Goal: Task Accomplishment & Management: Complete application form

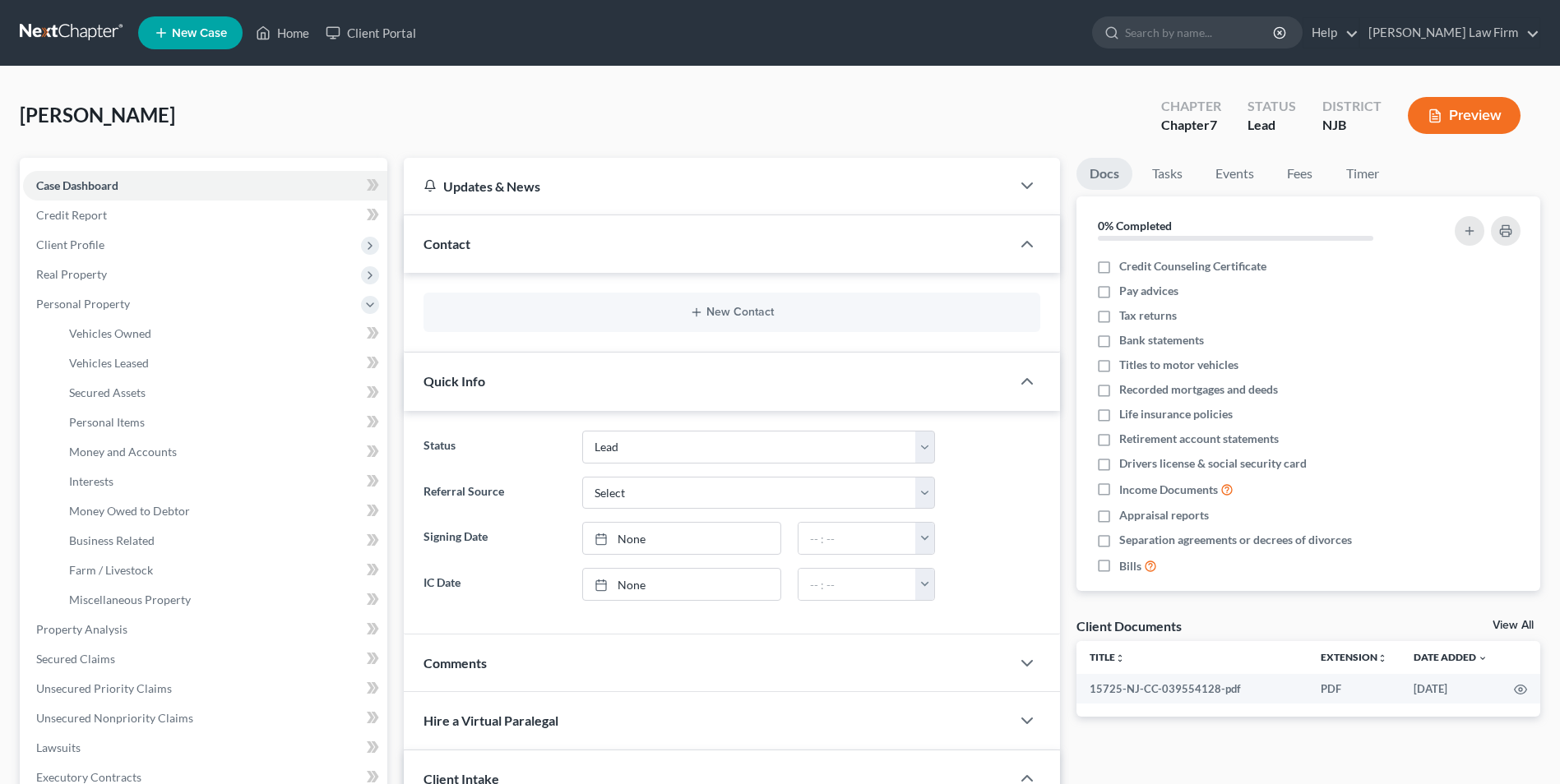
select select "4"
click at [96, 481] on span "Interests" at bounding box center [91, 481] width 45 height 14
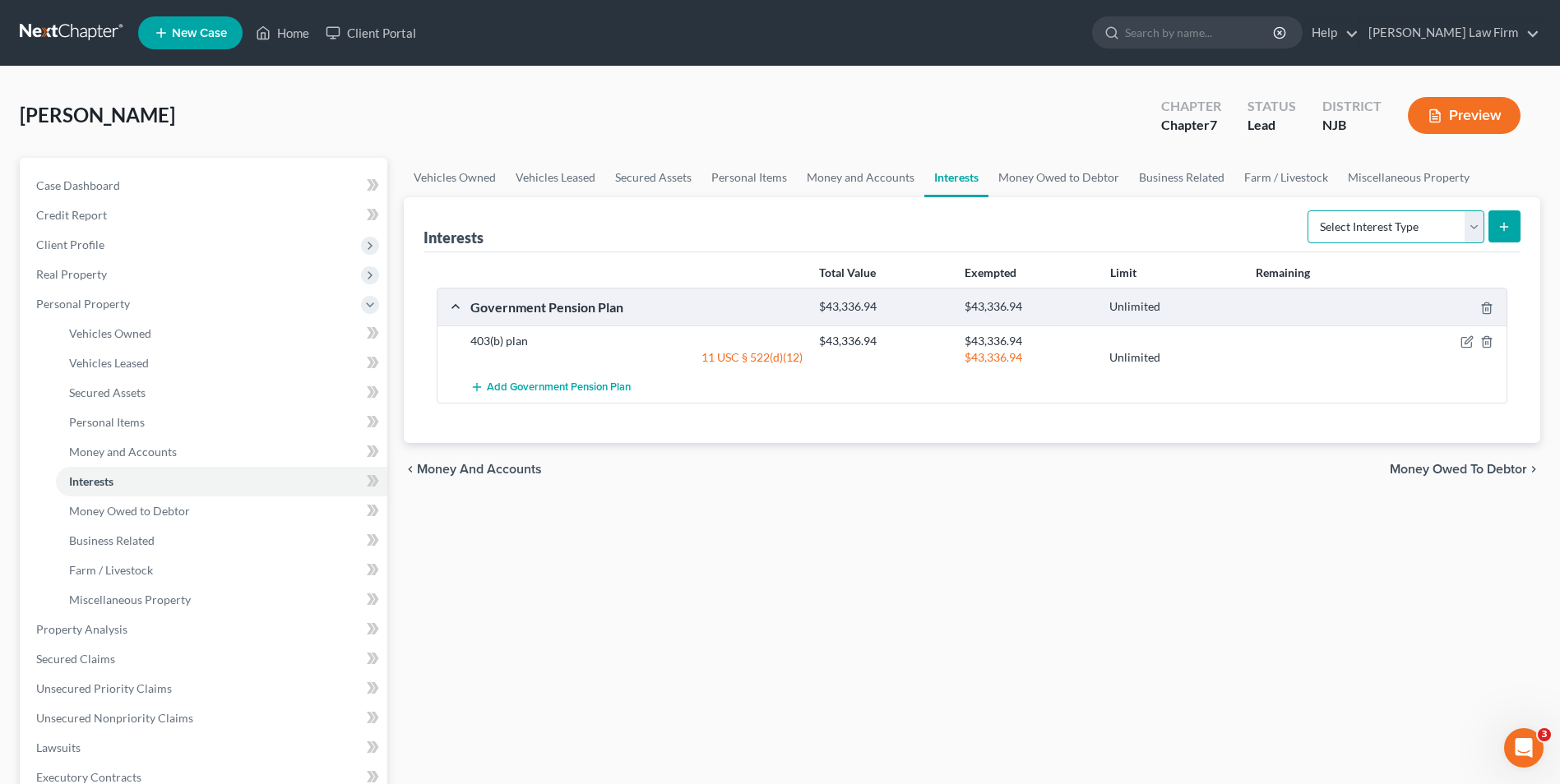
click at [1462, 227] on select "Select Interest Type 401K Annuity Bond Education IRA Government Bond Government…" at bounding box center [1395, 226] width 177 height 33
select select "pension_plan"
click at [1309, 210] on select "Select Interest Type 401K Annuity Bond Education IRA Government Bond Government…" at bounding box center [1395, 226] width 177 height 33
click at [1476, 231] on select "Select Interest Type 401K Annuity Bond Education IRA Government Bond Government…" at bounding box center [1395, 226] width 177 height 33
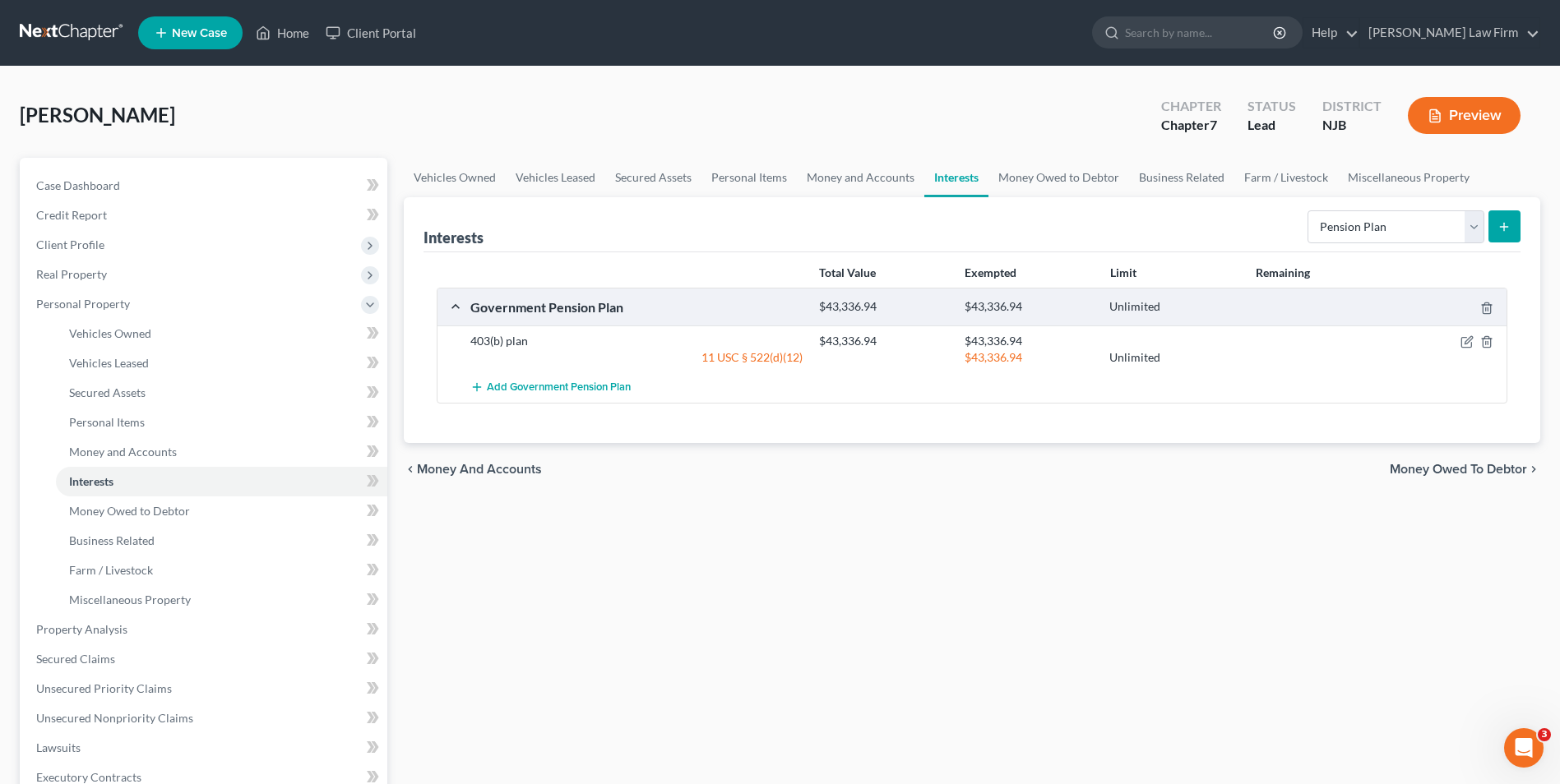
click at [1503, 229] on icon "submit" at bounding box center [1504, 226] width 13 height 13
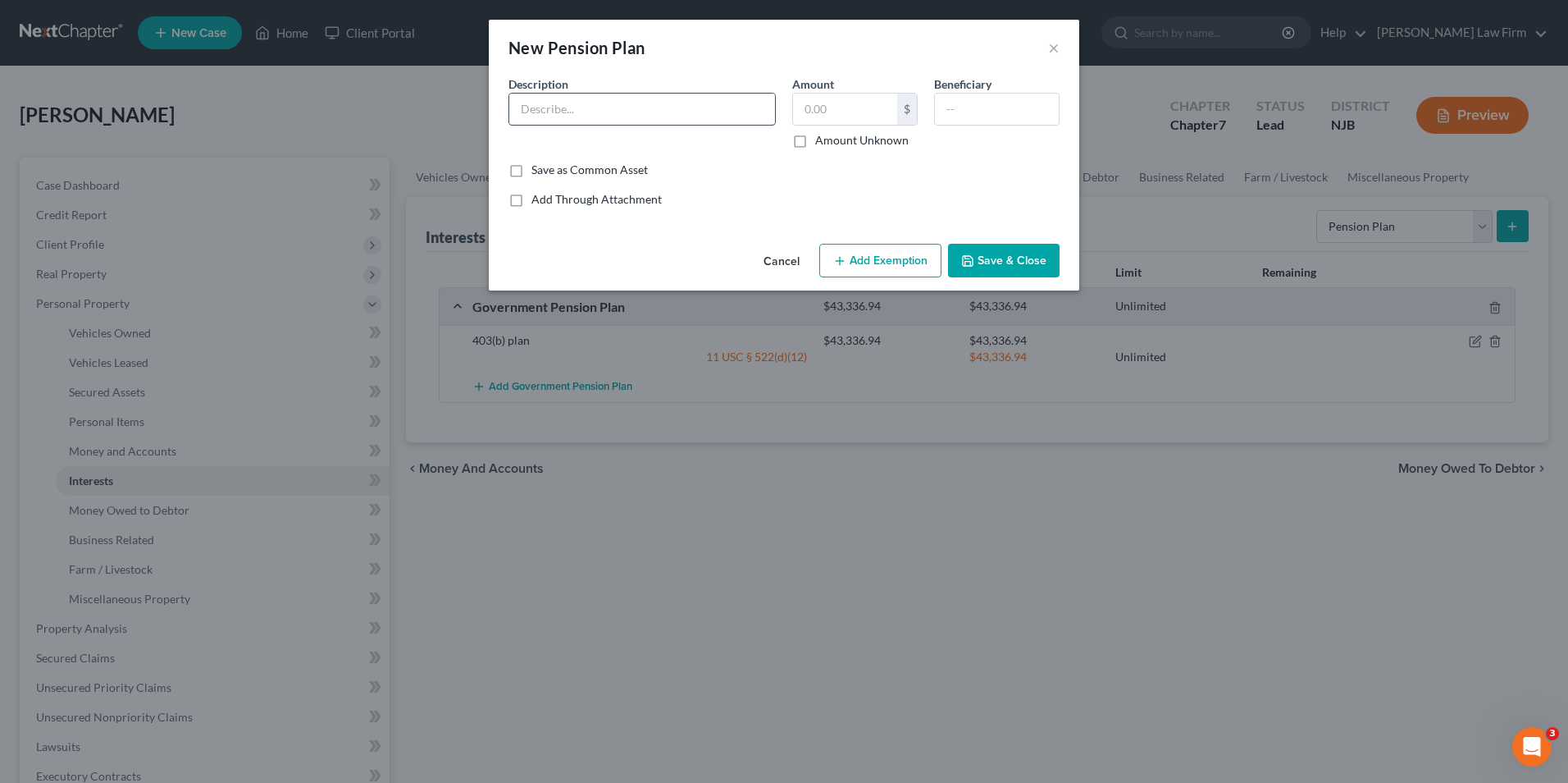
click at [534, 110] on input "text" at bounding box center [643, 109] width 266 height 31
click at [519, 108] on input "State Pension" at bounding box center [643, 109] width 266 height 31
type input "NJDPB State Pension"
click at [532, 173] on label "Save as Common Asset" at bounding box center [590, 170] width 117 height 16
click at [538, 172] on input "Save as Common Asset" at bounding box center [543, 167] width 11 height 11
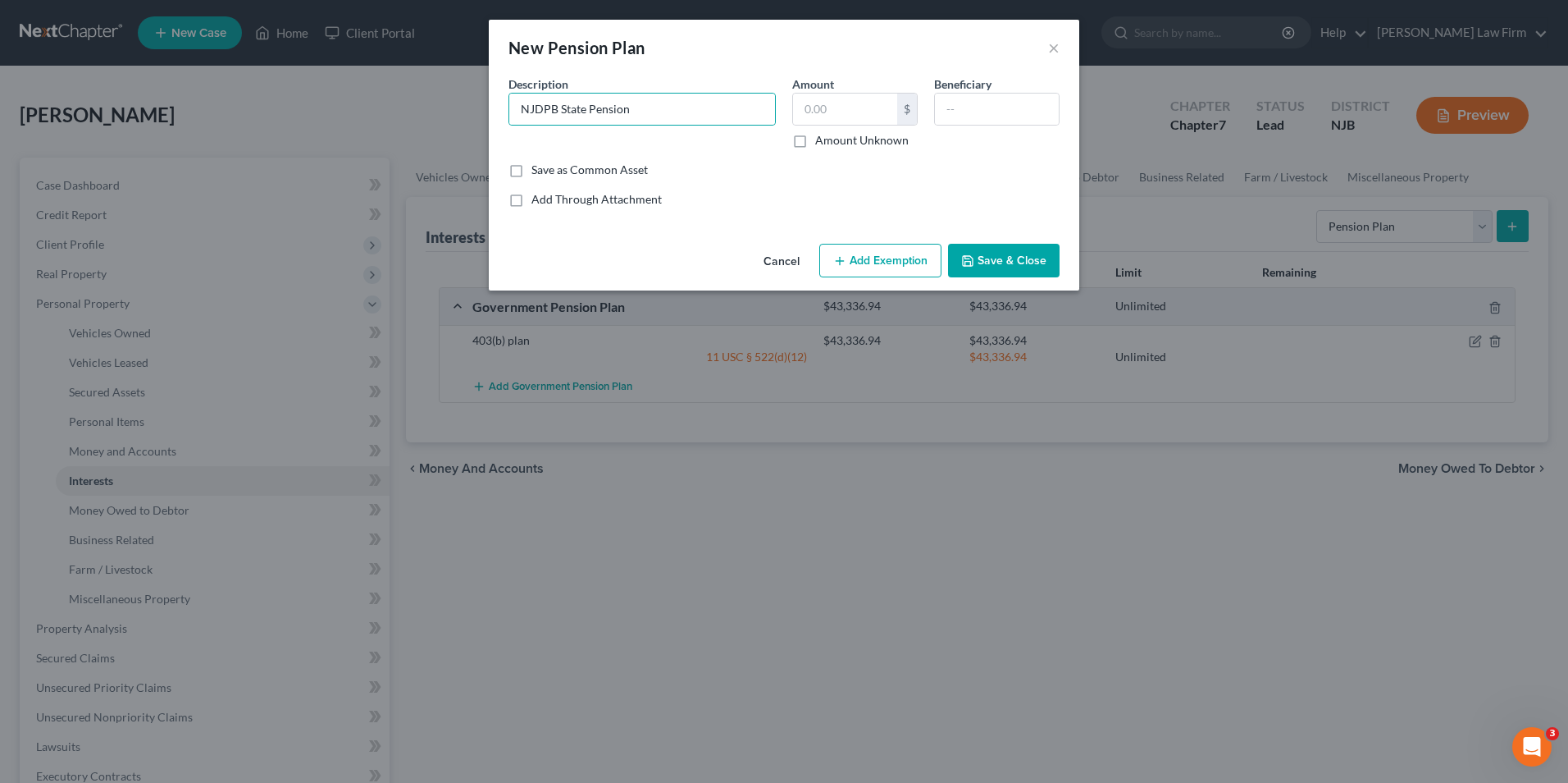
checkbox input "true"
click at [875, 114] on input "text" at bounding box center [845, 109] width 104 height 31
click at [842, 105] on input "text" at bounding box center [845, 109] width 104 height 31
type input "75,680"
click at [873, 259] on button "Add Exemption" at bounding box center [880, 261] width 122 height 35
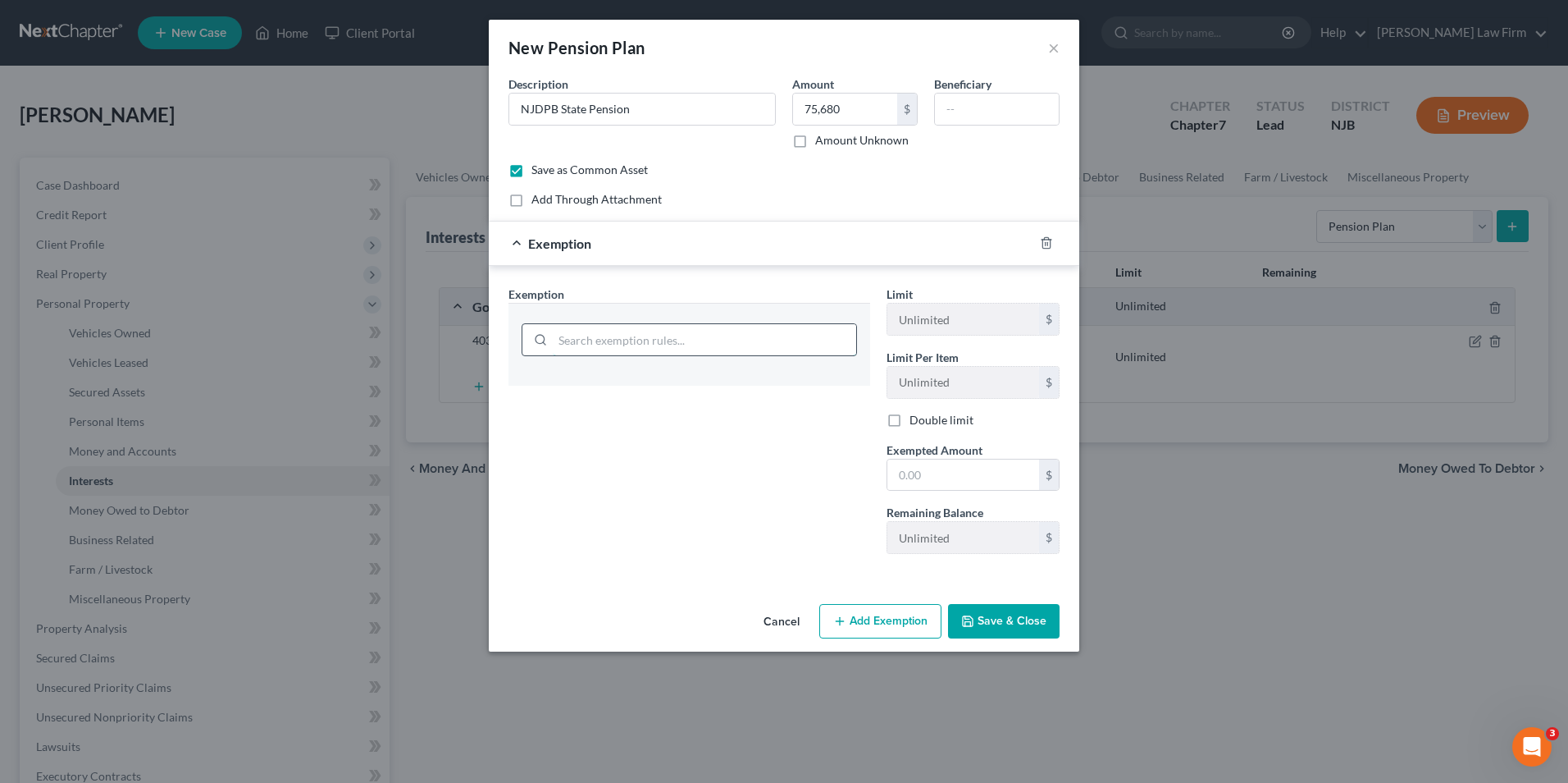
click at [711, 345] on input "search" at bounding box center [705, 339] width 303 height 31
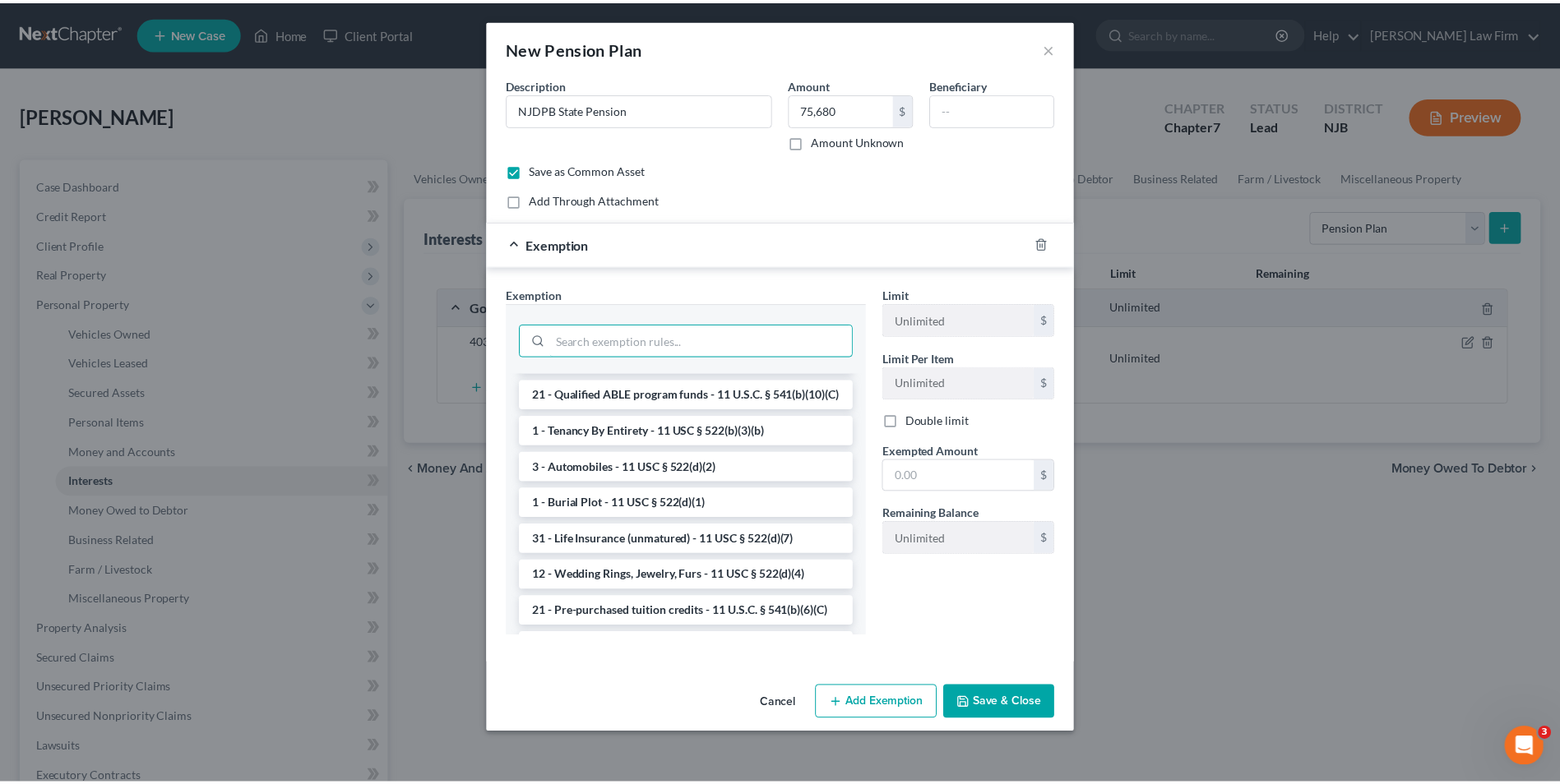
scroll to position [329, 0]
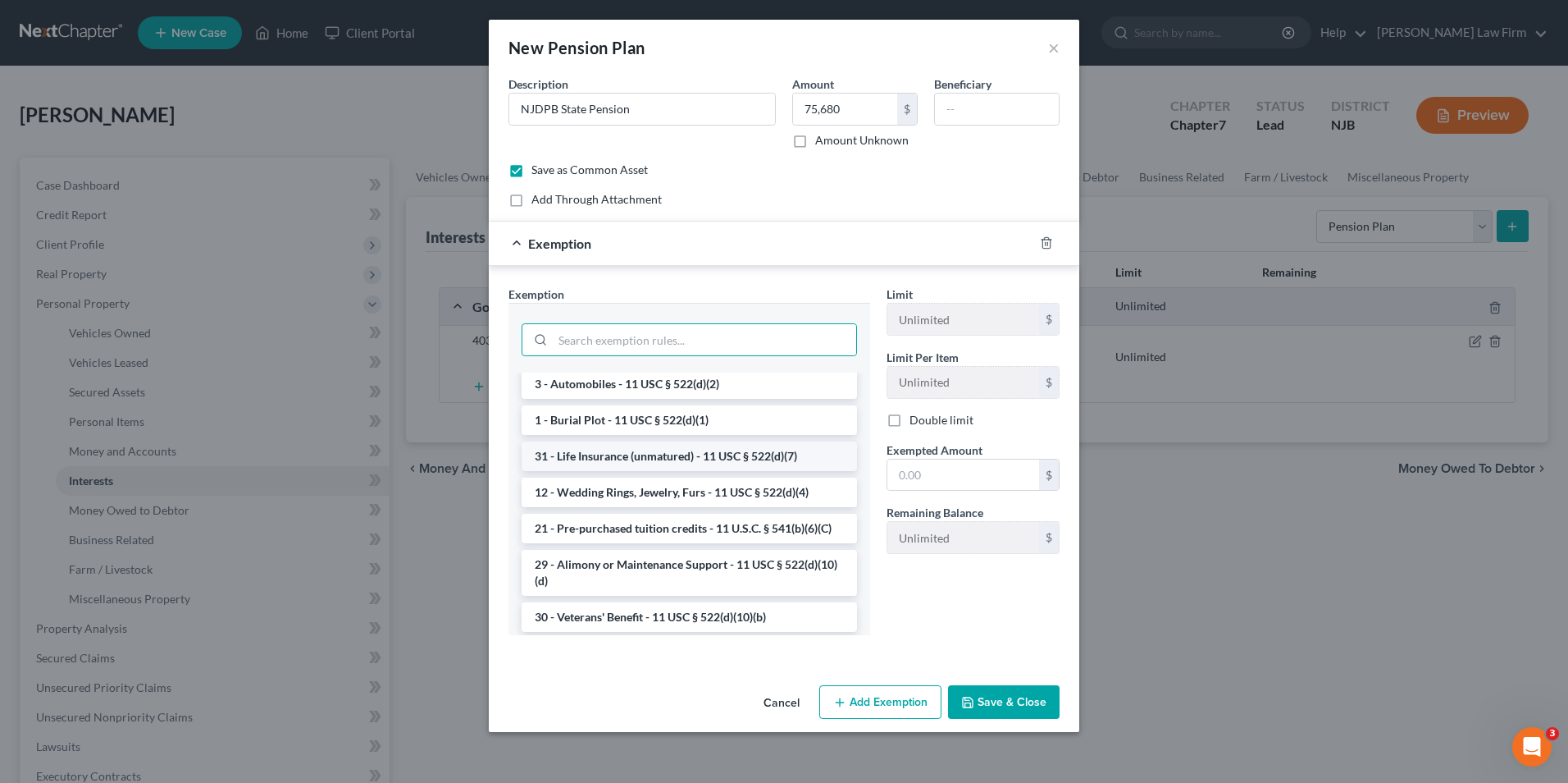
click at [727, 471] on li "31 - Life Insurance (unmatured) - 11 USC § 522(d)(7)" at bounding box center [690, 456] width 336 height 29
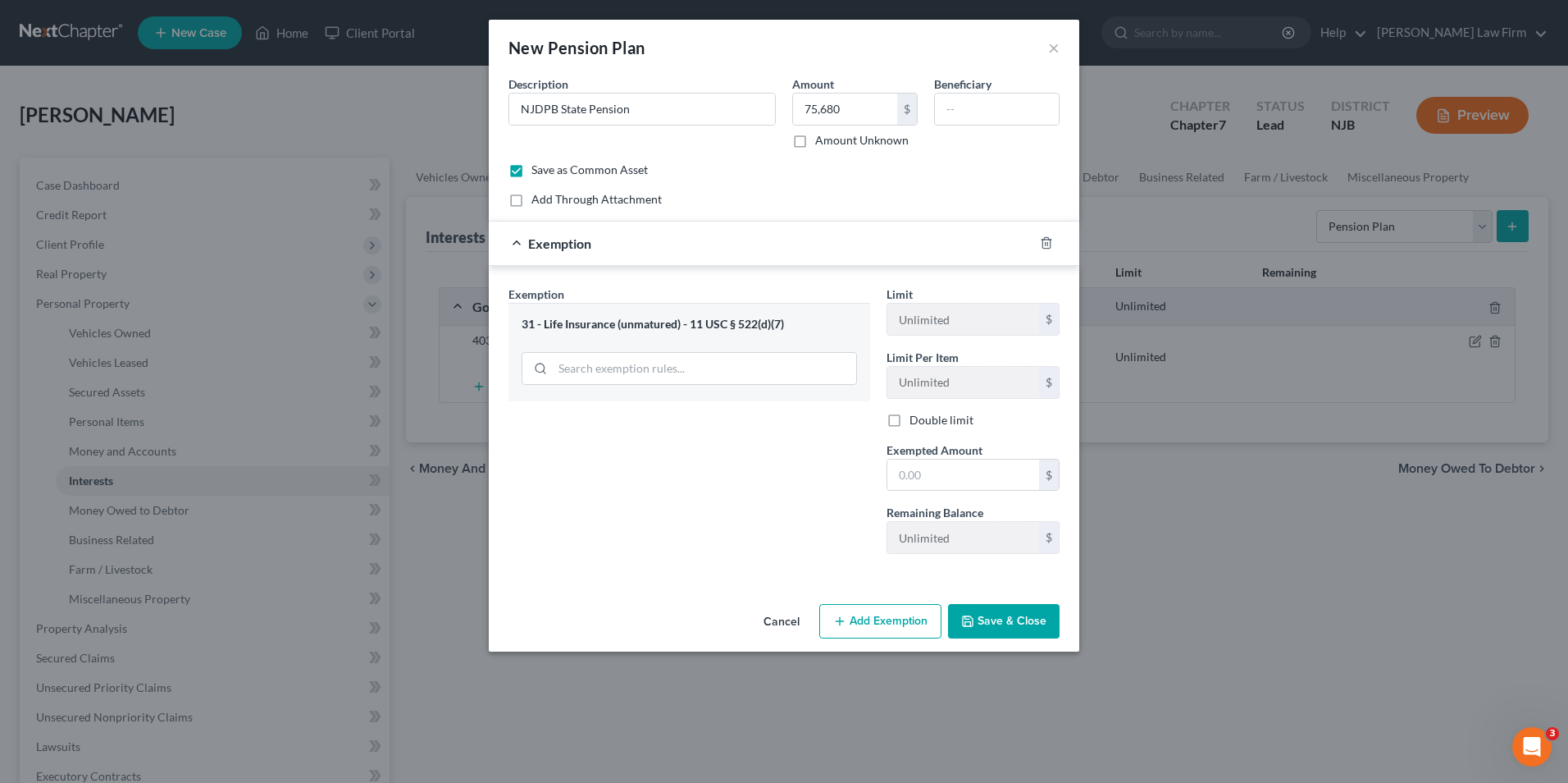
click at [678, 323] on div "31 - Life Insurance (unmatured) - 11 USC § 522(d)(7)" at bounding box center [690, 324] width 336 height 15
click at [784, 620] on button "Cancel" at bounding box center [782, 621] width 62 height 33
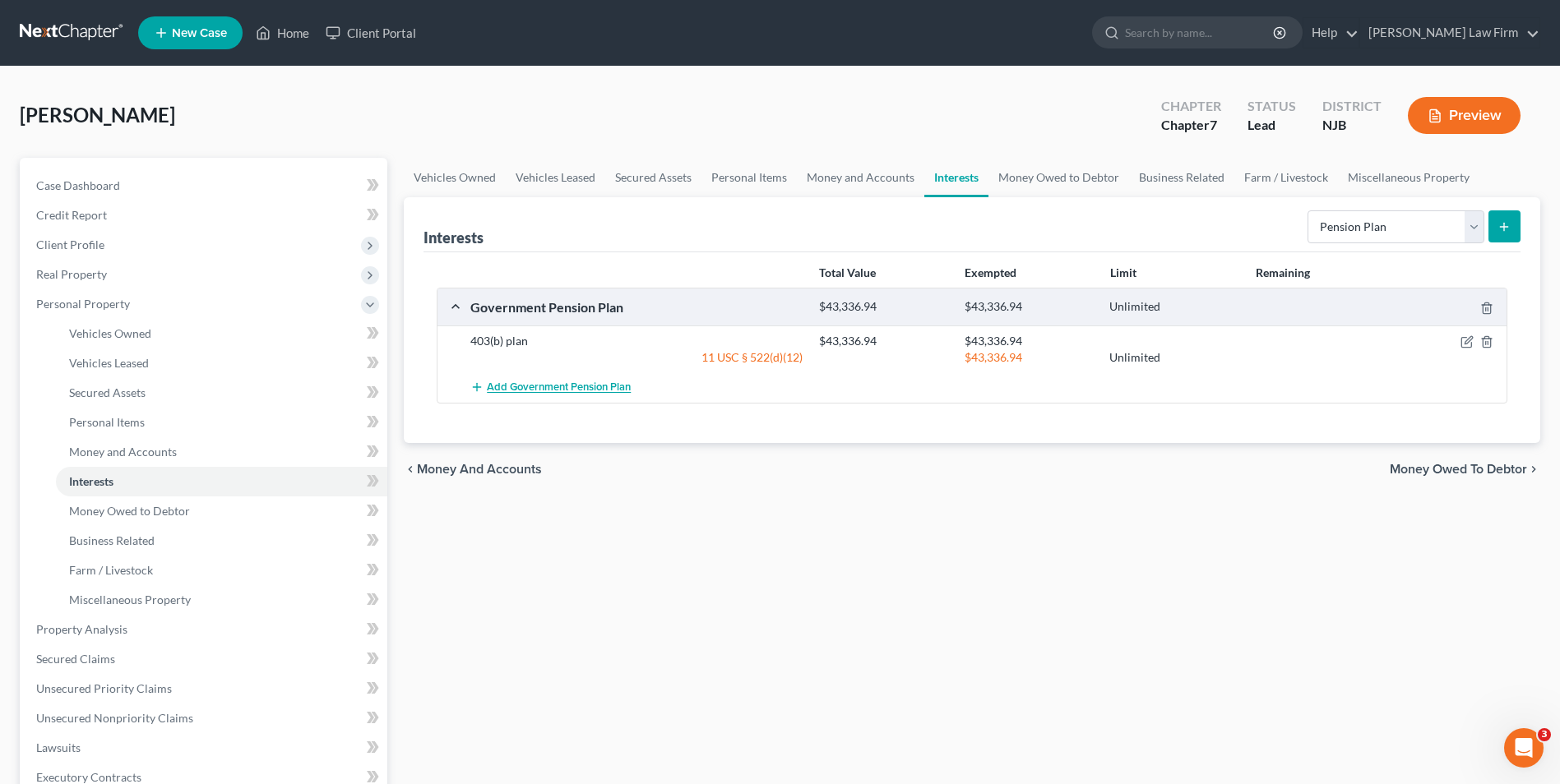
click at [585, 386] on span "Add Government Pension Plan" at bounding box center [558, 387] width 144 height 13
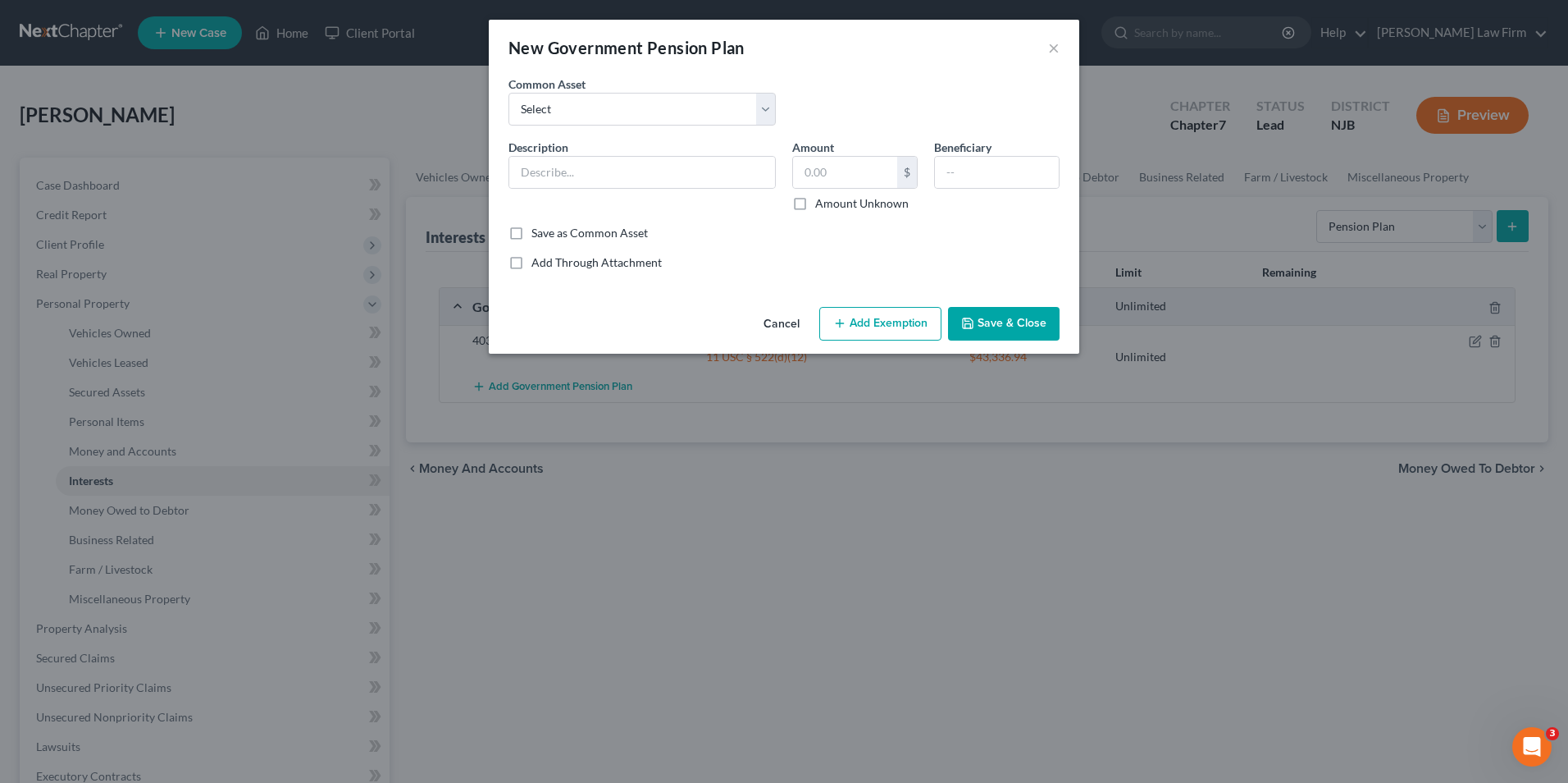
click at [780, 323] on button "Cancel" at bounding box center [782, 325] width 62 height 33
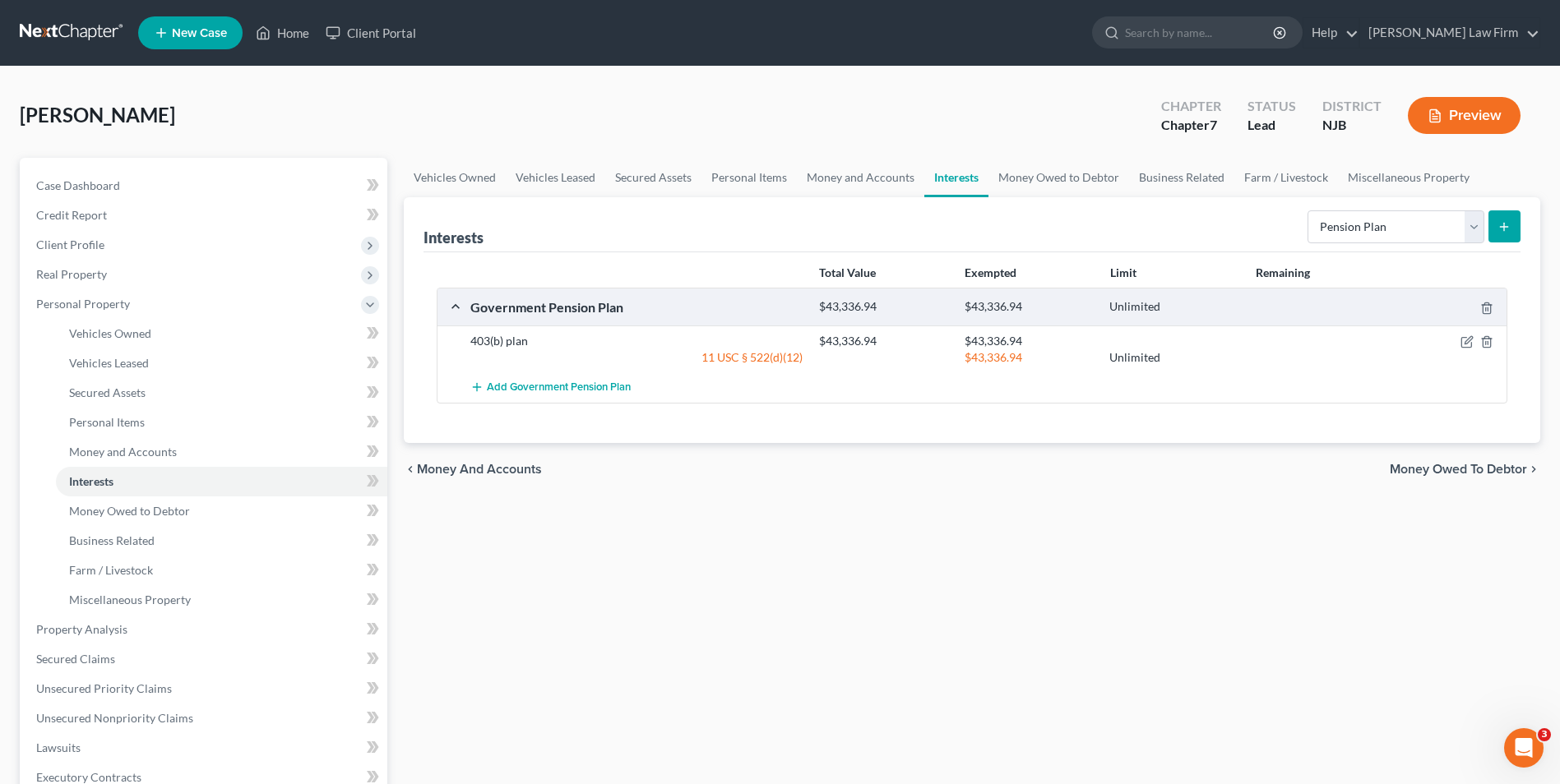
click at [1498, 232] on icon "submit" at bounding box center [1504, 226] width 13 height 13
click at [1513, 225] on button "submit" at bounding box center [1505, 226] width 32 height 32
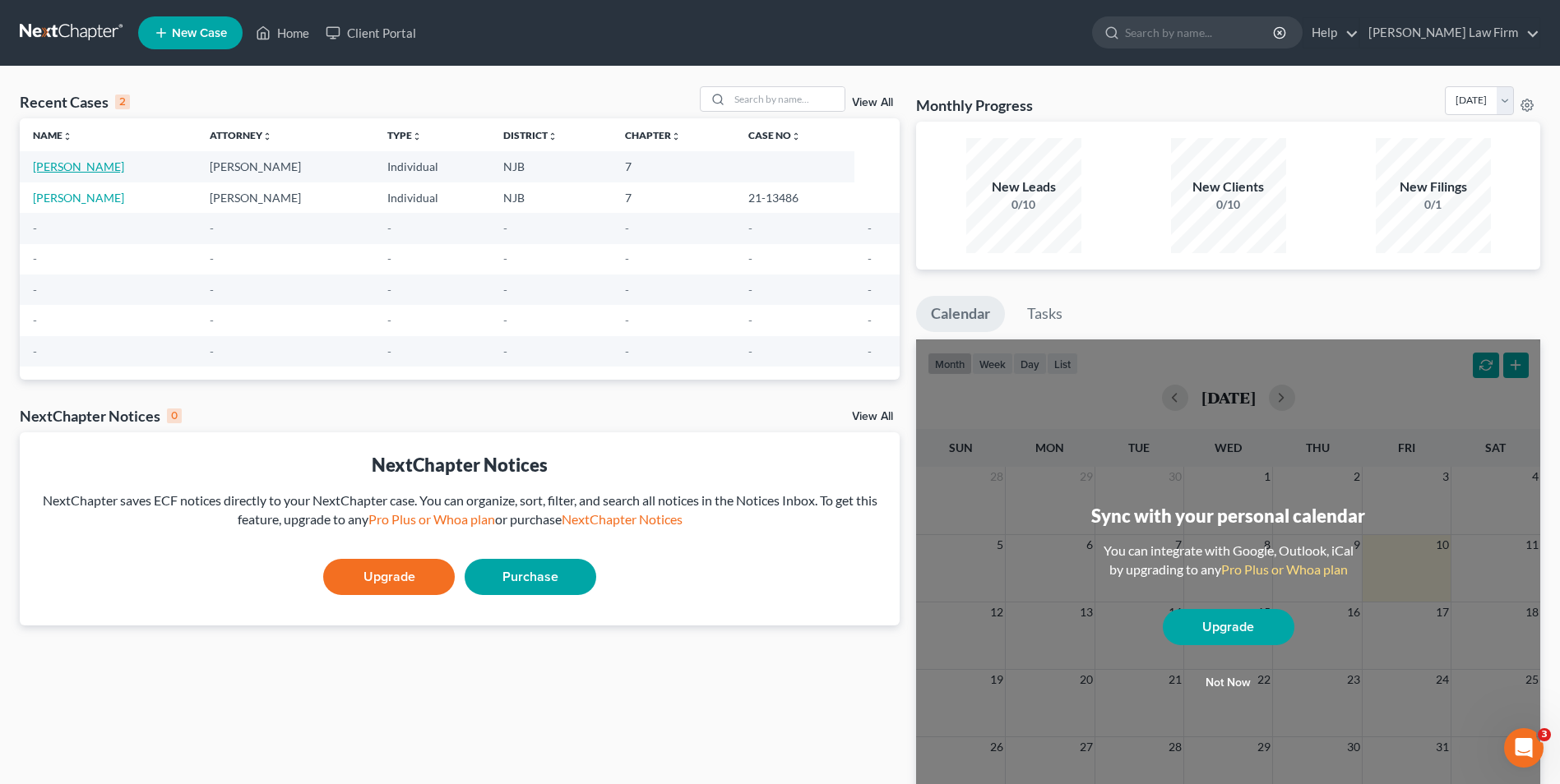
click at [85, 170] on link "[PERSON_NAME]" at bounding box center [79, 166] width 91 height 14
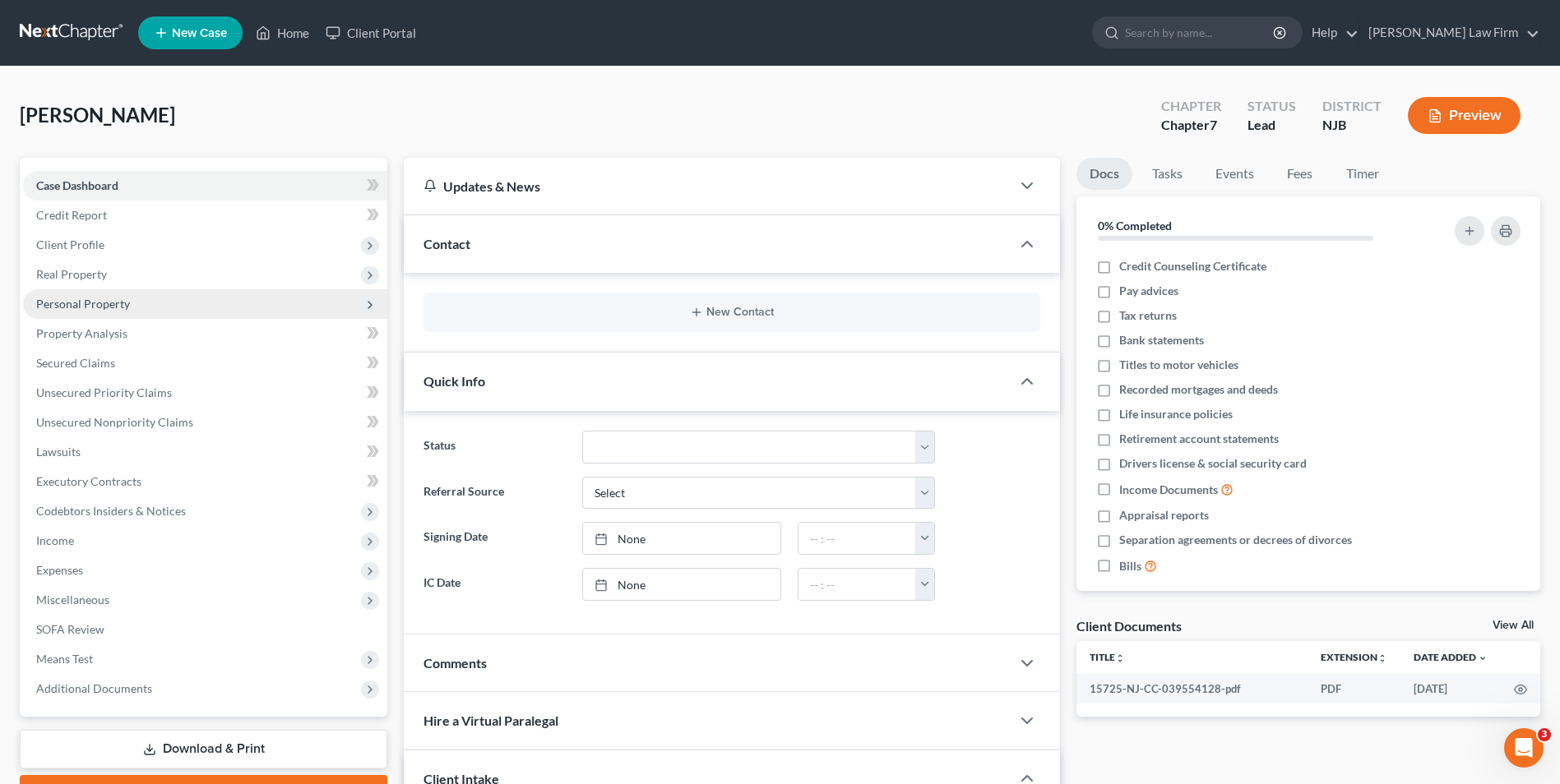
click at [66, 306] on span "Personal Property" at bounding box center [82, 304] width 94 height 14
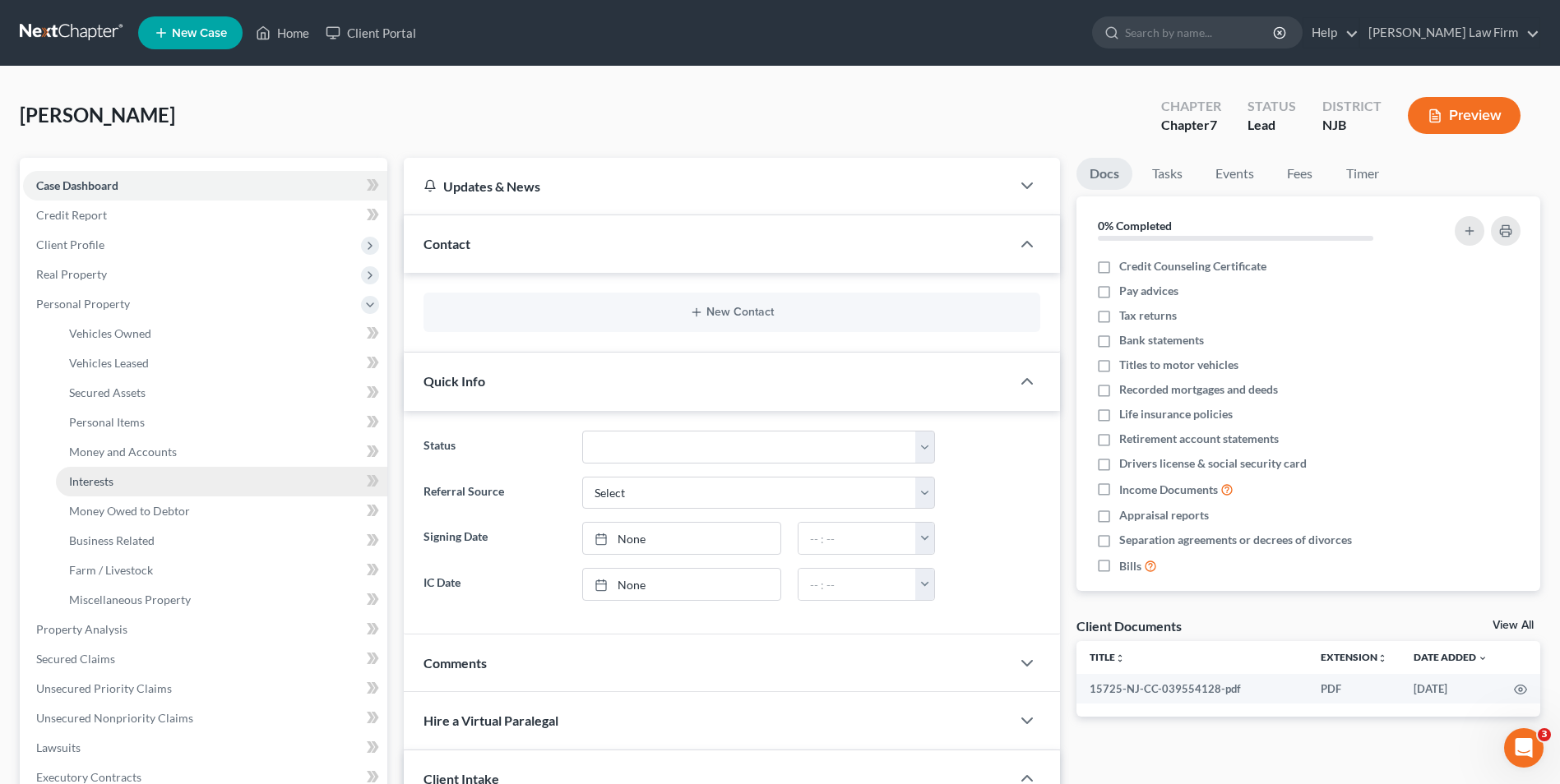
click at [96, 480] on span "Interests" at bounding box center [91, 481] width 45 height 14
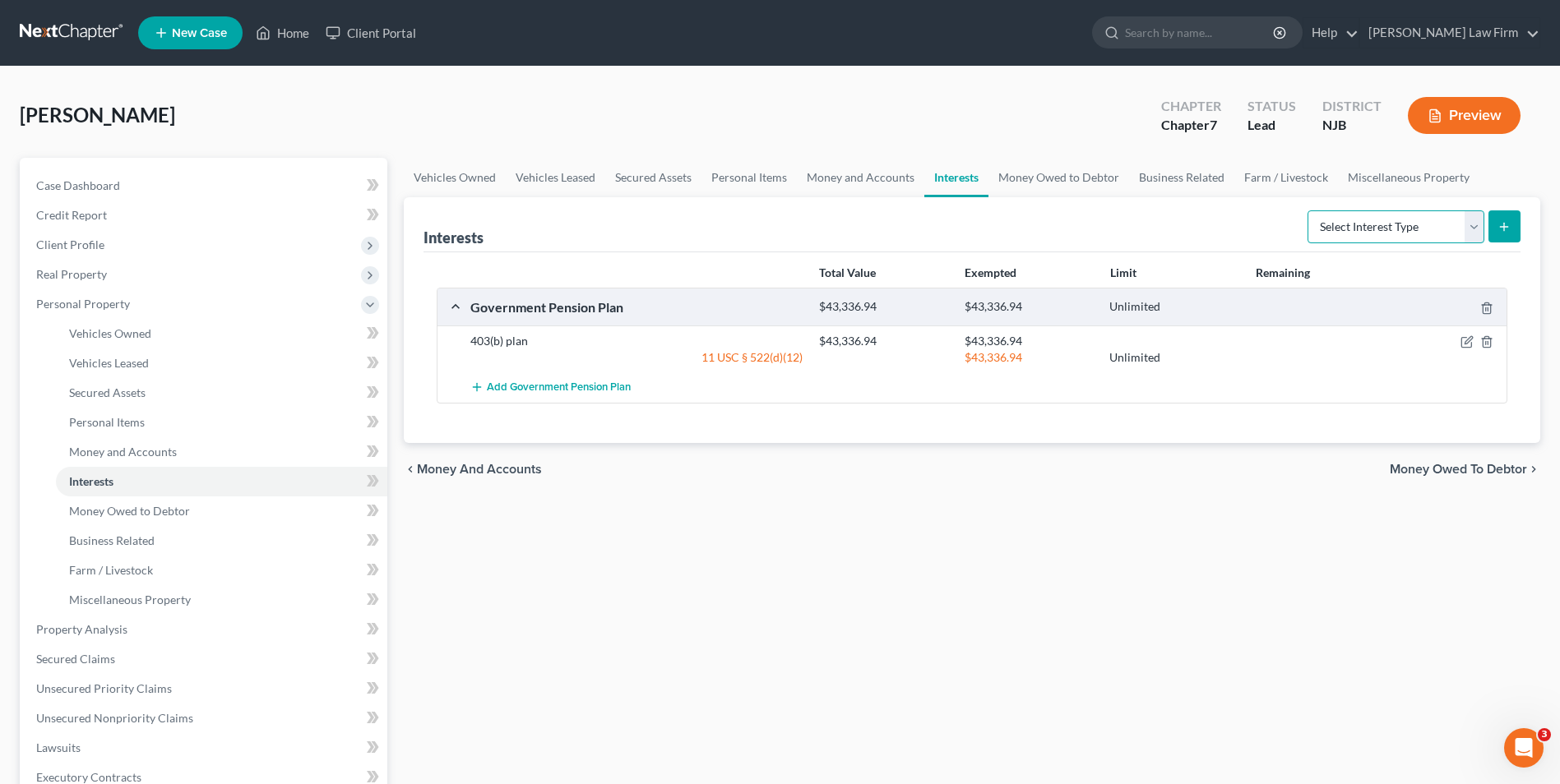
click at [1472, 218] on select "Select Interest Type 401K Annuity Bond Education IRA Government Bond Government…" at bounding box center [1395, 226] width 177 height 33
select select "pension_plan"
click at [1309, 210] on select "Select Interest Type 401K Annuity Bond Education IRA Government Bond Government…" at bounding box center [1395, 226] width 177 height 33
click at [1517, 222] on button "submit" at bounding box center [1505, 226] width 32 height 32
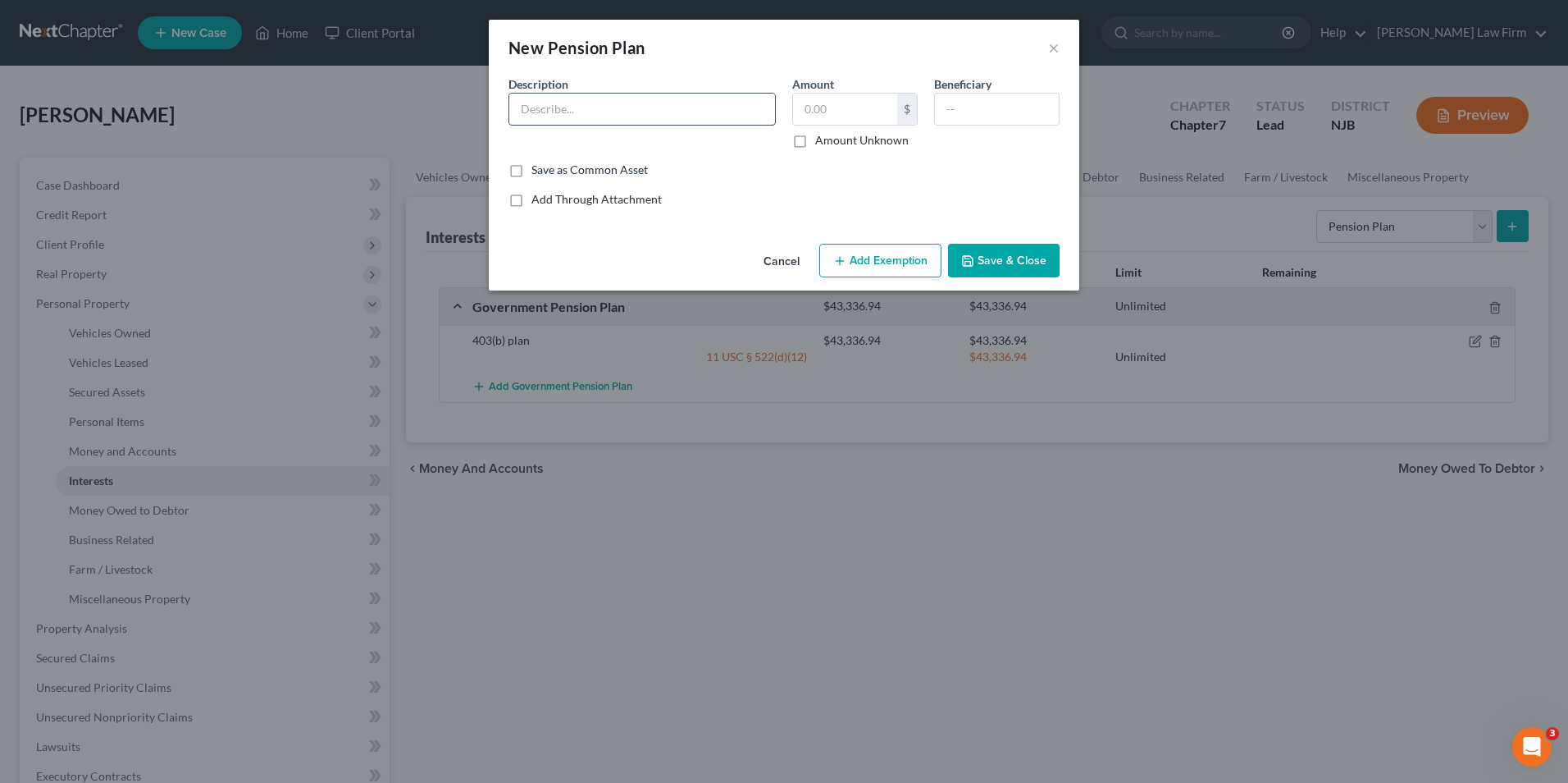
click at [551, 106] on input "text" at bounding box center [643, 109] width 266 height 31
type input "NJDPB State Pension"
click at [532, 168] on label "Save as Common Asset" at bounding box center [590, 170] width 117 height 16
click at [538, 168] on input "Save as Common Asset" at bounding box center [543, 167] width 11 height 11
checkbox input "true"
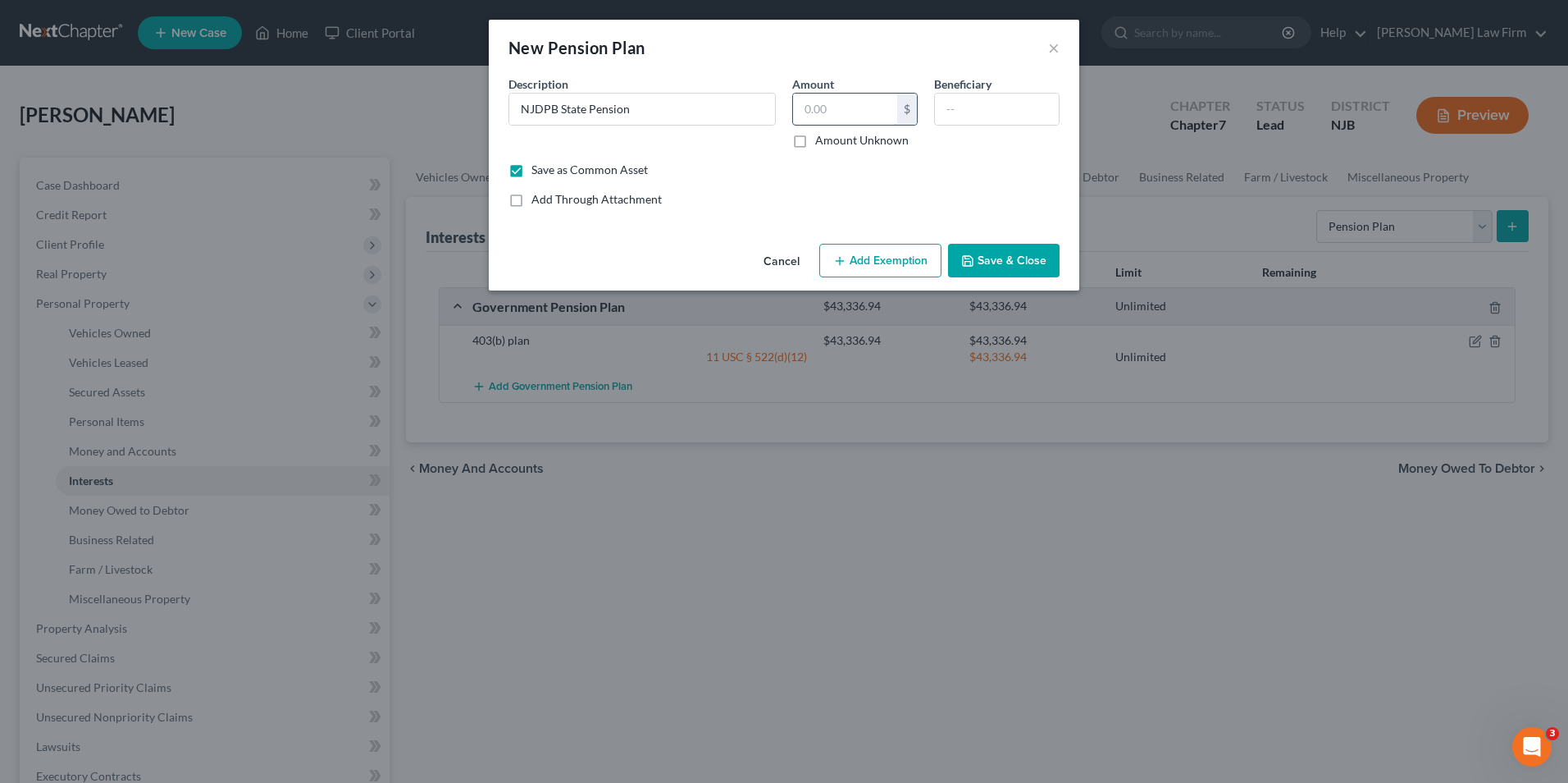
click at [836, 104] on input "text" at bounding box center [845, 109] width 104 height 31
click at [821, 108] on input "7,5680" at bounding box center [845, 109] width 104 height 31
type input "75,680.00"
click at [894, 260] on button "Add Exemption" at bounding box center [880, 261] width 122 height 35
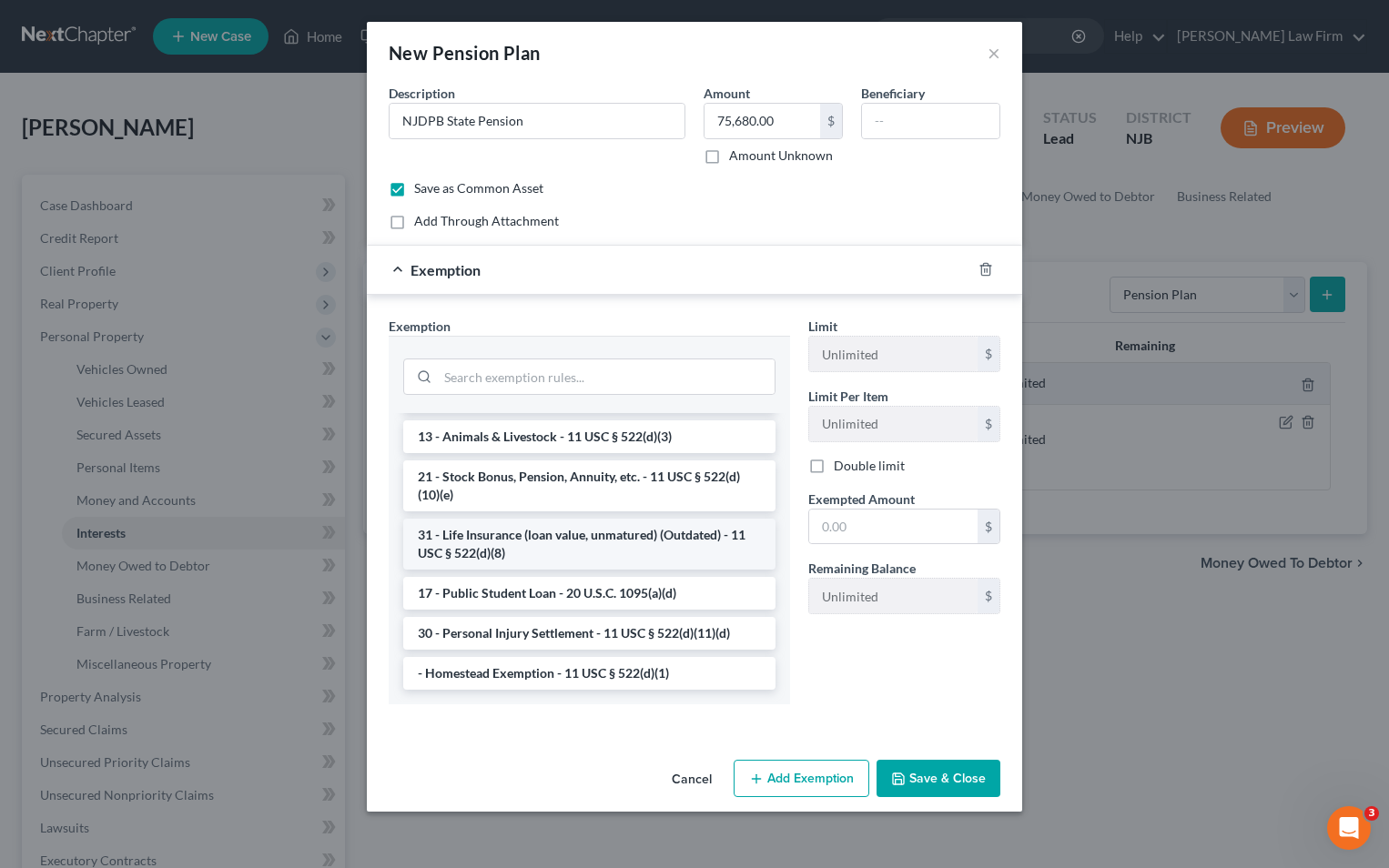
scroll to position [1463, 0]
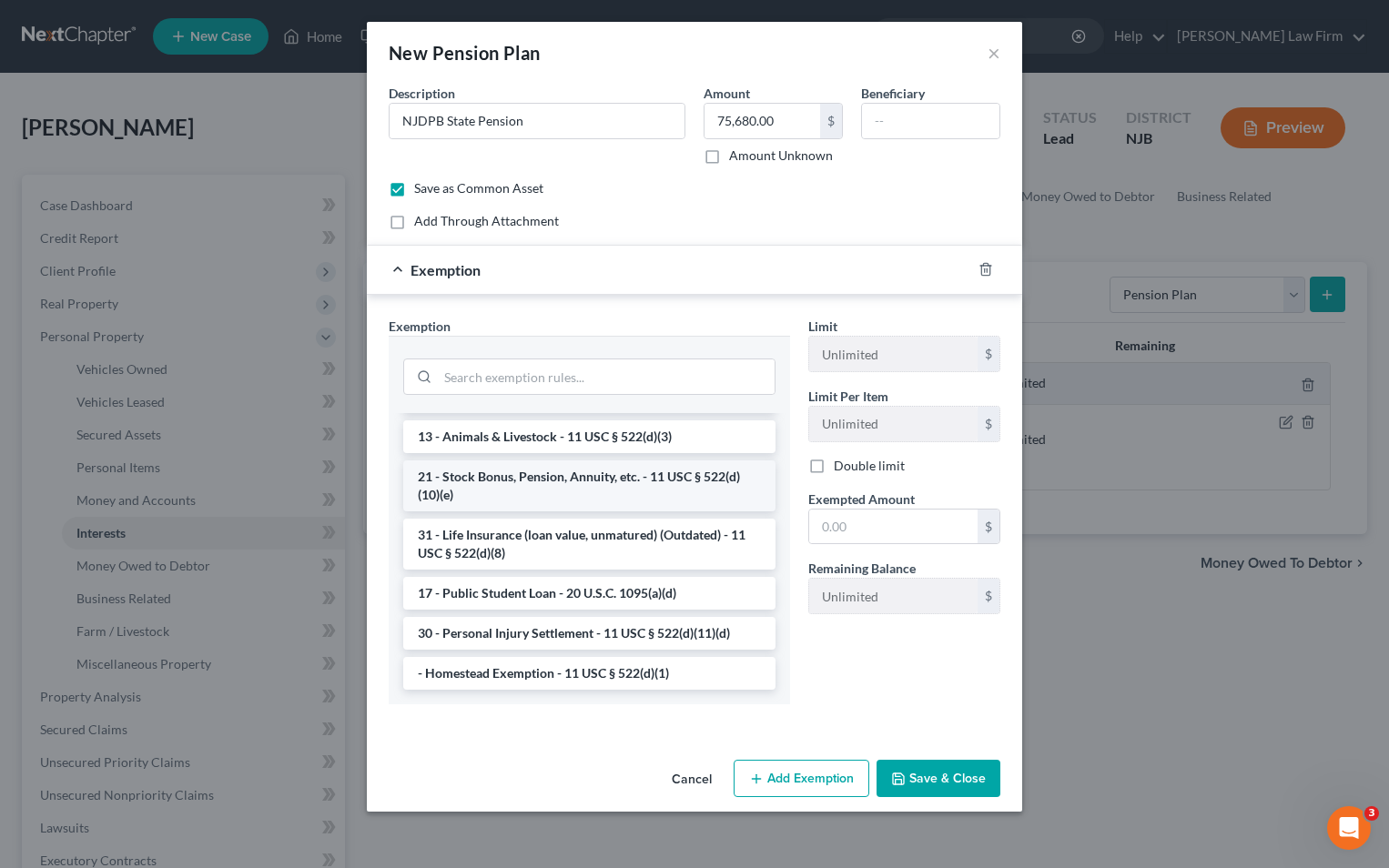
click at [556, 480] on li "21 - Stock Bonus, Pension, Annuity, etc. - 11 USC § 522(d)(10)(e)" at bounding box center [589, 485] width 372 height 50
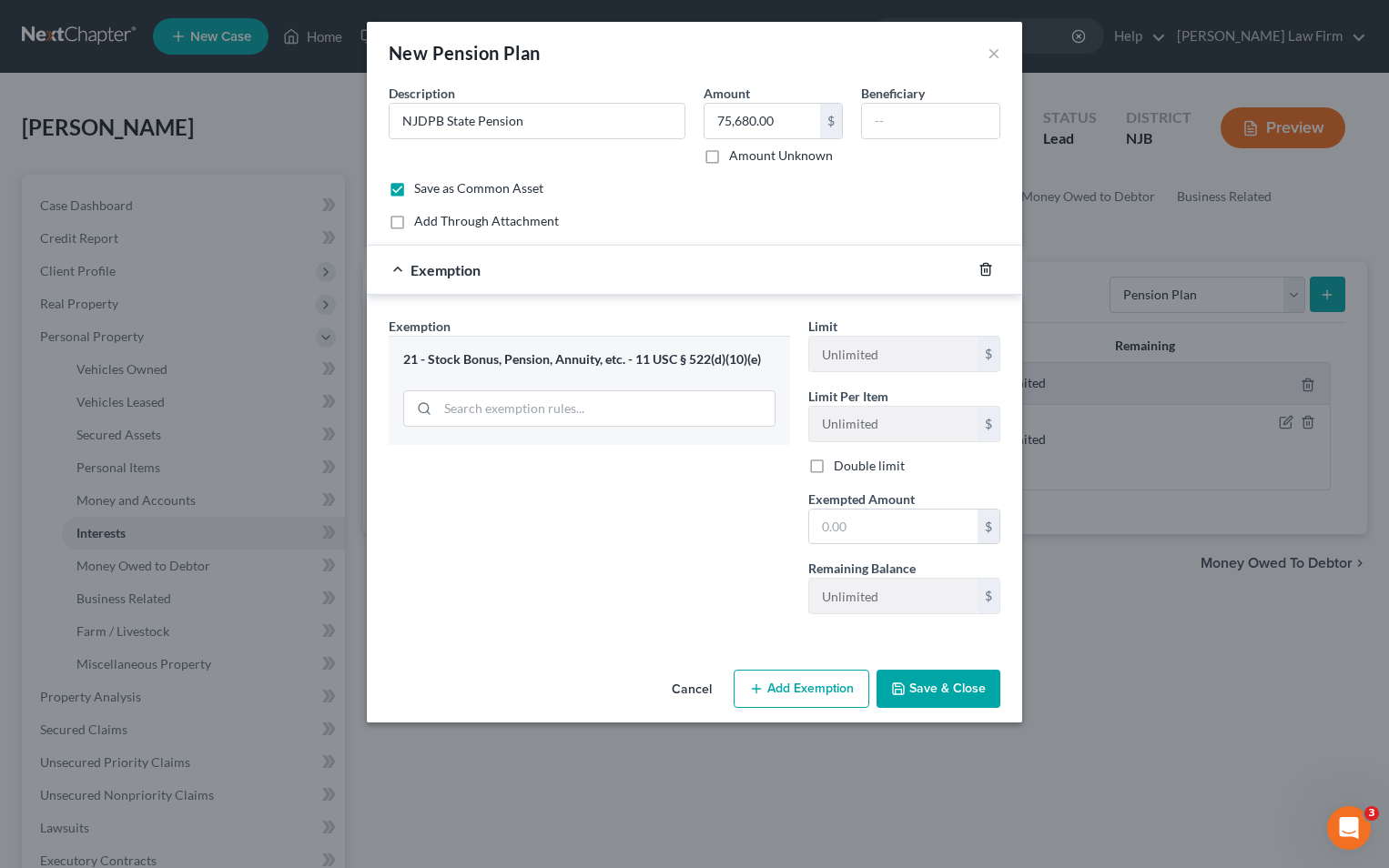
click at [987, 265] on icon "button" at bounding box center [985, 270] width 8 height 12
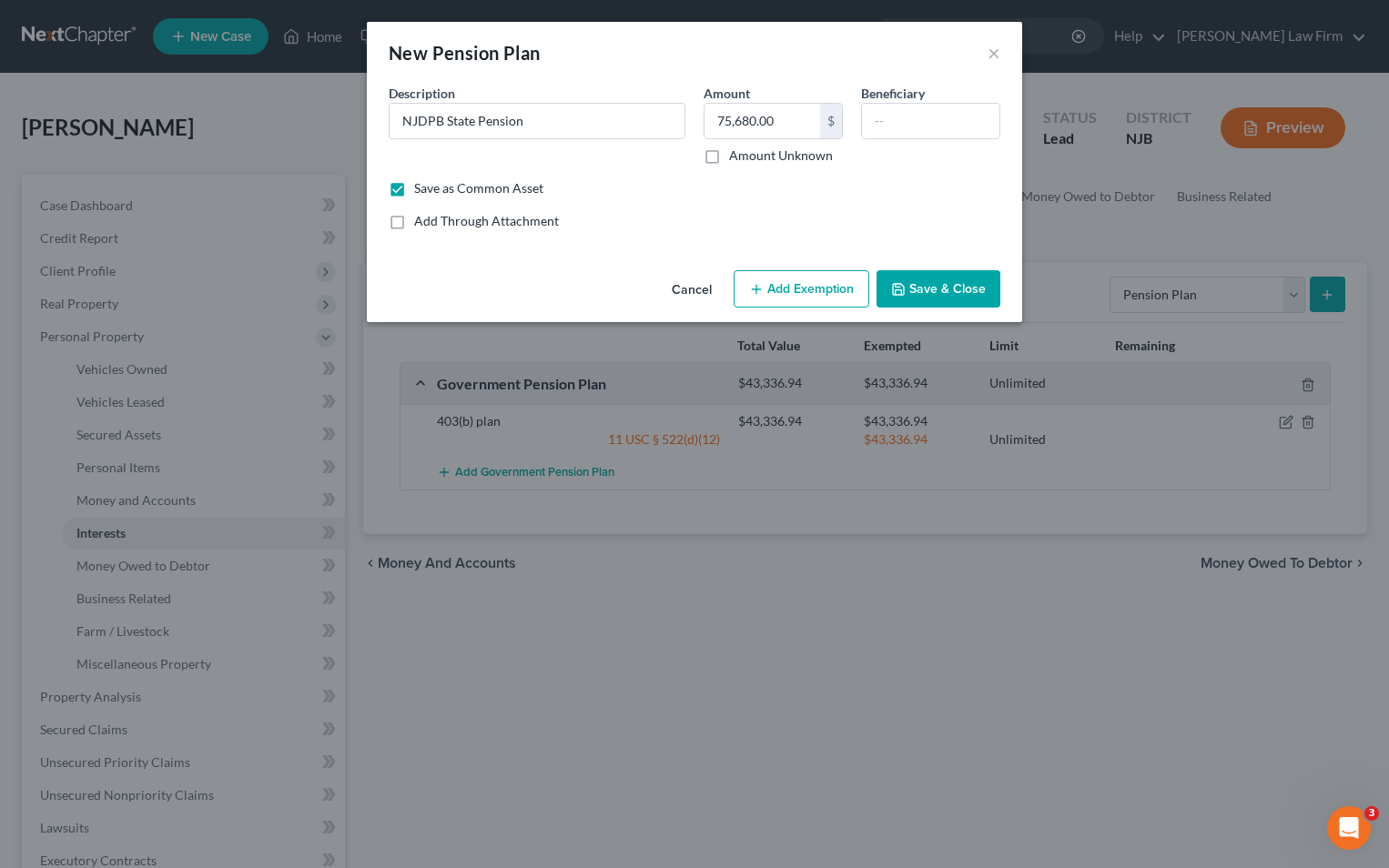
click at [779, 290] on button "Add Exemption" at bounding box center [801, 289] width 136 height 39
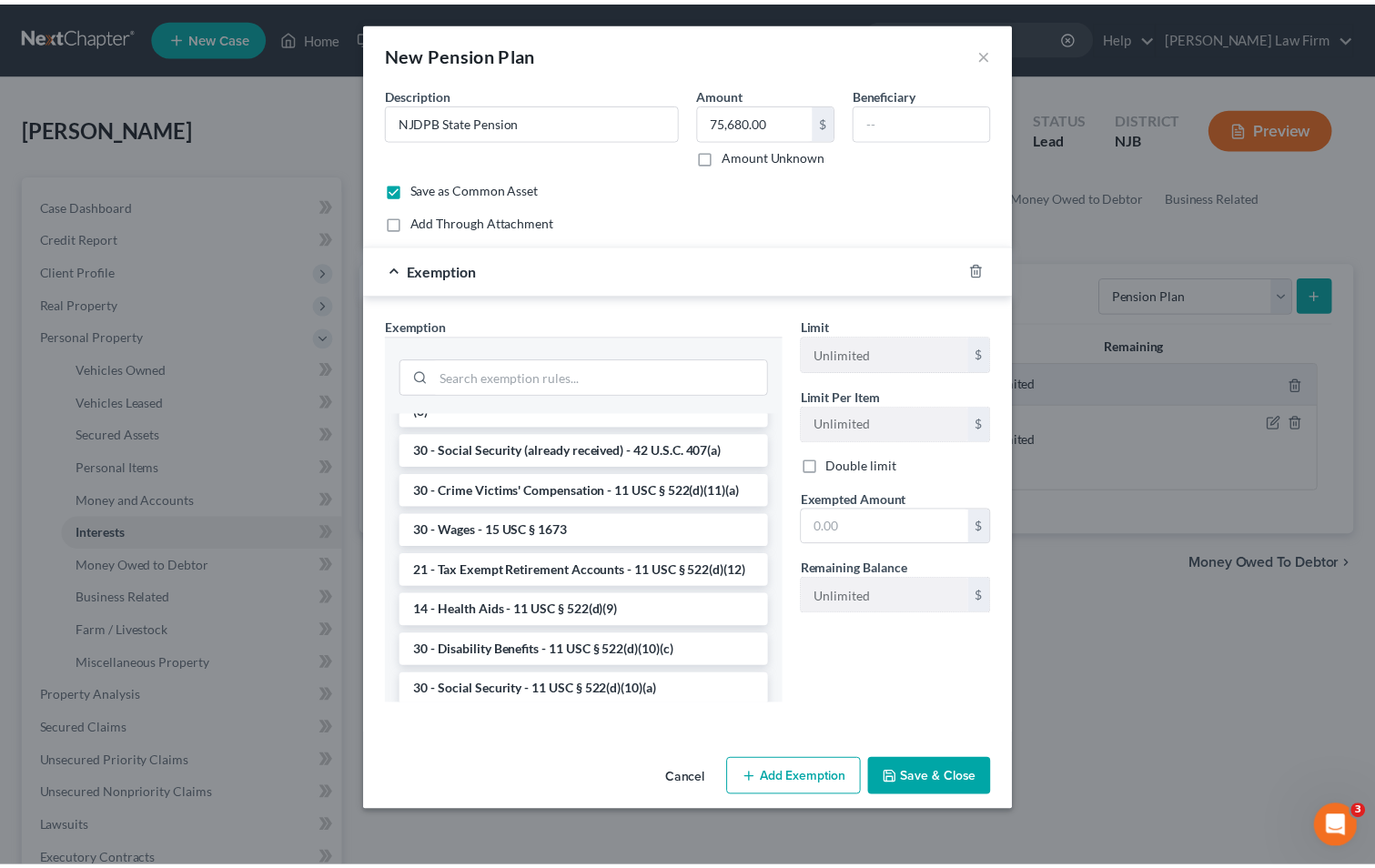
scroll to position [819, 0]
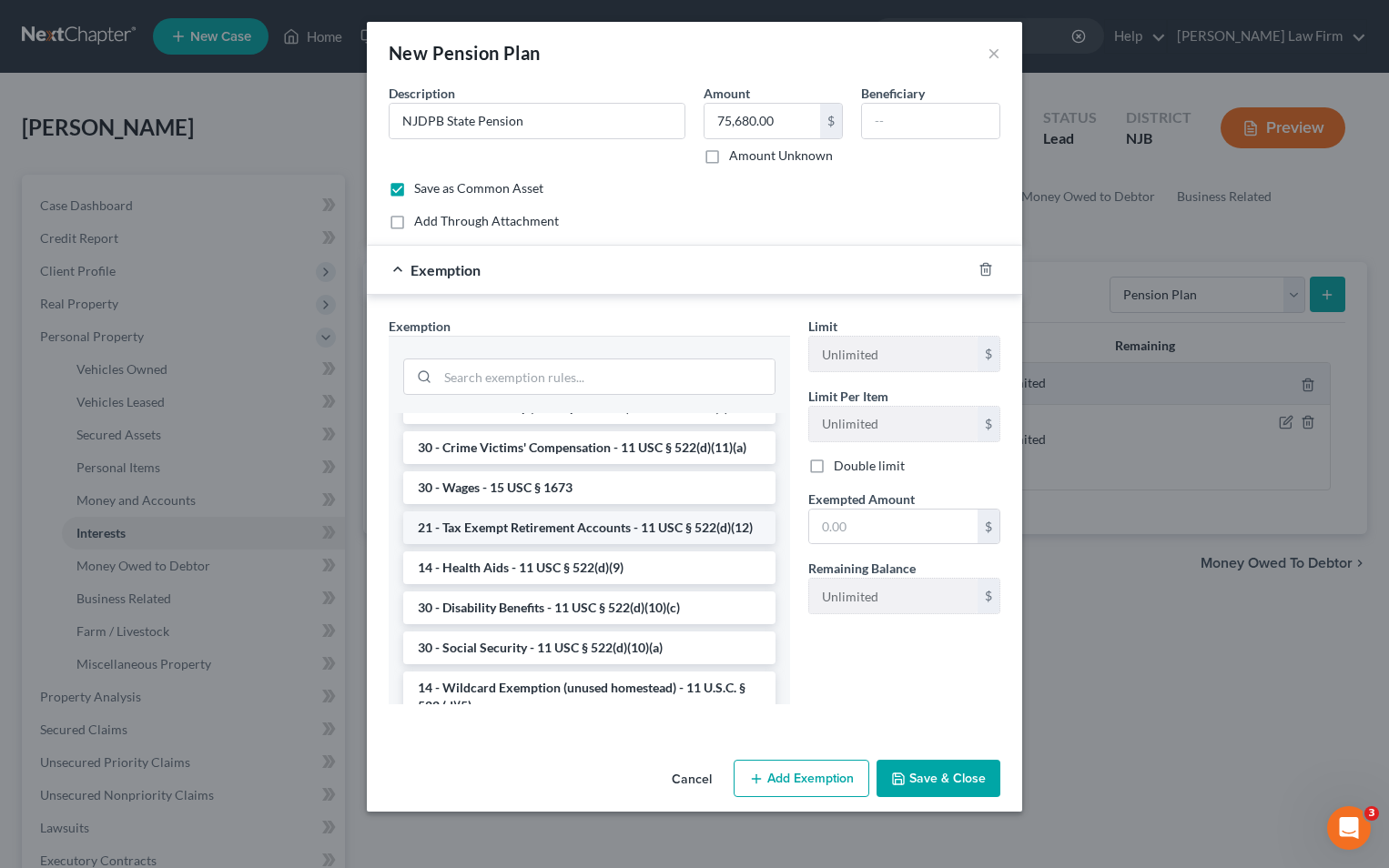
click at [572, 544] on li "21 - Tax Exempt Retirement Accounts - 11 USC § 522(d)(12)" at bounding box center [589, 528] width 372 height 33
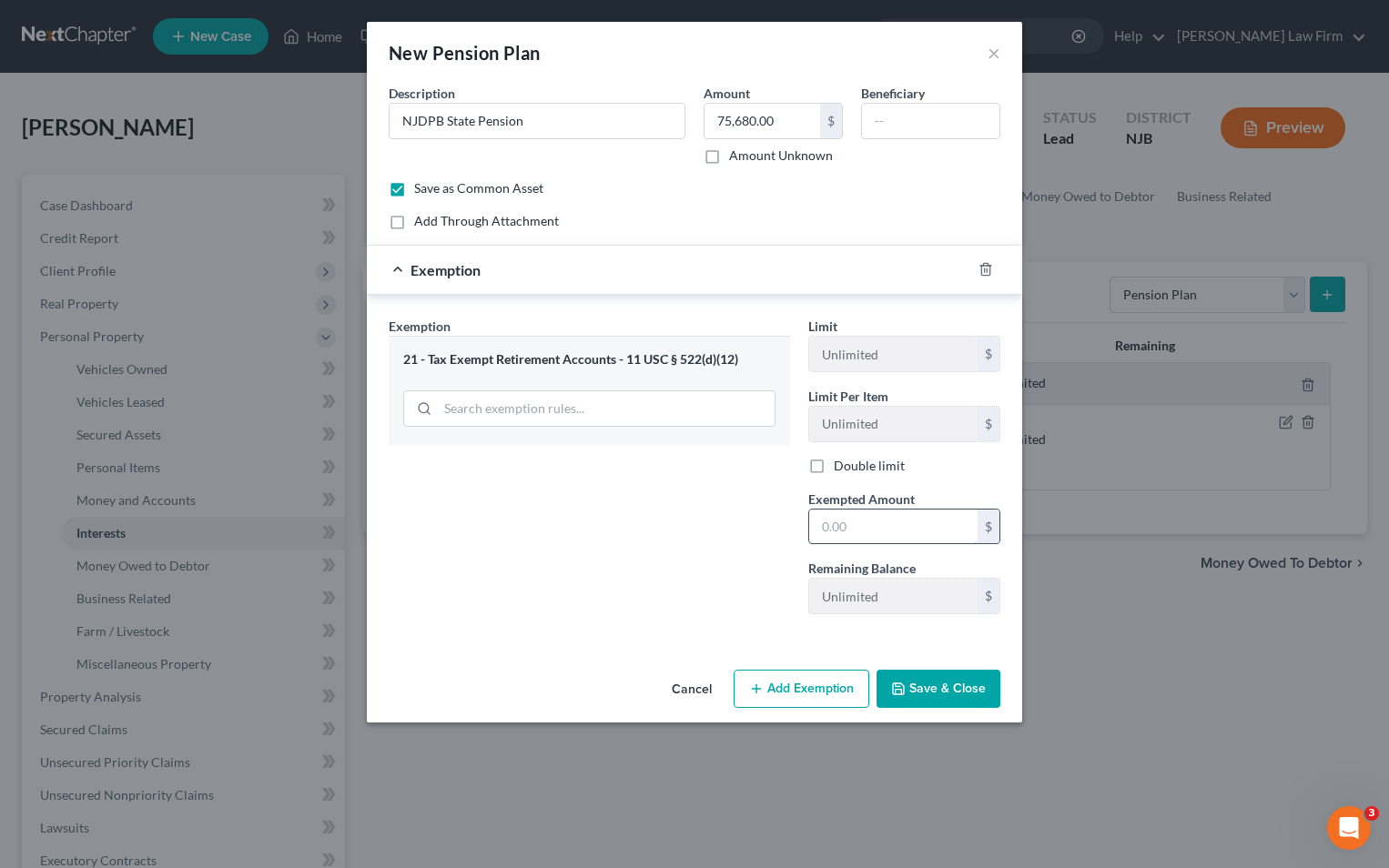
click at [869, 525] on input "text" at bounding box center [893, 527] width 168 height 35
type input "75,680."
click at [926, 693] on button "Save & Close" at bounding box center [938, 689] width 124 height 39
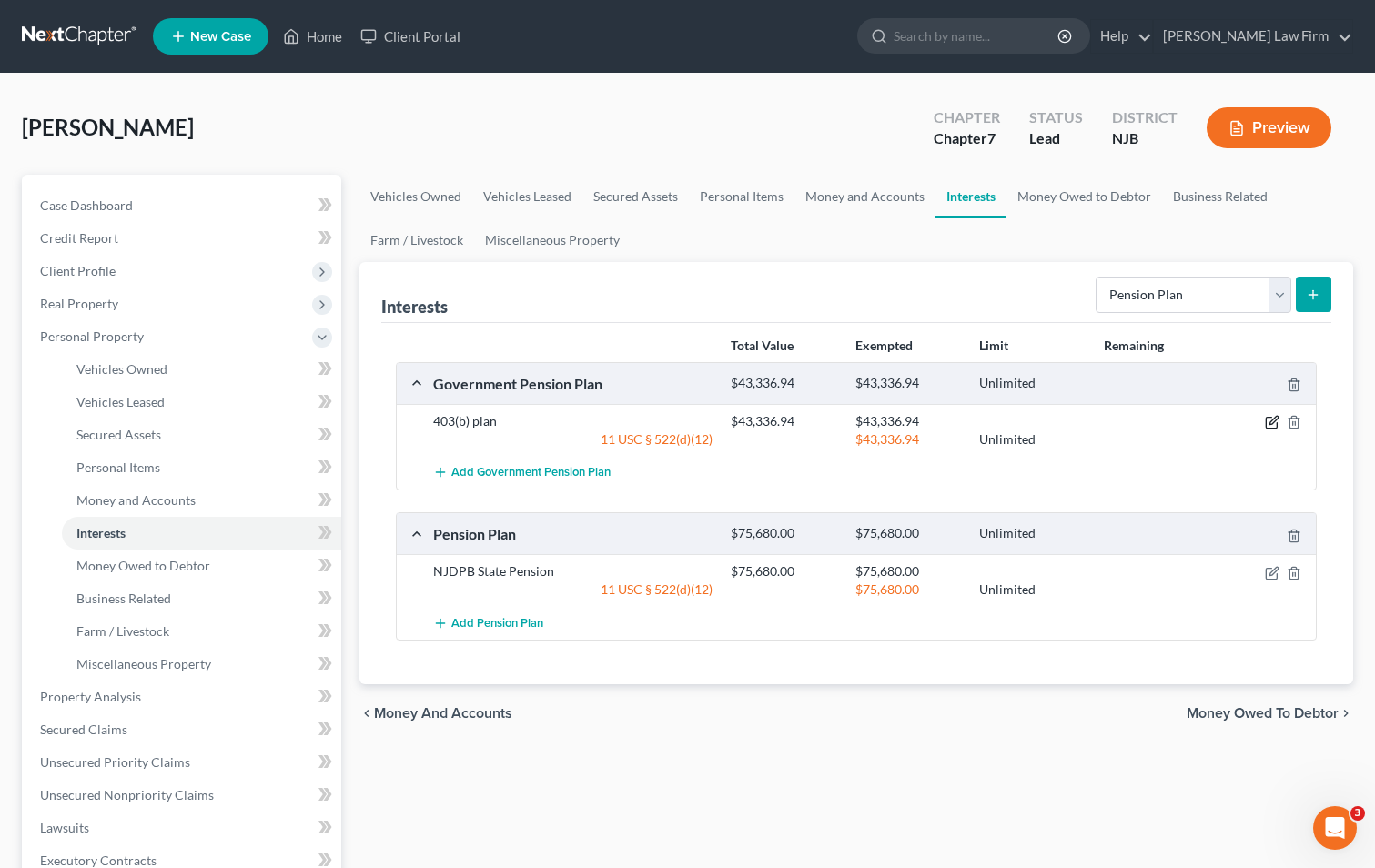
click at [1271, 422] on icon "button" at bounding box center [1273, 421] width 8 height 8
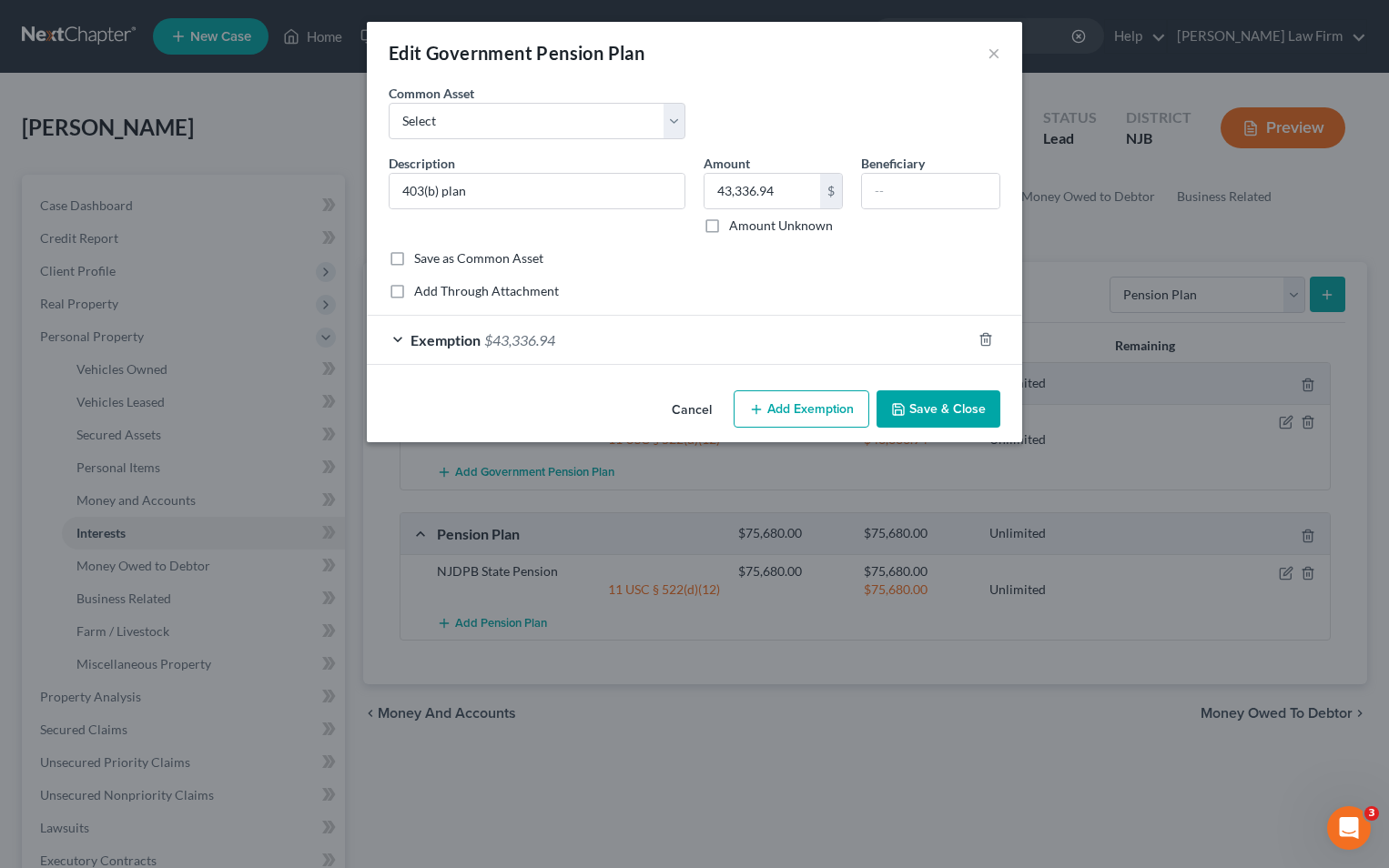
click at [429, 338] on span "Exemption" at bounding box center [446, 339] width 70 height 17
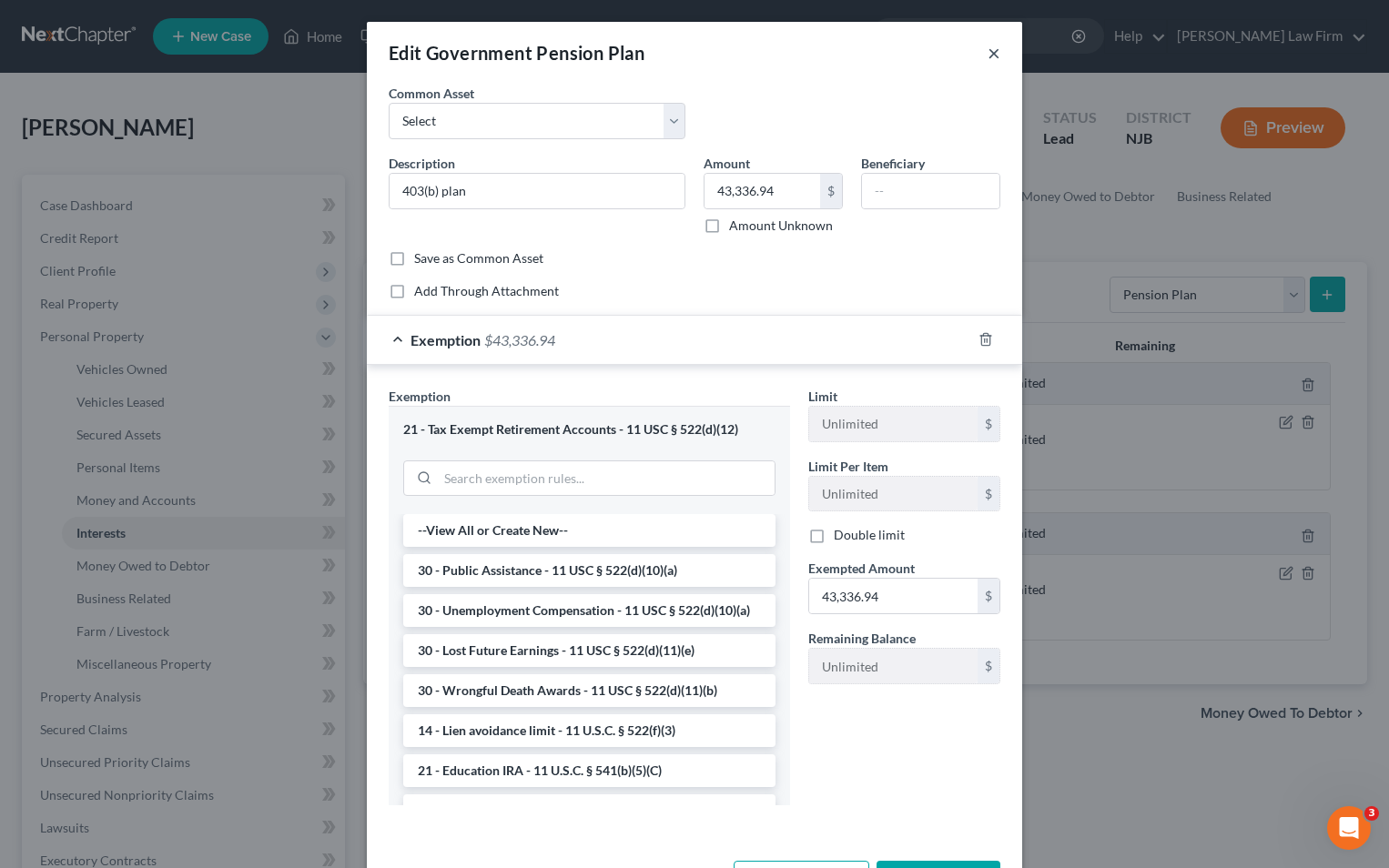
click at [987, 56] on button "×" at bounding box center [993, 52] width 13 height 22
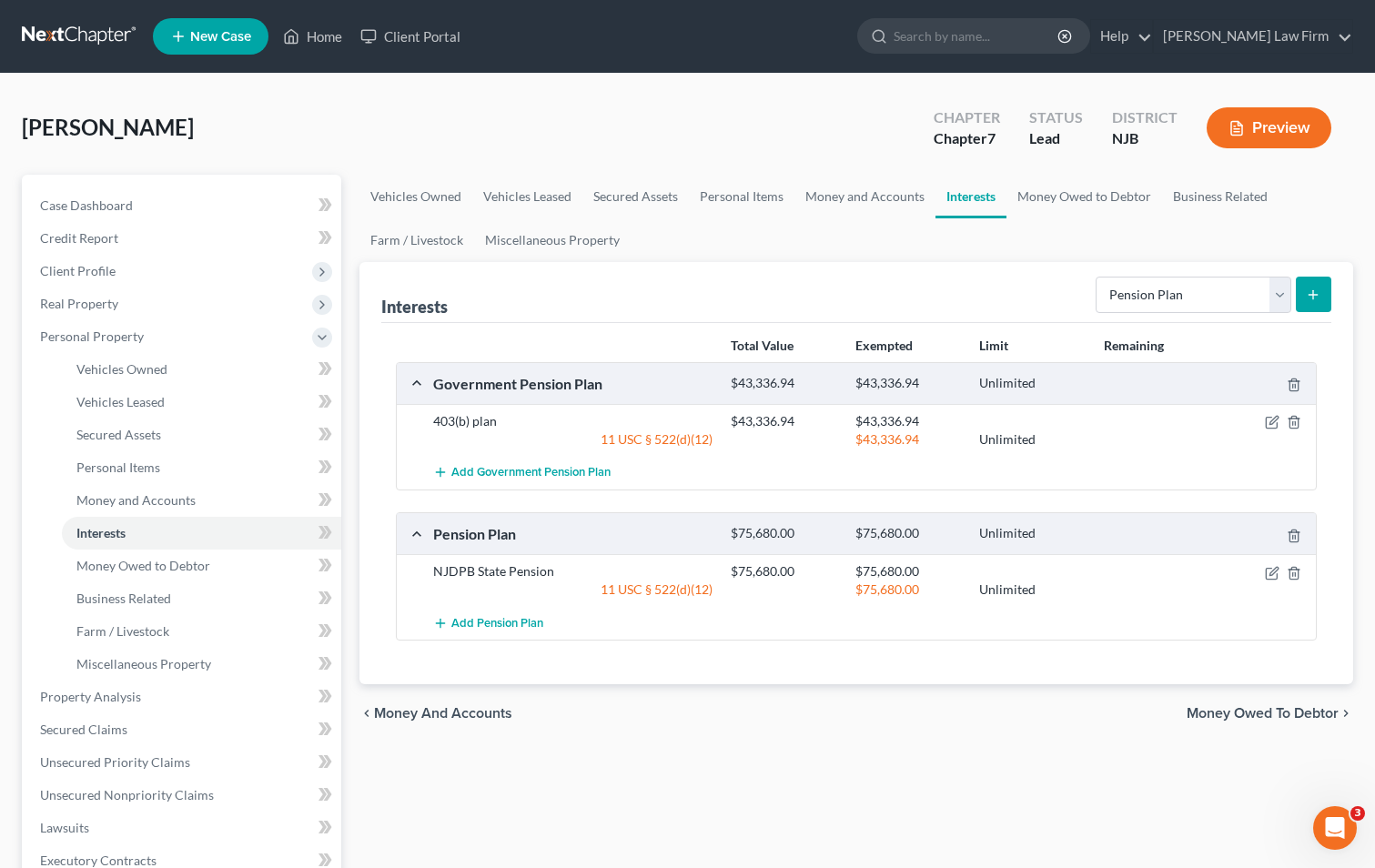
click at [1251, 130] on button "Preview" at bounding box center [1269, 127] width 125 height 41
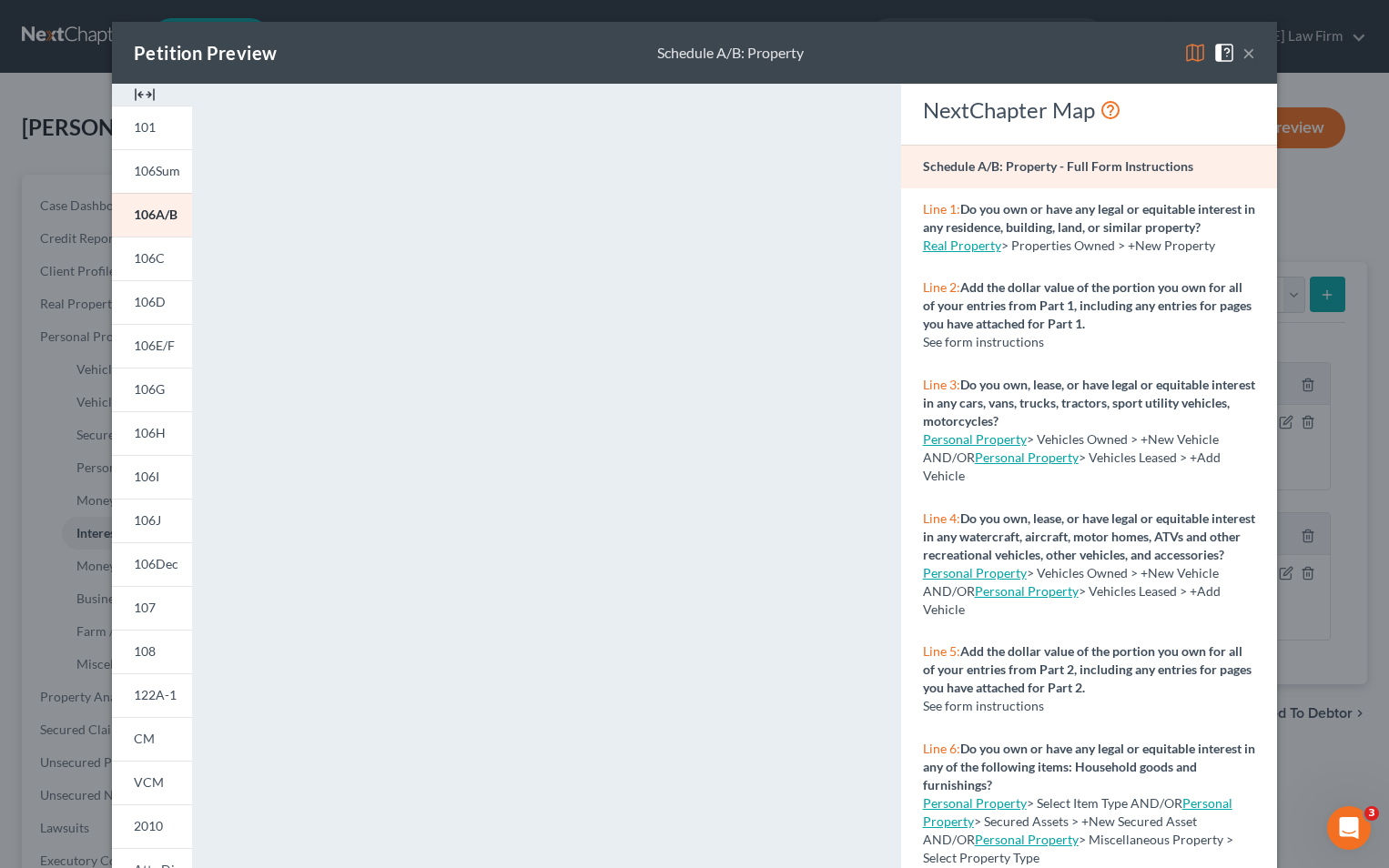
click at [1242, 52] on button "×" at bounding box center [1248, 52] width 13 height 22
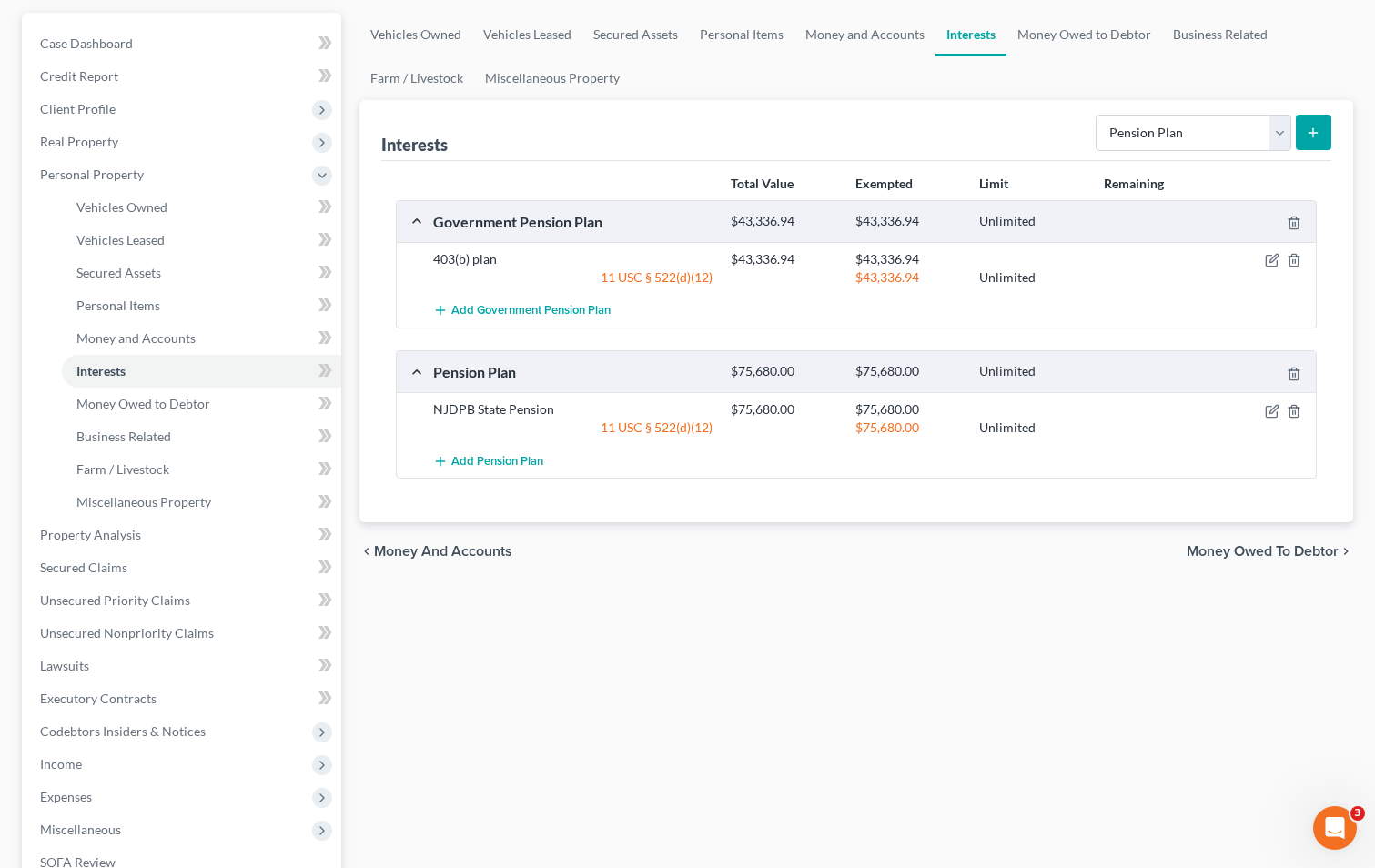
scroll to position [182, 0]
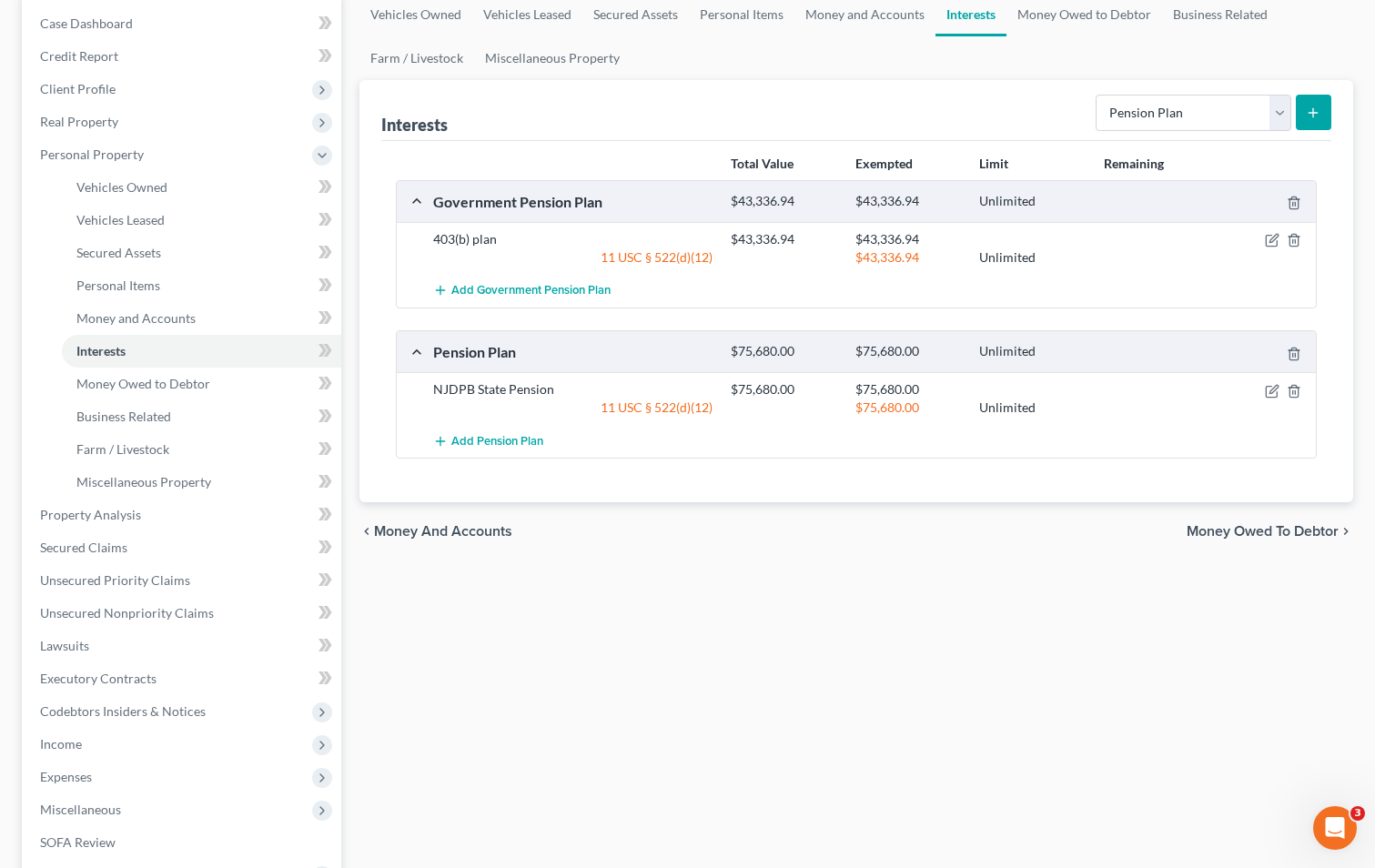
click at [1262, 530] on span "Money Owed to Debtor" at bounding box center [1262, 530] width 151 height 15
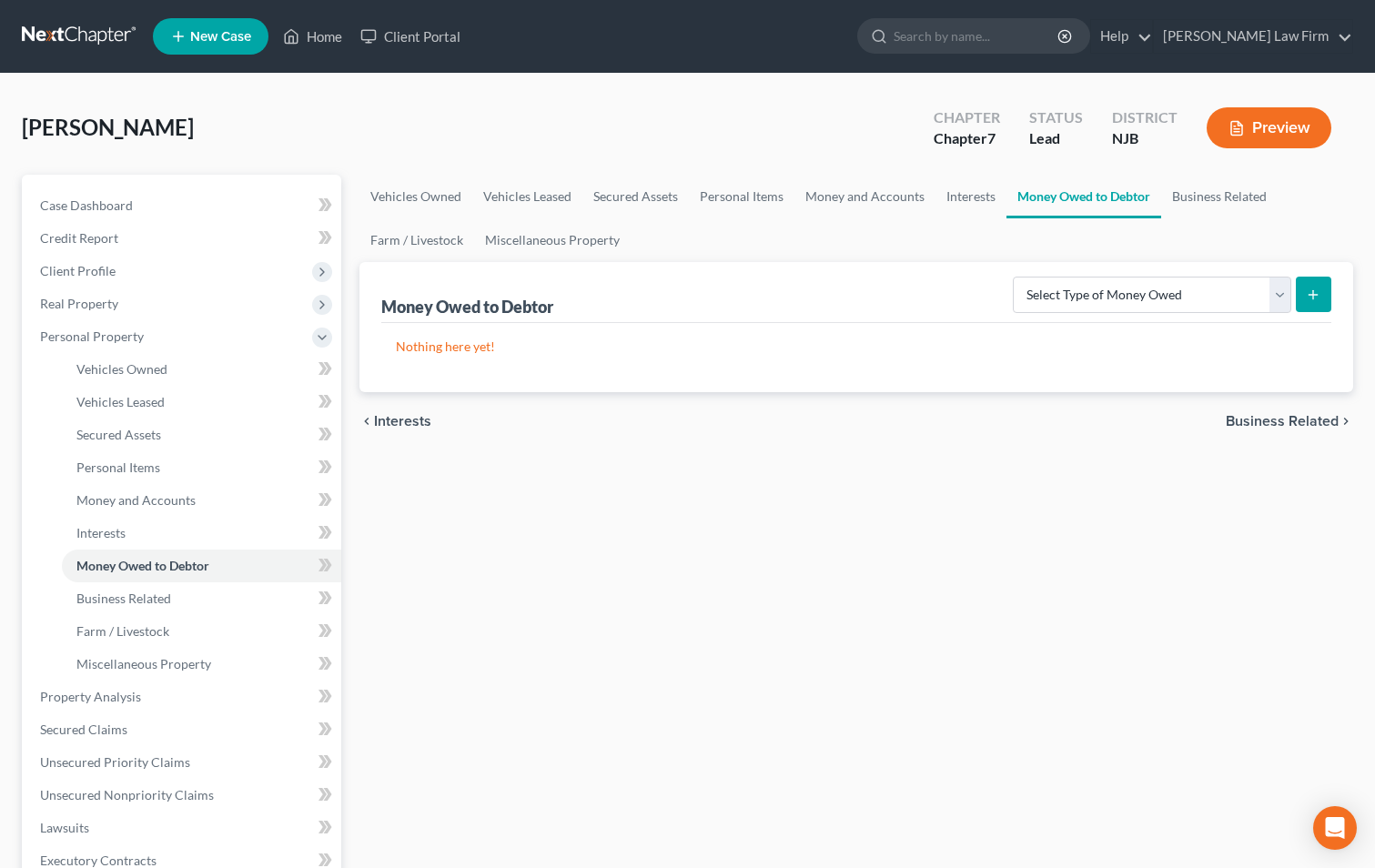
click at [1275, 123] on button "Preview" at bounding box center [1269, 127] width 125 height 41
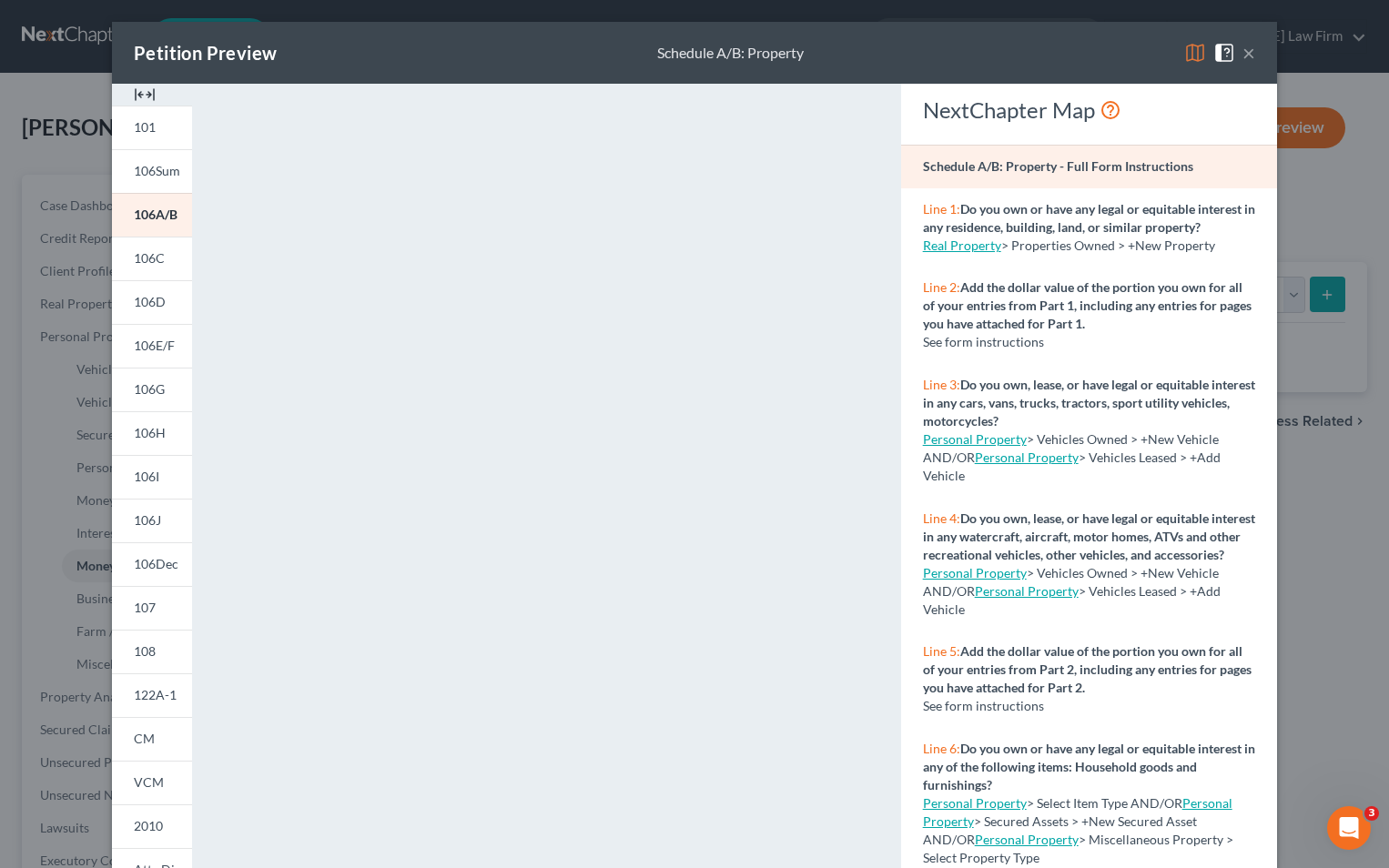
click at [1242, 53] on button "×" at bounding box center [1248, 52] width 13 height 22
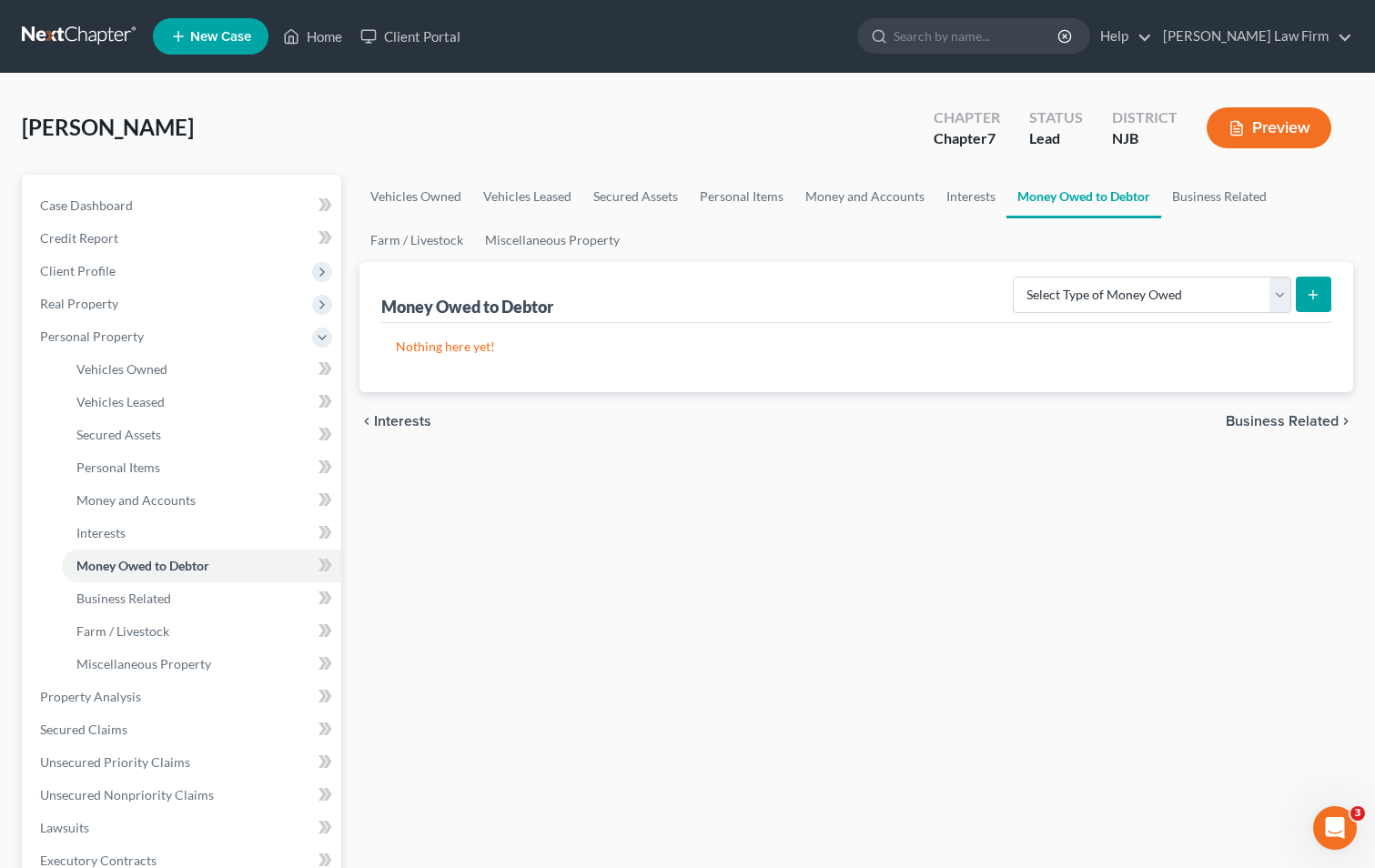
click at [402, 421] on span "Interests" at bounding box center [403, 421] width 57 height 15
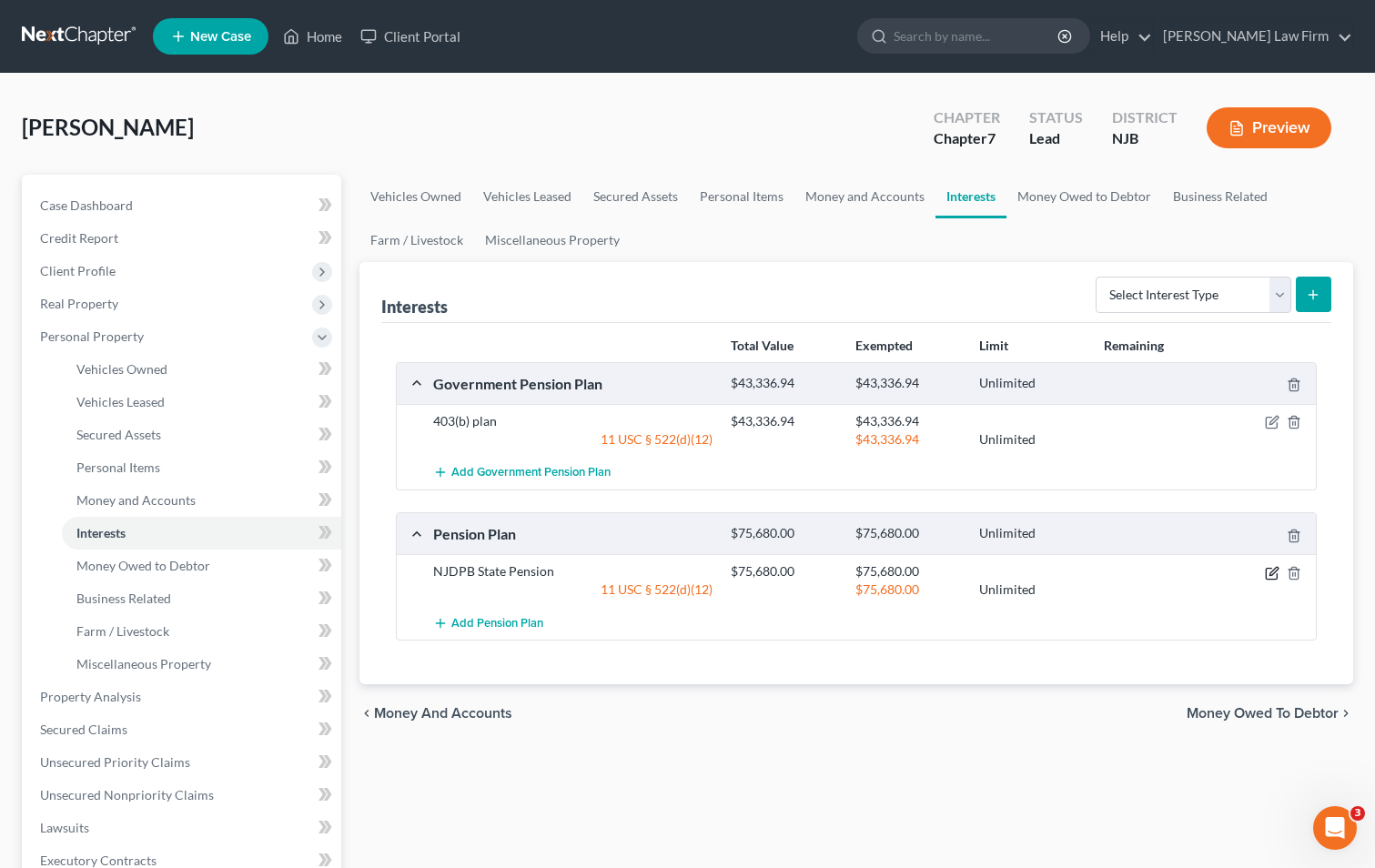
click at [1271, 571] on icon "button" at bounding box center [1273, 571] width 8 height 8
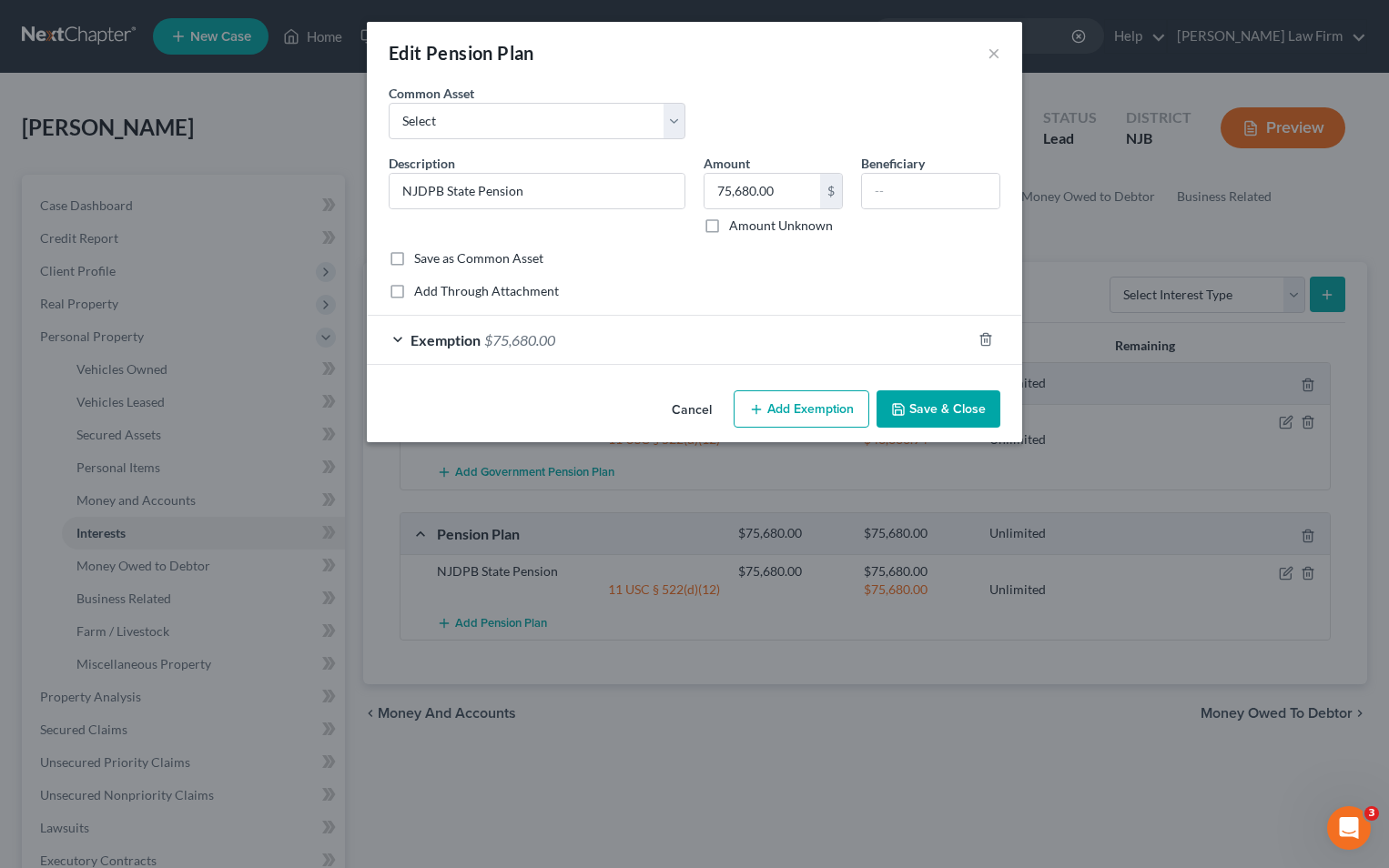
click at [684, 411] on button "Cancel" at bounding box center [692, 410] width 69 height 37
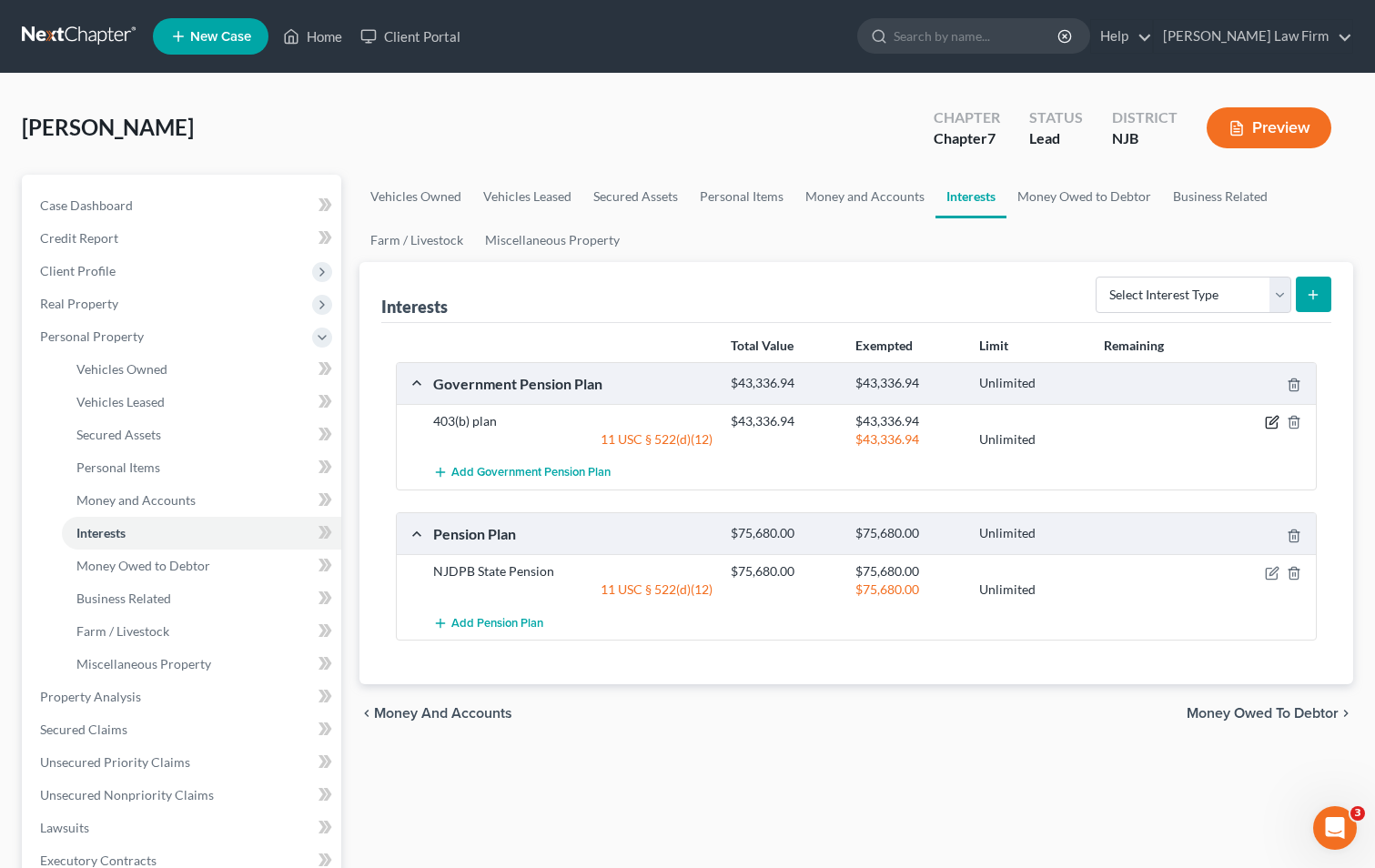
click at [1270, 422] on icon "button" at bounding box center [1273, 421] width 8 height 8
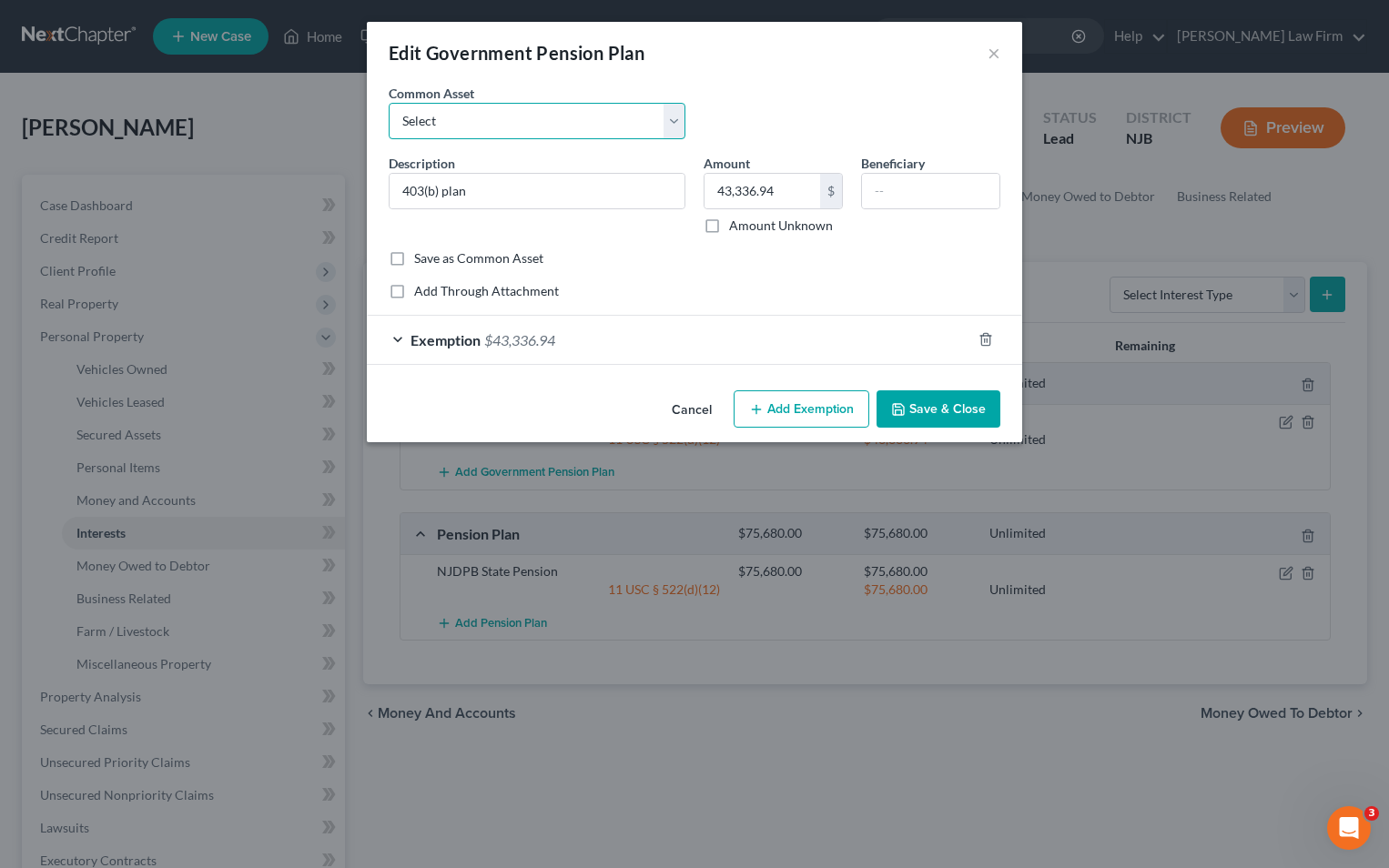
click at [675, 120] on select "Select 403(b) plan 403(b) plan" at bounding box center [537, 121] width 297 height 37
select select "0"
click at [388, 103] on select "Select 403(b) plan 403(b) plan" at bounding box center [537, 121] width 297 height 37
click at [414, 257] on label "Save as Common Asset" at bounding box center [478, 258] width 130 height 18
click at [422, 257] on input "Save as Common Asset" at bounding box center [428, 255] width 12 height 12
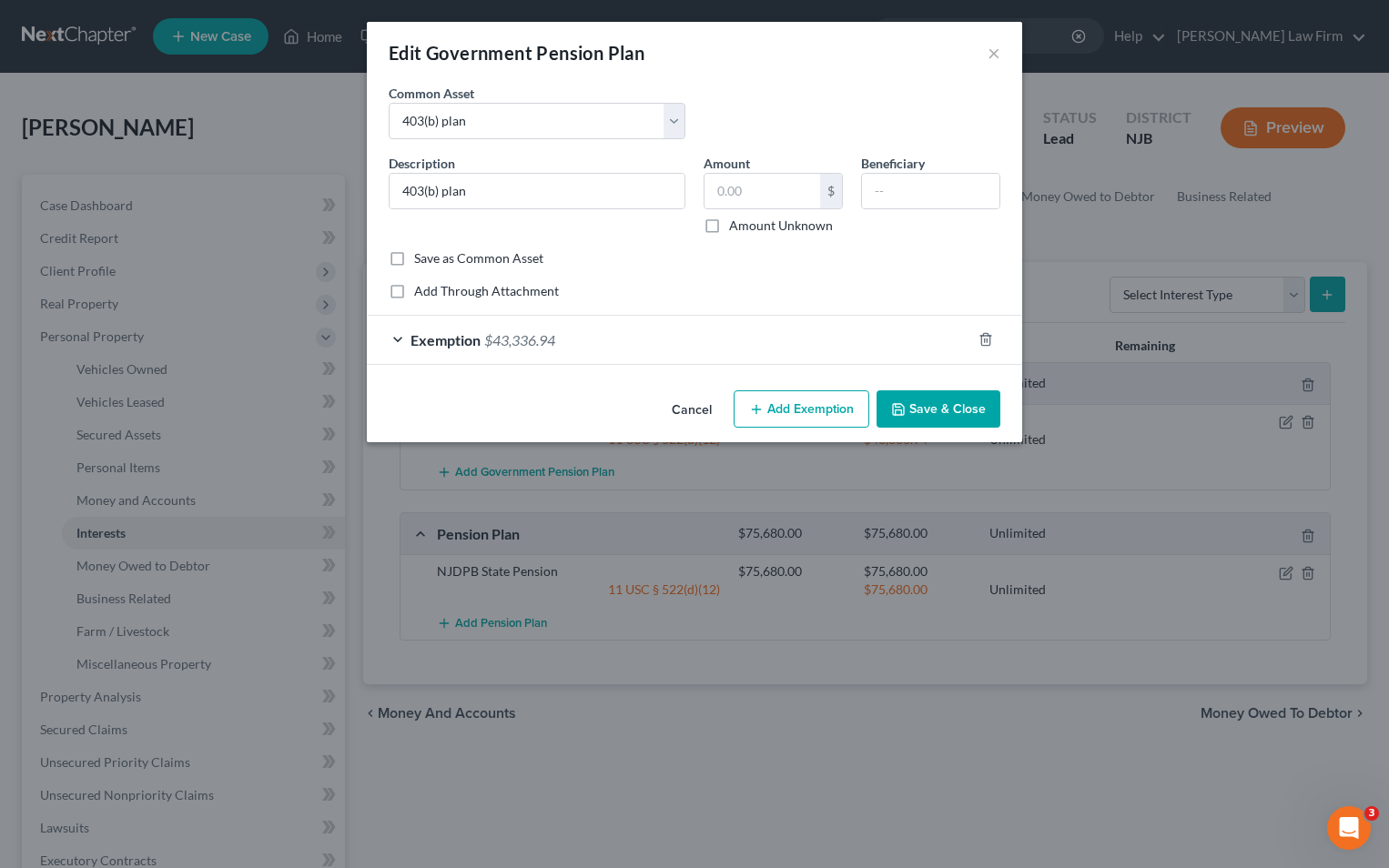
checkbox input "true"
click at [908, 409] on button "Save & Close" at bounding box center [938, 409] width 124 height 39
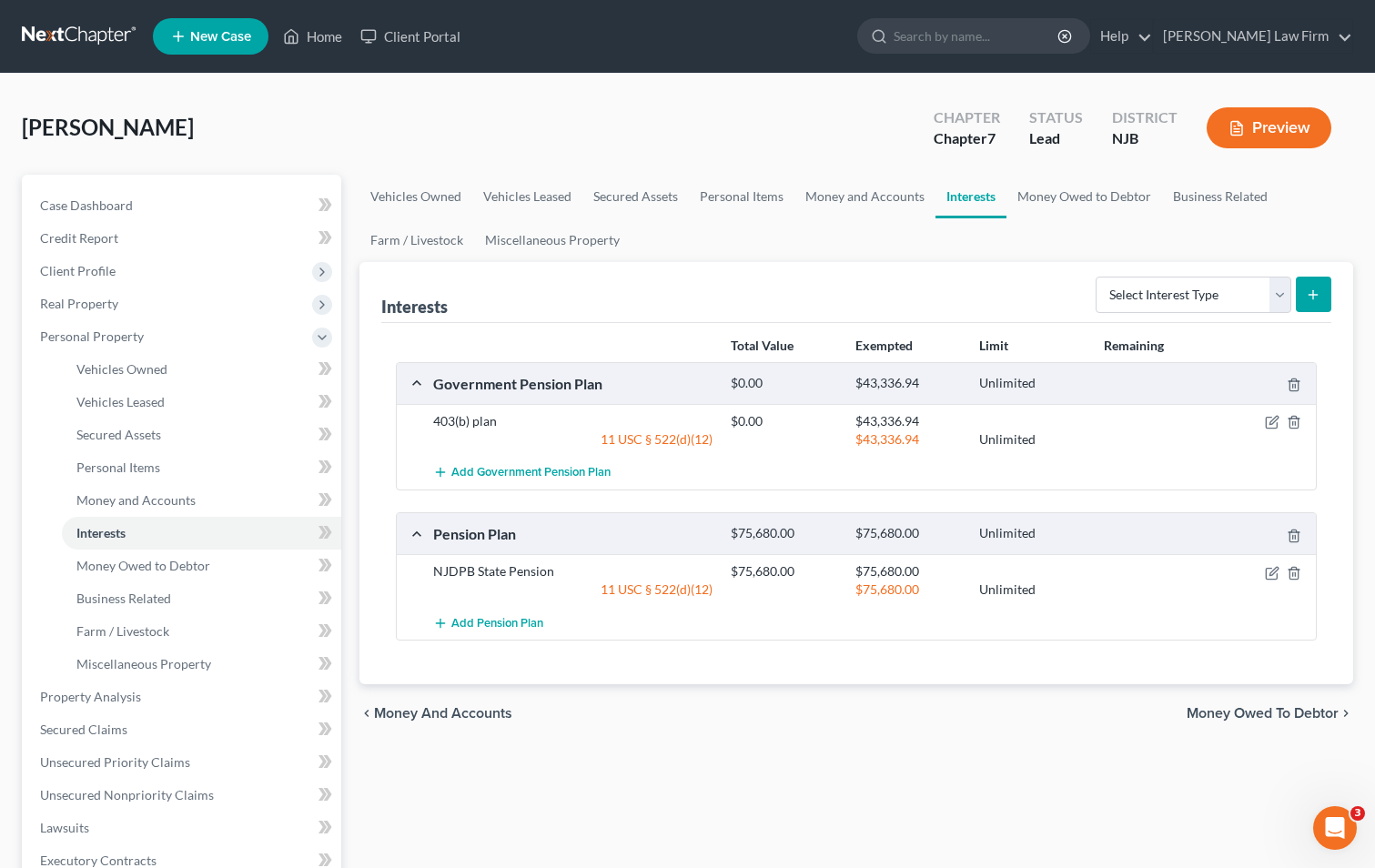
click at [1243, 125] on icon "button" at bounding box center [1236, 128] width 17 height 17
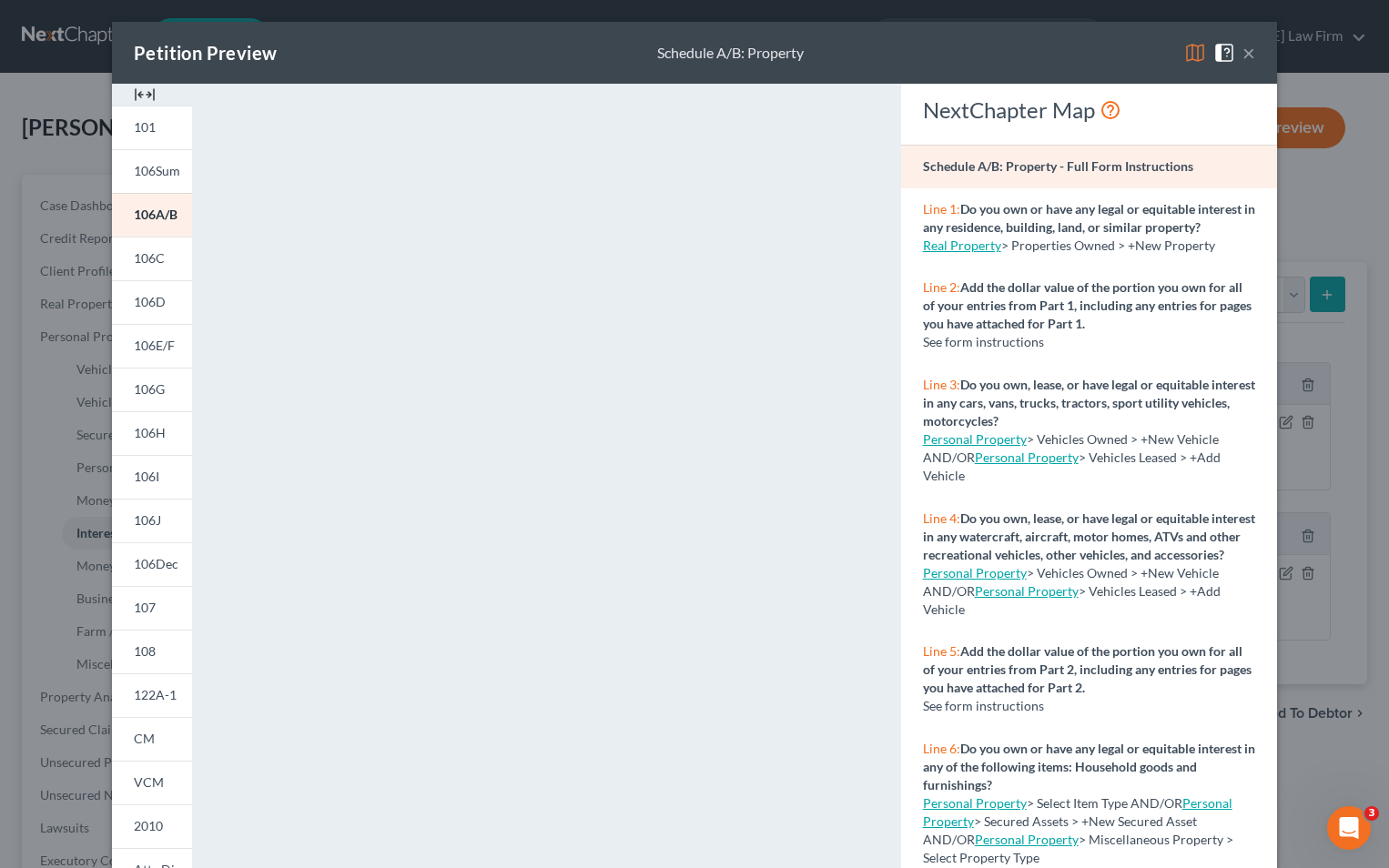
click at [1242, 52] on button "×" at bounding box center [1248, 52] width 13 height 22
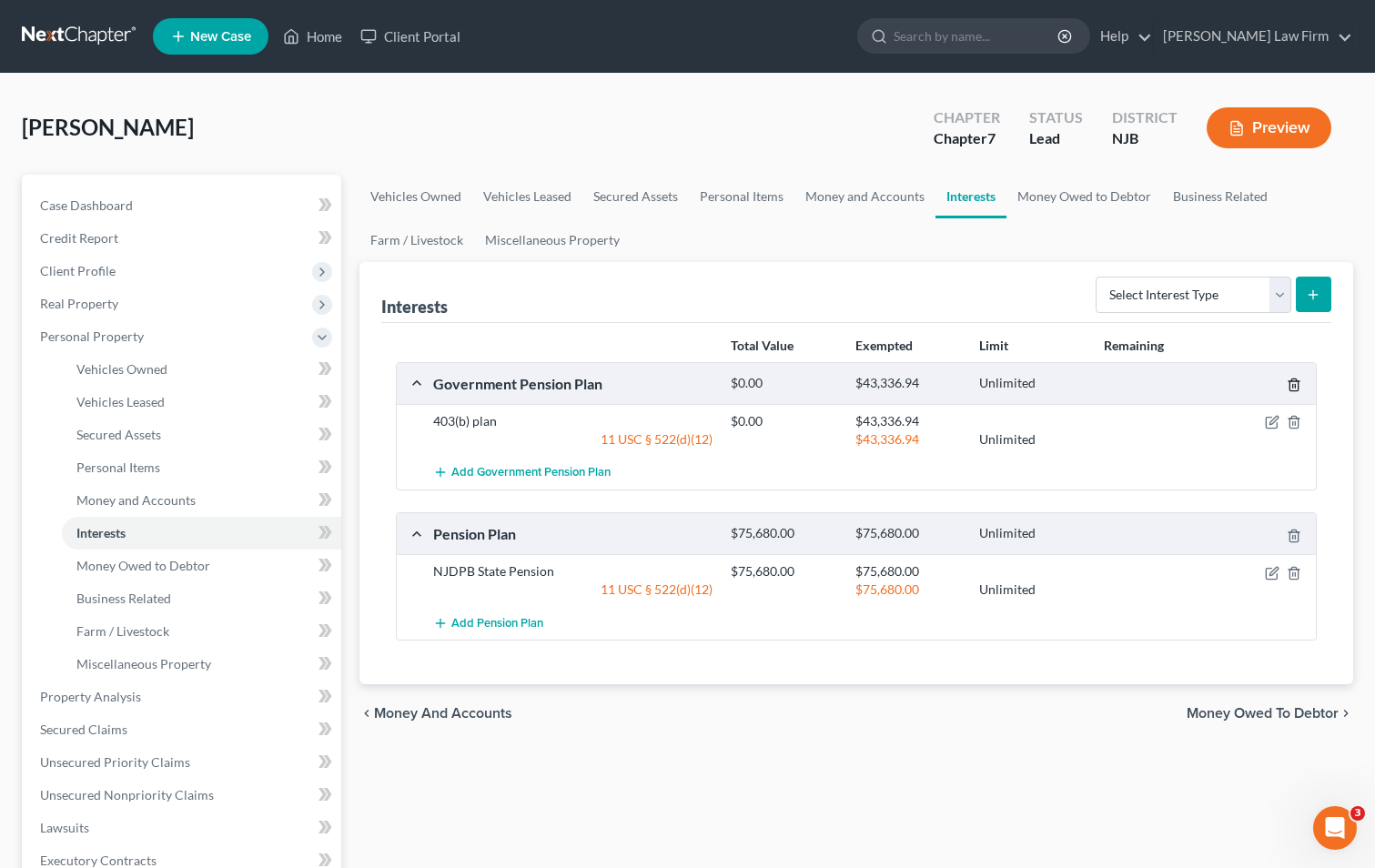
click at [1293, 388] on line "button" at bounding box center [1293, 387] width 0 height 4
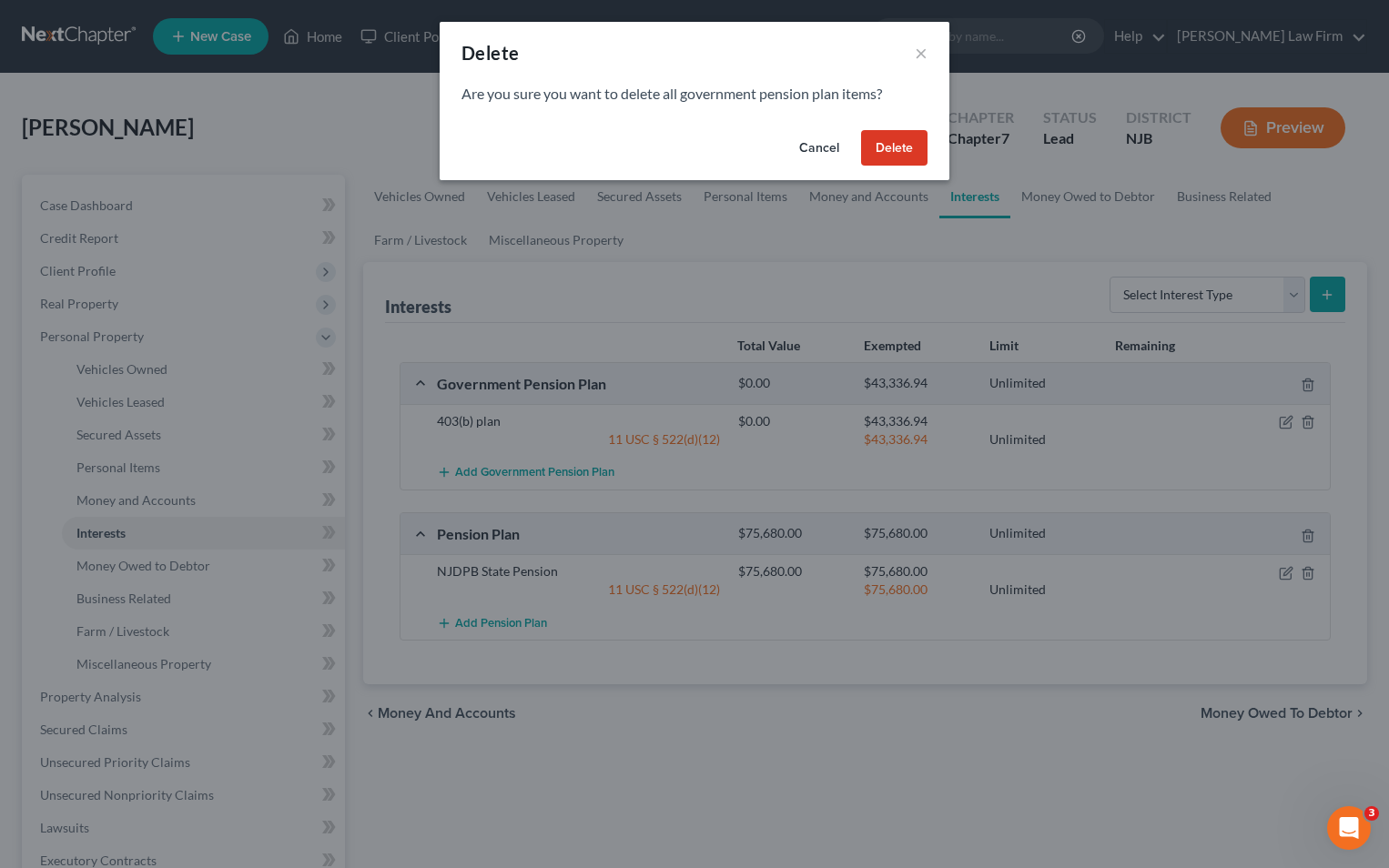
click at [883, 153] on button "Delete" at bounding box center [894, 147] width 66 height 37
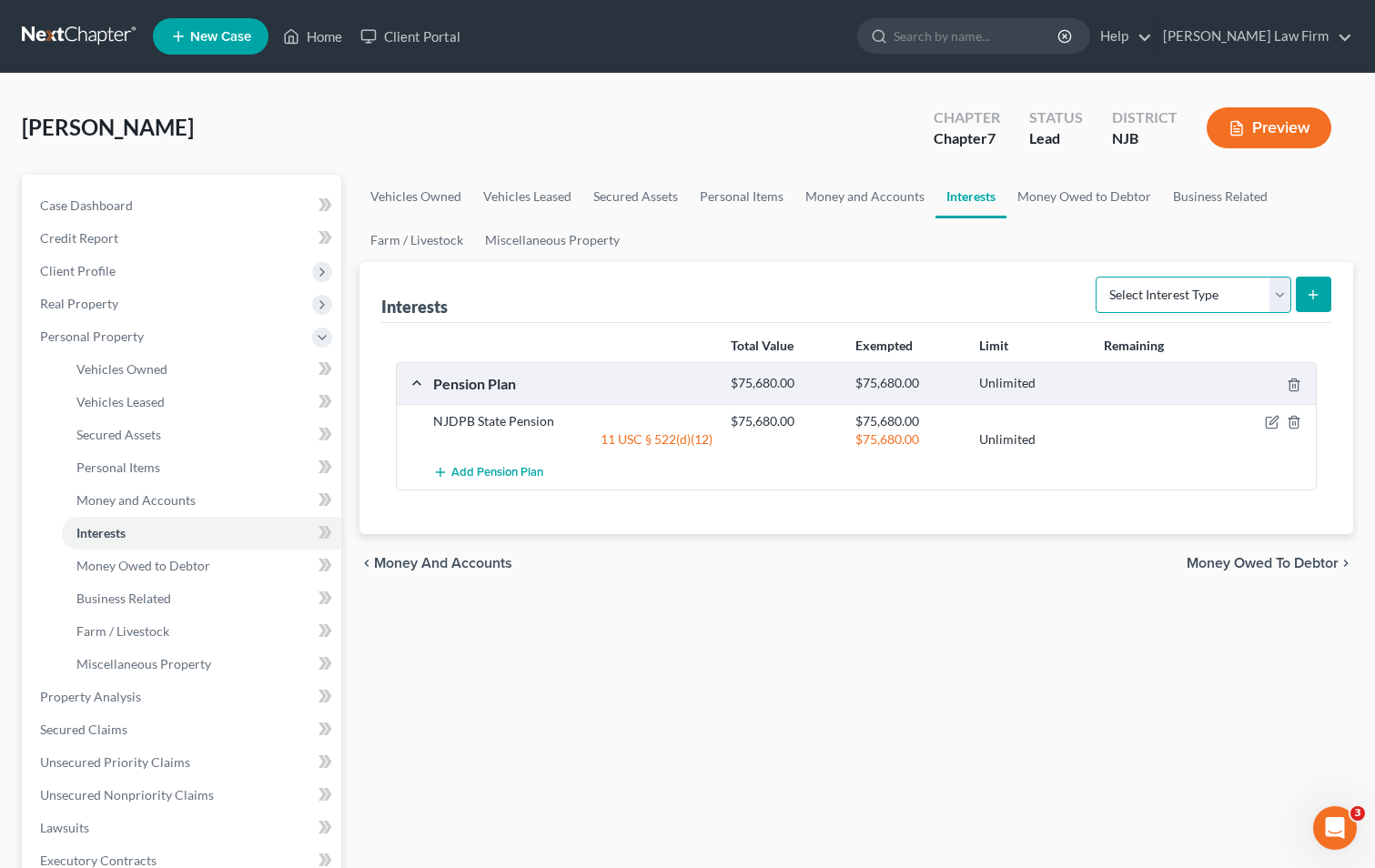
click at [1280, 295] on select "Select Interest Type 401K Annuity Bond Education IRA Government Bond Government…" at bounding box center [1194, 294] width 196 height 37
click at [1098, 276] on select "Select Interest Type 401K Annuity Bond Education IRA Government Bond Government…" at bounding box center [1194, 294] width 196 height 37
click at [1281, 299] on select "Select Interest Type 401K Annuity Bond Education IRA Government Bond Government…" at bounding box center [1194, 294] width 196 height 37
click at [1098, 276] on select "Select Interest Type 401K Annuity Bond Education IRA Government Bond Government…" at bounding box center [1194, 294] width 196 height 37
click at [1282, 299] on select "Select Interest Type 401K Annuity Bond Education IRA Government Bond Government…" at bounding box center [1194, 294] width 196 height 37
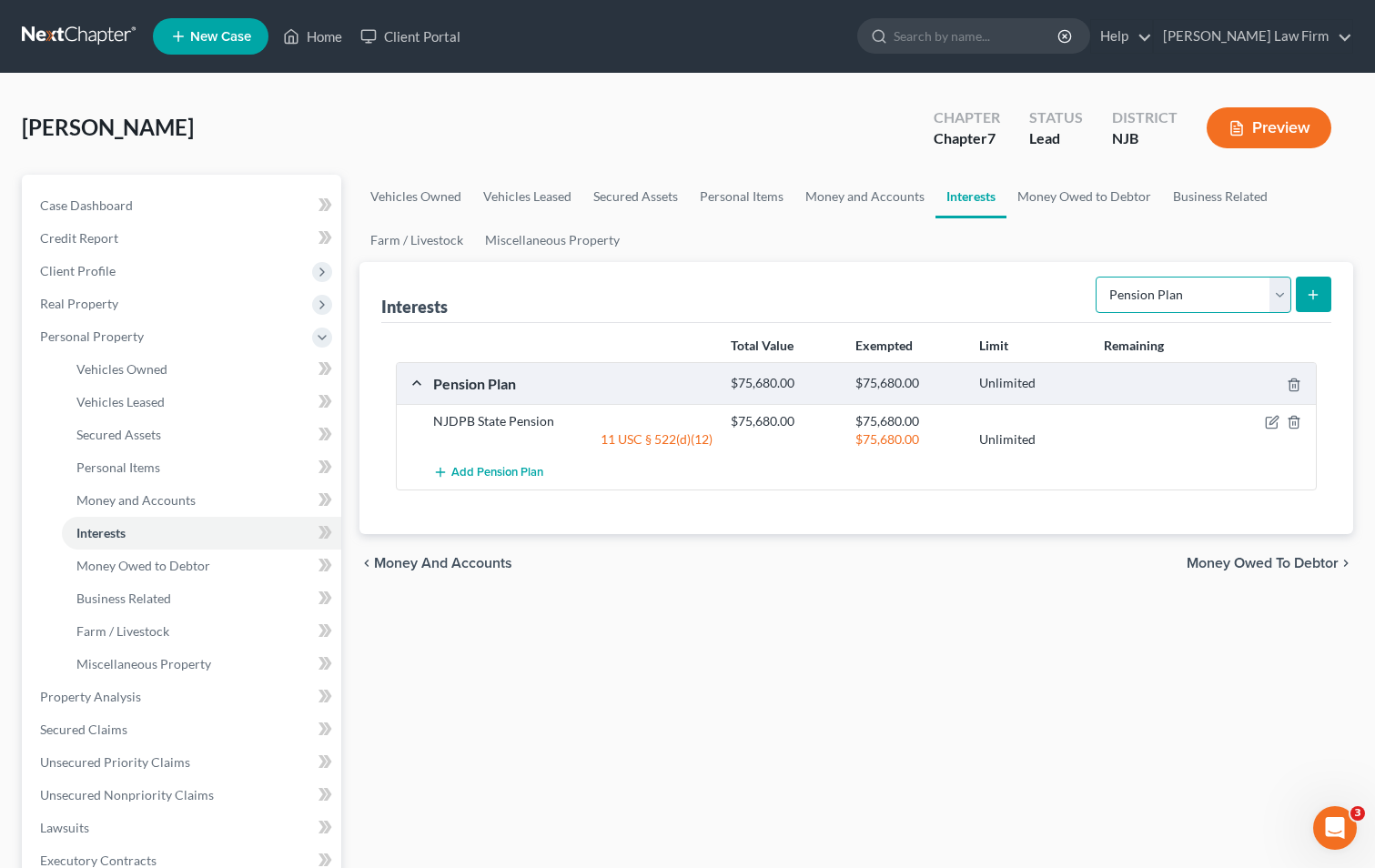
select select "other_retirement_plan"
click at [1098, 276] on select "Select Interest Type 401K Annuity Bond Education IRA Government Bond Government…" at bounding box center [1194, 294] width 196 height 37
click at [1312, 292] on icon "submit" at bounding box center [1313, 294] width 15 height 15
click at [1321, 287] on icon "submit" at bounding box center [1313, 294] width 15 height 15
click at [1279, 298] on select "Select Interest Type 401K Annuity Bond Education IRA Government Bond Government…" at bounding box center [1194, 294] width 196 height 37
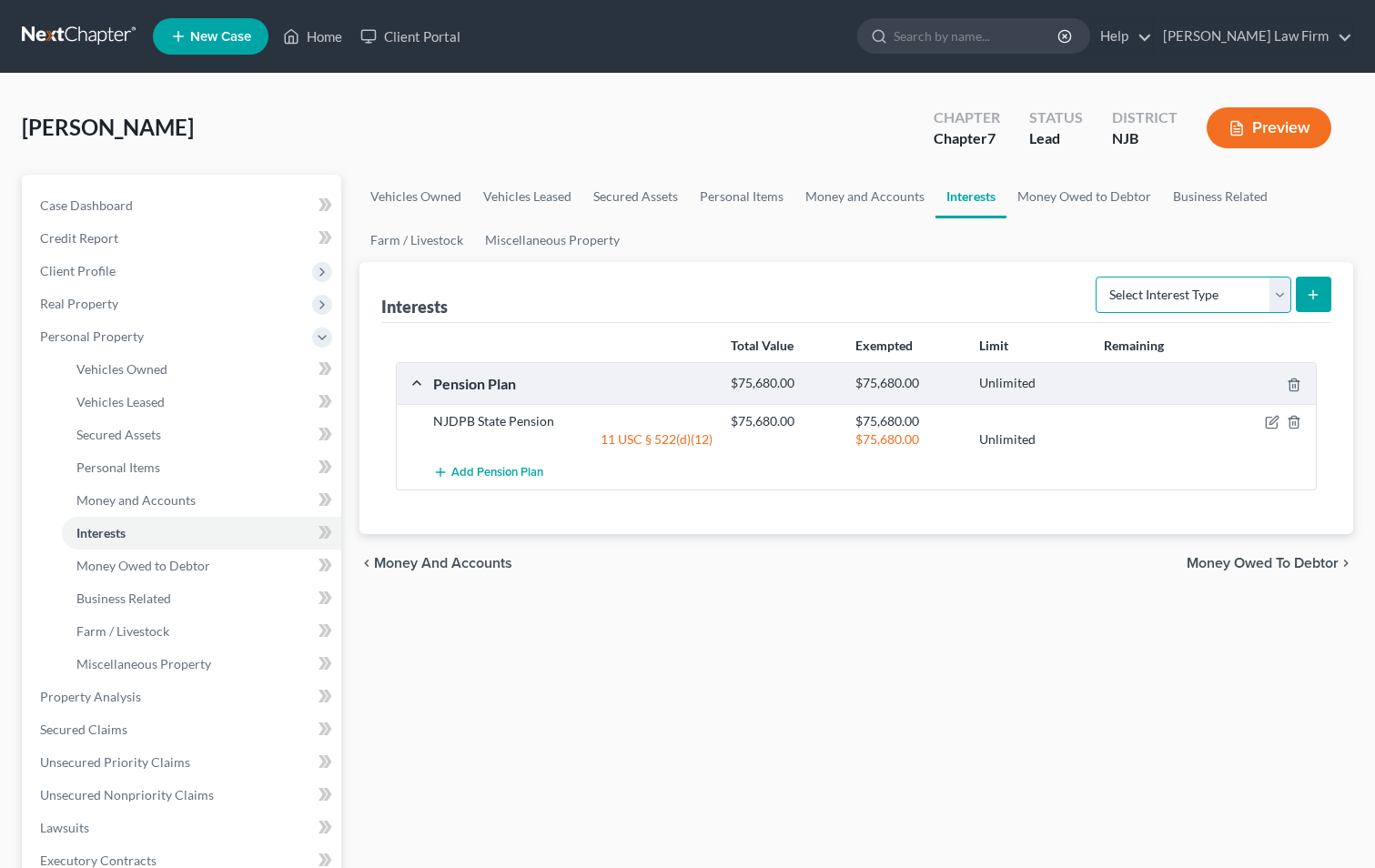
select select "other_retirement_plan"
click at [1098, 276] on select "Select Interest Type 401K Annuity Bond Education IRA Government Bond Government…" at bounding box center [1194, 294] width 196 height 37
click at [1311, 293] on icon "submit" at bounding box center [1313, 294] width 15 height 15
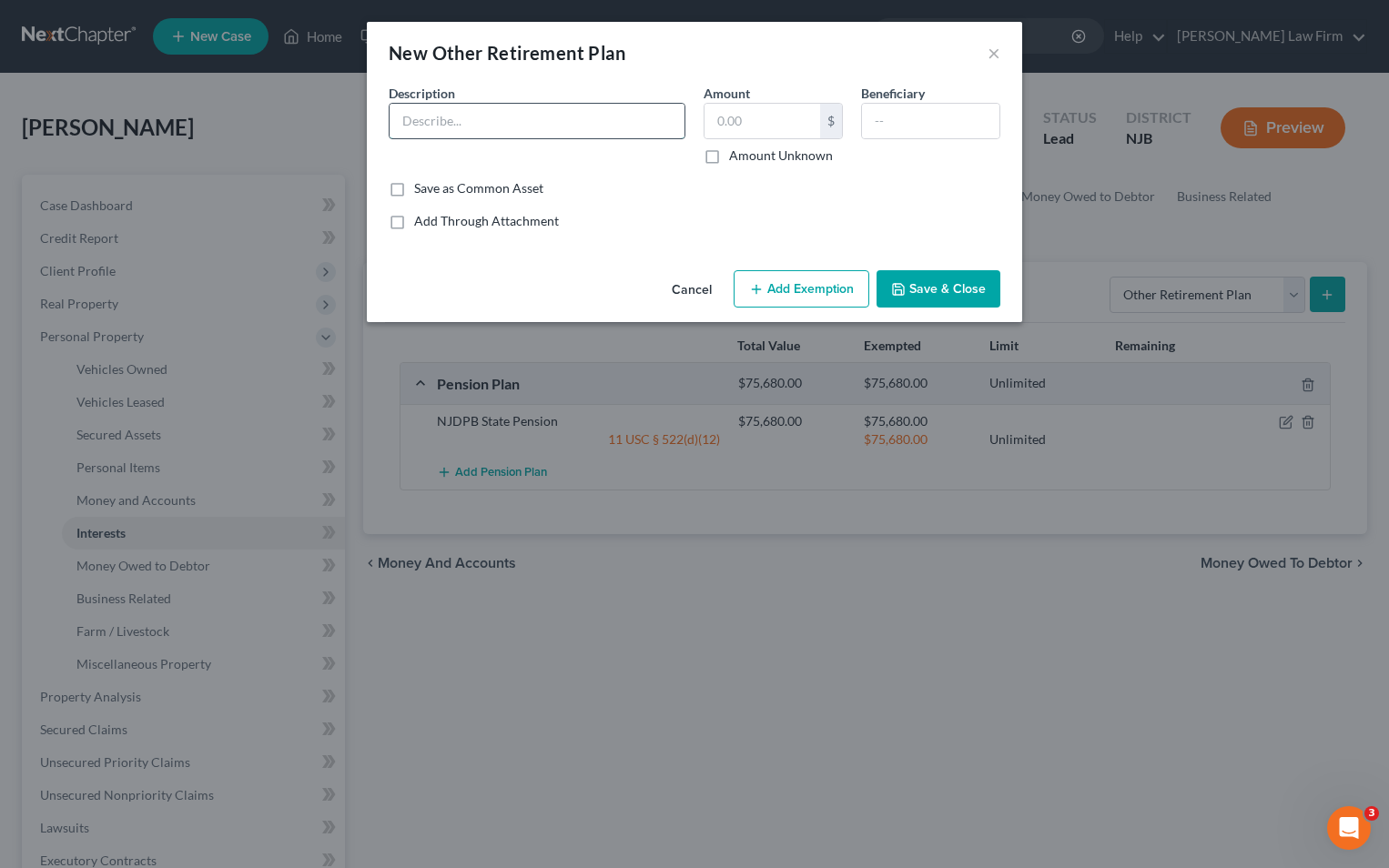
click at [489, 121] on input "text" at bounding box center [537, 121] width 295 height 35
type input "403(b) plan"
click at [414, 191] on label "Save as Common Asset" at bounding box center [478, 188] width 130 height 18
click at [422, 191] on input "Save as Common Asset" at bounding box center [428, 185] width 12 height 12
checkbox input "true"
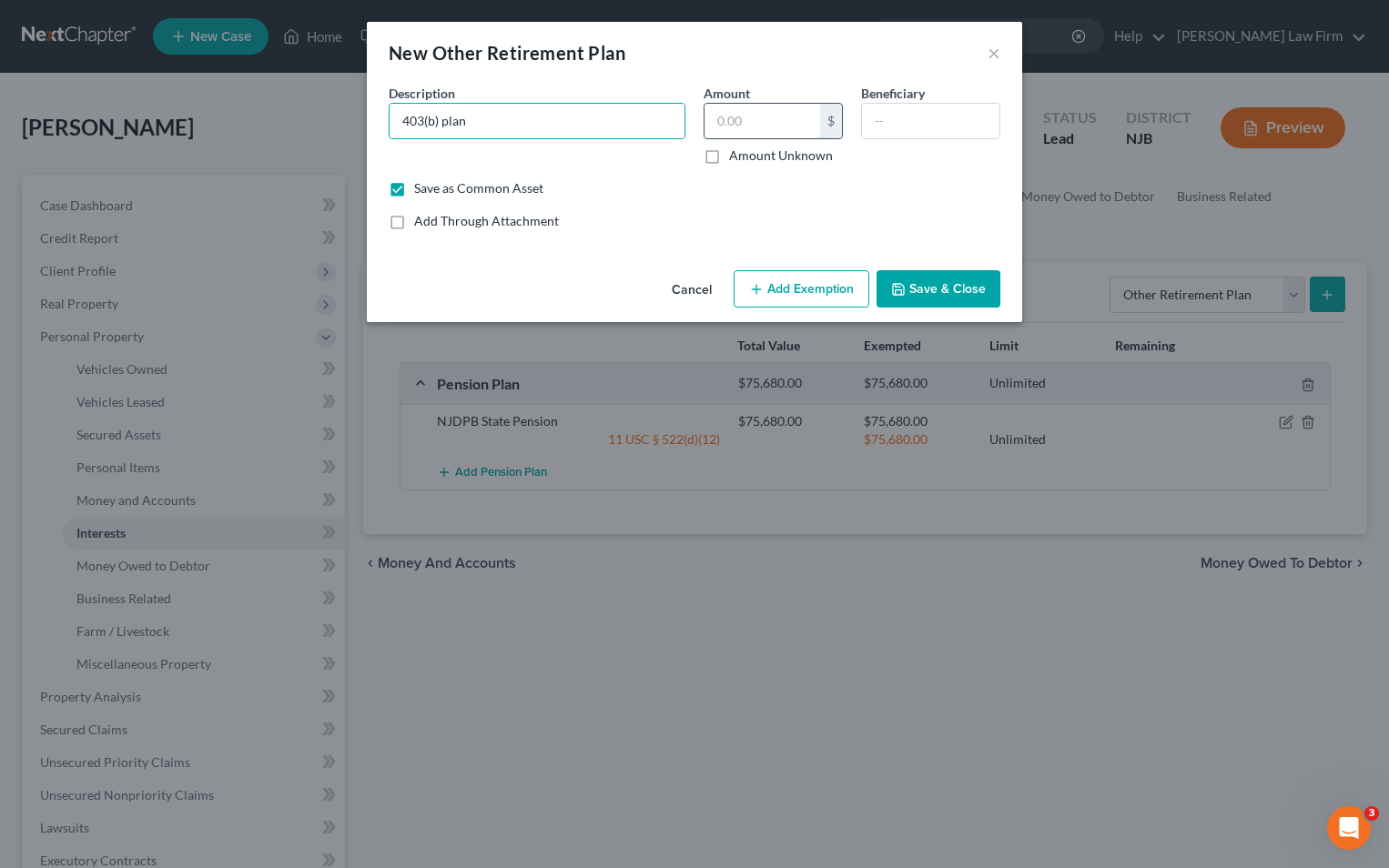
click at [788, 130] on input "text" at bounding box center [761, 121] width 116 height 35
type input "43,336.94"
click at [807, 287] on button "Add Exemption" at bounding box center [801, 289] width 136 height 39
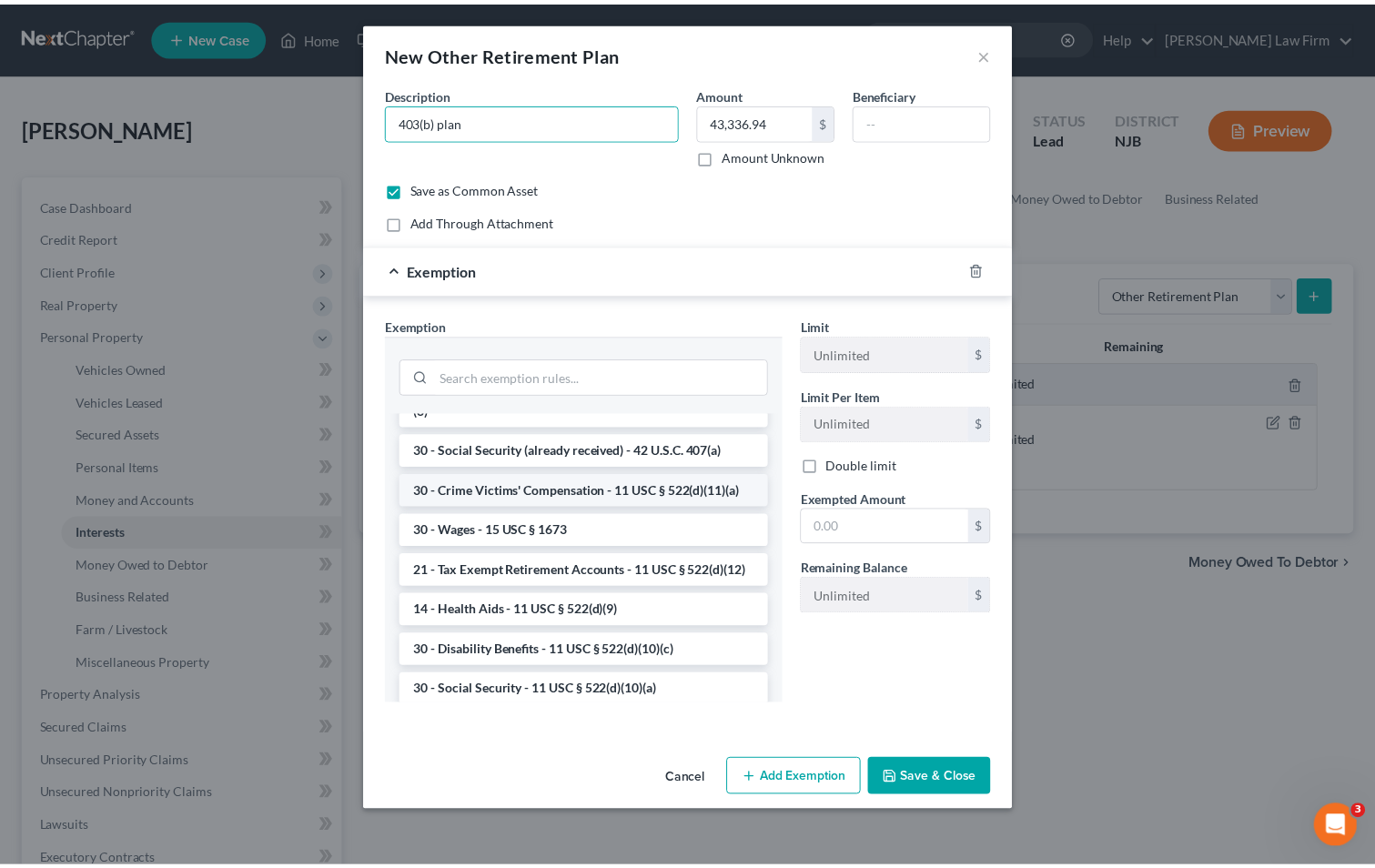
scroll to position [819, 0]
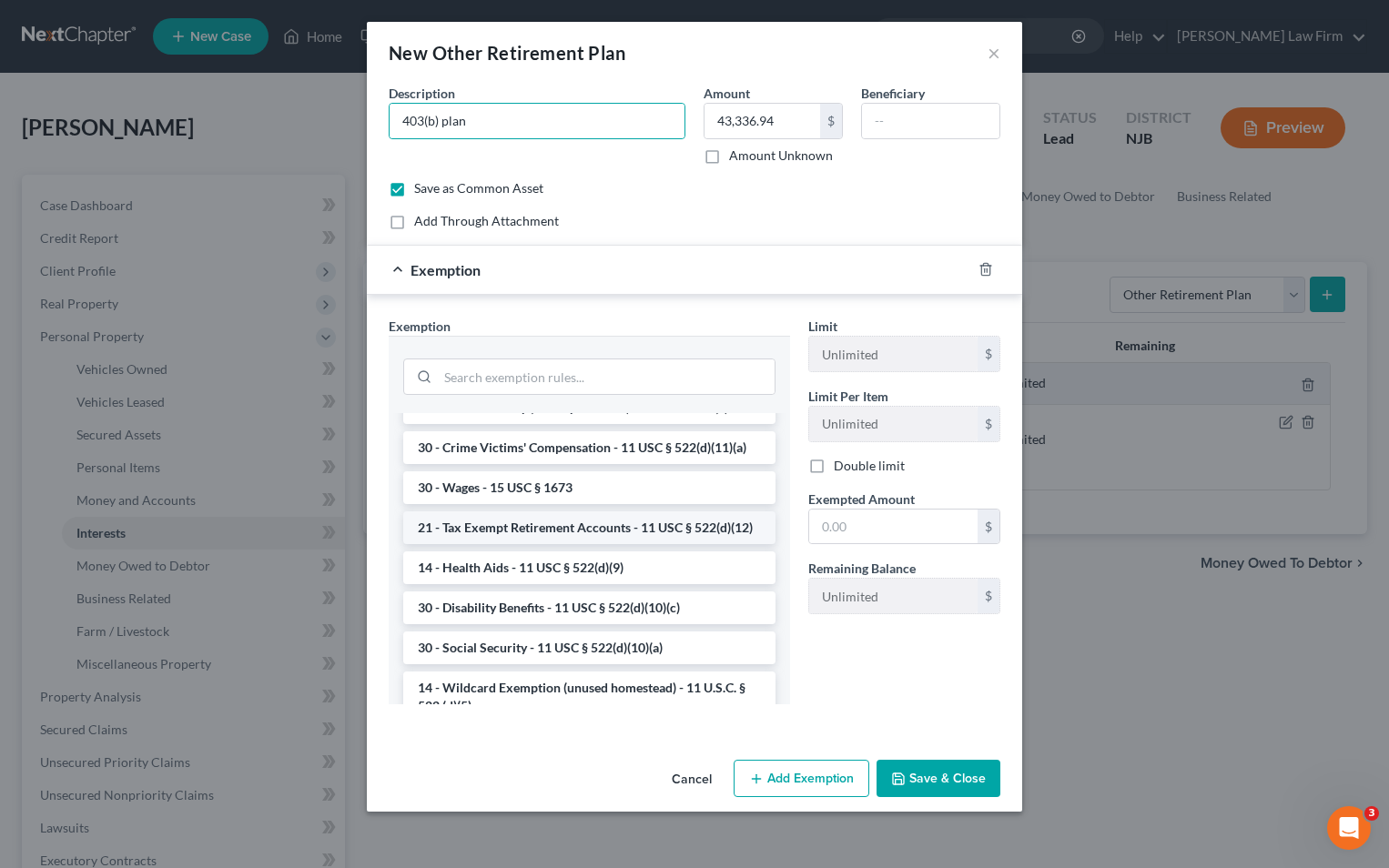
click at [574, 544] on li "21 - Tax Exempt Retirement Accounts - 11 USC § 522(d)(12)" at bounding box center [589, 528] width 372 height 33
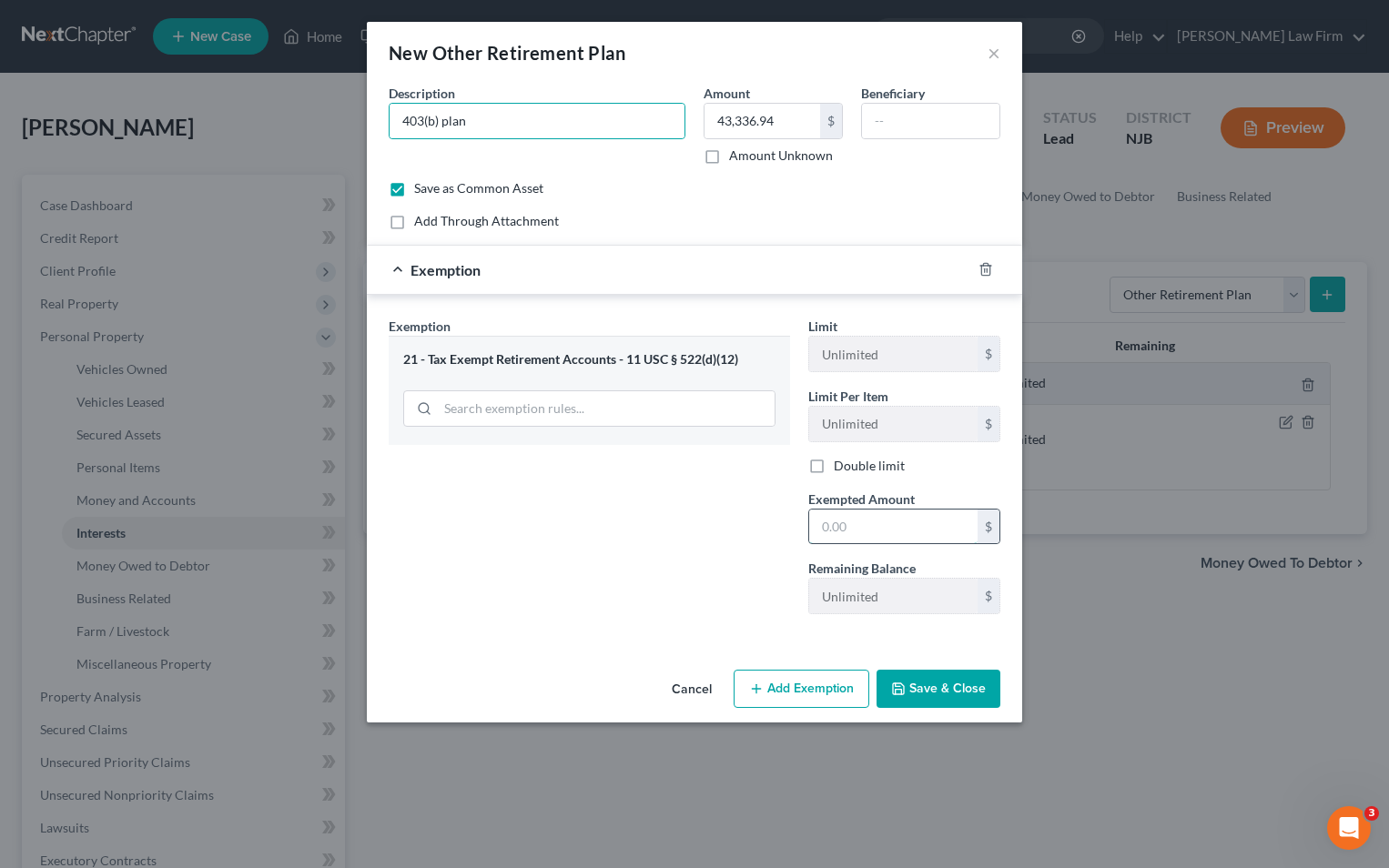
click at [851, 528] on input "text" at bounding box center [893, 527] width 168 height 35
type input "43,336.94"
click at [914, 684] on button "Save & Close" at bounding box center [938, 689] width 124 height 39
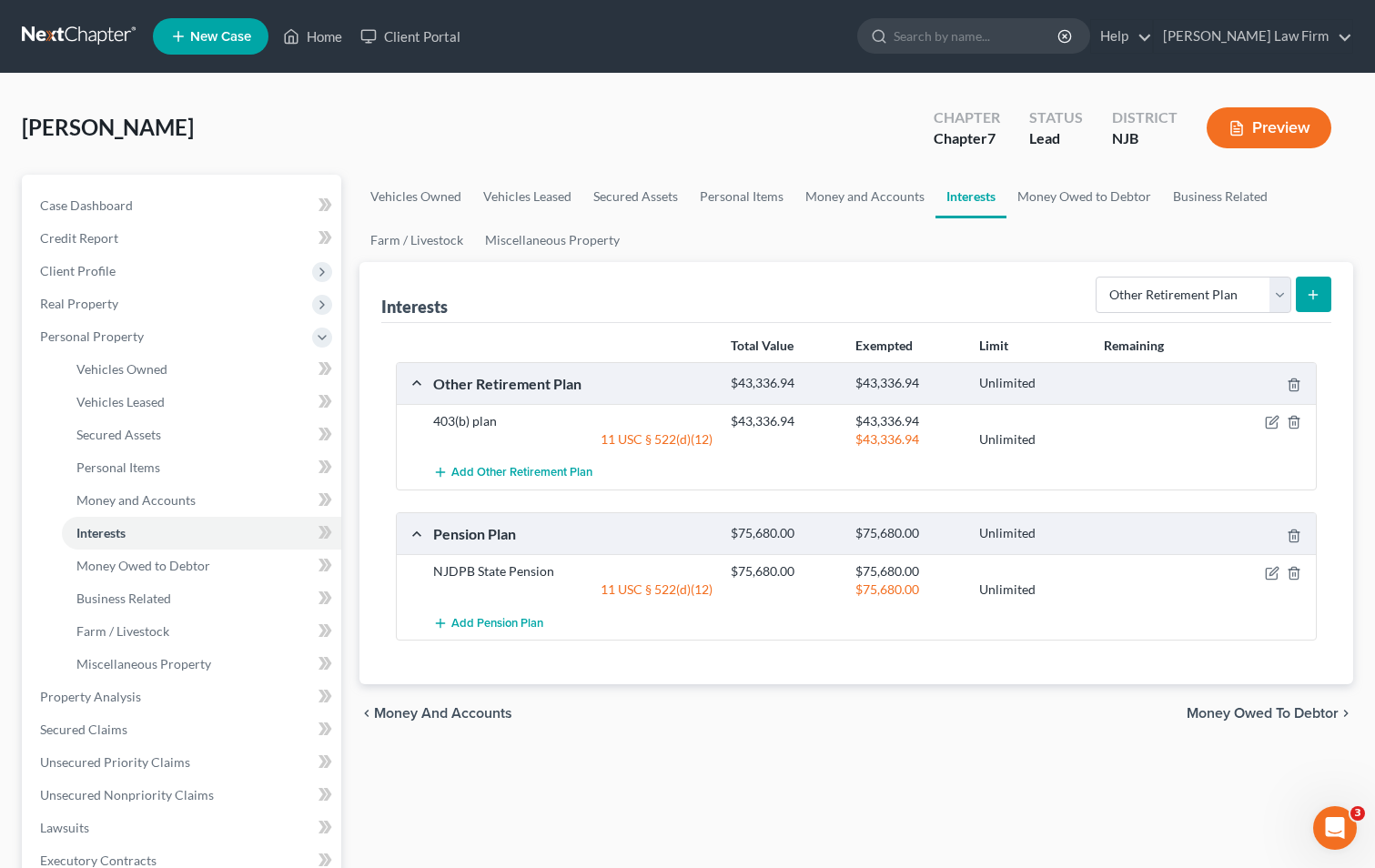
click at [1248, 123] on button "Preview" at bounding box center [1269, 127] width 125 height 41
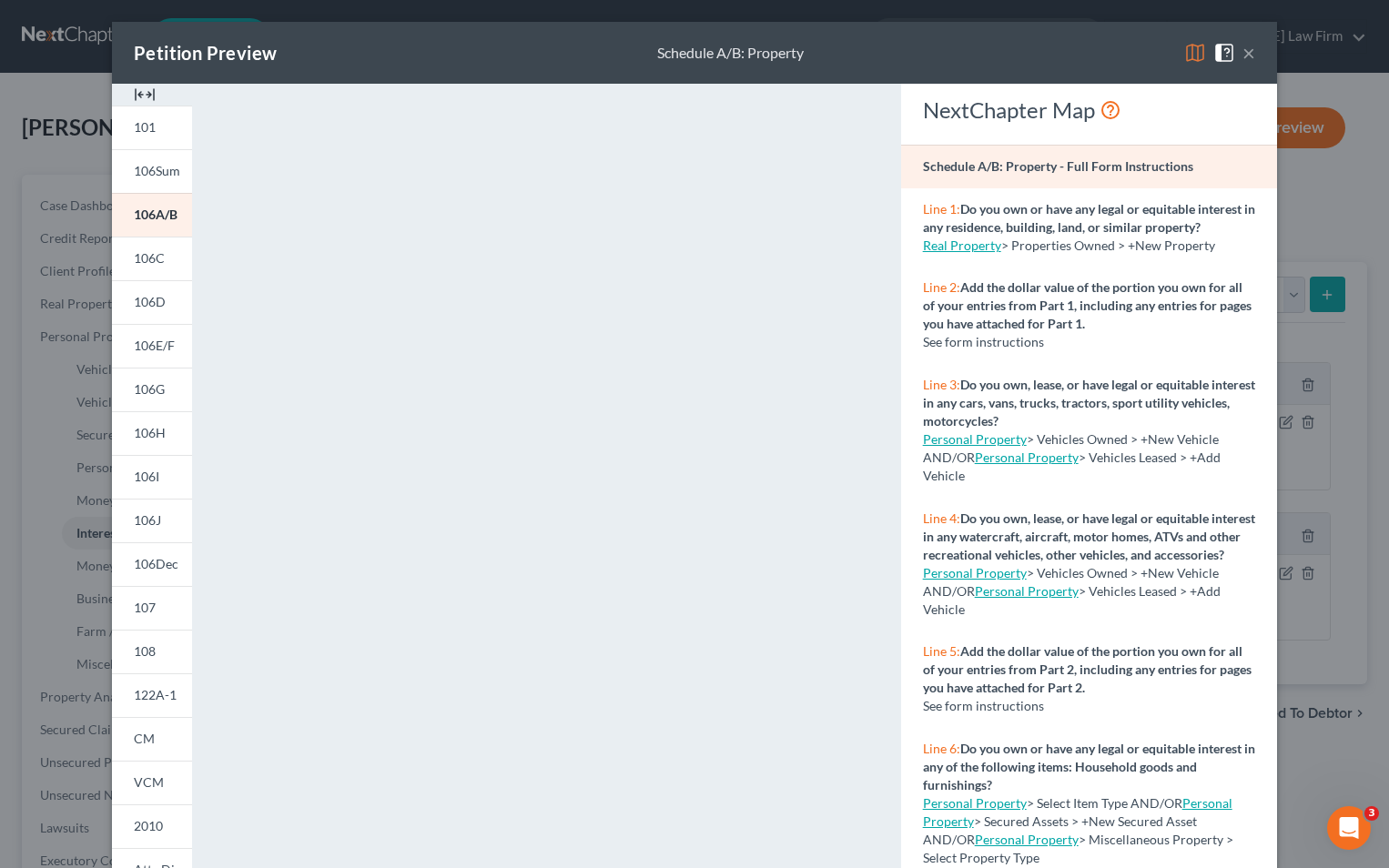
click at [1242, 52] on button "×" at bounding box center [1248, 52] width 13 height 22
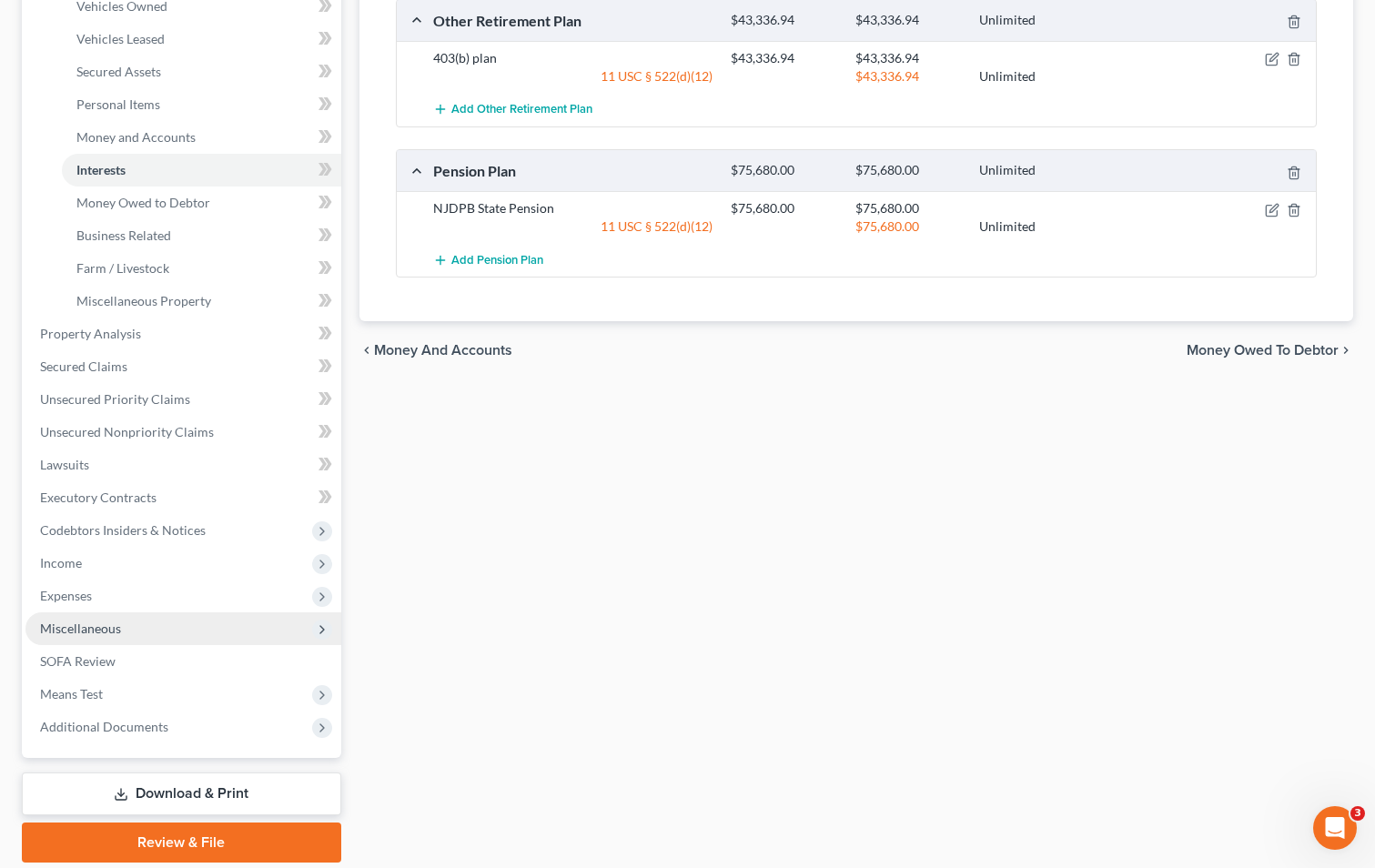
scroll to position [427, 0]
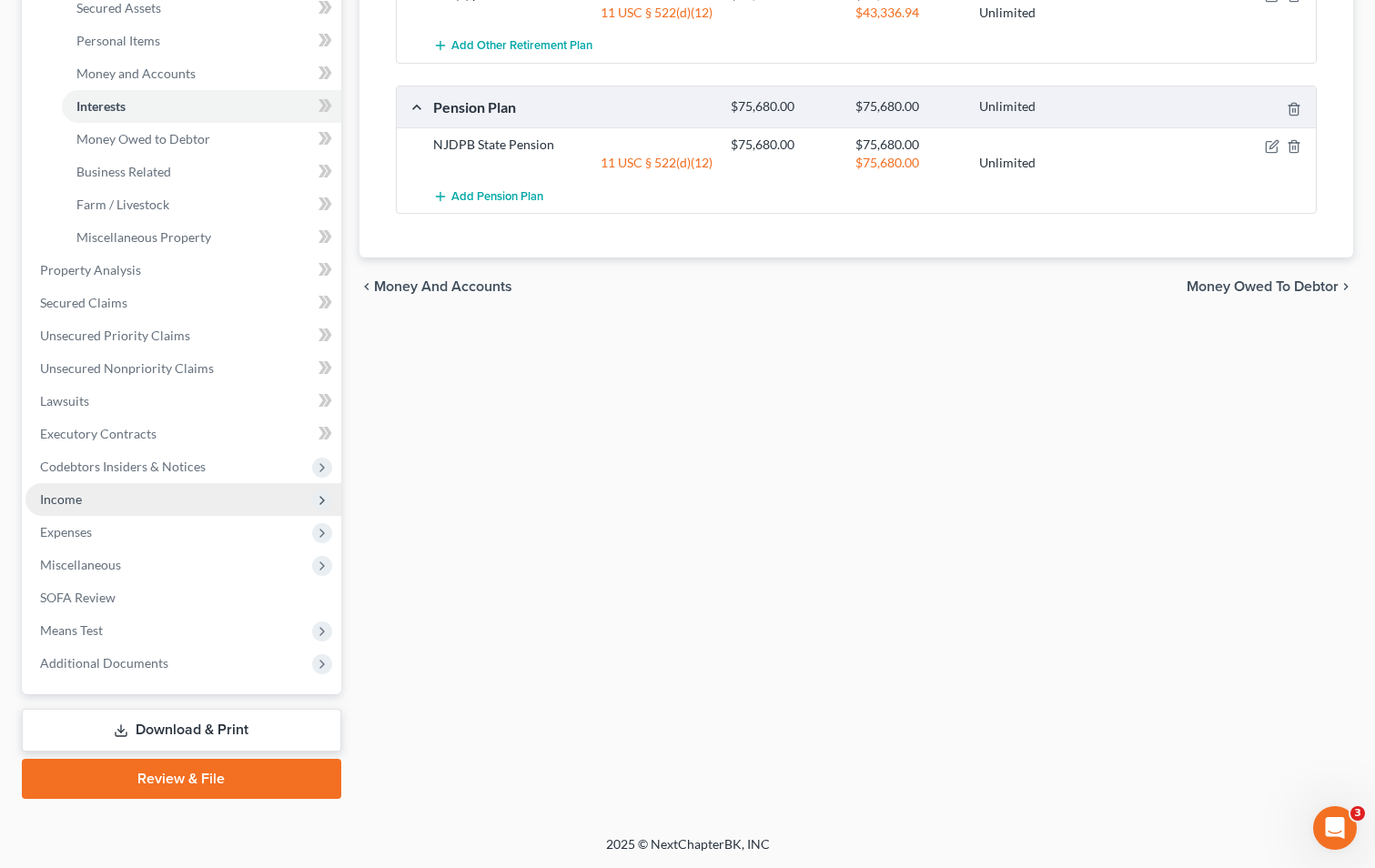
click at [65, 501] on span "Income" at bounding box center [60, 499] width 42 height 16
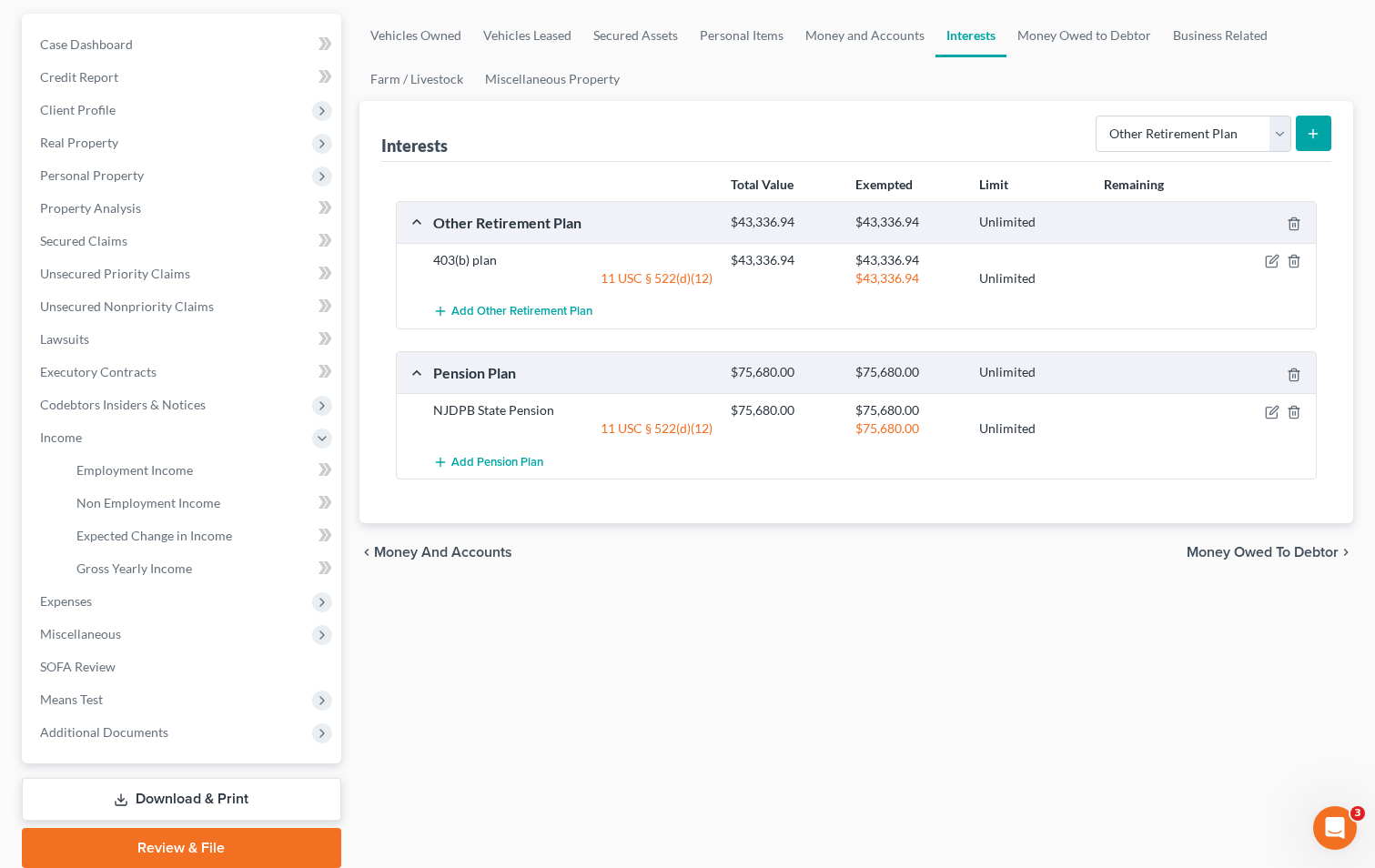
scroll to position [48, 0]
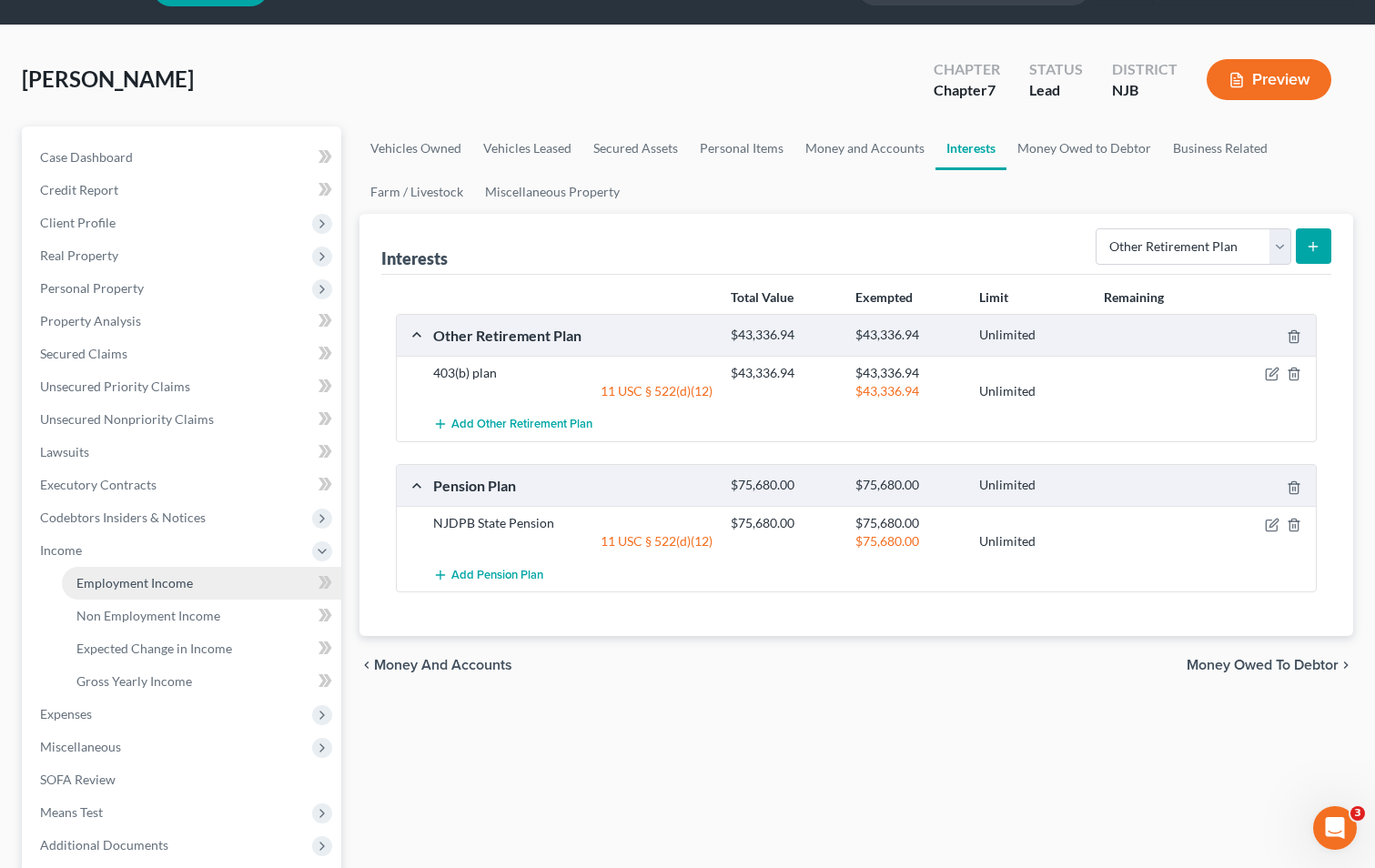
click at [131, 589] on span "Employment Income" at bounding box center [135, 583] width 117 height 16
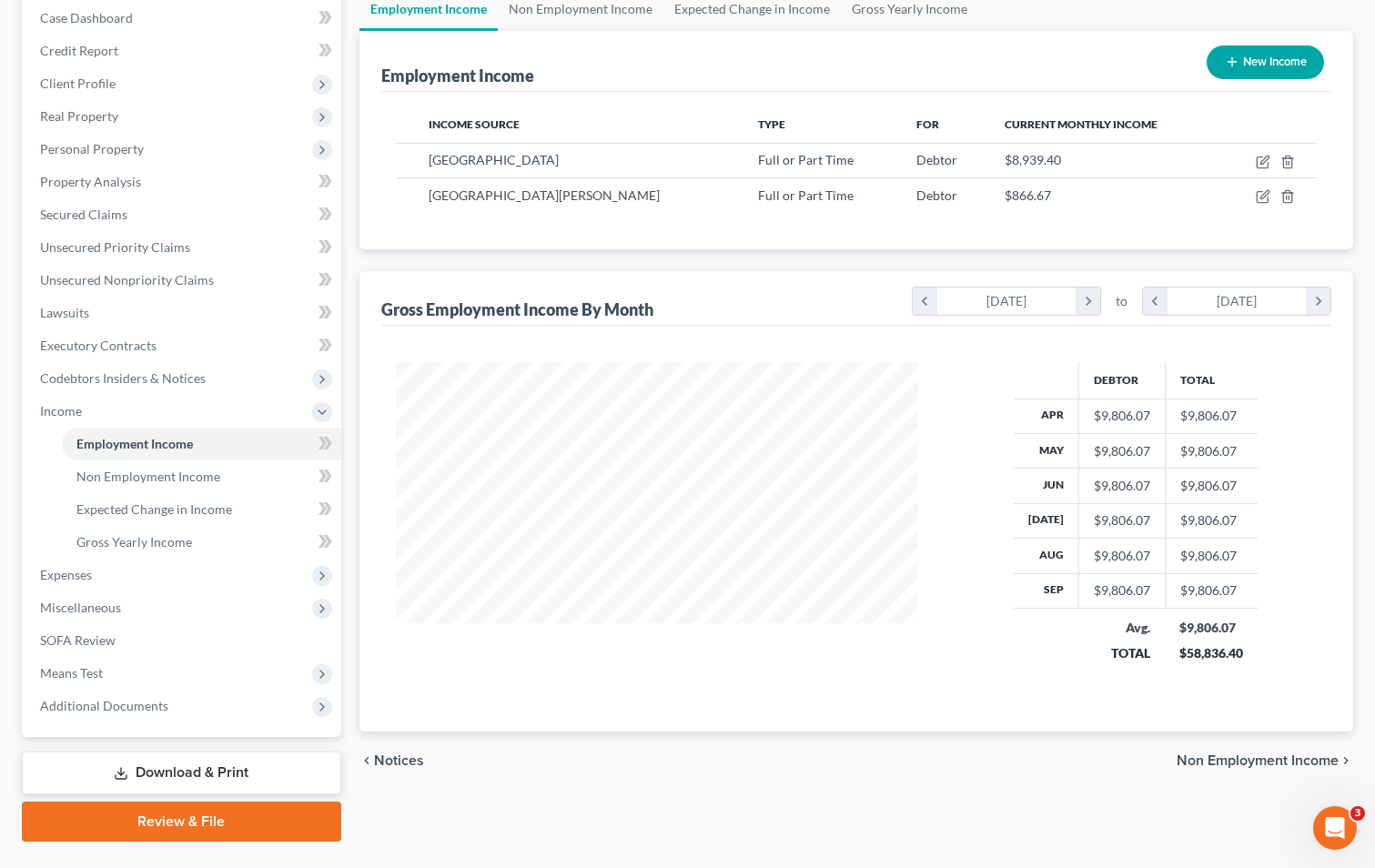
scroll to position [231, 0]
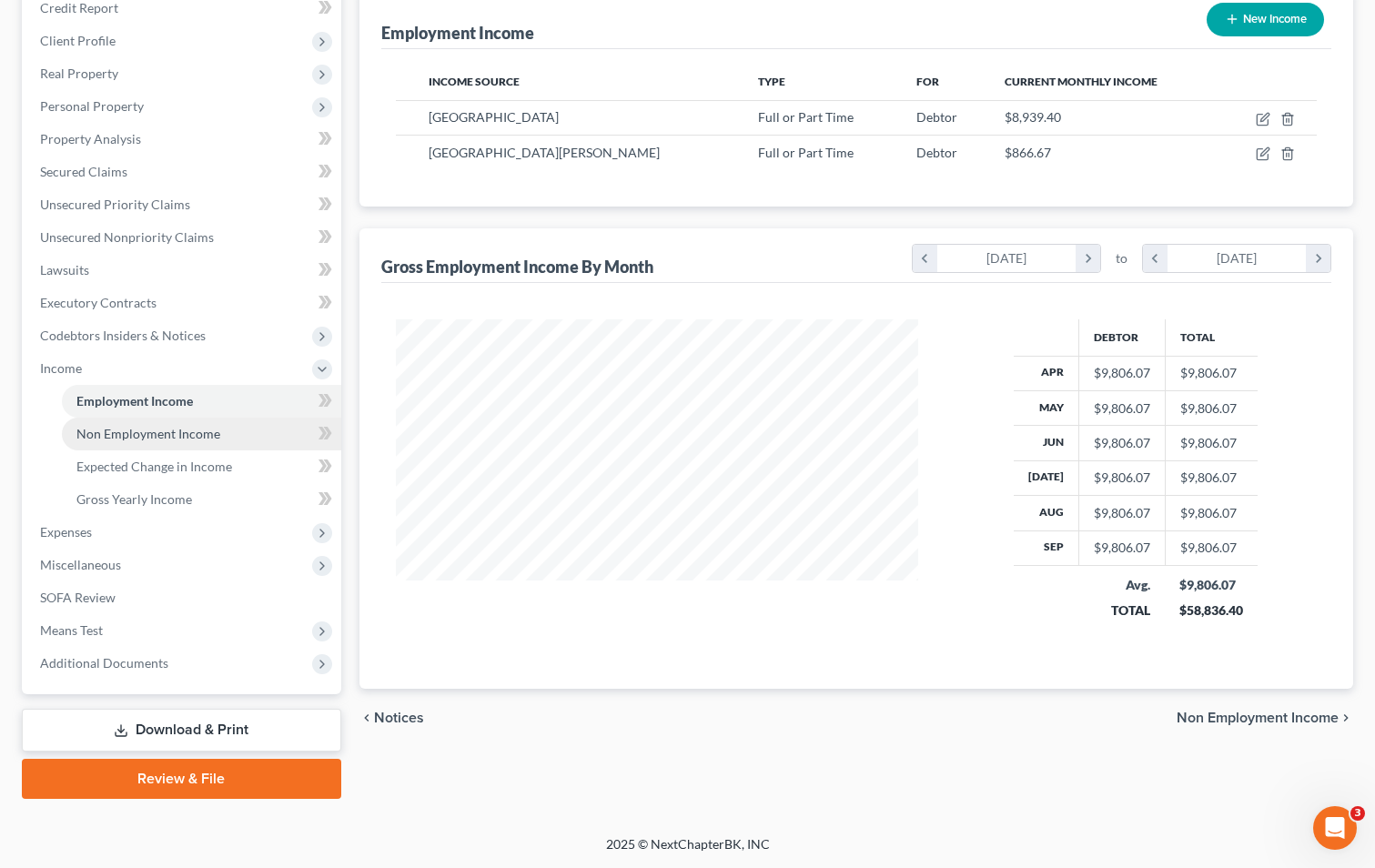
click at [169, 434] on span "Non Employment Income" at bounding box center [147, 434] width 144 height 16
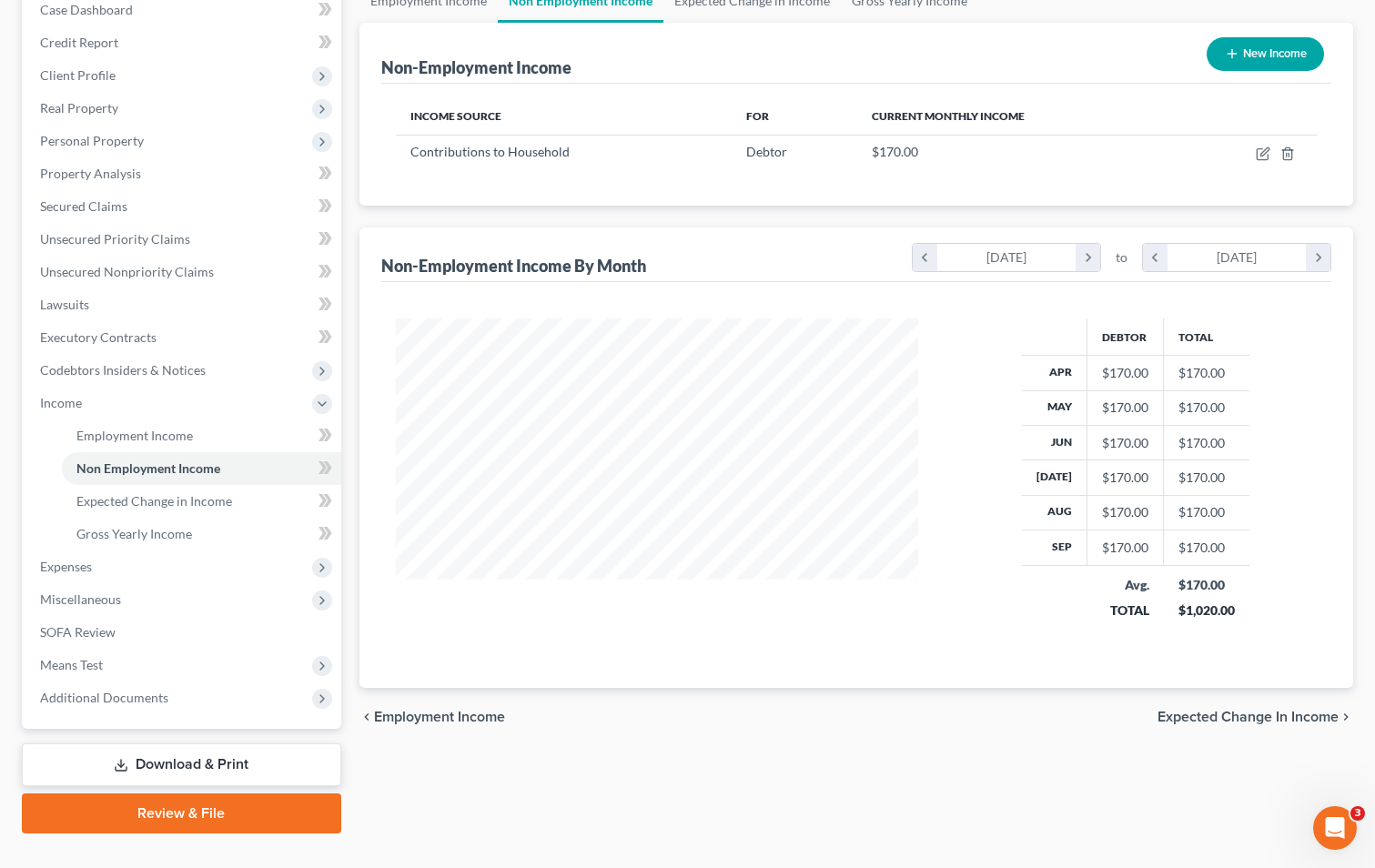
scroll to position [231, 0]
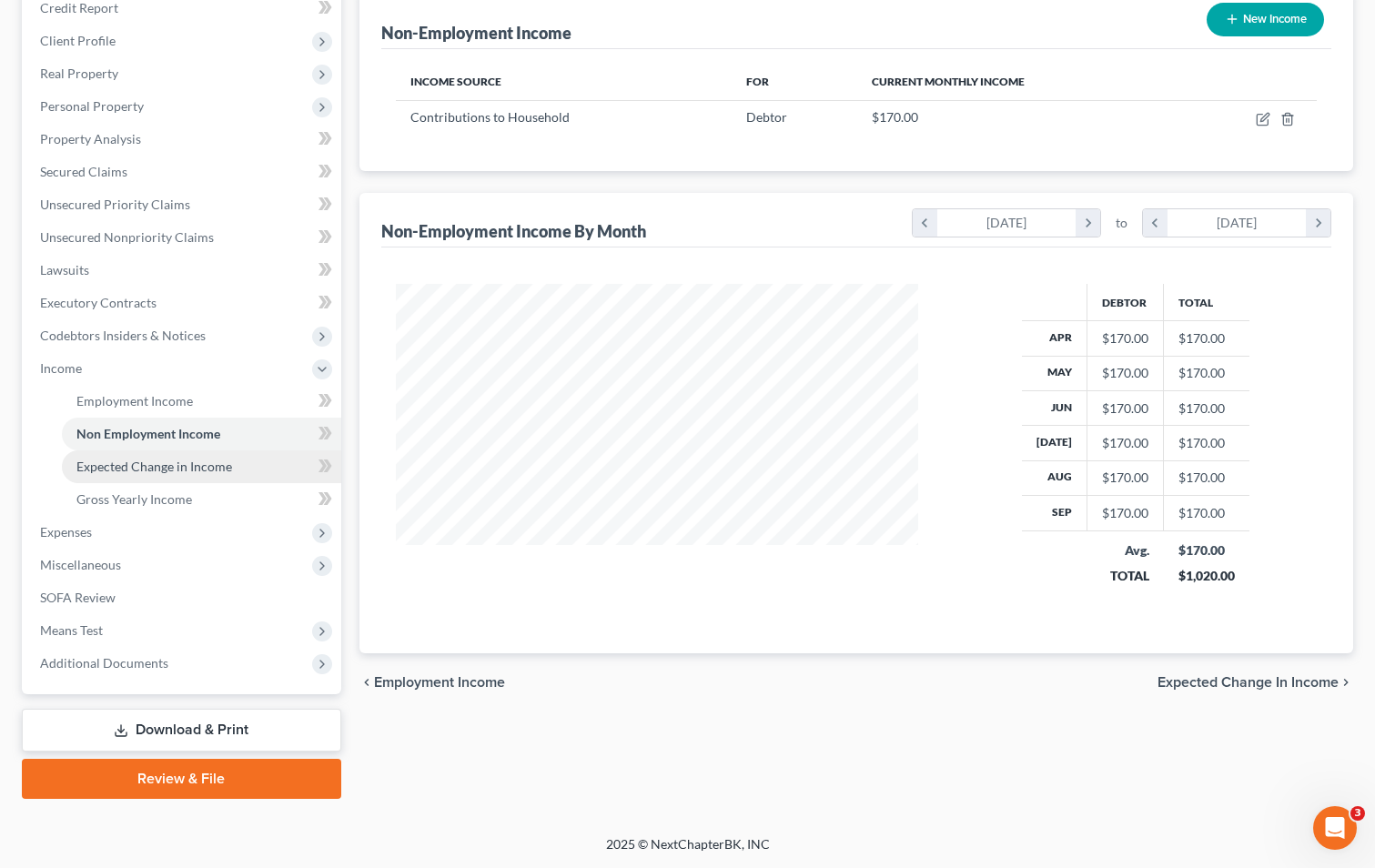
click at [166, 472] on span "Expected Change in Income" at bounding box center [153, 466] width 155 height 16
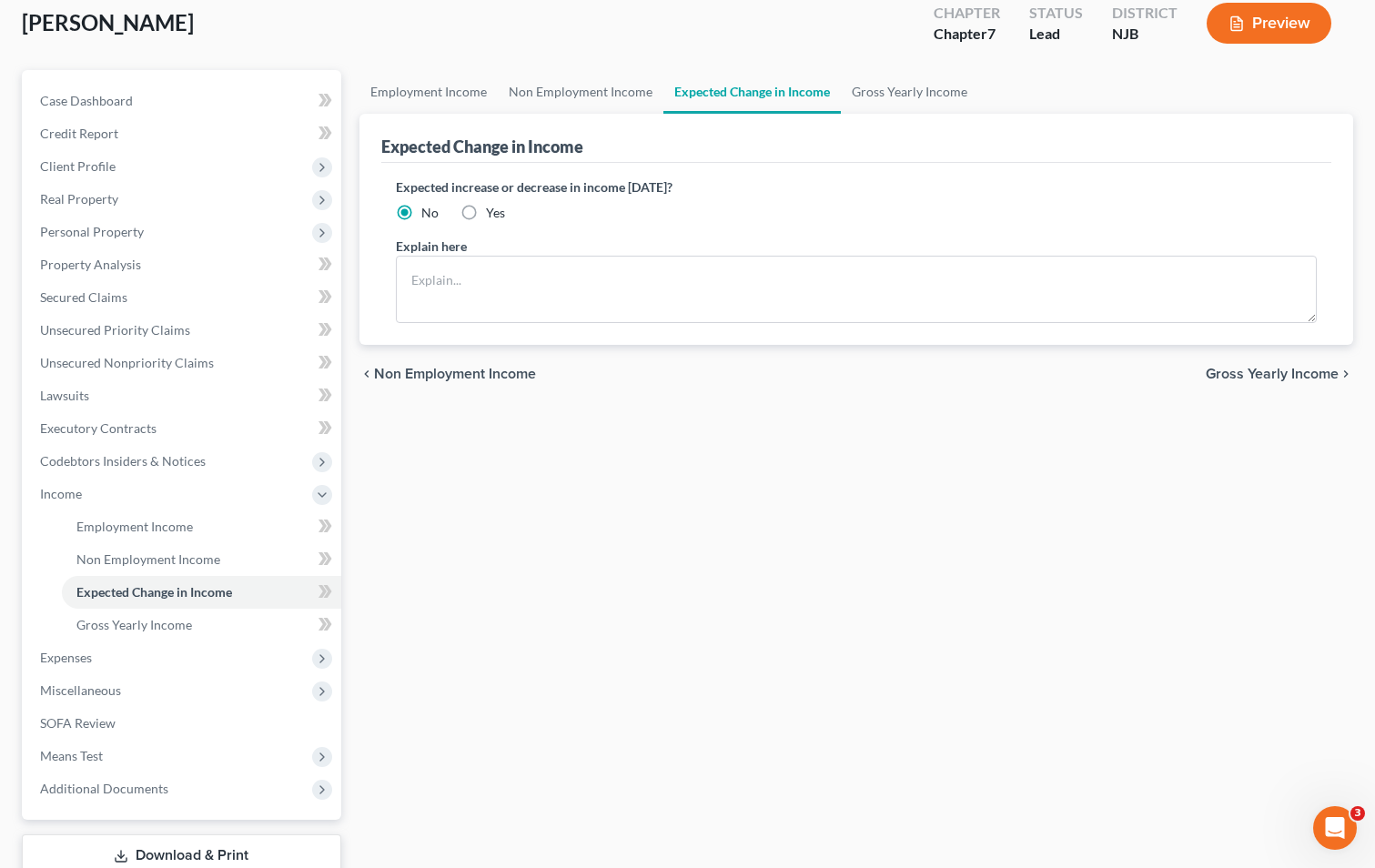
scroll to position [231, 0]
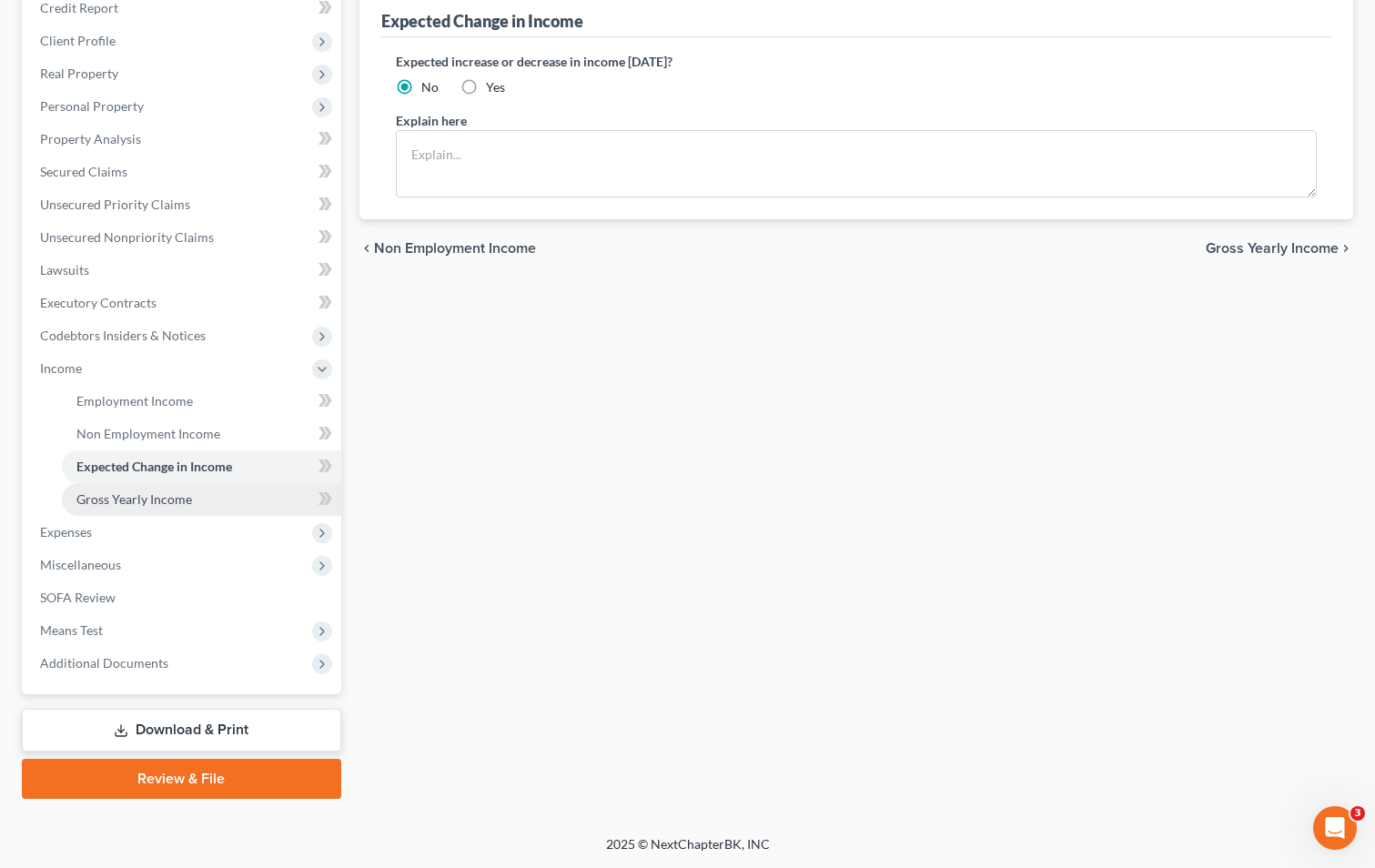
click at [173, 498] on span "Gross Yearly Income" at bounding box center [134, 499] width 116 height 16
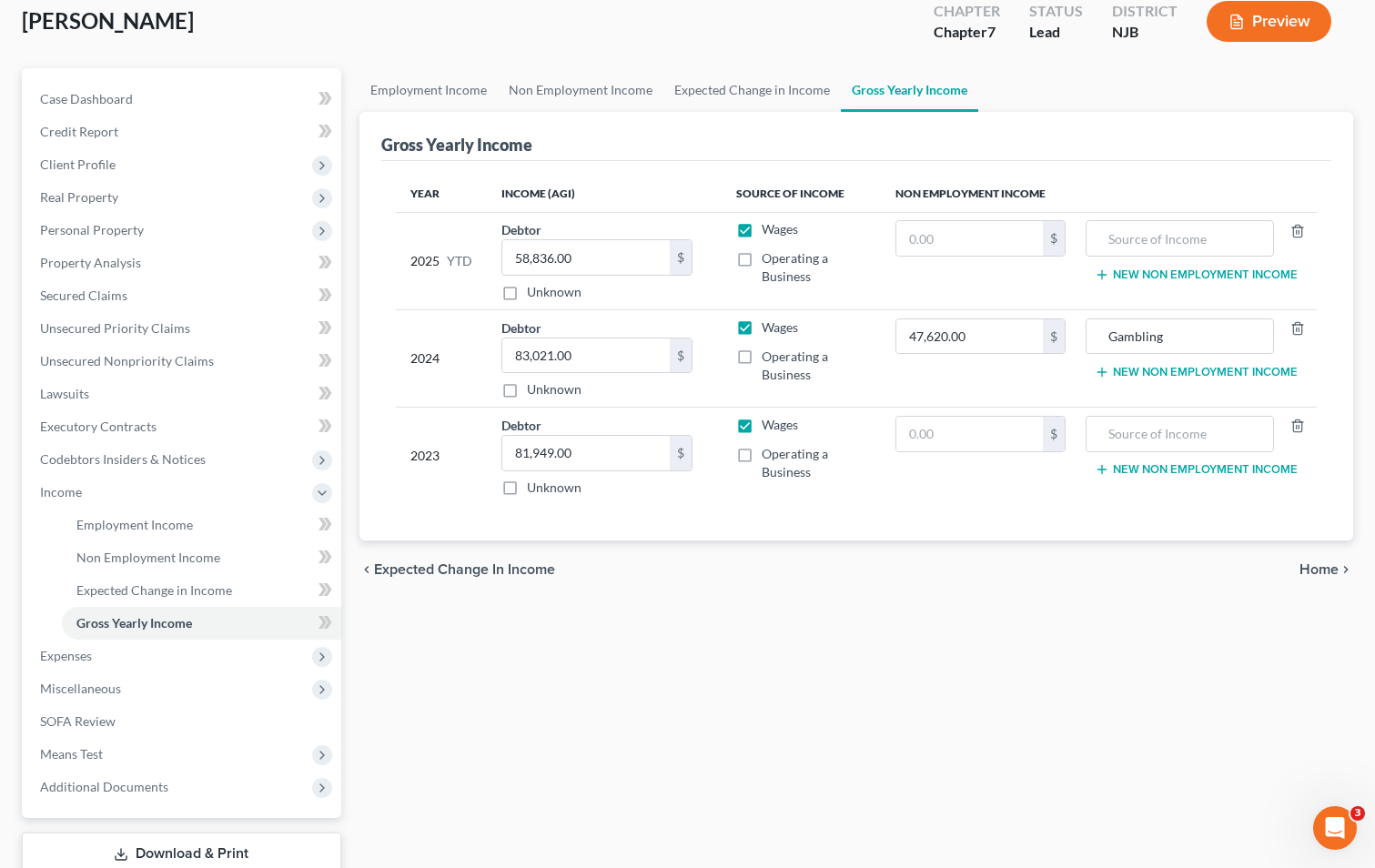
scroll to position [231, 0]
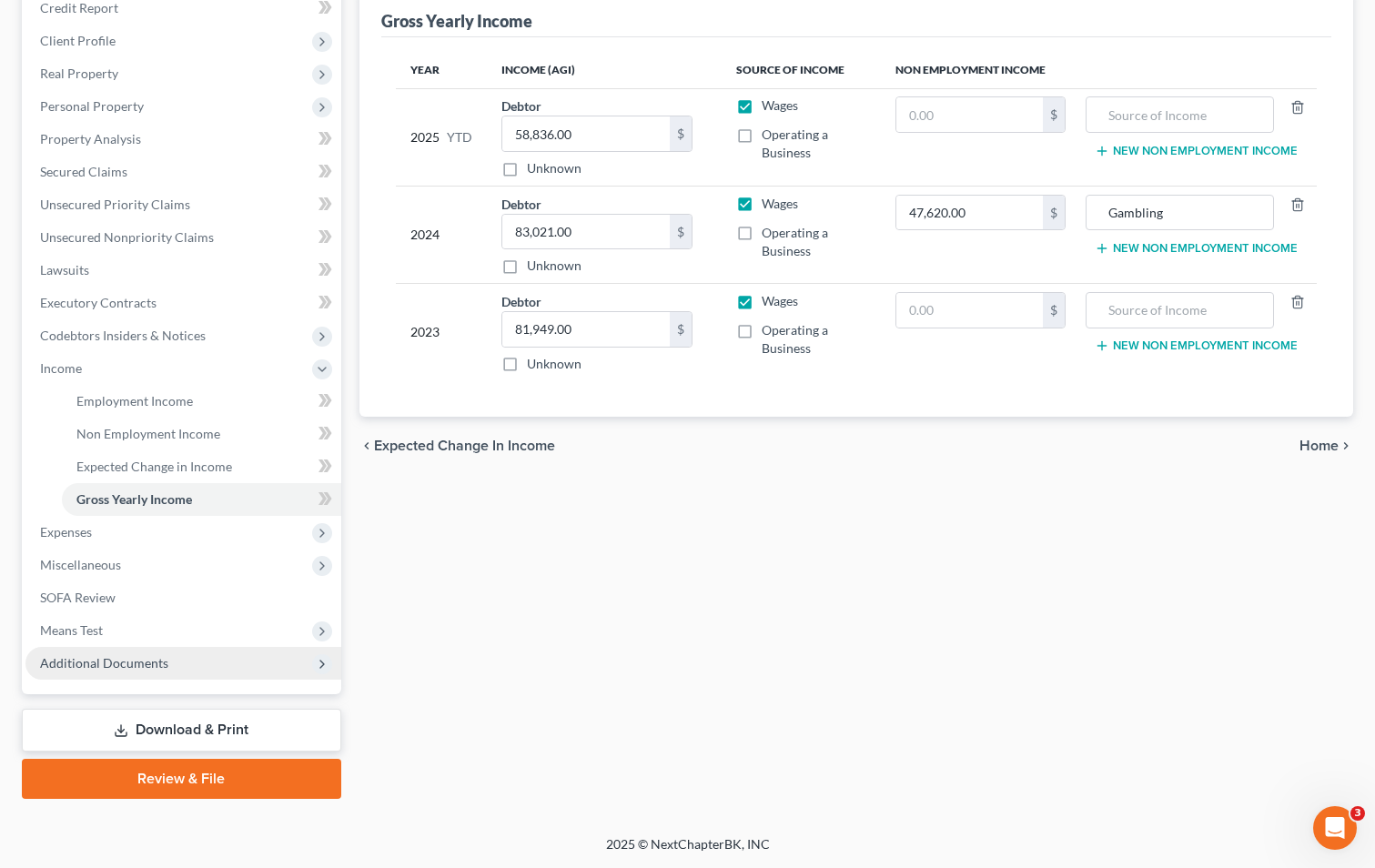
click at [157, 669] on span "Additional Documents" at bounding box center [104, 663] width 129 height 16
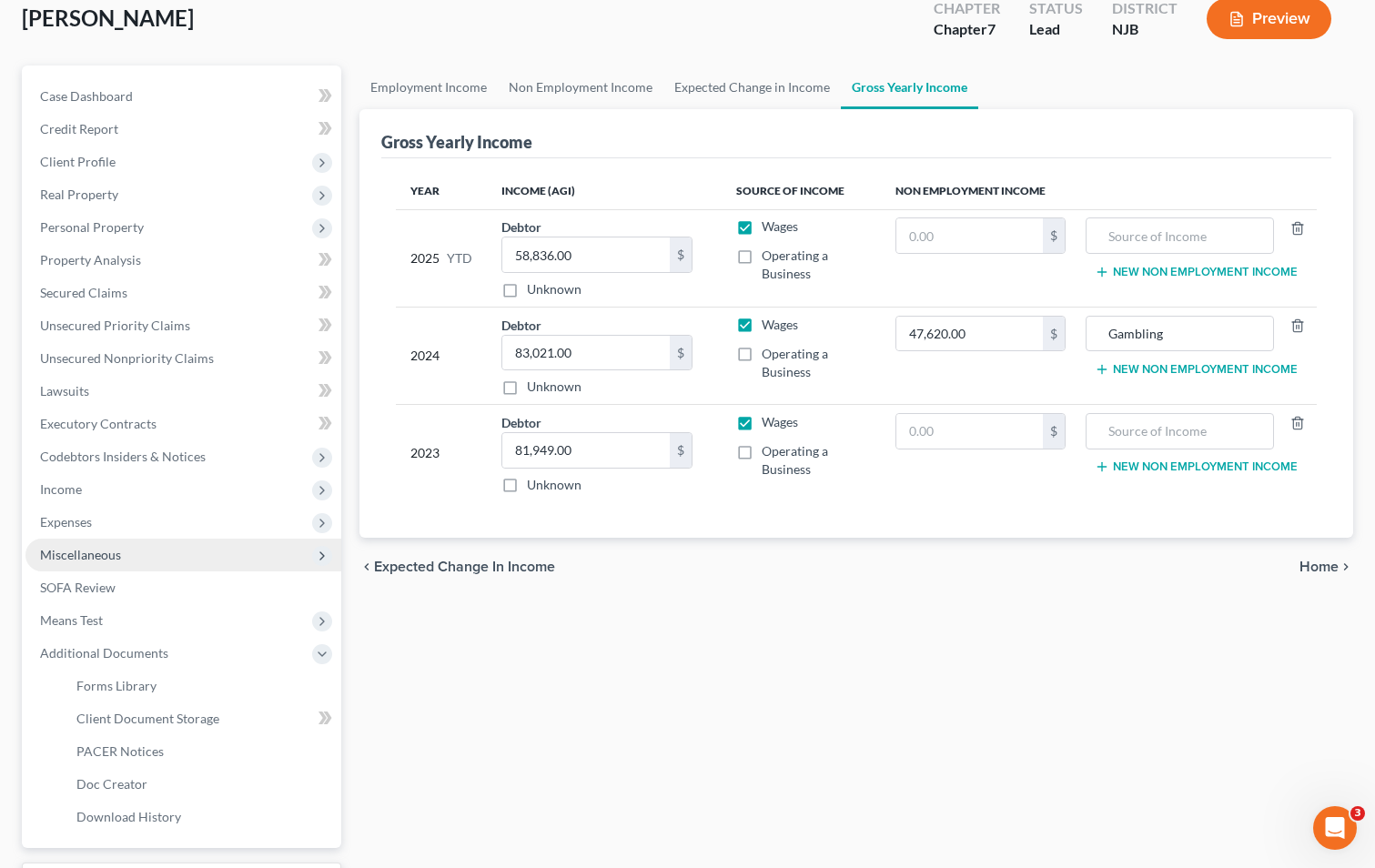
scroll to position [263, 0]
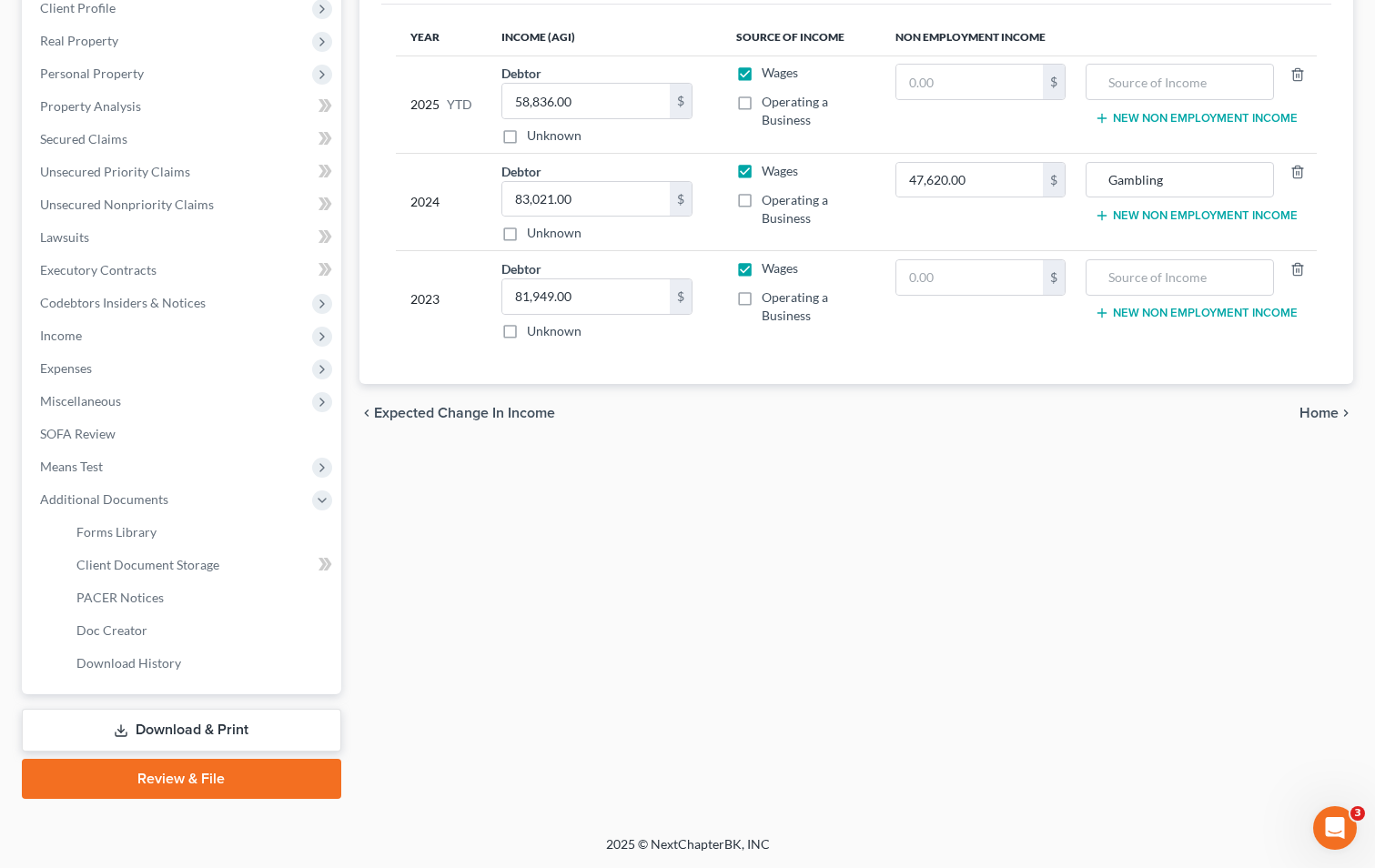
click at [196, 731] on link "Download & Print" at bounding box center [181, 729] width 320 height 43
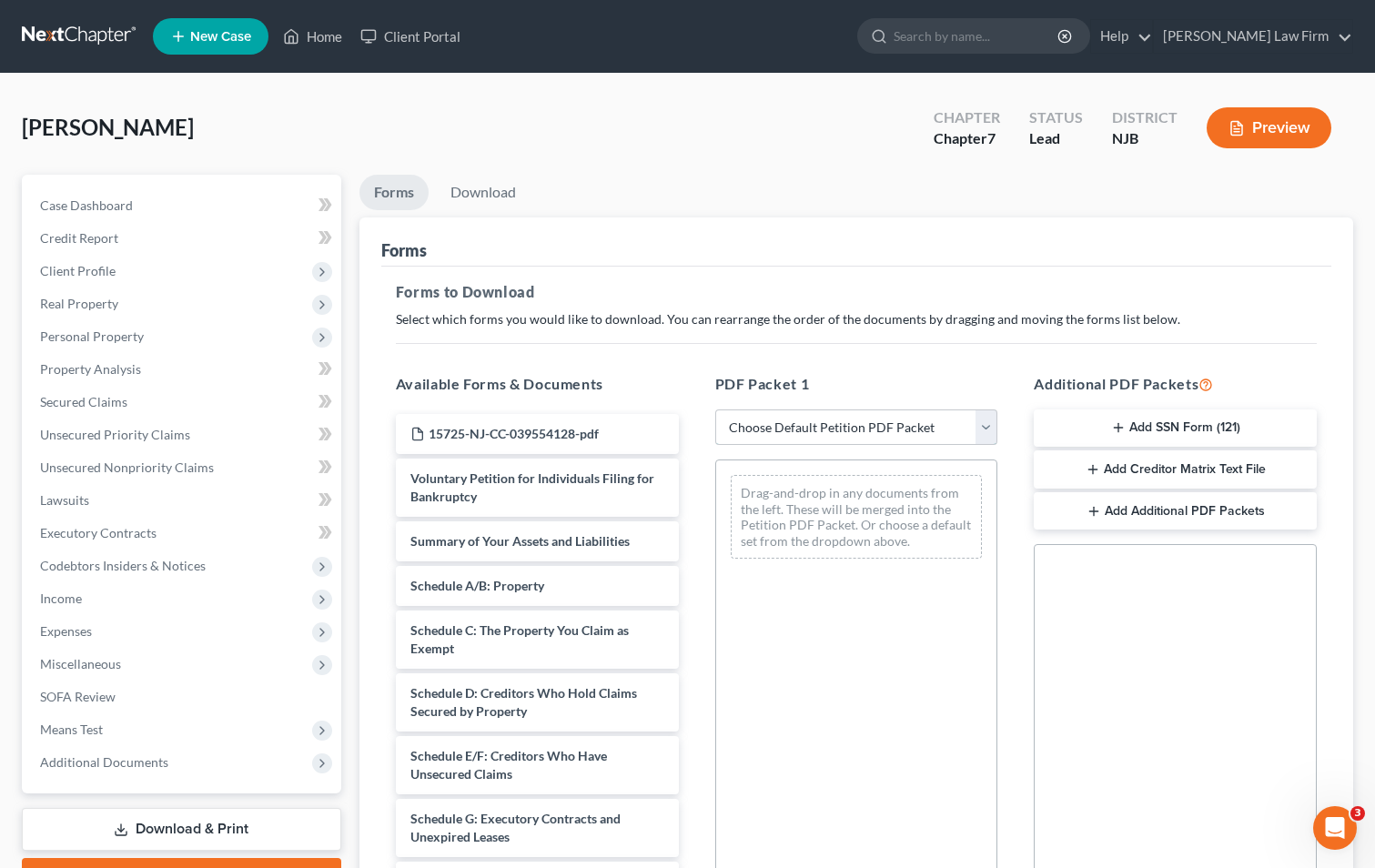
click at [845, 421] on select "Choose Default Petition PDF Packet Complete Bankruptcy Petition (all forms and …" at bounding box center [856, 428] width 283 height 37
select select "0"
click at [715, 410] on select "Choose Default Petition PDF Packet Complete Bankruptcy Petition (all forms and …" at bounding box center [856, 428] width 283 height 37
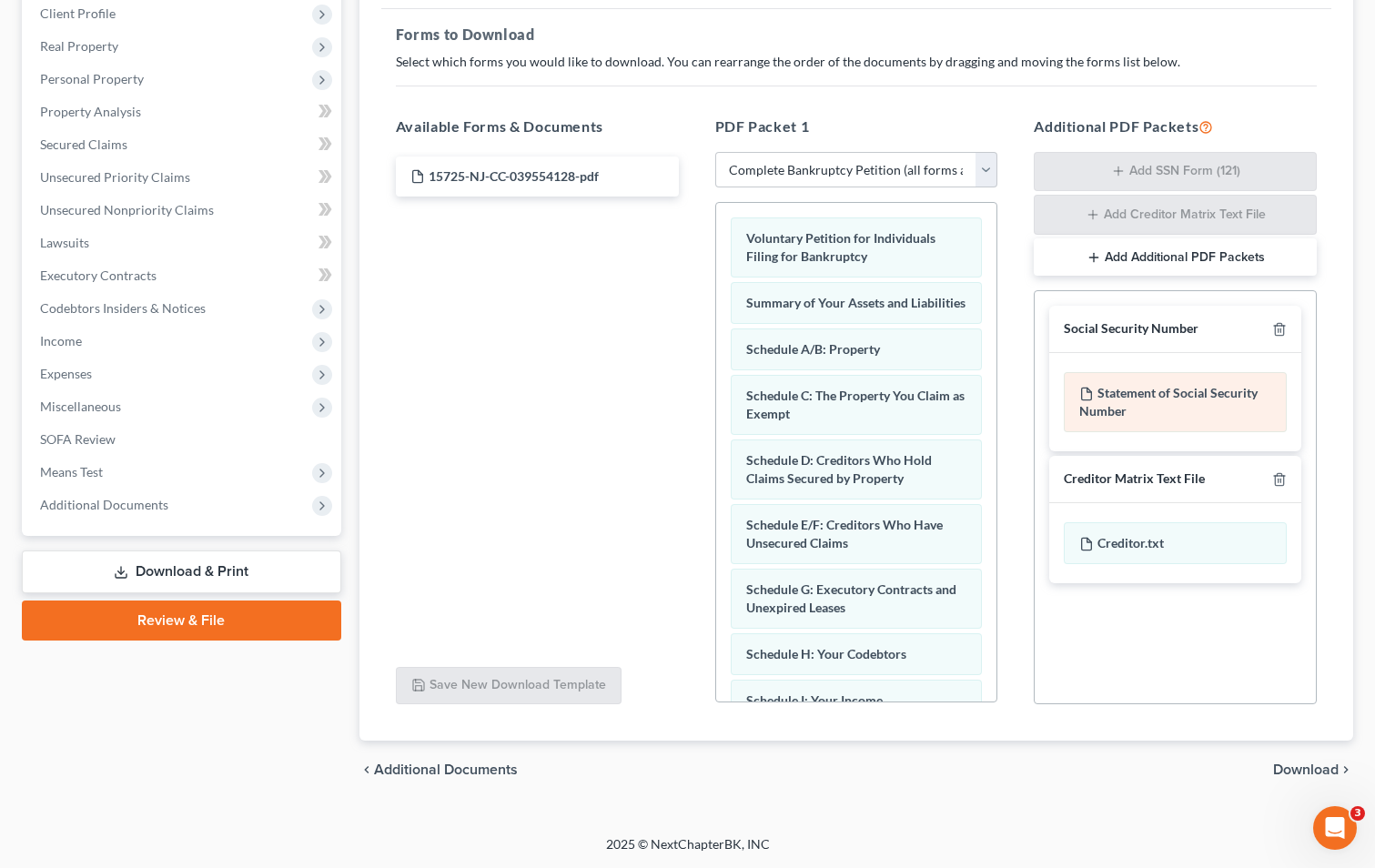
click at [1130, 398] on div "Statement of Social Security Number" at bounding box center [1174, 402] width 223 height 60
click at [1164, 164] on div "Additional PDF Packets Add SSN Form (121) Add Creditor Matrix Text File Add Add…" at bounding box center [1175, 410] width 320 height 619
click at [1117, 403] on div "Statement of Social Security Number" at bounding box center [1174, 402] width 223 height 60
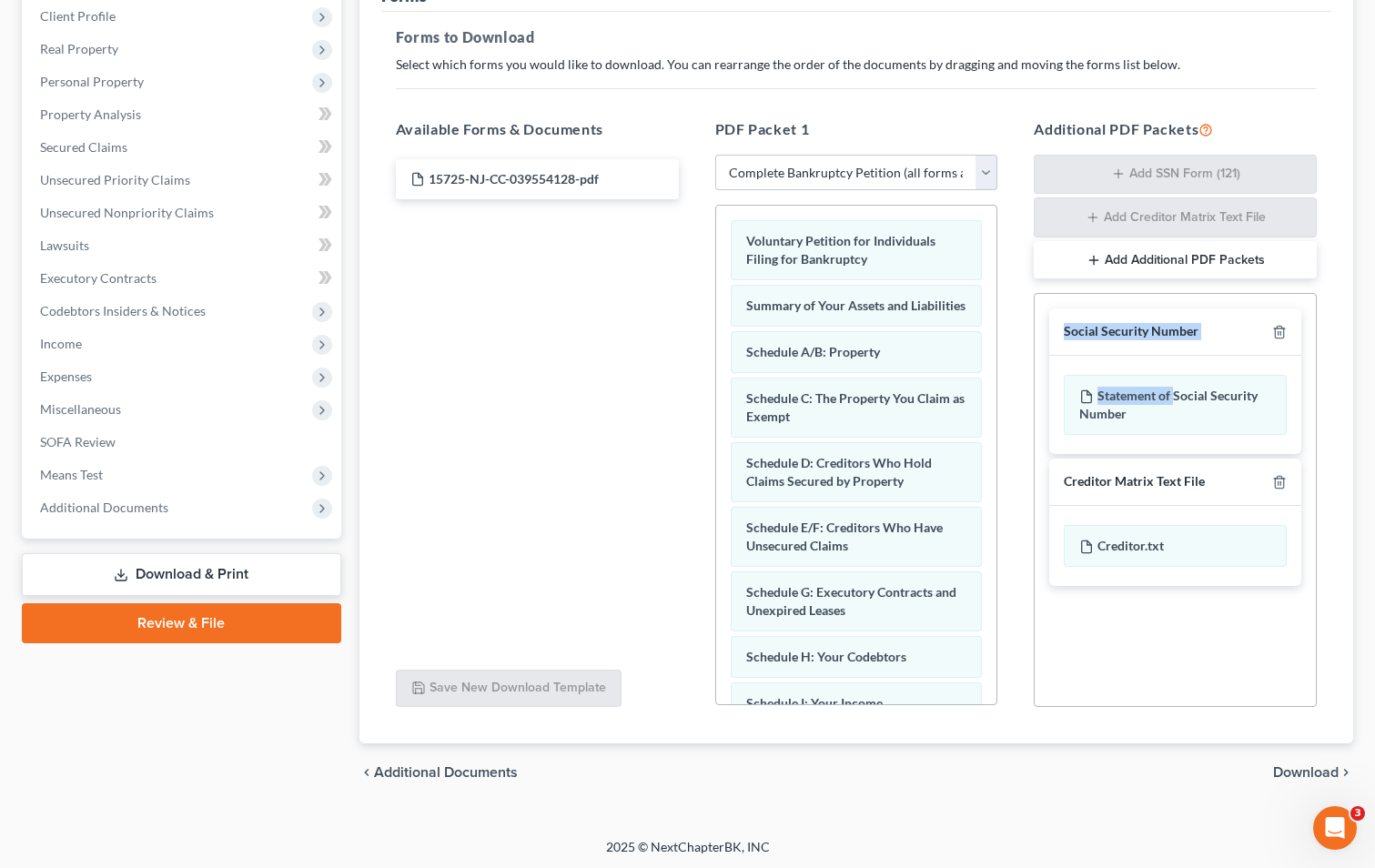
scroll to position [257, 0]
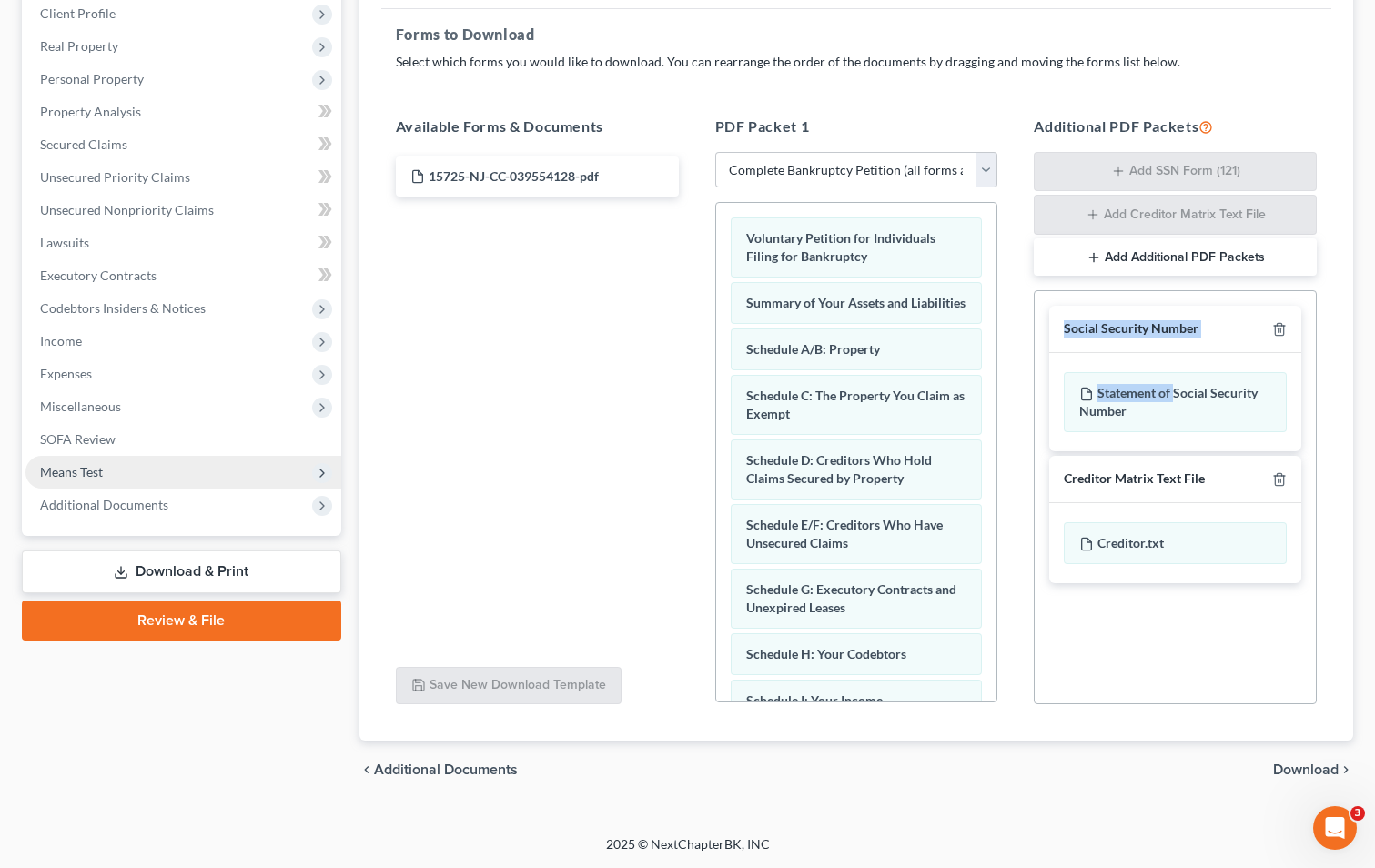
click at [200, 627] on link "Review & File" at bounding box center [181, 621] width 320 height 40
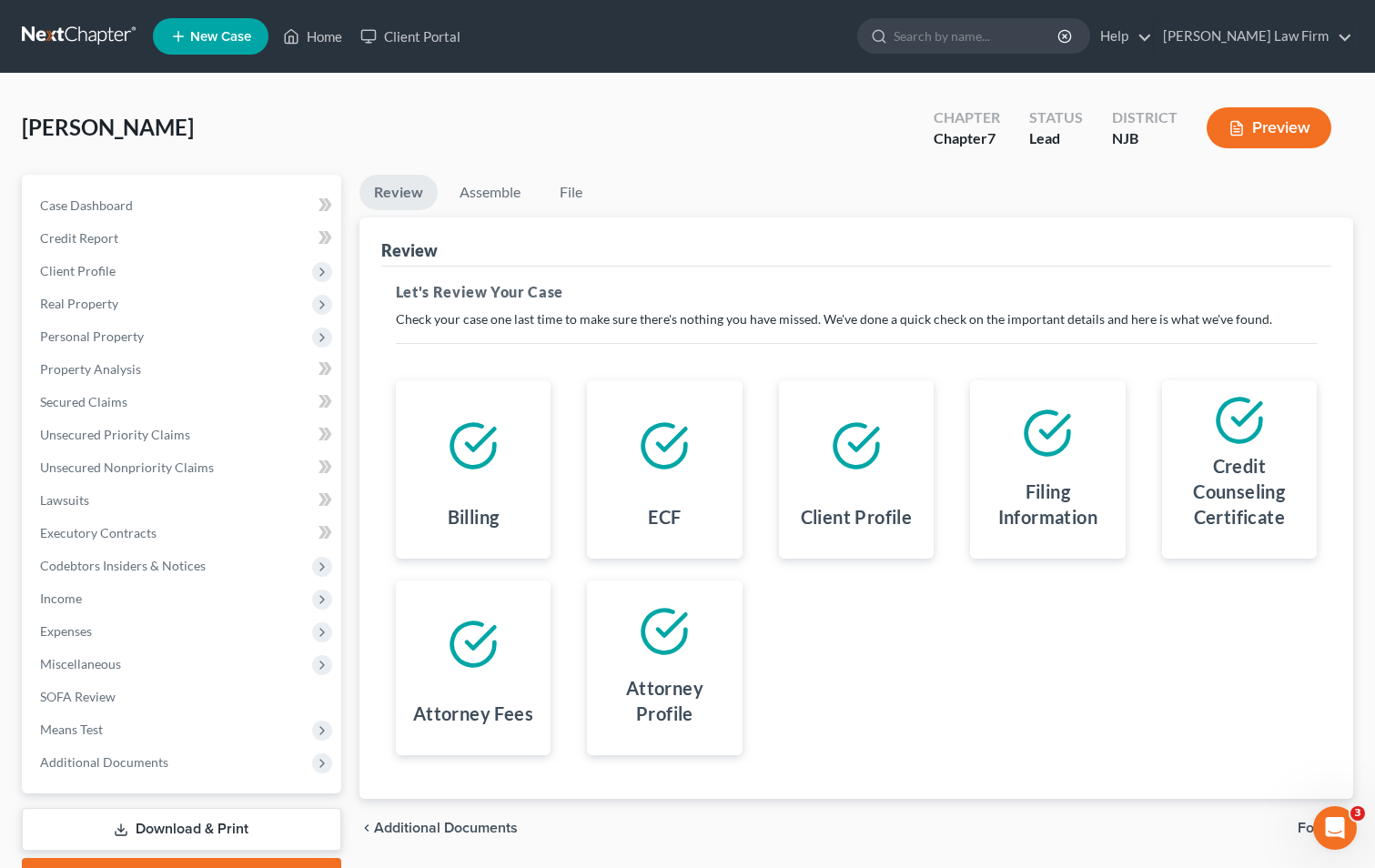
scroll to position [99, 0]
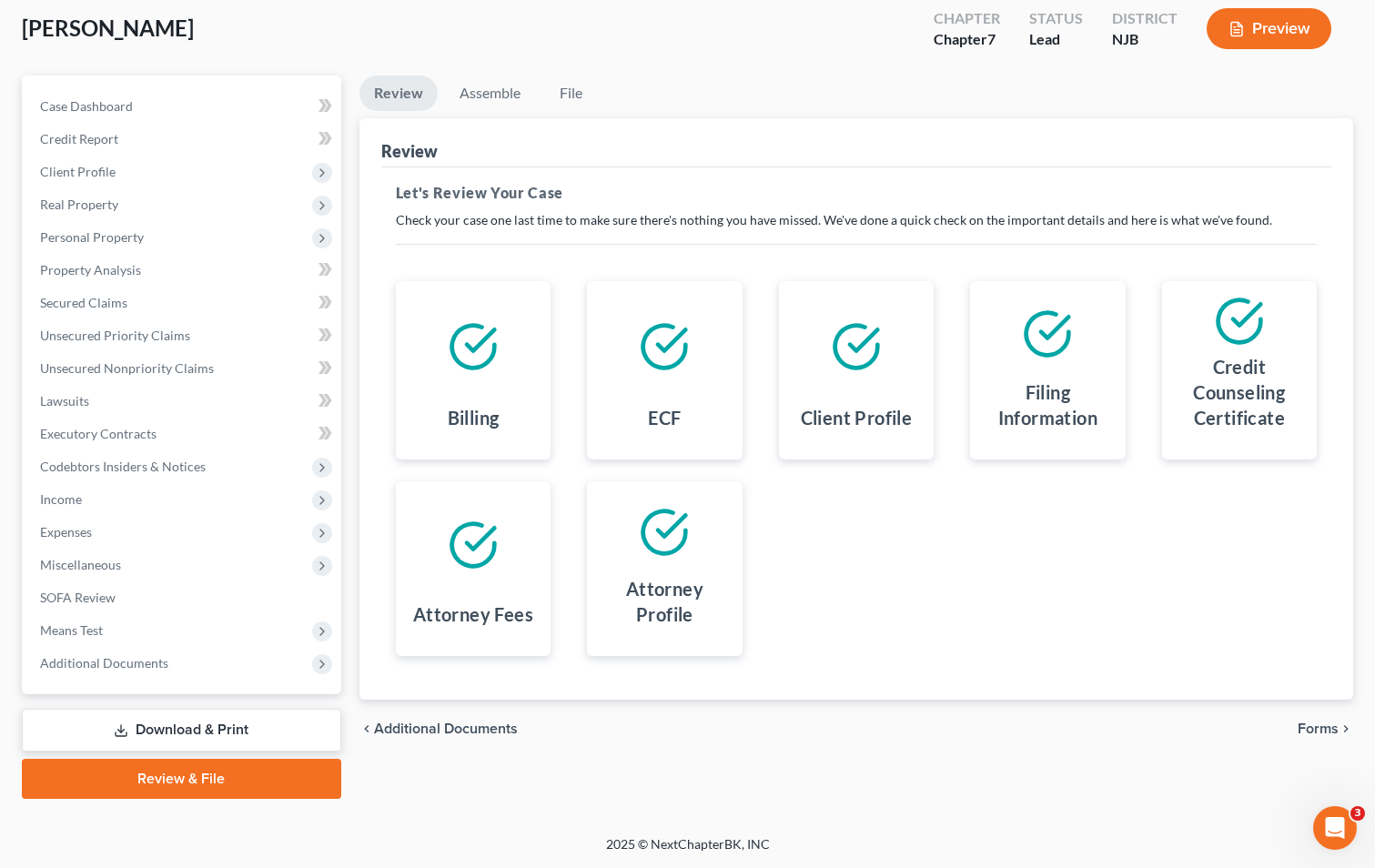
click at [1311, 733] on span "Forms" at bounding box center [1318, 728] width 41 height 15
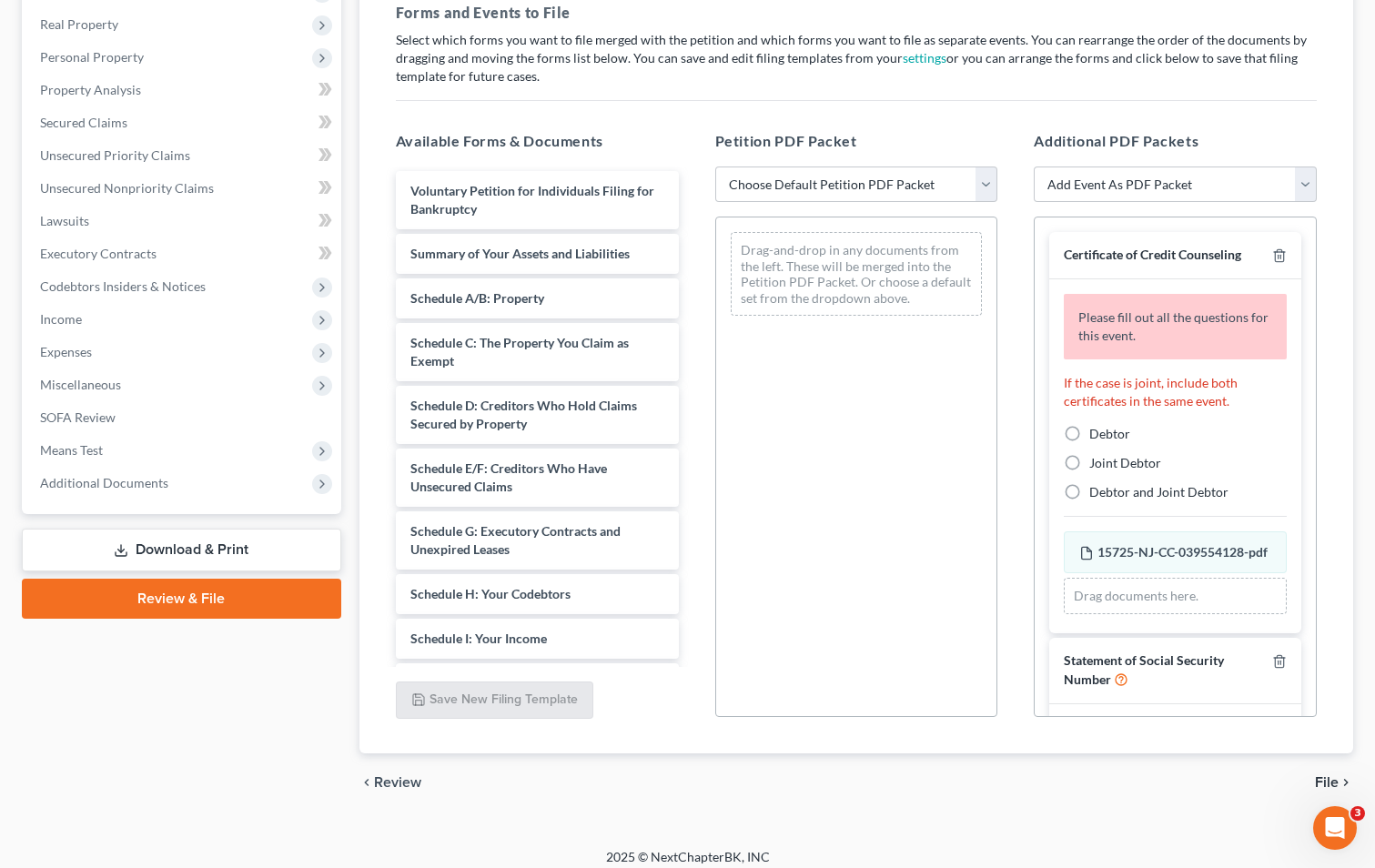
scroll to position [281, 0]
click at [1089, 429] on label "Debtor" at bounding box center [1109, 432] width 41 height 18
click at [1097, 429] on input "Debtor" at bounding box center [1103, 429] width 12 height 12
radio input "true"
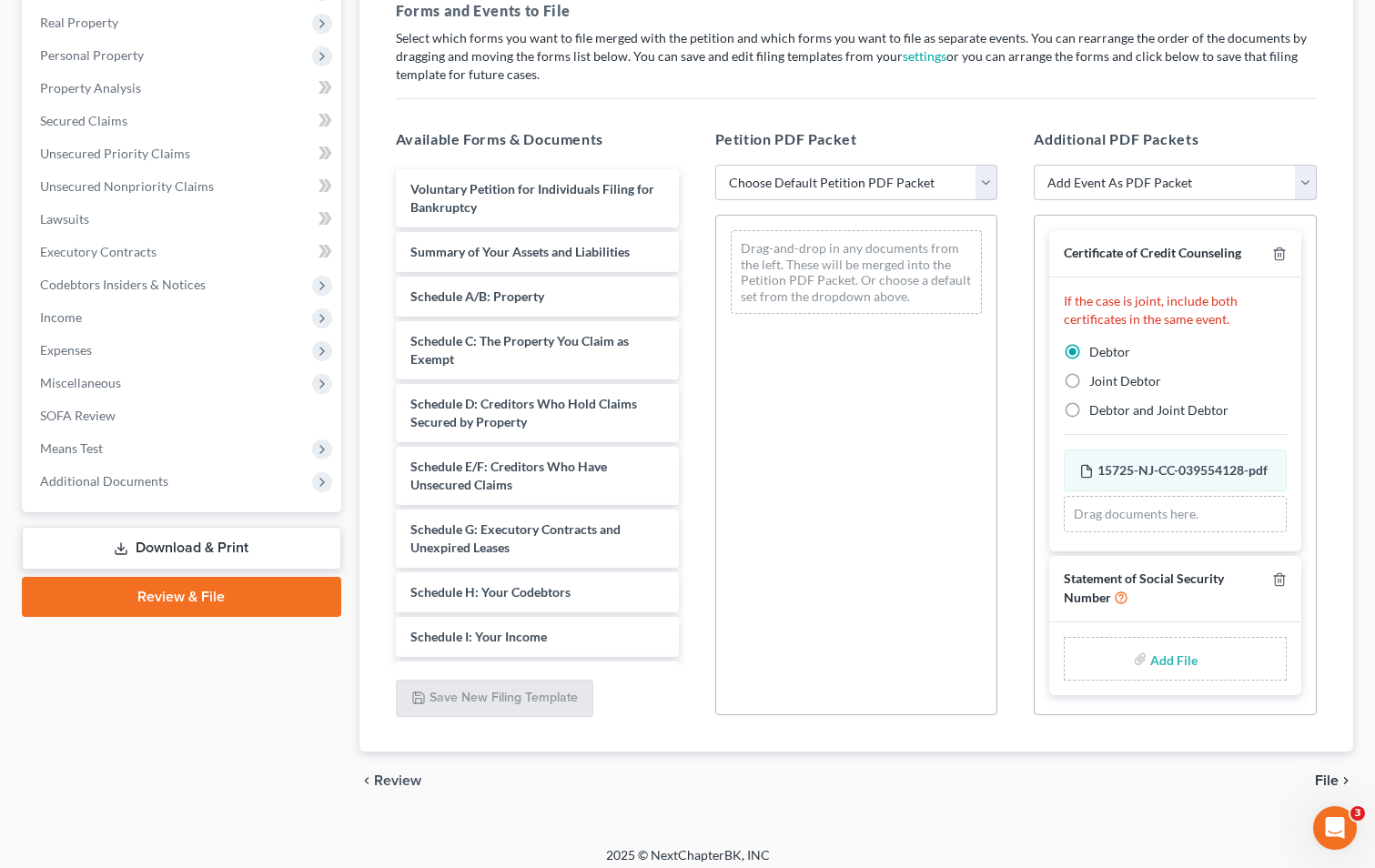
click at [1157, 675] on input "file" at bounding box center [1172, 658] width 44 height 33
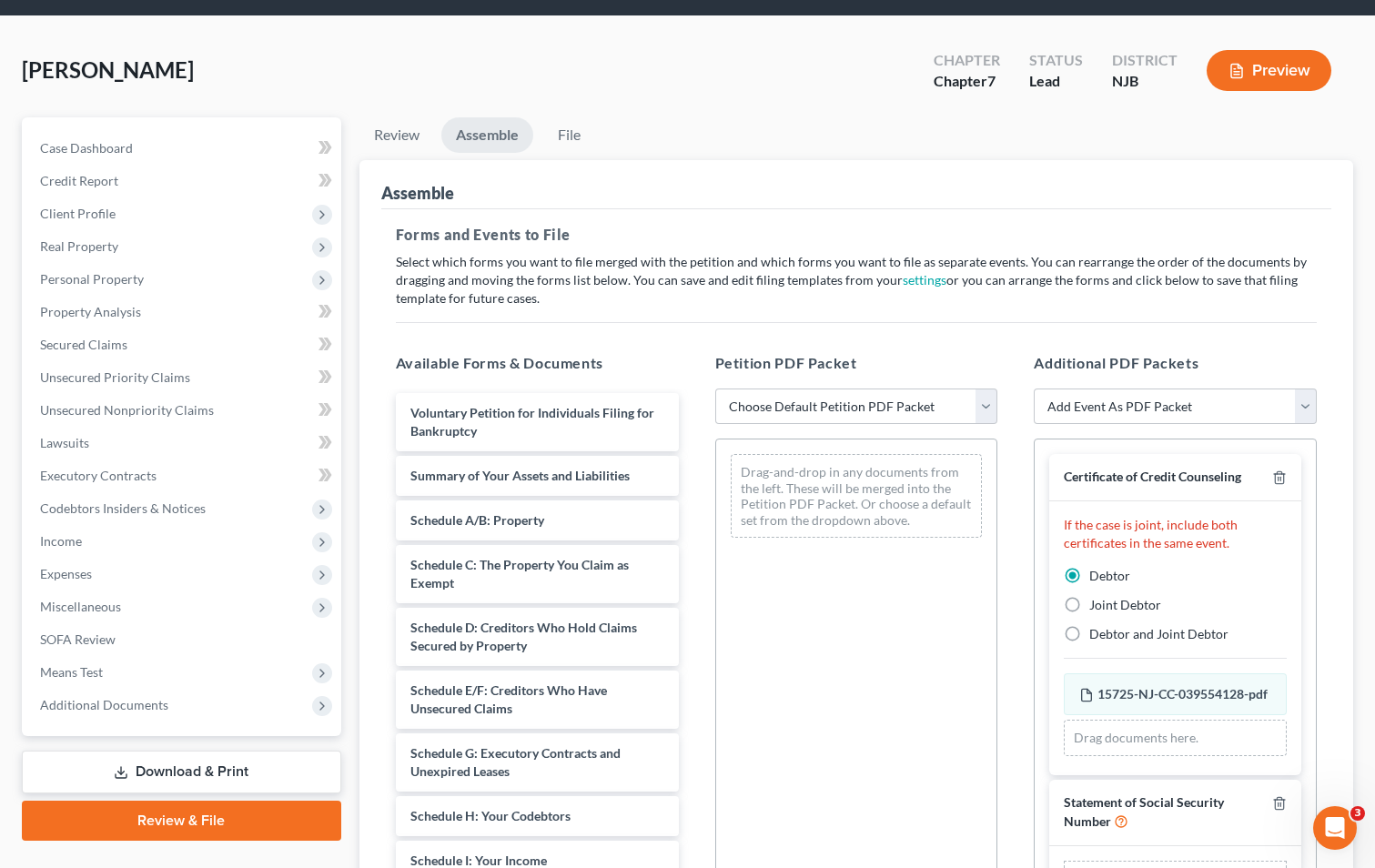
scroll to position [99, 0]
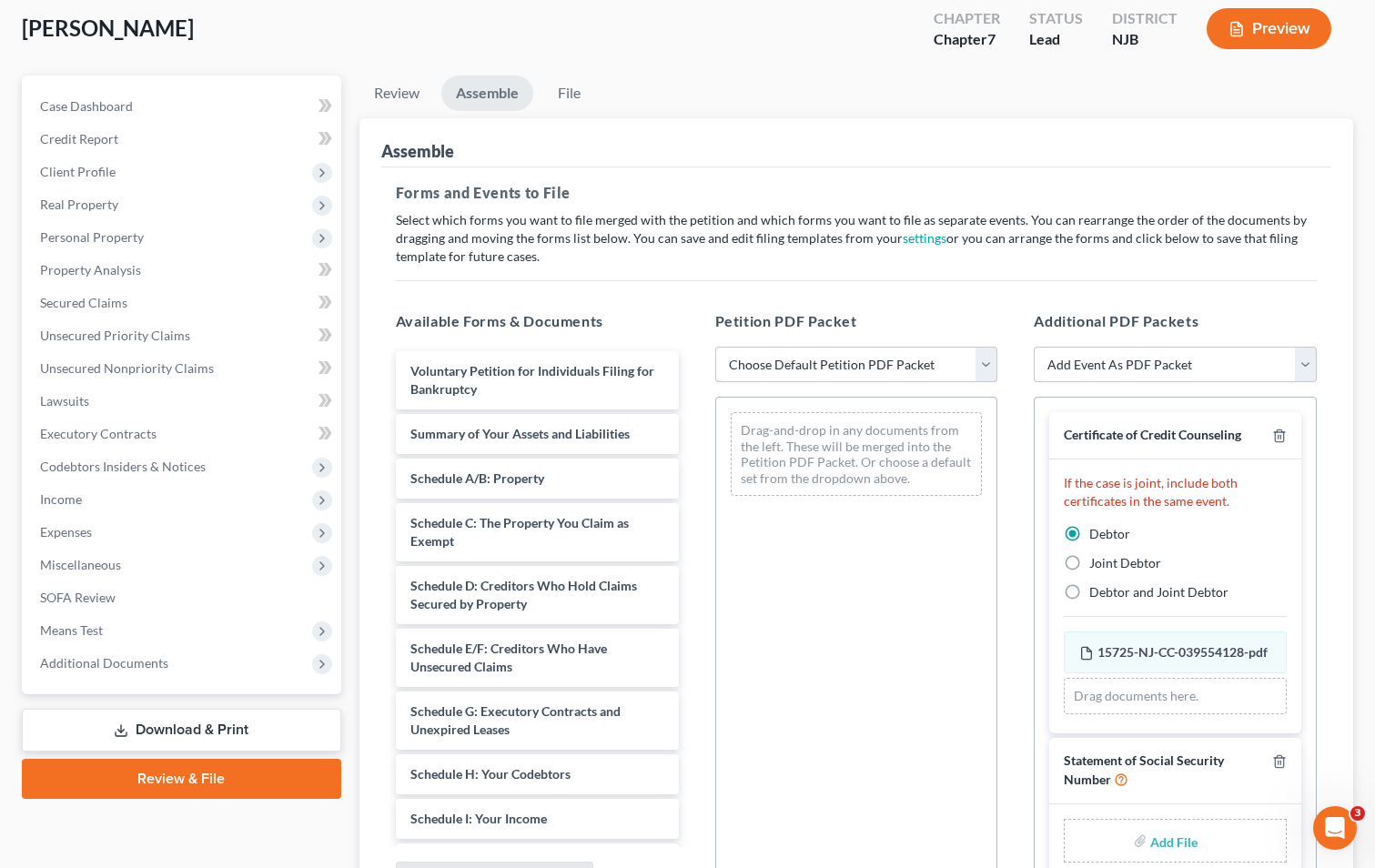
click at [842, 369] on select "Choose Default Petition PDF Packet Complete Bankruptcy Petition (all forms and …" at bounding box center [856, 364] width 283 height 37
select select "0"
click at [715, 346] on select "Choose Default Petition PDF Packet Complete Bankruptcy Petition (all forms and …" at bounding box center [856, 364] width 283 height 37
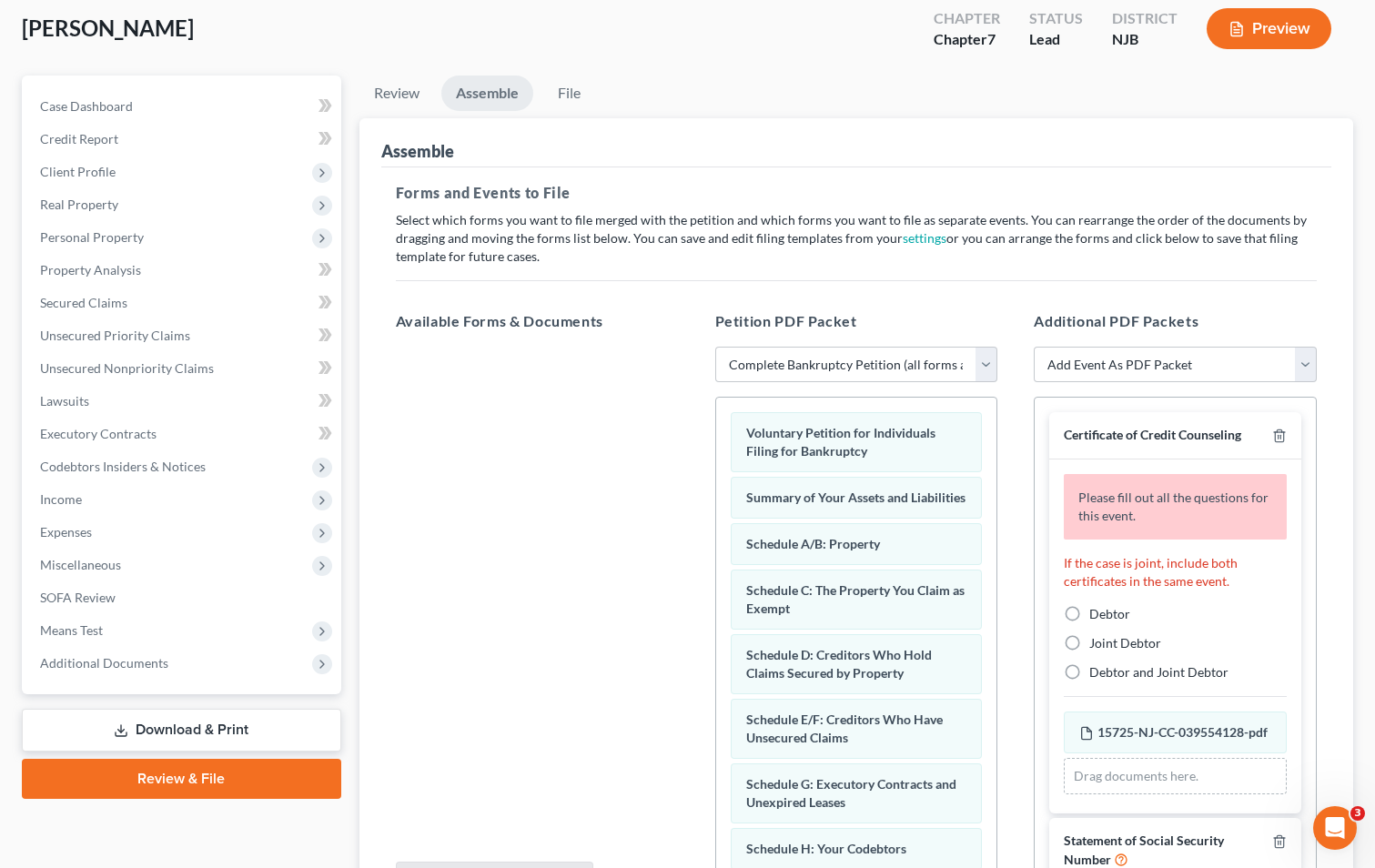
click at [1089, 613] on label "Debtor" at bounding box center [1109, 614] width 41 height 18
click at [1097, 613] on input "Debtor" at bounding box center [1103, 611] width 12 height 12
radio input "true"
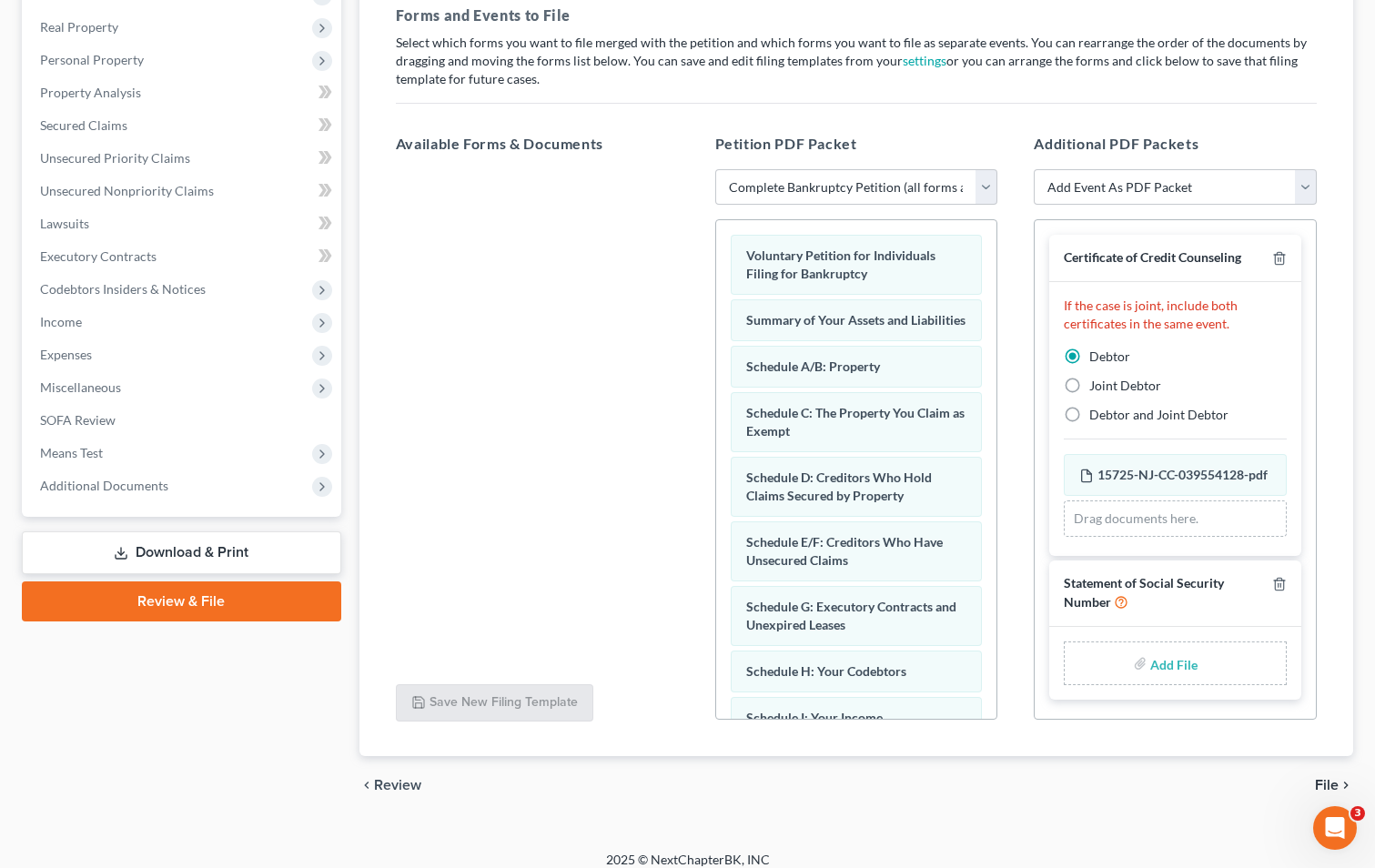
scroll to position [292, 0]
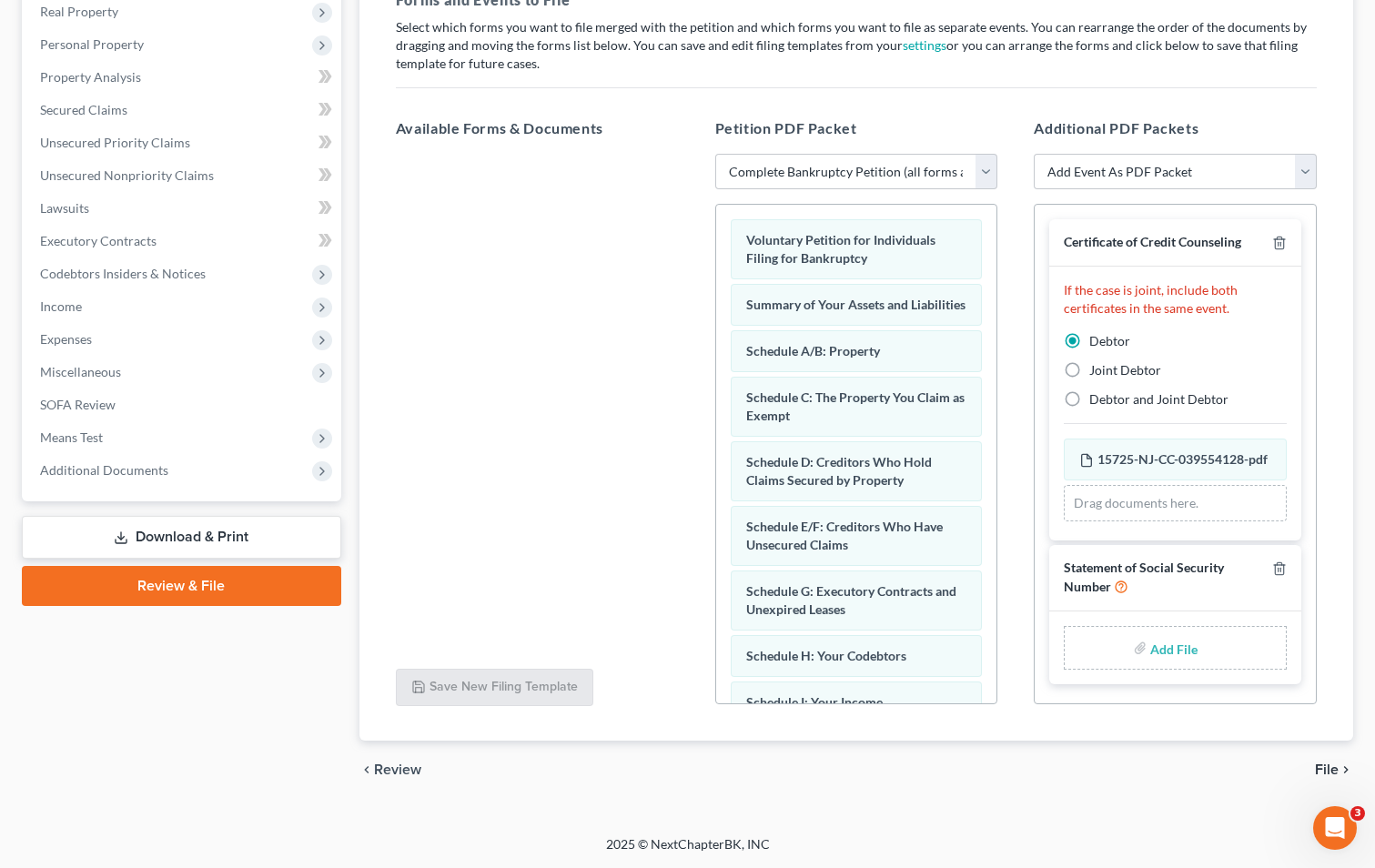
click at [179, 541] on link "Download & Print" at bounding box center [181, 536] width 320 height 43
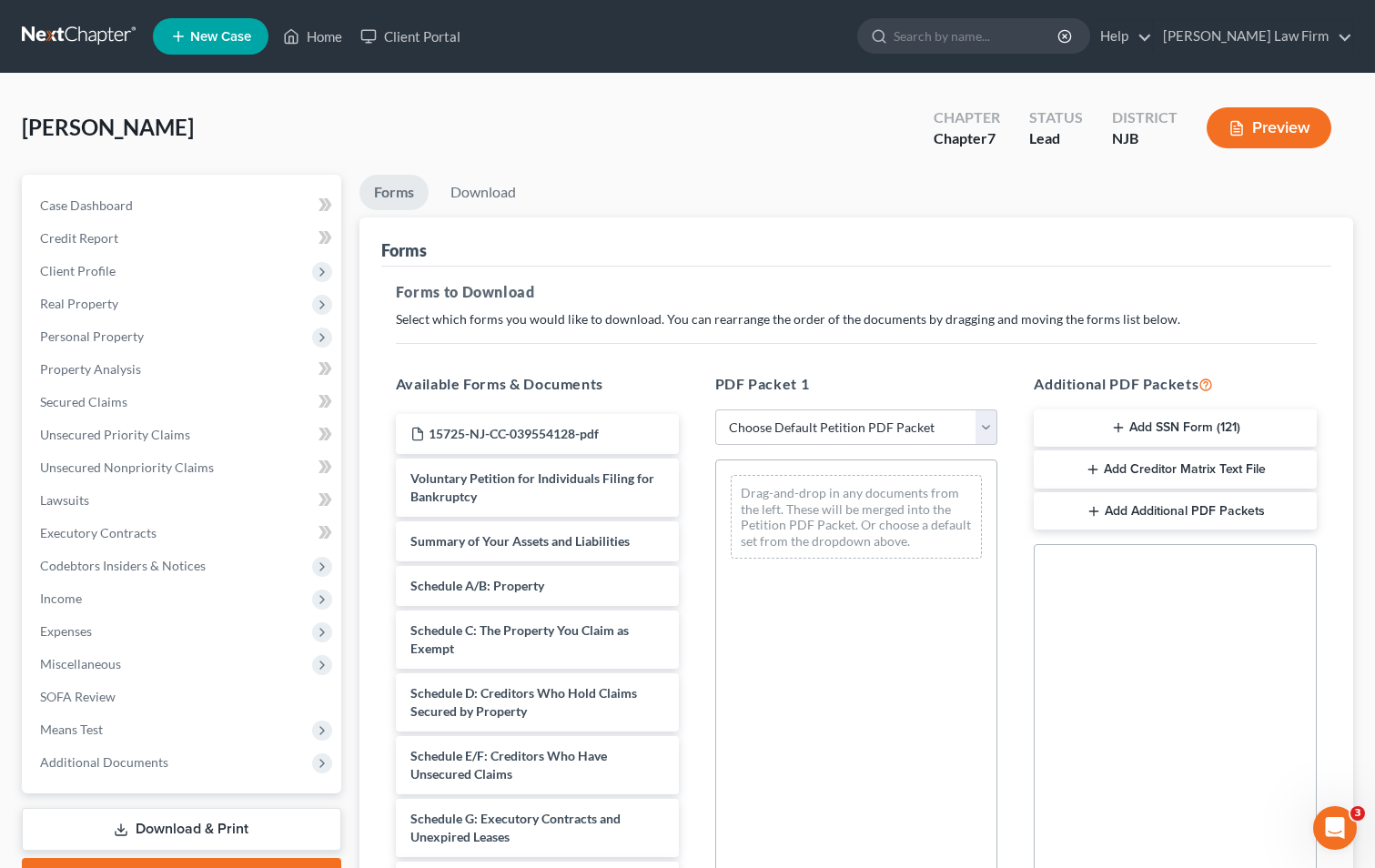
click at [1184, 426] on button "Add SSN Form (121)" at bounding box center [1175, 429] width 283 height 39
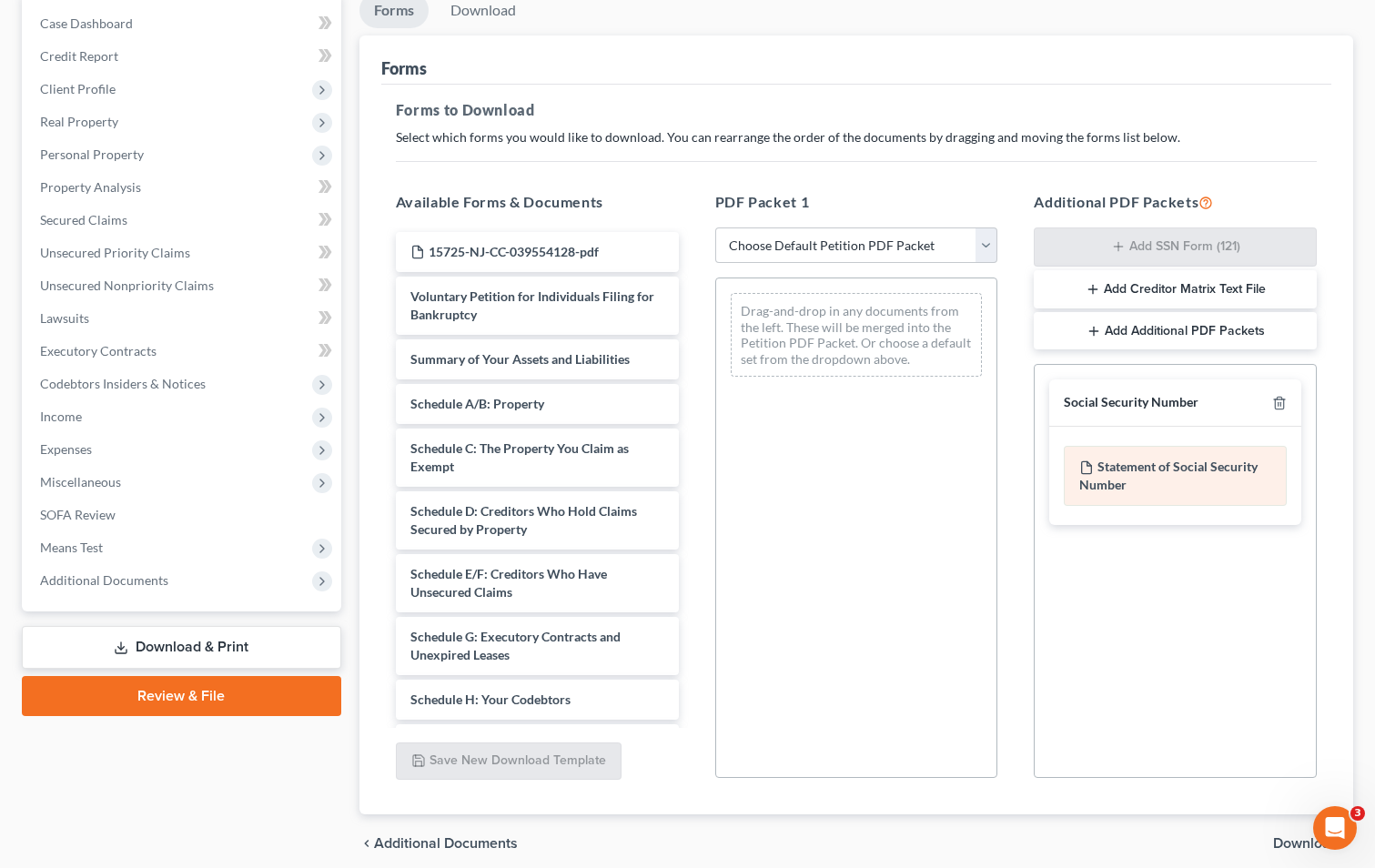
scroll to position [255, 0]
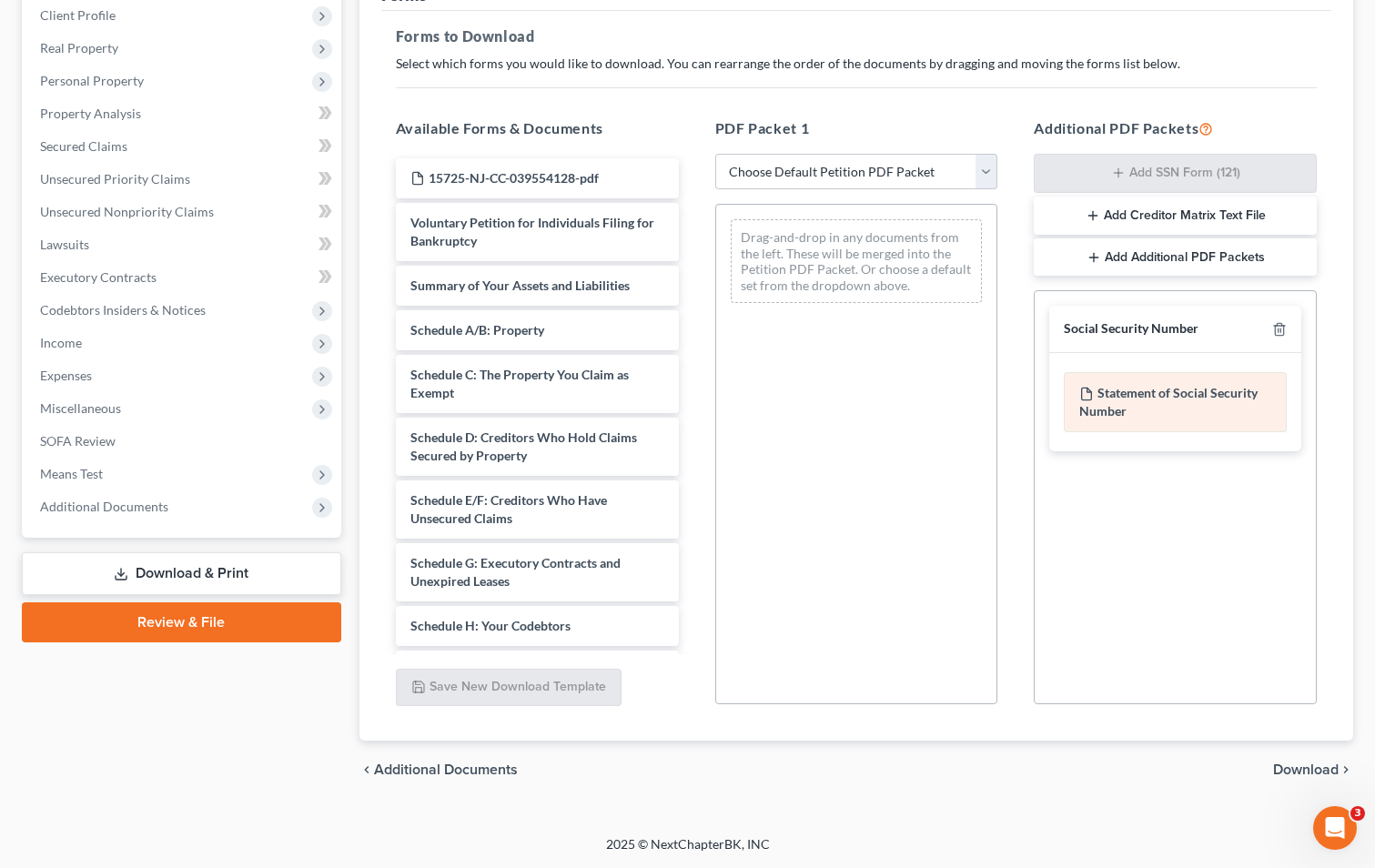
click at [1150, 391] on div "Statement of Social Security Number" at bounding box center [1174, 402] width 223 height 60
click at [1292, 766] on span "Download" at bounding box center [1306, 769] width 65 height 15
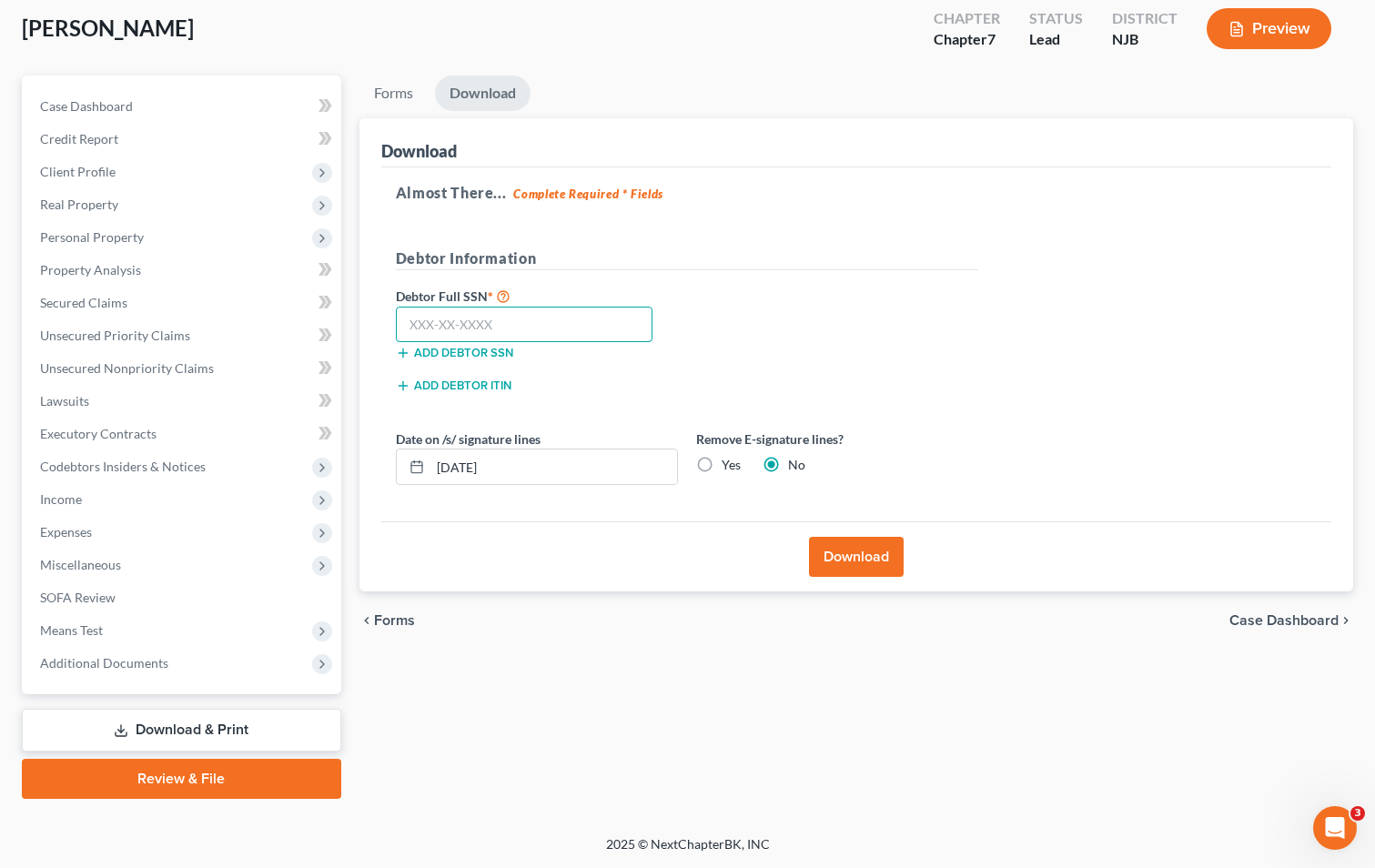
click at [444, 330] on input "text" at bounding box center [525, 325] width 257 height 37
type input "148-82-3944"
click at [850, 560] on button "Download" at bounding box center [856, 556] width 95 height 40
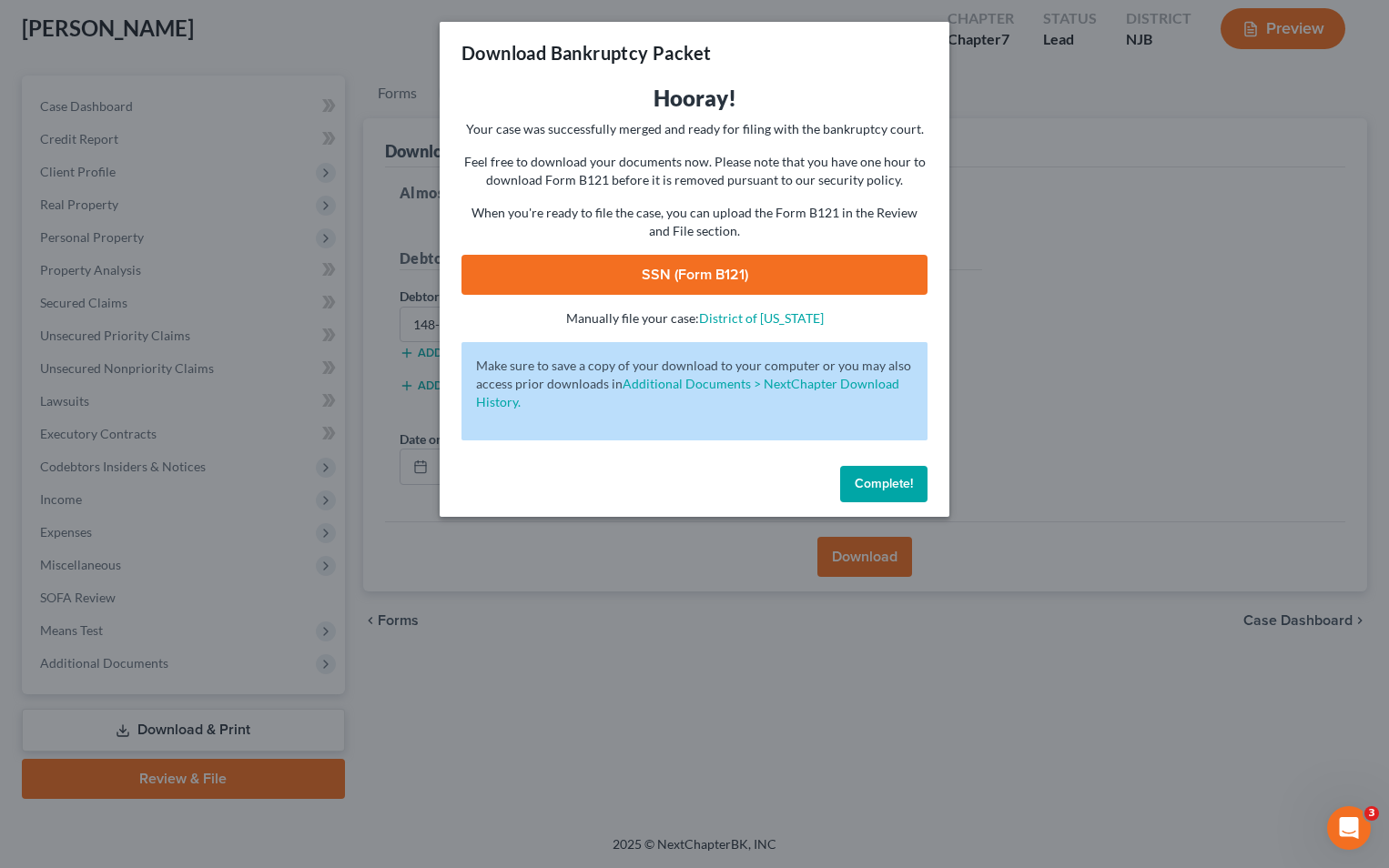
click at [708, 270] on link "SSN (Form B121)" at bounding box center [694, 274] width 466 height 40
click at [872, 495] on button "Complete!" at bounding box center [883, 484] width 87 height 37
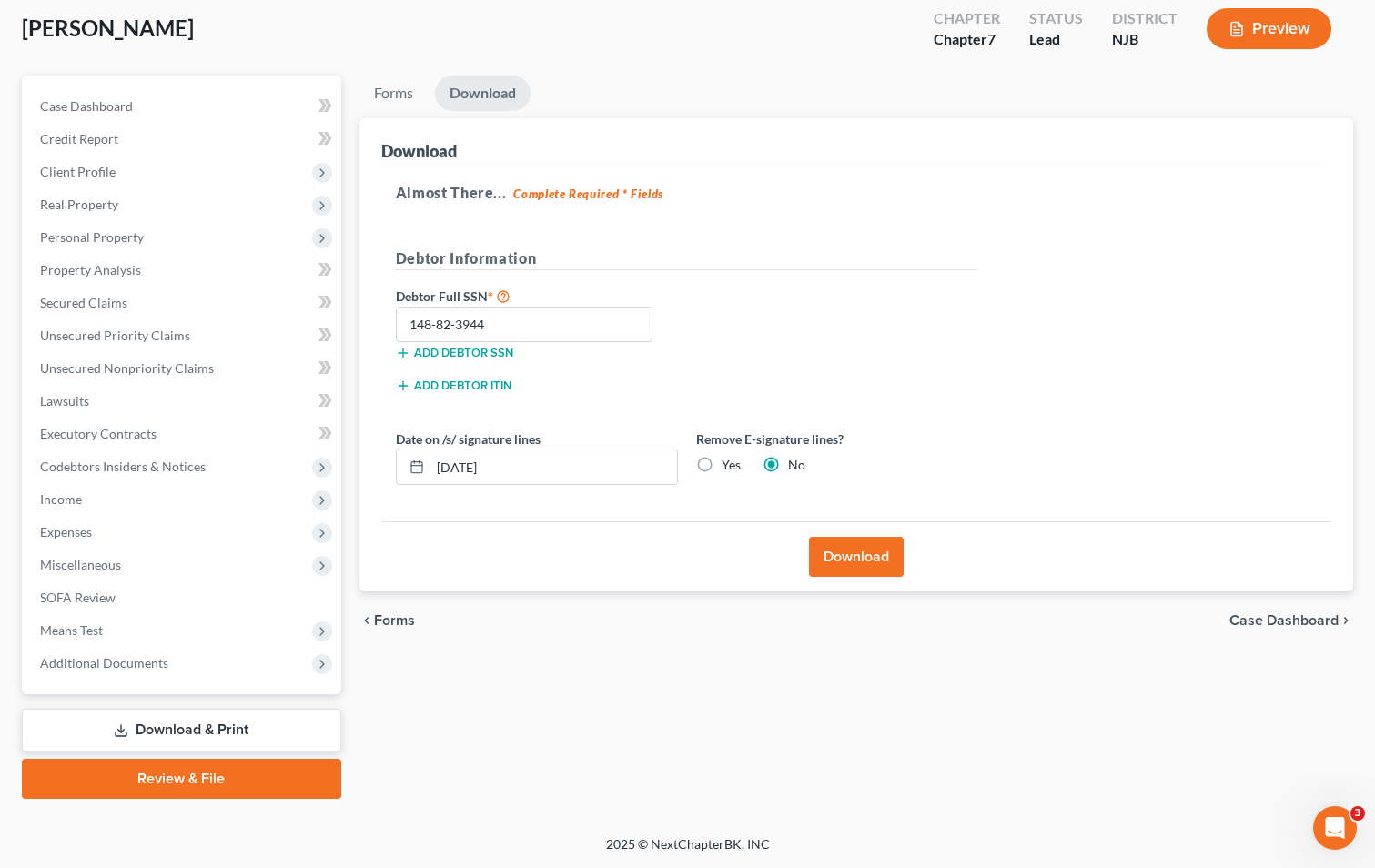
click at [1266, 624] on span "Case Dashboard" at bounding box center [1284, 621] width 109 height 15
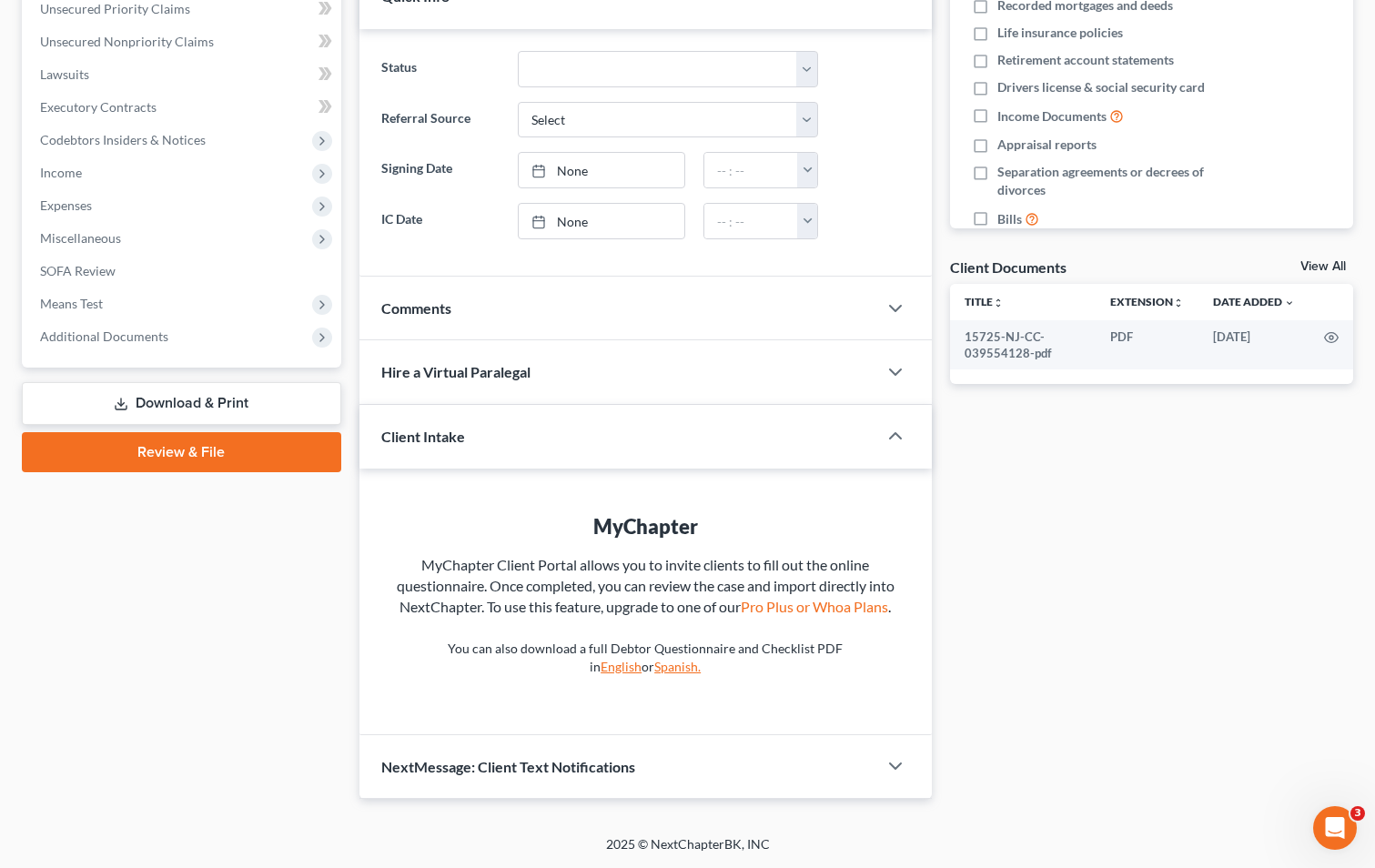
scroll to position [446, 0]
click at [200, 434] on link "Review & File" at bounding box center [181, 452] width 320 height 40
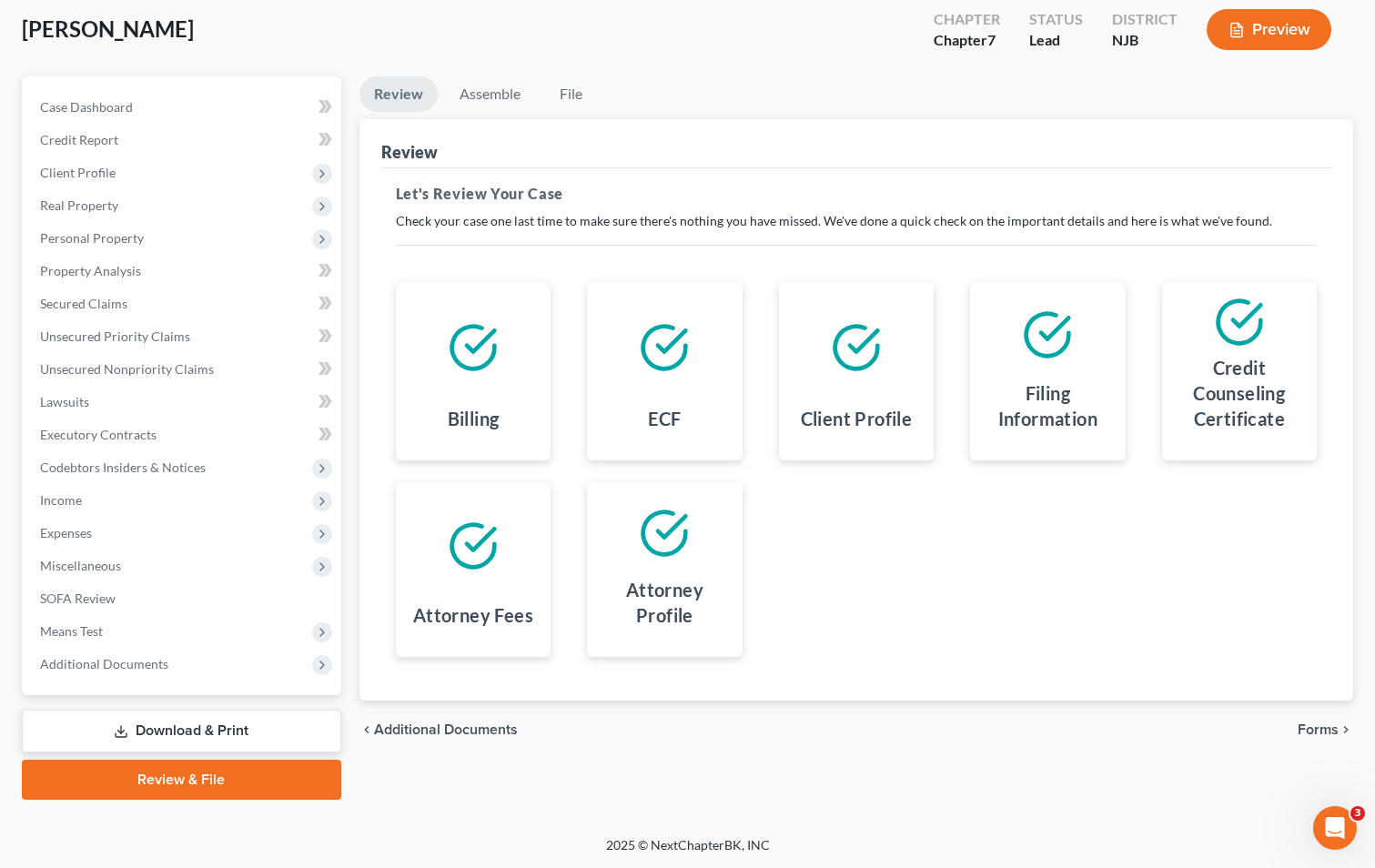
scroll to position [99, 0]
click at [1324, 730] on span "Forms" at bounding box center [1318, 728] width 41 height 15
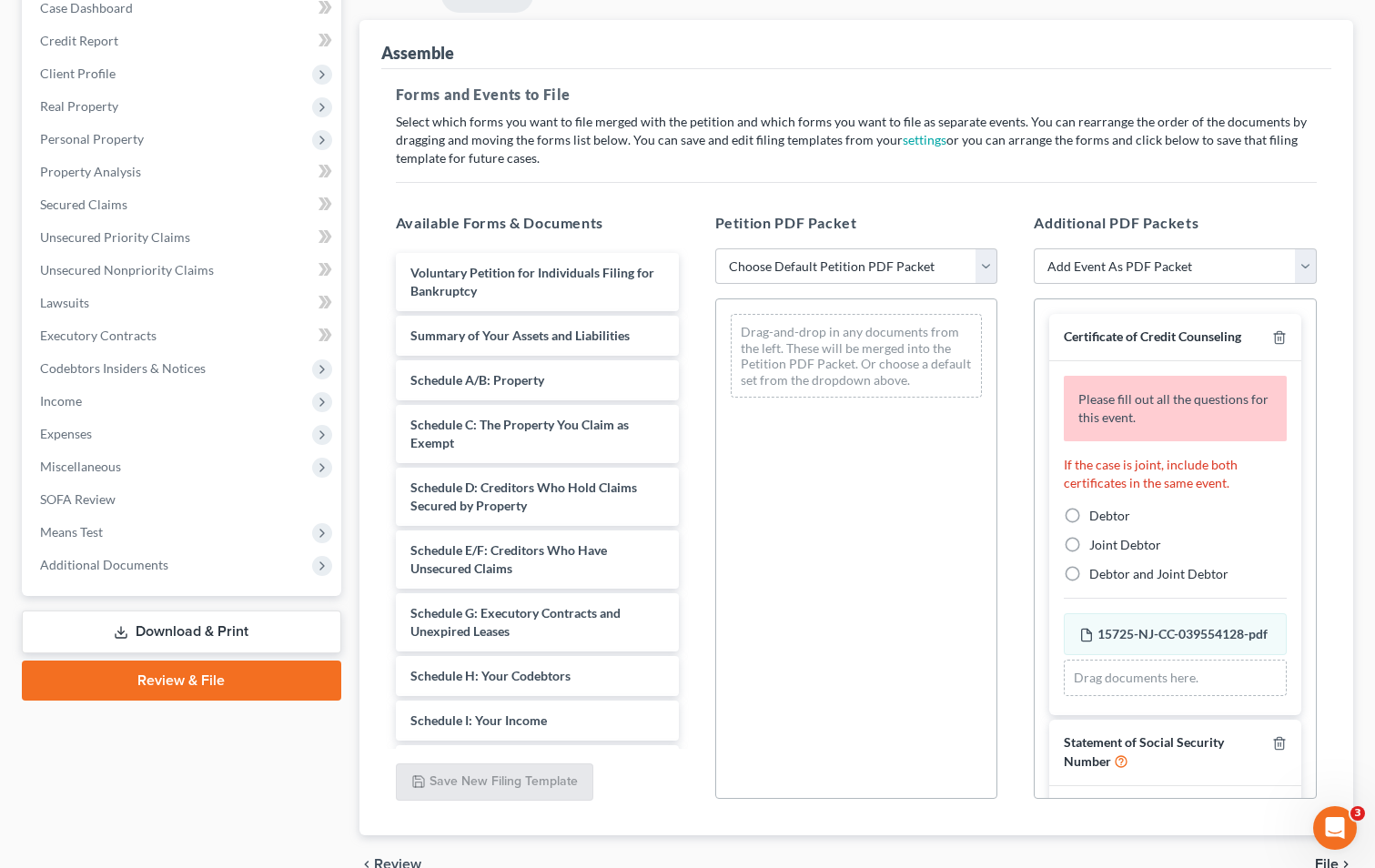
scroll to position [292, 0]
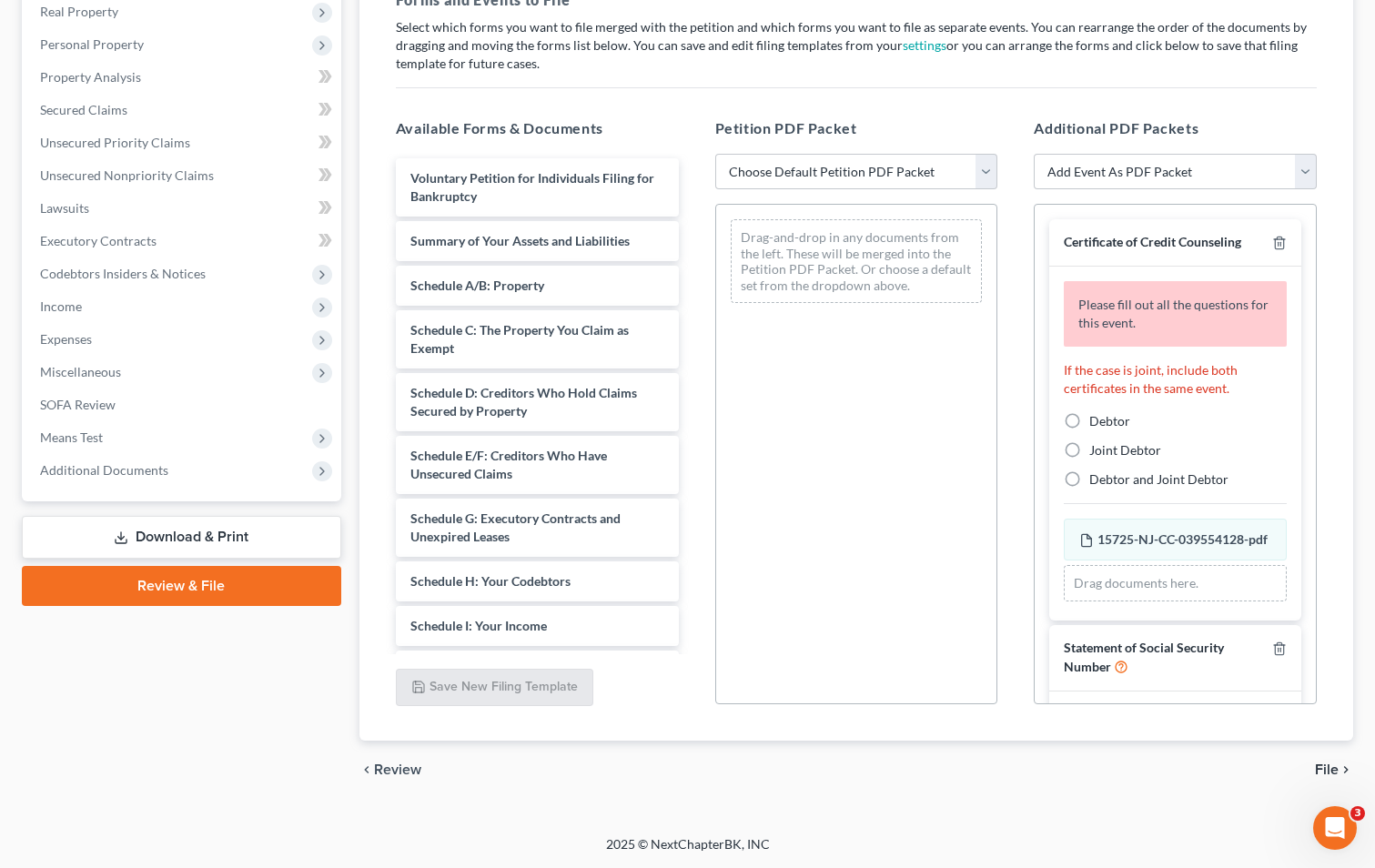
click at [1089, 420] on label "Debtor" at bounding box center [1109, 421] width 41 height 18
click at [1097, 420] on input "Debtor" at bounding box center [1103, 418] width 12 height 12
radio input "true"
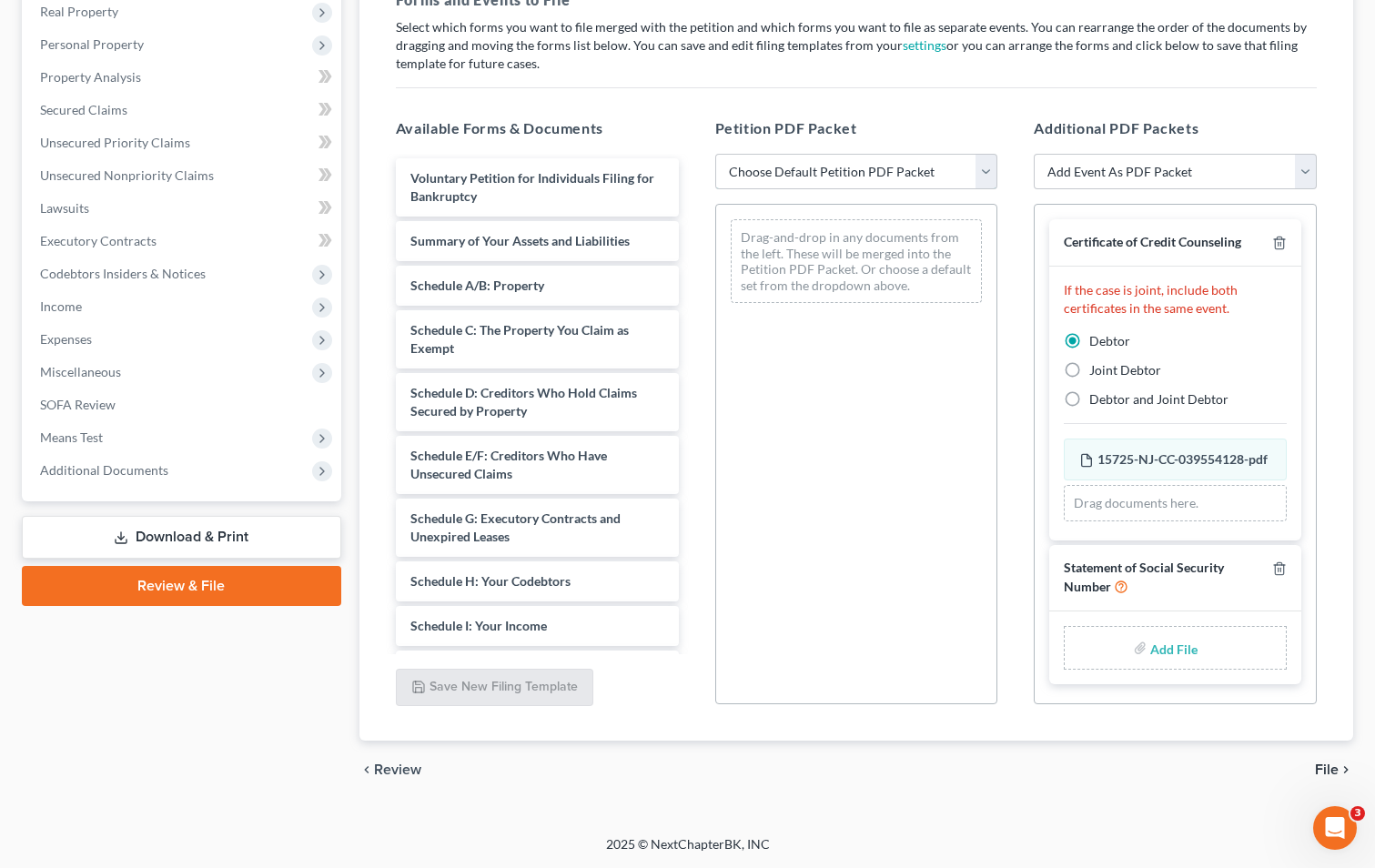
click at [838, 169] on select "Choose Default Petition PDF Packet Complete Bankruptcy Petition (all forms and …" at bounding box center [856, 171] width 283 height 37
select select "0"
click at [715, 153] on select "Choose Default Petition PDF Packet Complete Bankruptcy Petition (all forms and …" at bounding box center [856, 171] width 283 height 37
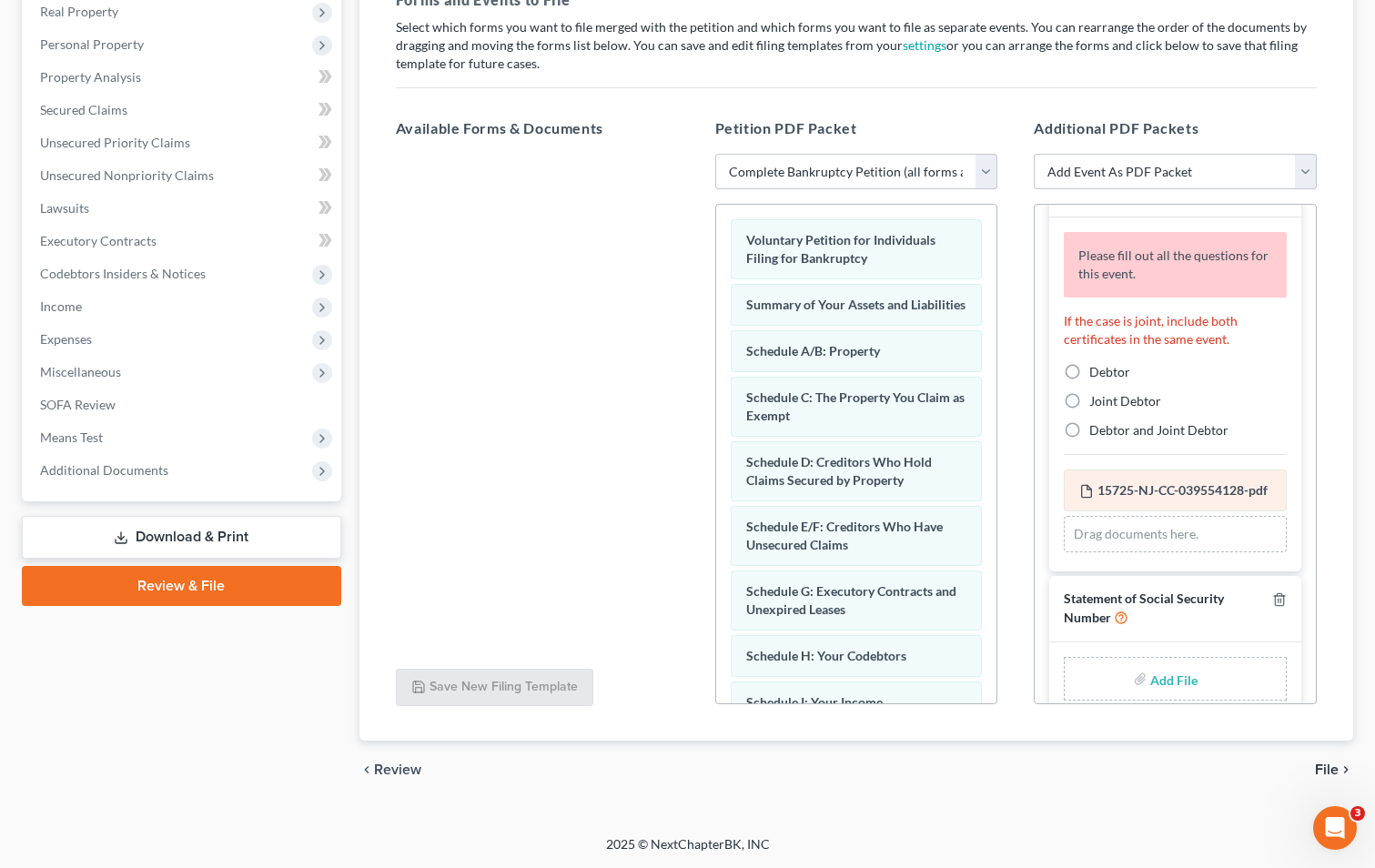
scroll to position [93, 0]
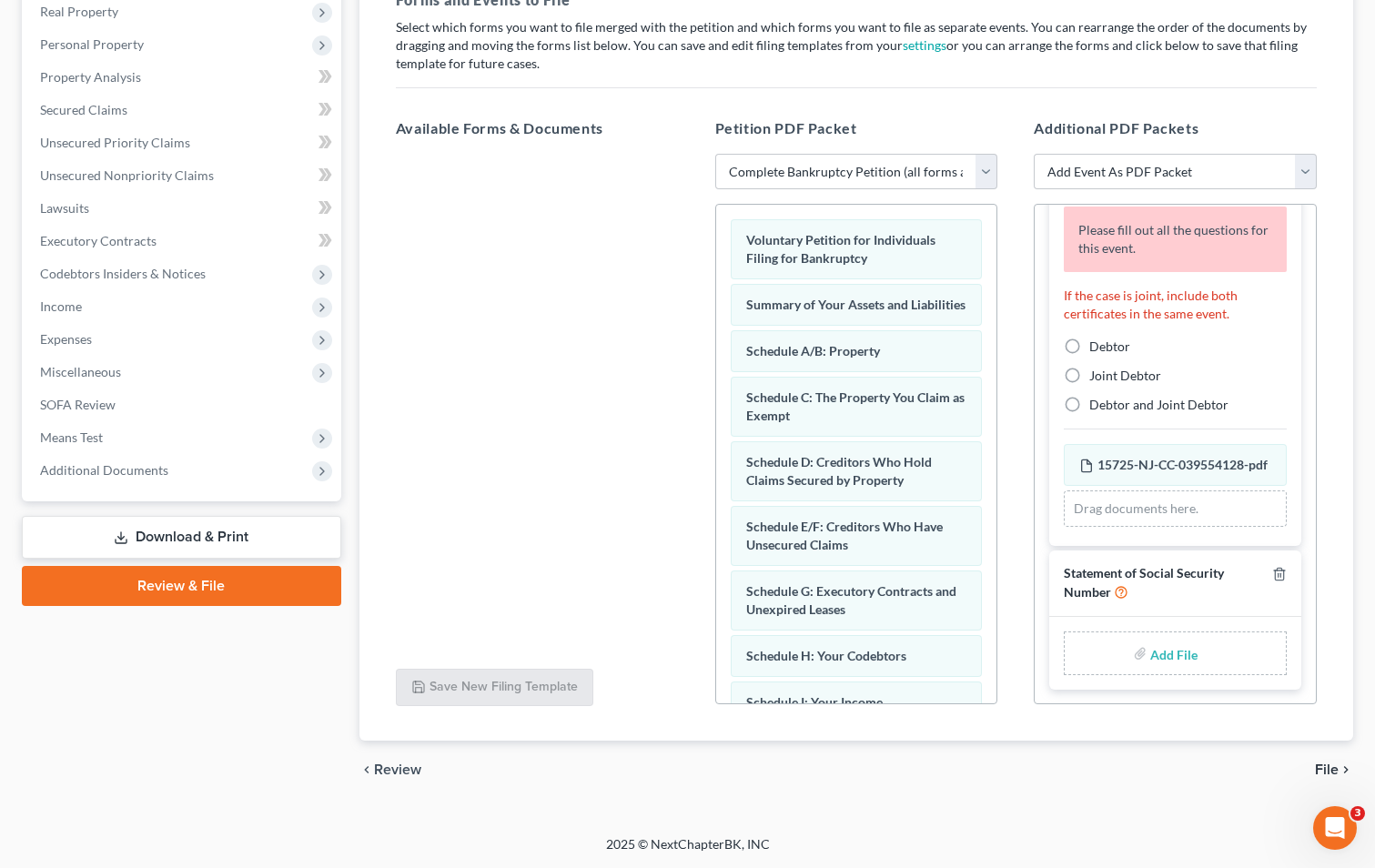
click at [1158, 657] on input "file" at bounding box center [1172, 652] width 44 height 33
click at [1089, 338] on label "Debtor" at bounding box center [1109, 346] width 41 height 18
click at [1097, 338] on input "Debtor" at bounding box center [1103, 343] width 12 height 12
radio input "true"
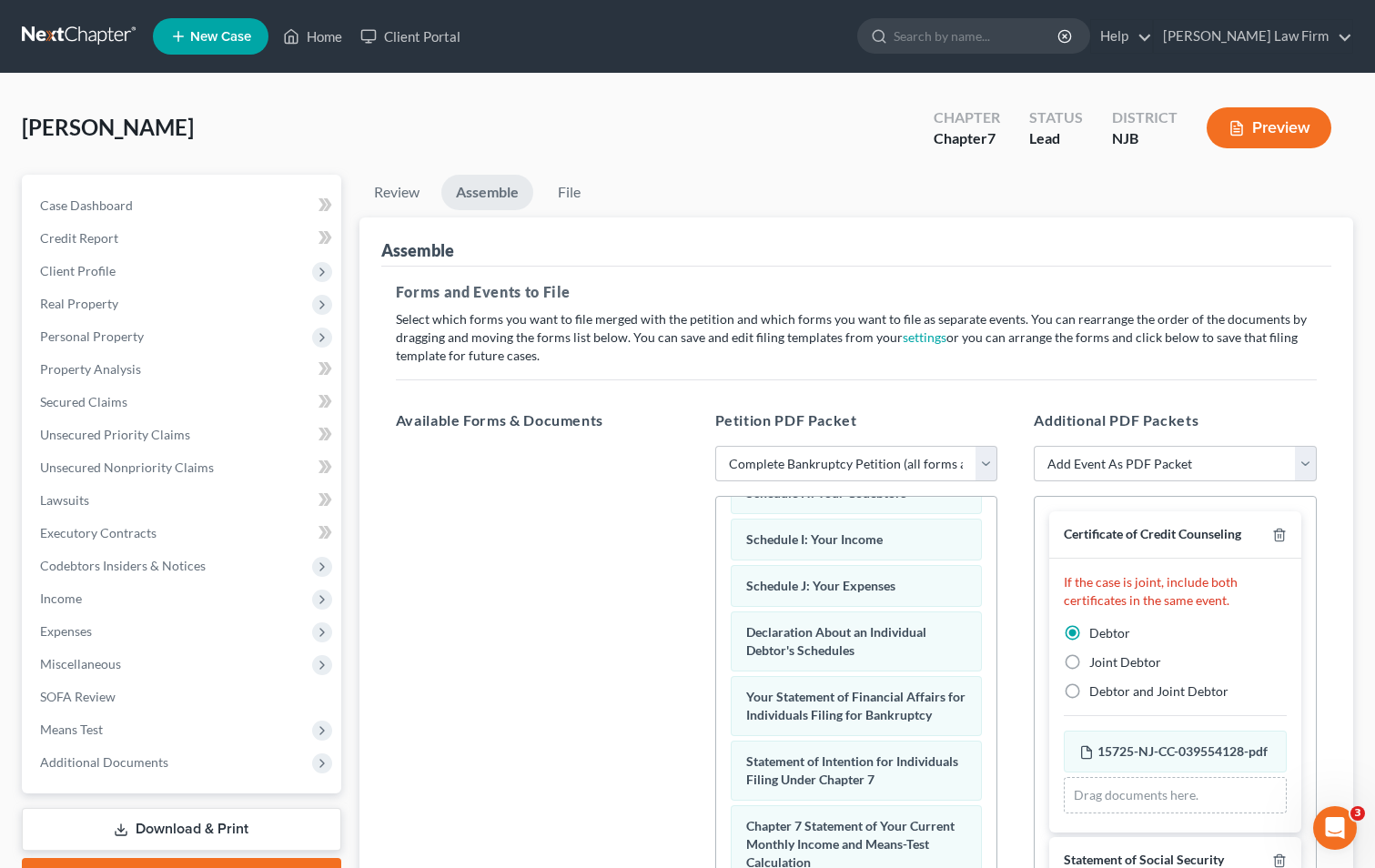
scroll to position [292, 0]
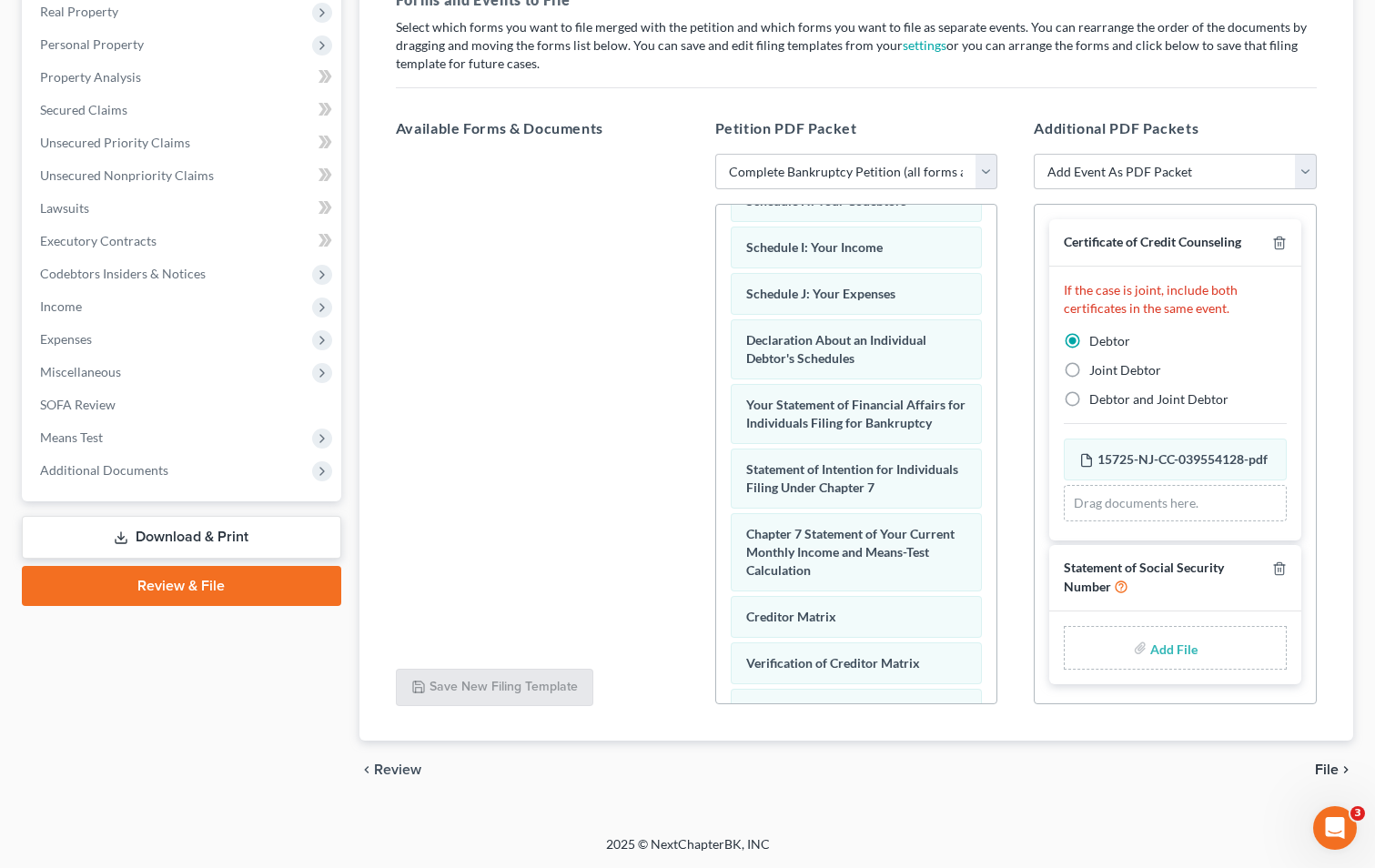
click at [202, 535] on link "Download & Print" at bounding box center [181, 536] width 320 height 43
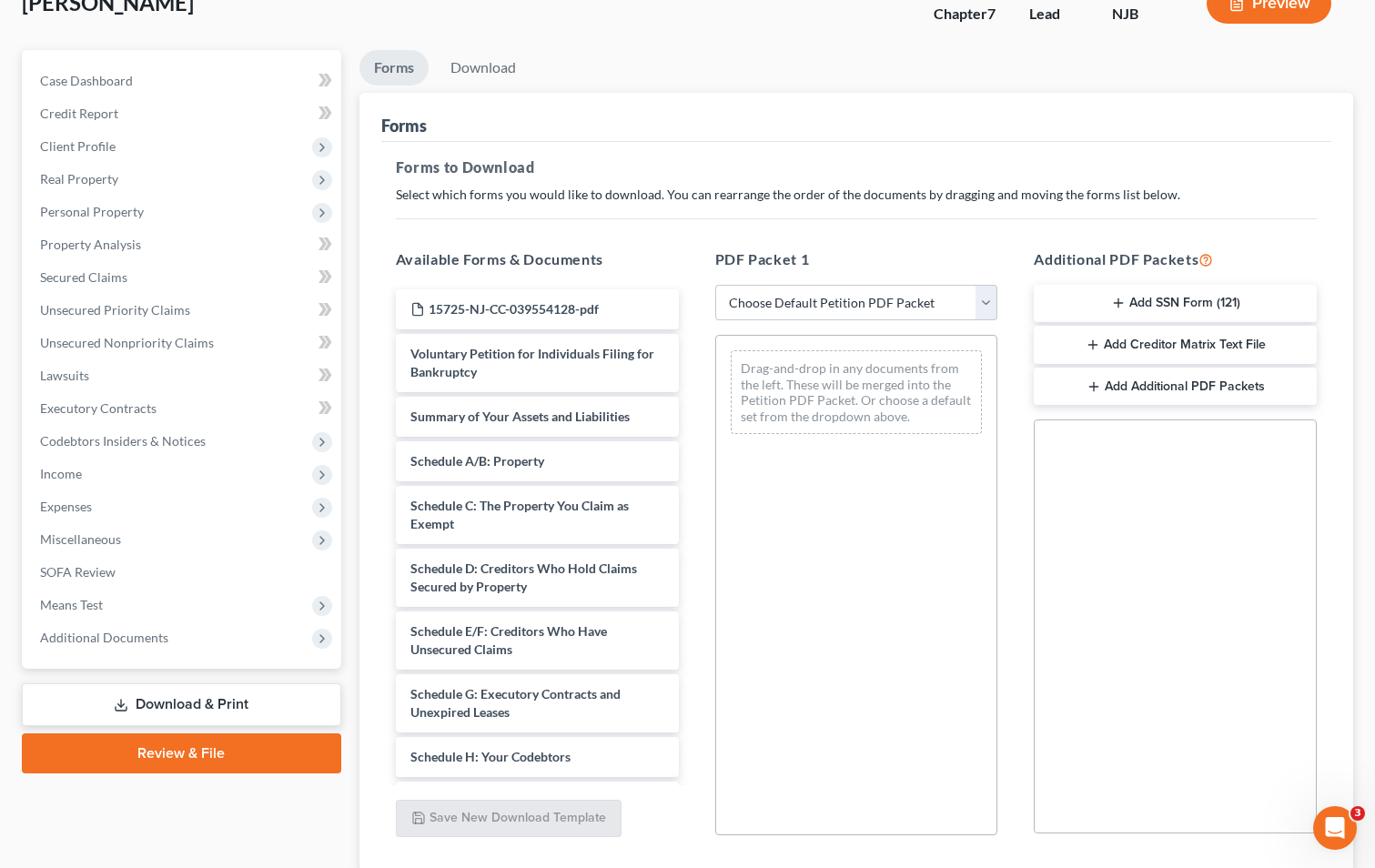
scroll to position [255, 0]
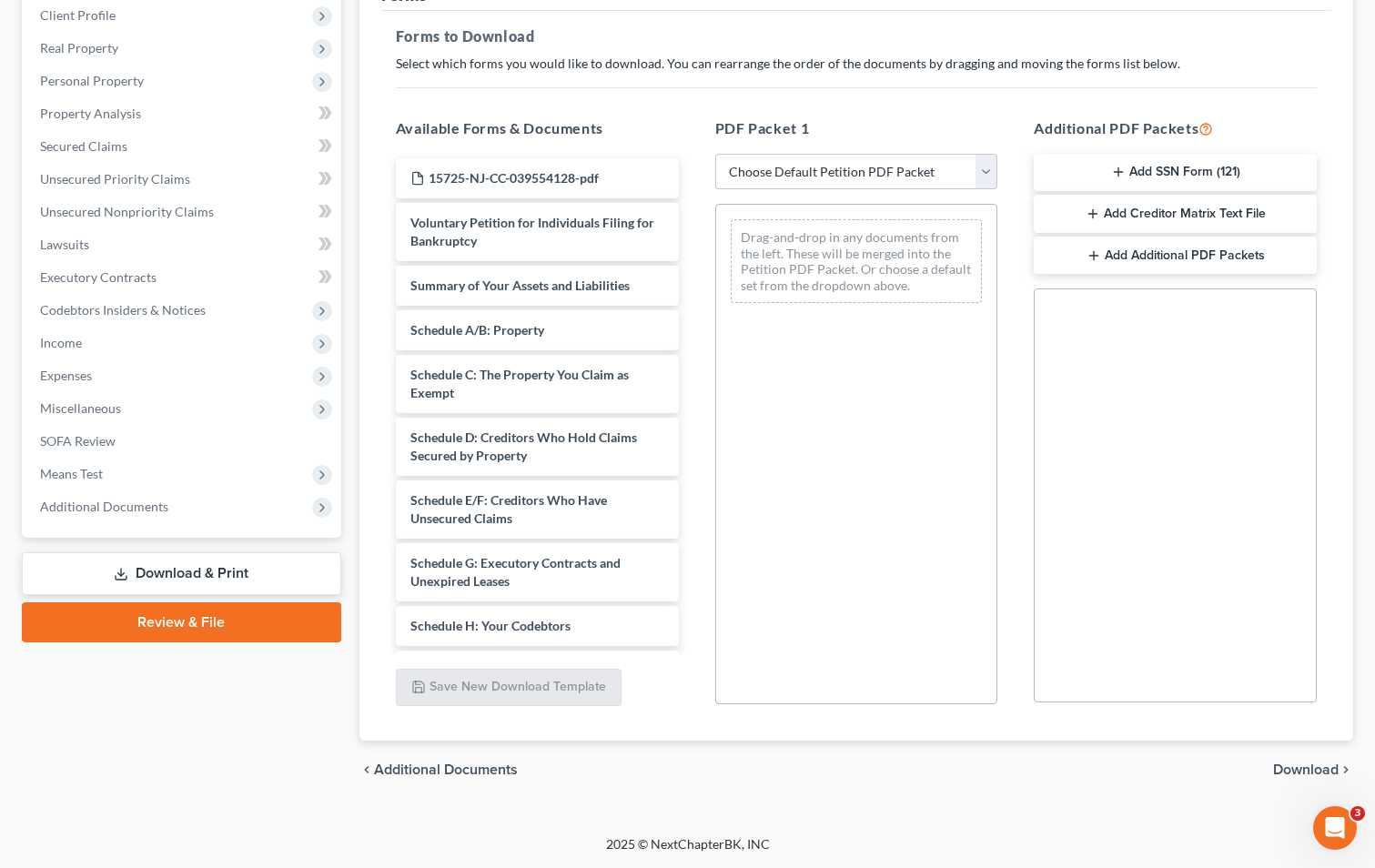
click at [1179, 171] on button "Add SSN Form (121)" at bounding box center [1175, 172] width 283 height 39
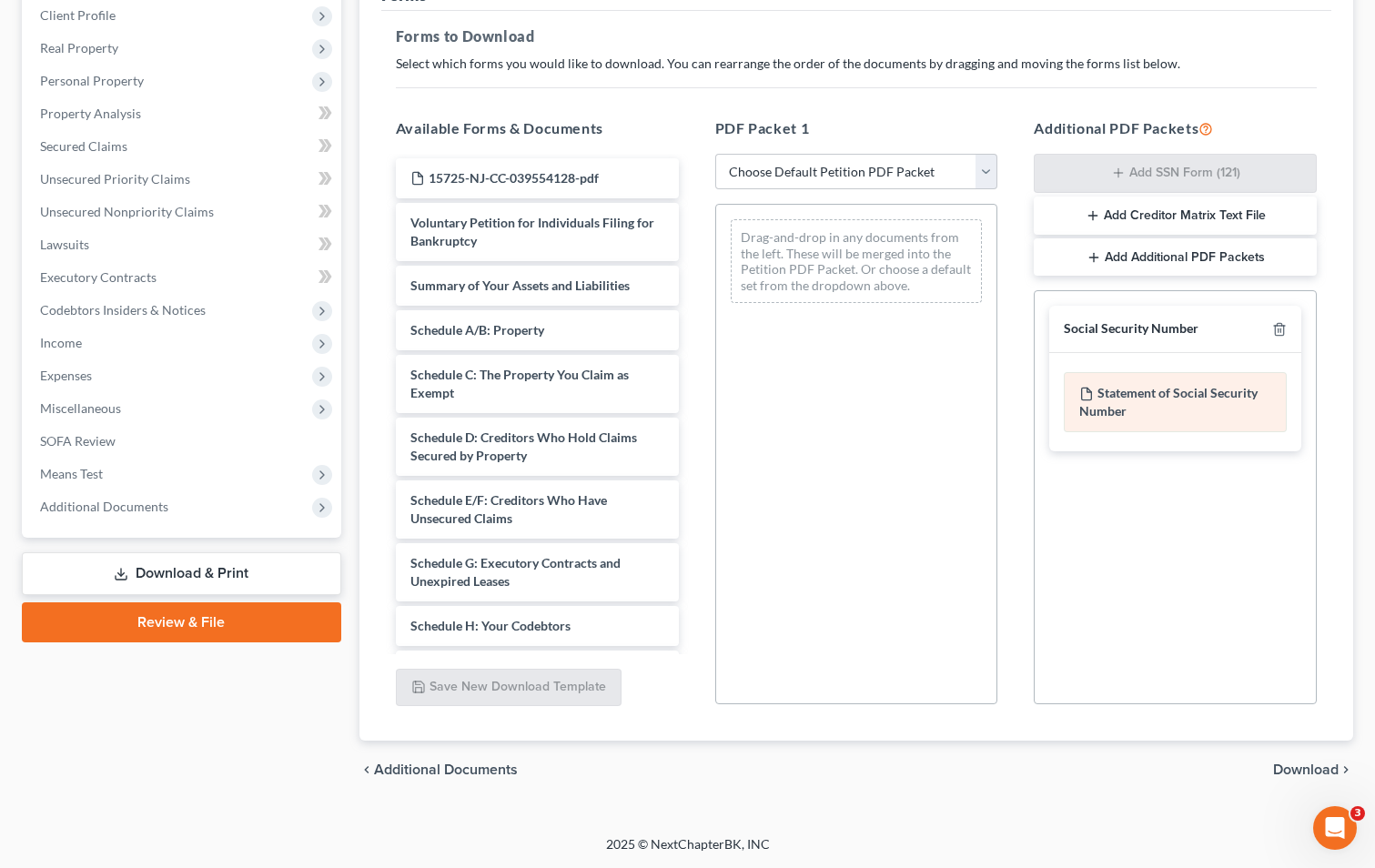
click at [1173, 397] on div "Statement of Social Security Number" at bounding box center [1174, 402] width 223 height 60
click at [1312, 768] on span "Download" at bounding box center [1306, 769] width 65 height 15
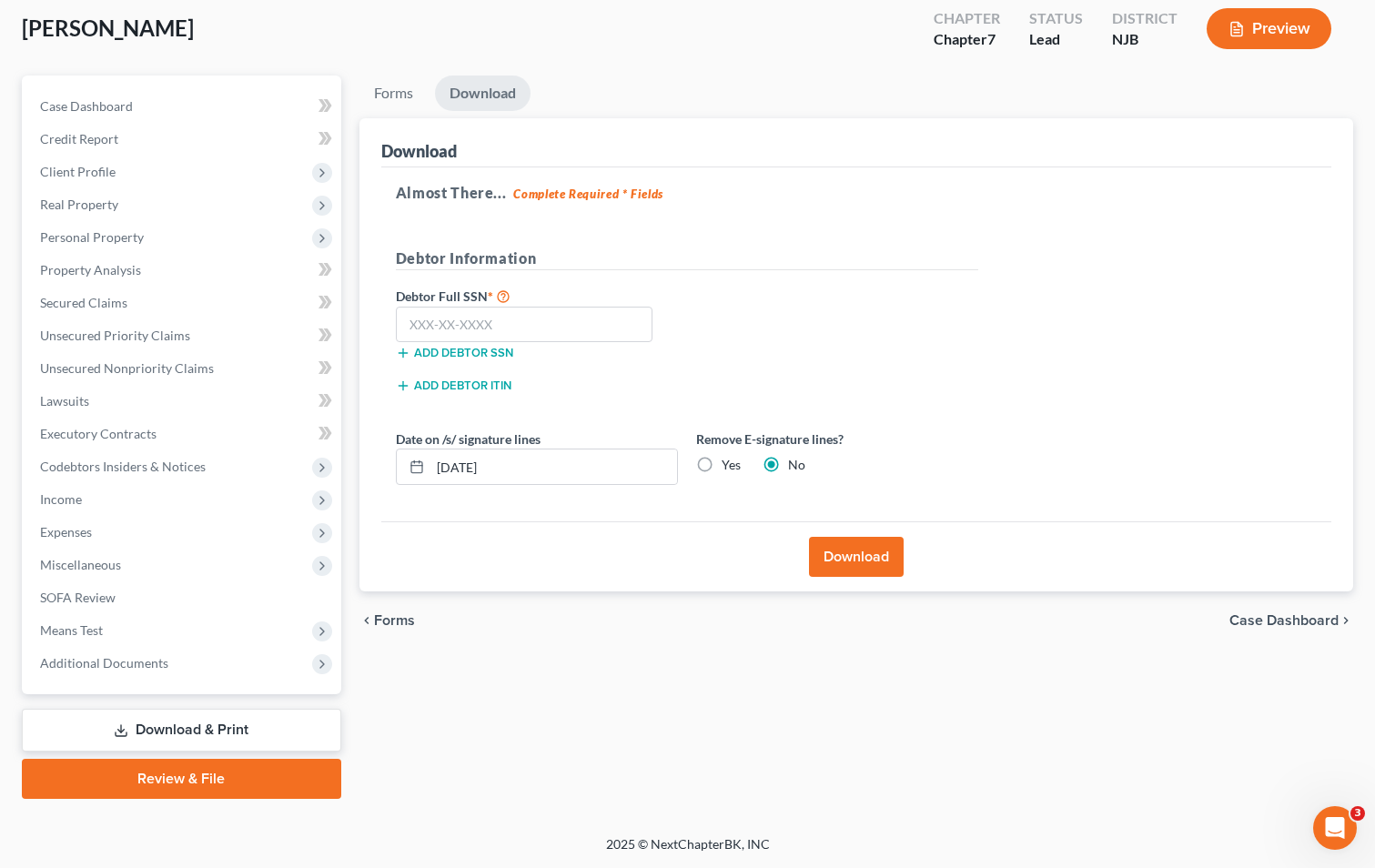
scroll to position [99, 0]
click at [460, 319] on input "text" at bounding box center [525, 325] width 257 height 37
click at [847, 559] on button "Download" at bounding box center [856, 556] width 95 height 40
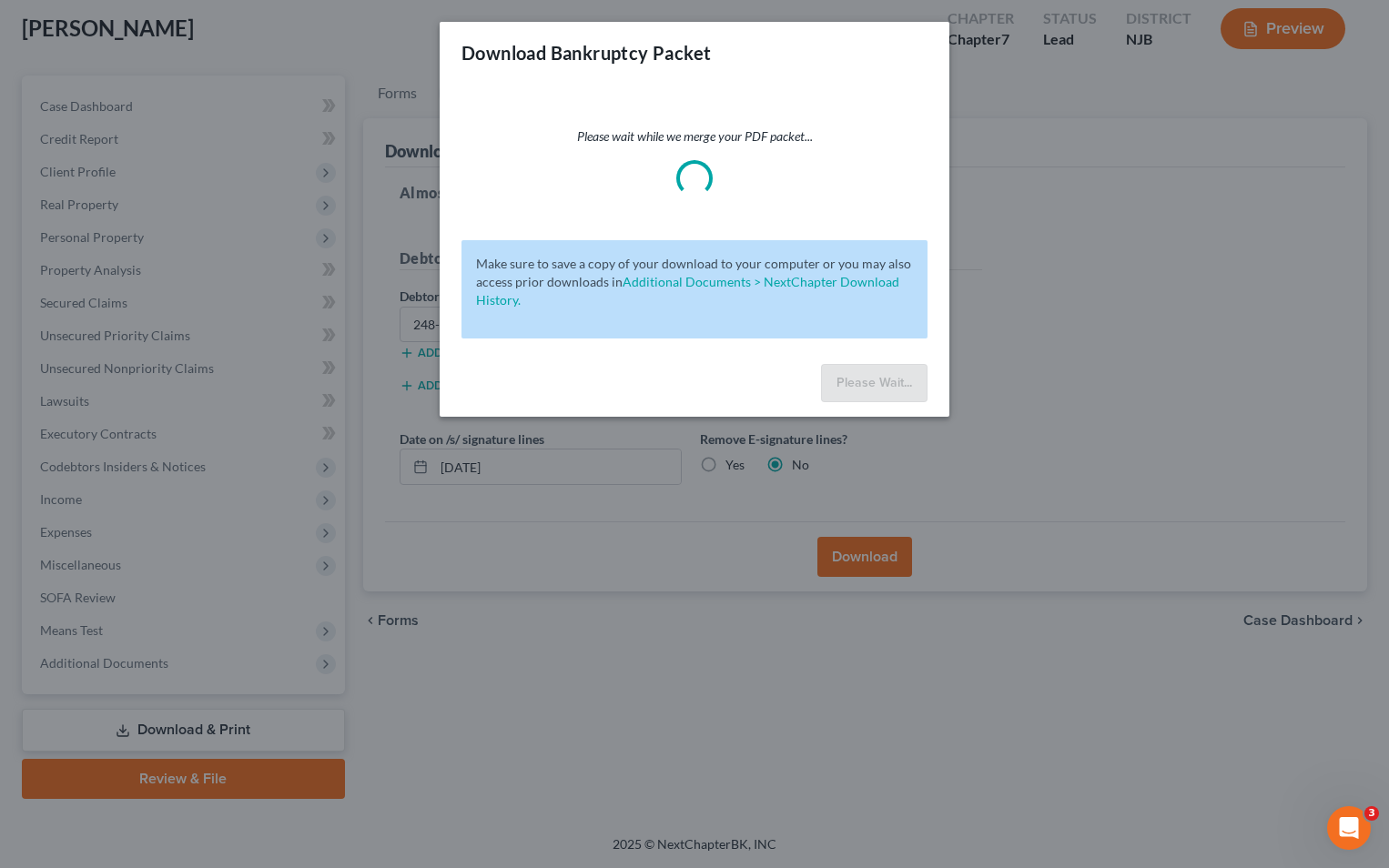
click at [749, 198] on div "Please wait while we merge your PDF packet... Make sure to save a copy of your …" at bounding box center [694, 221] width 510 height 273
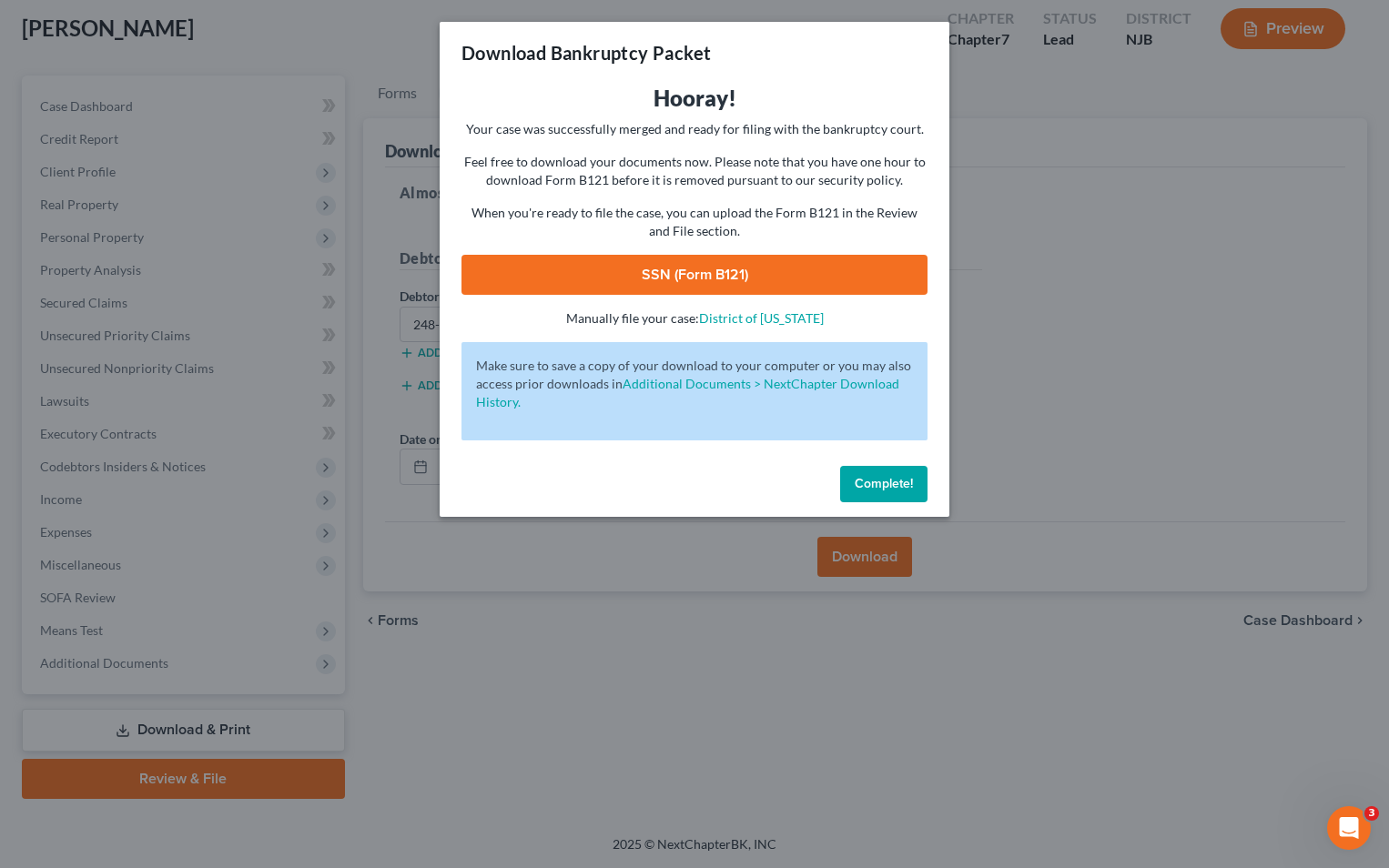
click at [879, 492] on button "Complete!" at bounding box center [883, 484] width 87 height 37
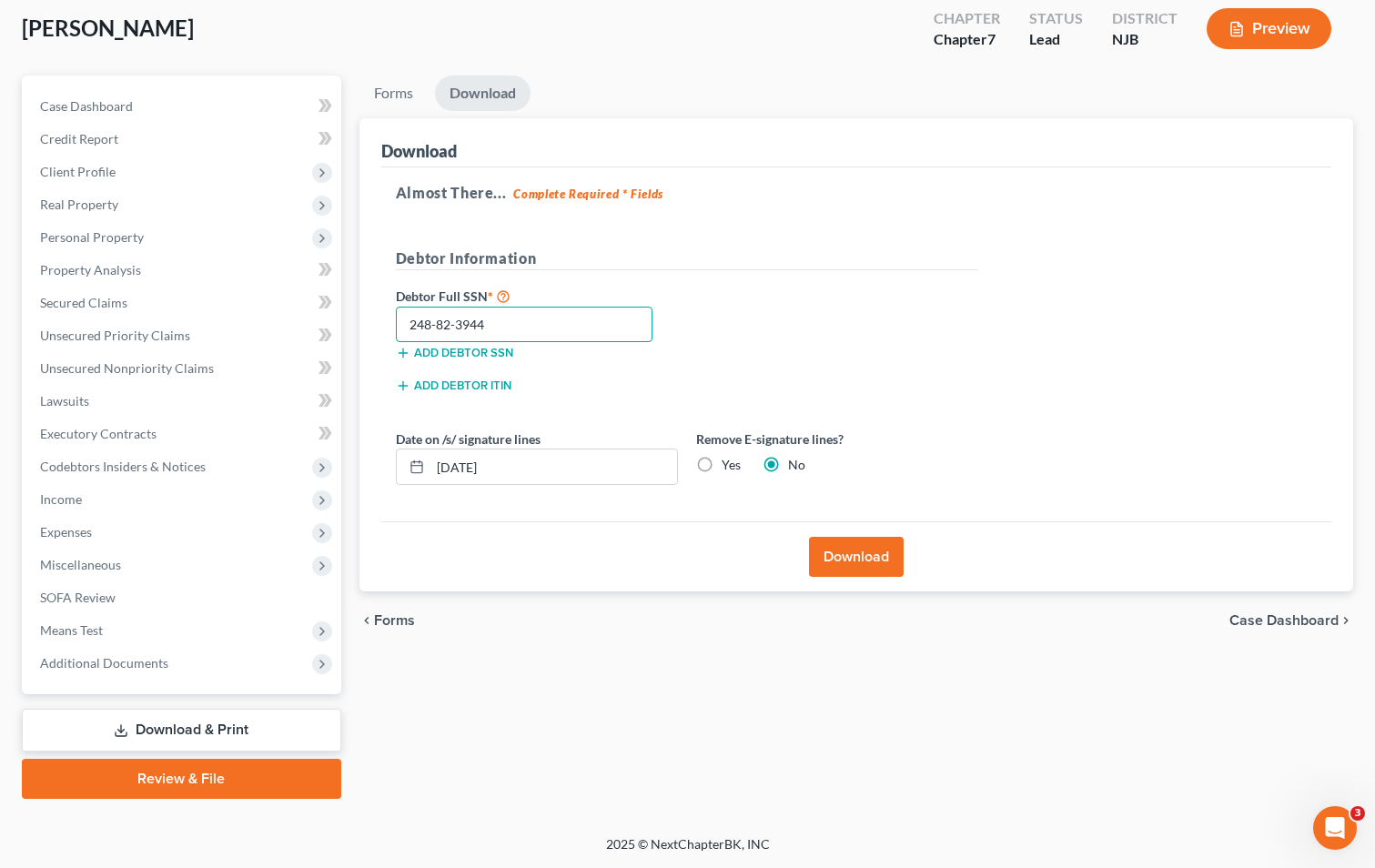
click at [421, 327] on input "248-82-3944" at bounding box center [525, 325] width 257 height 37
click at [417, 326] on input "248-82-3944" at bounding box center [525, 325] width 257 height 37
type input "4"
type input "148-82-3944"
click at [857, 554] on button "Download" at bounding box center [856, 556] width 95 height 40
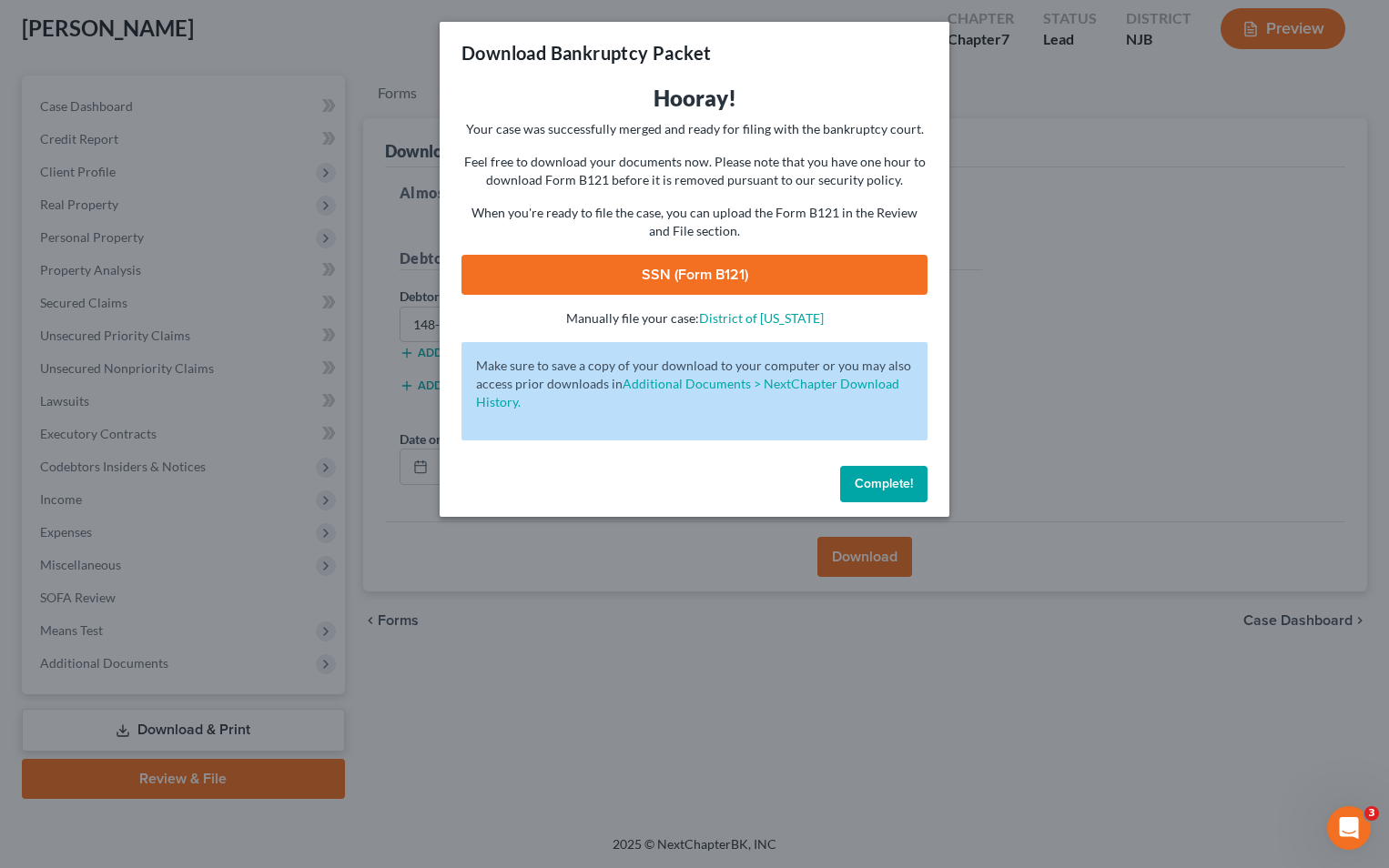
click at [687, 275] on link "SSN (Form B121)" at bounding box center [694, 274] width 466 height 40
click at [878, 476] on span "Complete!" at bounding box center [883, 484] width 58 height 16
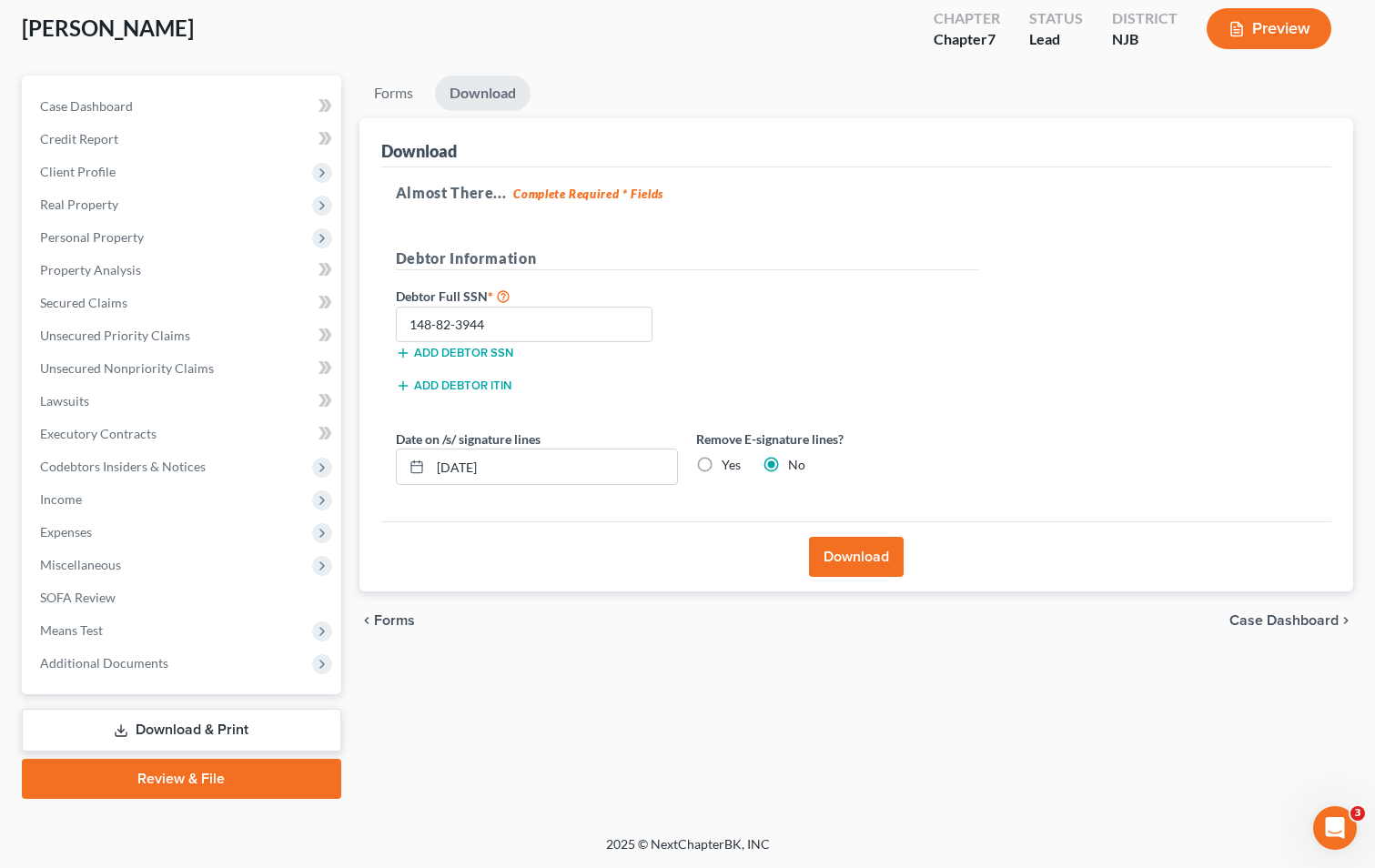
click at [204, 778] on link "Review & File" at bounding box center [181, 779] width 320 height 40
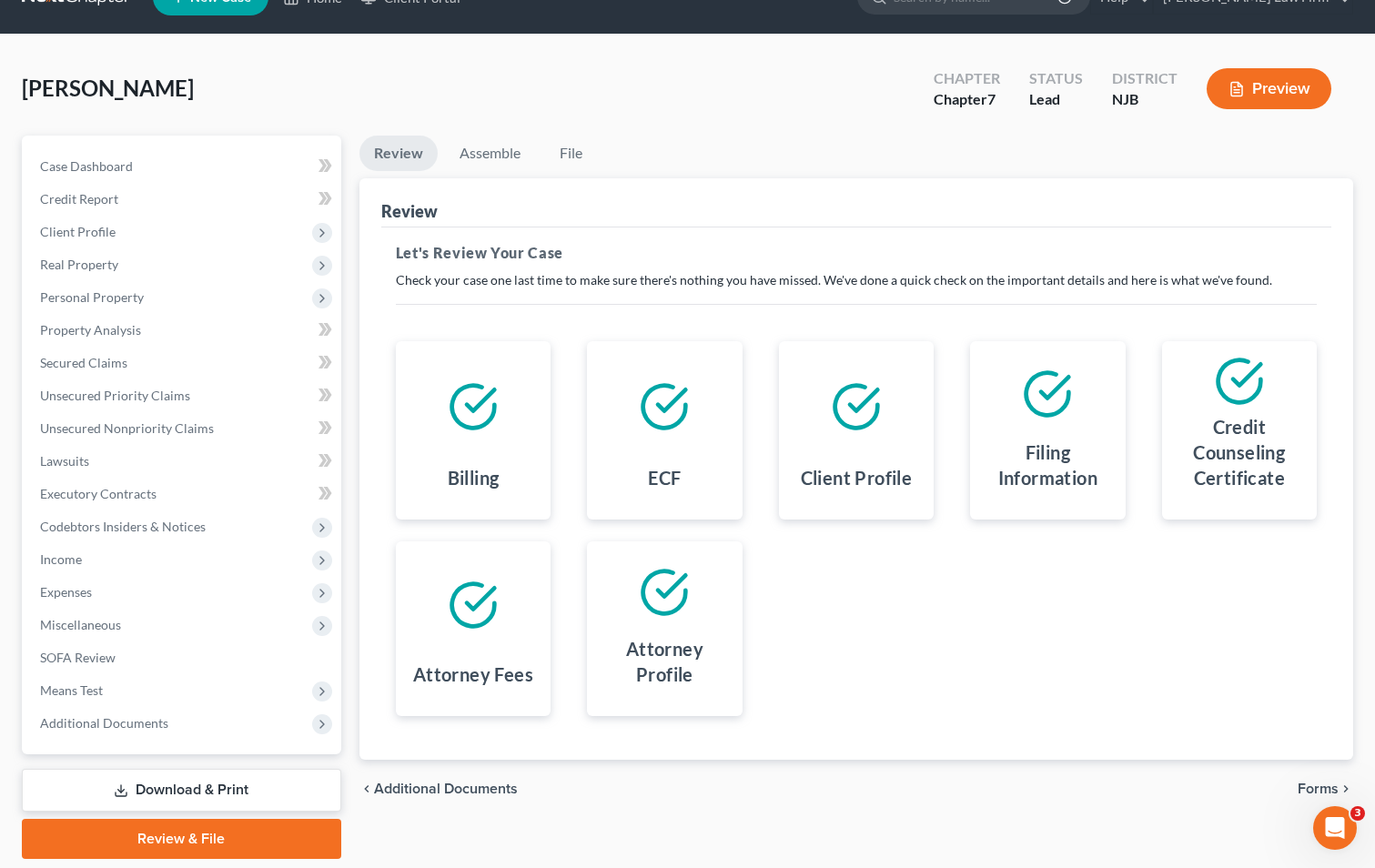
scroll to position [99, 0]
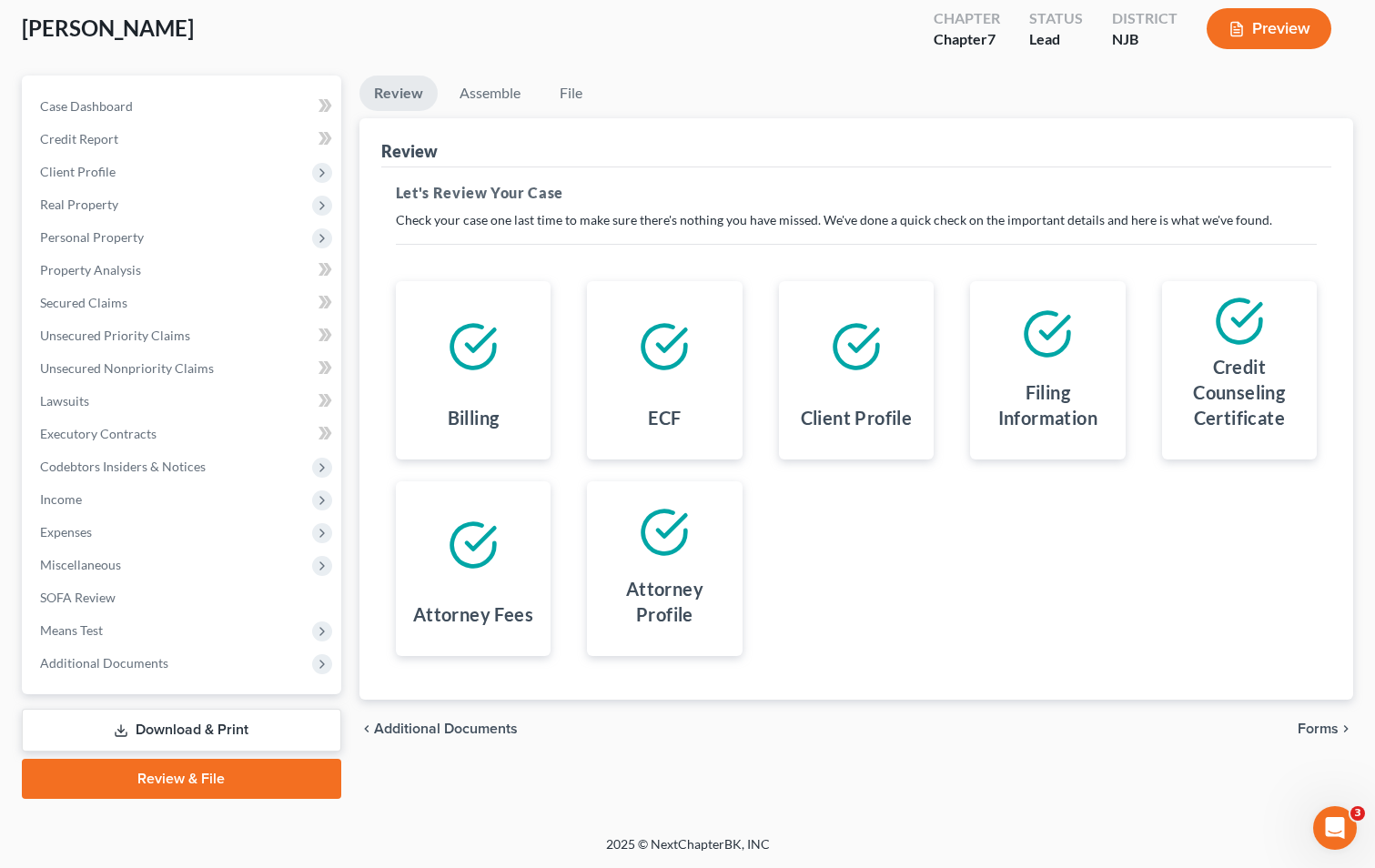
click at [1314, 734] on span "Forms" at bounding box center [1318, 728] width 41 height 15
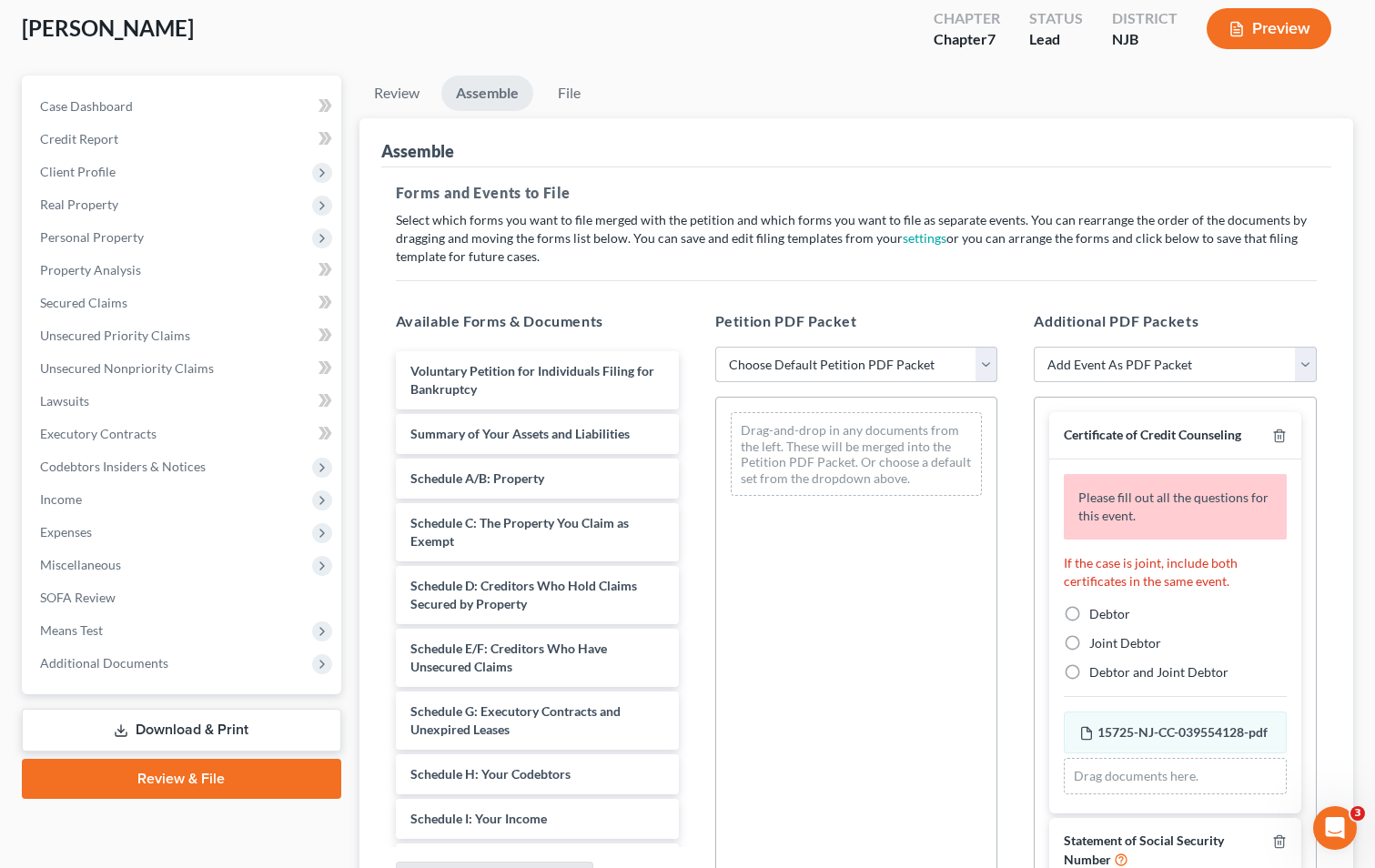
click at [792, 362] on select "Choose Default Petition PDF Packet Complete Bankruptcy Petition (all forms and …" at bounding box center [856, 364] width 283 height 37
select select "0"
click at [715, 346] on select "Choose Default Petition PDF Packet Complete Bankruptcy Petition (all forms and …" at bounding box center [856, 364] width 283 height 37
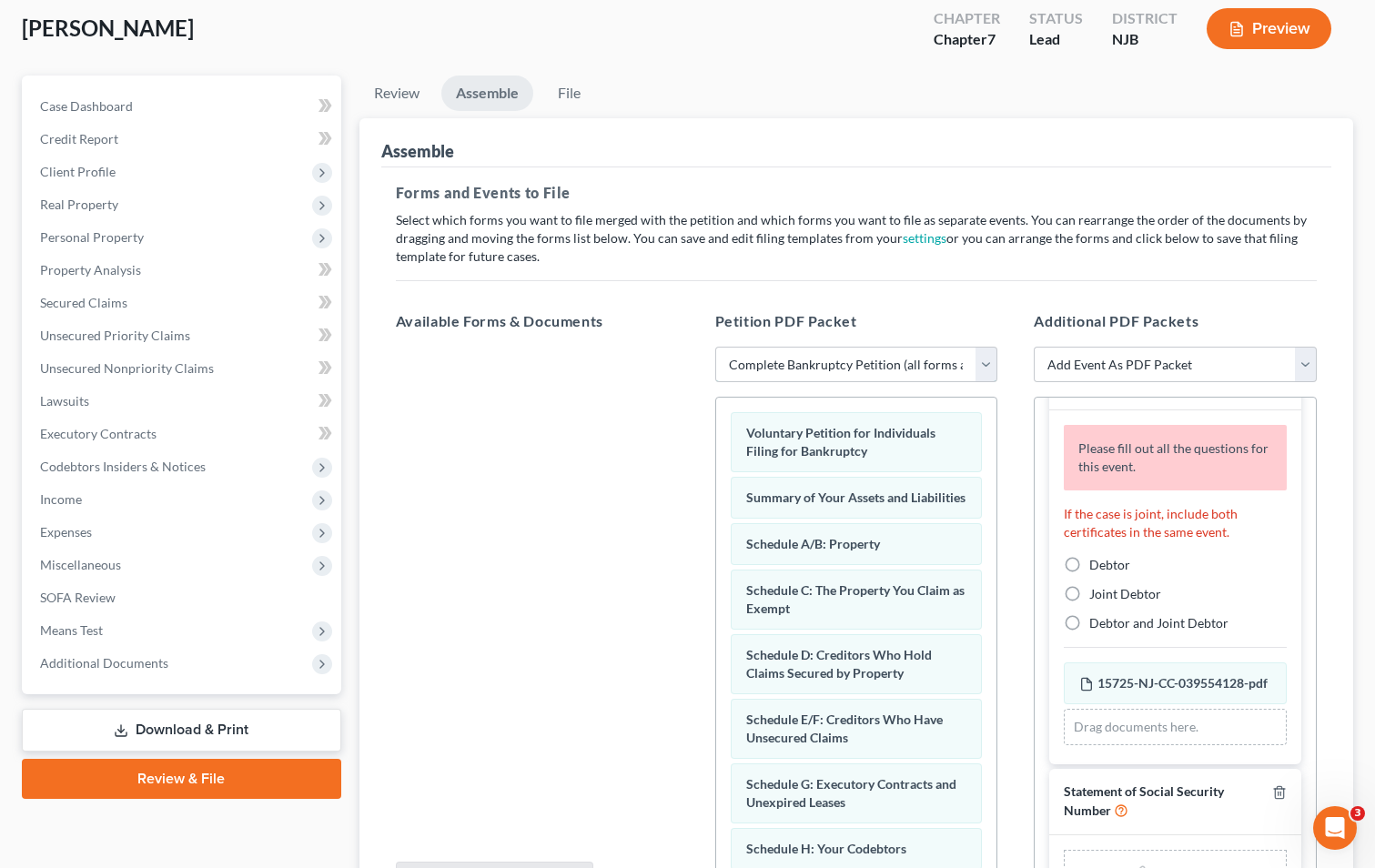
scroll to position [93, 0]
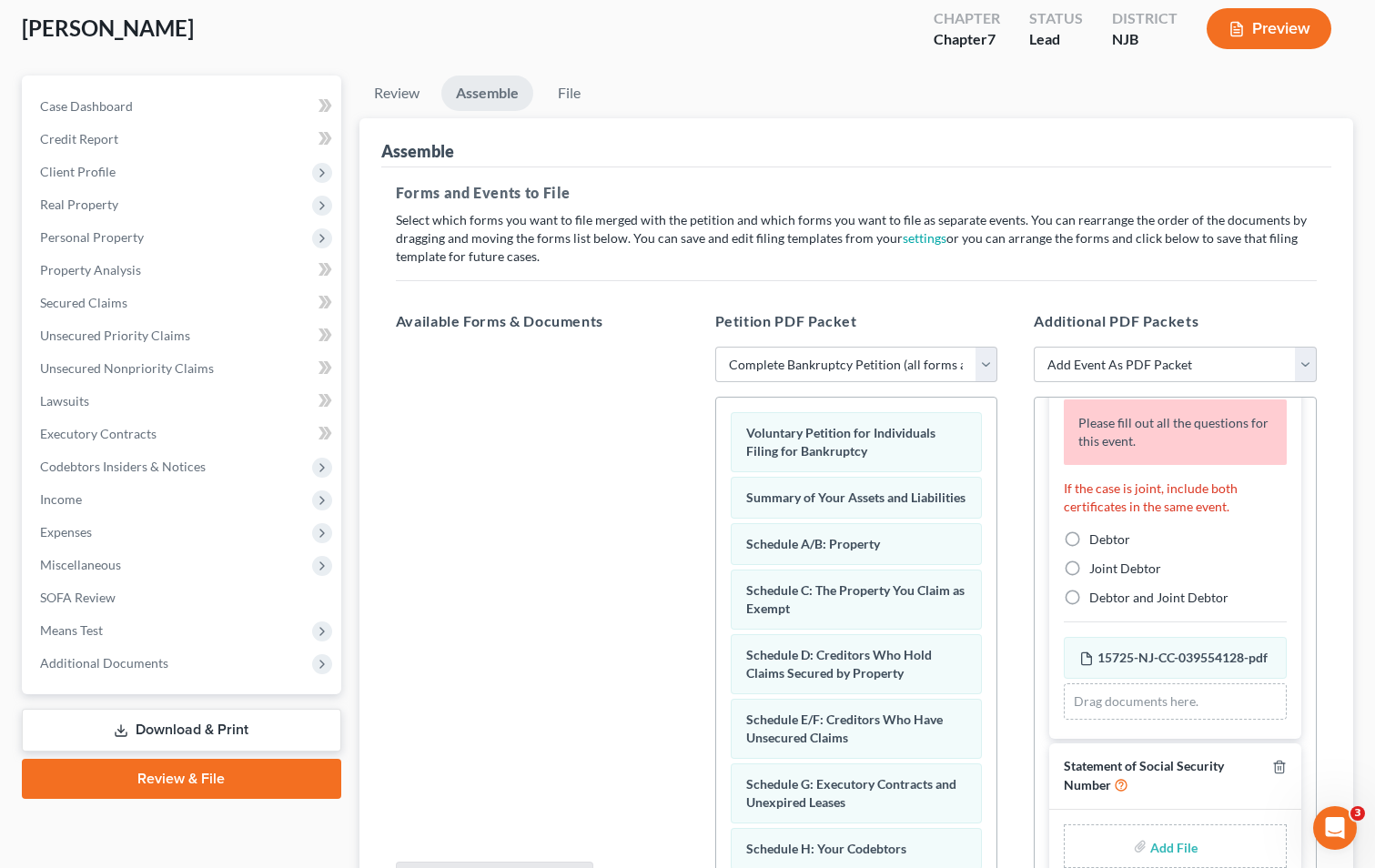
click at [1089, 530] on label "Debtor" at bounding box center [1109, 539] width 41 height 18
click at [1097, 530] on input "Debtor" at bounding box center [1103, 536] width 12 height 12
radio input "true"
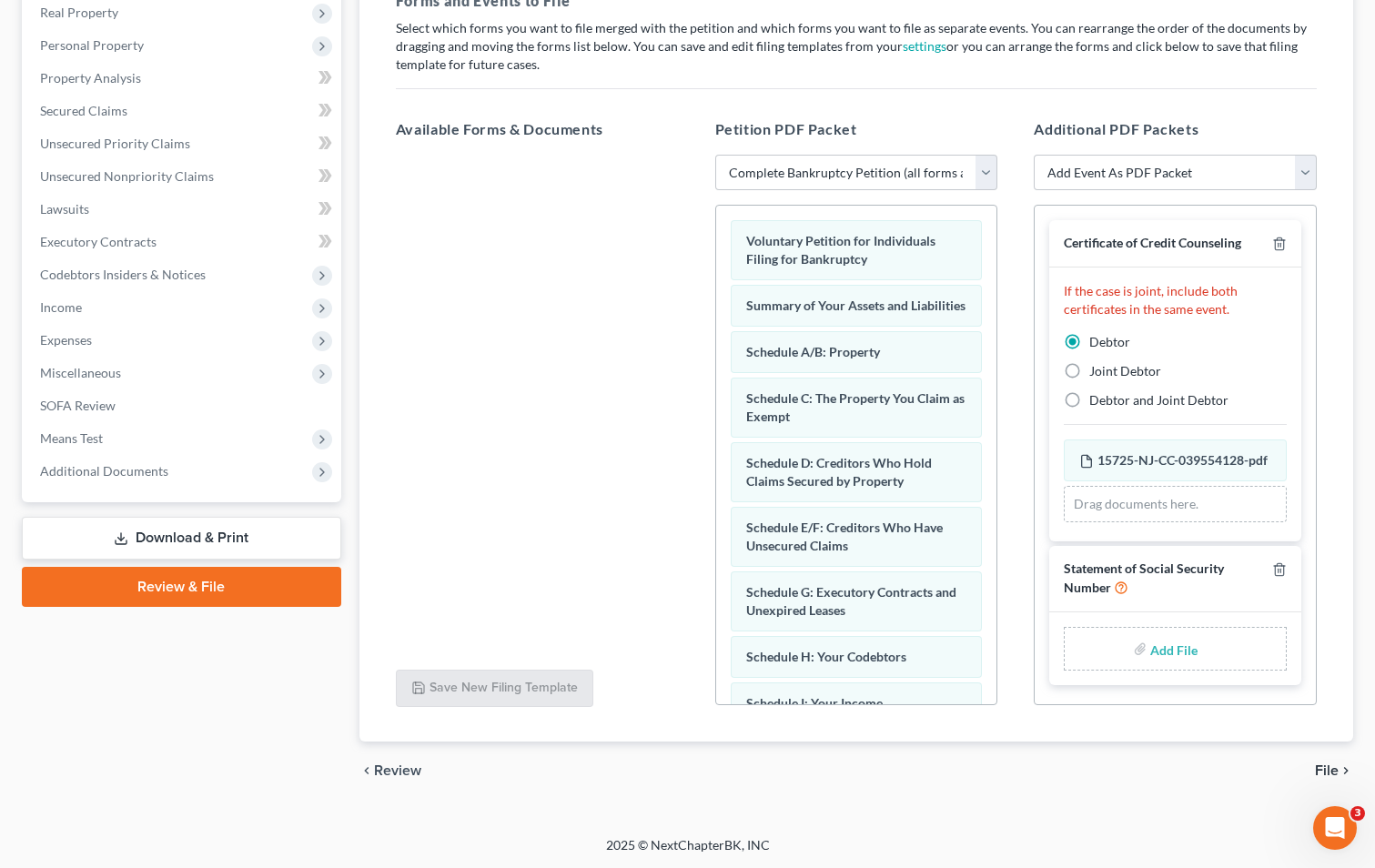
scroll to position [292, 0]
click at [1159, 649] on input "file" at bounding box center [1172, 647] width 44 height 33
type input "C:\fakepath\Form 121 - 590e4ec6-1139-4ac9-95a1-e9b4b4cc0683.pdf"
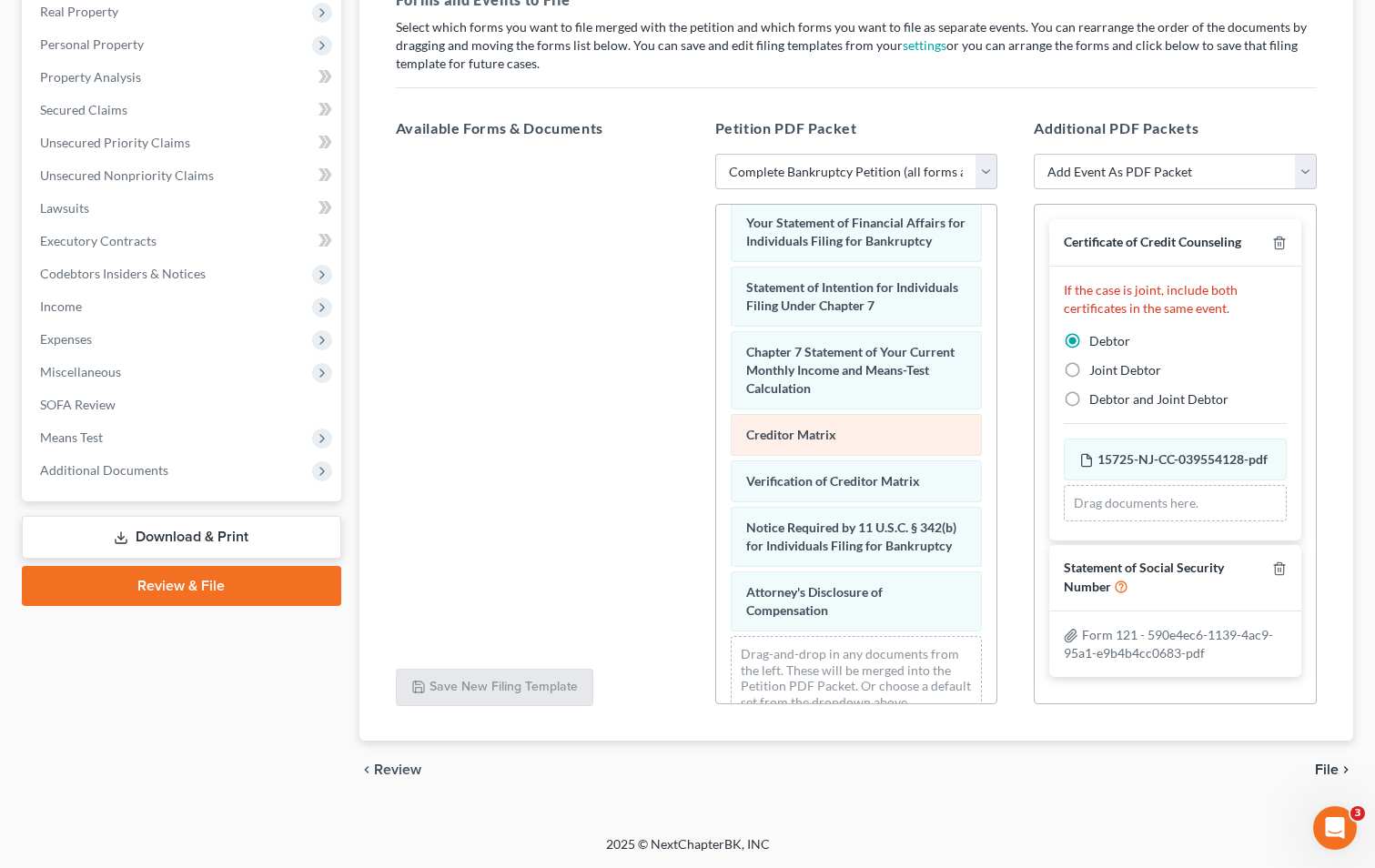
scroll to position [704, 0]
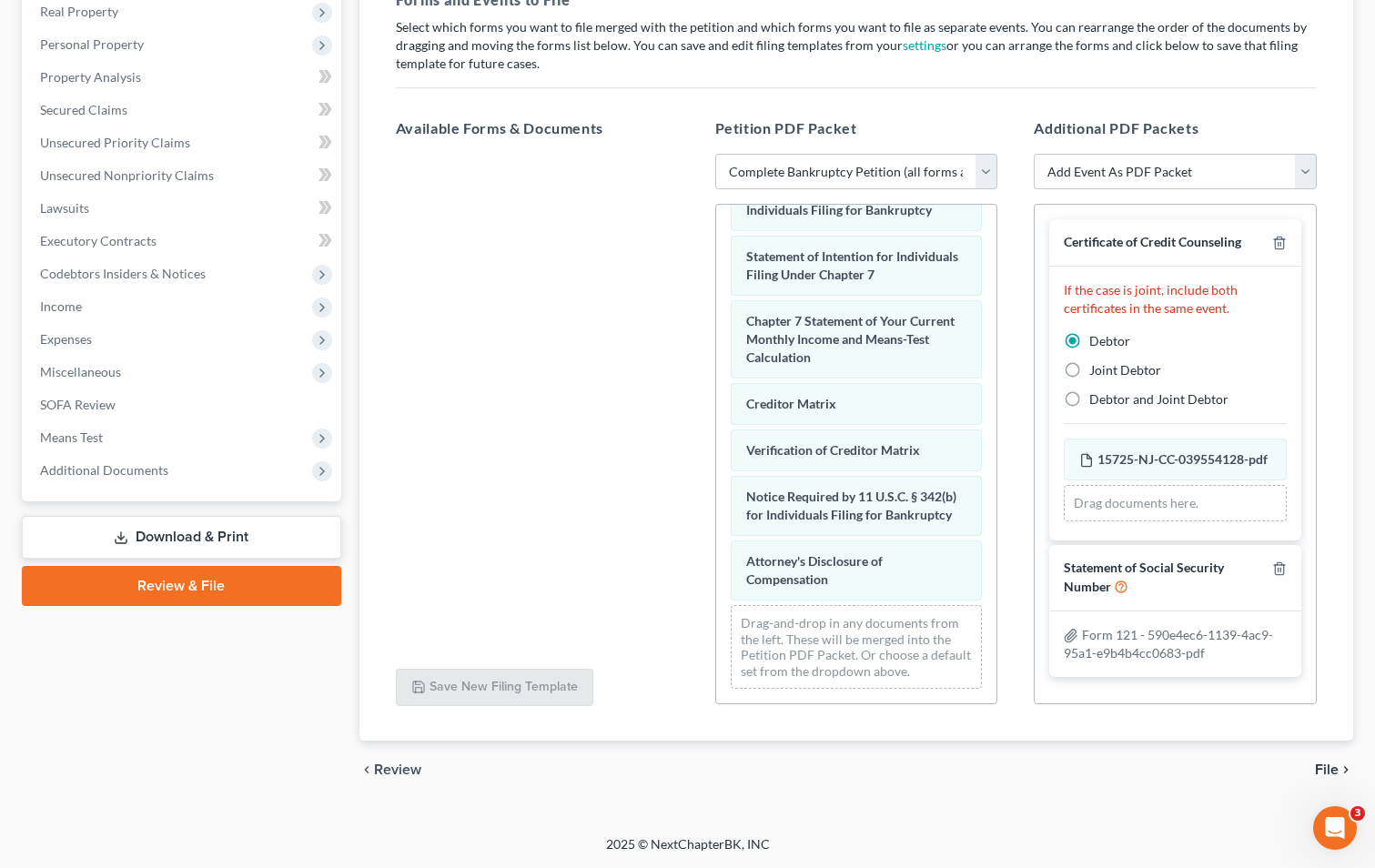
click at [1325, 767] on span "File" at bounding box center [1326, 769] width 24 height 15
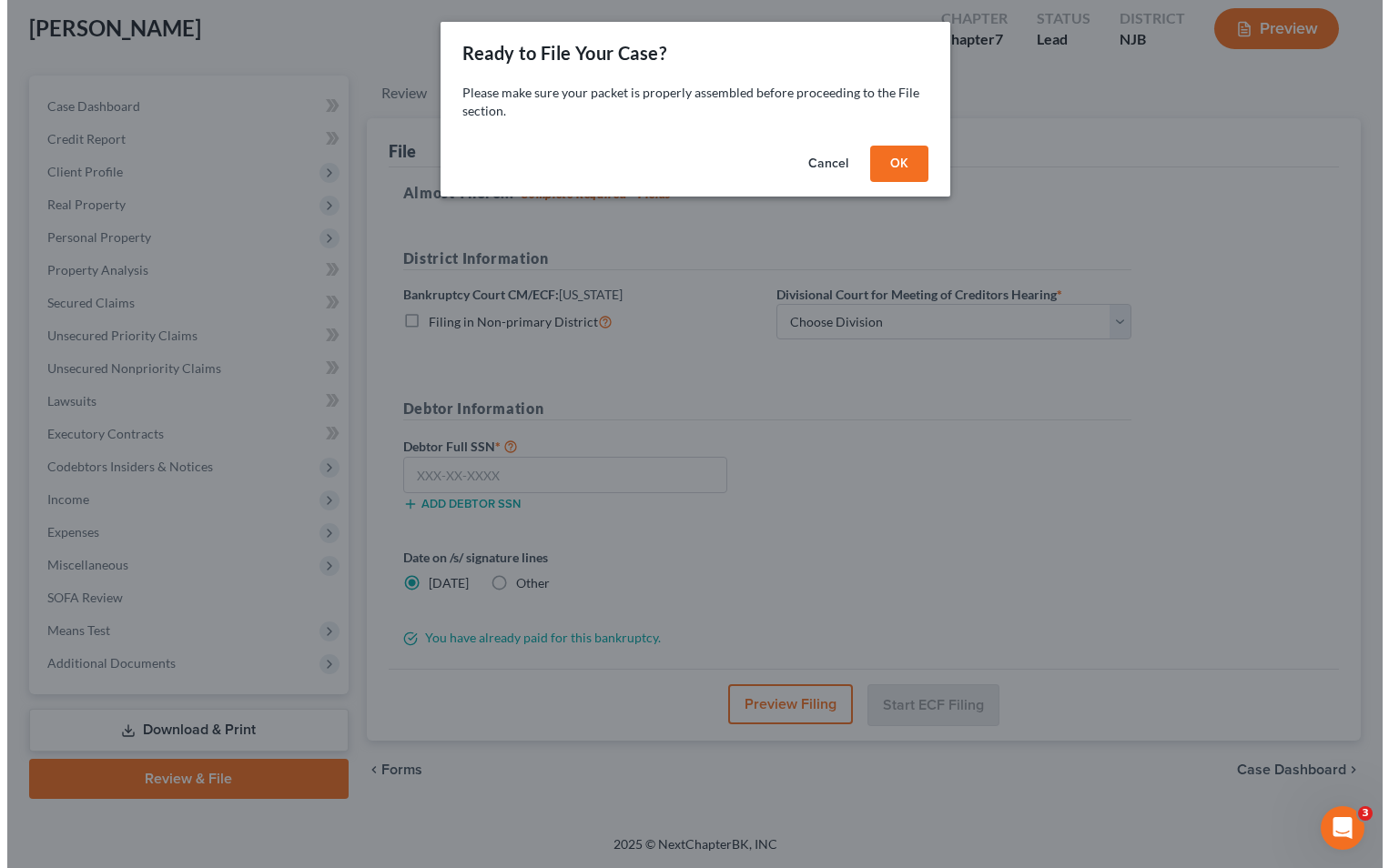
scroll to position [99, 0]
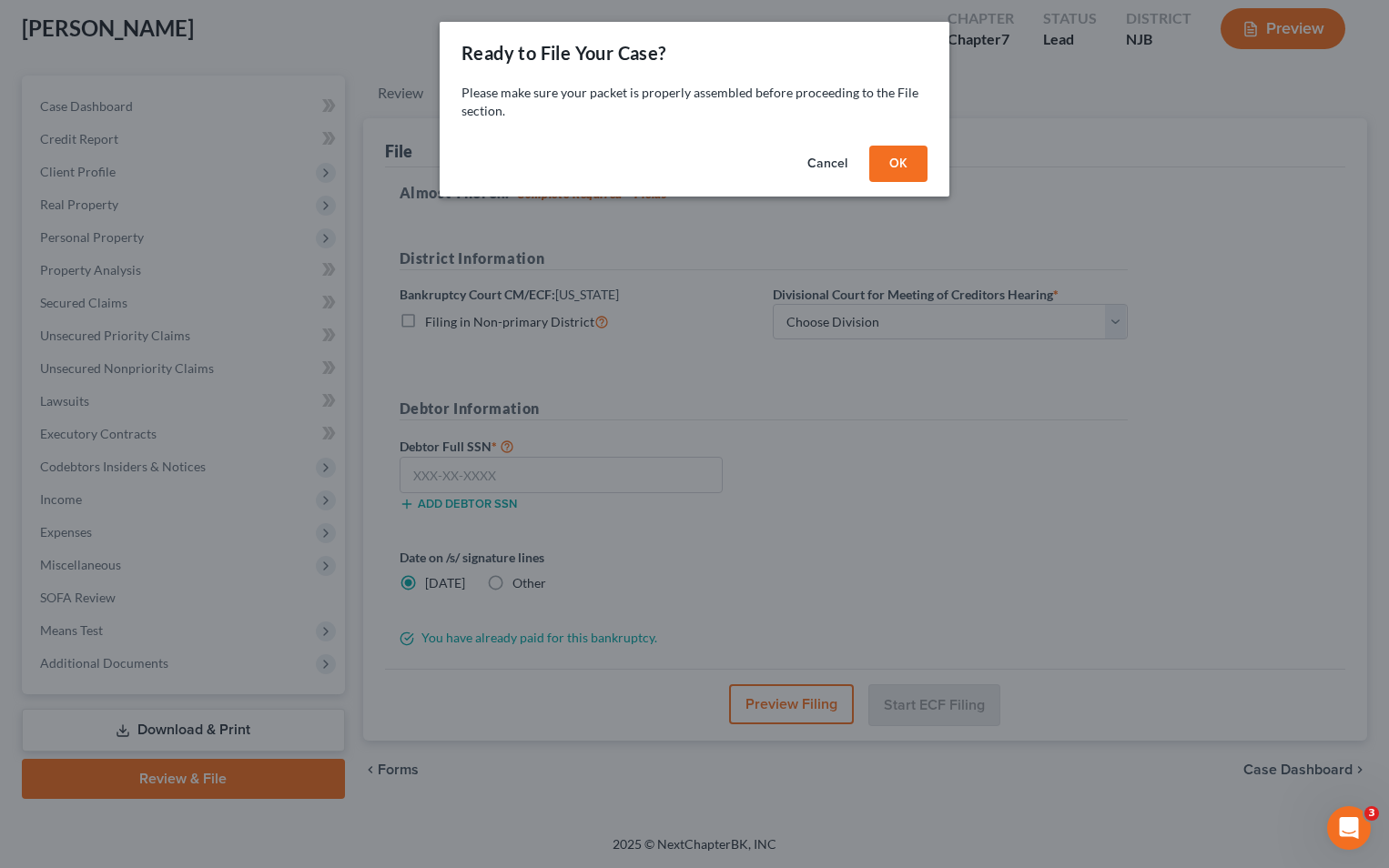
click at [883, 159] on button "OK" at bounding box center [898, 163] width 58 height 37
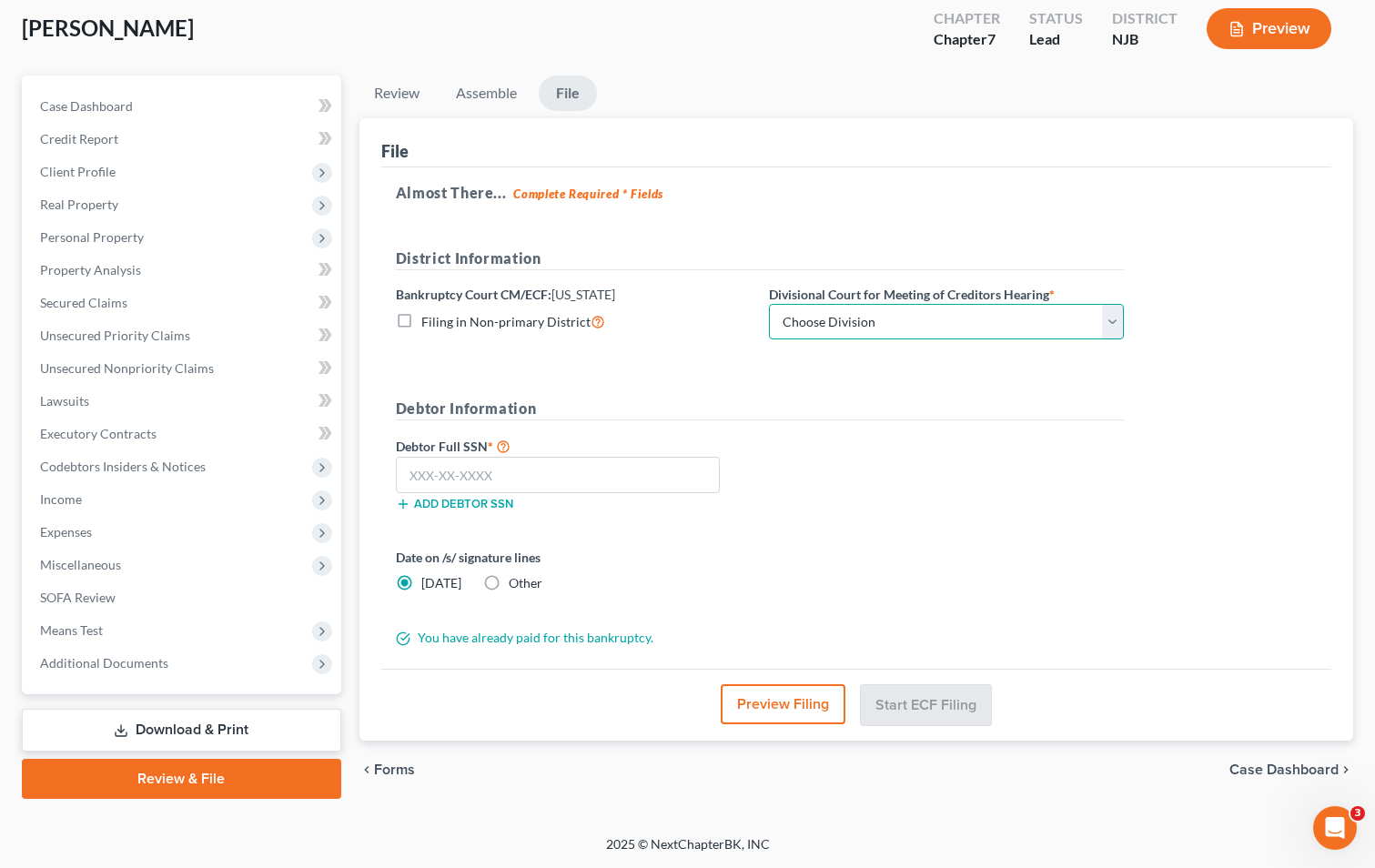
click at [845, 329] on select "Choose Division [GEOGRAPHIC_DATA] [GEOGRAPHIC_DATA]/[GEOGRAPHIC_DATA] [GEOGRAPH…" at bounding box center [946, 322] width 354 height 37
select select "3"
click at [769, 304] on select "Choose Division [GEOGRAPHIC_DATA] [GEOGRAPHIC_DATA]/[GEOGRAPHIC_DATA] [GEOGRAPH…" at bounding box center [946, 322] width 354 height 37
click at [437, 470] on input "text" at bounding box center [557, 474] width 324 height 37
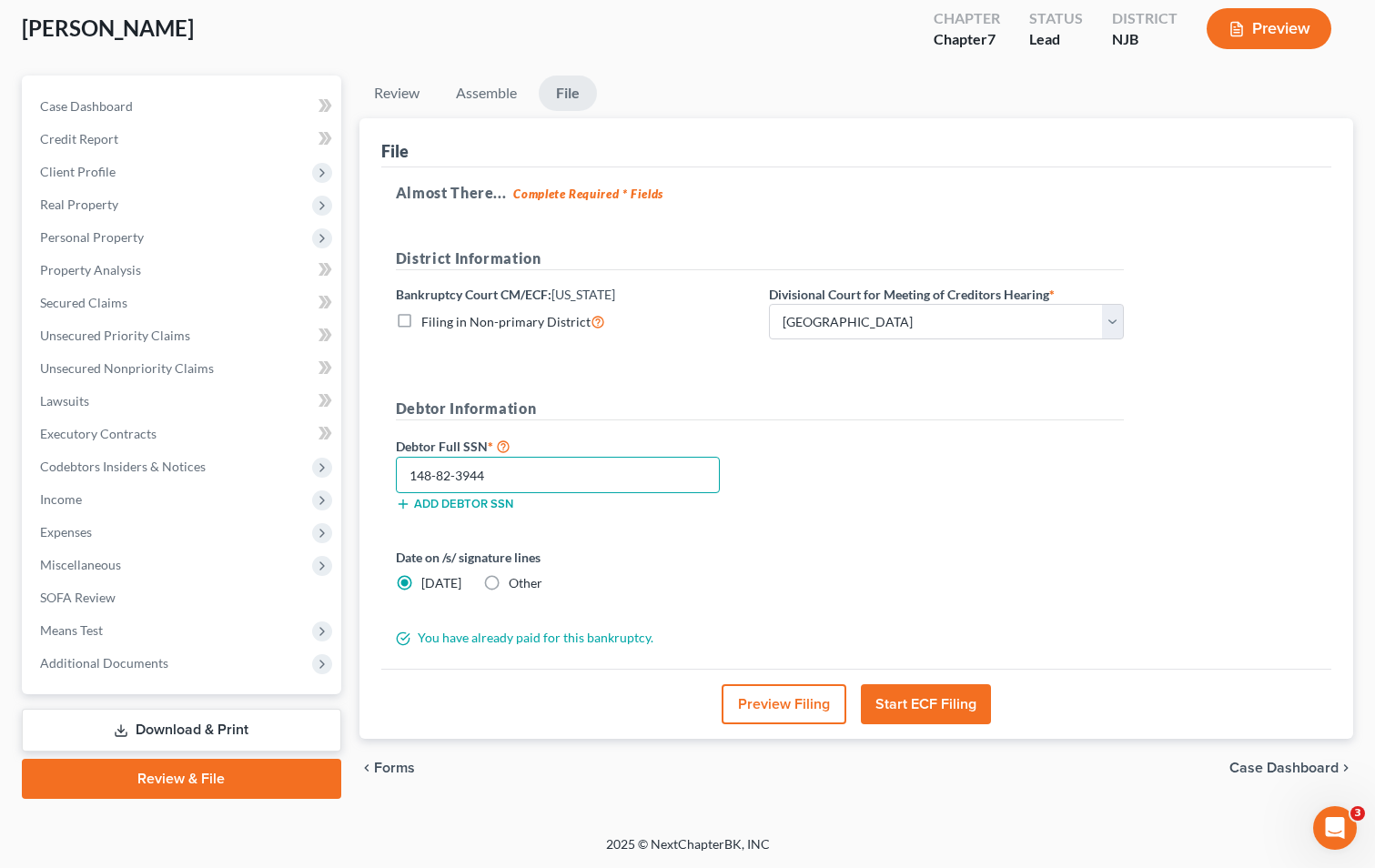
type input "148-82-3944"
click at [778, 703] on button "Preview Filing" at bounding box center [784, 704] width 125 height 40
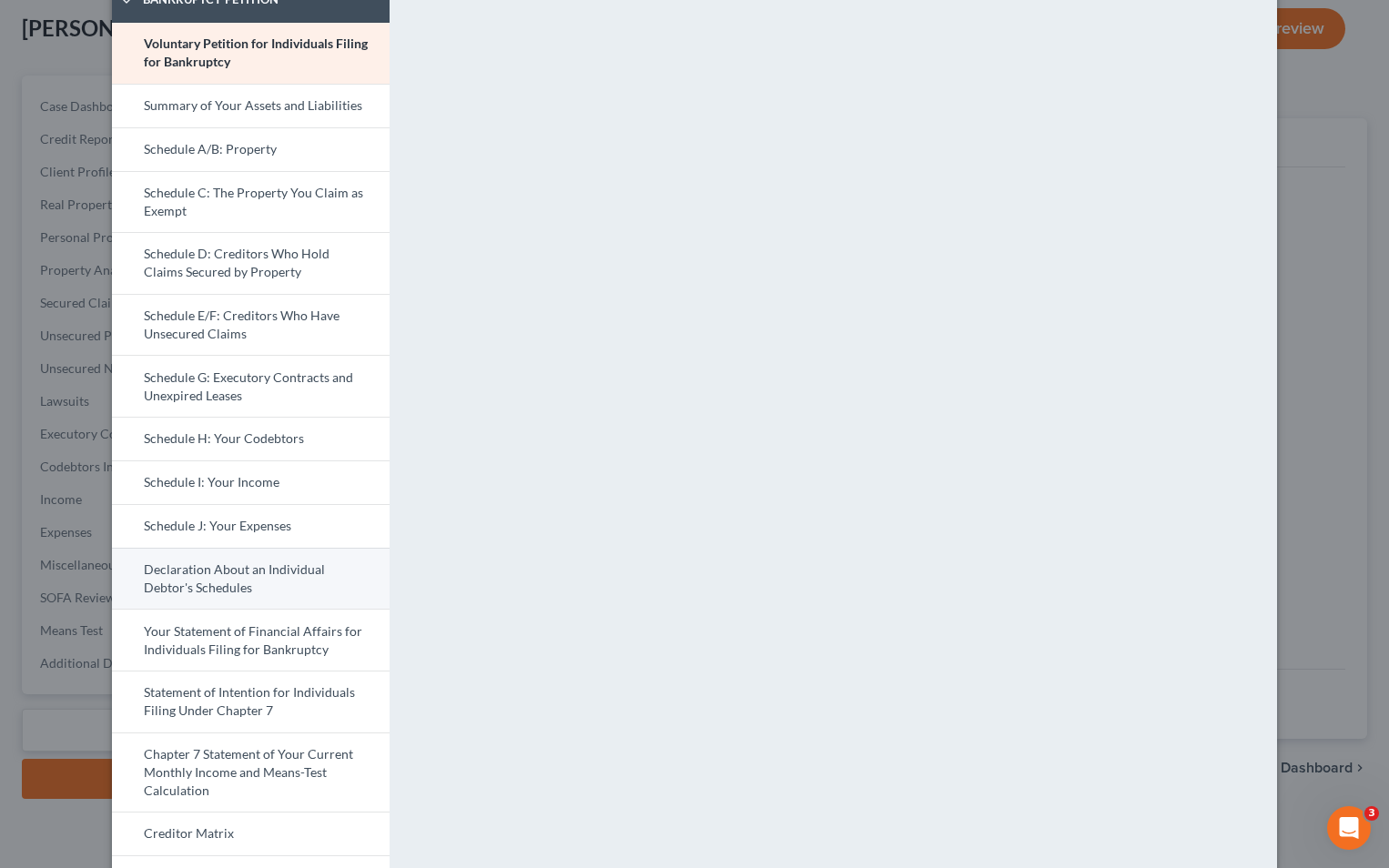
scroll to position [510, 0]
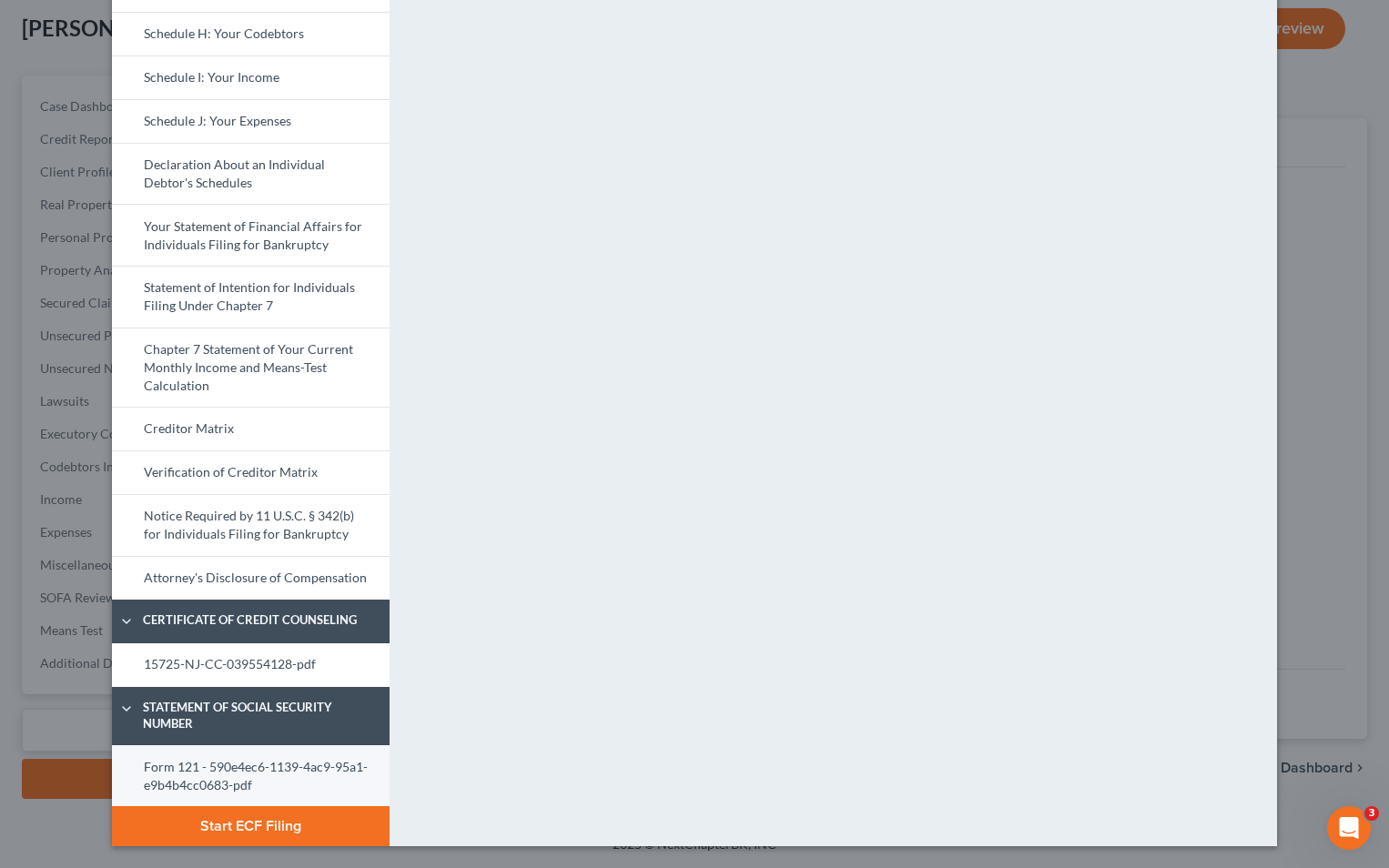
click at [232, 770] on link "Form 121 - 590e4ec6-1139-4ac9-95a1-e9b4b4cc0683-pdf" at bounding box center [250, 776] width 277 height 61
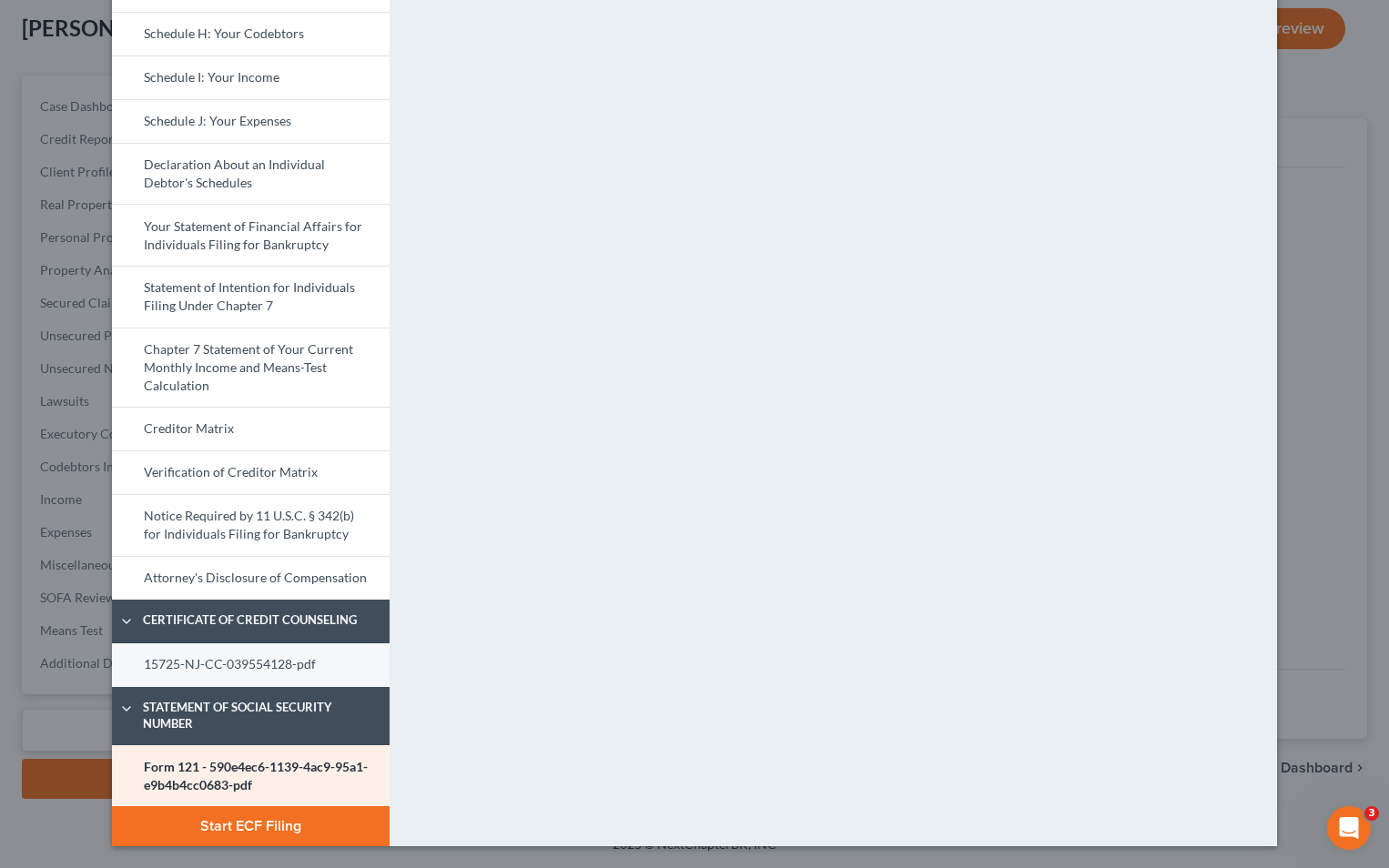
click at [234, 663] on link "15725-NJ-CC-039554128-pdf" at bounding box center [250, 665] width 277 height 44
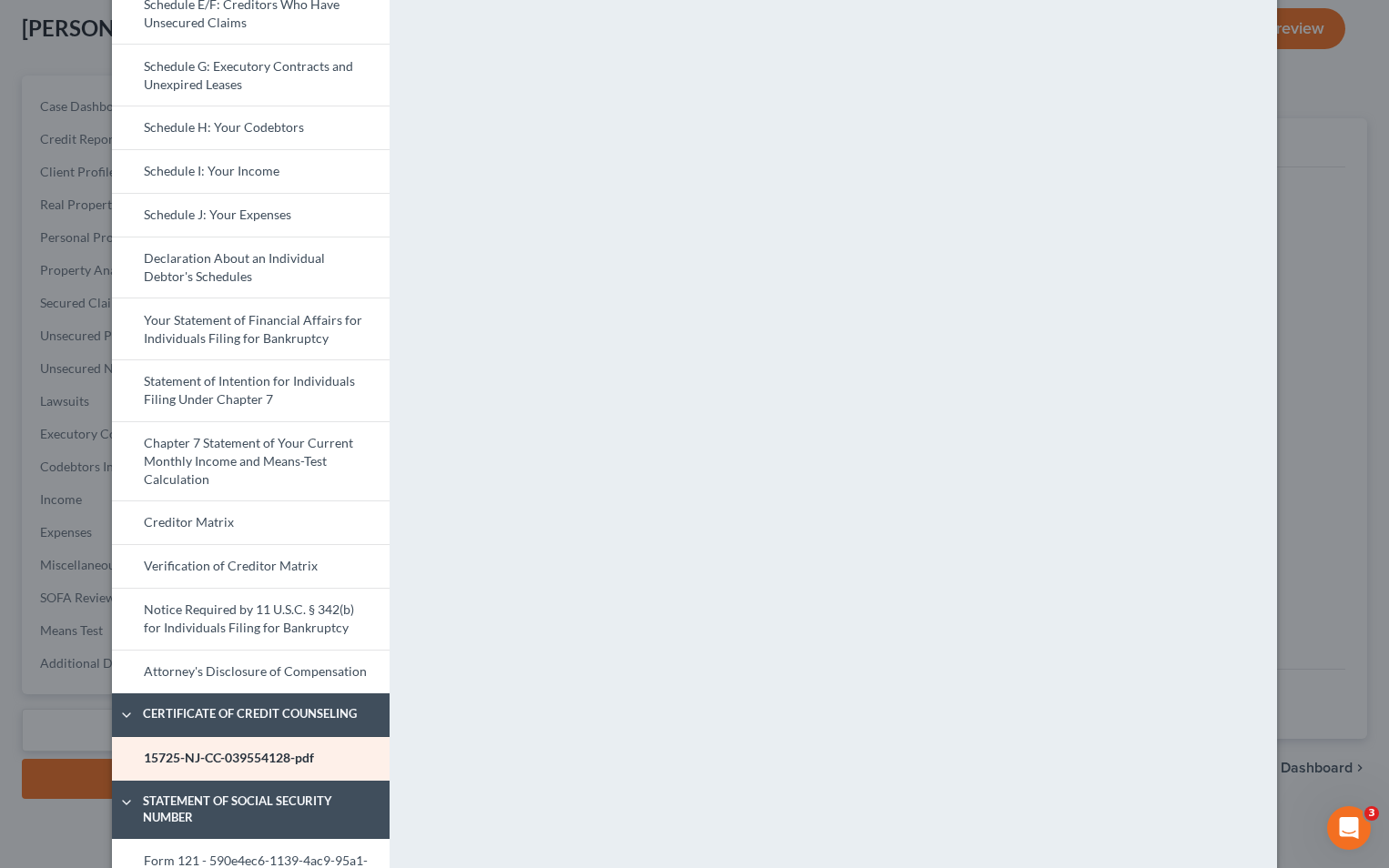
scroll to position [455, 0]
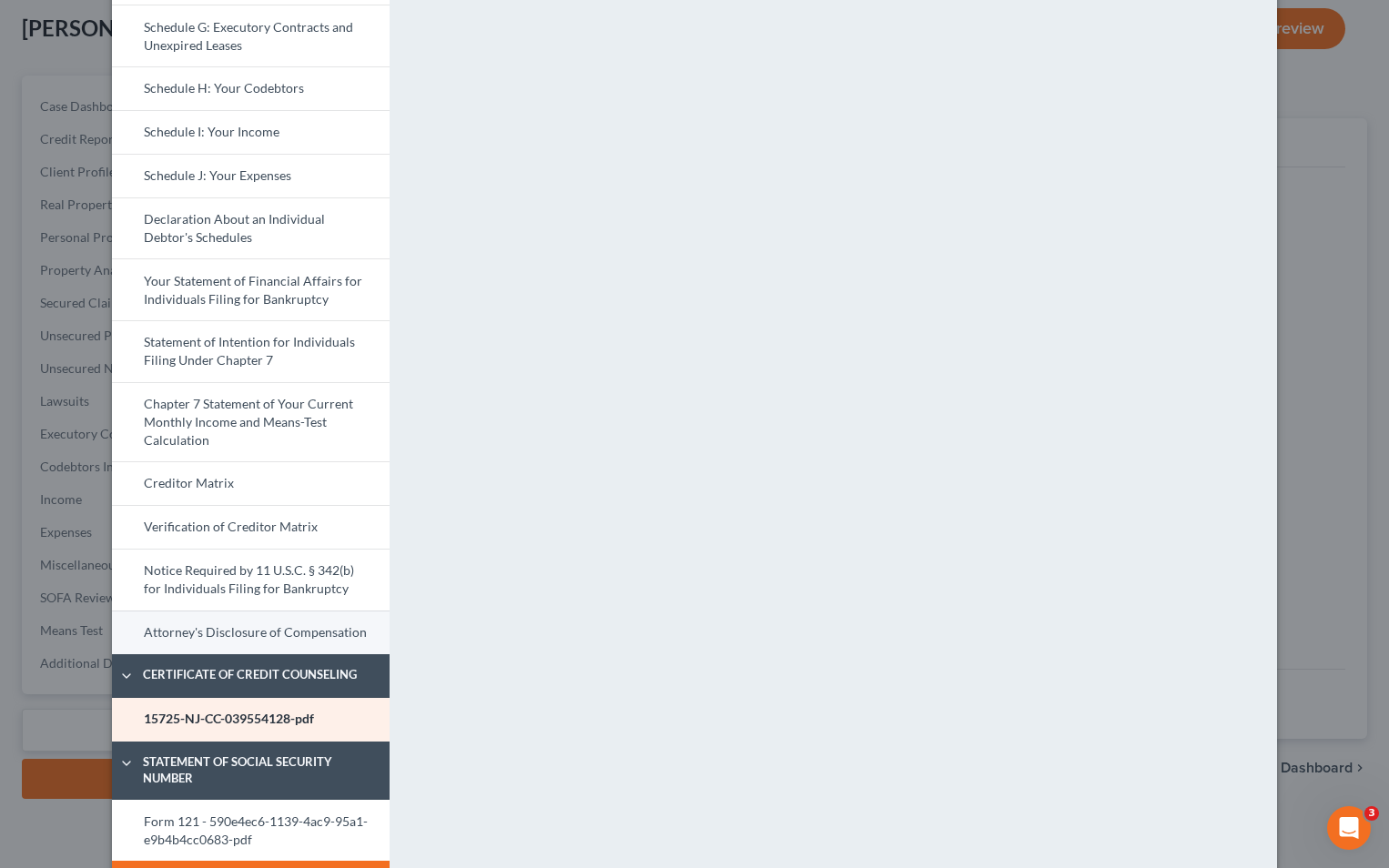
click at [241, 635] on link "Attorney's Disclosure of Compensation" at bounding box center [250, 632] width 277 height 44
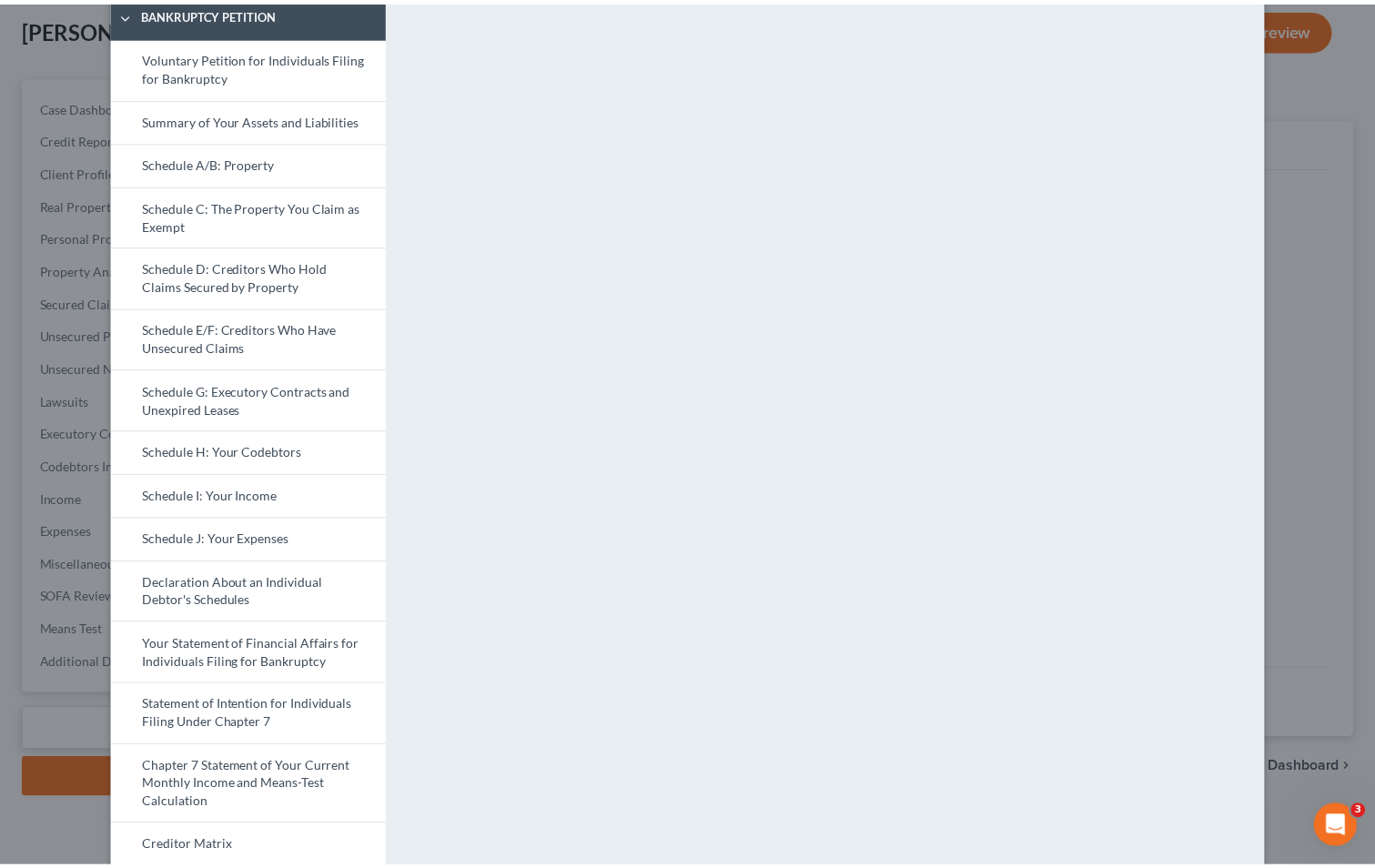
scroll to position [0, 0]
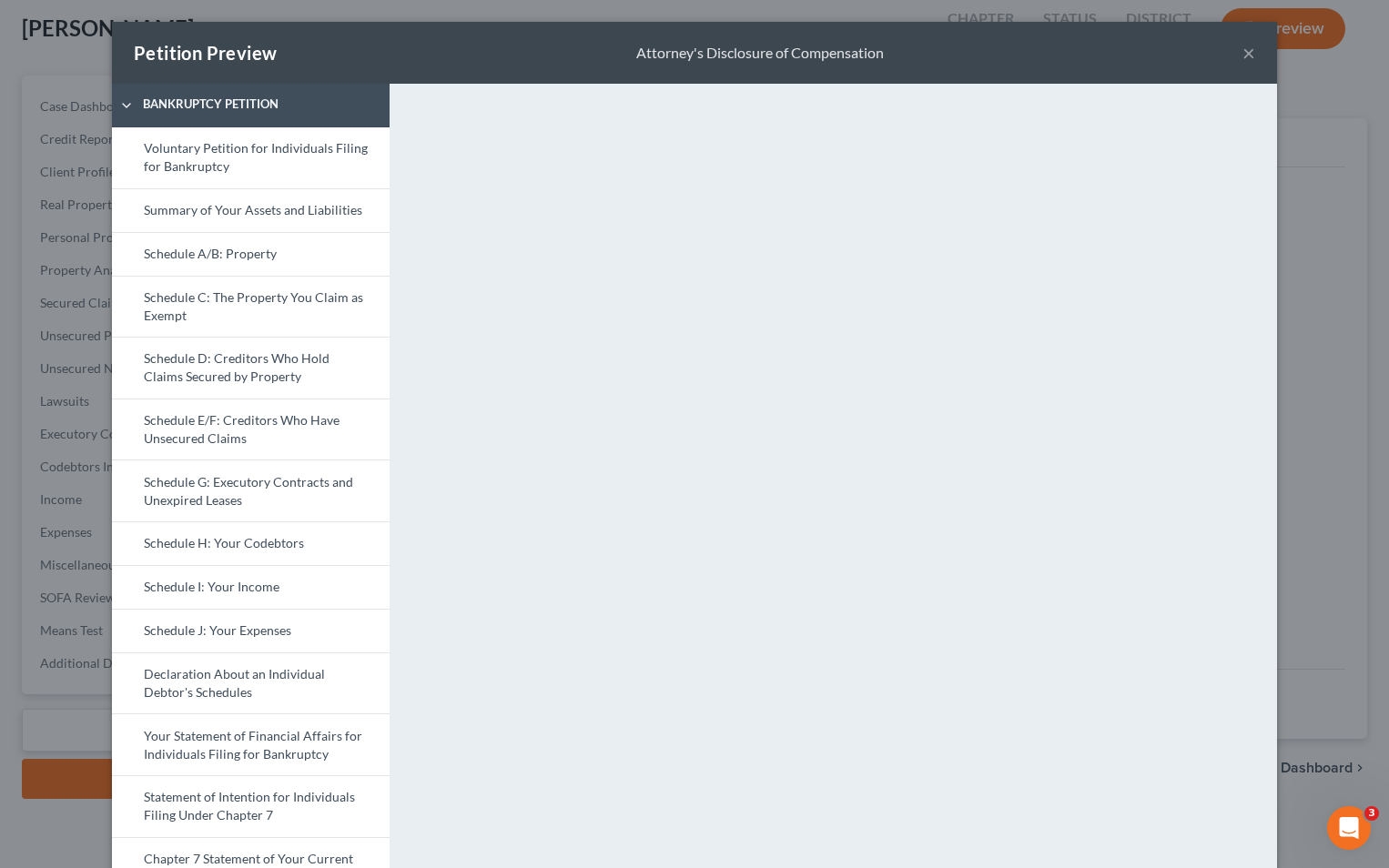
click at [1242, 50] on button "×" at bounding box center [1248, 52] width 13 height 22
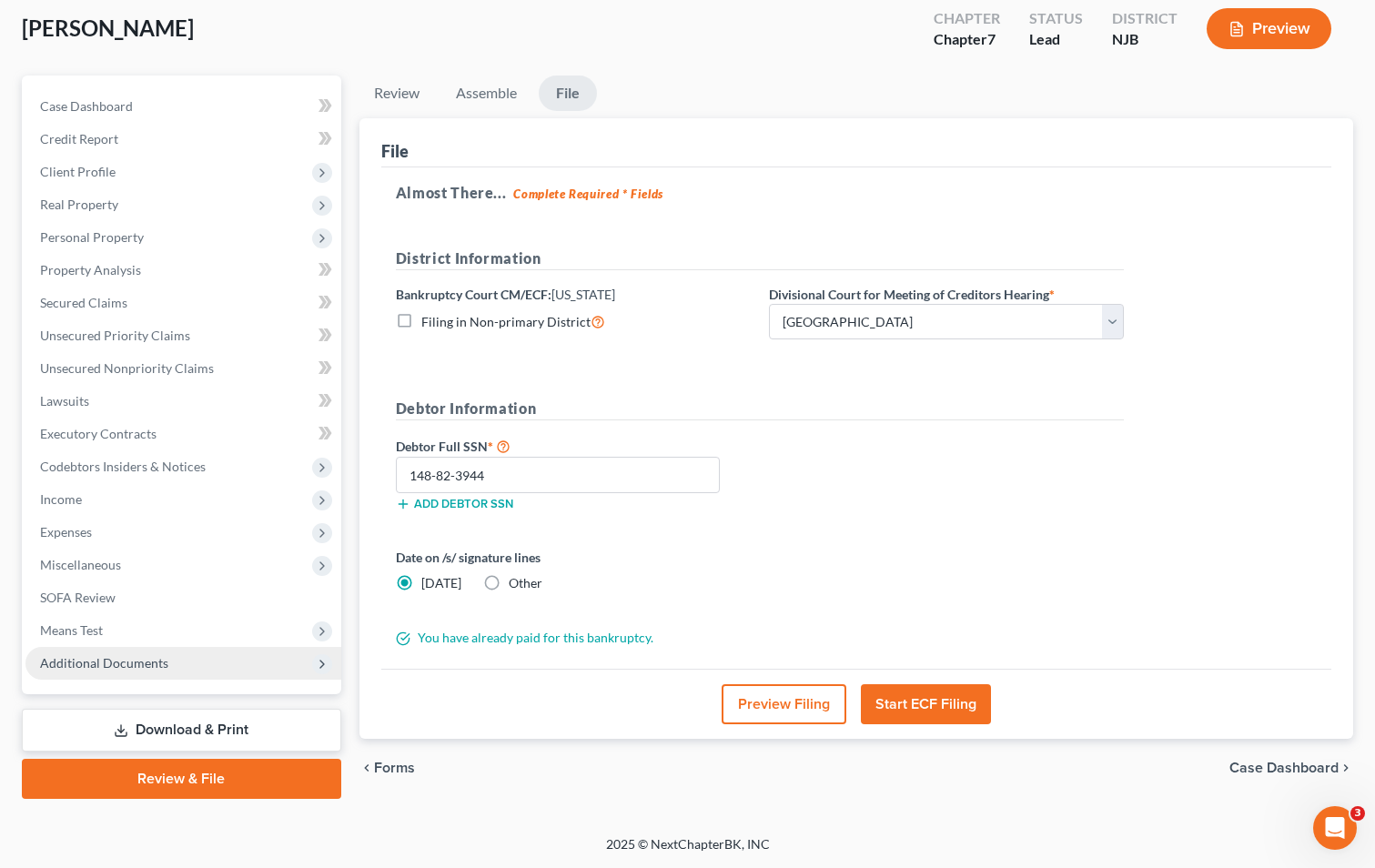
click at [141, 660] on span "Additional Documents" at bounding box center [104, 663] width 129 height 16
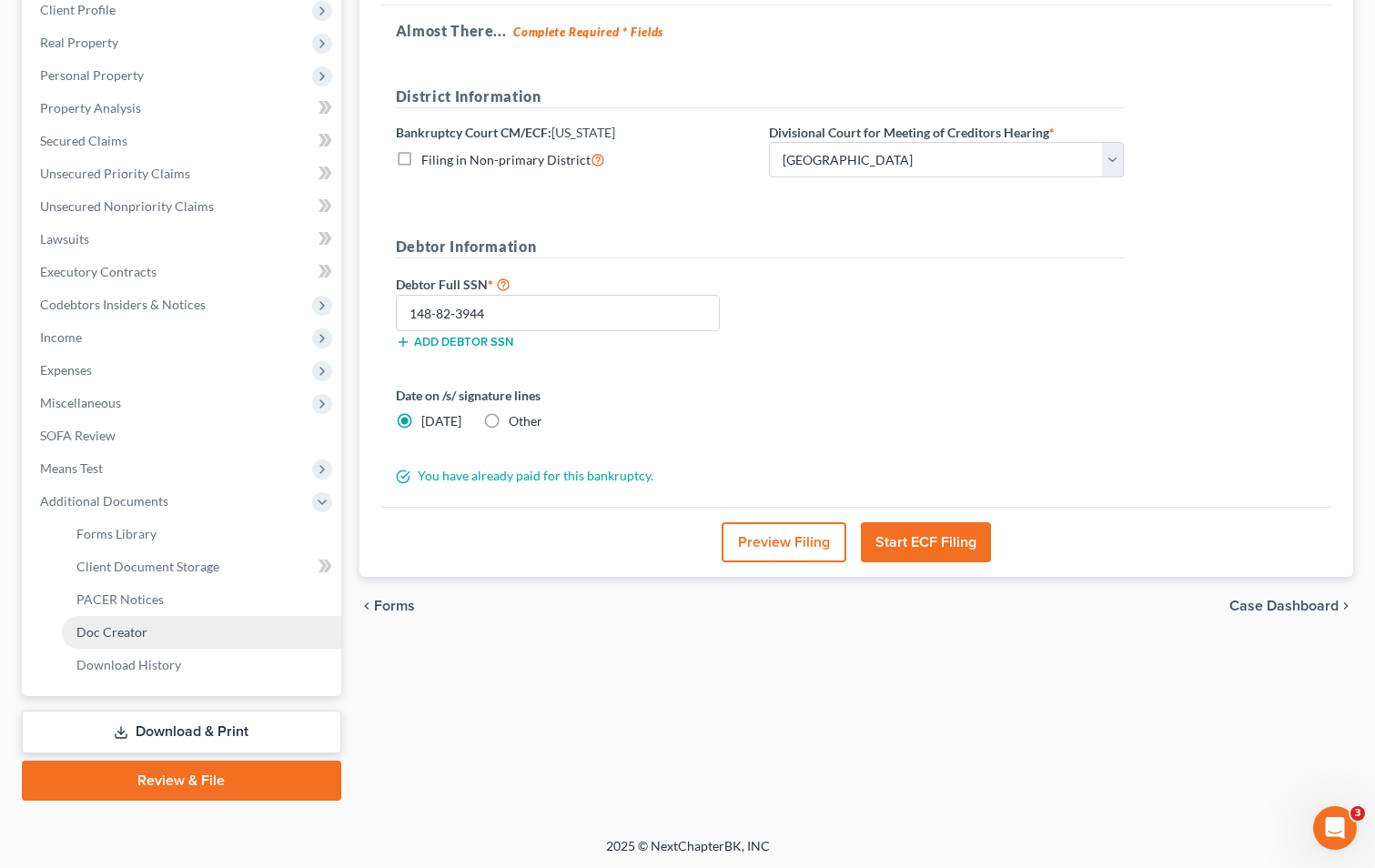
scroll to position [263, 0]
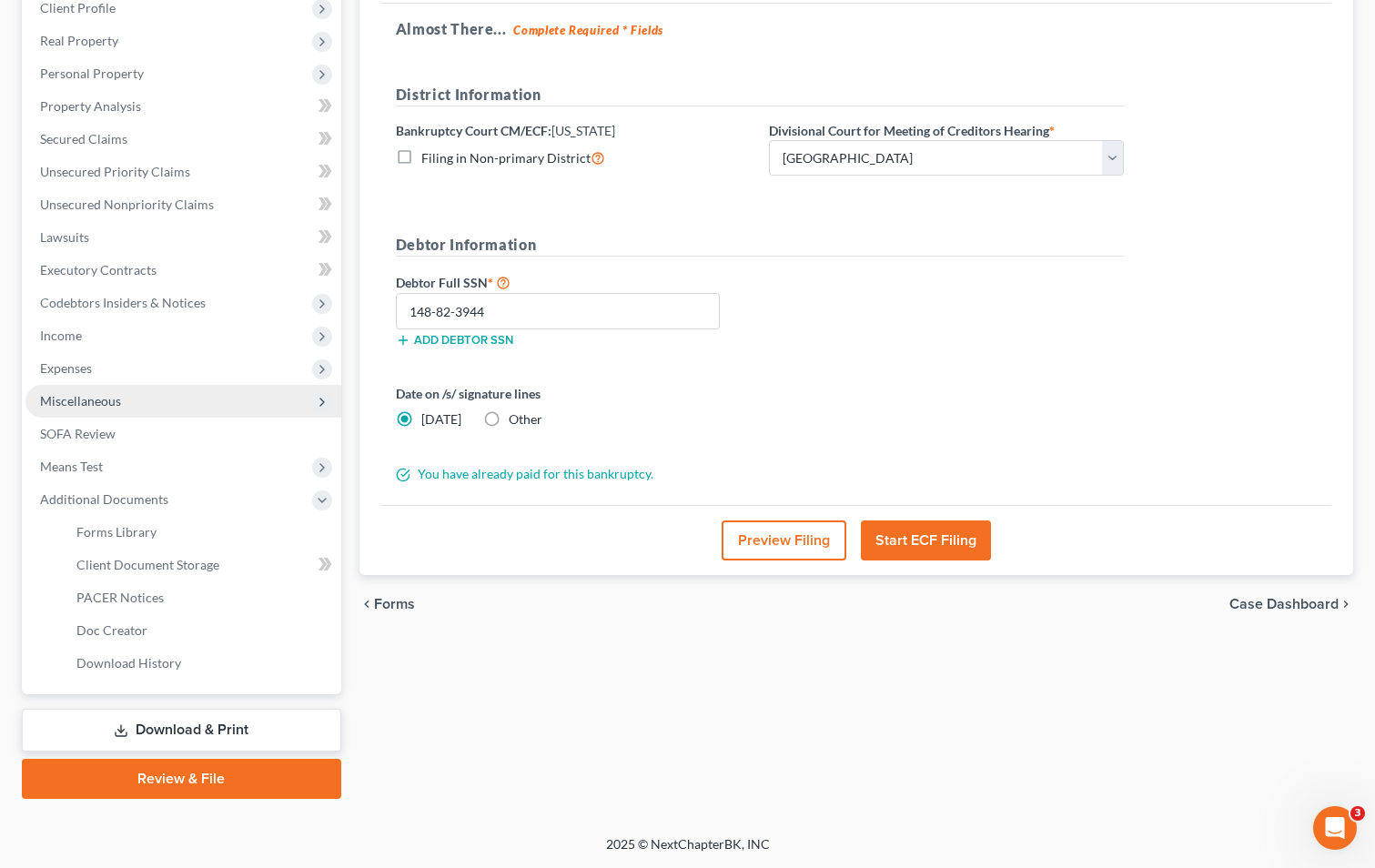
click at [88, 399] on span "Miscellaneous" at bounding box center [80, 401] width 81 height 16
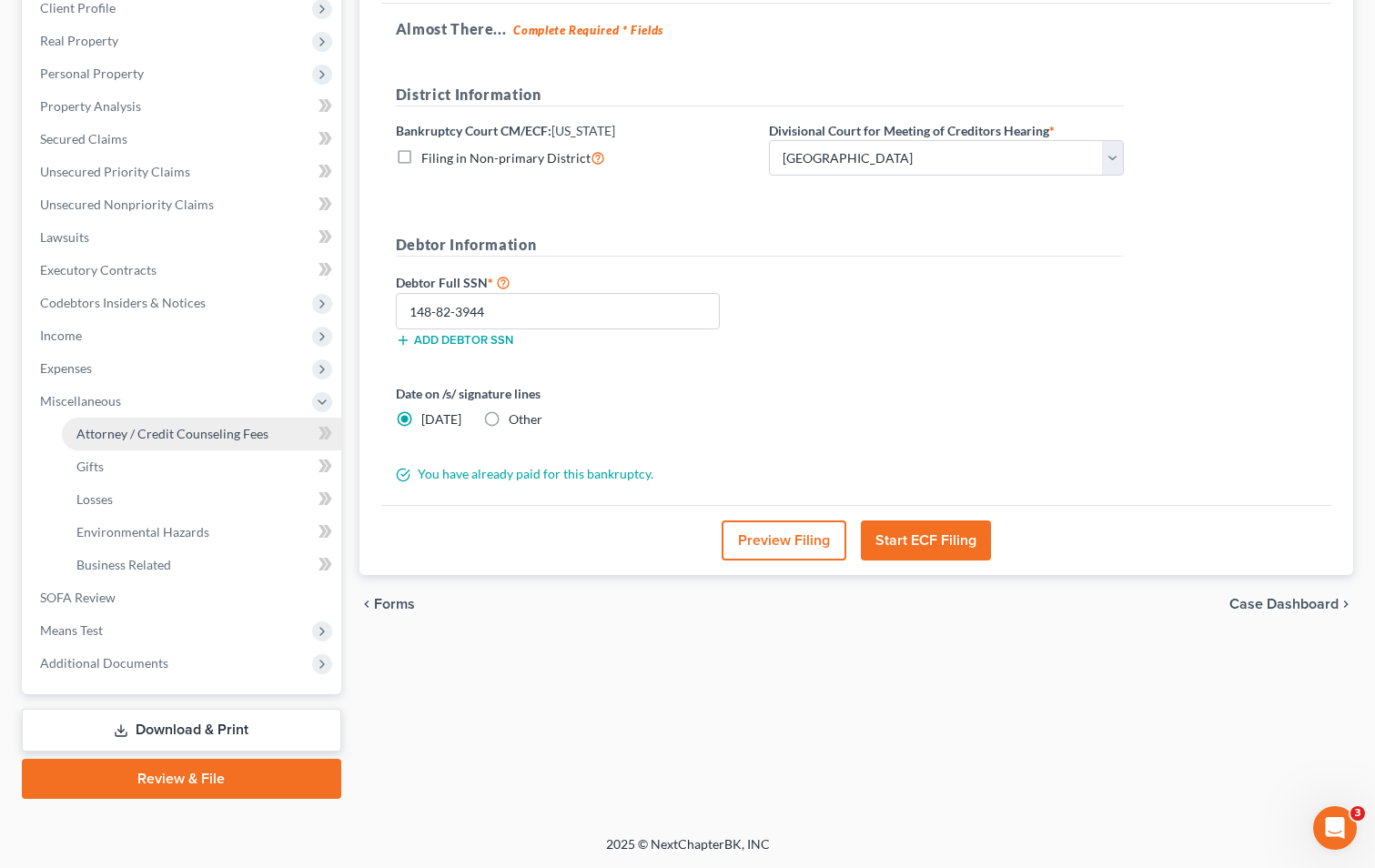
click at [137, 434] on span "Attorney / Credit Counseling Fees" at bounding box center [172, 434] width 192 height 16
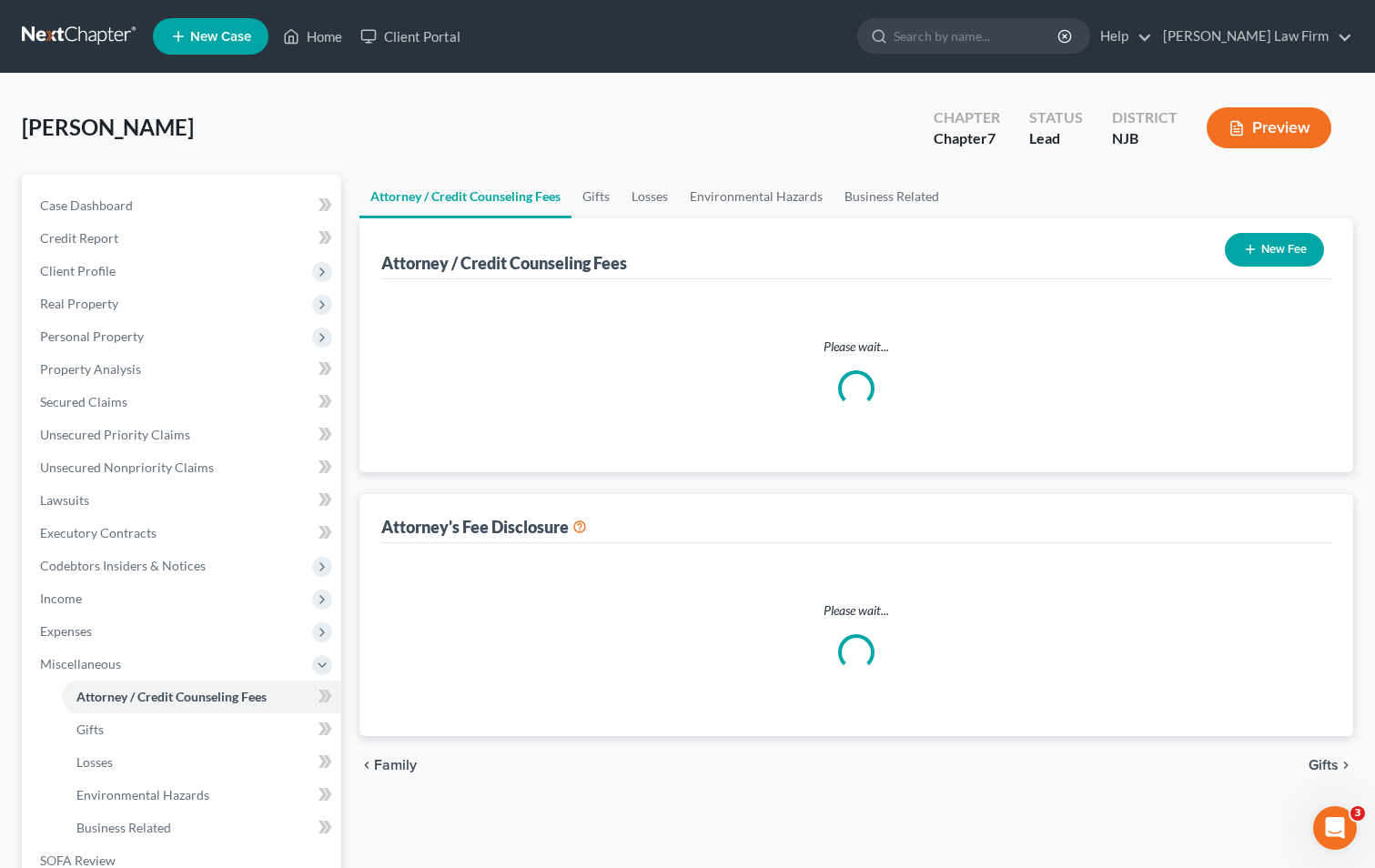
select select "0"
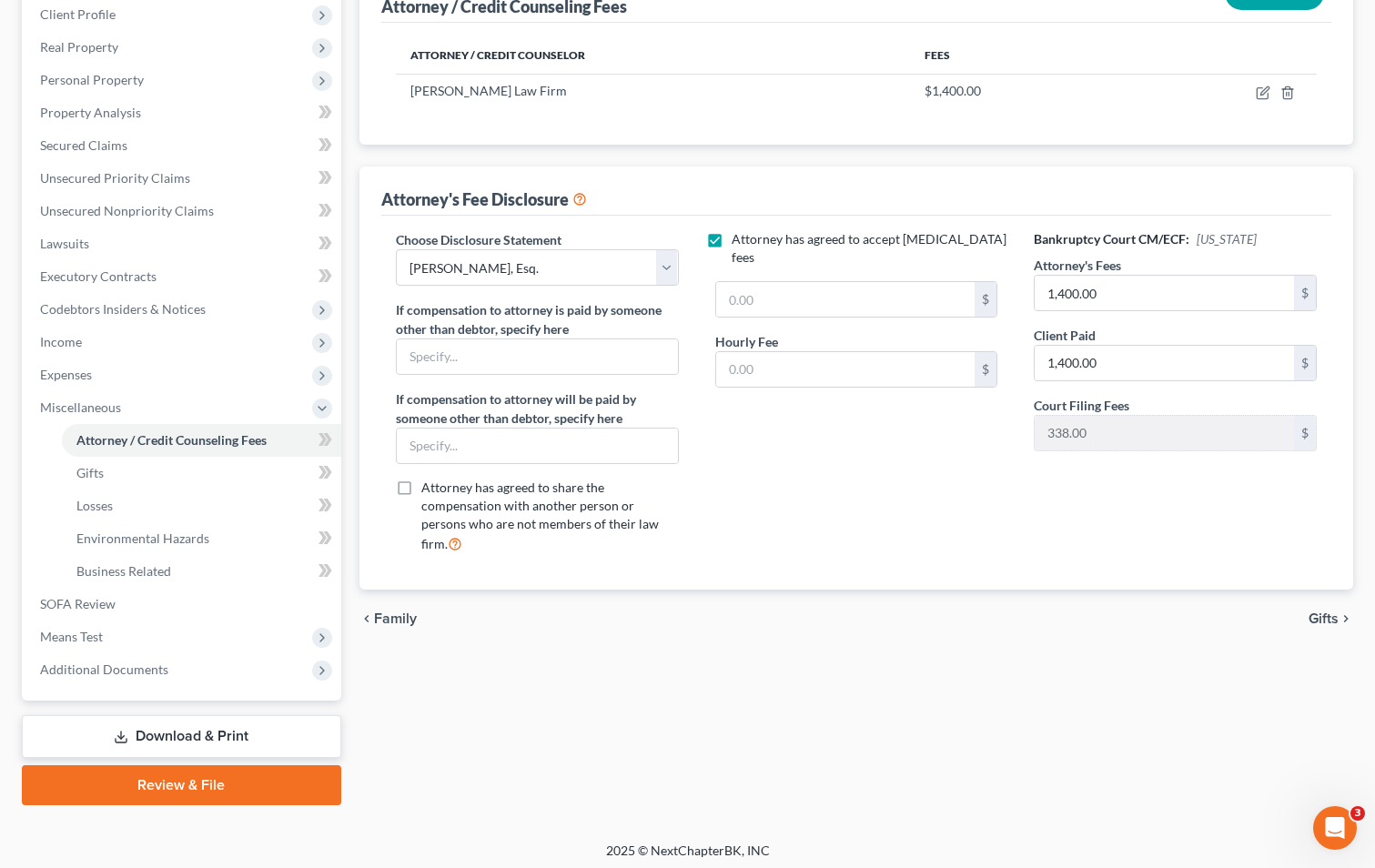
scroll to position [263, 0]
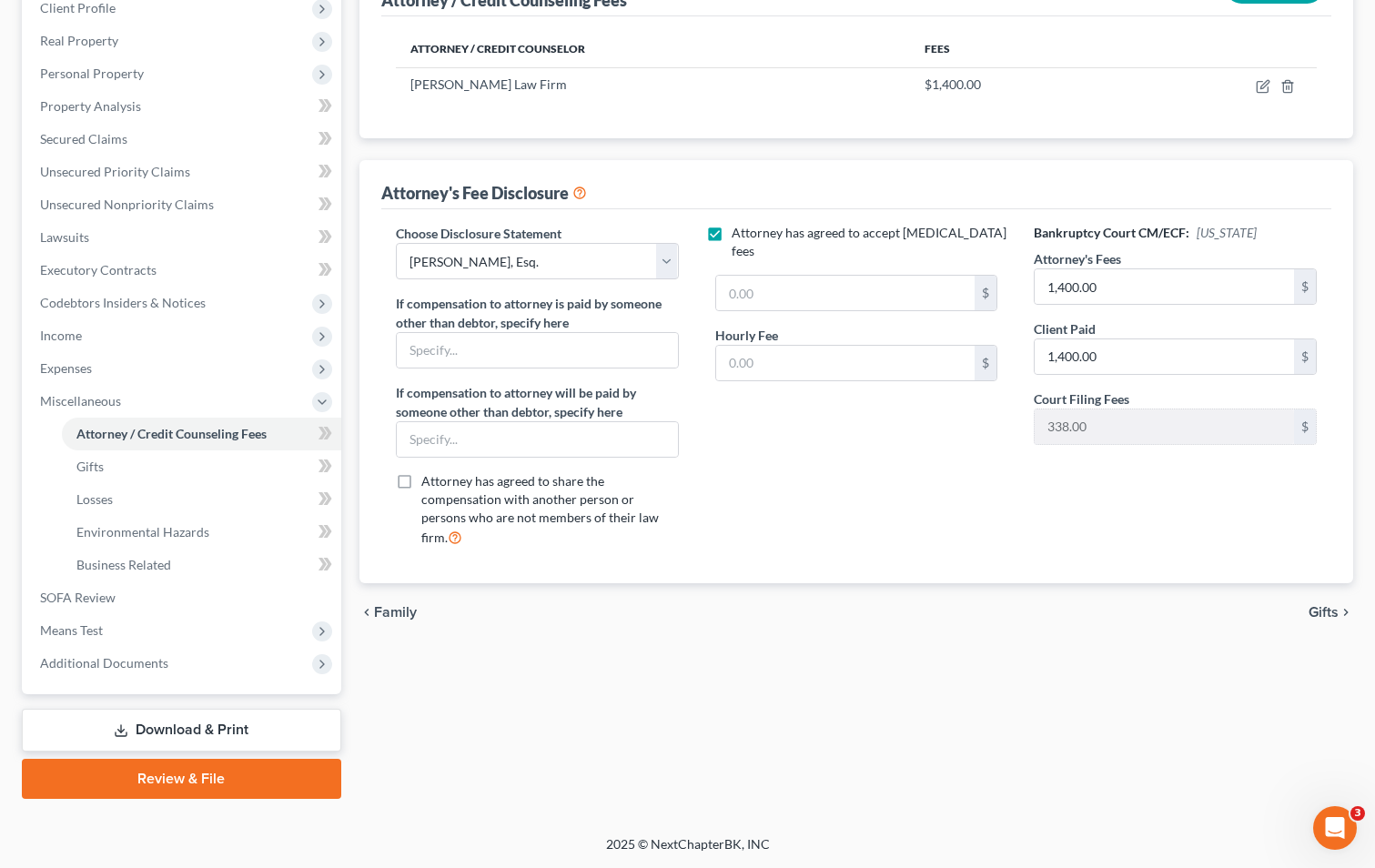
click at [732, 232] on label "Attorney has agreed to accept [MEDICAL_DATA] fees" at bounding box center [869, 241] width 276 height 37
click at [738, 232] on input "Attorney has agreed to accept [MEDICAL_DATA] fees" at bounding box center [744, 230] width 12 height 12
checkbox input "false"
click at [583, 194] on icon at bounding box center [579, 191] width 15 height 17
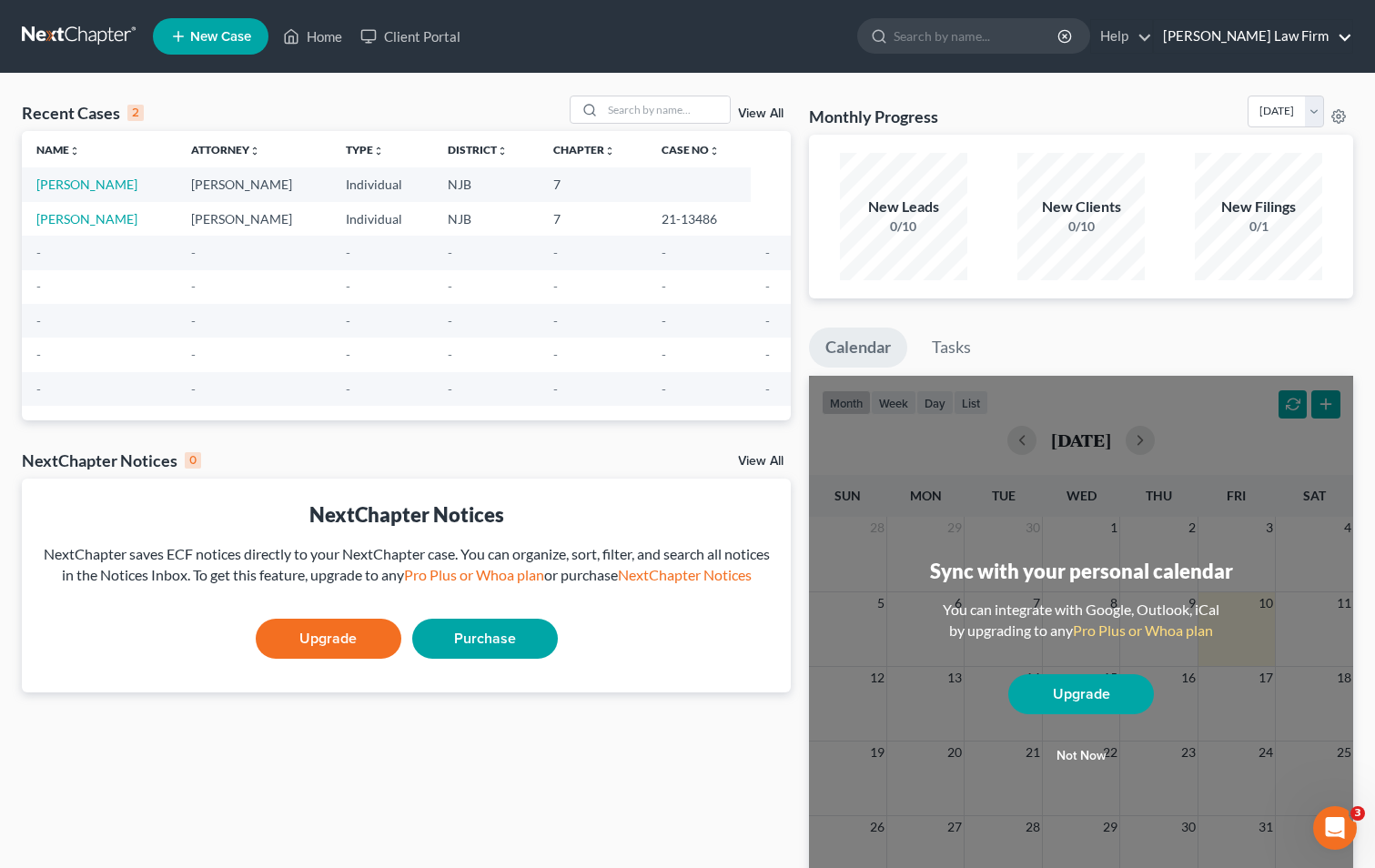
click at [1299, 40] on link "[PERSON_NAME] Law Firm" at bounding box center [1252, 36] width 198 height 33
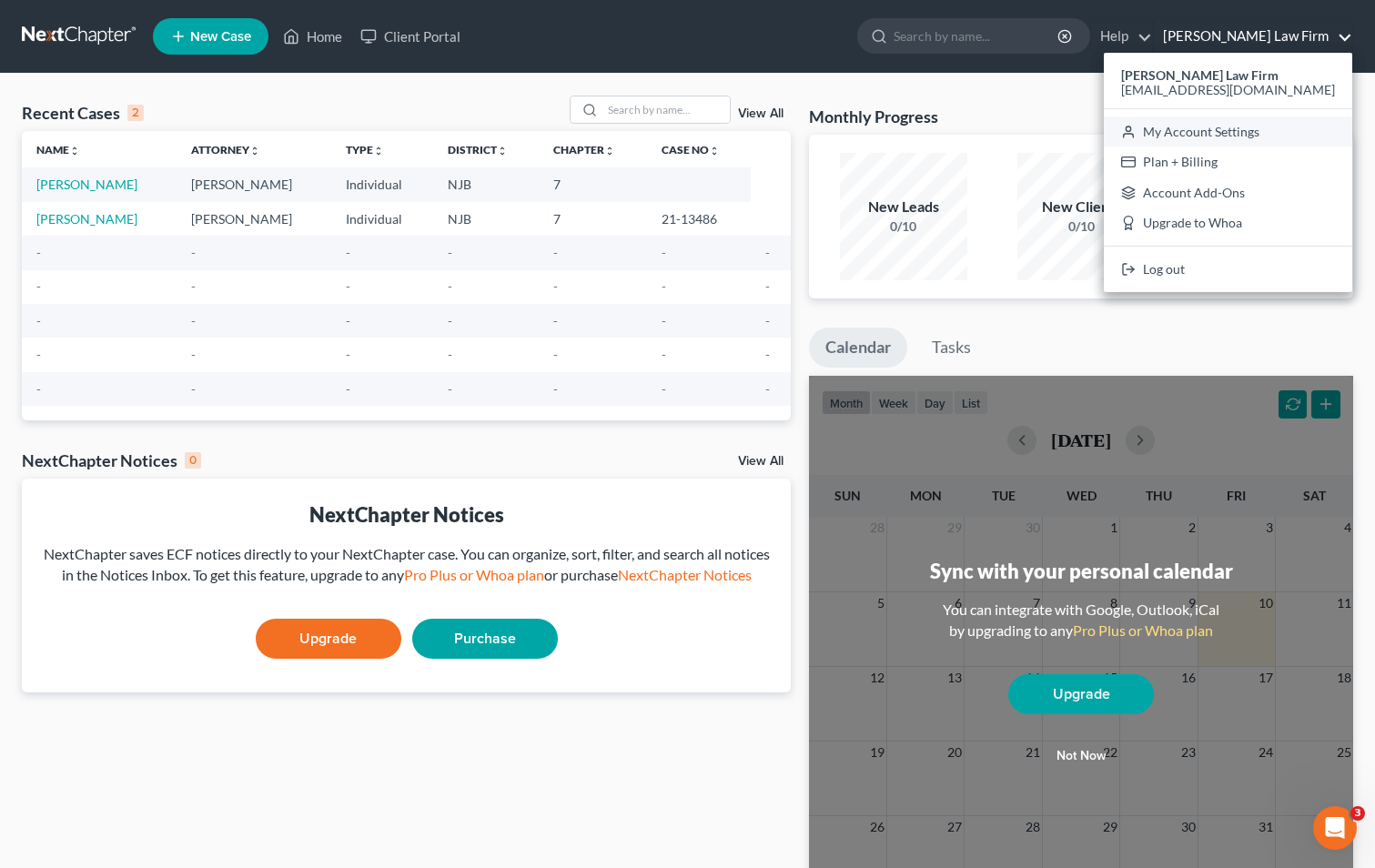
click at [1281, 132] on link "My Account Settings" at bounding box center [1228, 132] width 248 height 31
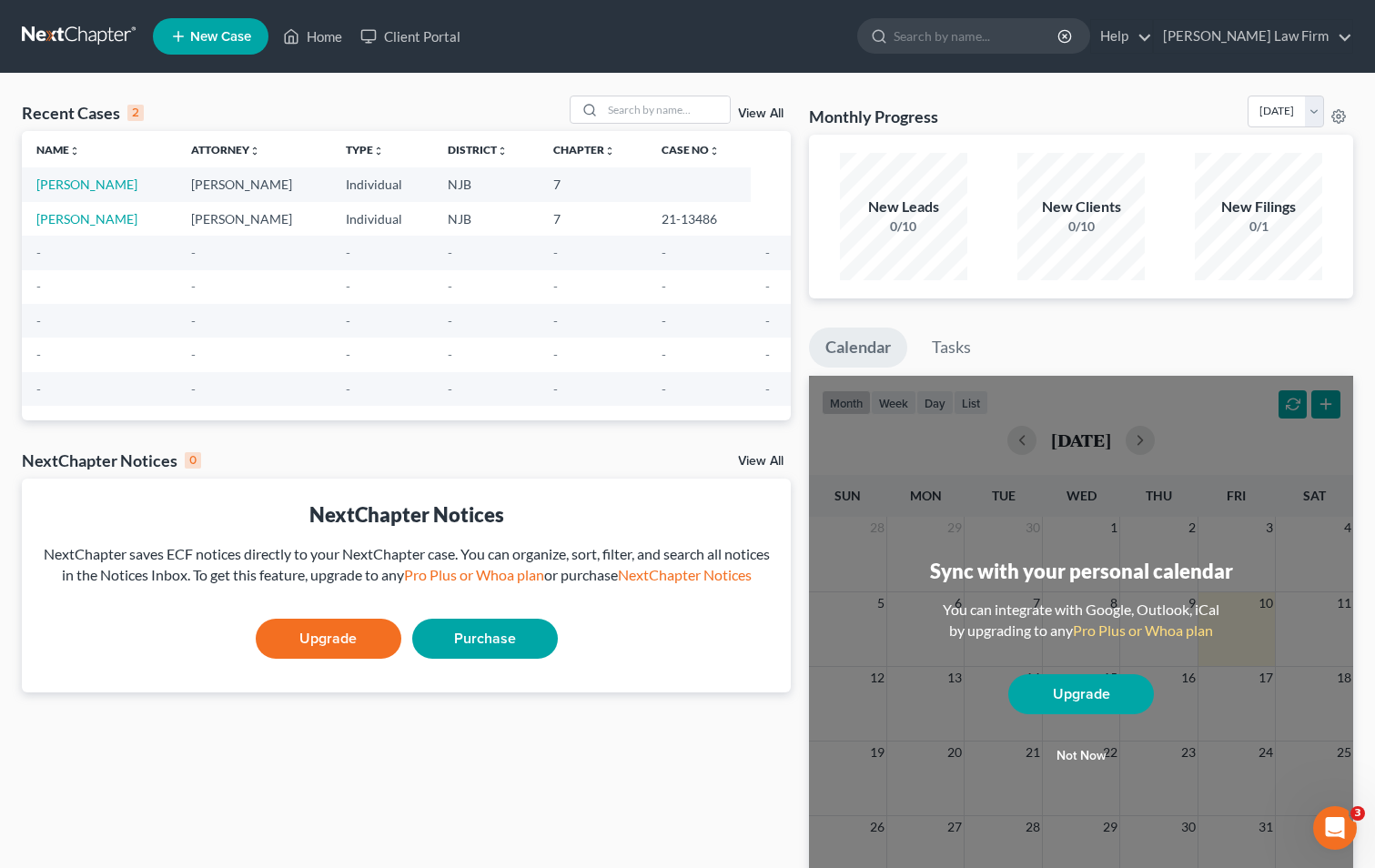
select select "24"
select select "33"
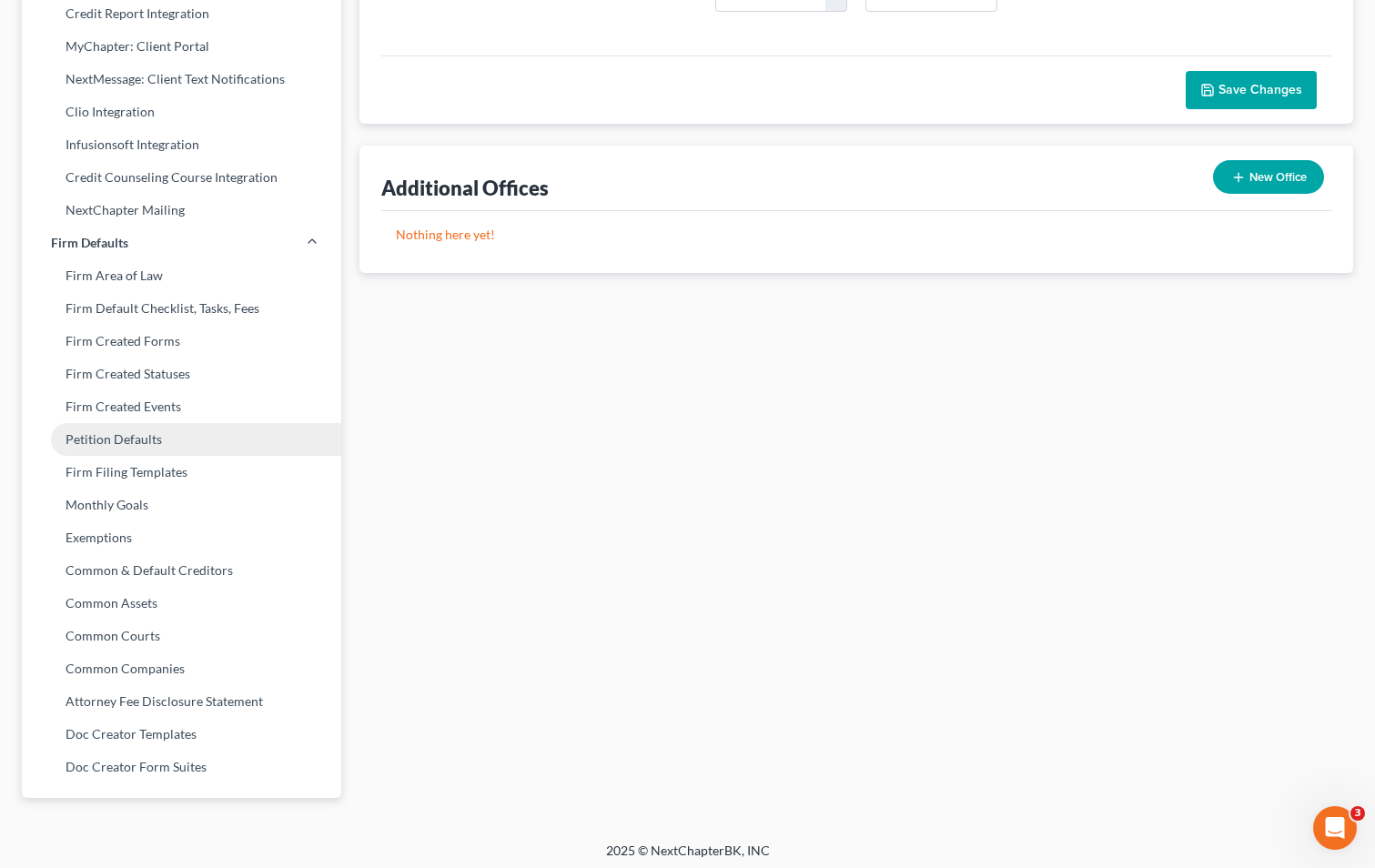
scroll to position [479, 0]
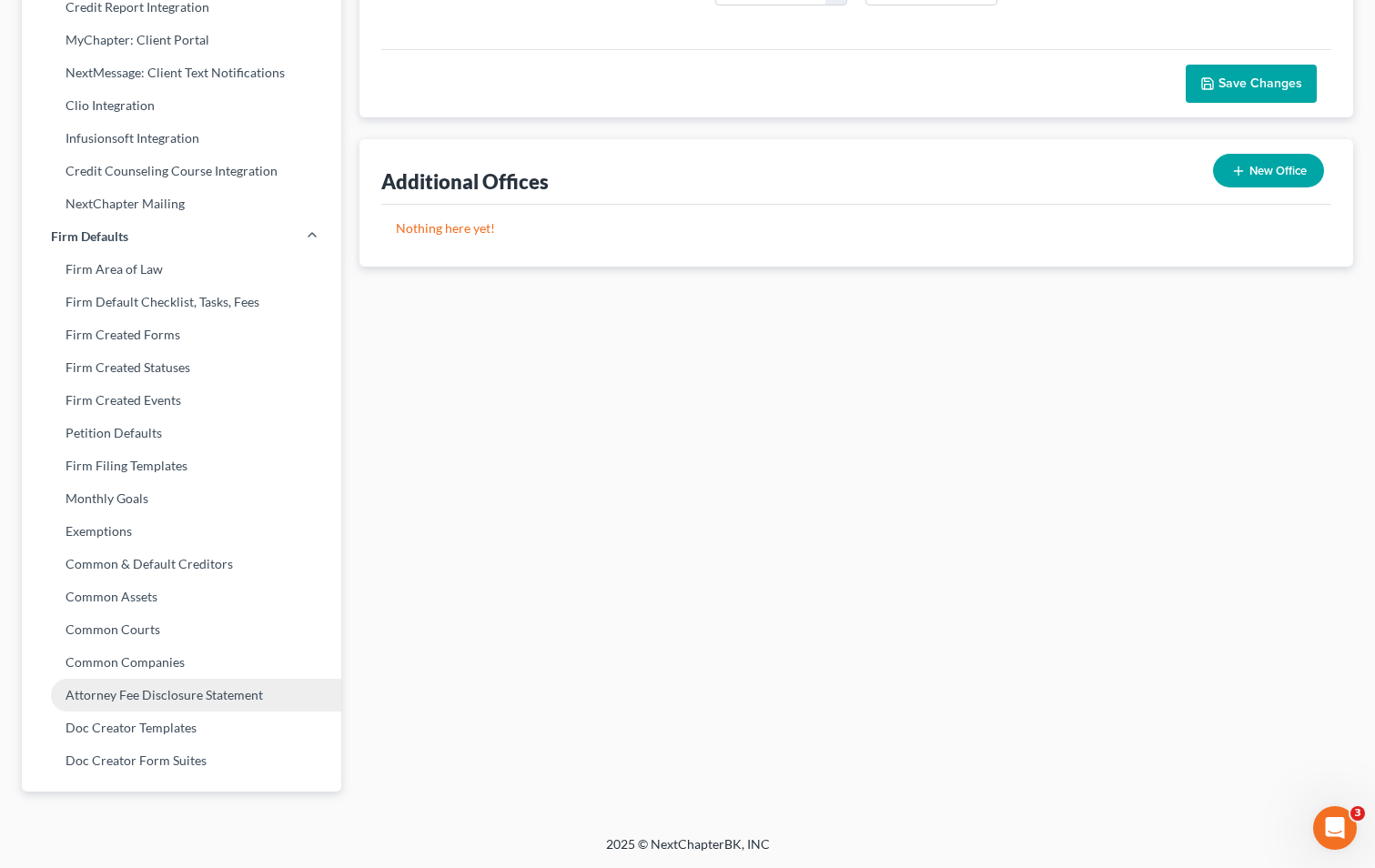
click at [210, 700] on link "Attorney Fee Disclosure Statement" at bounding box center [181, 695] width 320 height 33
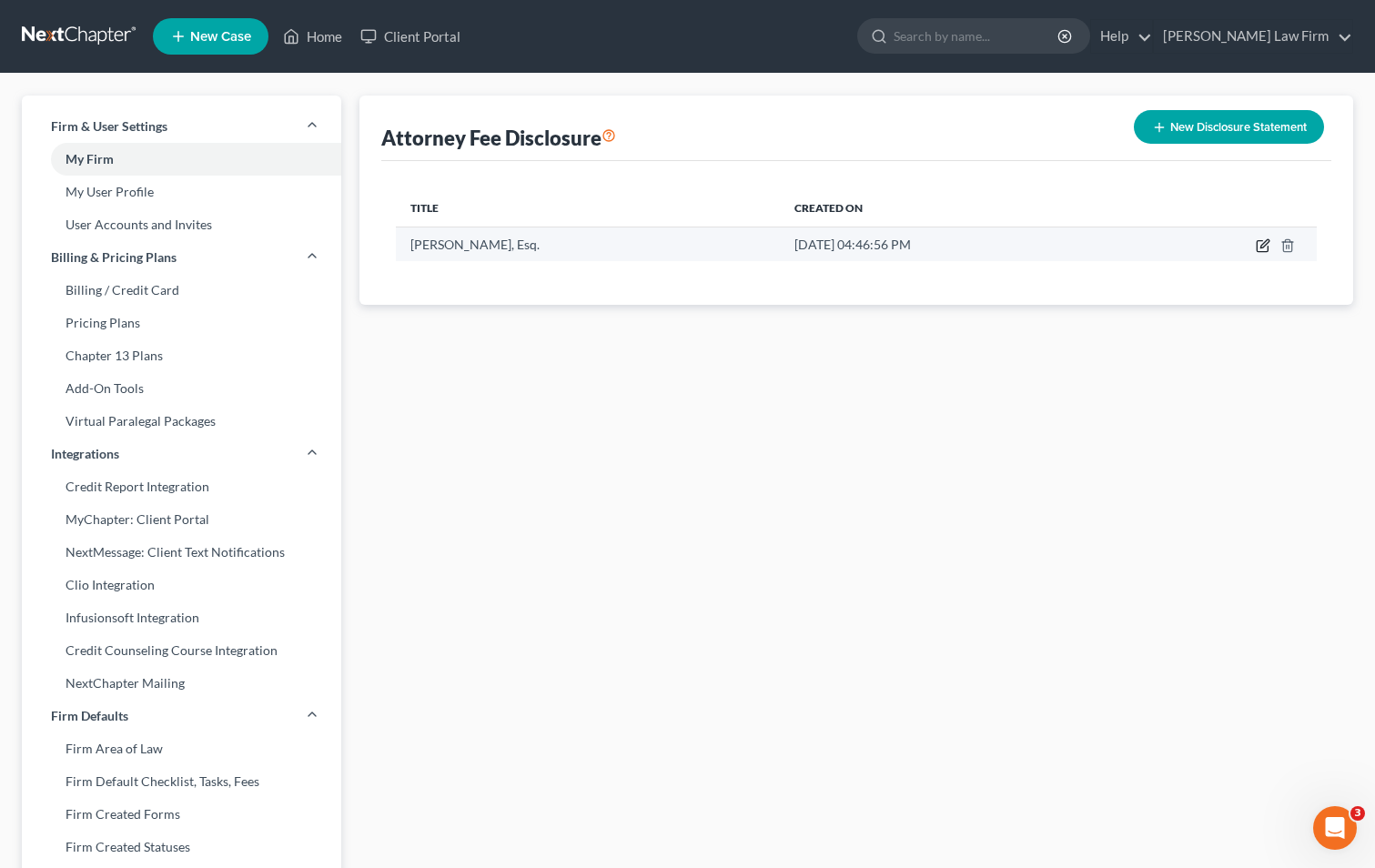
click at [1257, 244] on icon "button" at bounding box center [1262, 245] width 15 height 15
select select "51"
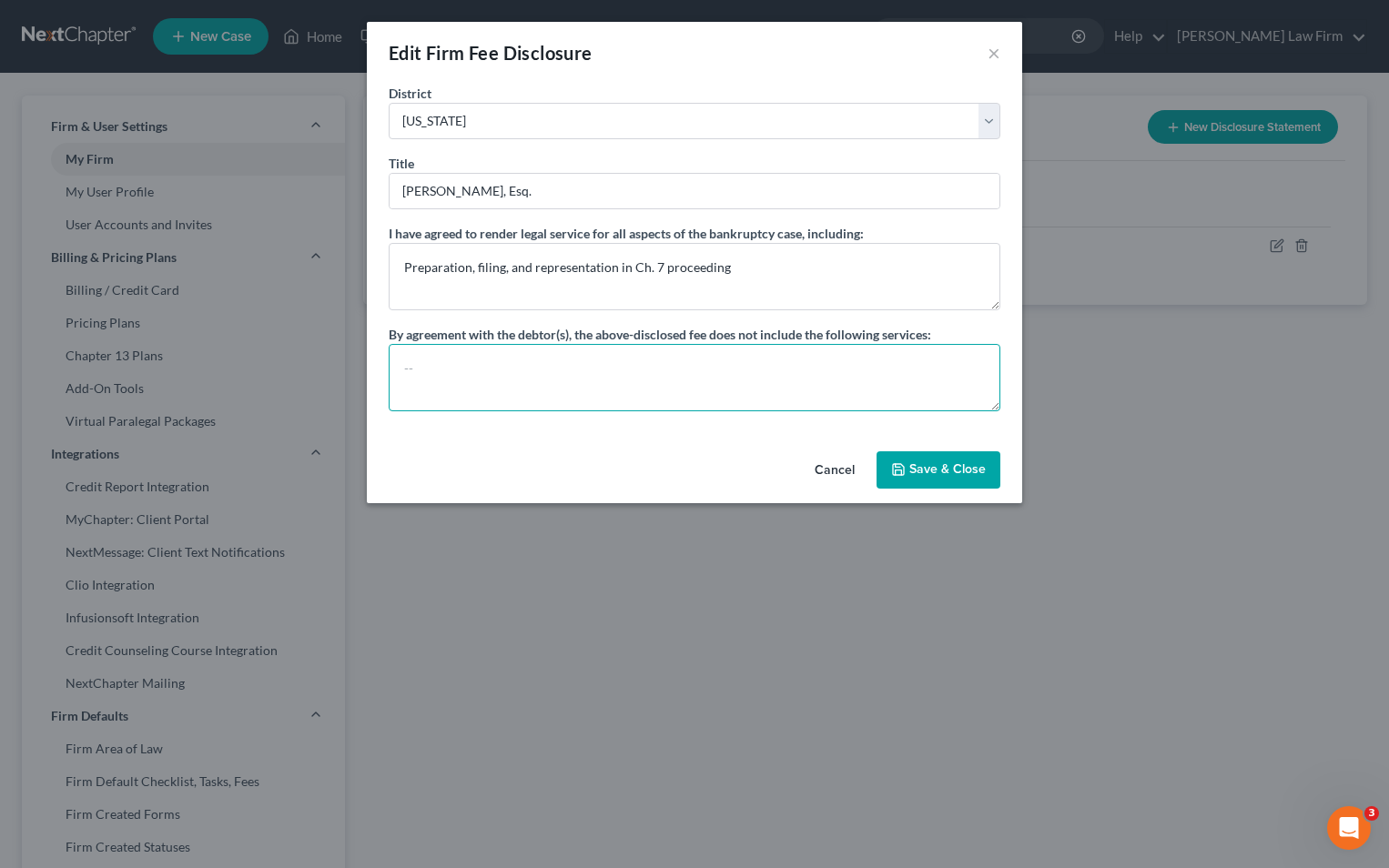
paste textarea "a. Motions to revoke a discharge. b. Removal of a pending action in another cou…"
click at [403, 368] on textarea "a. Motions to revoke a discharge. b. Removal of a pending action in another cou…" at bounding box center [694, 377] width 612 height 67
type textarea "a. Motions to revoke a discharge. b. Removal of a pending action in another cou…"
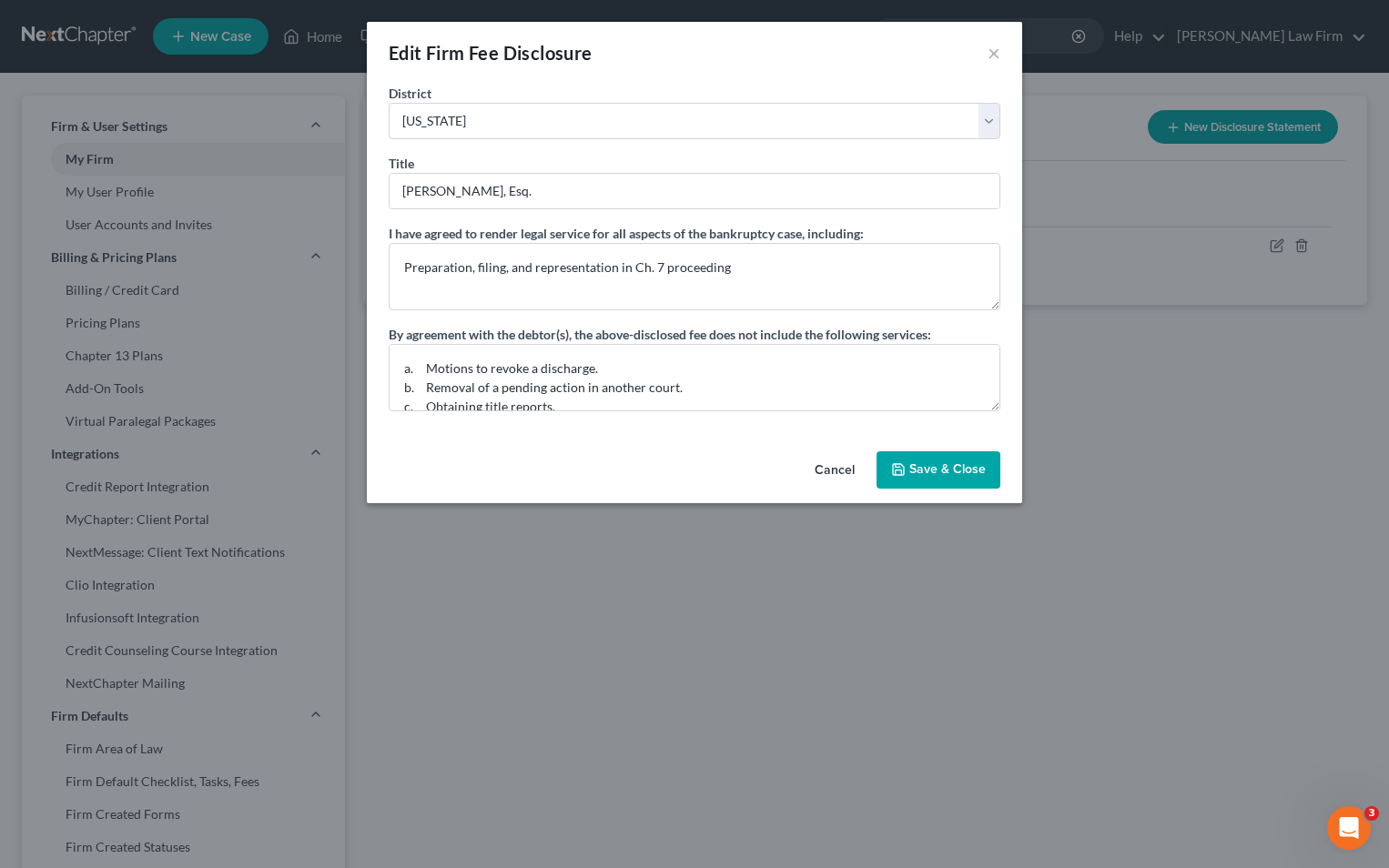
click at [927, 467] on button "Save & Close" at bounding box center [938, 470] width 124 height 39
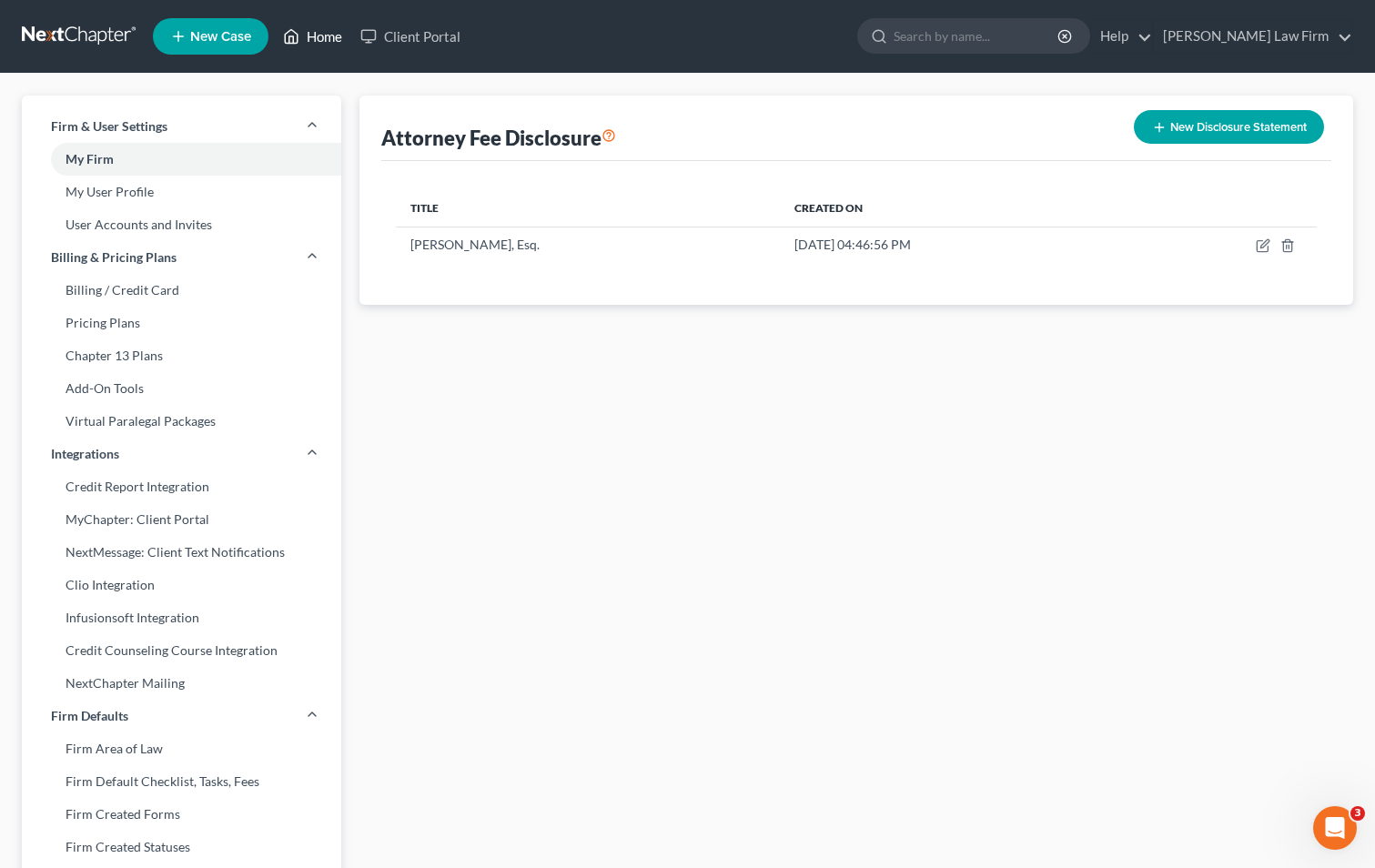
click at [310, 41] on link "Home" at bounding box center [313, 36] width 77 height 33
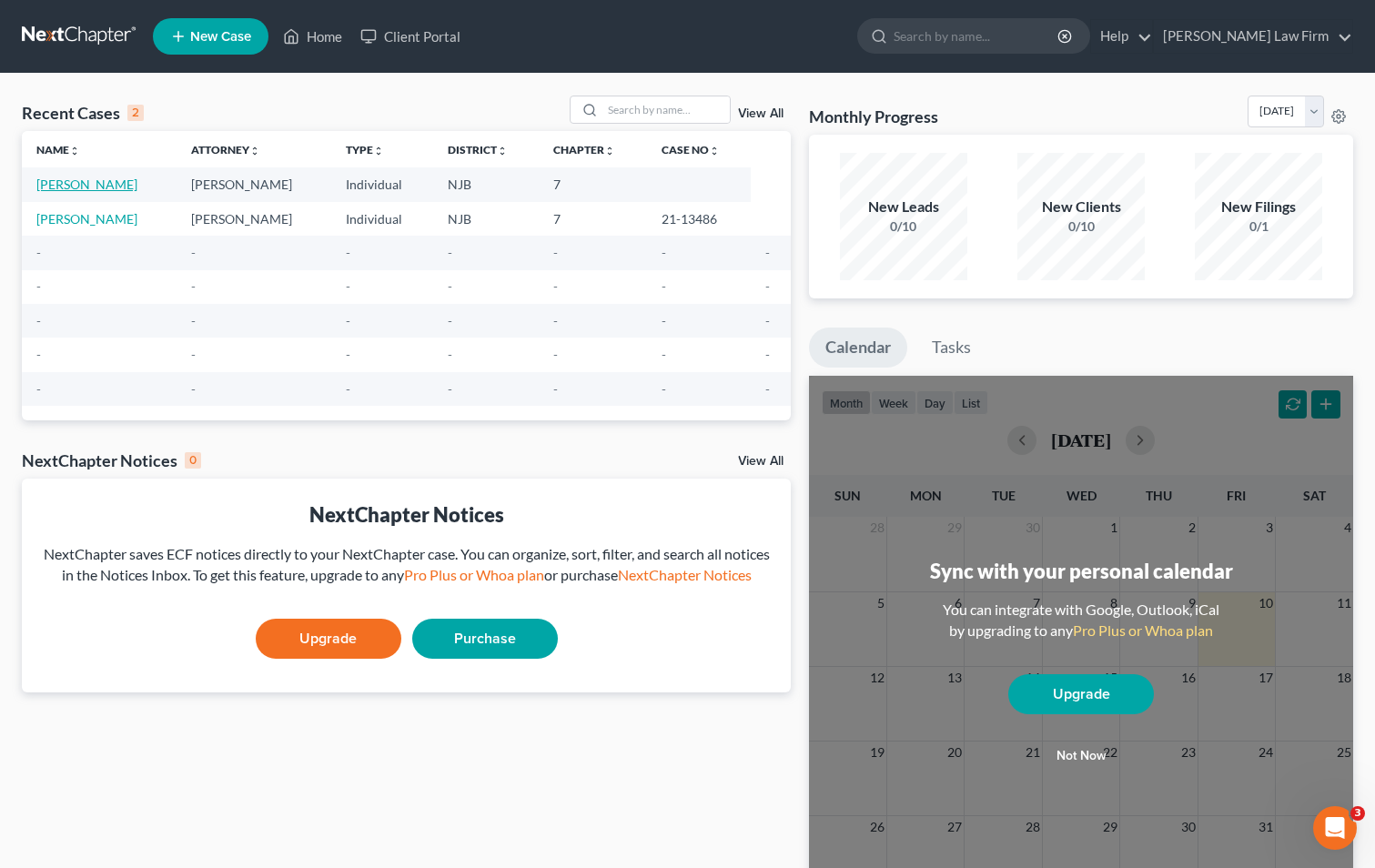
click at [102, 183] on link "[PERSON_NAME]" at bounding box center [87, 184] width 101 height 16
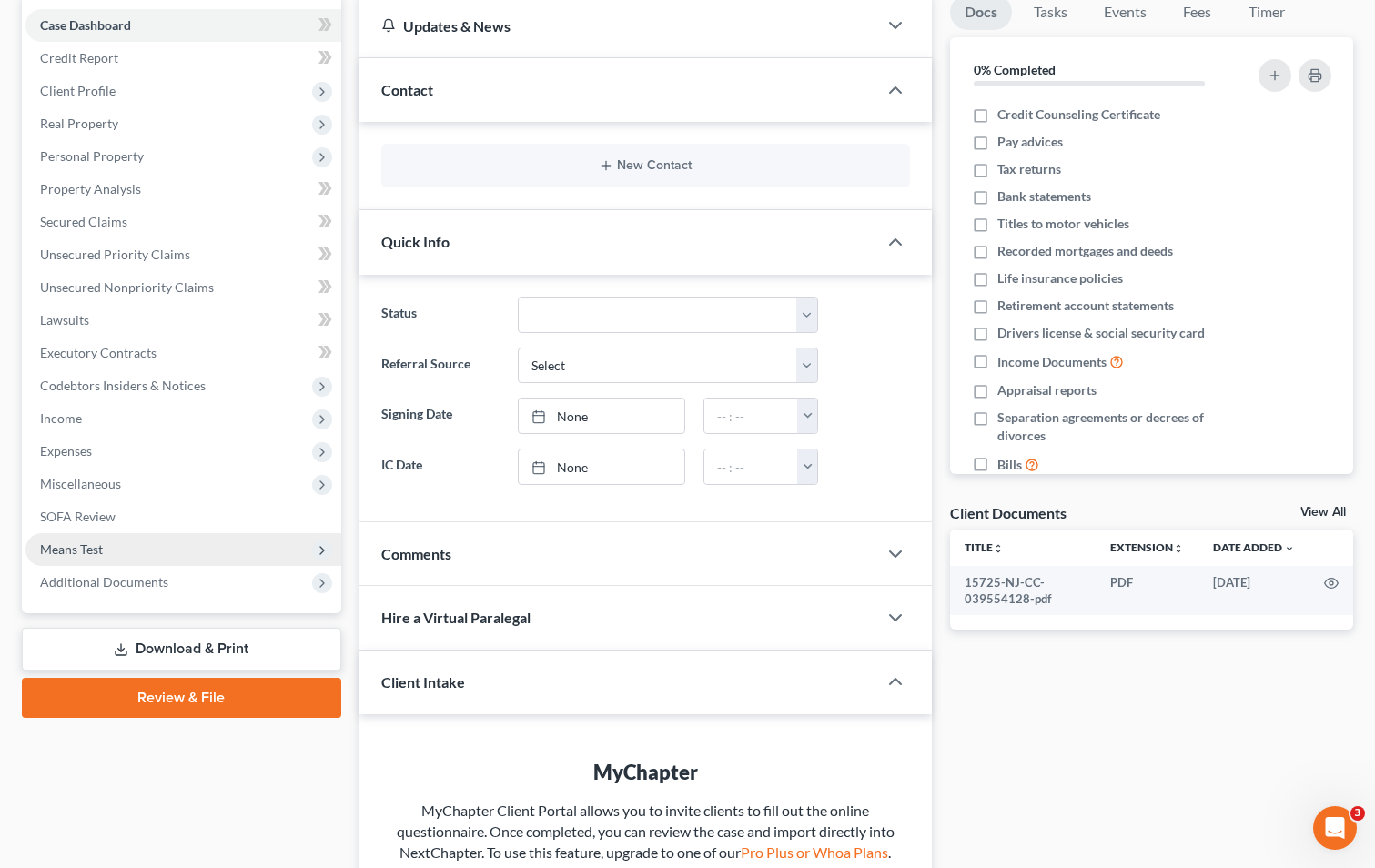
scroll to position [182, 0]
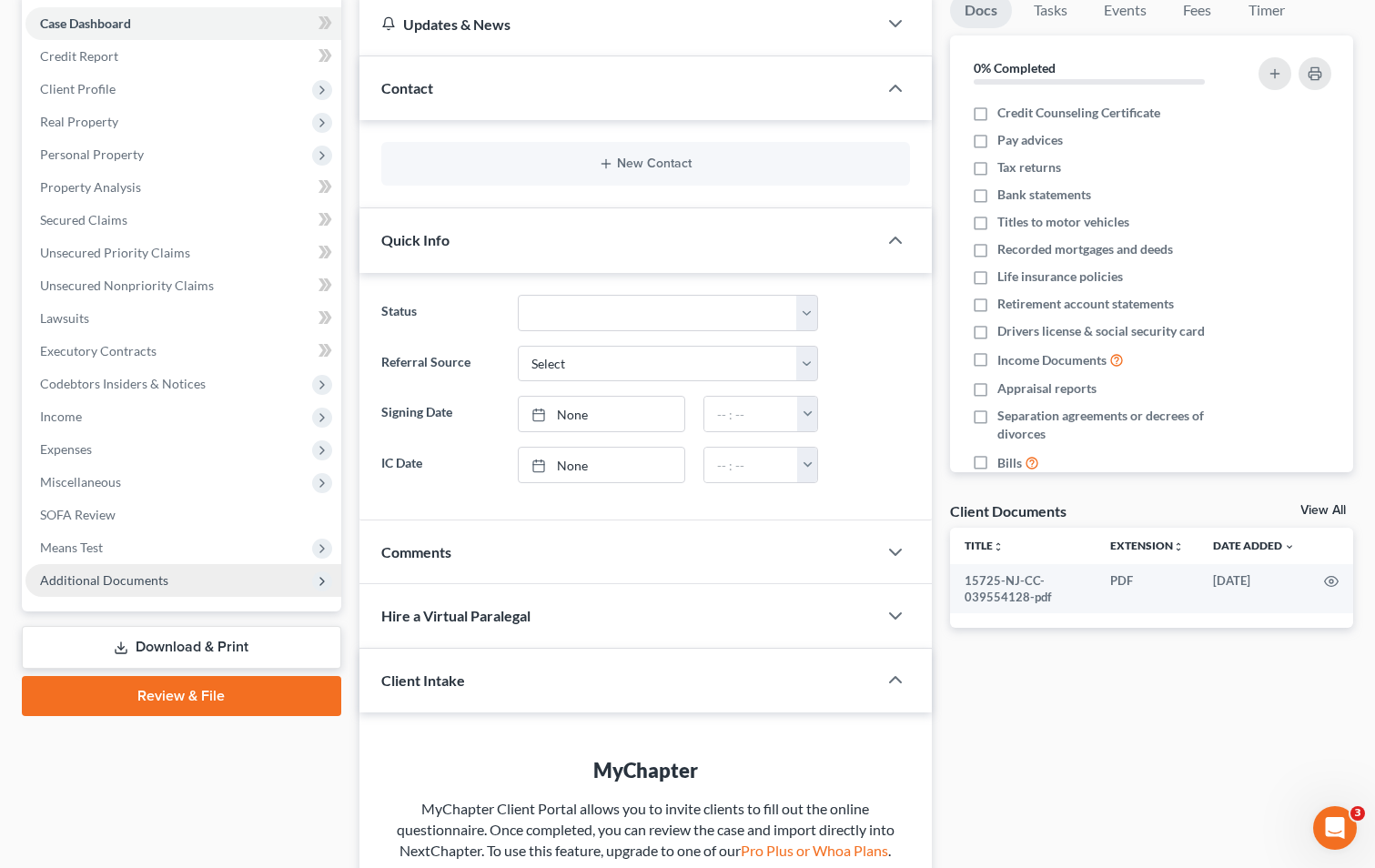
click at [108, 578] on span "Additional Documents" at bounding box center [104, 580] width 129 height 16
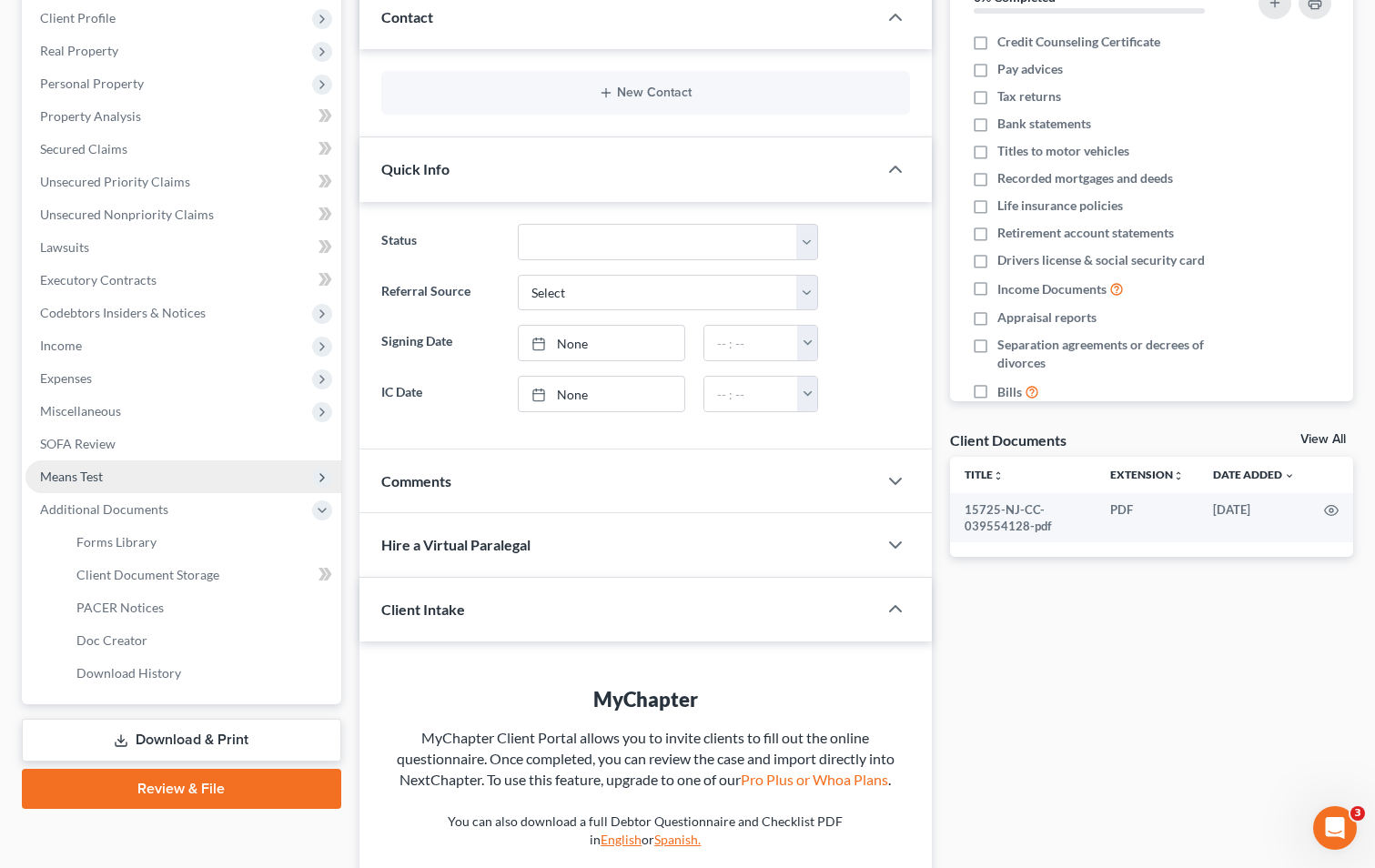
scroll to position [446, 0]
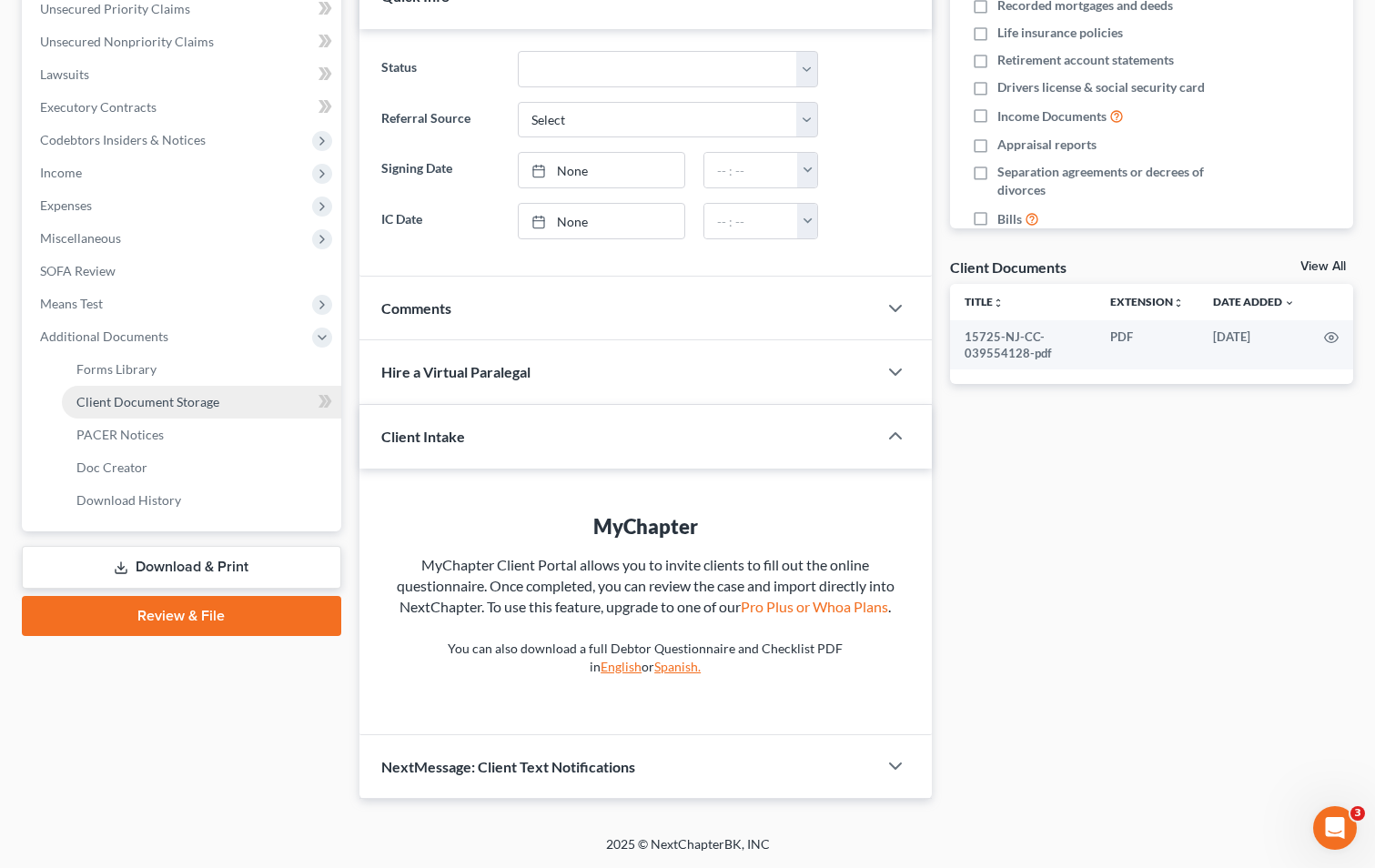
click at [122, 394] on span "Client Document Storage" at bounding box center [147, 402] width 143 height 16
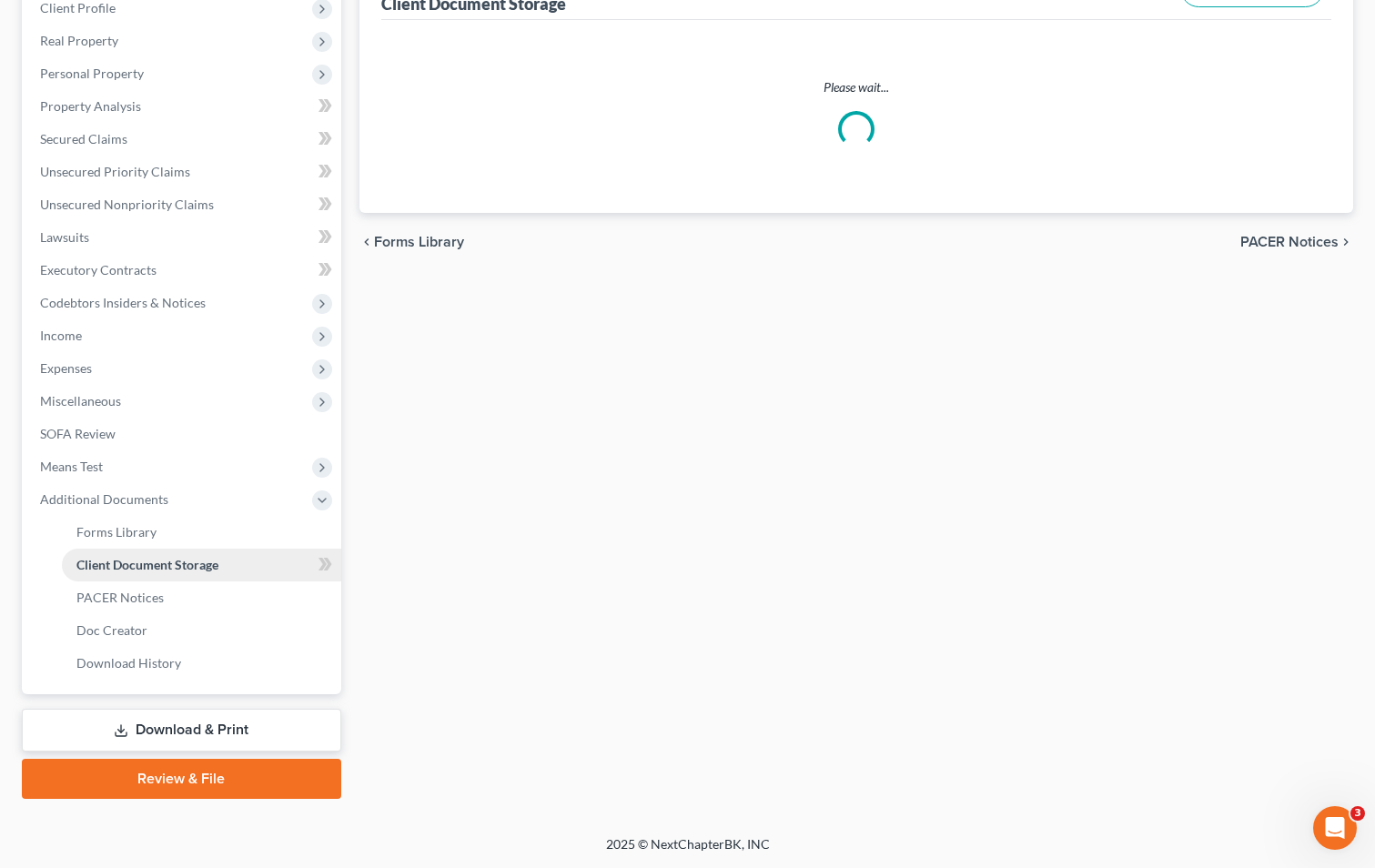
scroll to position [195, 0]
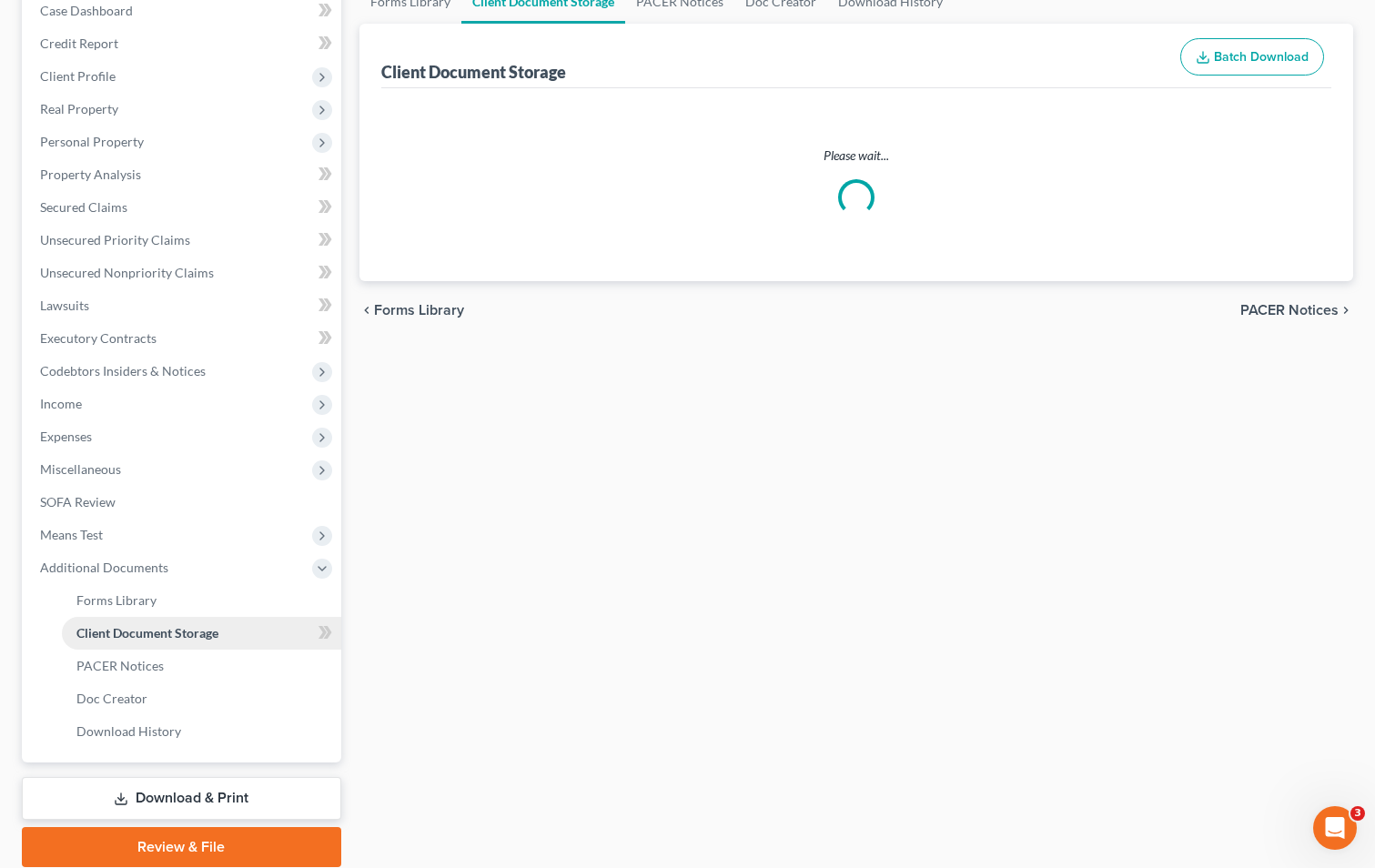
select select "9"
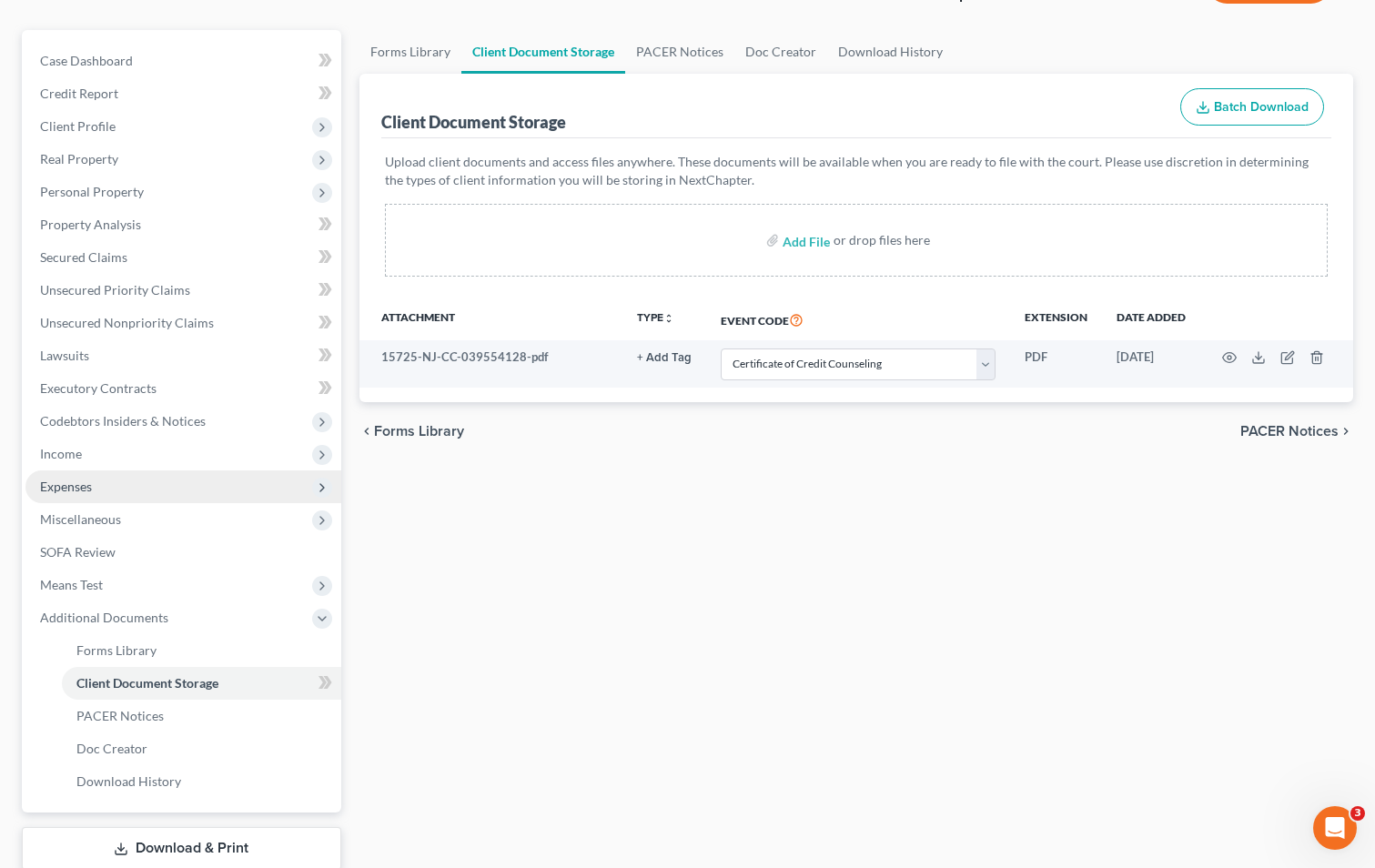
scroll to position [263, 0]
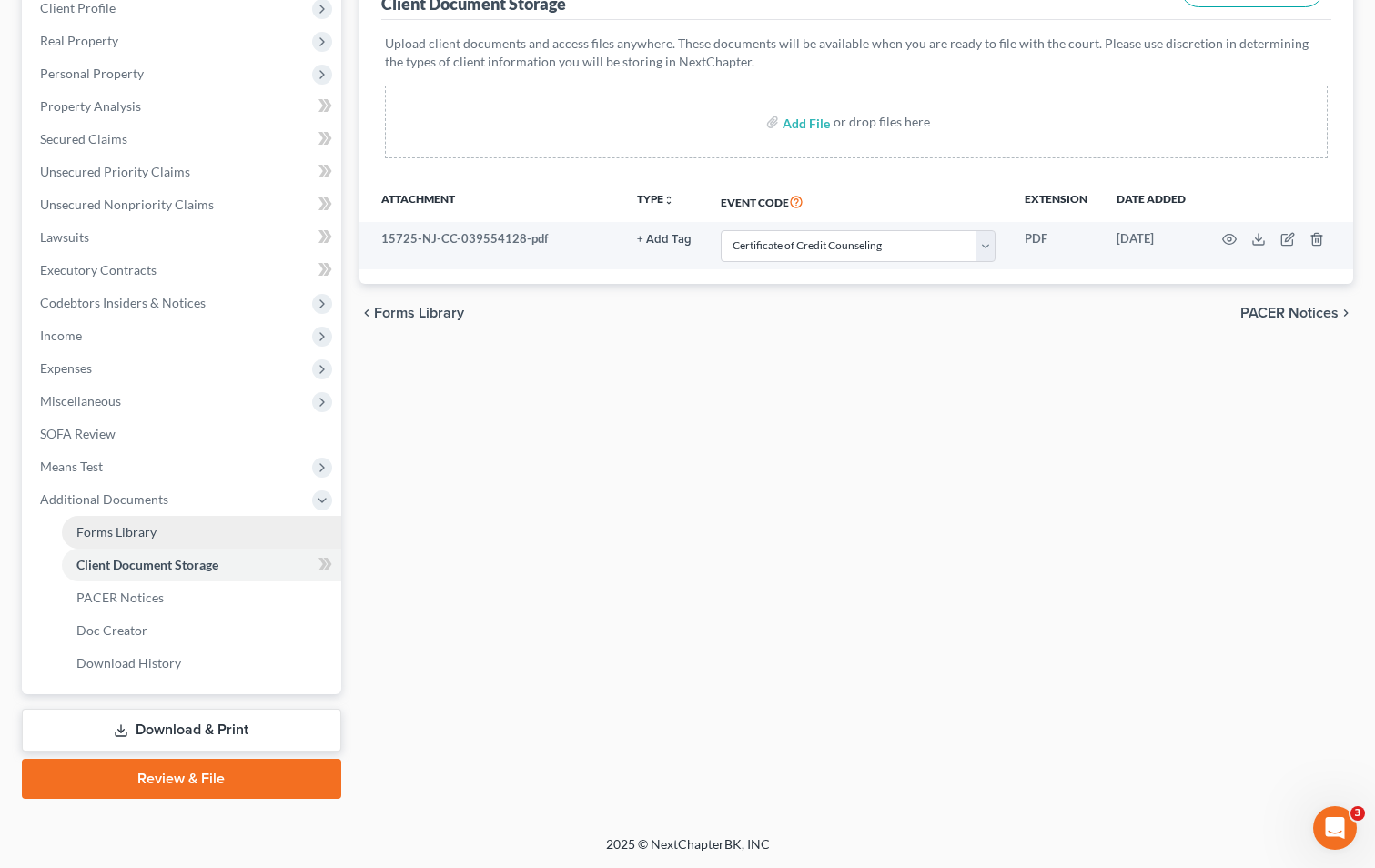
click at [141, 530] on span "Forms Library" at bounding box center [116, 531] width 80 height 16
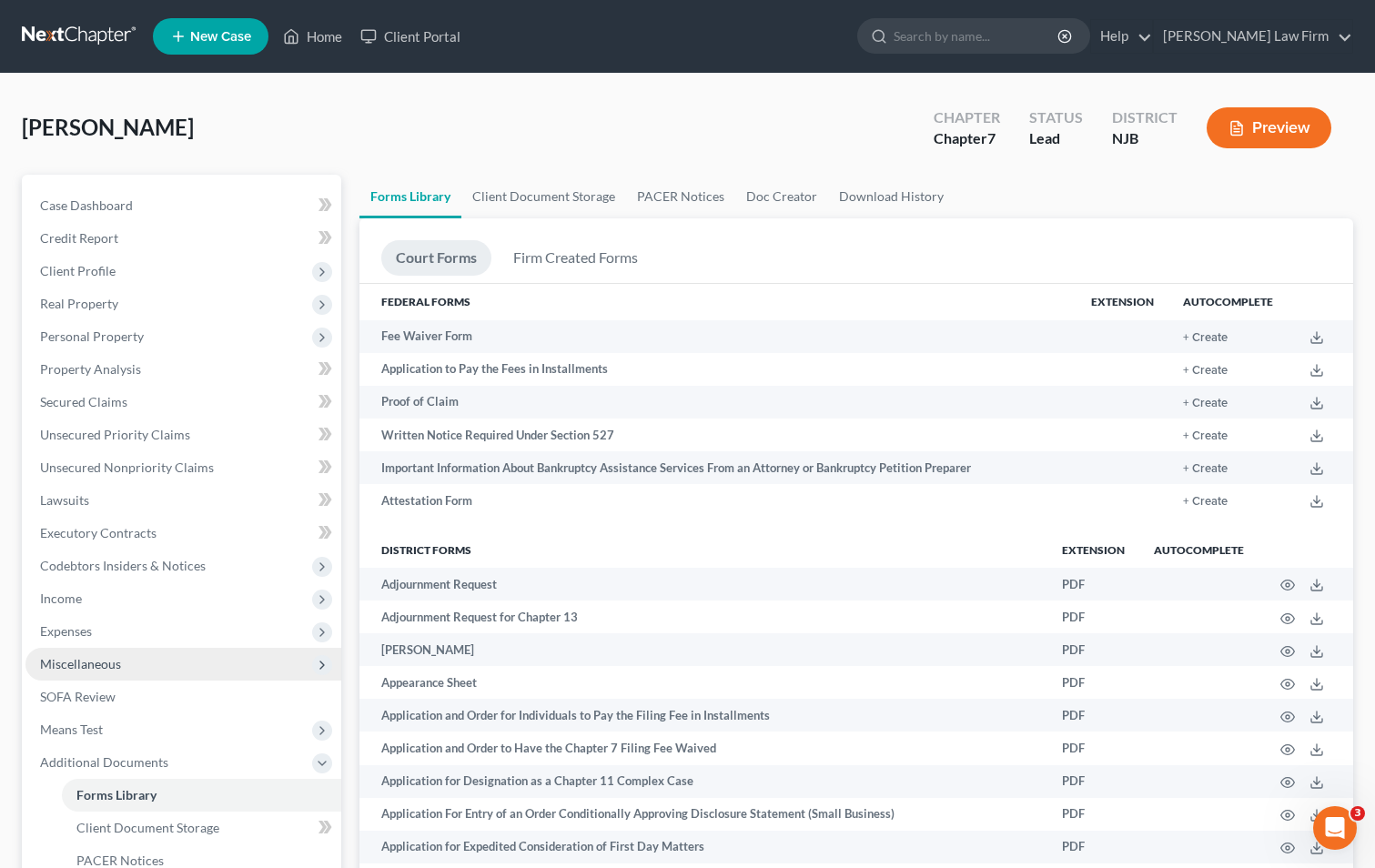
click at [90, 670] on span "Miscellaneous" at bounding box center [80, 664] width 81 height 16
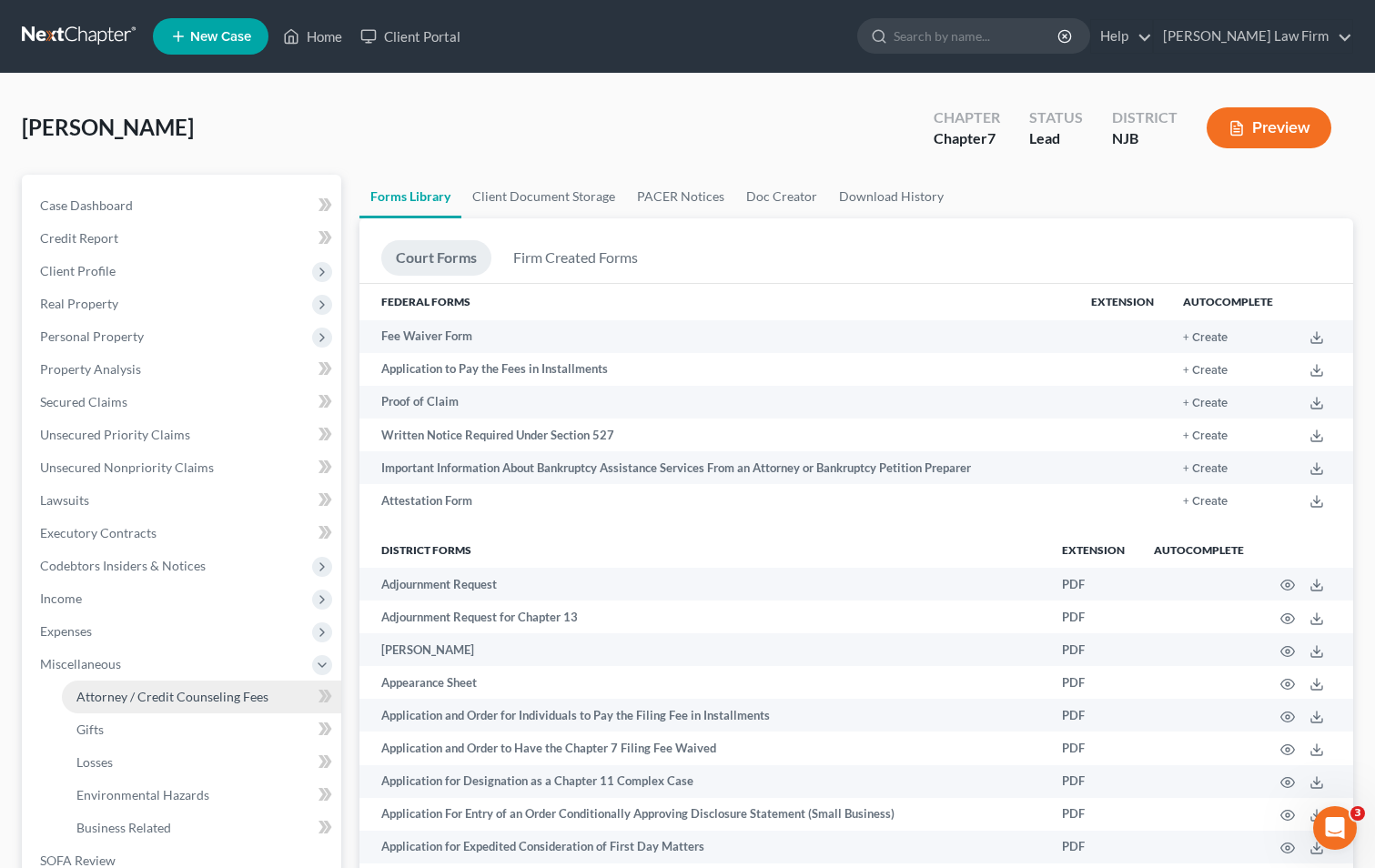
click at [131, 701] on span "Attorney / Credit Counseling Fees" at bounding box center [172, 697] width 192 height 16
select select "0"
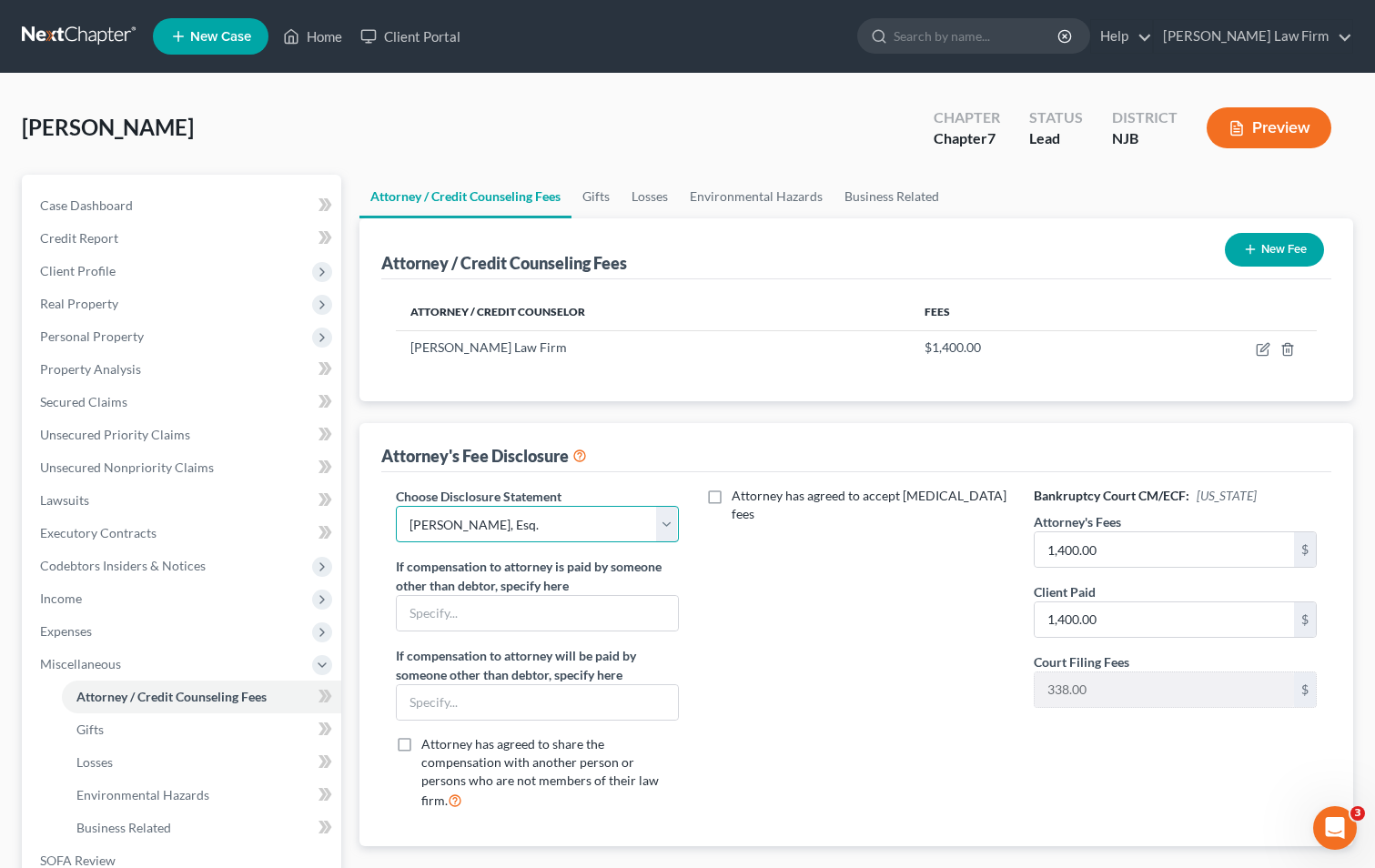
click at [665, 521] on select "Select [PERSON_NAME], Esq." at bounding box center [538, 524] width 283 height 37
click at [396, 506] on select "Select [PERSON_NAME], Esq." at bounding box center [538, 524] width 283 height 37
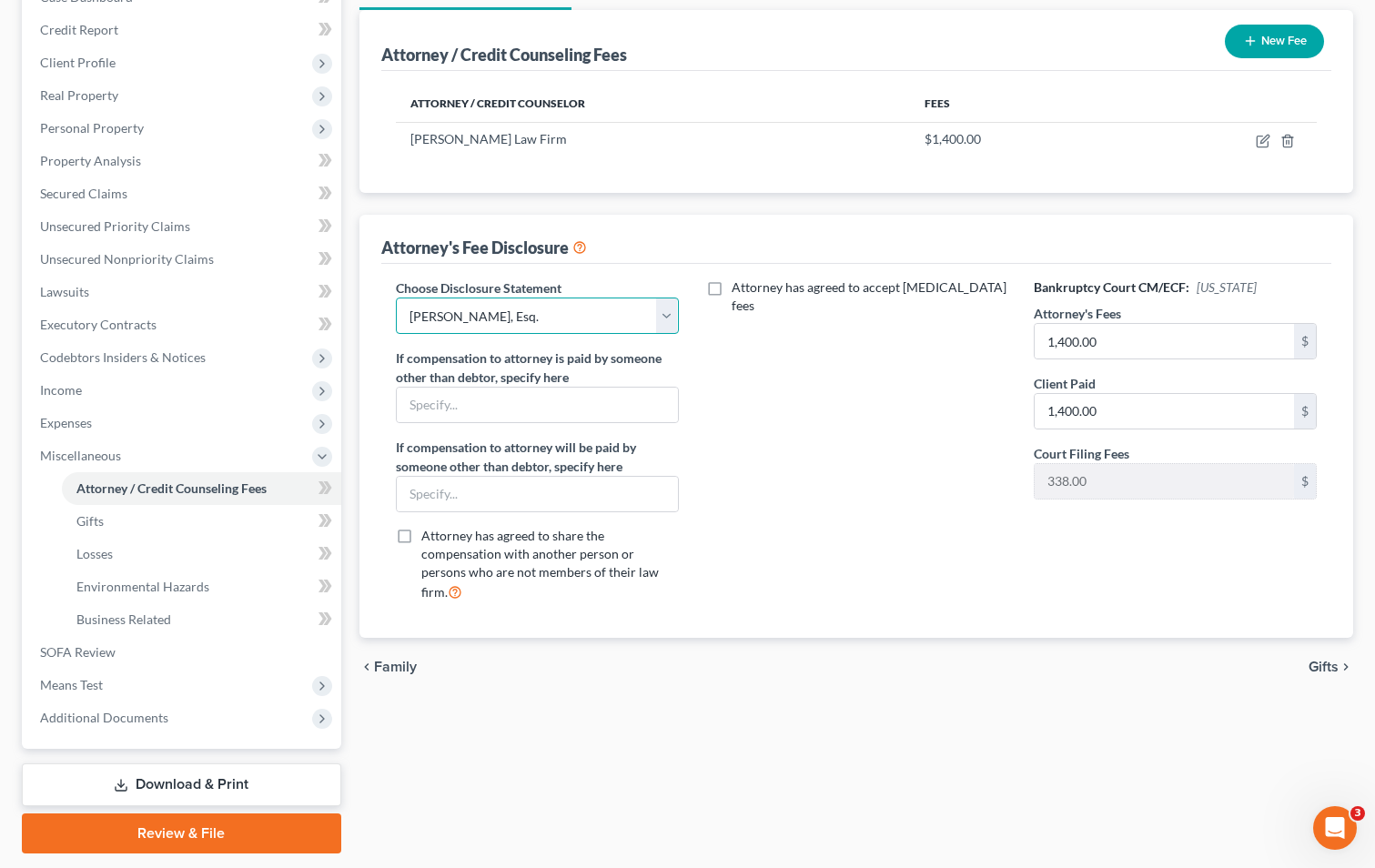
scroll to position [263, 0]
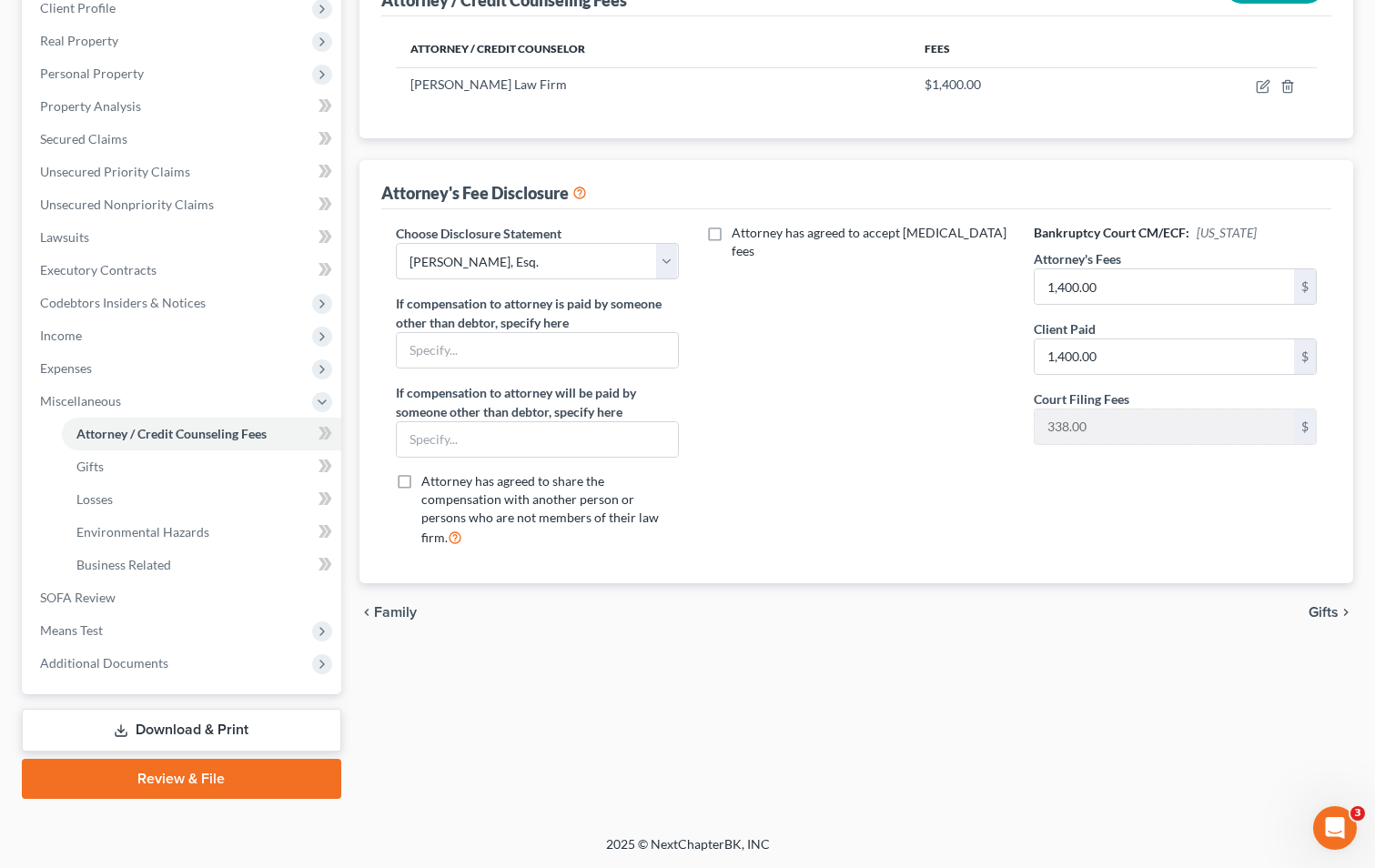
click at [1319, 605] on span "Gifts" at bounding box center [1324, 612] width 30 height 15
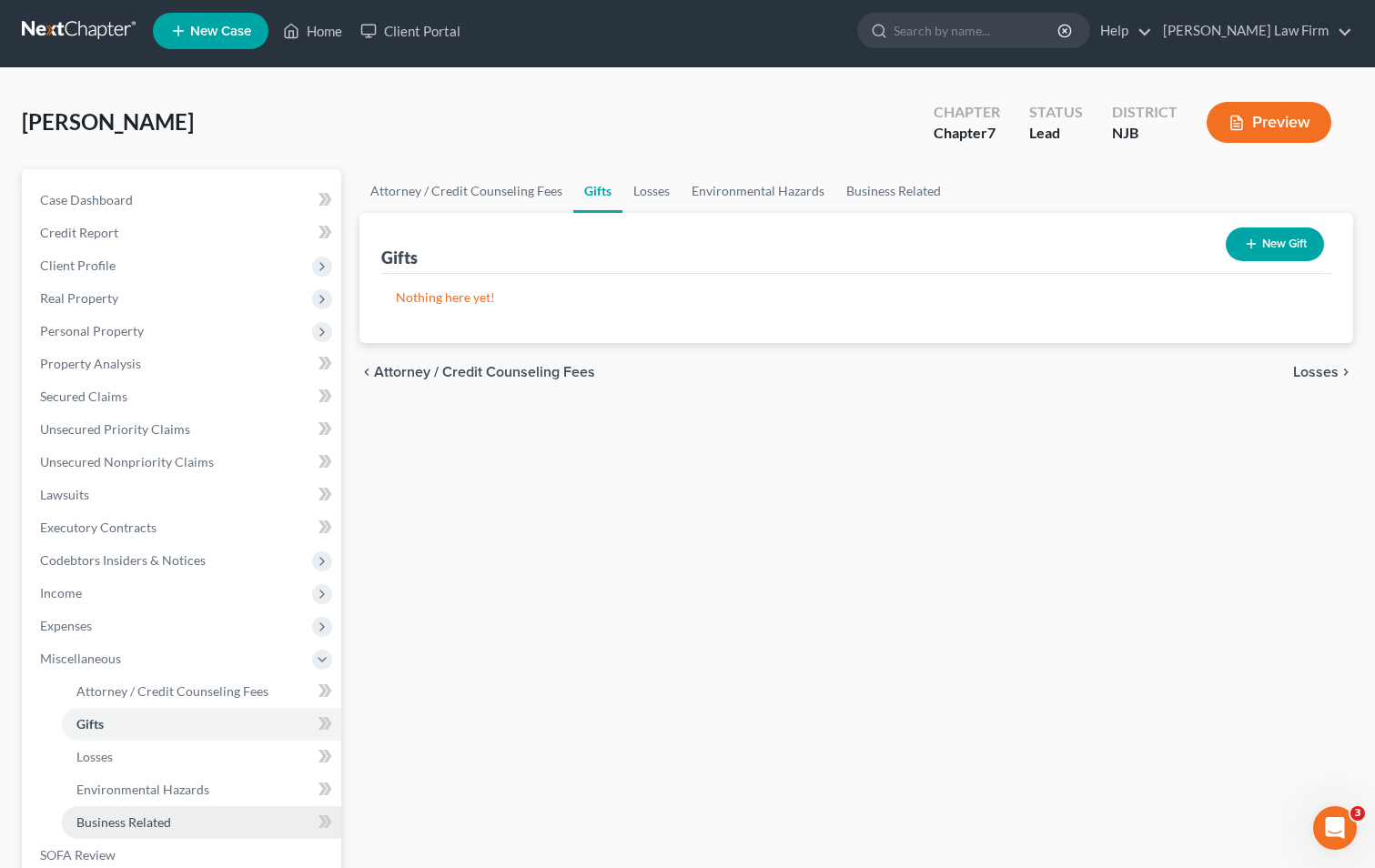
scroll to position [263, 0]
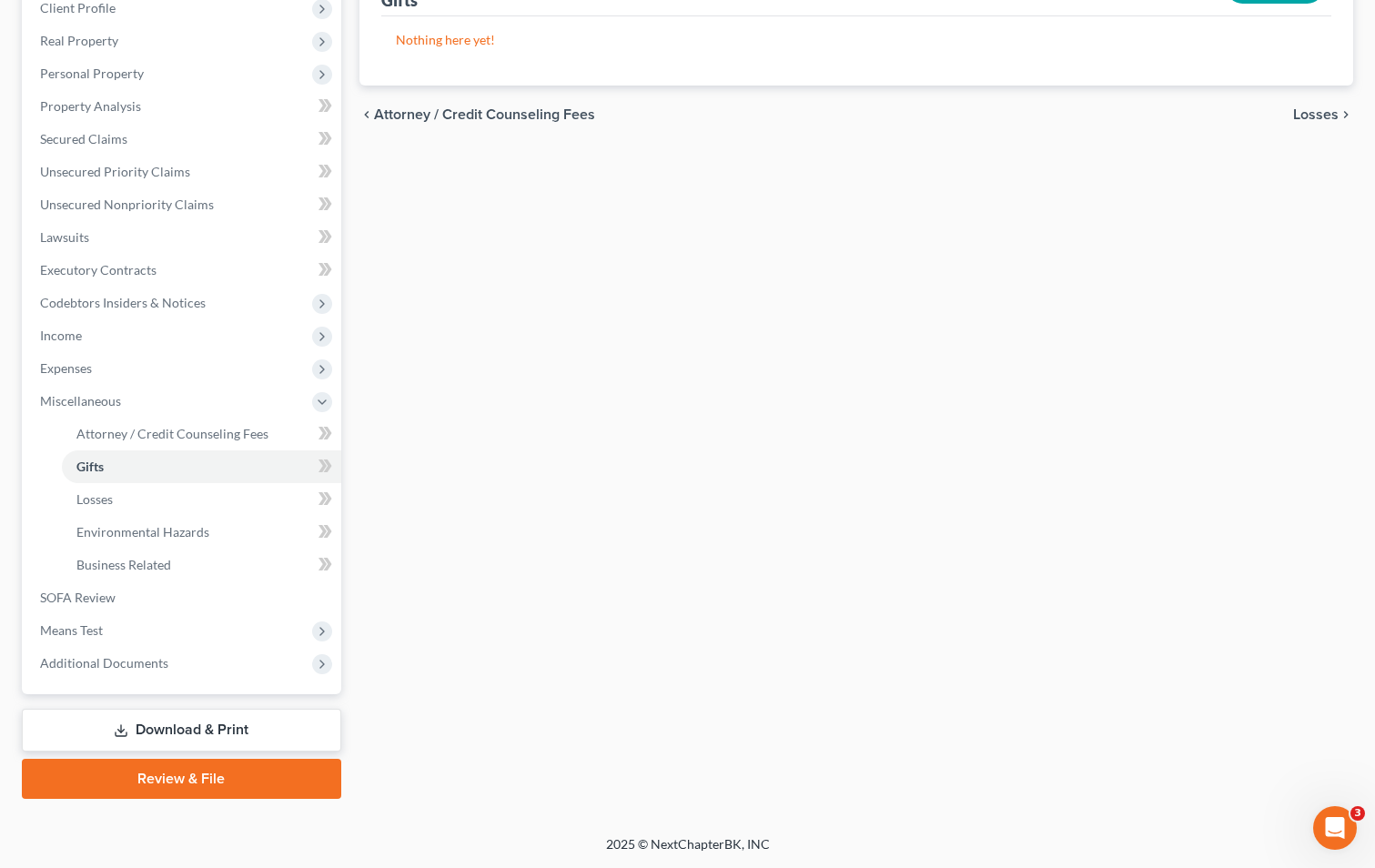
click at [181, 731] on link "Download & Print" at bounding box center [181, 729] width 320 height 43
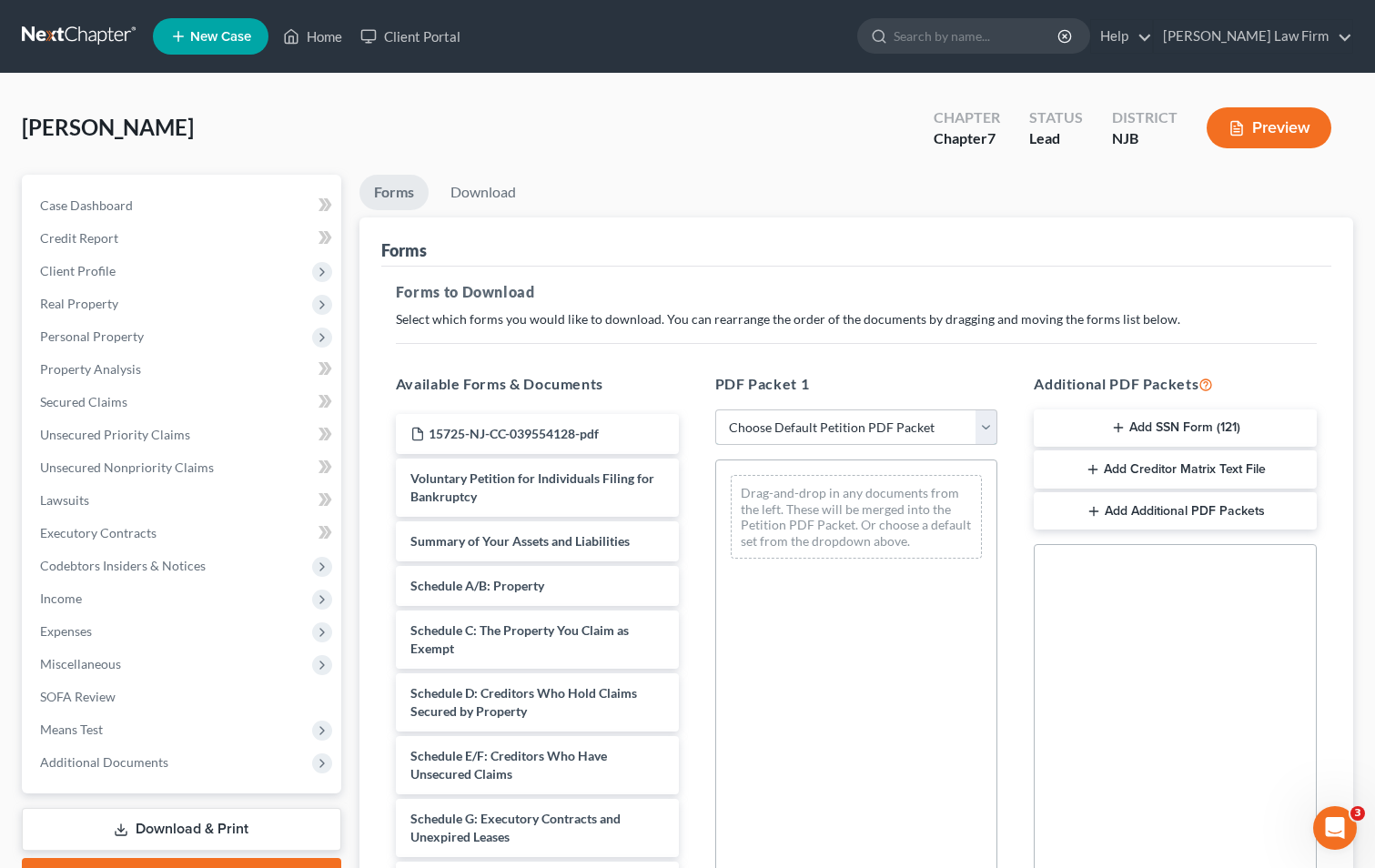
click at [828, 432] on select "Choose Default Petition PDF Packet Complete Bankruptcy Petition (all forms and …" at bounding box center [856, 428] width 283 height 37
select select "0"
click at [715, 410] on select "Choose Default Petition PDF Packet Complete Bankruptcy Petition (all forms and …" at bounding box center [856, 428] width 283 height 37
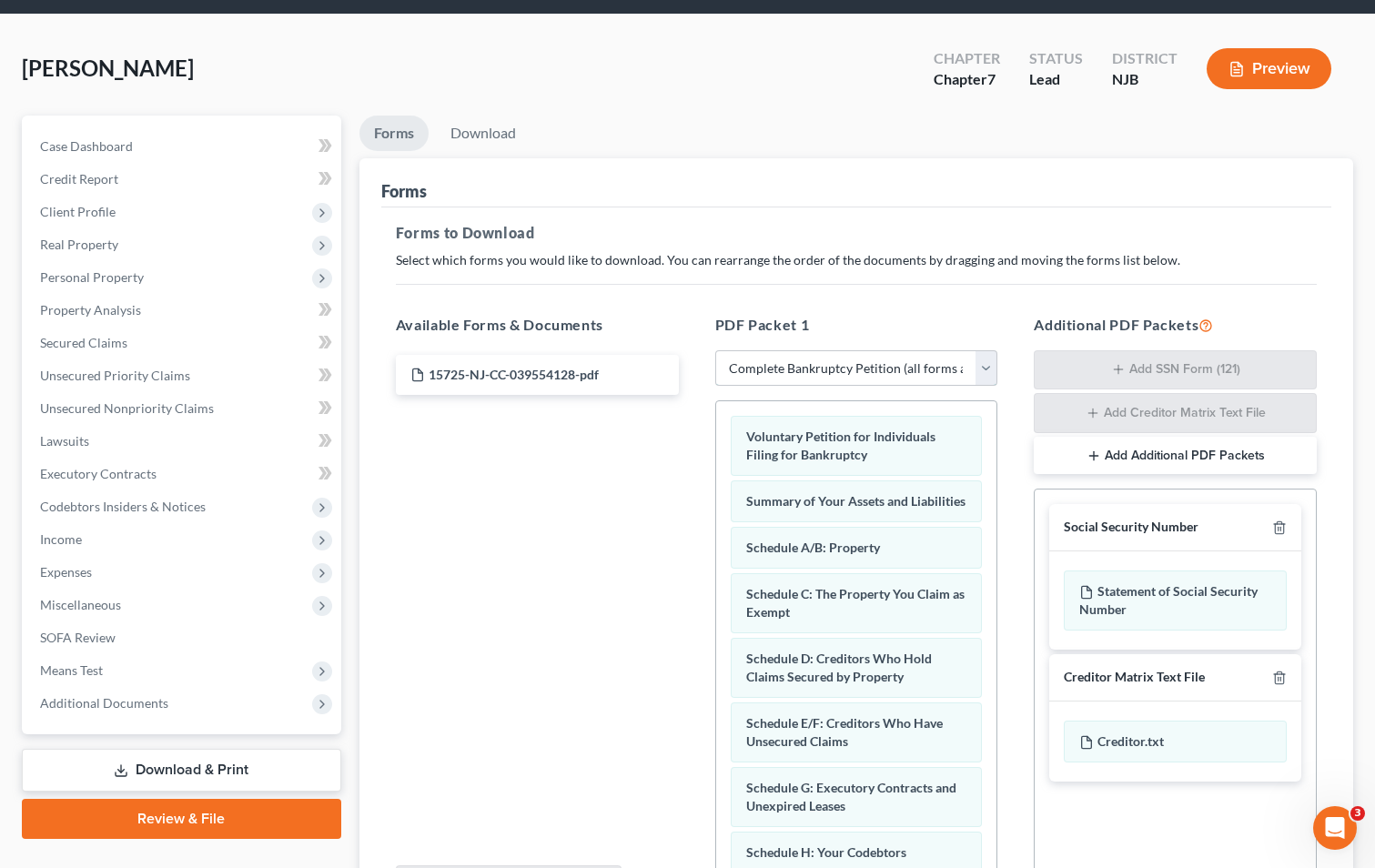
scroll to position [257, 0]
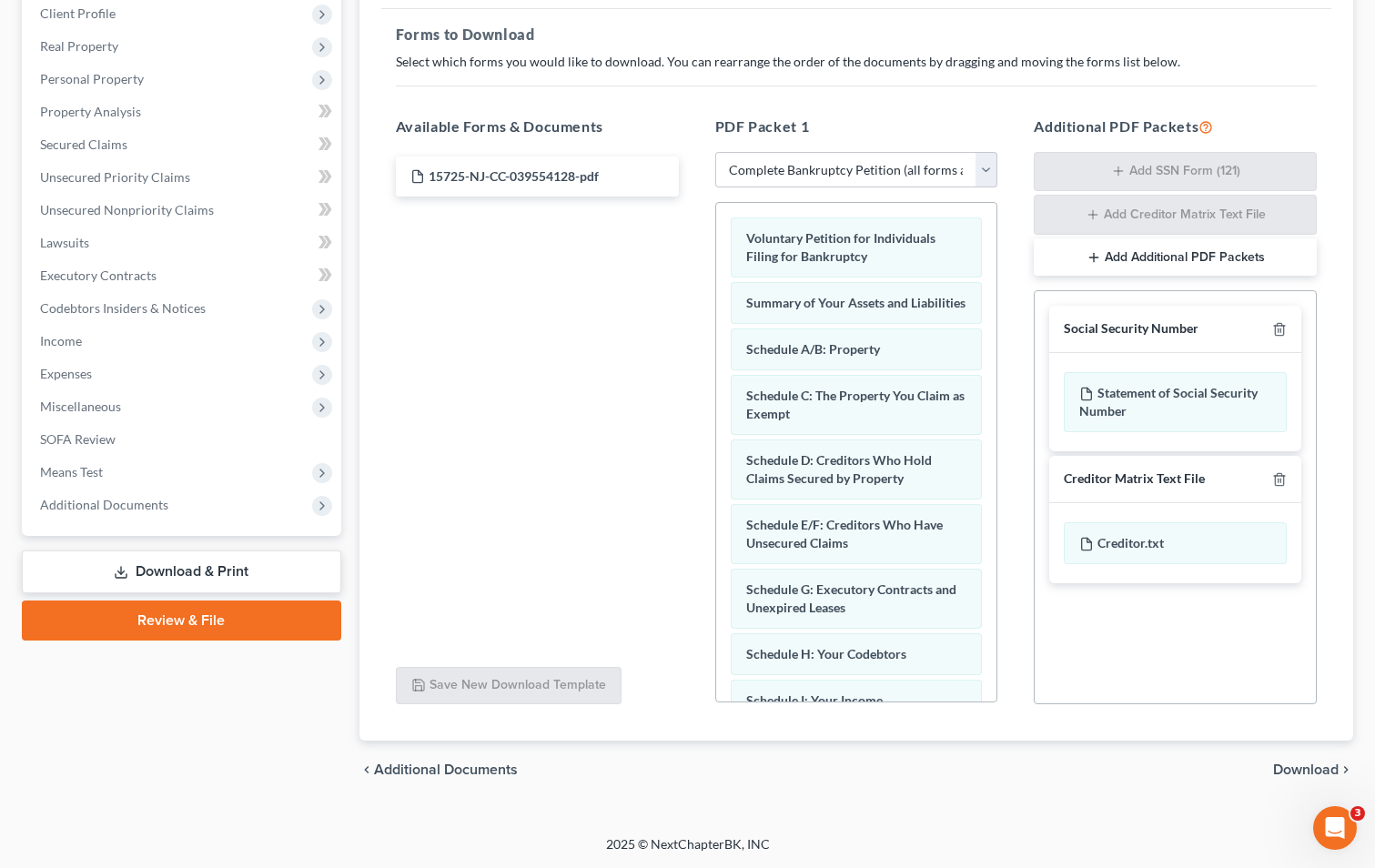
click at [1153, 260] on button "Add Additional PDF Packets" at bounding box center [1175, 257] width 283 height 39
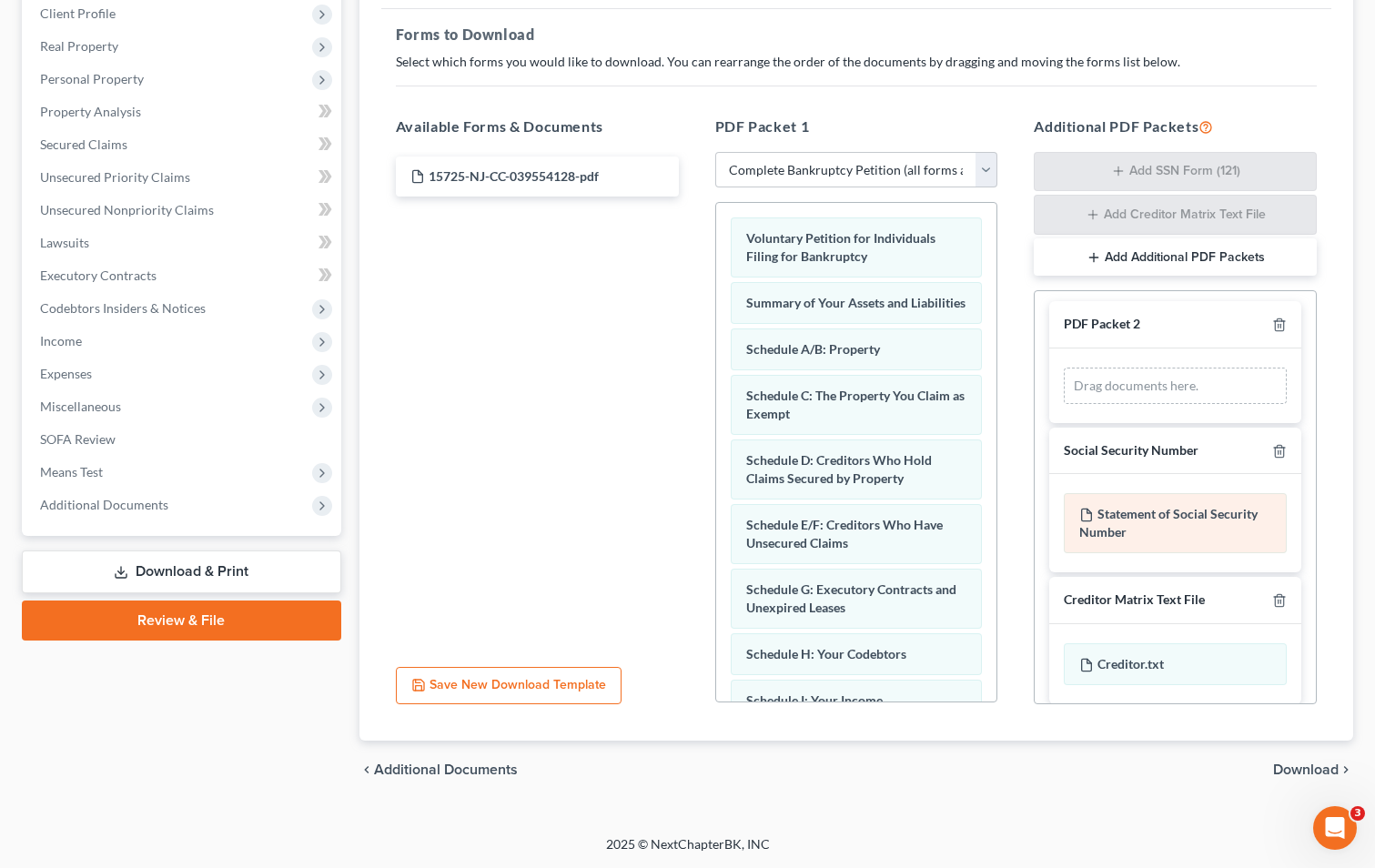
scroll to position [0, 0]
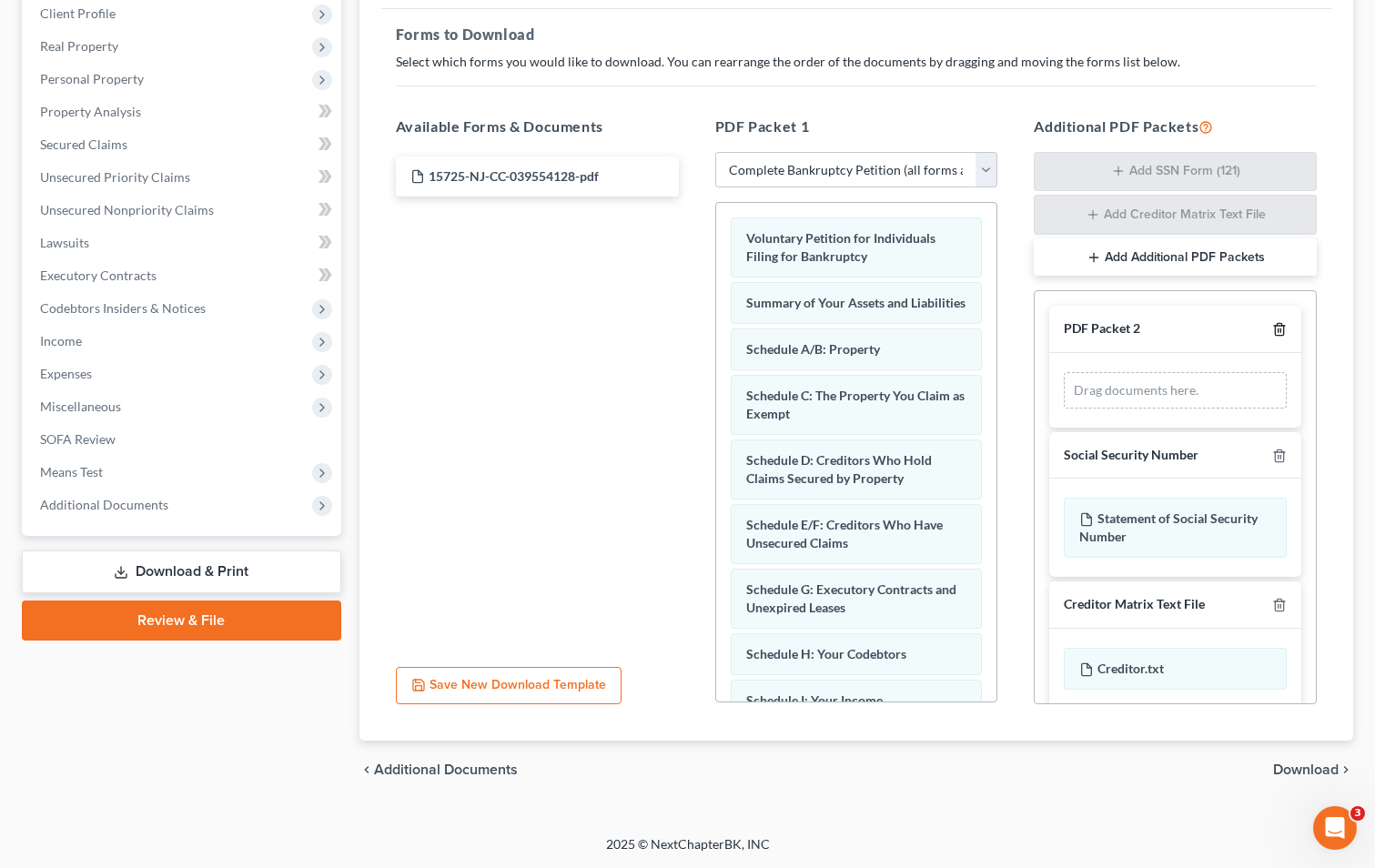
click at [1275, 331] on icon "button" at bounding box center [1279, 330] width 8 height 12
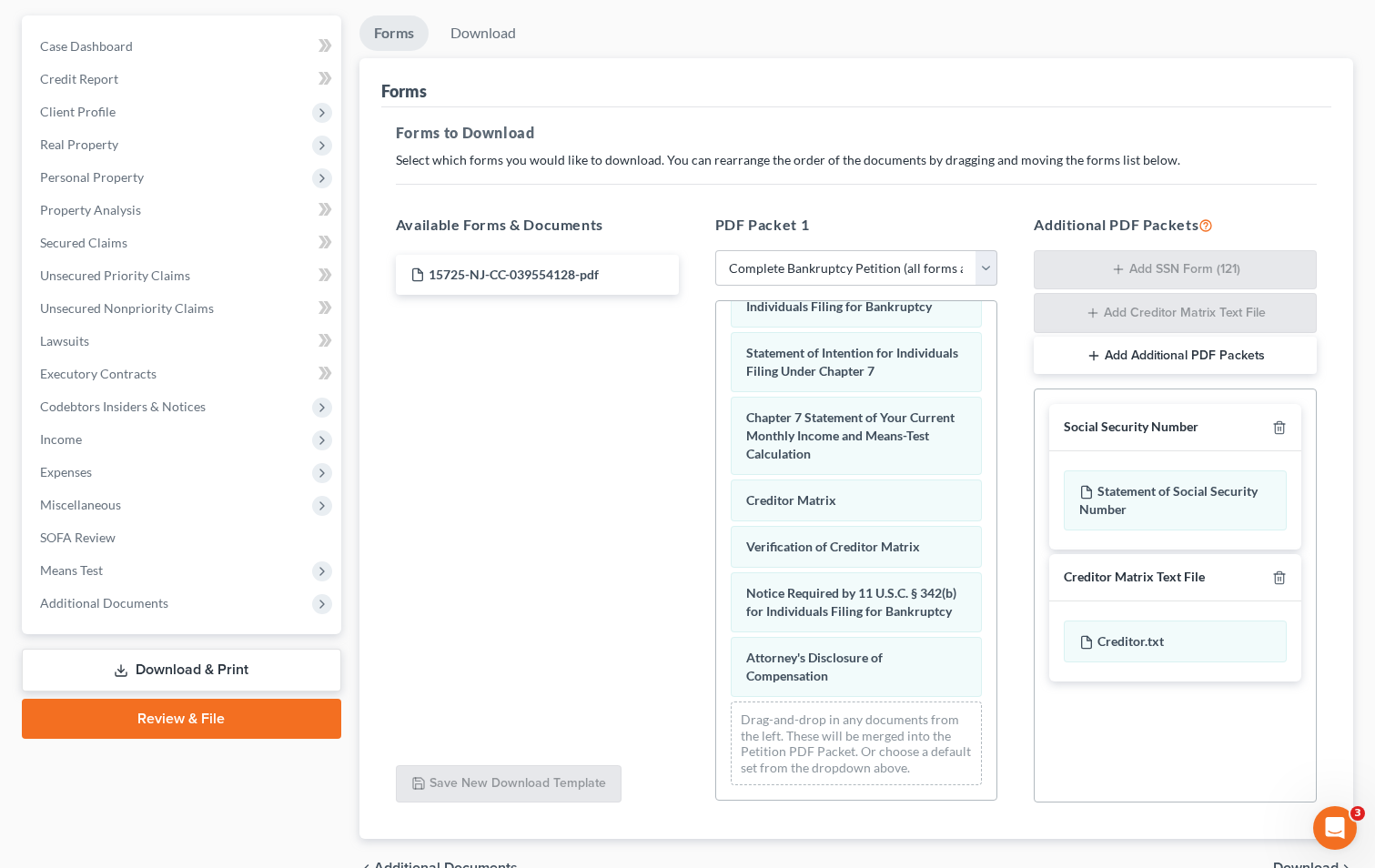
scroll to position [257, 0]
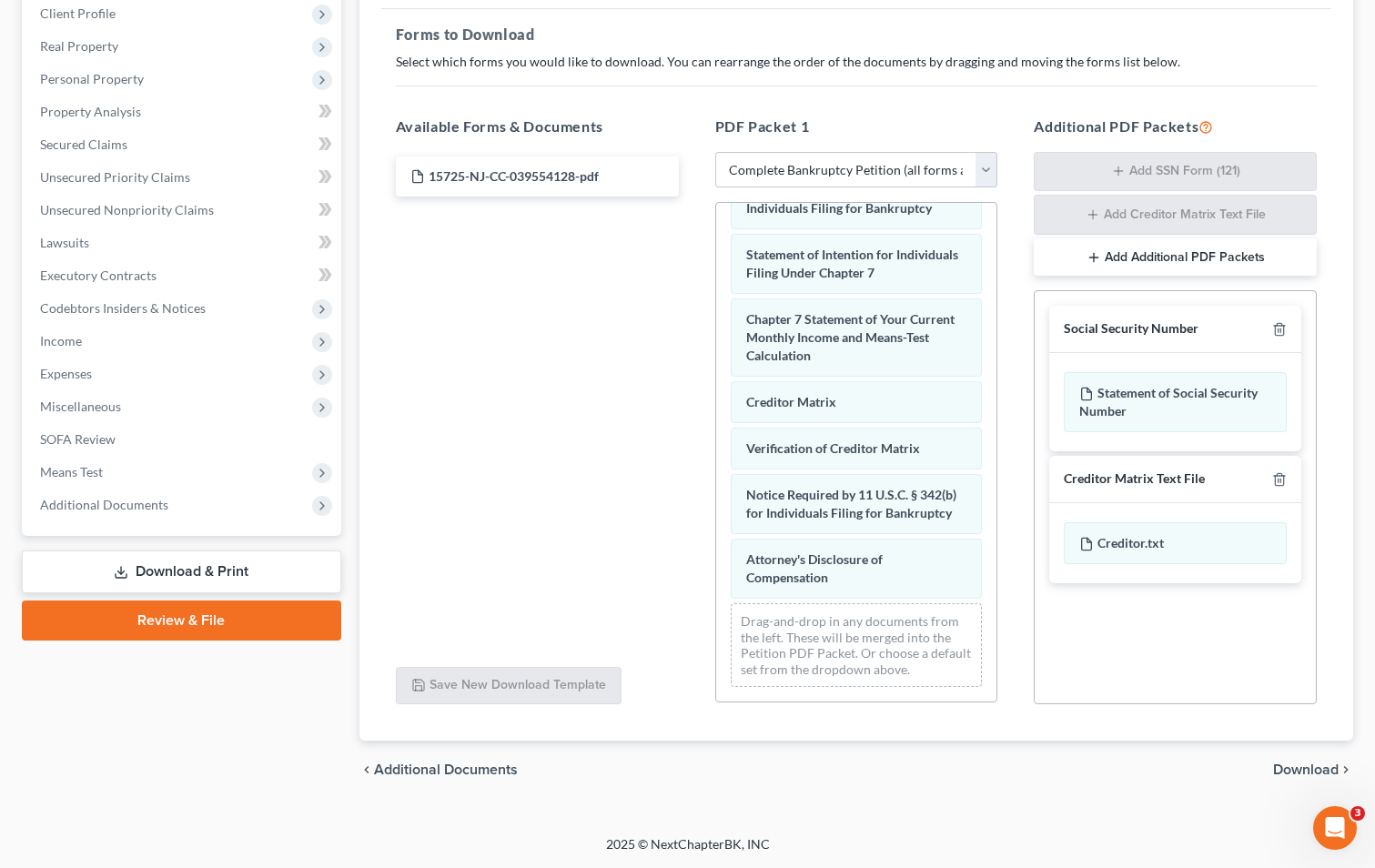
click at [1289, 771] on span "Download" at bounding box center [1306, 769] width 65 height 15
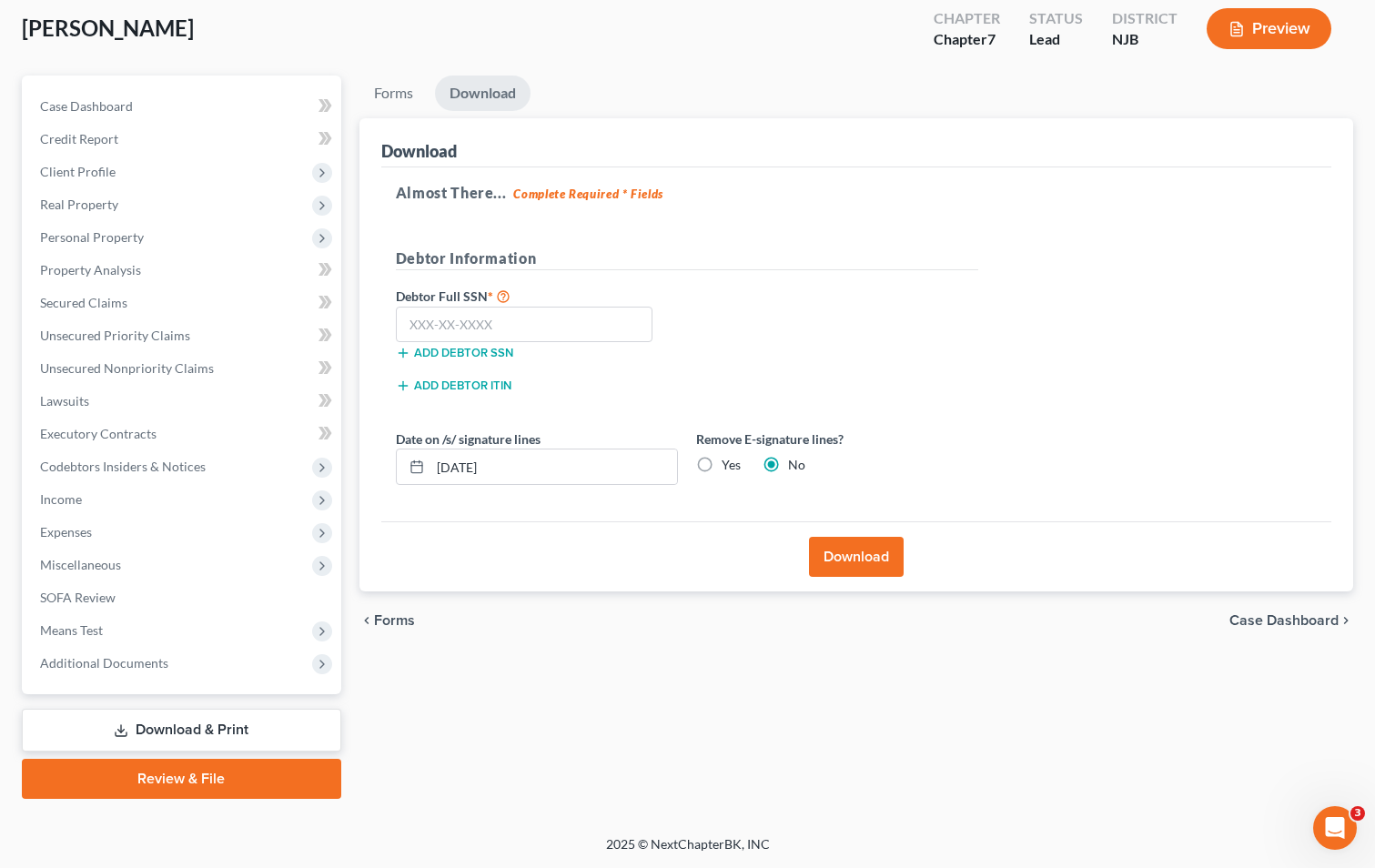
scroll to position [99, 0]
click at [418, 313] on input "text" at bounding box center [525, 325] width 257 height 37
type input "148-82-3944"
click at [853, 563] on button "Download" at bounding box center [856, 556] width 95 height 40
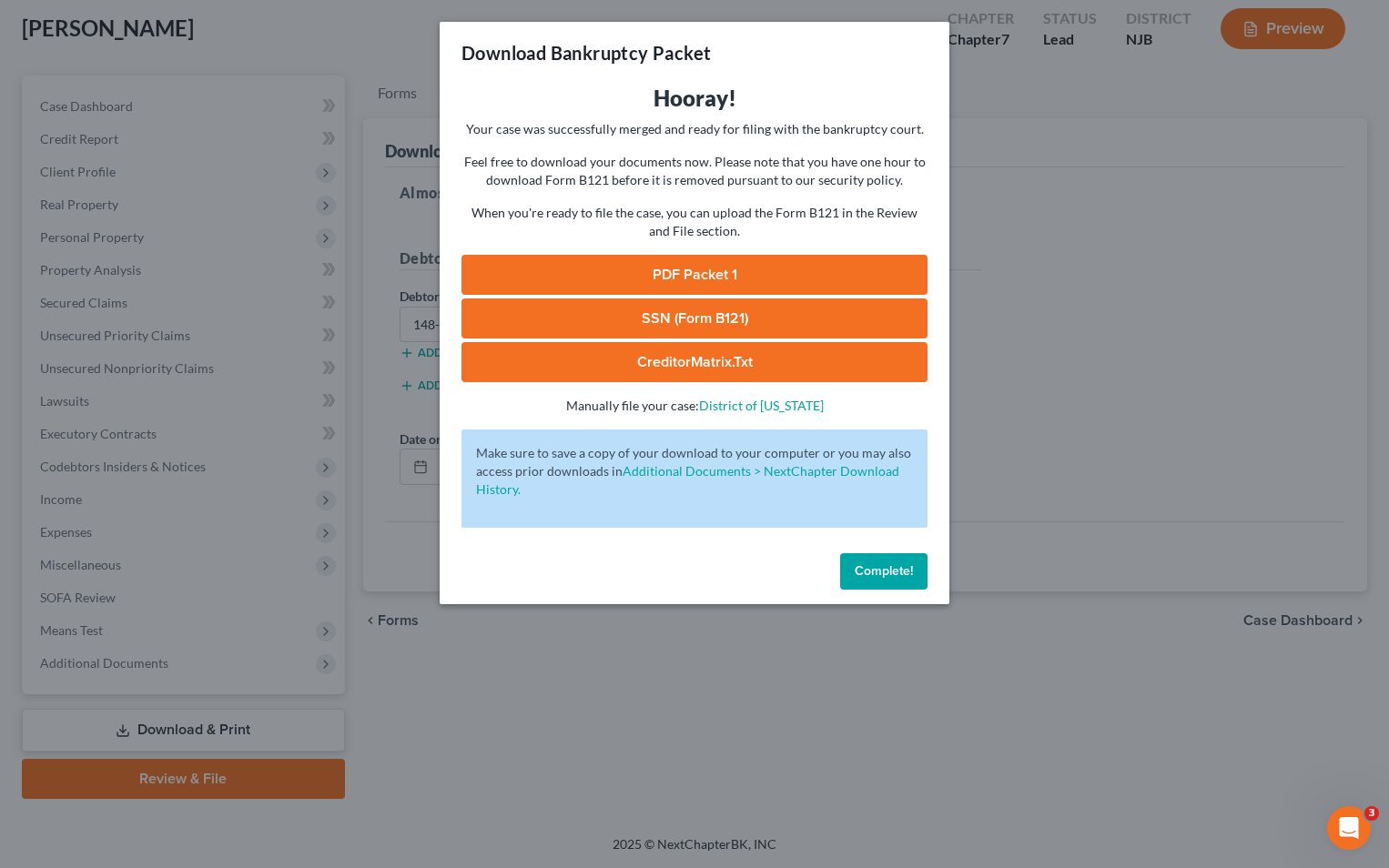
click at [715, 269] on link "PDF Packet 1" at bounding box center [694, 274] width 466 height 40
click at [699, 319] on link "SSN (Form B121)" at bounding box center [694, 318] width 466 height 40
click at [698, 364] on link "CreditorMatrix.txt" at bounding box center [694, 362] width 466 height 40
click at [887, 576] on span "Complete!" at bounding box center [883, 571] width 58 height 16
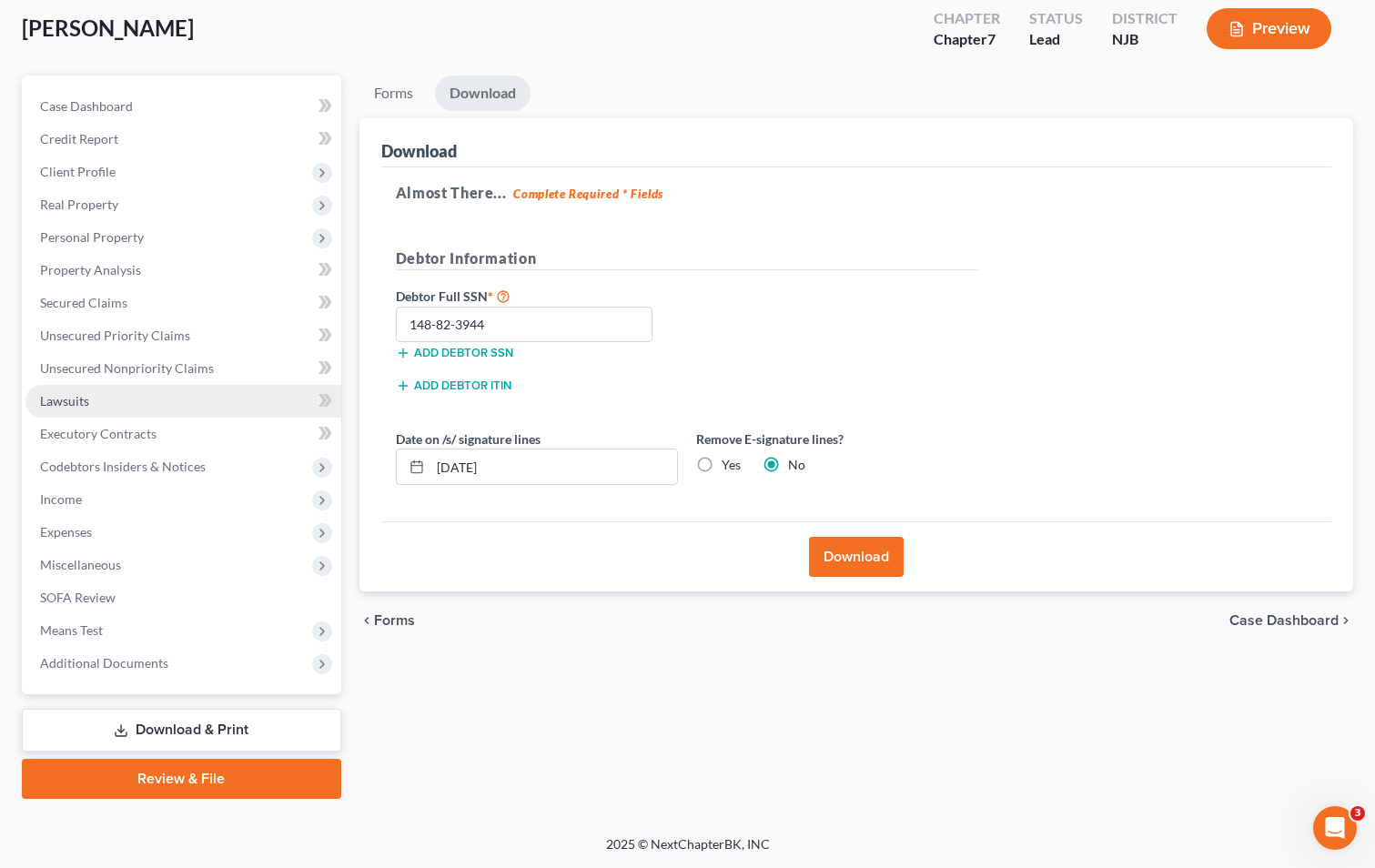
click at [72, 401] on span "Lawsuits" at bounding box center [64, 401] width 49 height 16
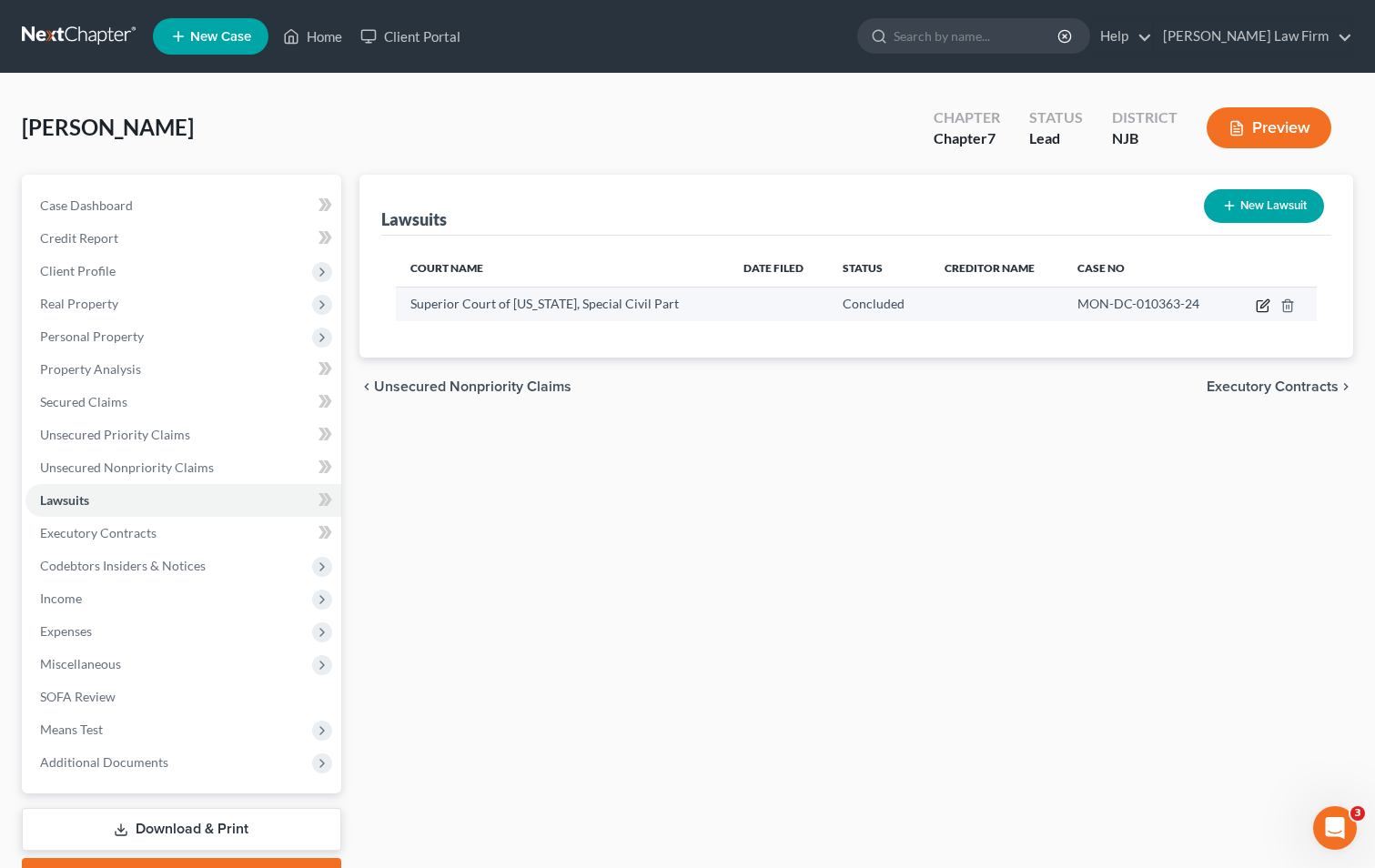
click at [1257, 308] on icon "button" at bounding box center [1261, 306] width 11 height 11
select select "33"
select select "2"
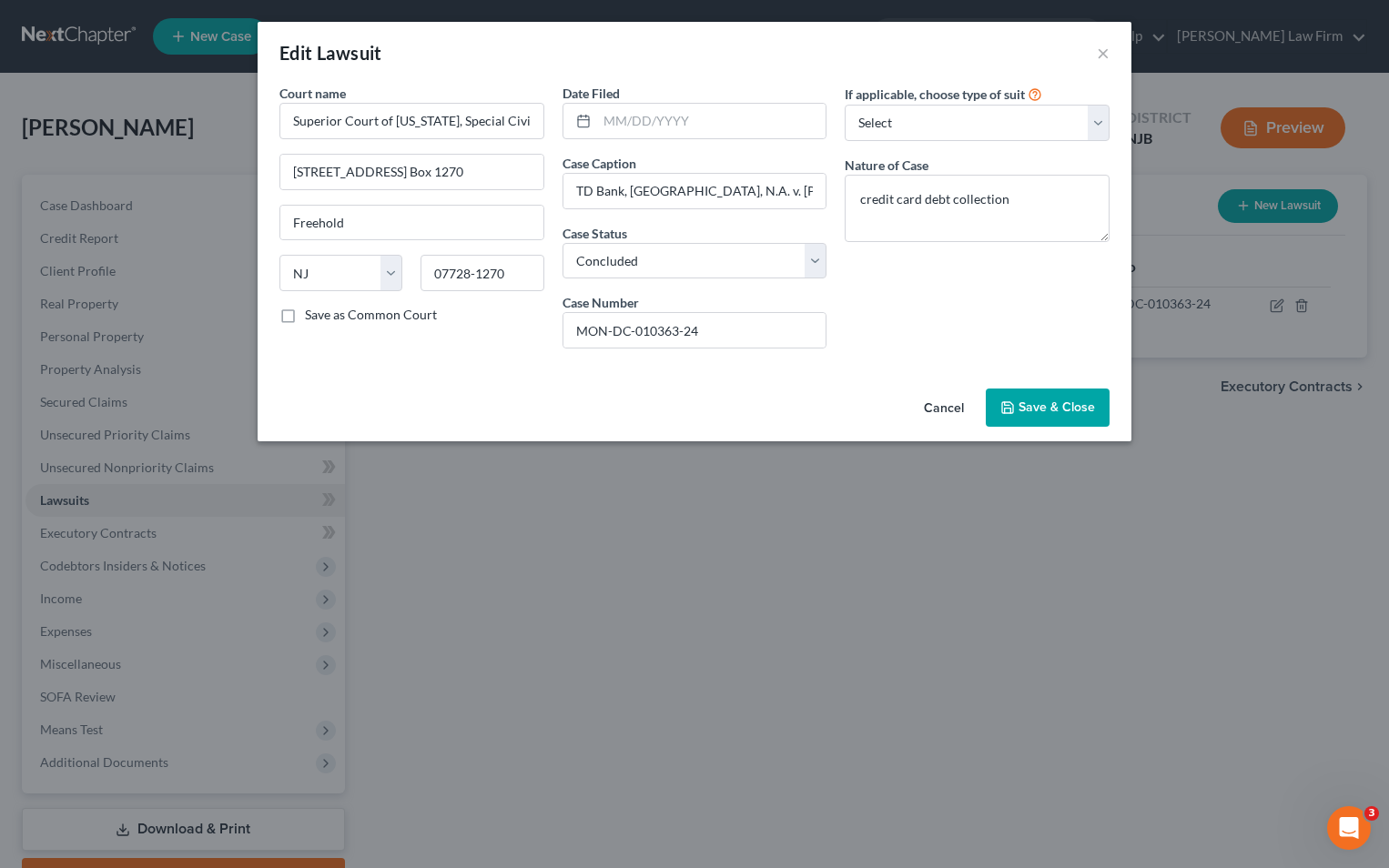
click at [943, 407] on button "Cancel" at bounding box center [943, 408] width 69 height 37
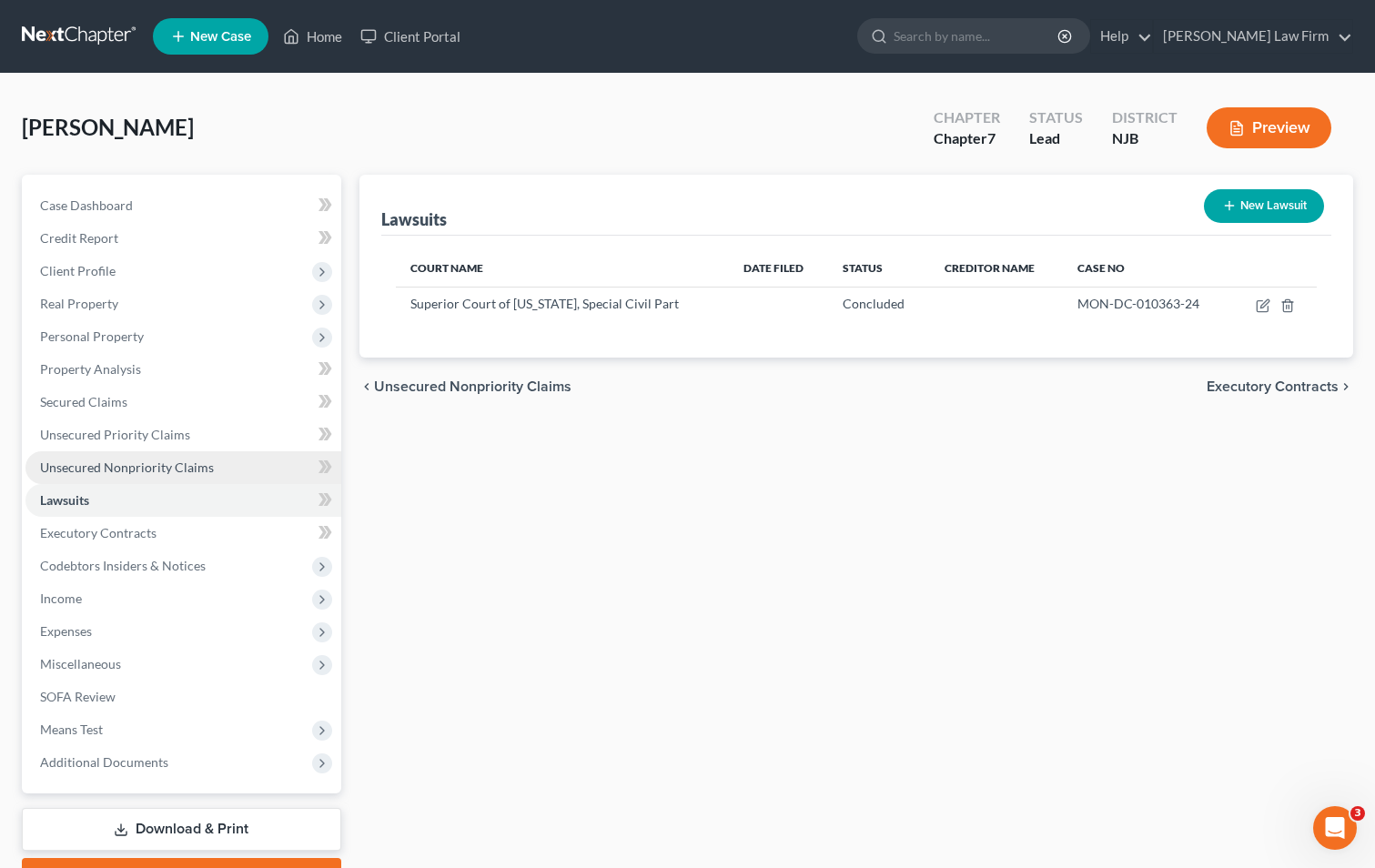
click at [87, 469] on span "Unsecured Nonpriority Claims" at bounding box center [127, 467] width 174 height 16
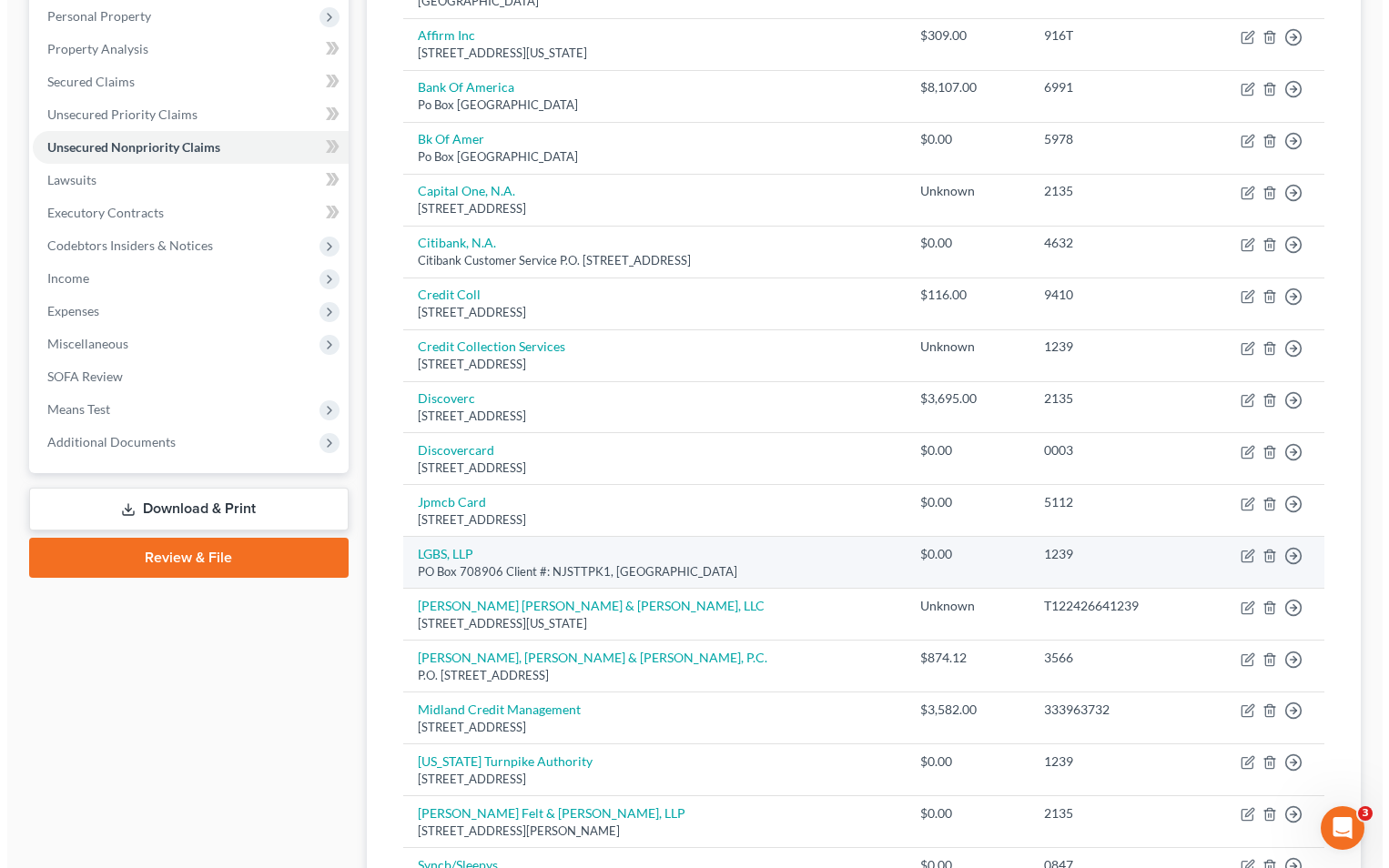
scroll to position [91, 0]
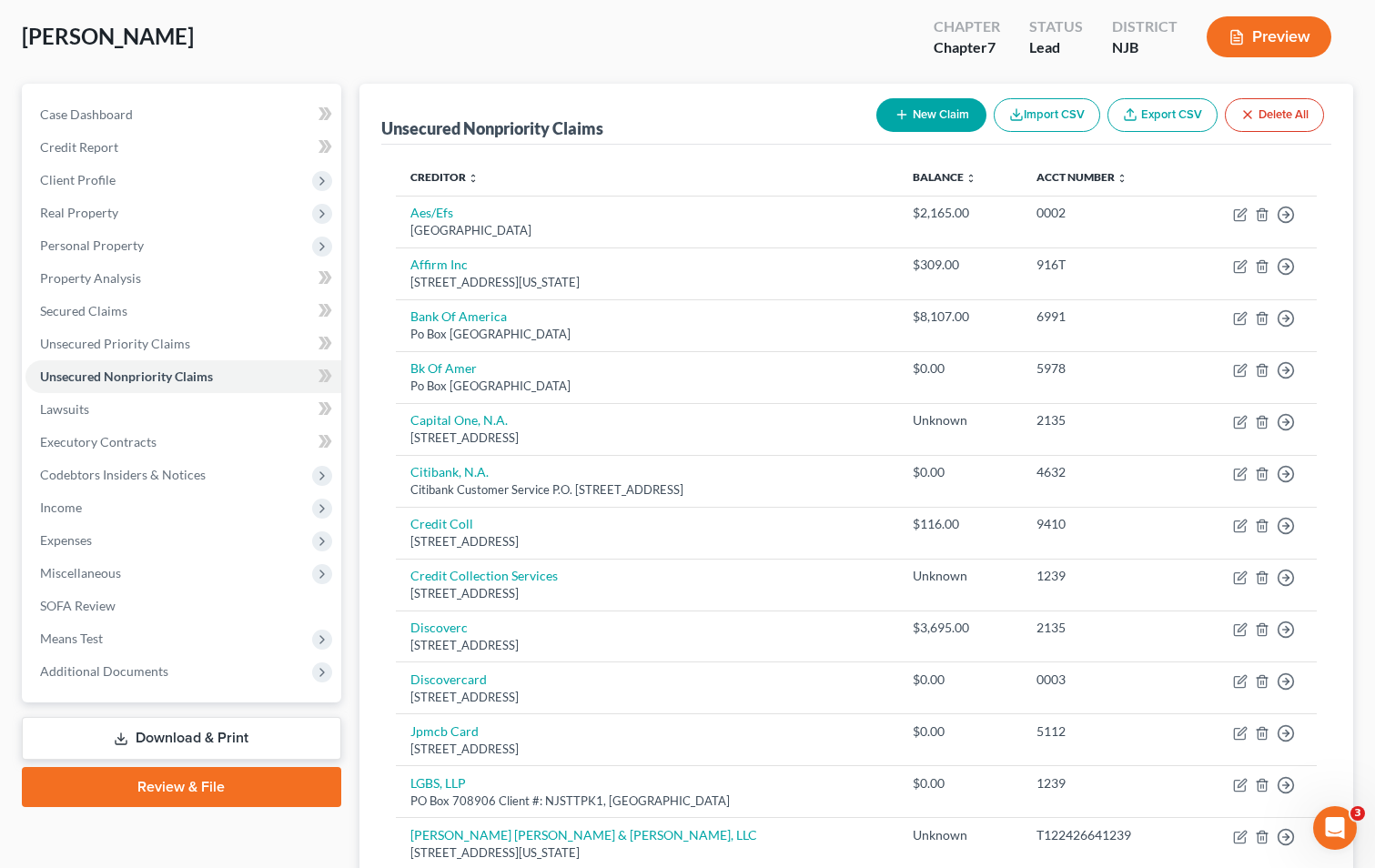
click at [924, 118] on button "New Claim" at bounding box center [931, 115] width 110 height 34
select select "0"
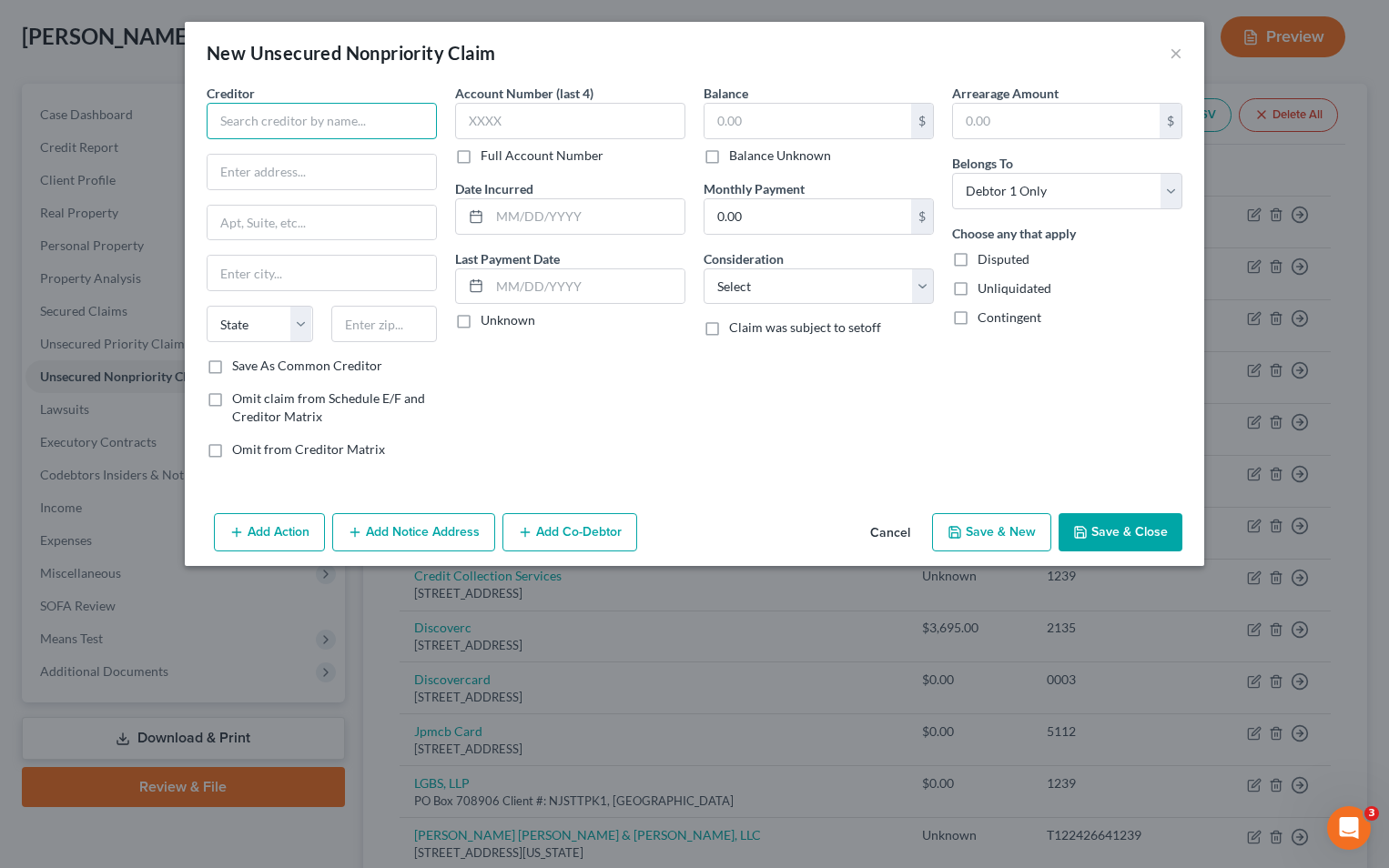
click at [310, 129] on input "text" at bounding box center [322, 121] width 231 height 37
type input "[US_STATE] Turnpike Authority (NJTA)"
click at [305, 178] on input "text" at bounding box center [322, 171] width 229 height 35
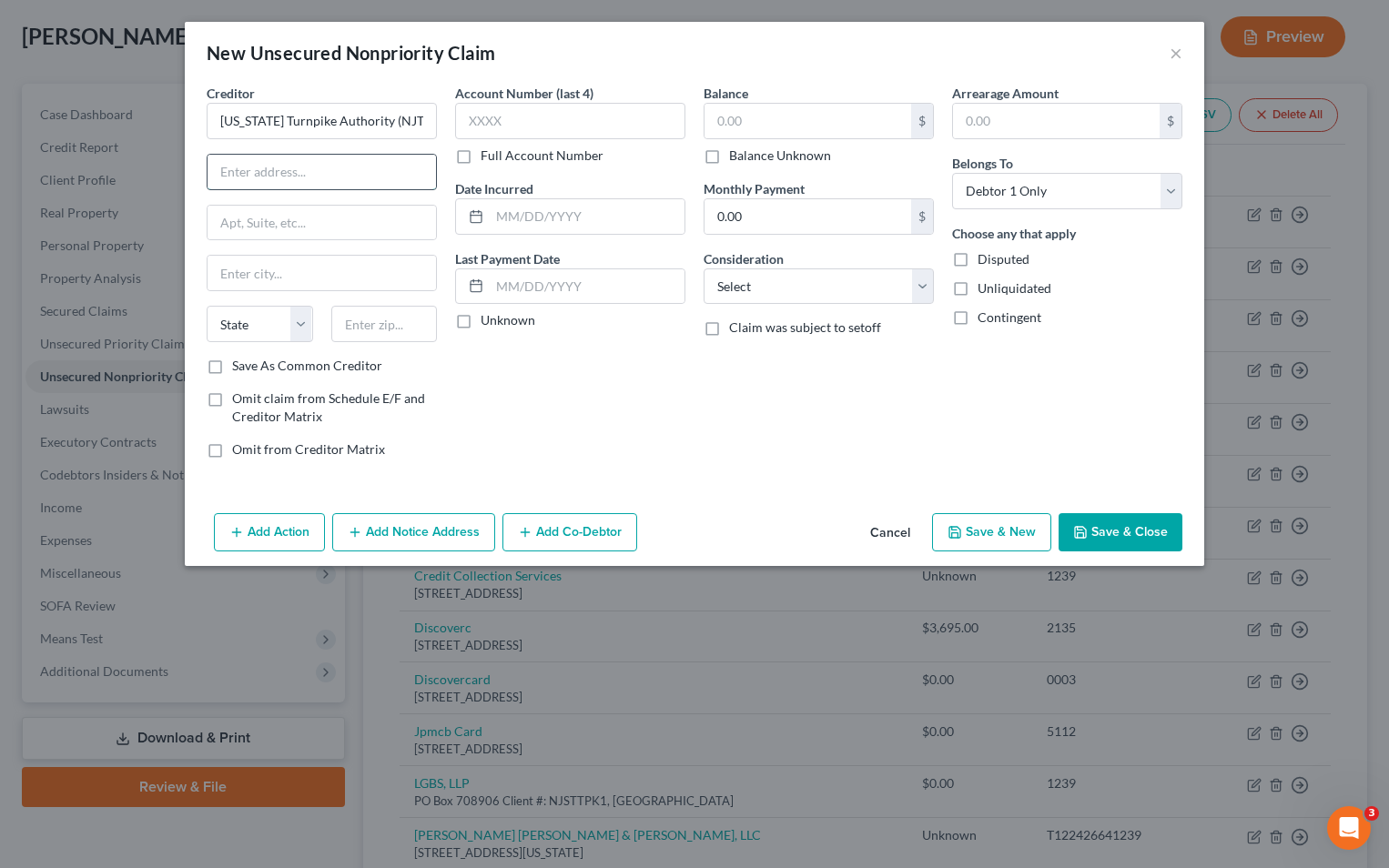
paste input "[STREET_ADDRESS]."
drag, startPoint x: 255, startPoint y: 174, endPoint x: 325, endPoint y: 180, distance: 70.3
click at [325, 180] on input "[STREET_ADDRESS]." at bounding box center [322, 171] width 229 height 35
type input "PO BOX 5042, , NJ 07095-5042."
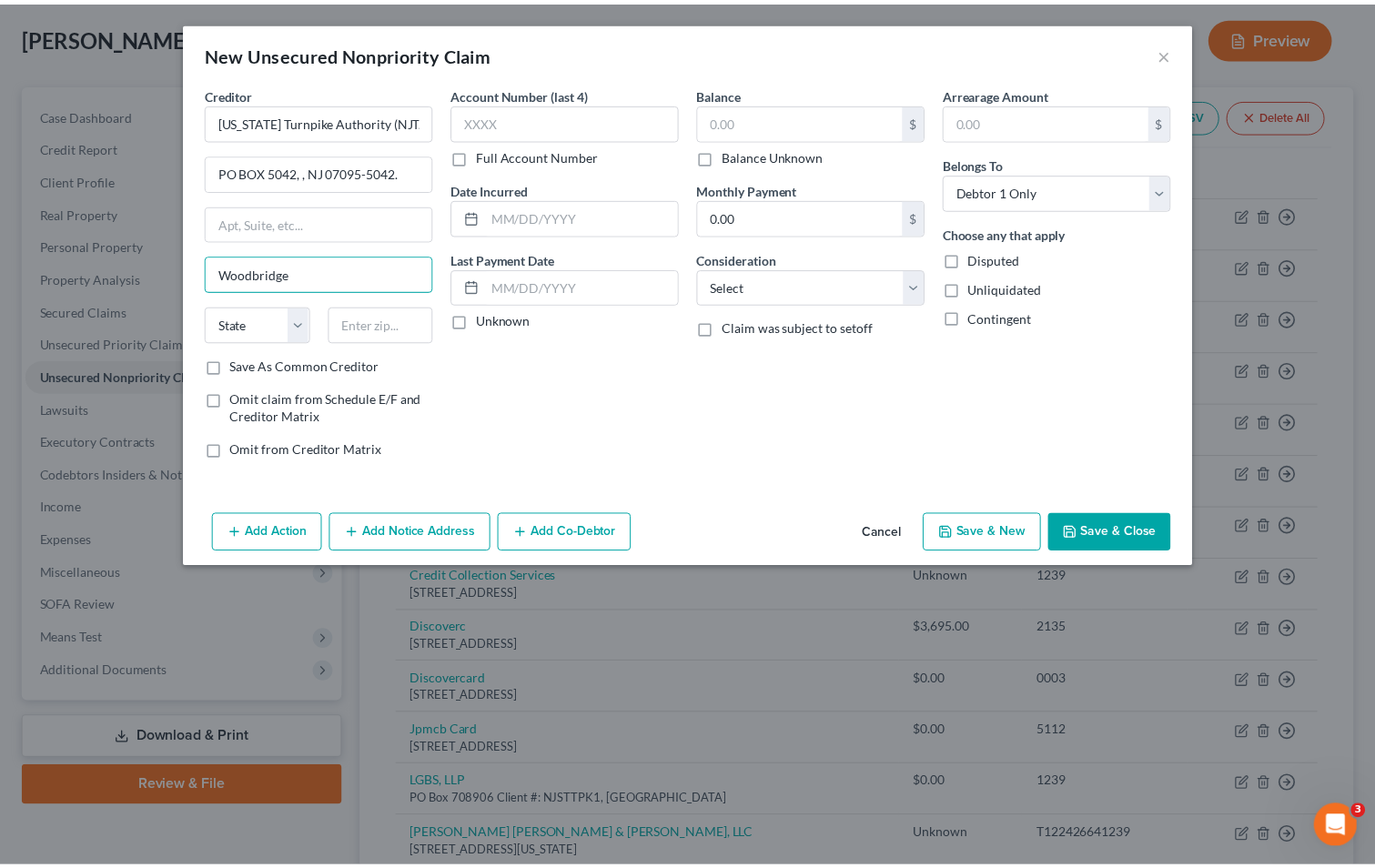
scroll to position [0, 0]
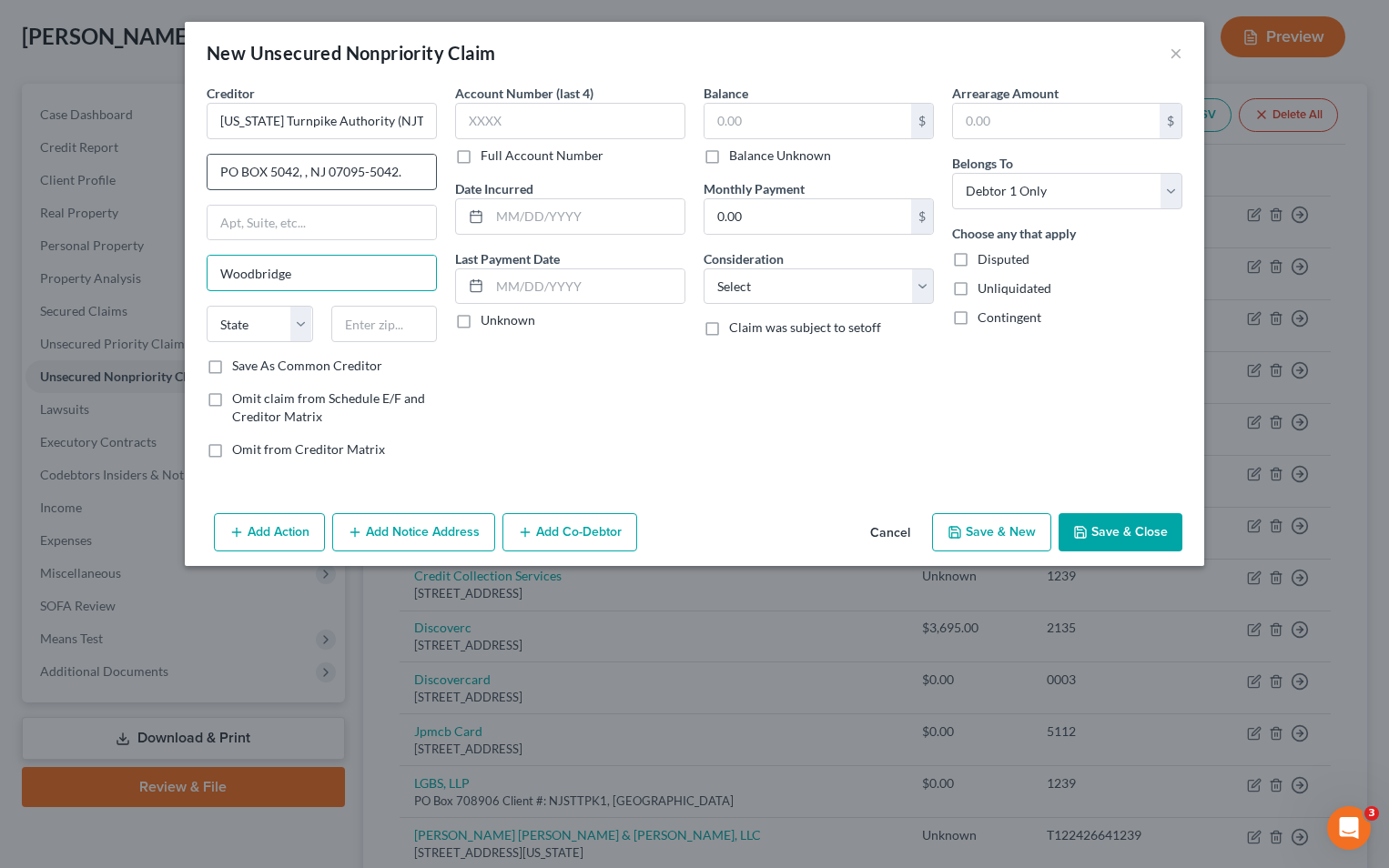
type input "Woodbridge"
drag, startPoint x: 396, startPoint y: 170, endPoint x: 329, endPoint y: 176, distance: 67.3
click at [329, 176] on input "PO BOX 5042, , NJ 07095-5042." at bounding box center [322, 171] width 229 height 35
type input "PO BOX 5042, , [GEOGRAPHIC_DATA] ."
type input "07095-5042"
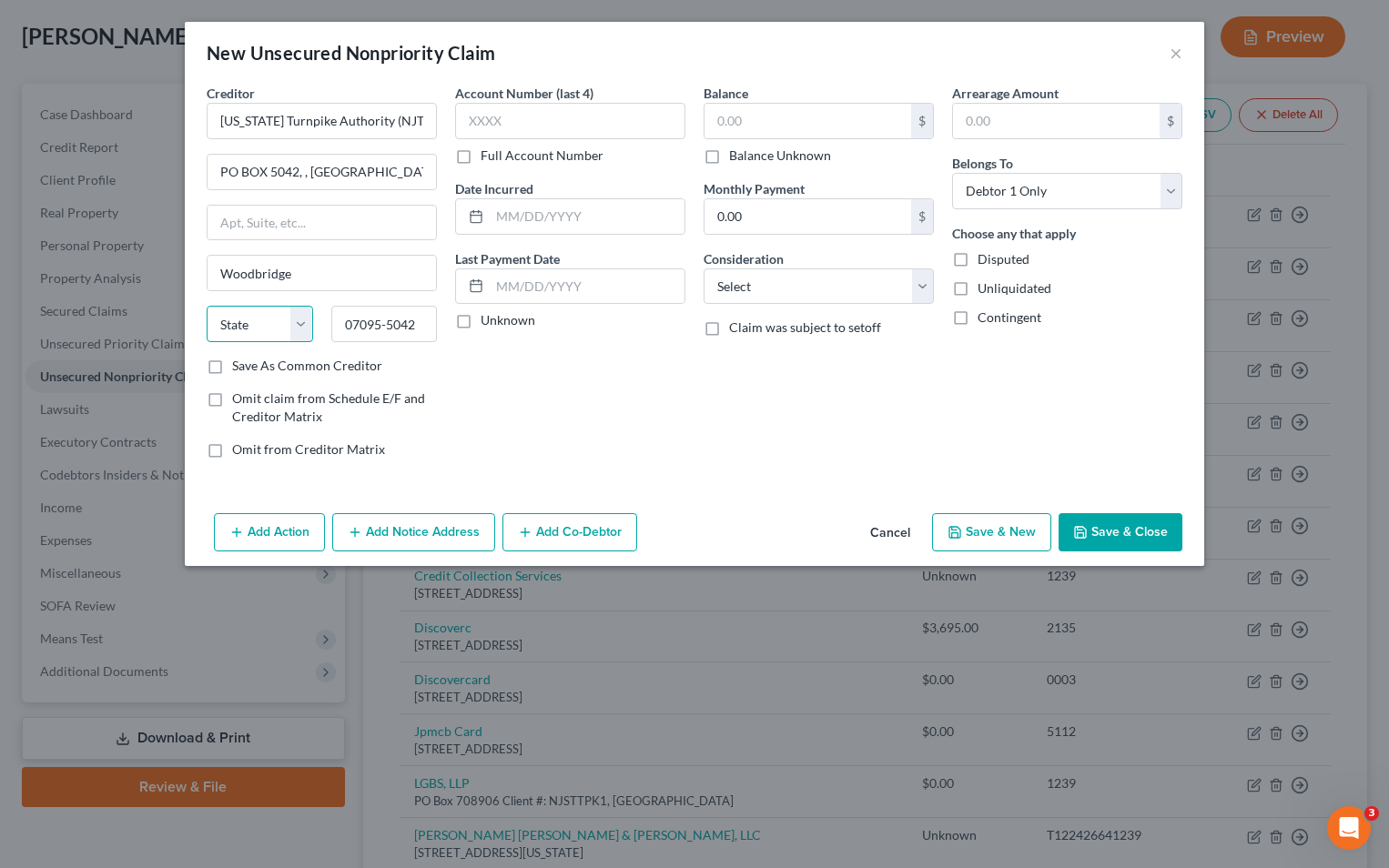
click at [300, 325] on select "State [US_STATE] AK AR AZ CA CO CT DE DC [GEOGRAPHIC_DATA] [GEOGRAPHIC_DATA] GU…" at bounding box center [260, 324] width 107 height 37
click at [280, 319] on select "State [US_STATE] AK AR AZ CA CO CT DE DC [GEOGRAPHIC_DATA] [GEOGRAPHIC_DATA] GU…" at bounding box center [260, 324] width 107 height 37
select select "33"
click at [207, 306] on select "State [US_STATE] AK AR AZ CA CO CT DE DC [GEOGRAPHIC_DATA] [GEOGRAPHIC_DATA] GU…" at bounding box center [260, 324] width 107 height 37
drag, startPoint x: 338, startPoint y: 167, endPoint x: 298, endPoint y: 178, distance: 41.5
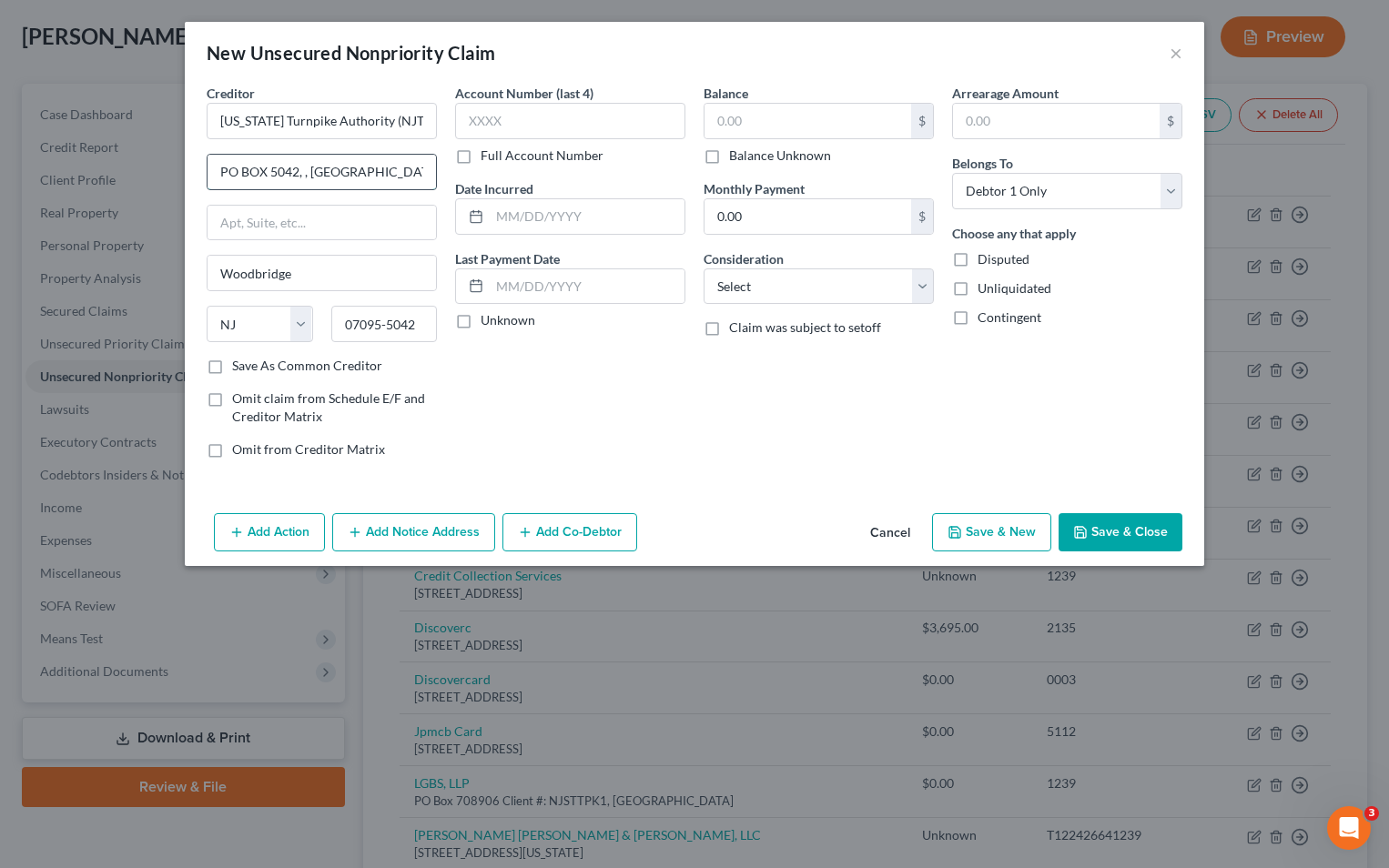
click at [298, 178] on input "PO BOX 5042, , [GEOGRAPHIC_DATA] ." at bounding box center [322, 171] width 229 height 35
type input "PO BOX 5042"
click at [232, 366] on label "Save As Common Creditor" at bounding box center [307, 365] width 150 height 18
click at [240, 366] on input "Save As Common Creditor" at bounding box center [246, 362] width 12 height 12
checkbox input "true"
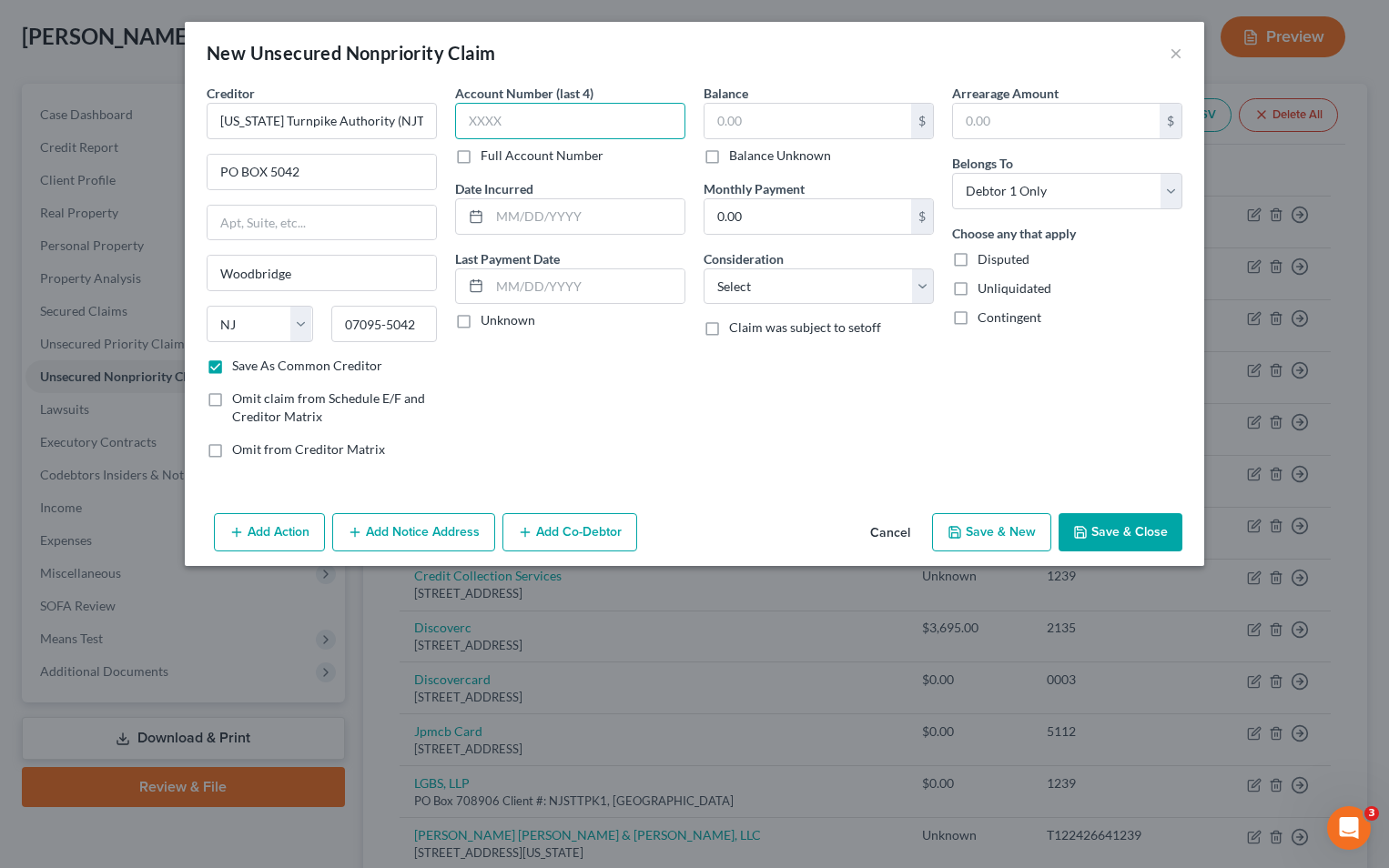
click at [515, 128] on input "text" at bounding box center [570, 121] width 231 height 37
click at [507, 108] on input "text" at bounding box center [570, 121] width 231 height 37
click at [500, 117] on input "text" at bounding box center [570, 121] width 231 height 37
type input "1239"
click at [522, 219] on input "text" at bounding box center [587, 216] width 195 height 35
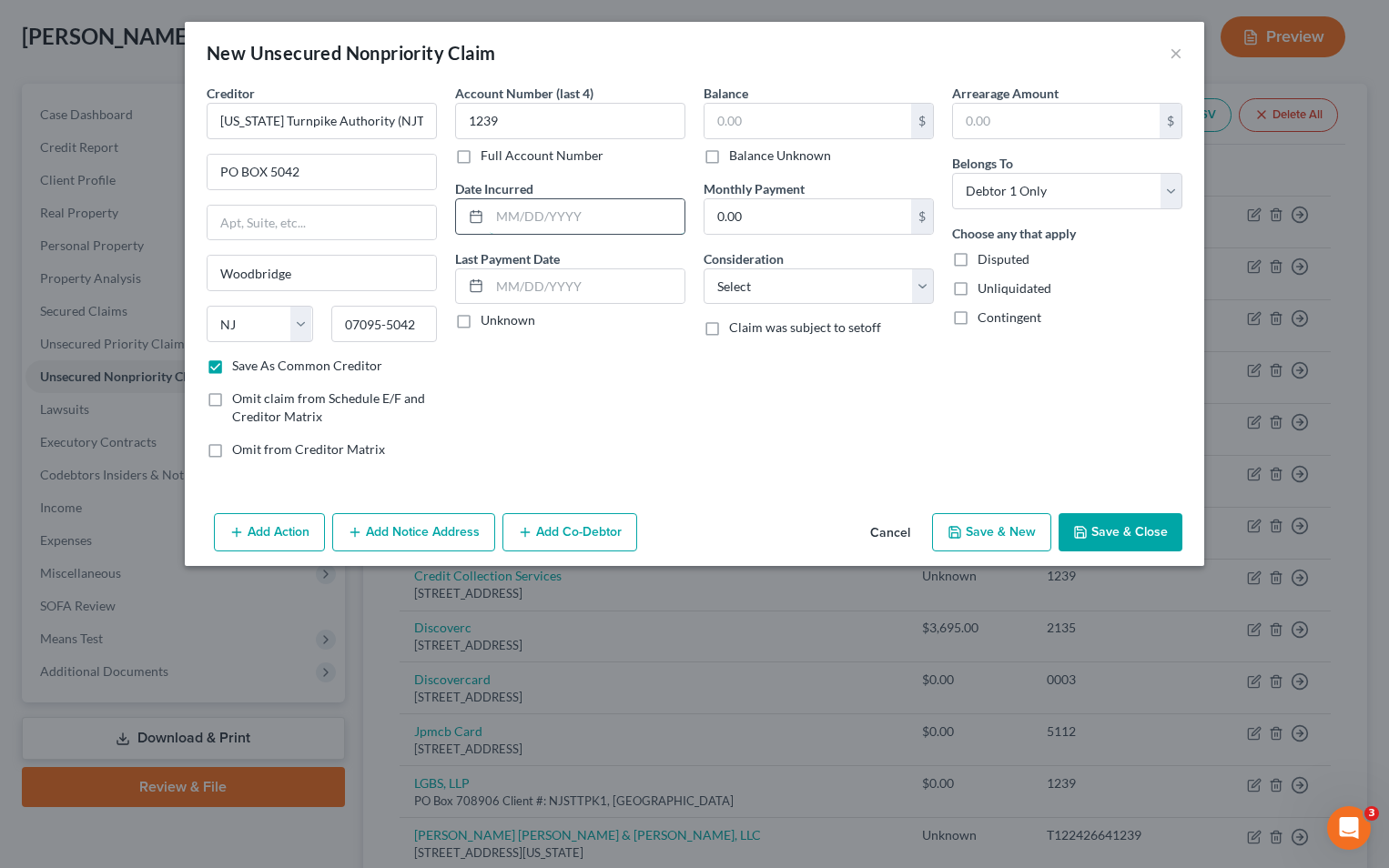
type input "0"
type input "1"
type input "[DATE]"
click at [480, 321] on label "Unknown" at bounding box center [507, 320] width 54 height 18
click at [488, 321] on input "Unknown" at bounding box center [494, 317] width 12 height 12
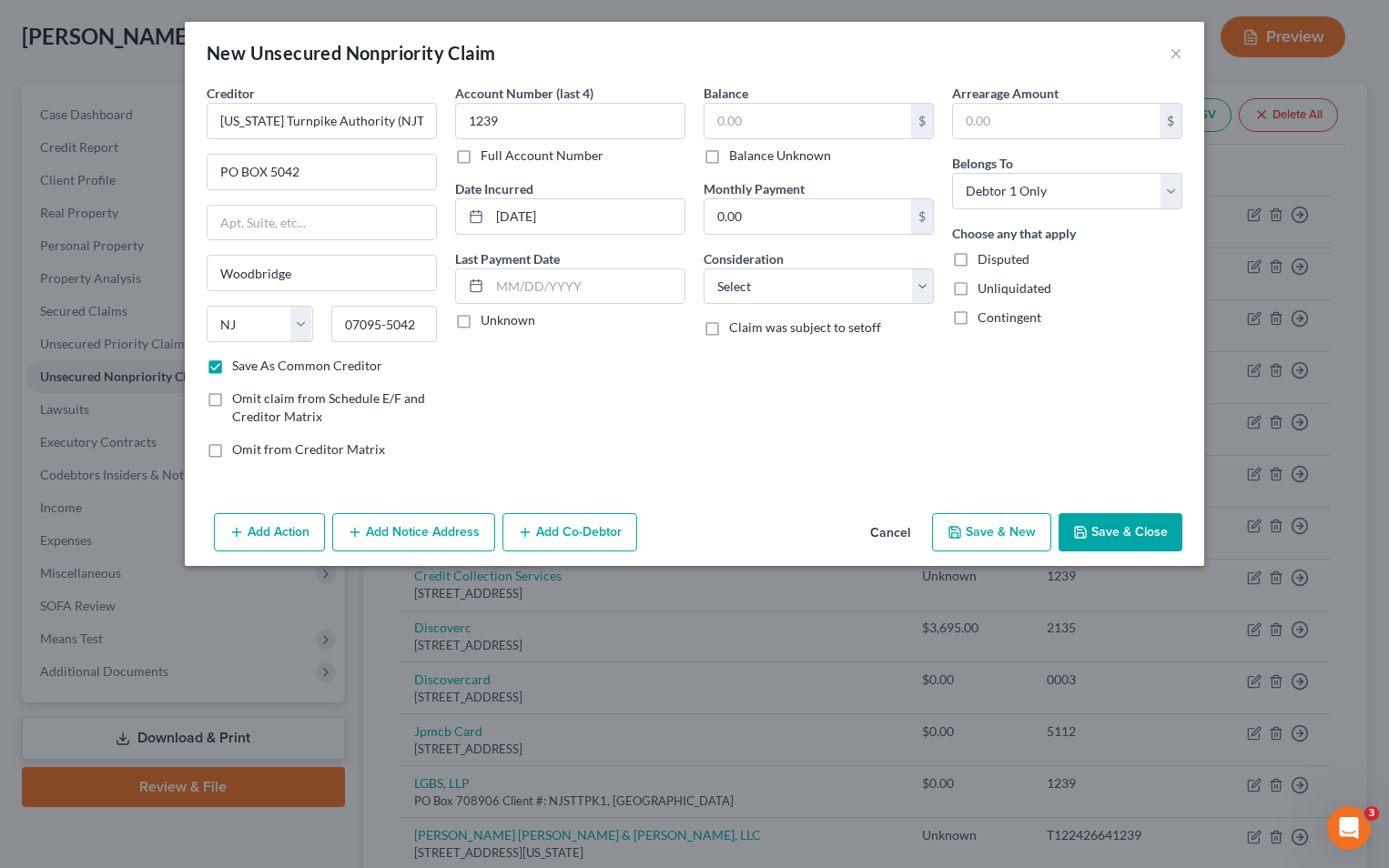
checkbox input "true"
click at [729, 157] on label "Balance Unknown" at bounding box center [779, 155] width 102 height 18
click at [737, 157] on input "Balance Unknown" at bounding box center [743, 152] width 12 height 12
checkbox input "true"
type input "0.00"
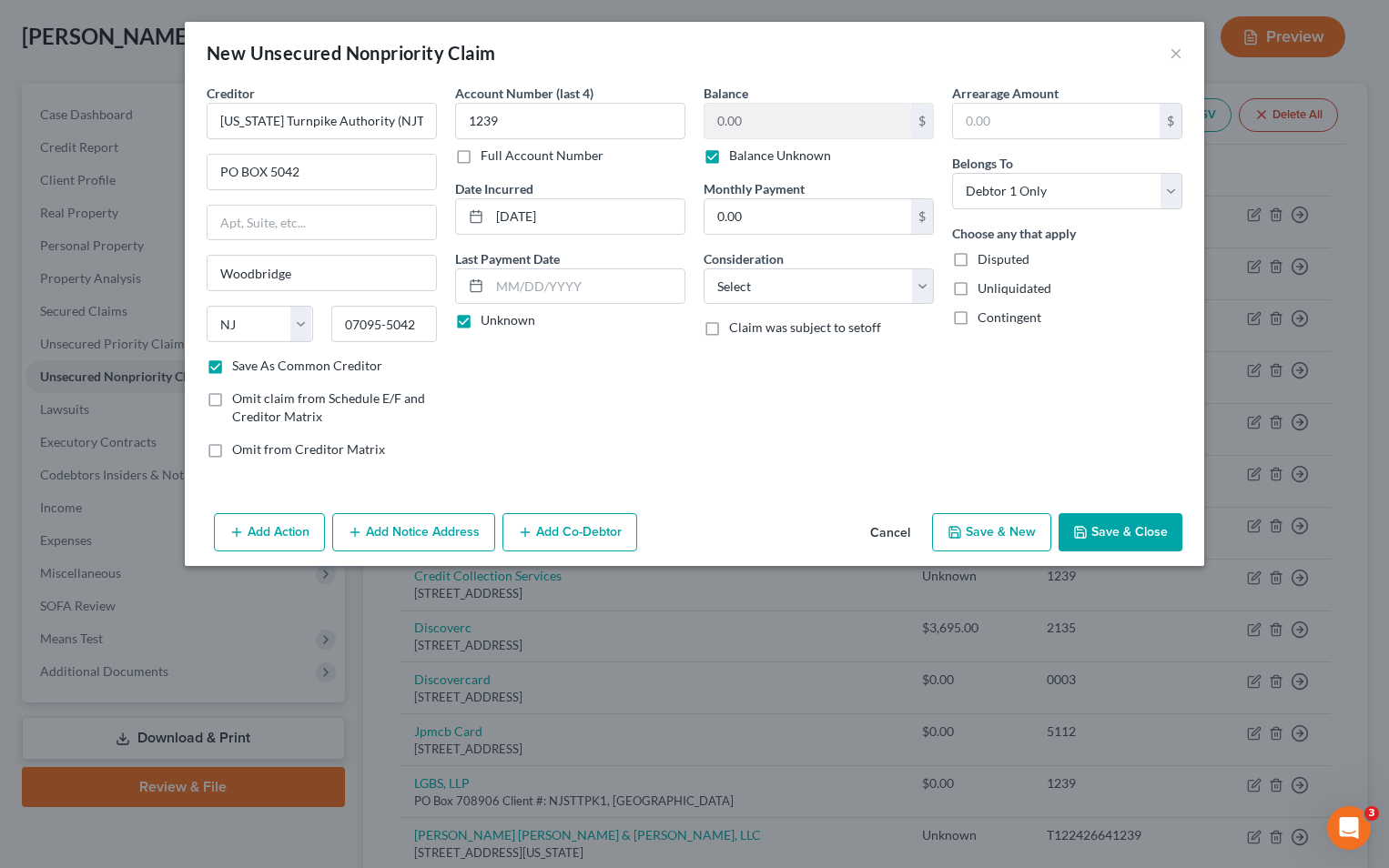
click at [1109, 526] on button "Save & Close" at bounding box center [1120, 531] width 124 height 39
checkbox input "false"
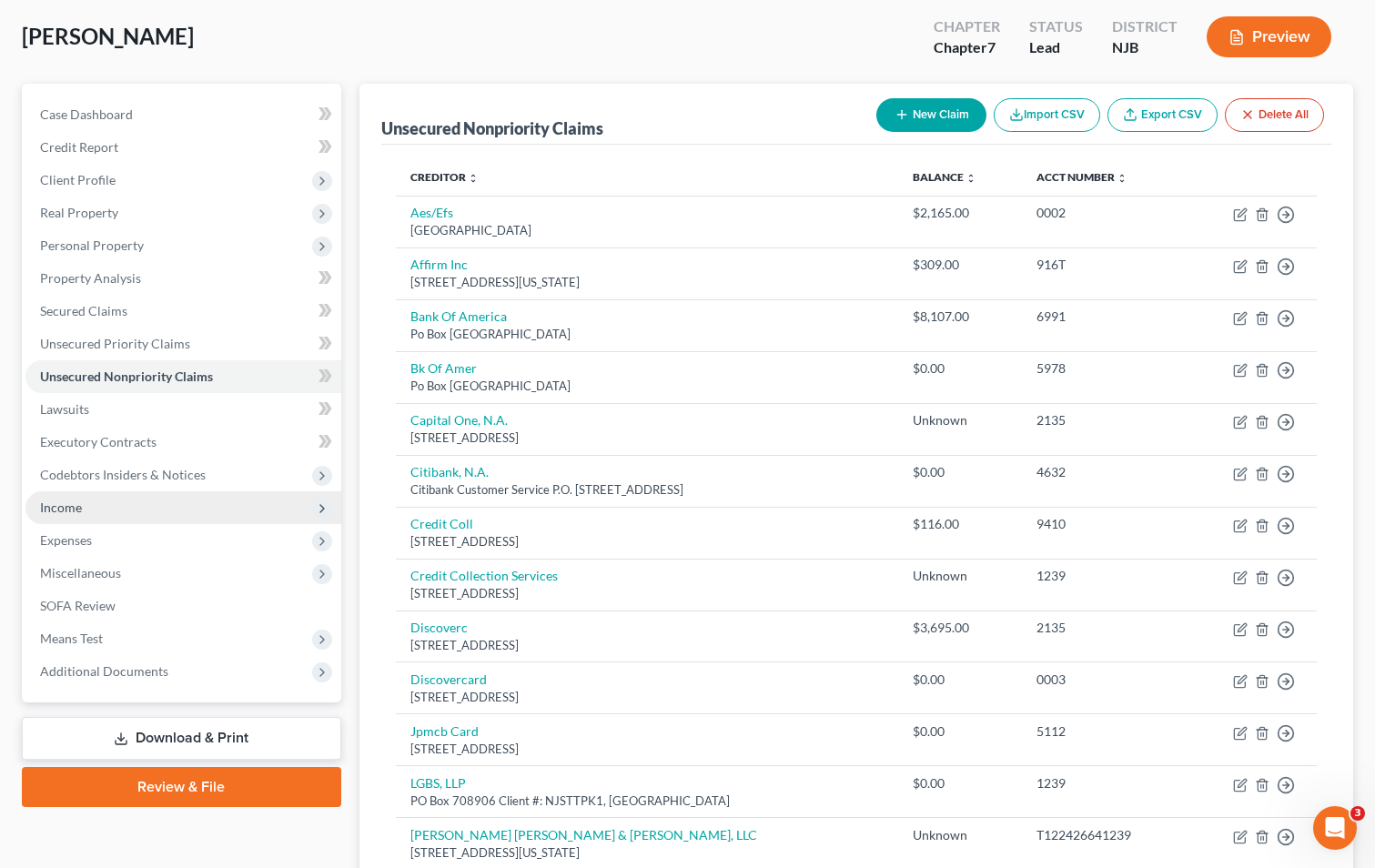
click at [62, 512] on span "Income" at bounding box center [60, 508] width 42 height 16
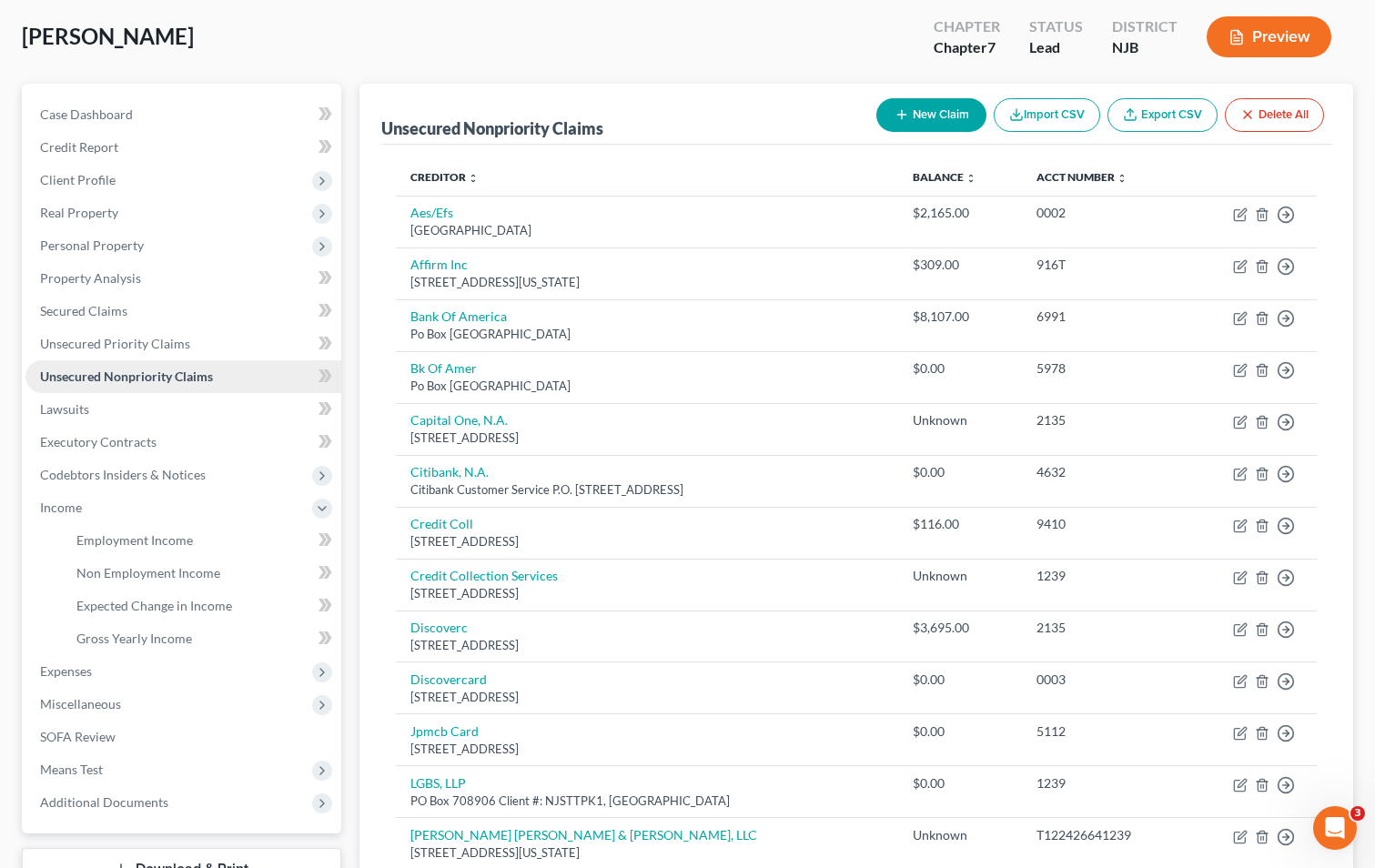
click at [74, 376] on span "Unsecured Nonpriority Claims" at bounding box center [126, 376] width 173 height 16
click at [86, 241] on span "Personal Property" at bounding box center [91, 245] width 104 height 16
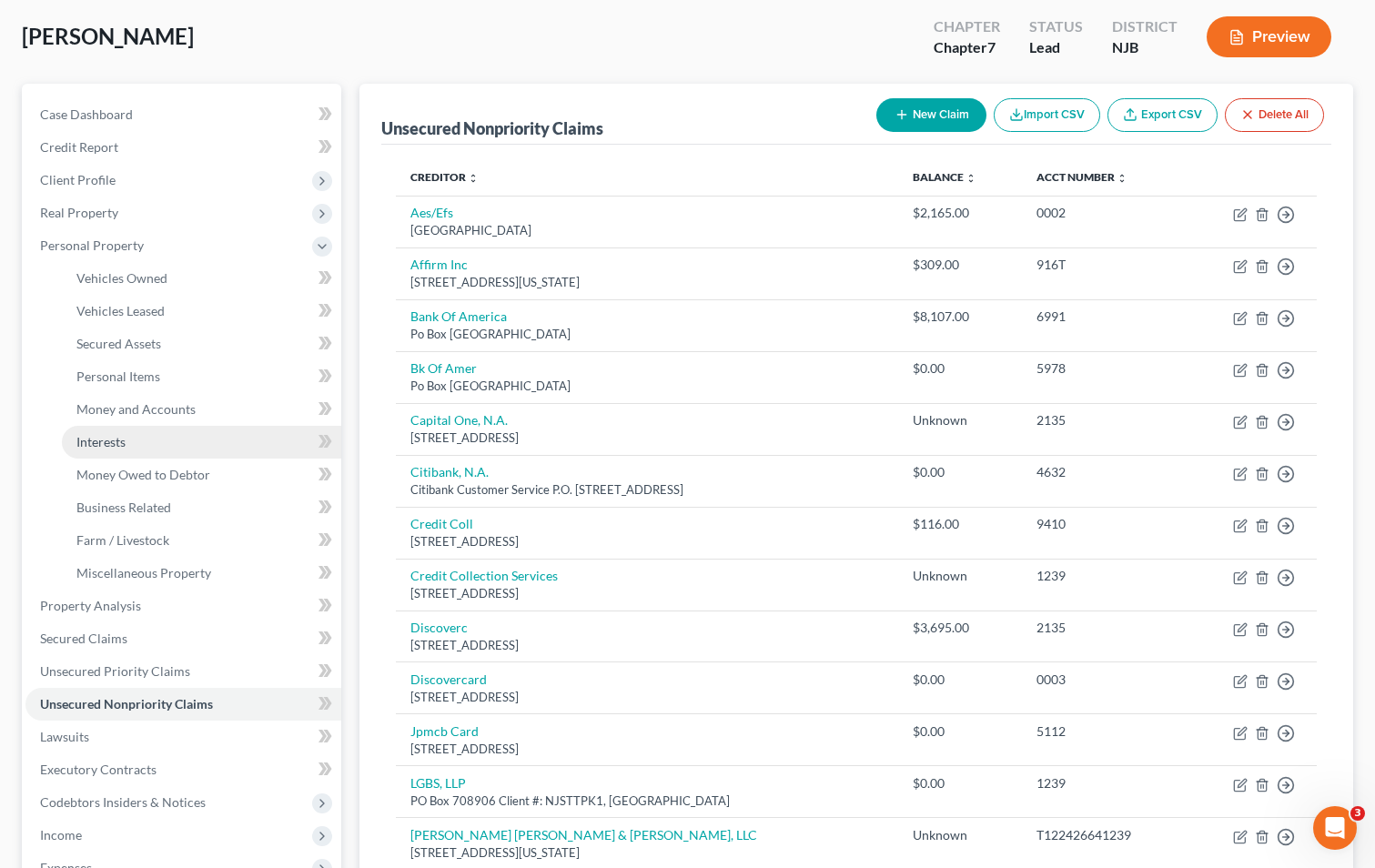
click at [113, 435] on span "Interests" at bounding box center [101, 441] width 49 height 16
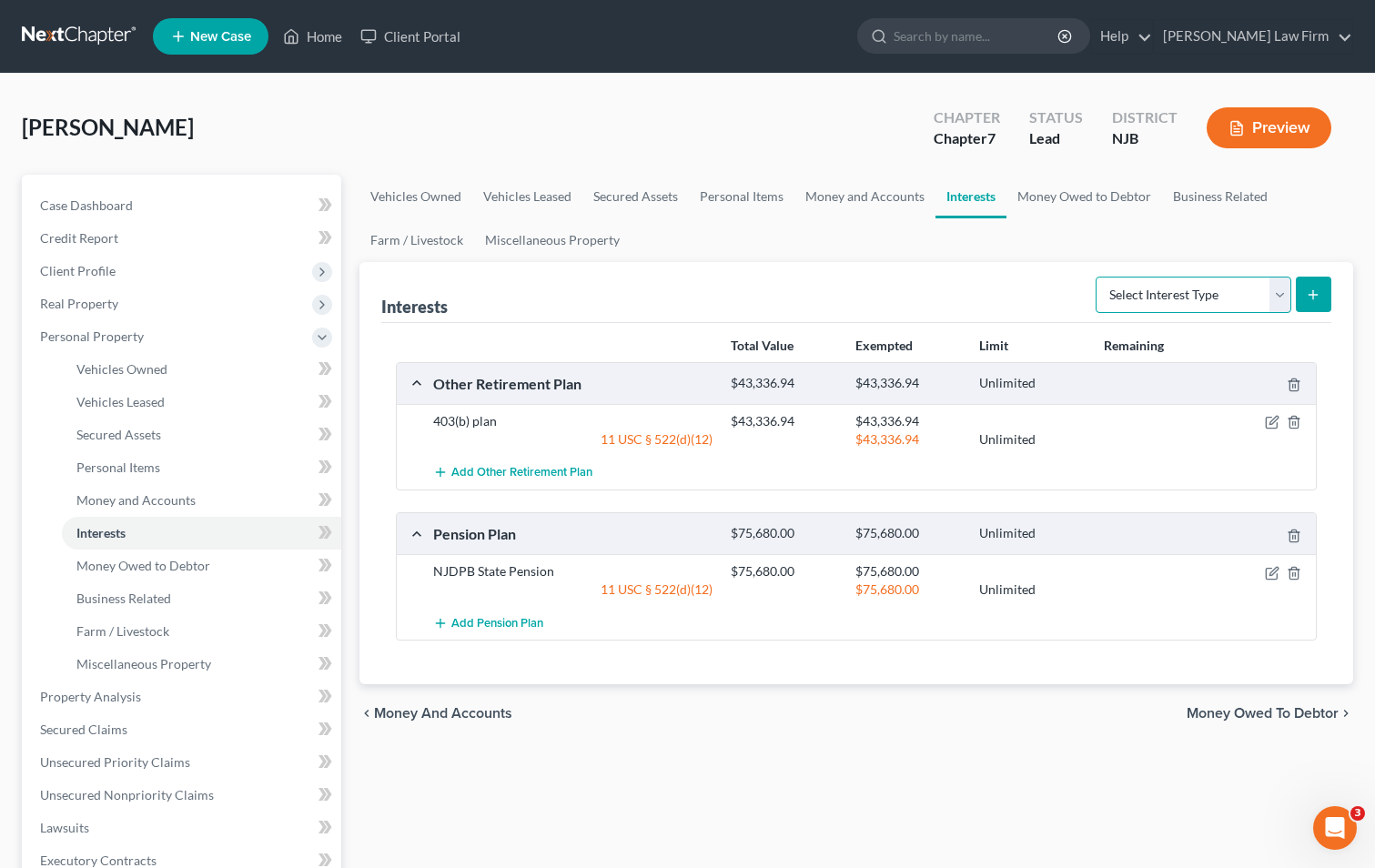
click at [1272, 301] on select "Select Interest Type 401K Annuity Bond Education IRA Government Bond Government…" at bounding box center [1194, 294] width 196 height 37
click at [1281, 301] on select "Select Interest Type 401K Annuity Bond Education IRA Government Bond Government…" at bounding box center [1194, 294] width 196 height 37
select select "term_life_insurance"
click at [1098, 276] on select "Select Interest Type 401K Annuity Bond Education IRA Government Bond Government…" at bounding box center [1194, 294] width 196 height 37
click at [1314, 289] on icon "submit" at bounding box center [1313, 294] width 15 height 15
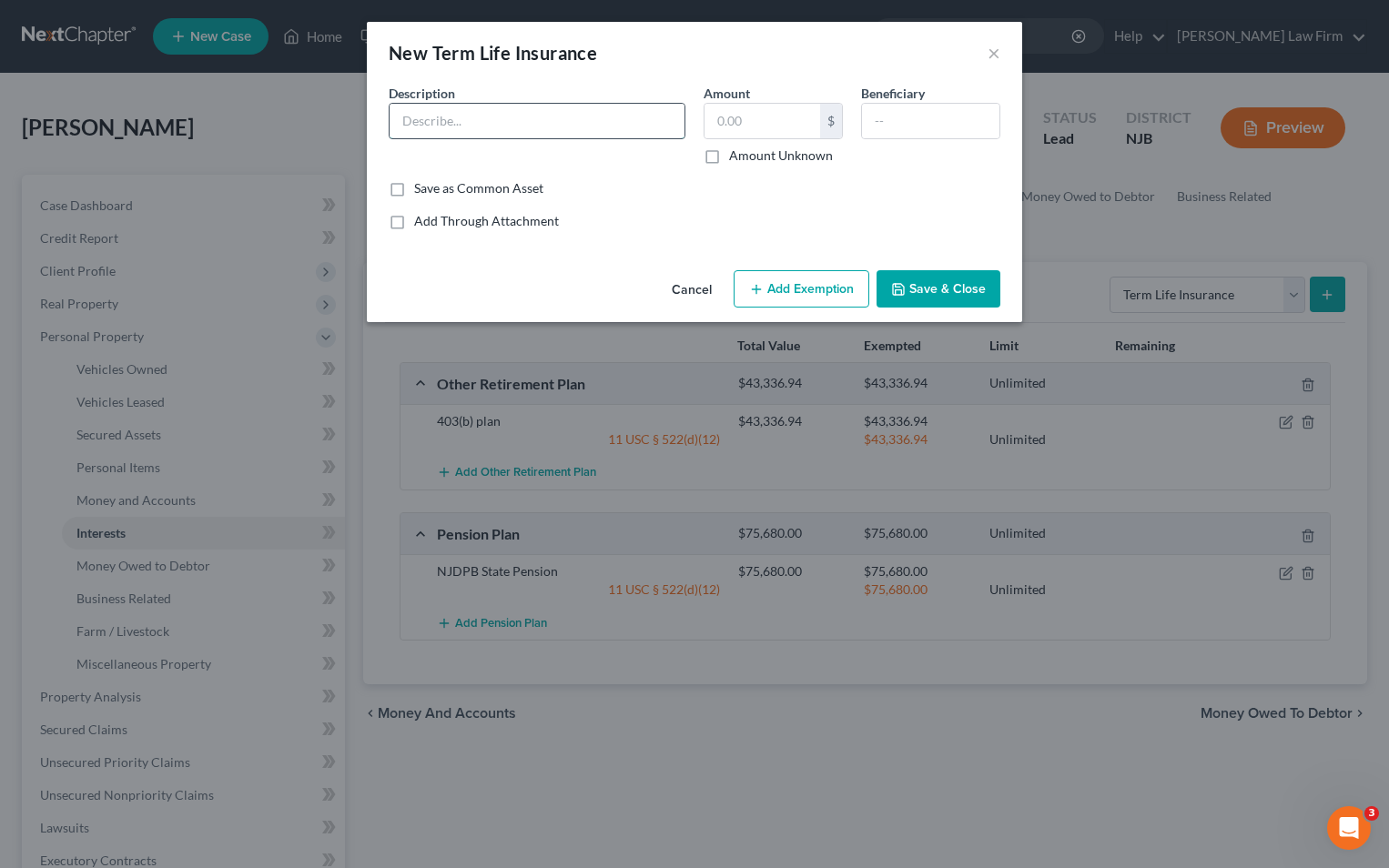
click at [458, 119] on input "text" at bounding box center [537, 121] width 295 height 35
type input "NJDPB Group Lige Insurance"
click at [759, 127] on input "text" at bounding box center [761, 121] width 116 height 35
type input "312,865"
click at [414, 188] on label "Save as Common Asset" at bounding box center [478, 188] width 130 height 18
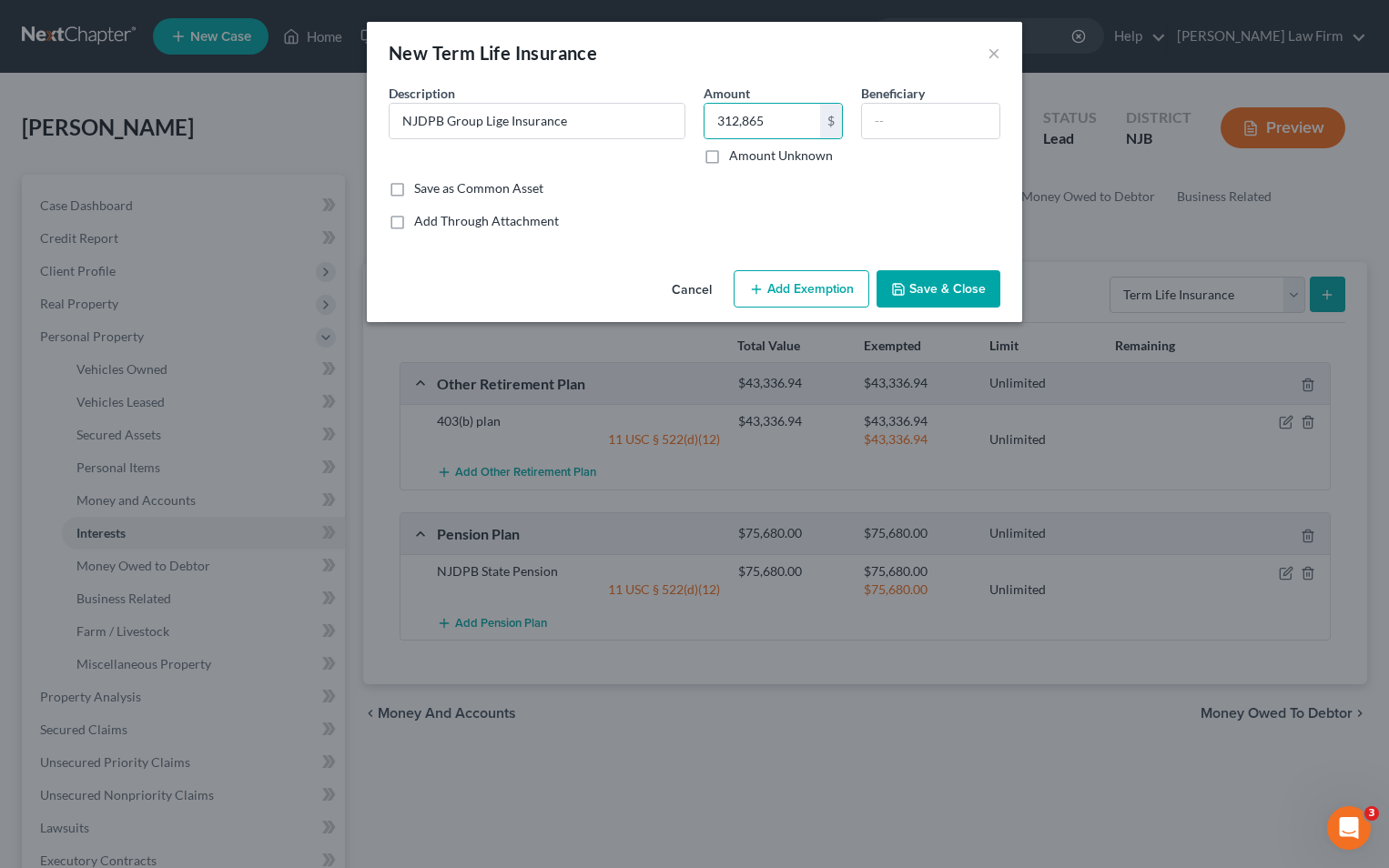
click at [422, 188] on input "Save as Common Asset" at bounding box center [428, 185] width 12 height 12
checkbox input "true"
click at [812, 282] on button "Add Exemption" at bounding box center [801, 289] width 136 height 39
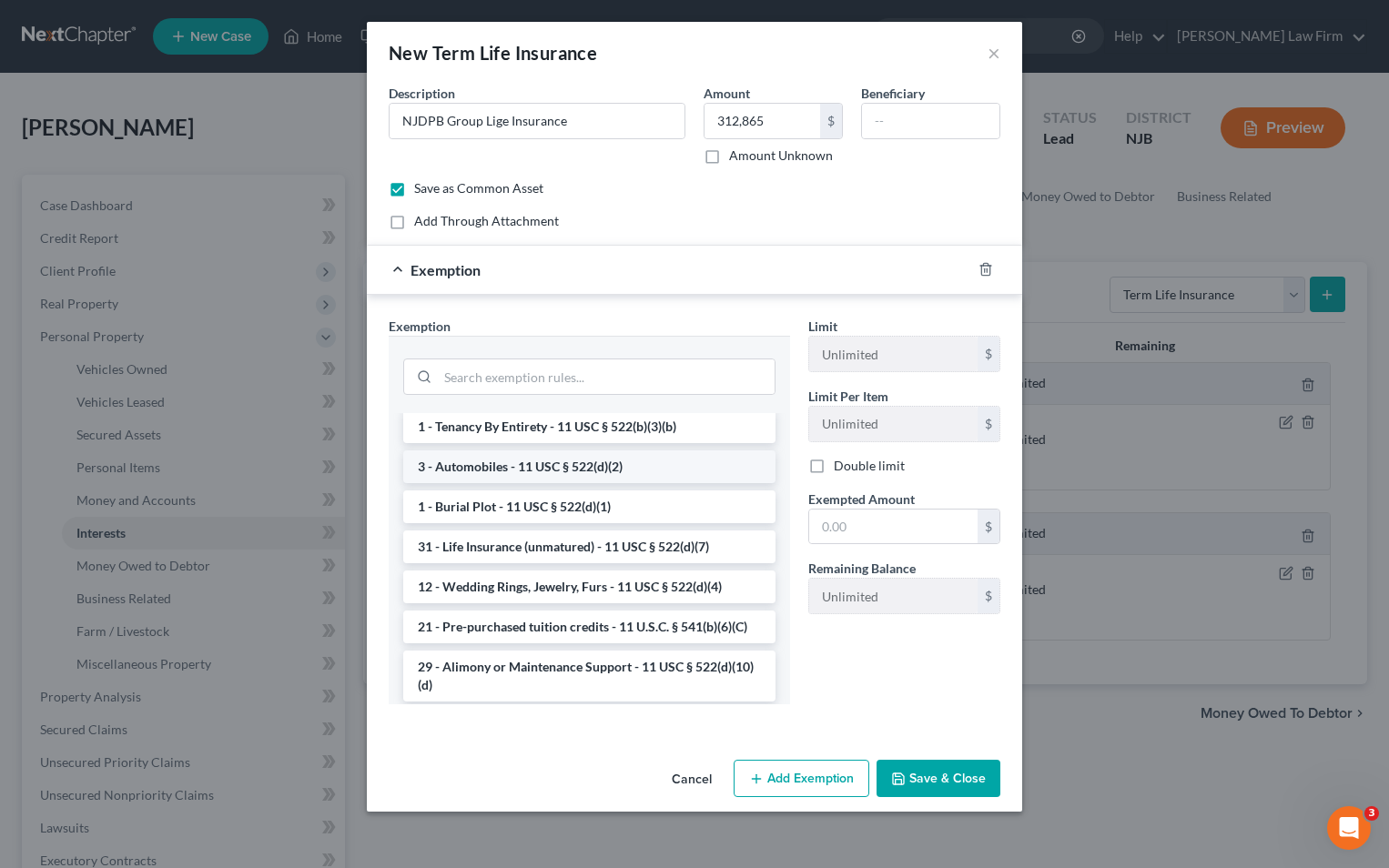
scroll to position [364, 0]
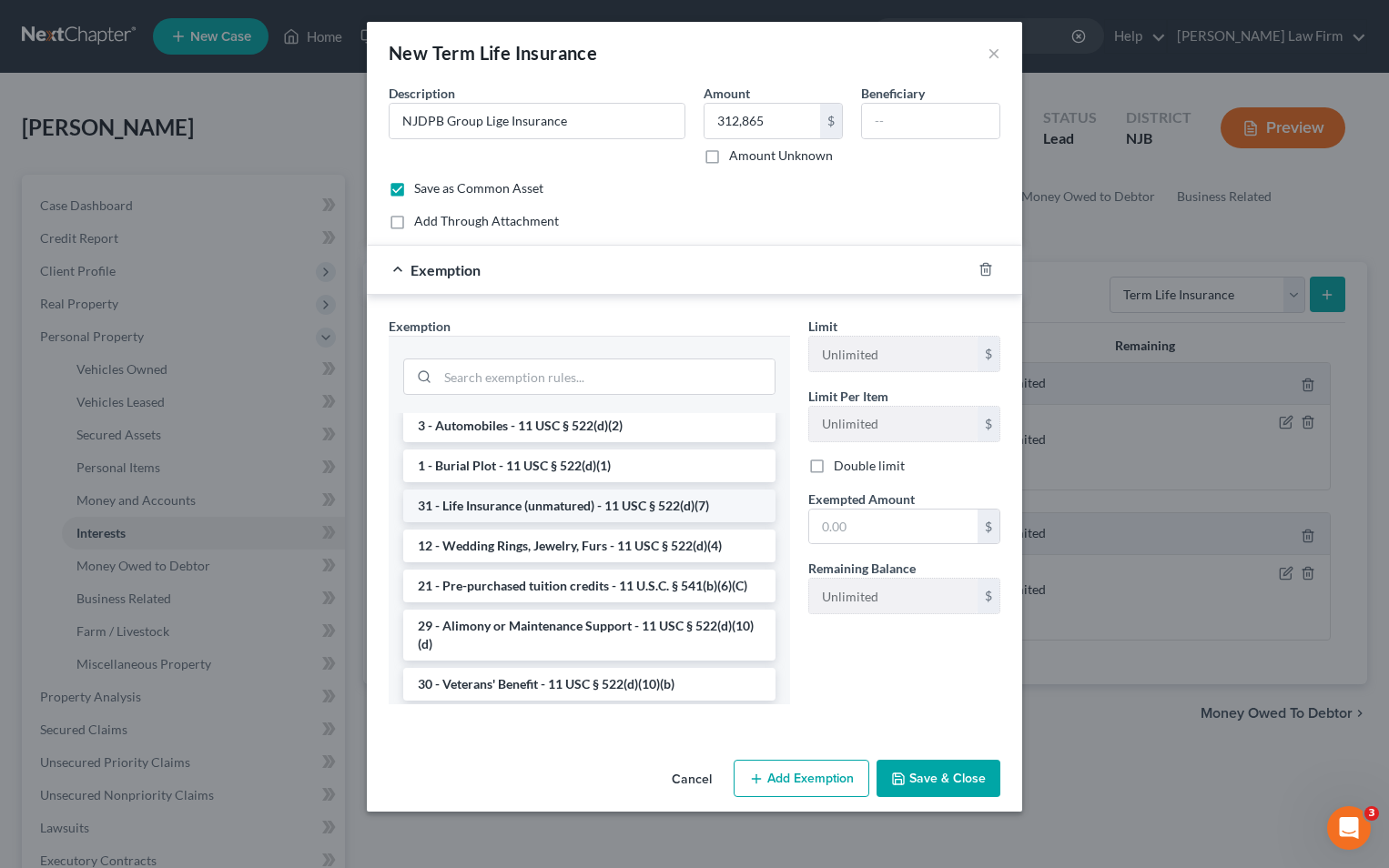
click at [573, 523] on li "31 - Life Insurance (unmatured) - 11 USC § 522(d)(7)" at bounding box center [589, 506] width 372 height 33
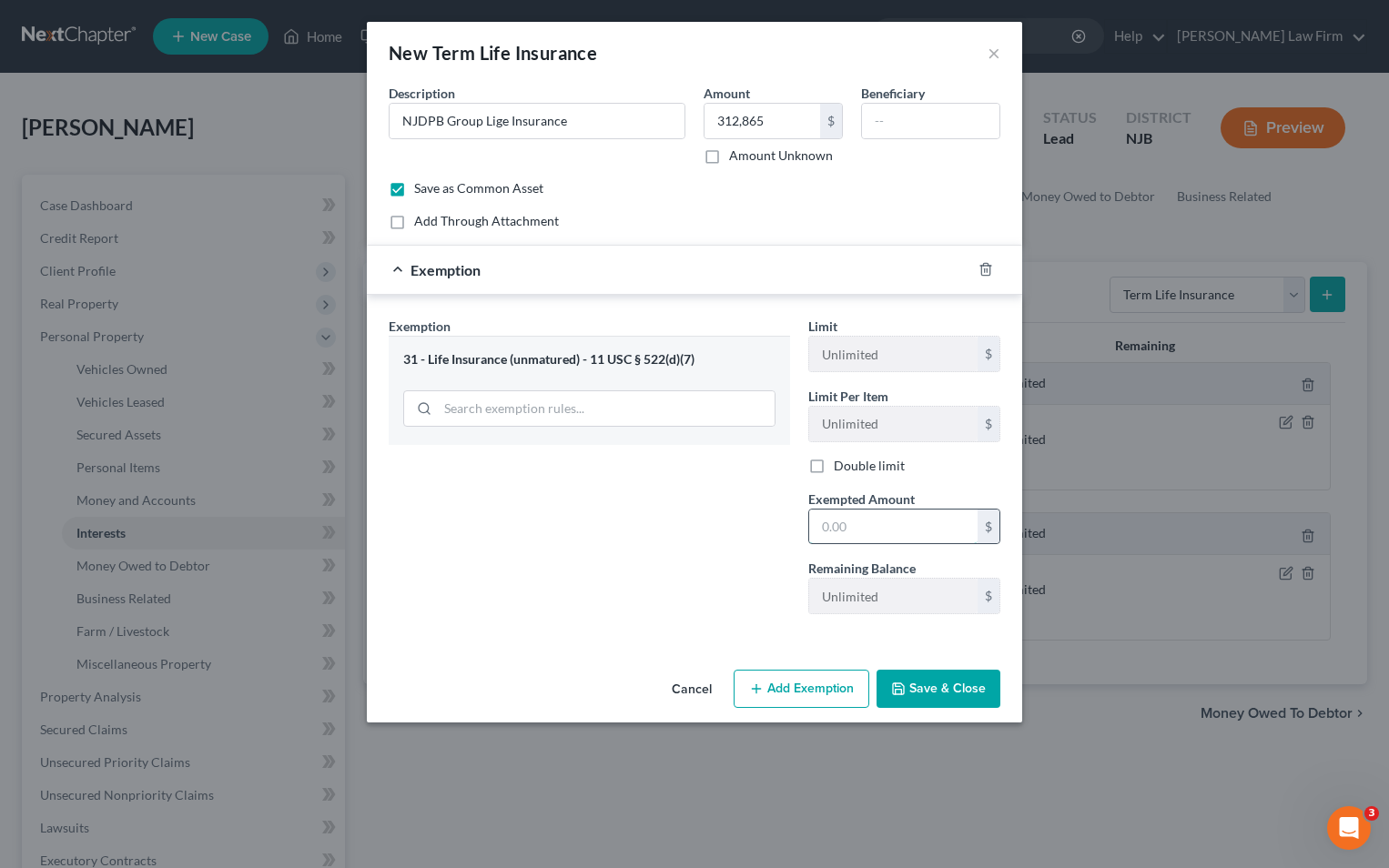
click at [849, 526] on input "text" at bounding box center [893, 527] width 168 height 35
type input "312,685"
click at [835, 695] on button "Add Exemption" at bounding box center [801, 689] width 136 height 39
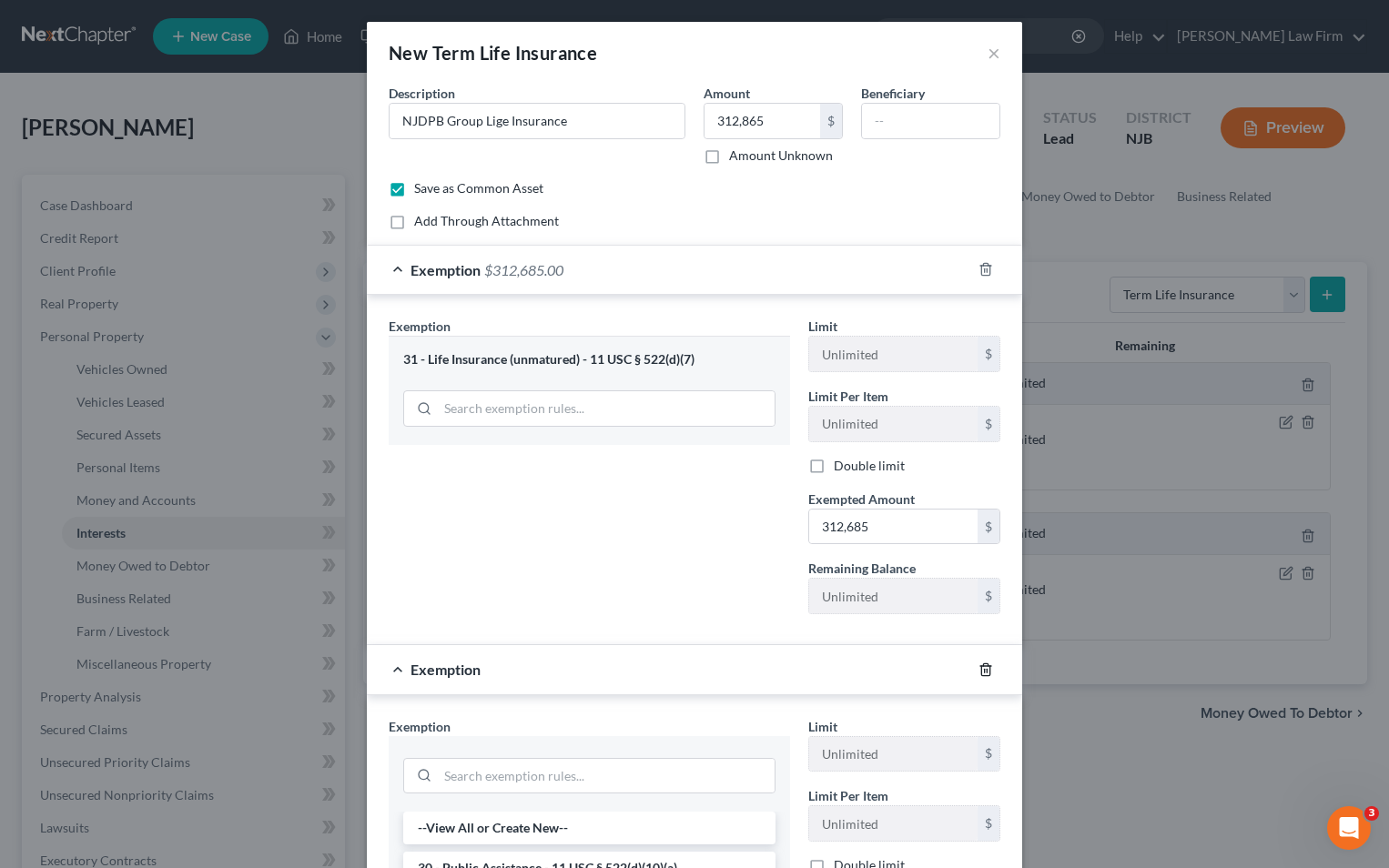
click at [978, 669] on icon "button" at bounding box center [985, 669] width 15 height 15
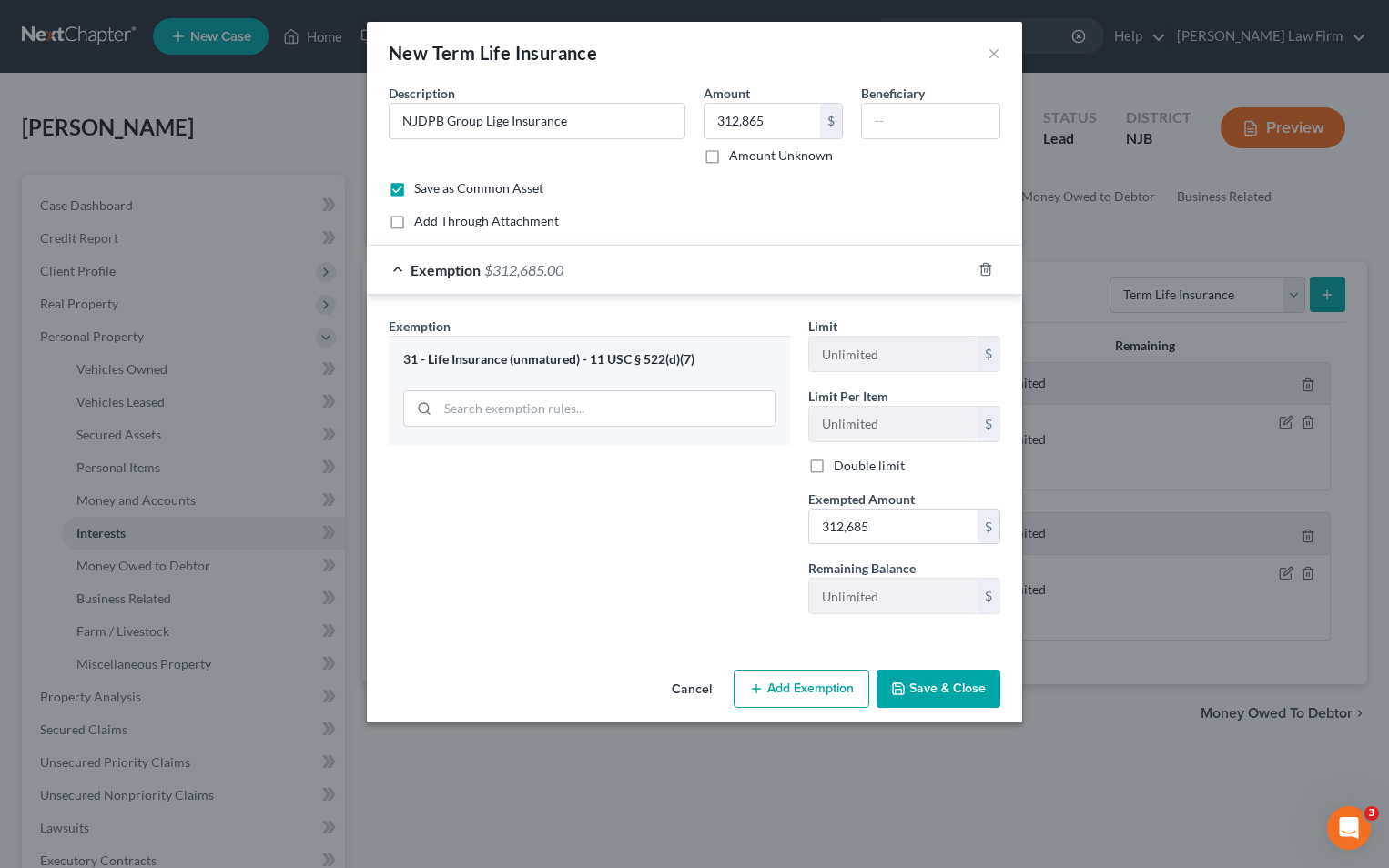
click at [935, 688] on button "Save & Close" at bounding box center [938, 689] width 124 height 39
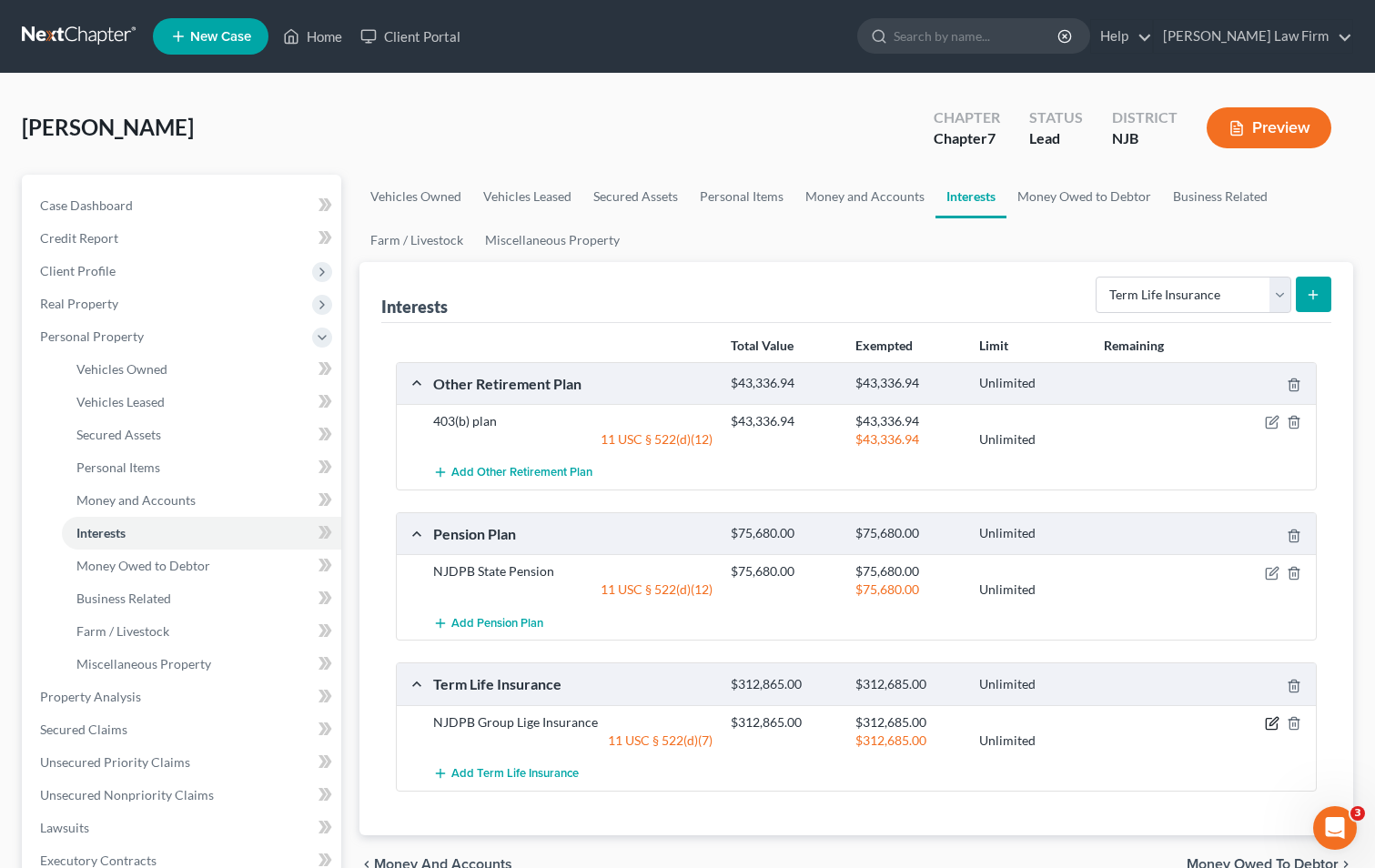
click at [1269, 723] on icon "button" at bounding box center [1272, 723] width 15 height 15
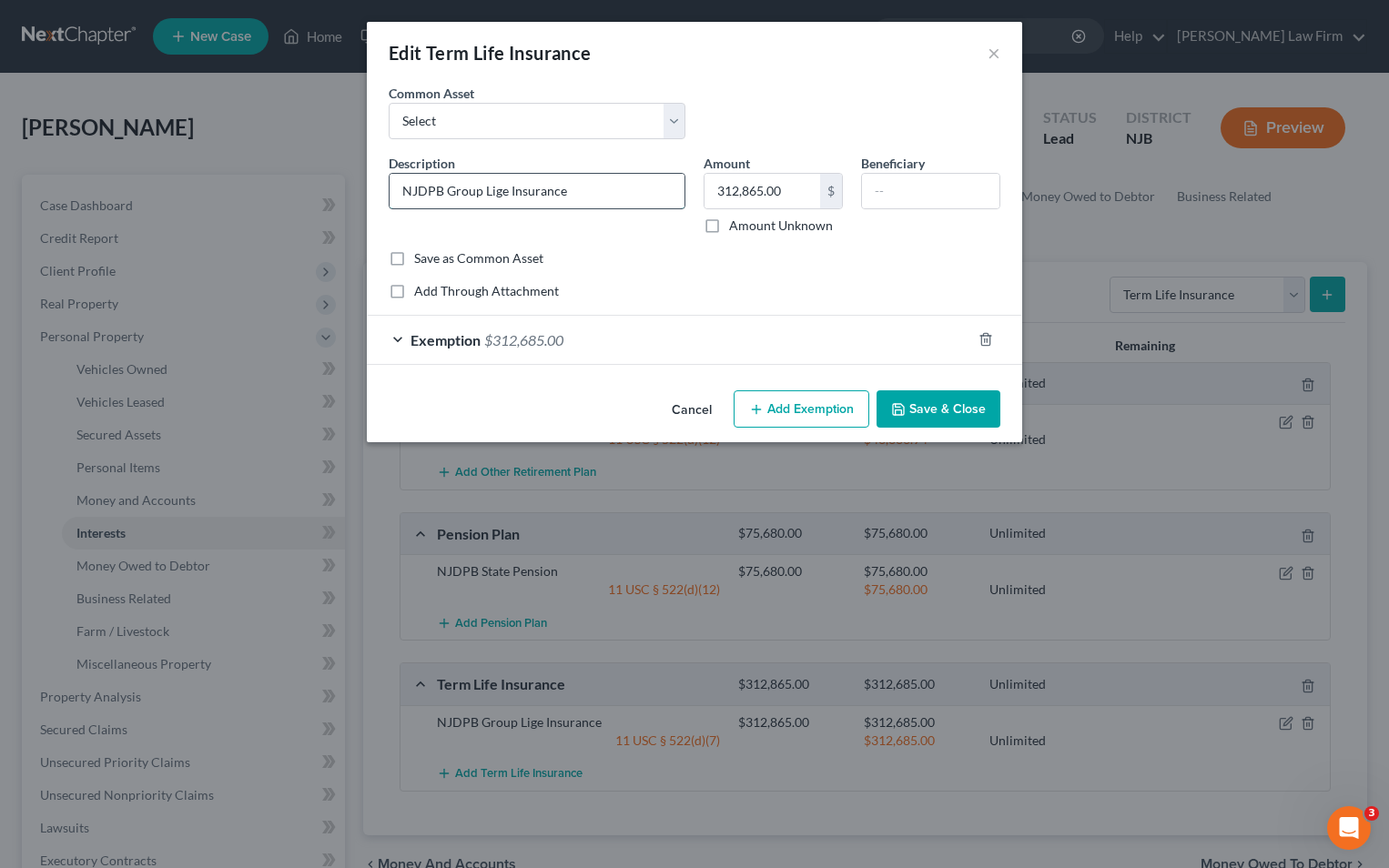
click at [501, 189] on input "NJDPB Group Lige Insurance" at bounding box center [537, 191] width 295 height 35
type input "NJDPB Group Life Insurance"
click at [933, 414] on button "Save & Close" at bounding box center [938, 409] width 124 height 39
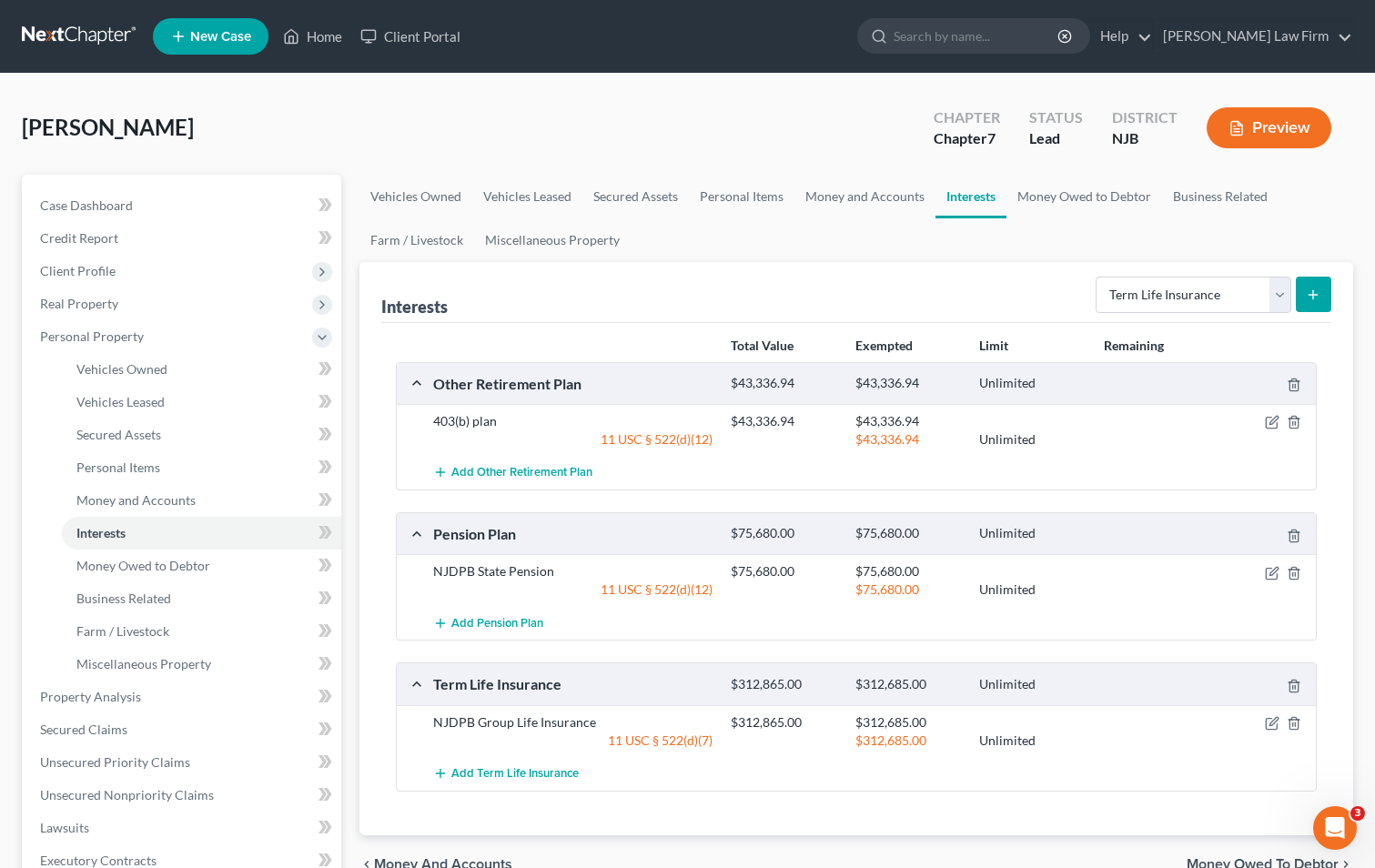
click at [1245, 130] on button "Preview" at bounding box center [1269, 127] width 125 height 41
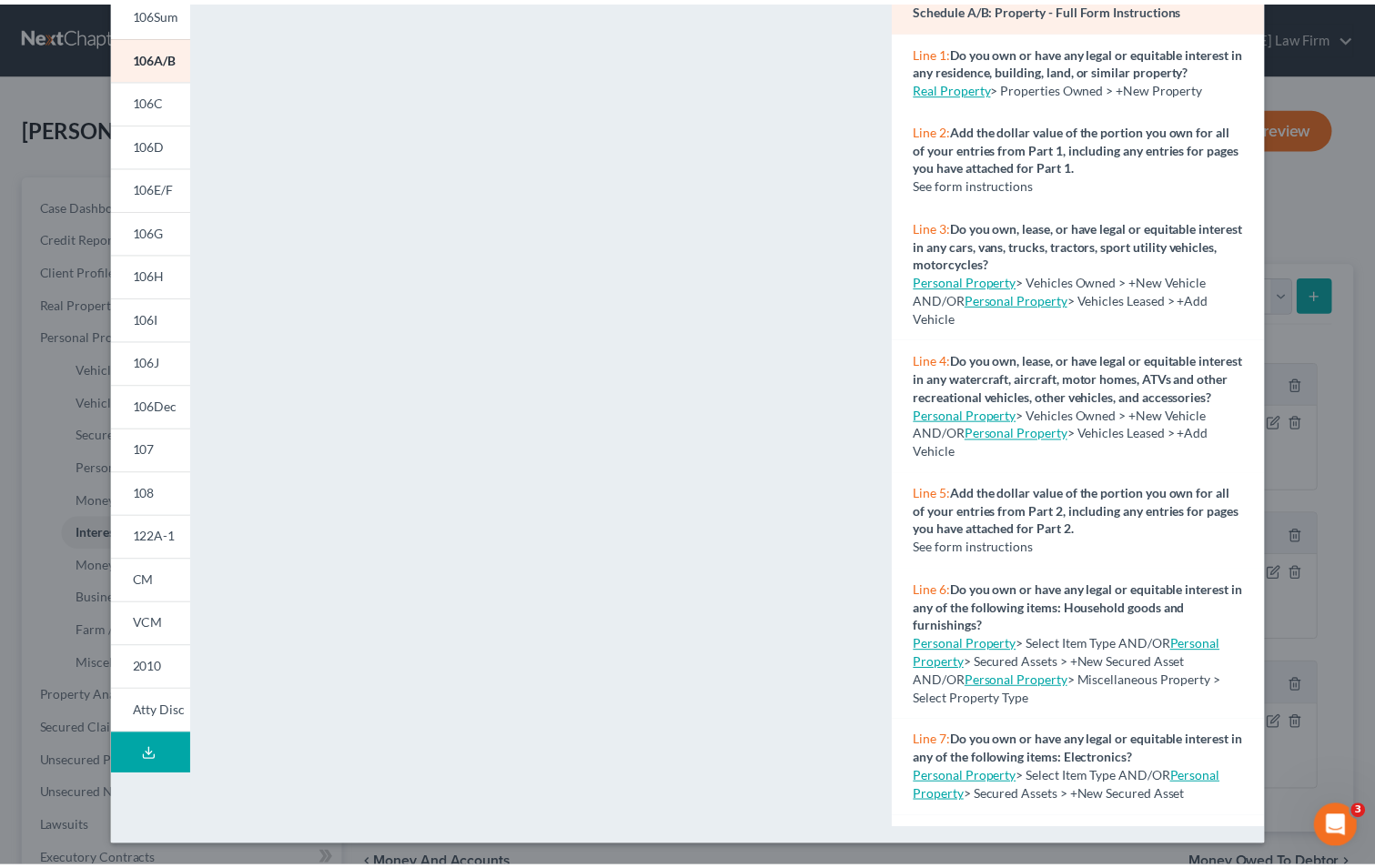
scroll to position [0, 0]
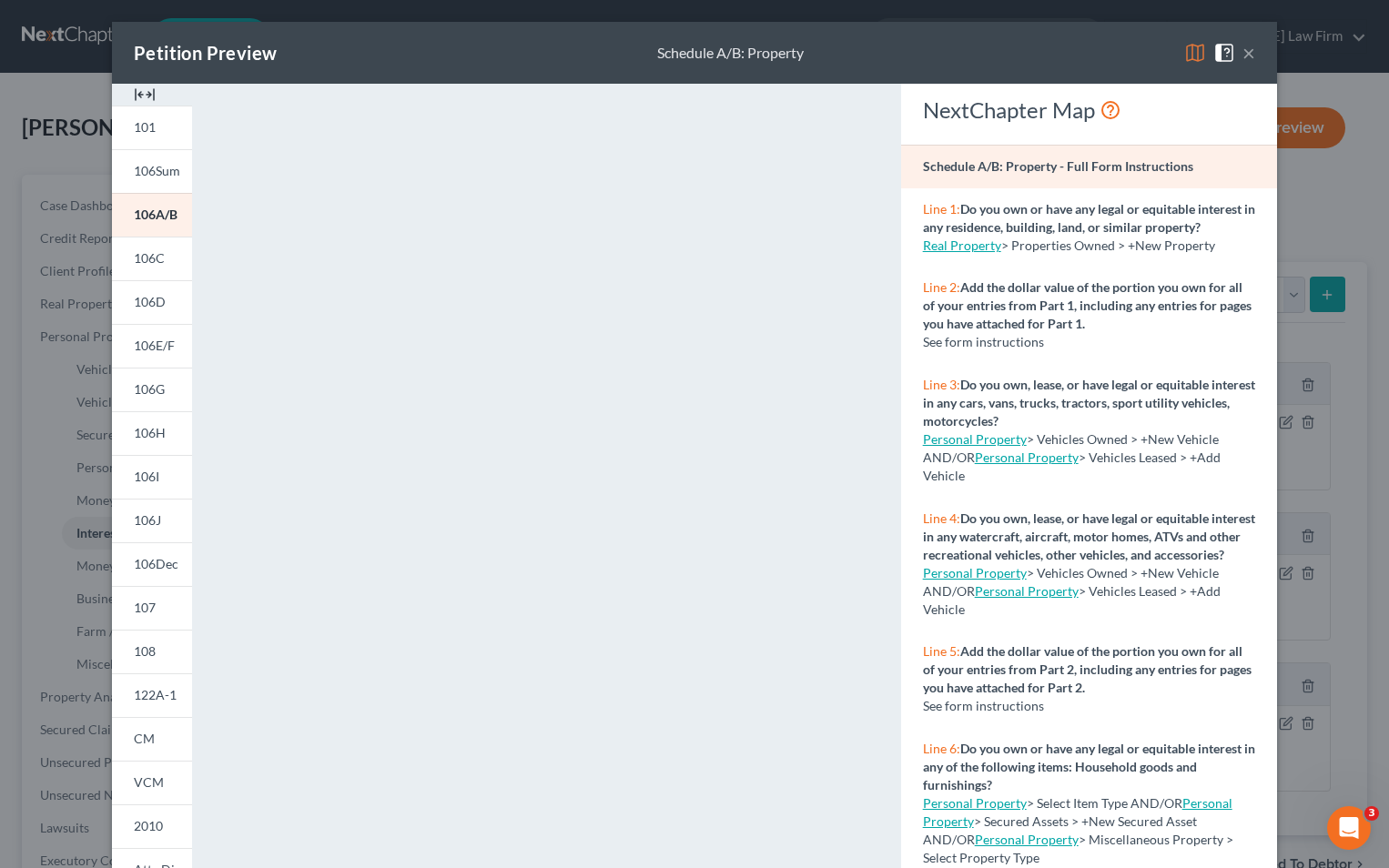
click at [1242, 50] on button "×" at bounding box center [1248, 52] width 13 height 22
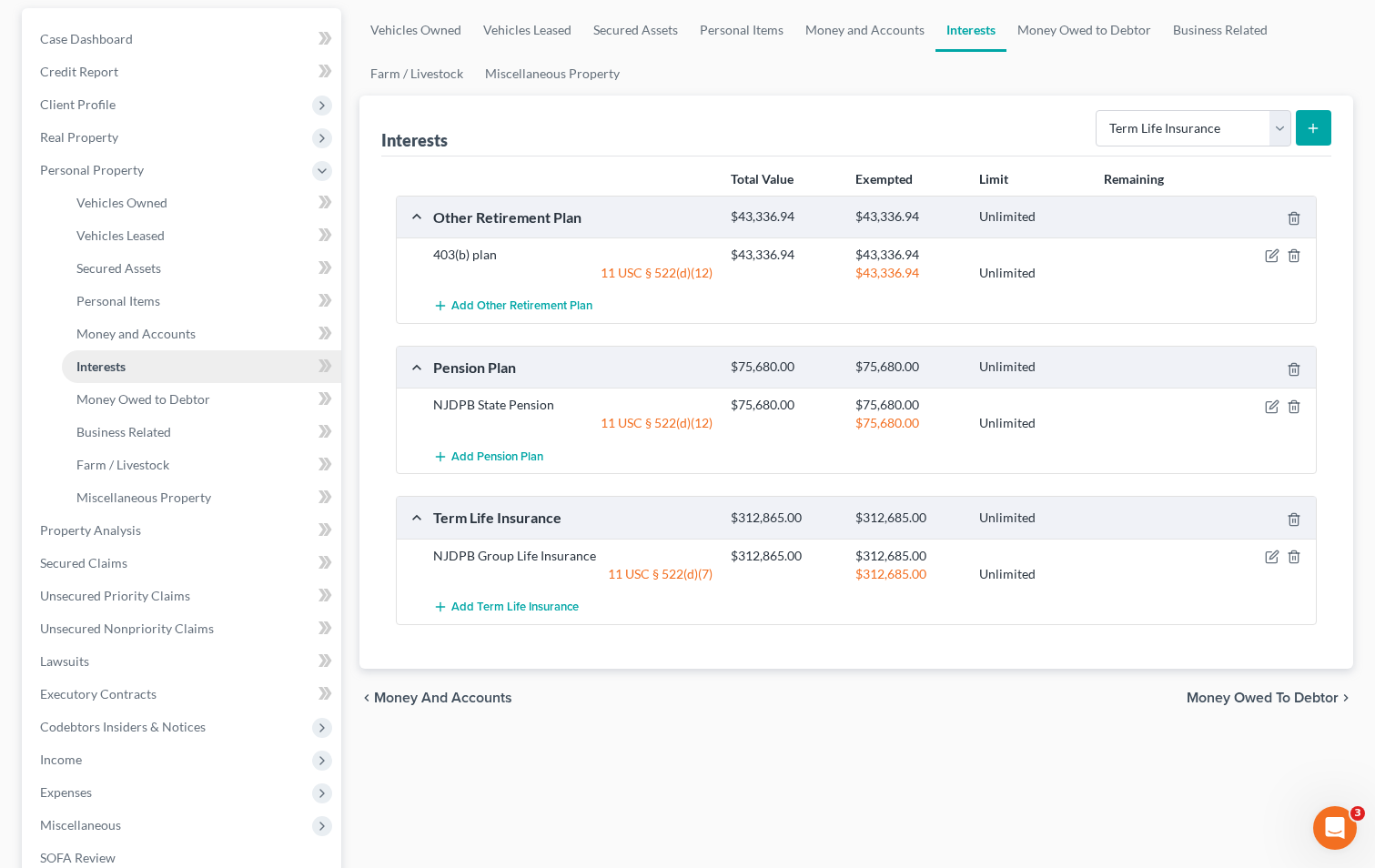
scroll to position [182, 0]
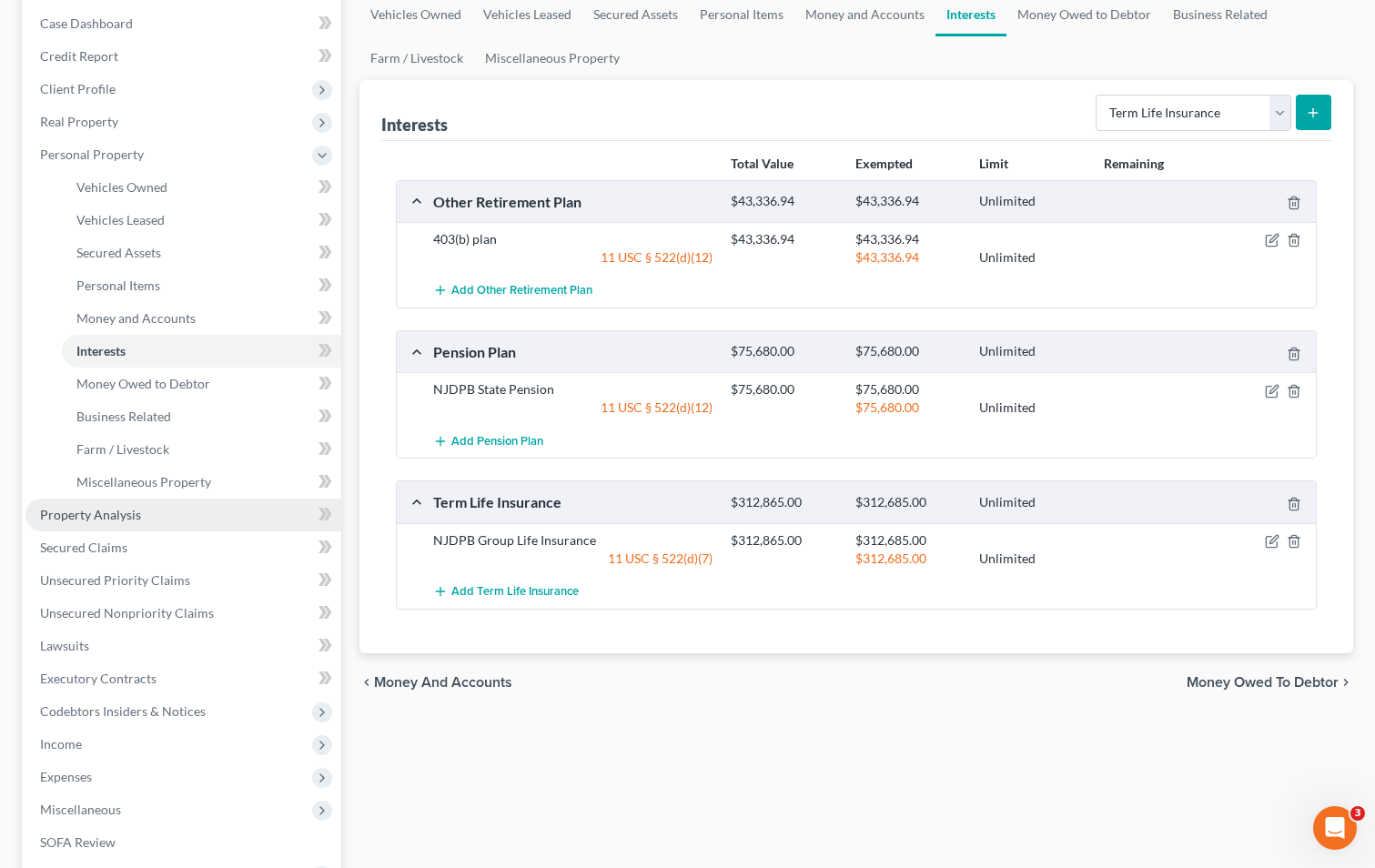
click at [105, 518] on span "Property Analysis" at bounding box center [90, 515] width 101 height 16
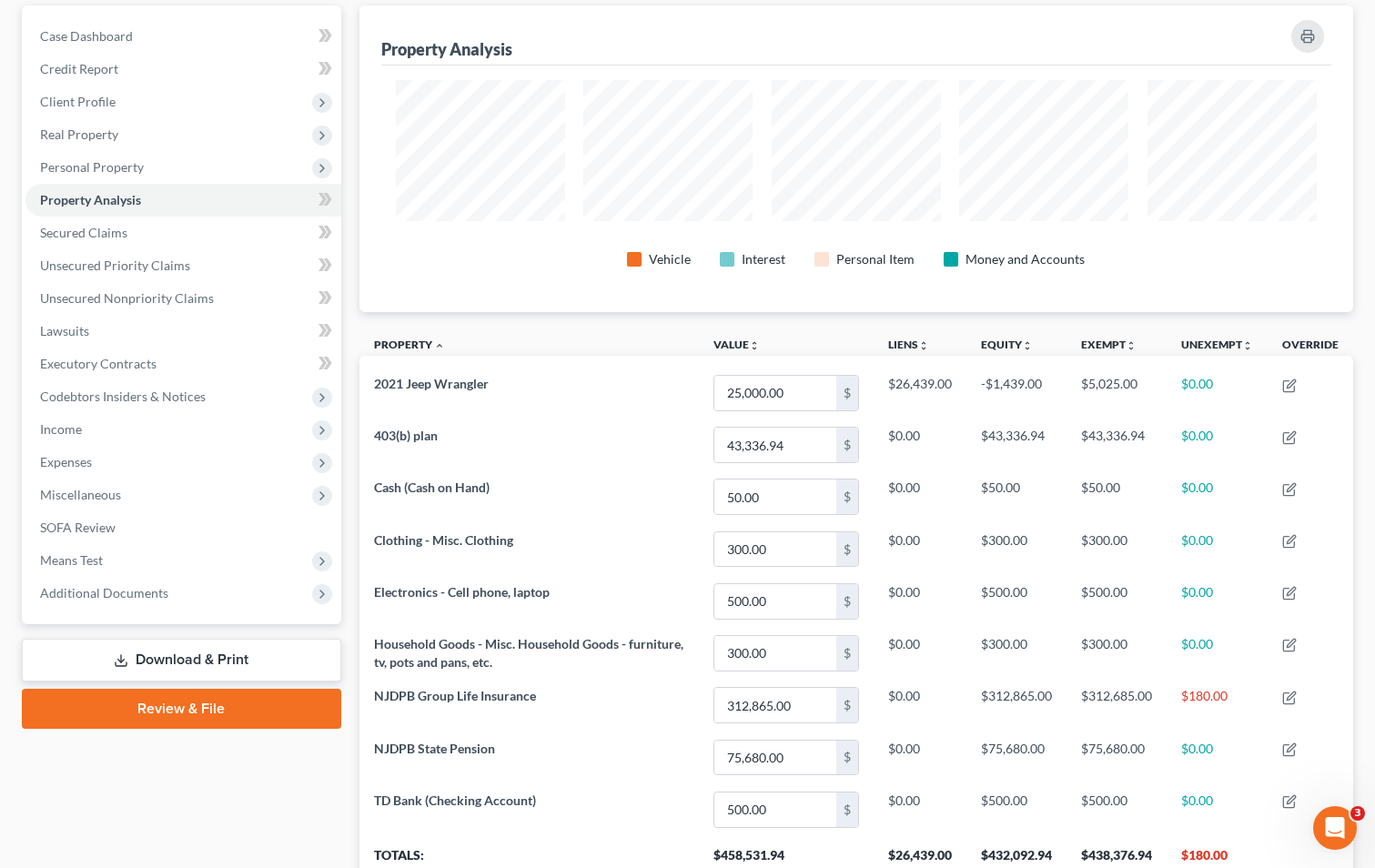
scroll to position [315, 0]
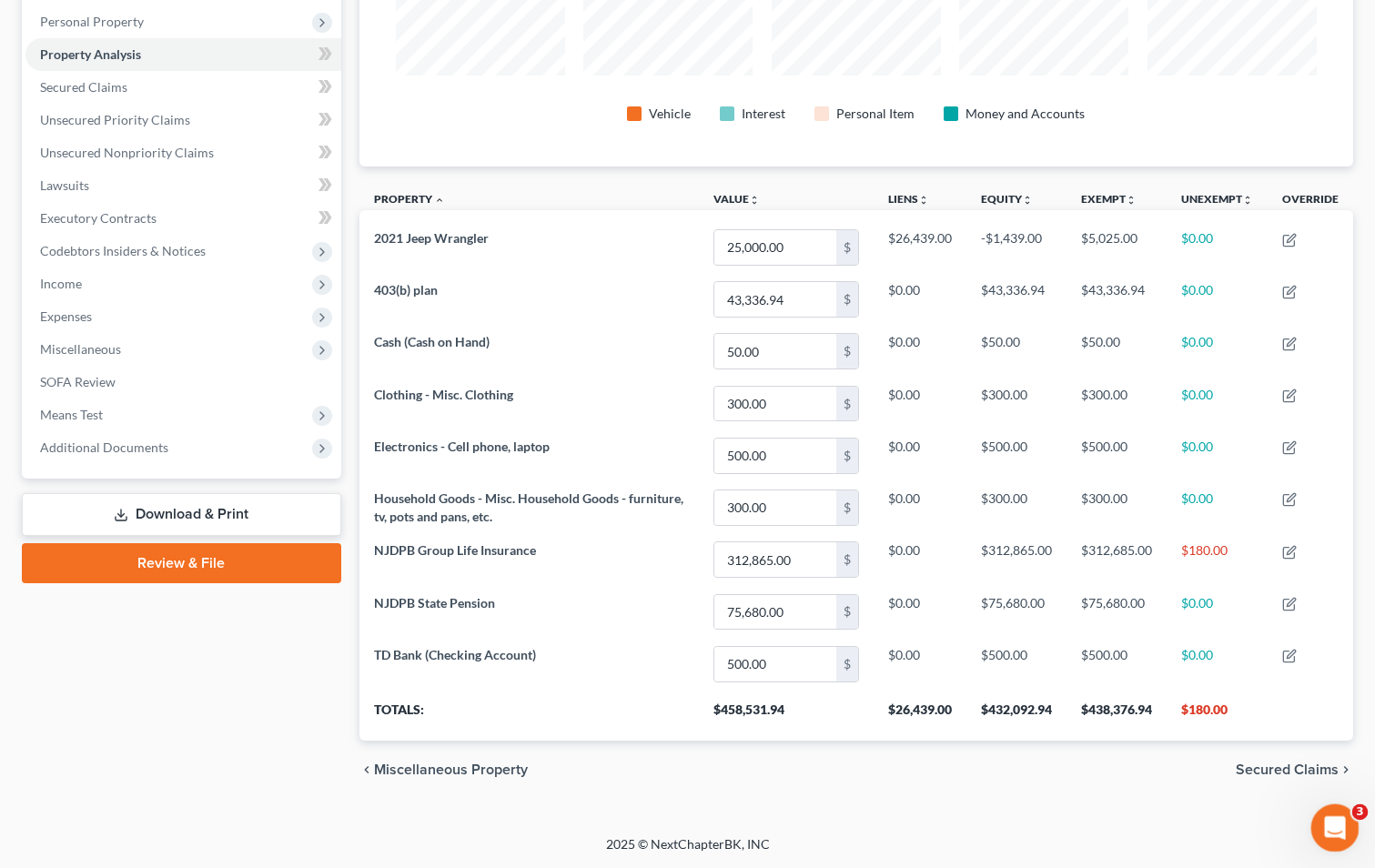
click at [1340, 833] on div "Open Intercom Messenger" at bounding box center [1331, 824] width 60 height 60
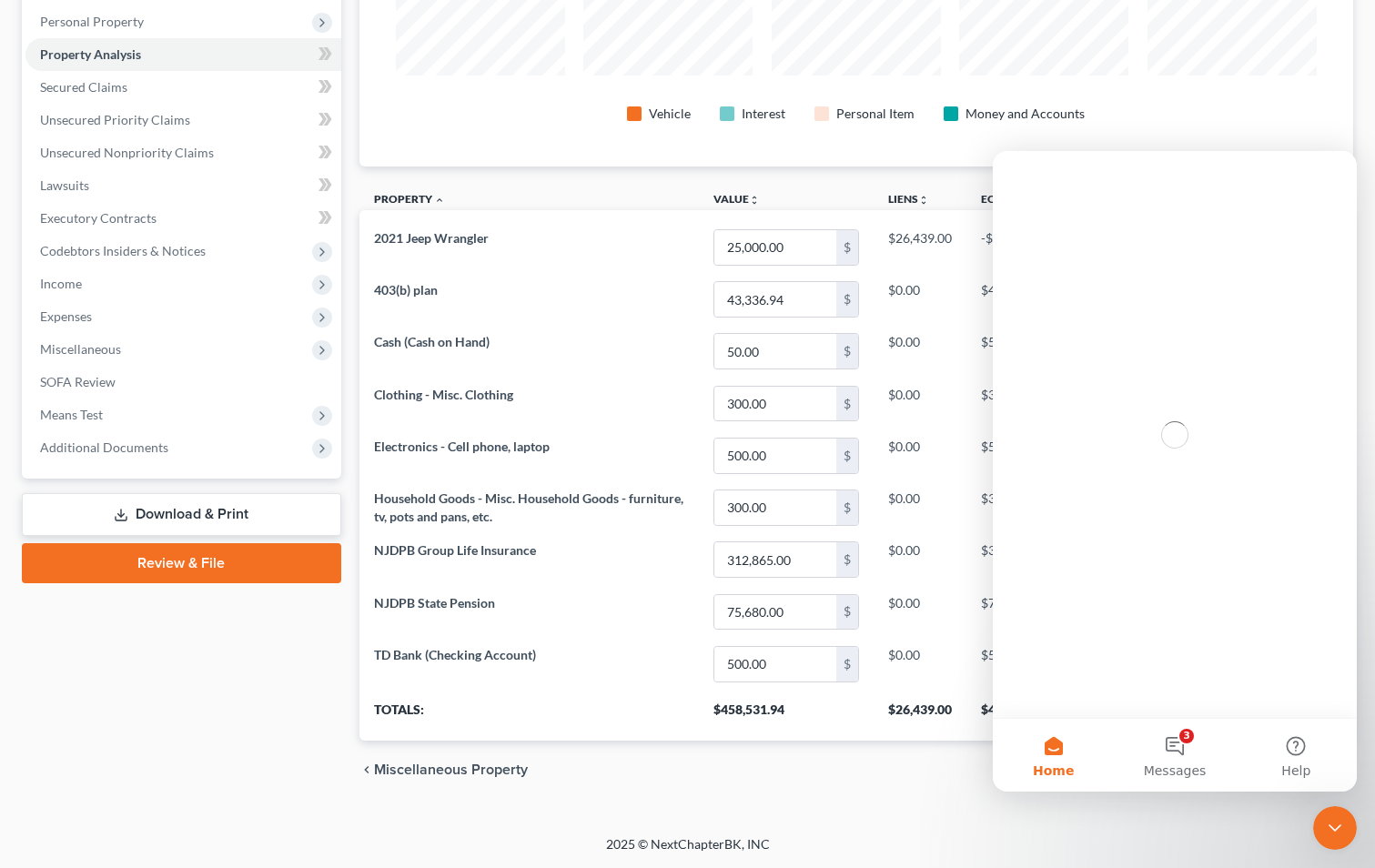
scroll to position [0, 0]
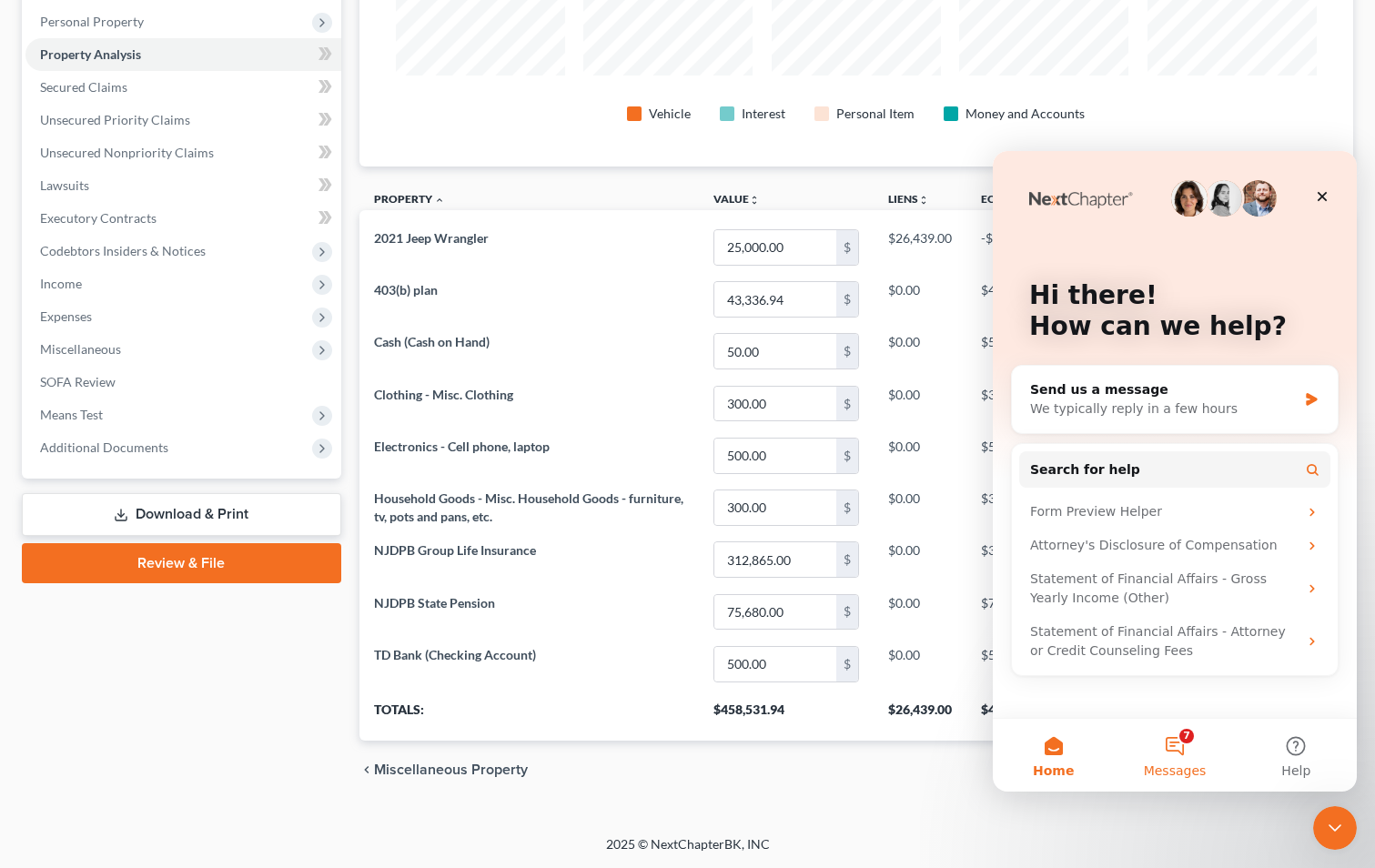
click at [1177, 752] on button "7 Messages" at bounding box center [1174, 755] width 121 height 73
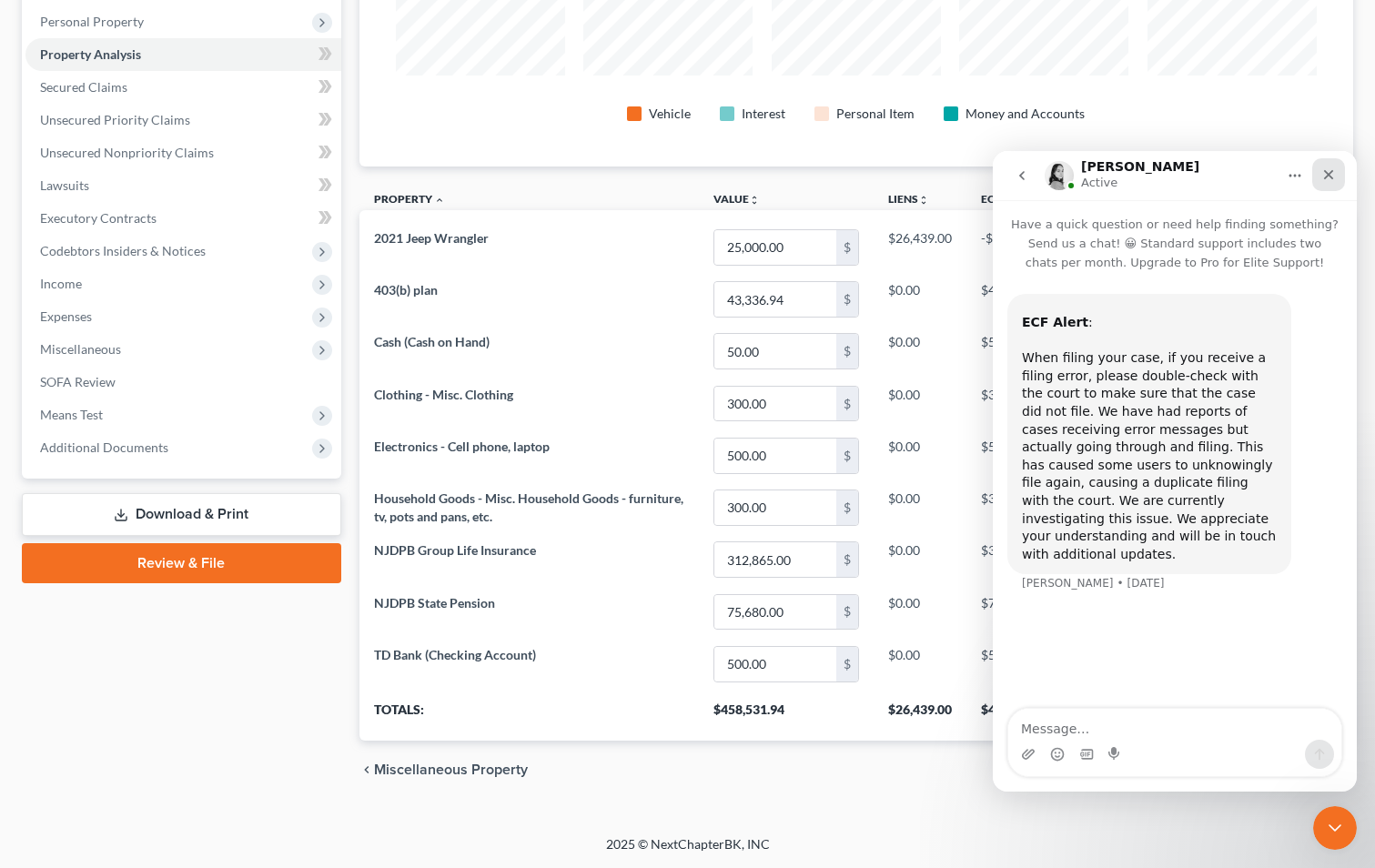
click at [1325, 174] on icon "Close" at bounding box center [1328, 174] width 15 height 15
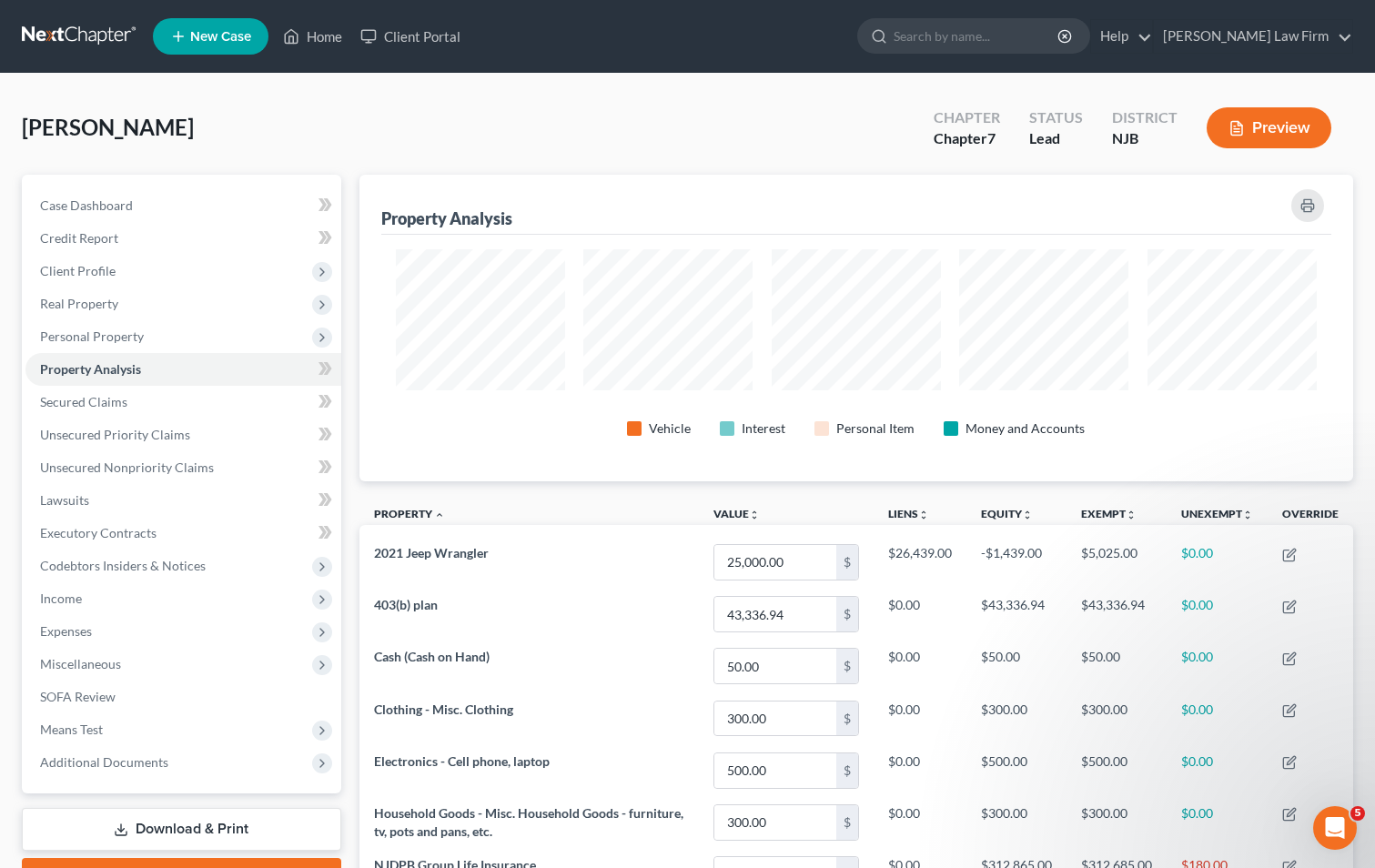
scroll to position [315, 0]
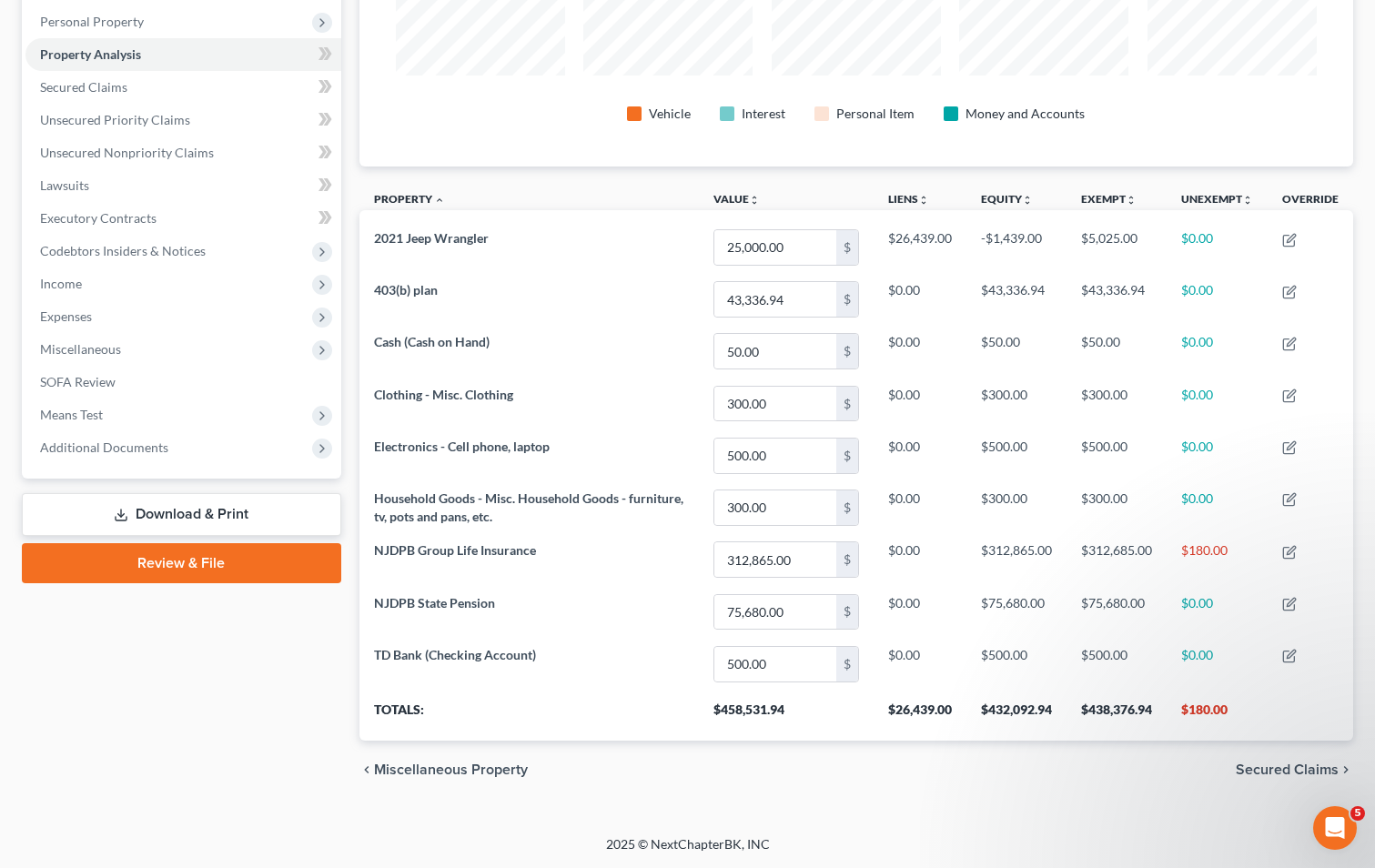
click at [189, 508] on link "Download & Print" at bounding box center [181, 514] width 320 height 43
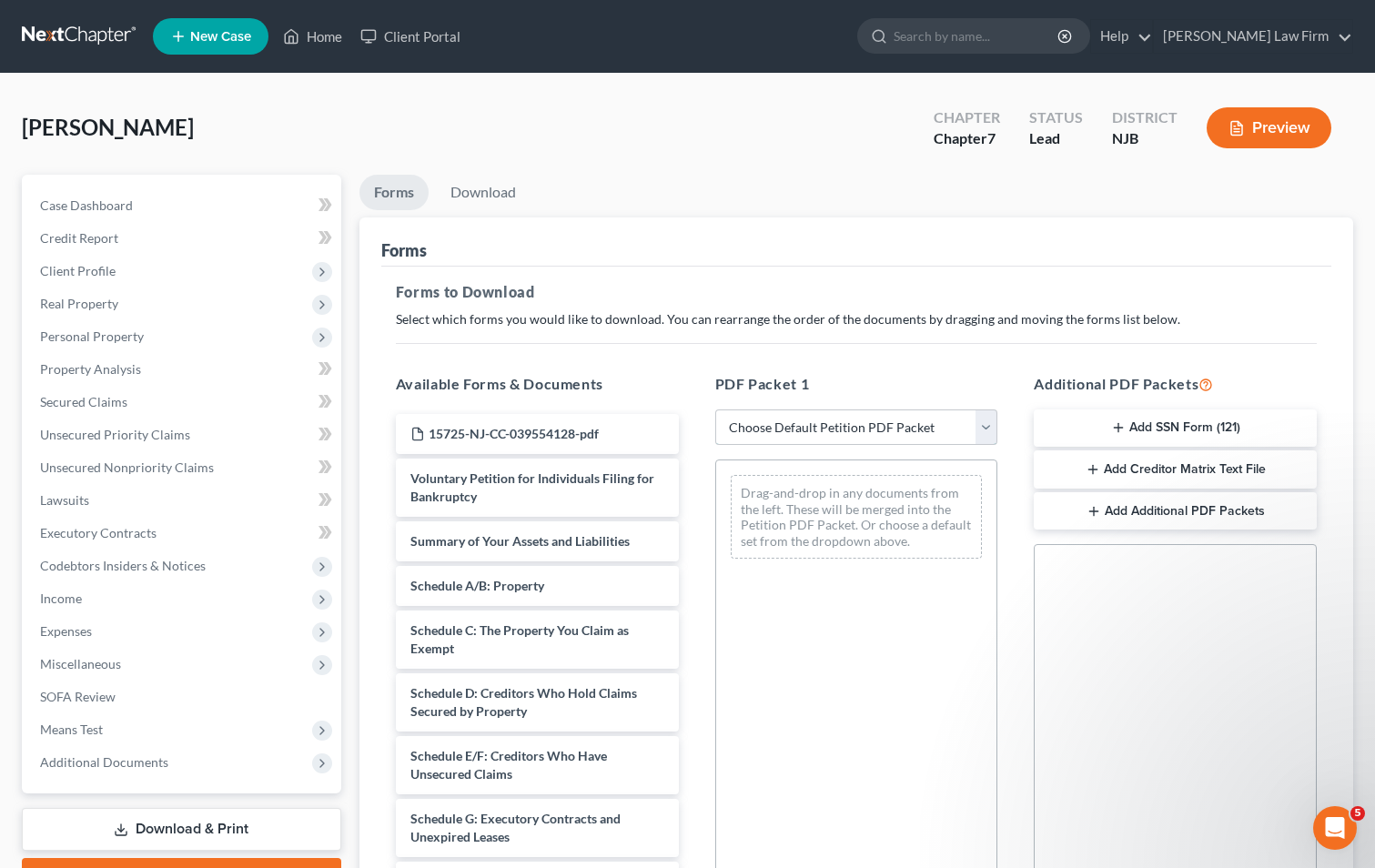
click at [846, 436] on select "Choose Default Petition PDF Packet Complete Bankruptcy Petition (all forms and …" at bounding box center [856, 428] width 283 height 37
select select "0"
click at [715, 410] on select "Choose Default Petition PDF Packet Complete Bankruptcy Petition (all forms and …" at bounding box center [856, 428] width 283 height 37
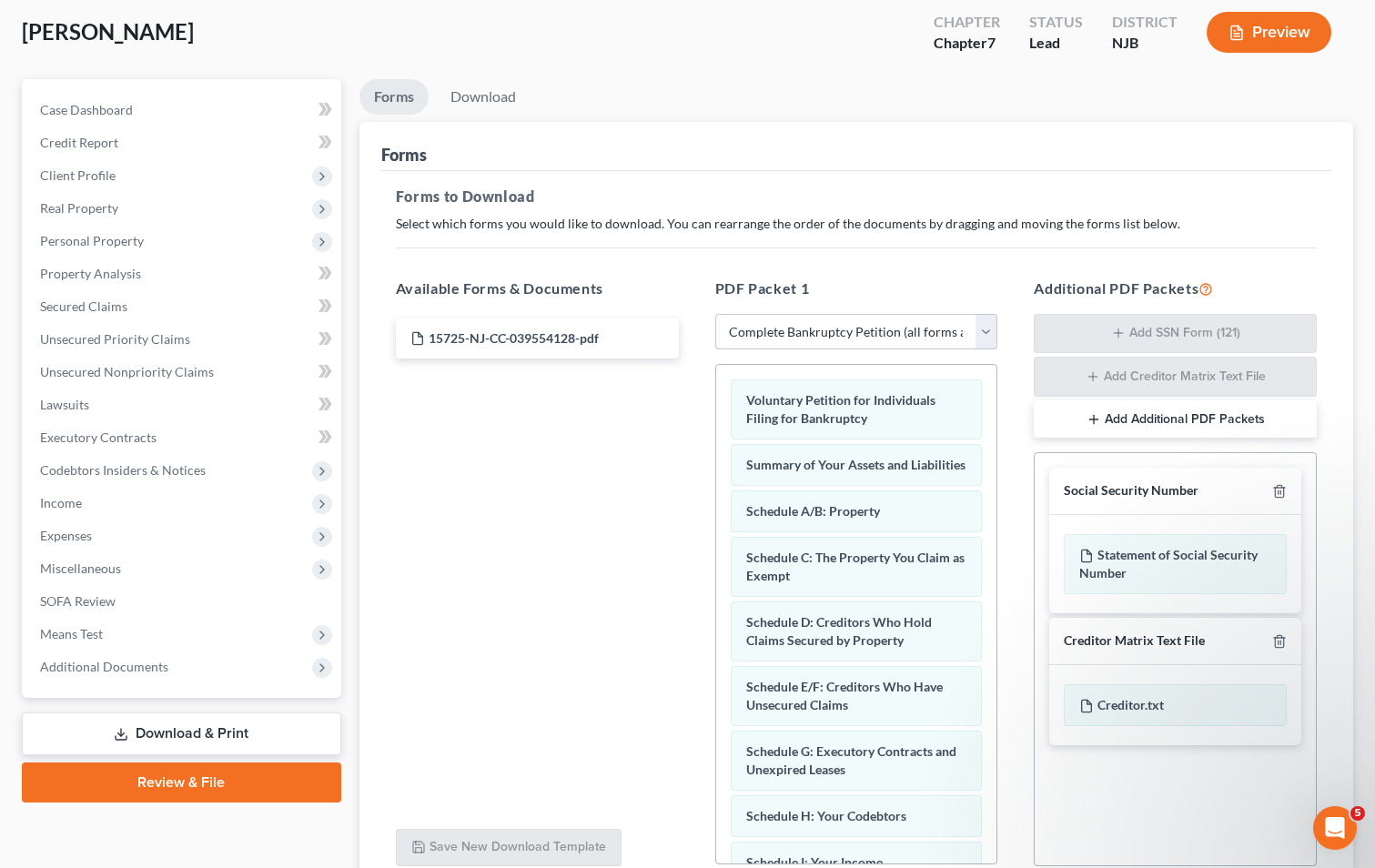
scroll to position [257, 0]
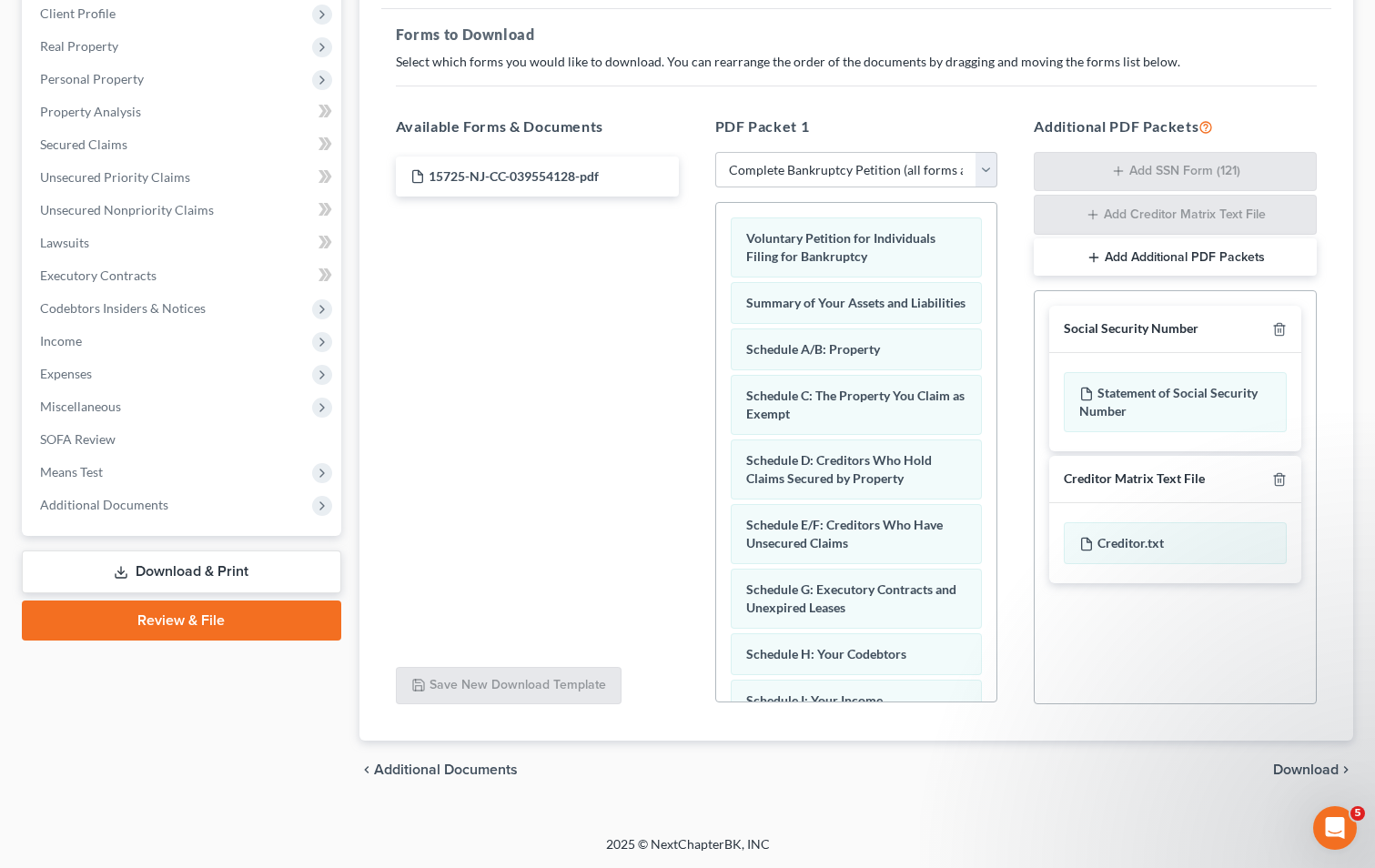
click at [1304, 771] on span "Download" at bounding box center [1306, 769] width 65 height 15
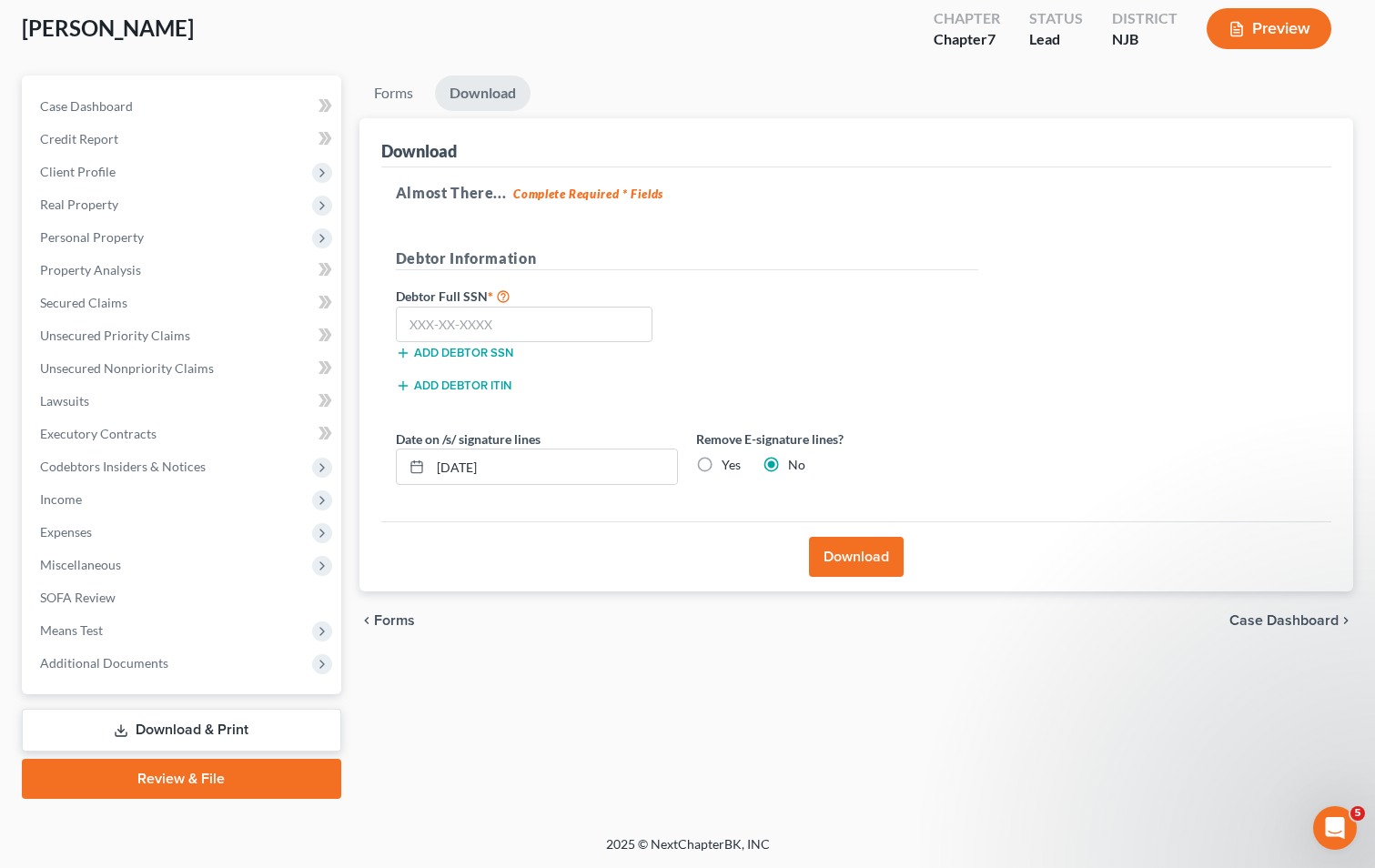
scroll to position [99, 0]
click at [432, 326] on input "text" at bounding box center [525, 325] width 257 height 37
type input "148-82-3944"
click at [841, 557] on button "Download" at bounding box center [856, 556] width 95 height 40
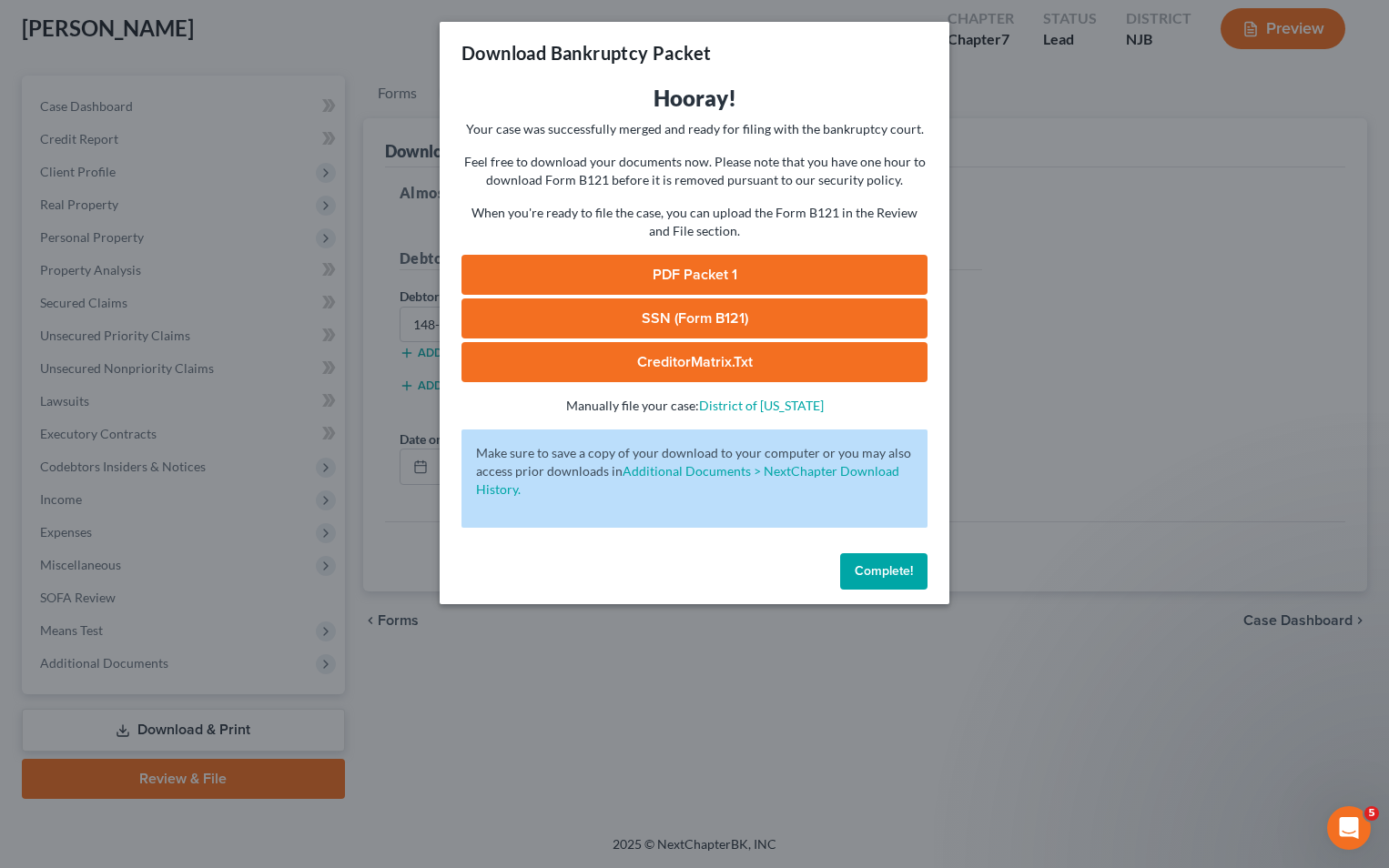
click at [680, 272] on link "PDF Packet 1" at bounding box center [694, 274] width 466 height 40
click at [698, 326] on link "SSN (Form B121)" at bounding box center [694, 318] width 466 height 40
click at [698, 356] on link "CreditorMatrix.txt" at bounding box center [694, 362] width 466 height 40
click at [876, 576] on span "Complete!" at bounding box center [883, 571] width 58 height 16
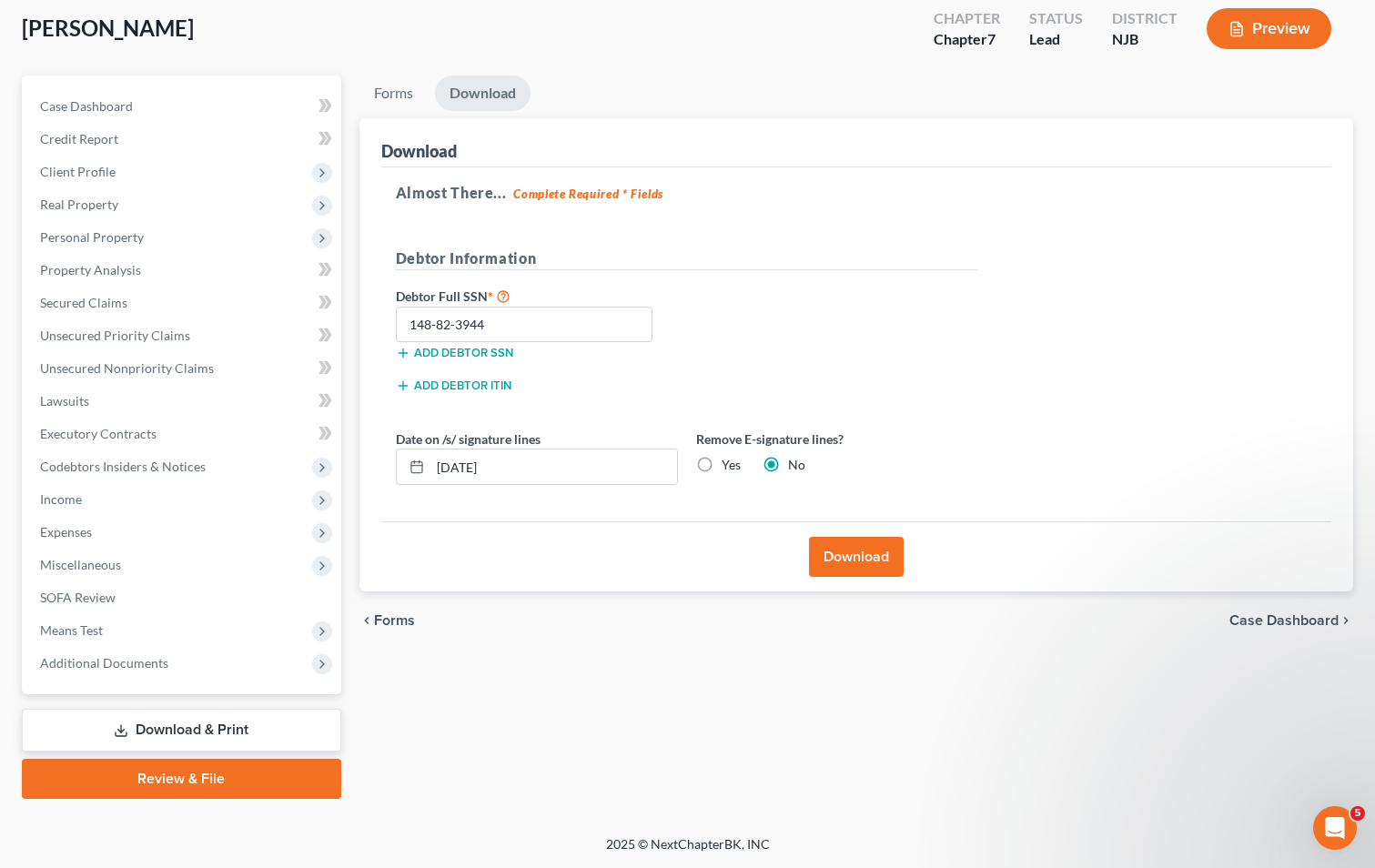
click at [1278, 619] on span "Case Dashboard" at bounding box center [1284, 621] width 109 height 15
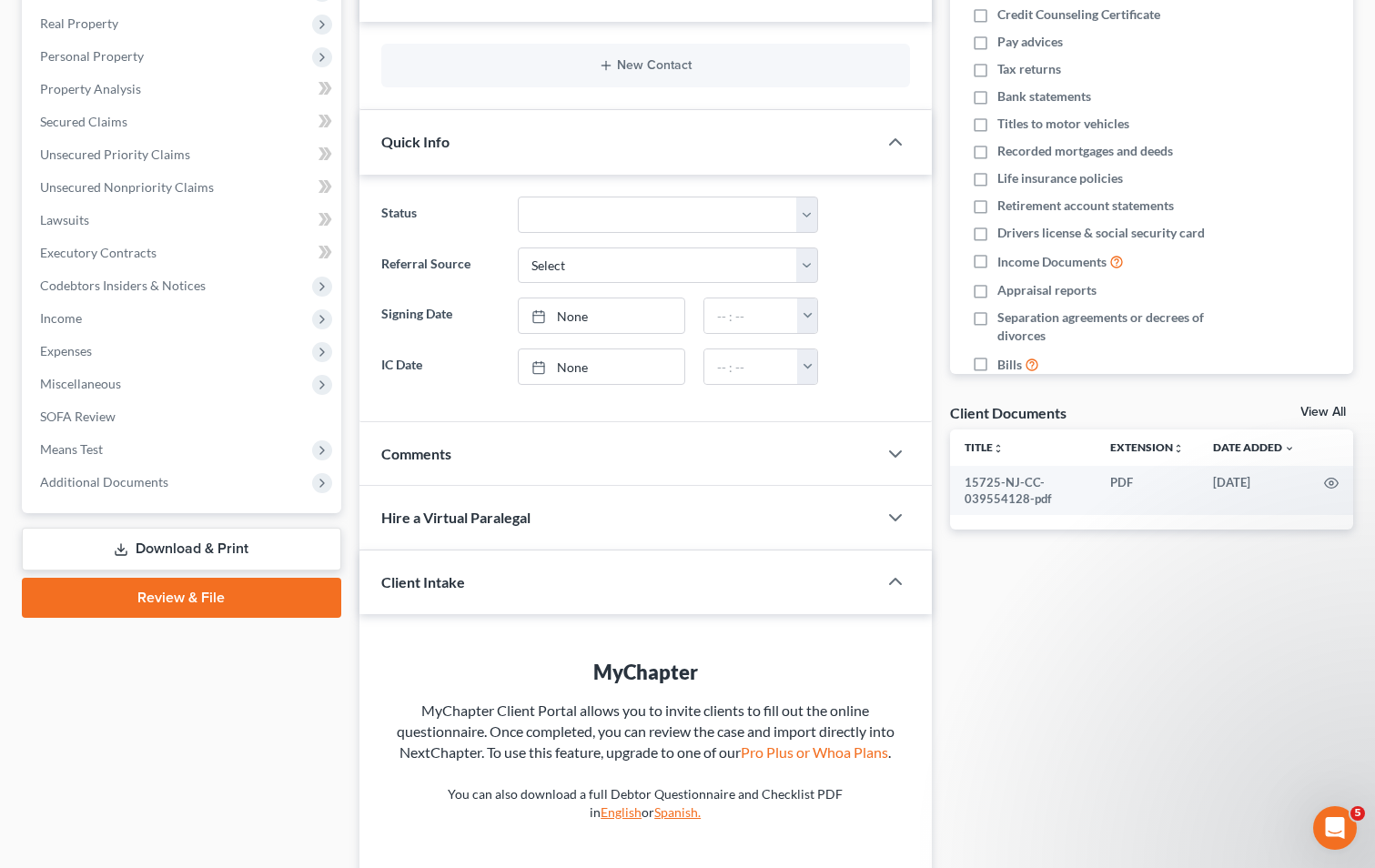
scroll to position [446, 0]
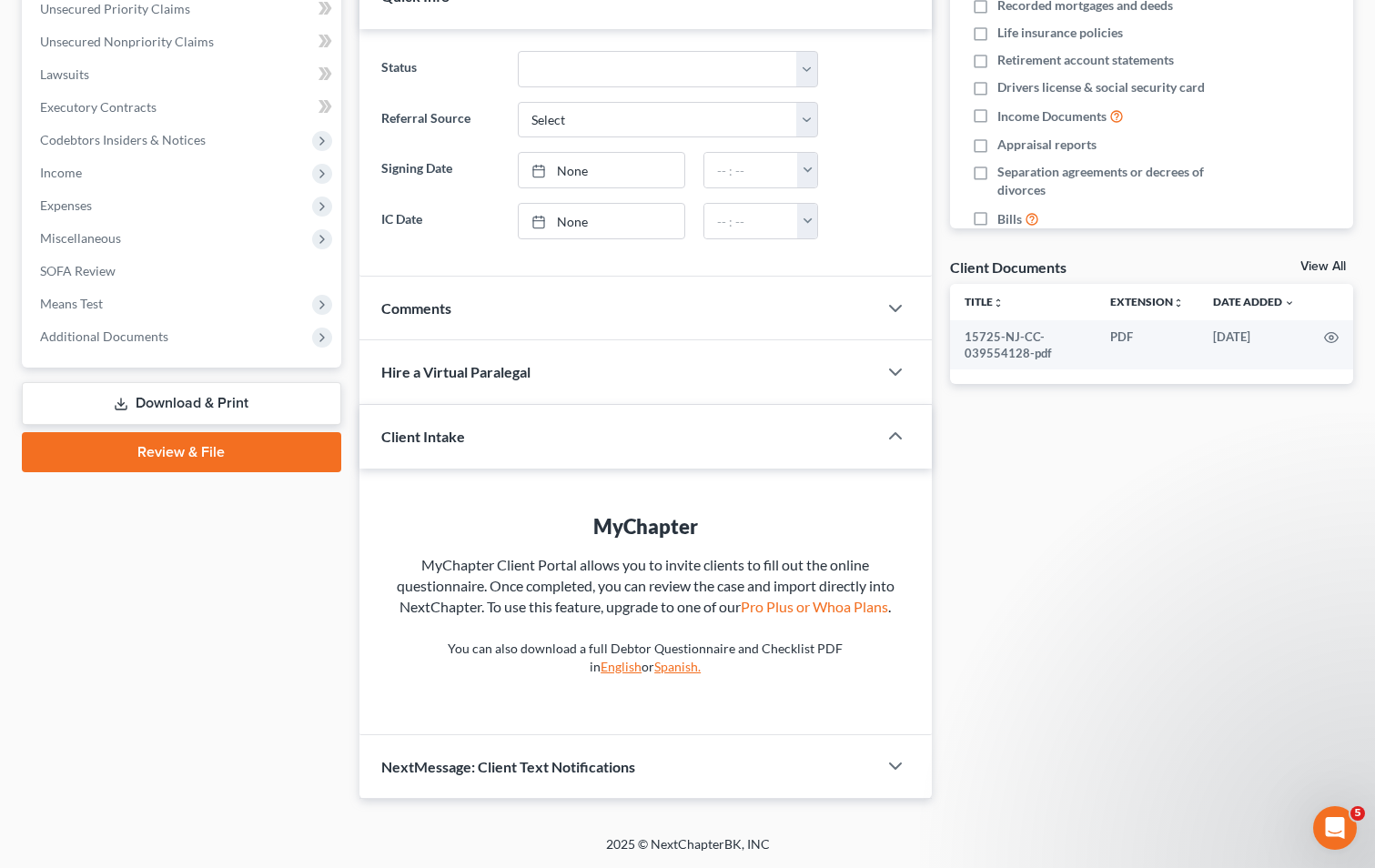
click at [182, 433] on link "Review & File" at bounding box center [181, 452] width 320 height 40
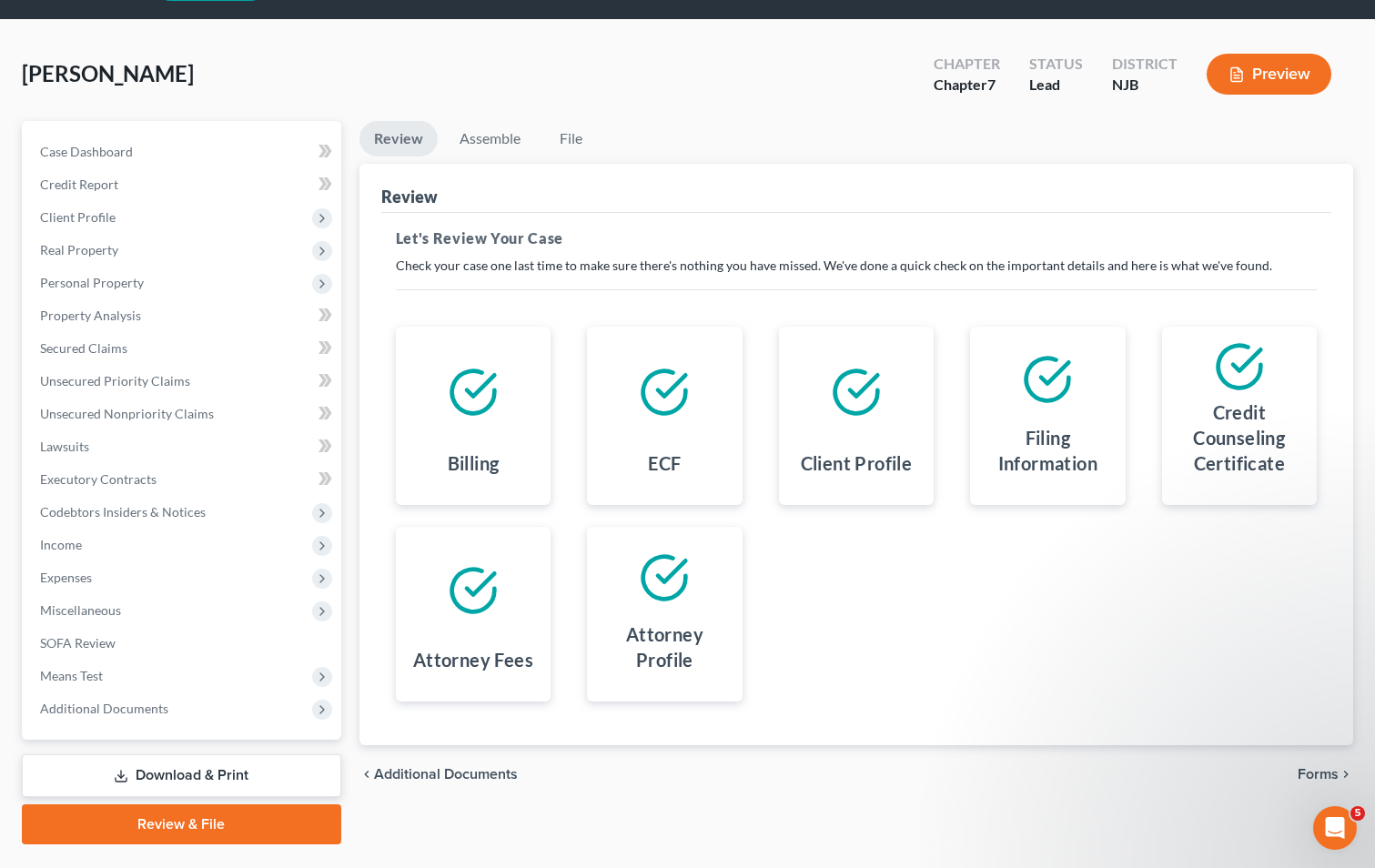
scroll to position [99, 0]
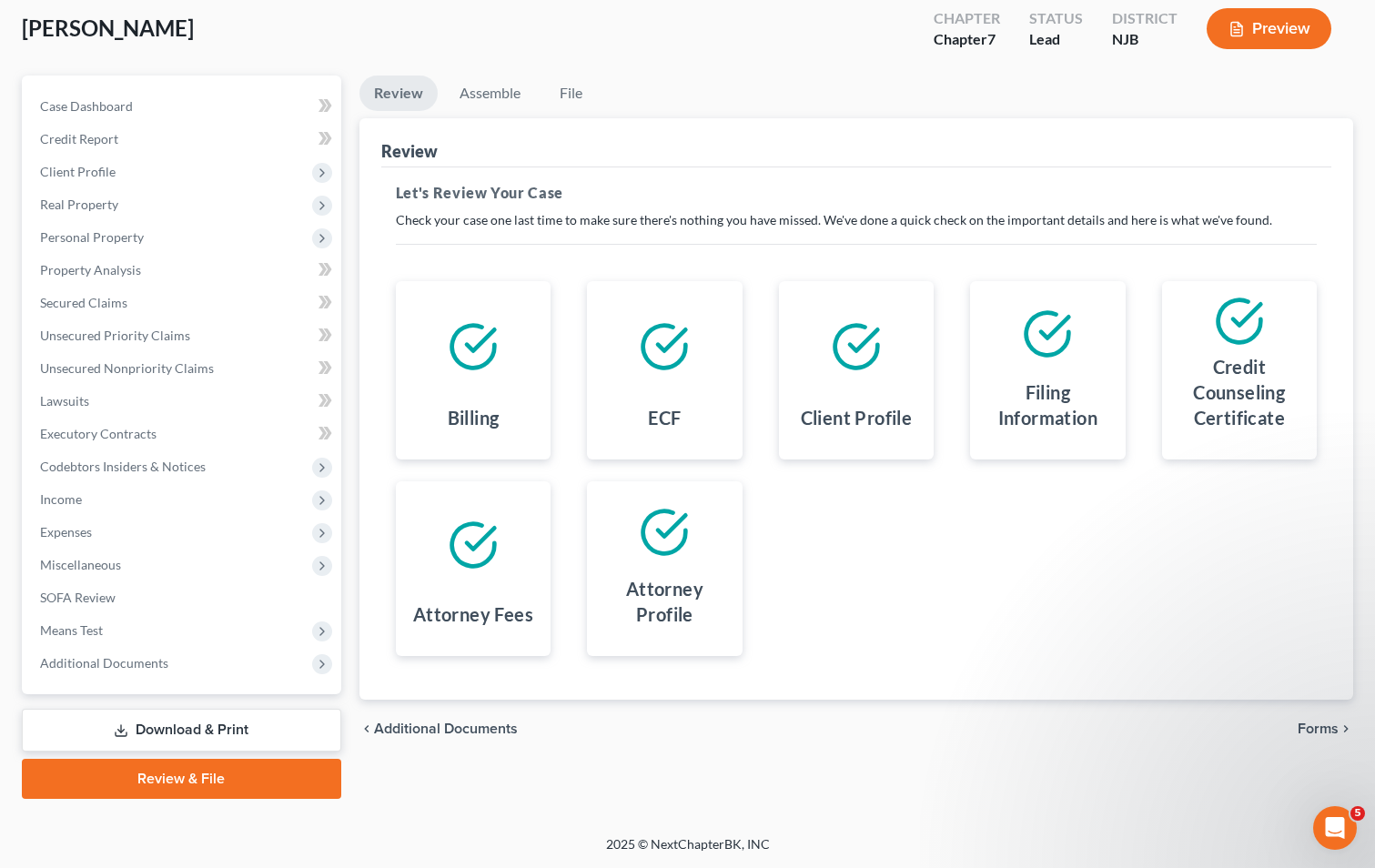
click at [1312, 731] on span "Forms" at bounding box center [1318, 728] width 41 height 15
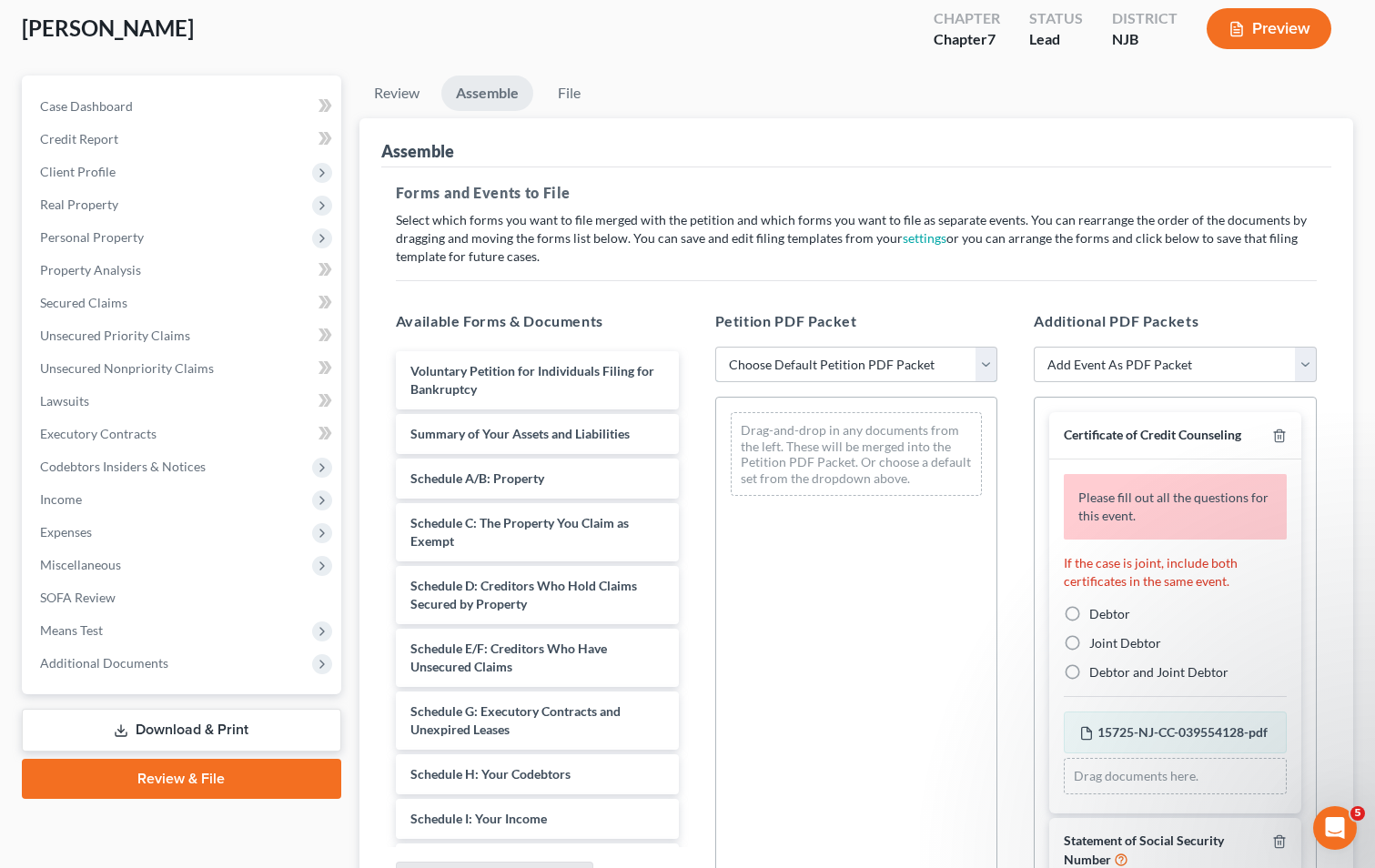
click at [824, 359] on select "Choose Default Petition PDF Packet Complete Bankruptcy Petition (all forms and …" at bounding box center [856, 364] width 283 height 37
select select "0"
click at [715, 346] on select "Choose Default Petition PDF Packet Complete Bankruptcy Petition (all forms and …" at bounding box center [856, 364] width 283 height 37
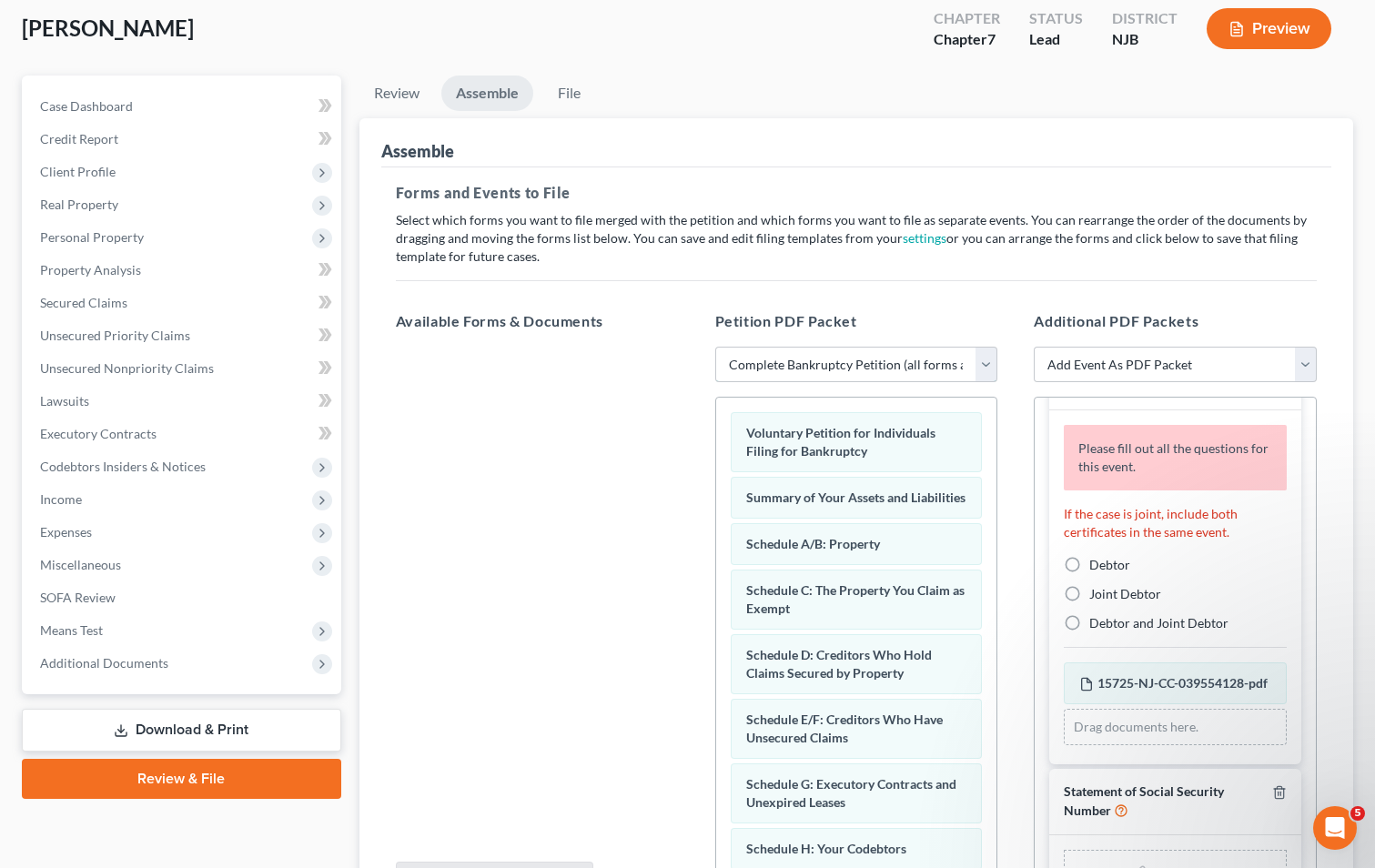
scroll to position [93, 0]
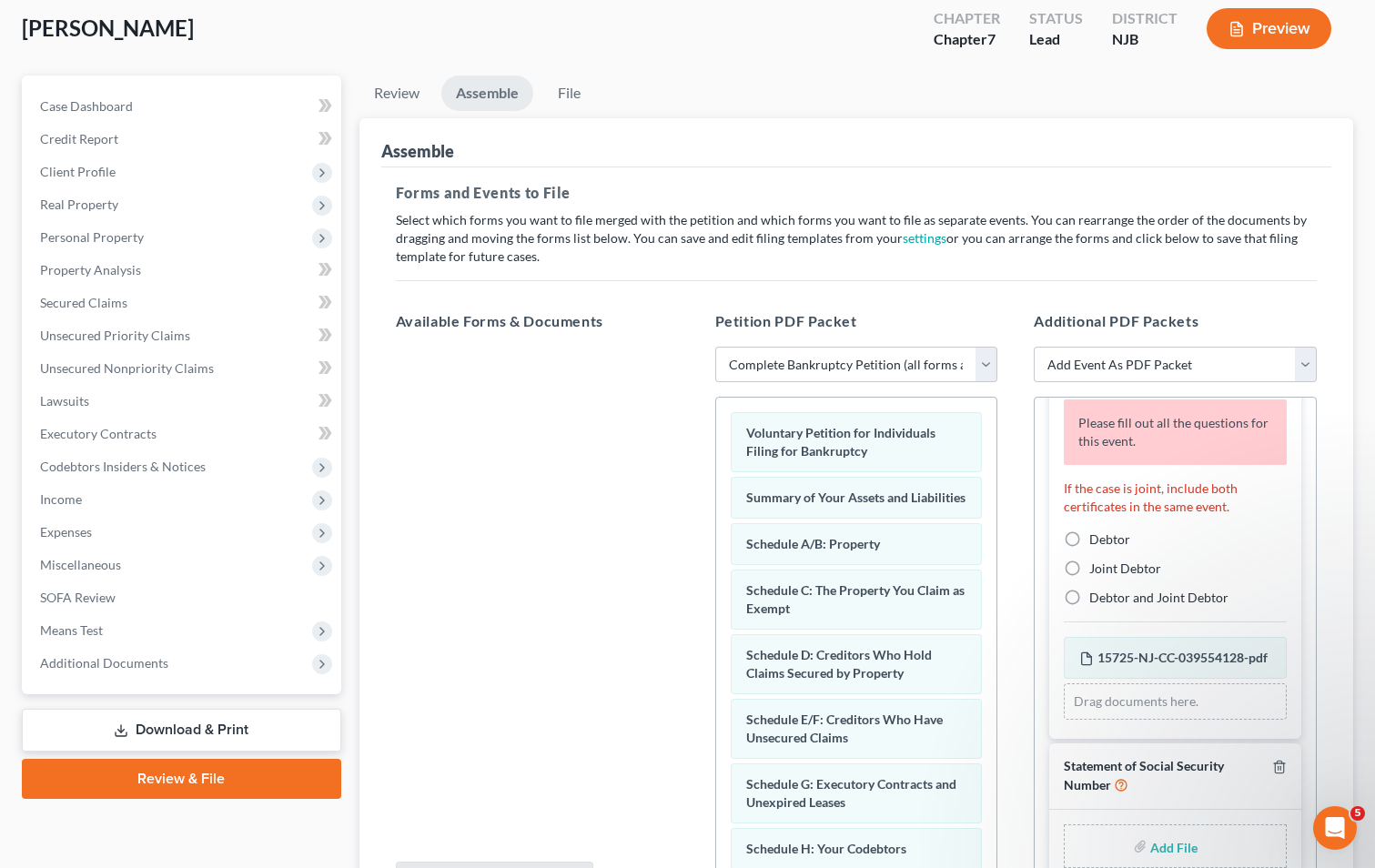
click at [1089, 530] on label "Debtor" at bounding box center [1109, 539] width 41 height 18
click at [1097, 530] on input "Debtor" at bounding box center [1103, 536] width 12 height 12
radio input "true"
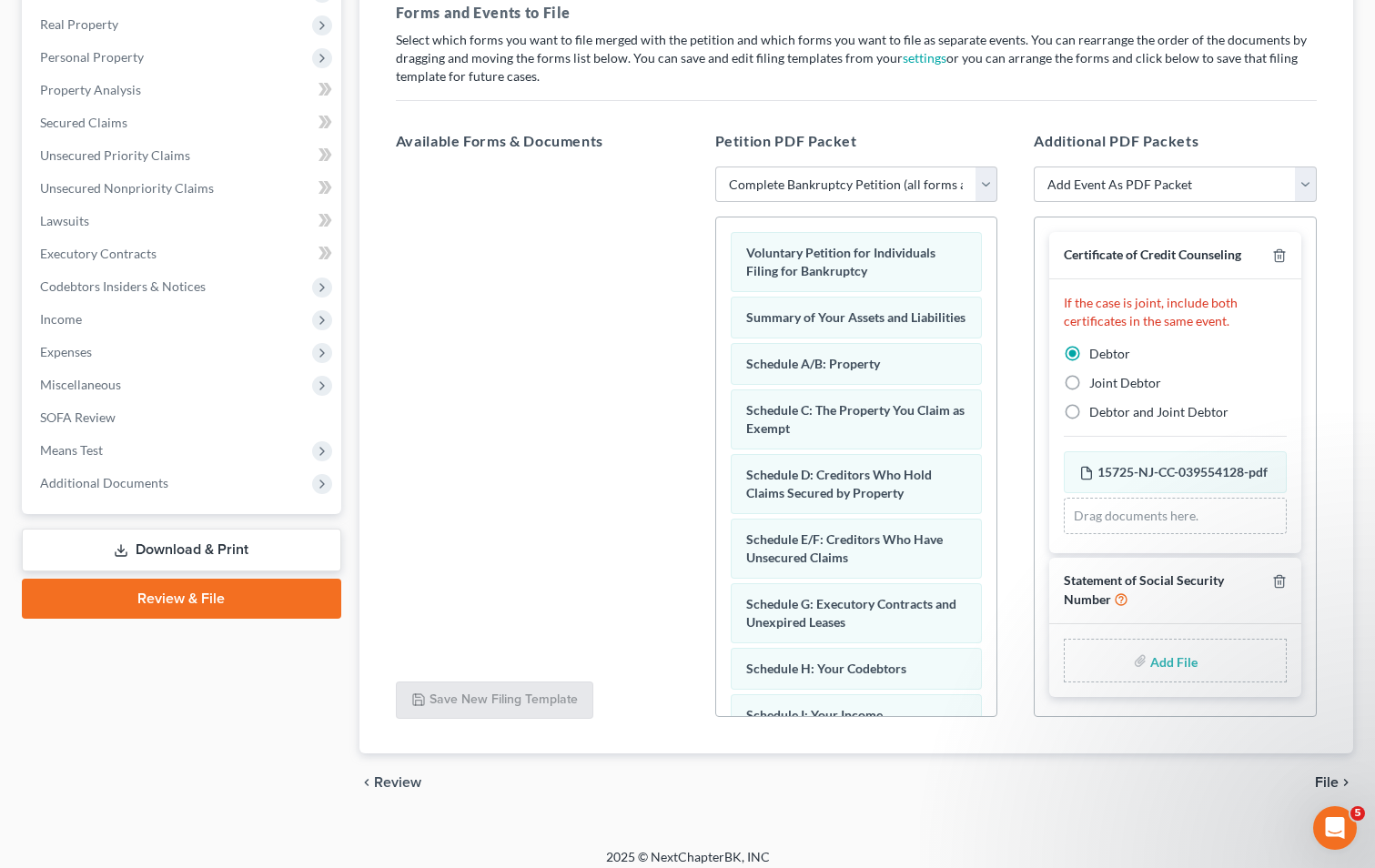
scroll to position [292, 0]
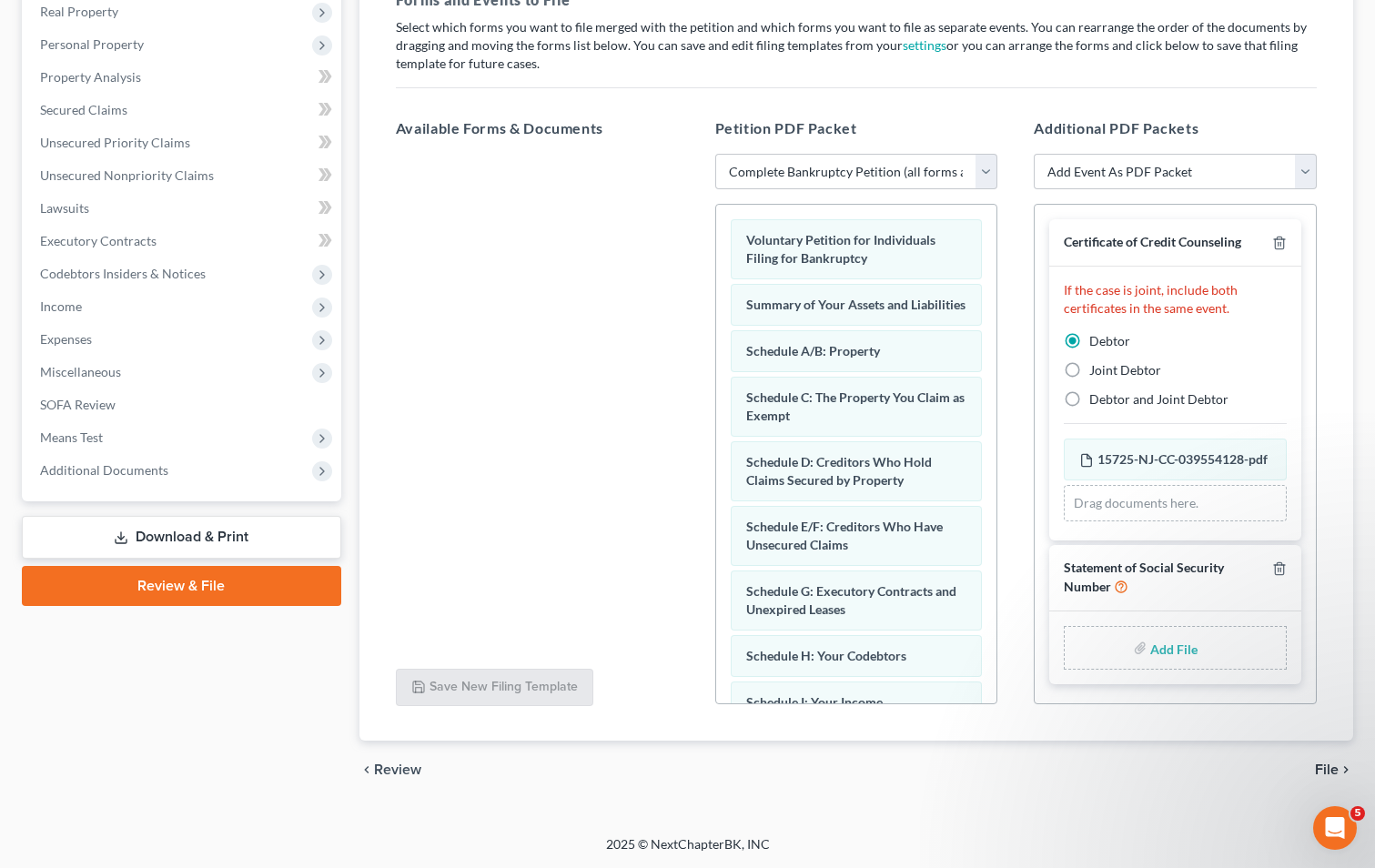
click at [1158, 657] on input "file" at bounding box center [1172, 647] width 44 height 33
type input "C:\fakepath\[DATE] final SSN form 121 eb9fb92b-2b15-42f1-b970-c6e922bb0b0f.pdf"
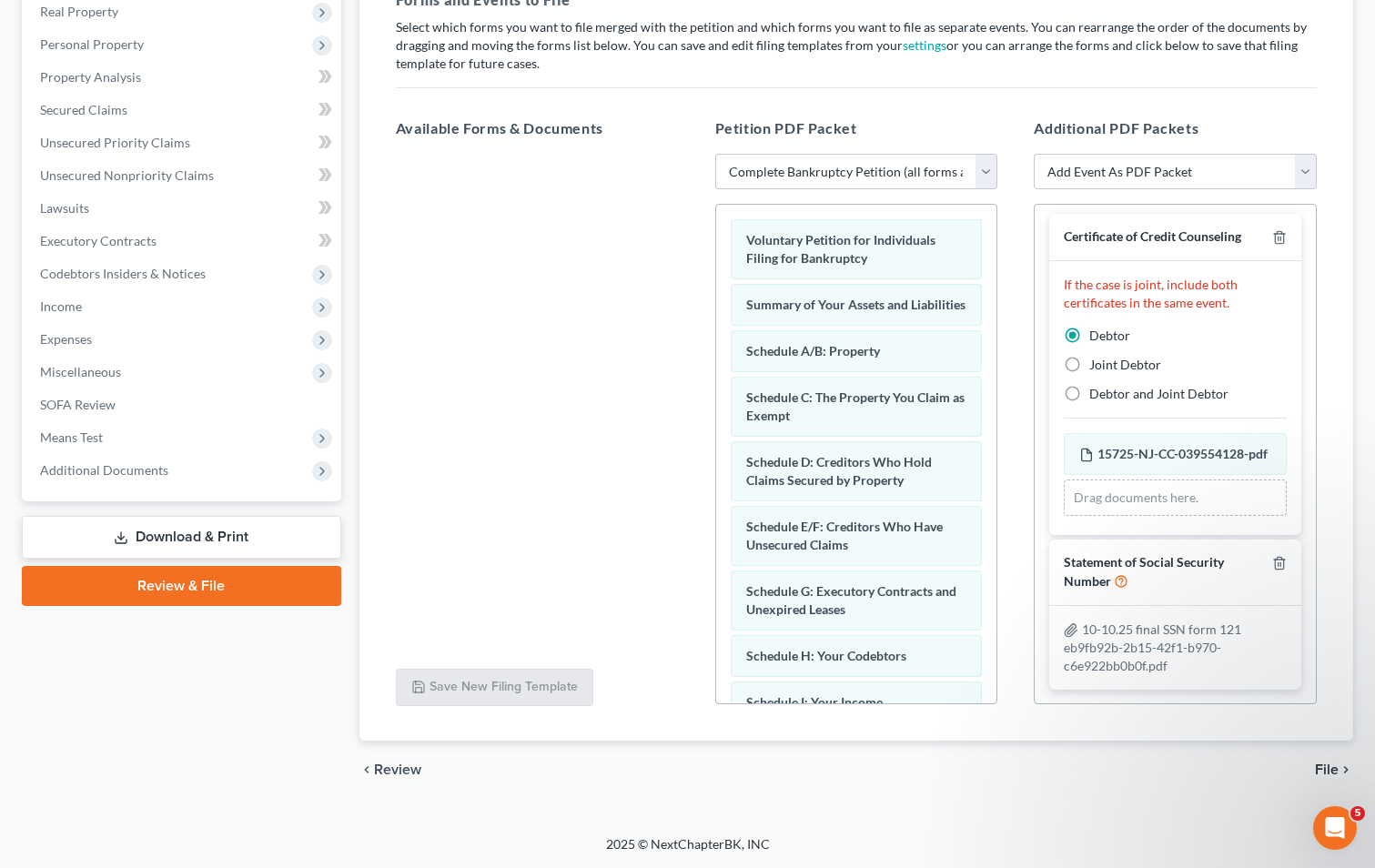
click at [1329, 768] on span "File" at bounding box center [1326, 769] width 24 height 15
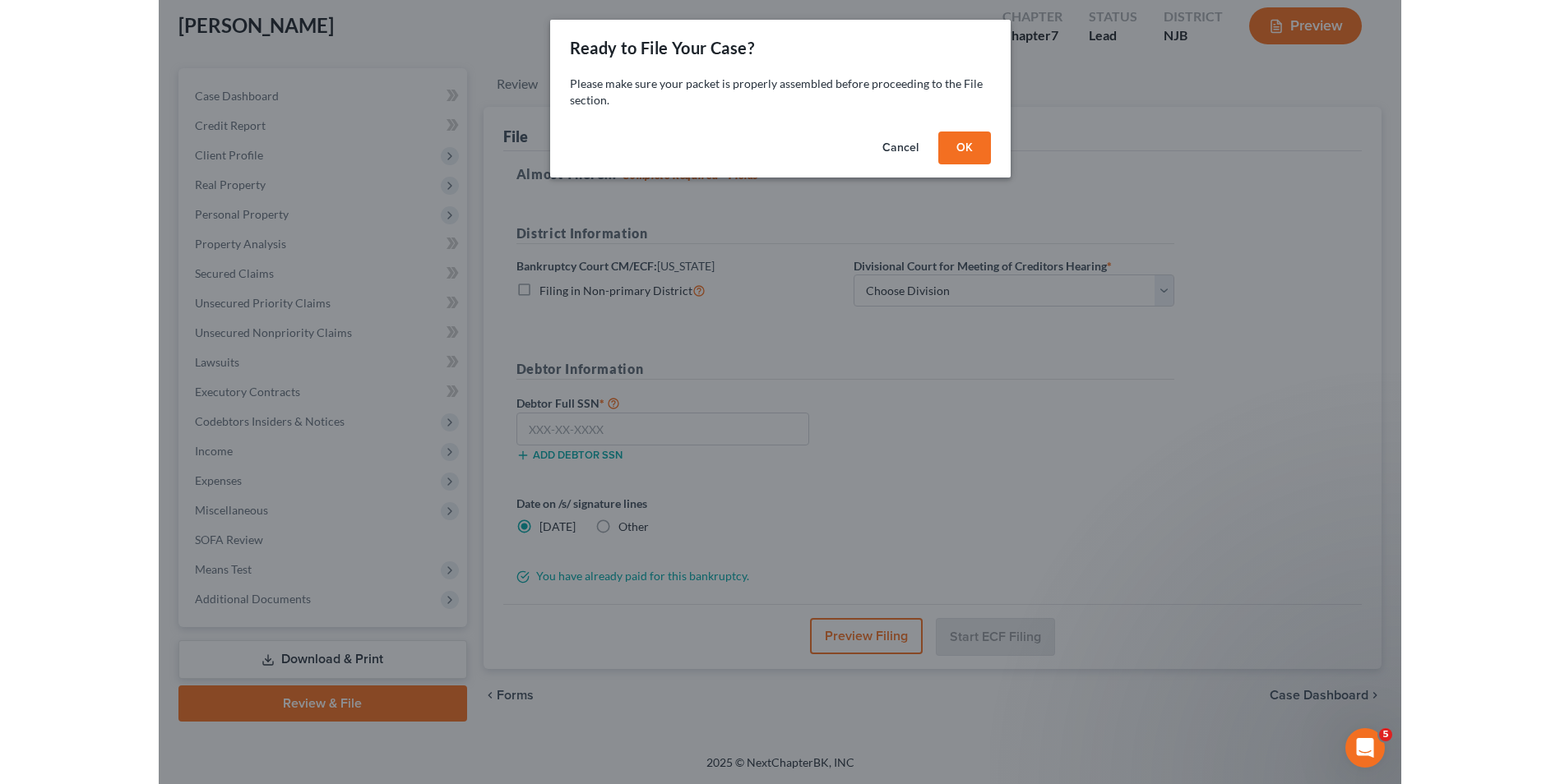
scroll to position [89, 0]
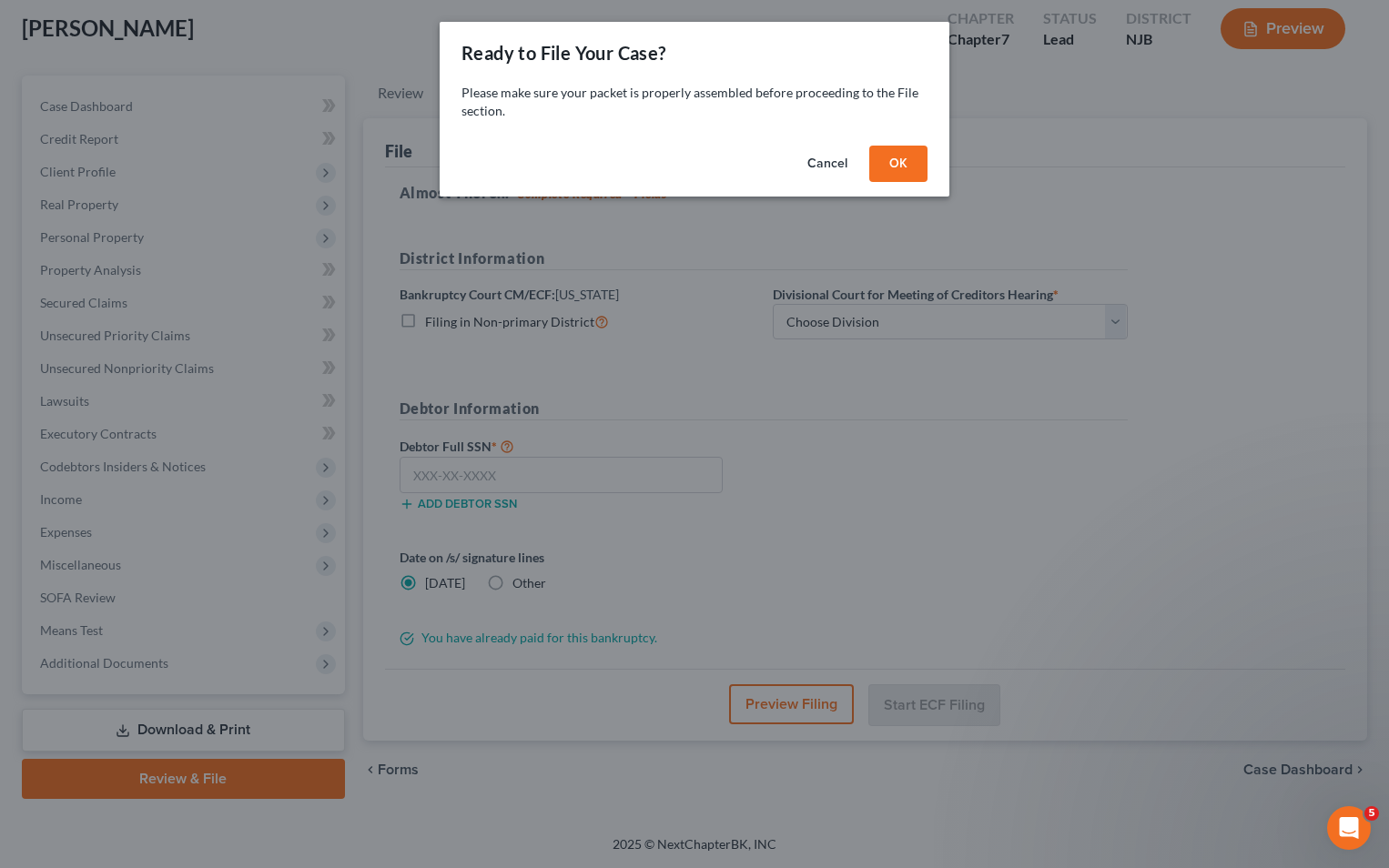
click at [894, 164] on button "OK" at bounding box center [898, 163] width 58 height 37
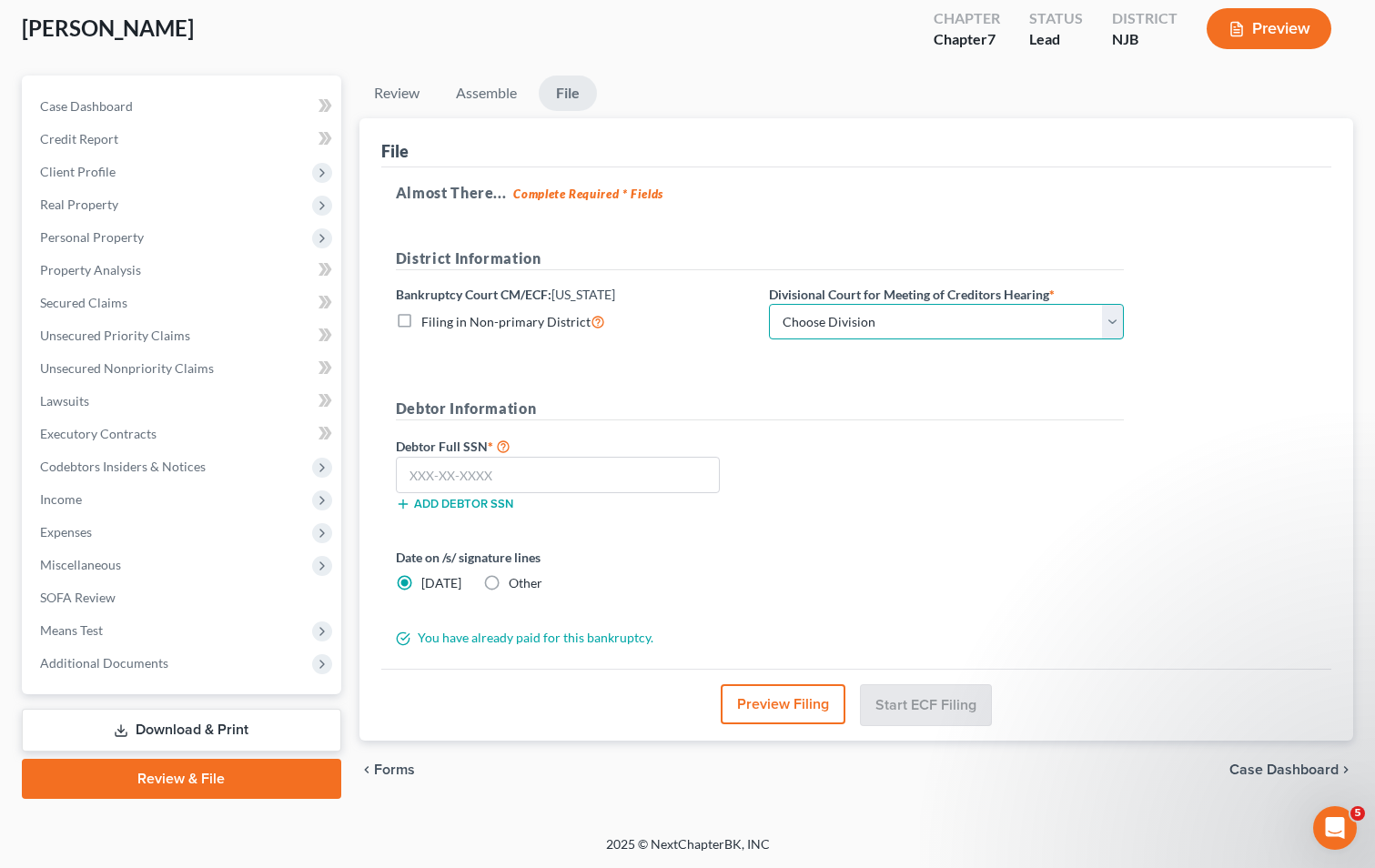
click at [857, 321] on select "Choose Division [GEOGRAPHIC_DATA] [GEOGRAPHIC_DATA]/[GEOGRAPHIC_DATA] [GEOGRAPH…" at bounding box center [946, 322] width 354 height 37
select select "3"
click at [769, 304] on select "Choose Division [GEOGRAPHIC_DATA] [GEOGRAPHIC_DATA]/[GEOGRAPHIC_DATA] [GEOGRAPH…" at bounding box center [946, 322] width 354 height 37
click at [531, 478] on input "text" at bounding box center [557, 474] width 324 height 37
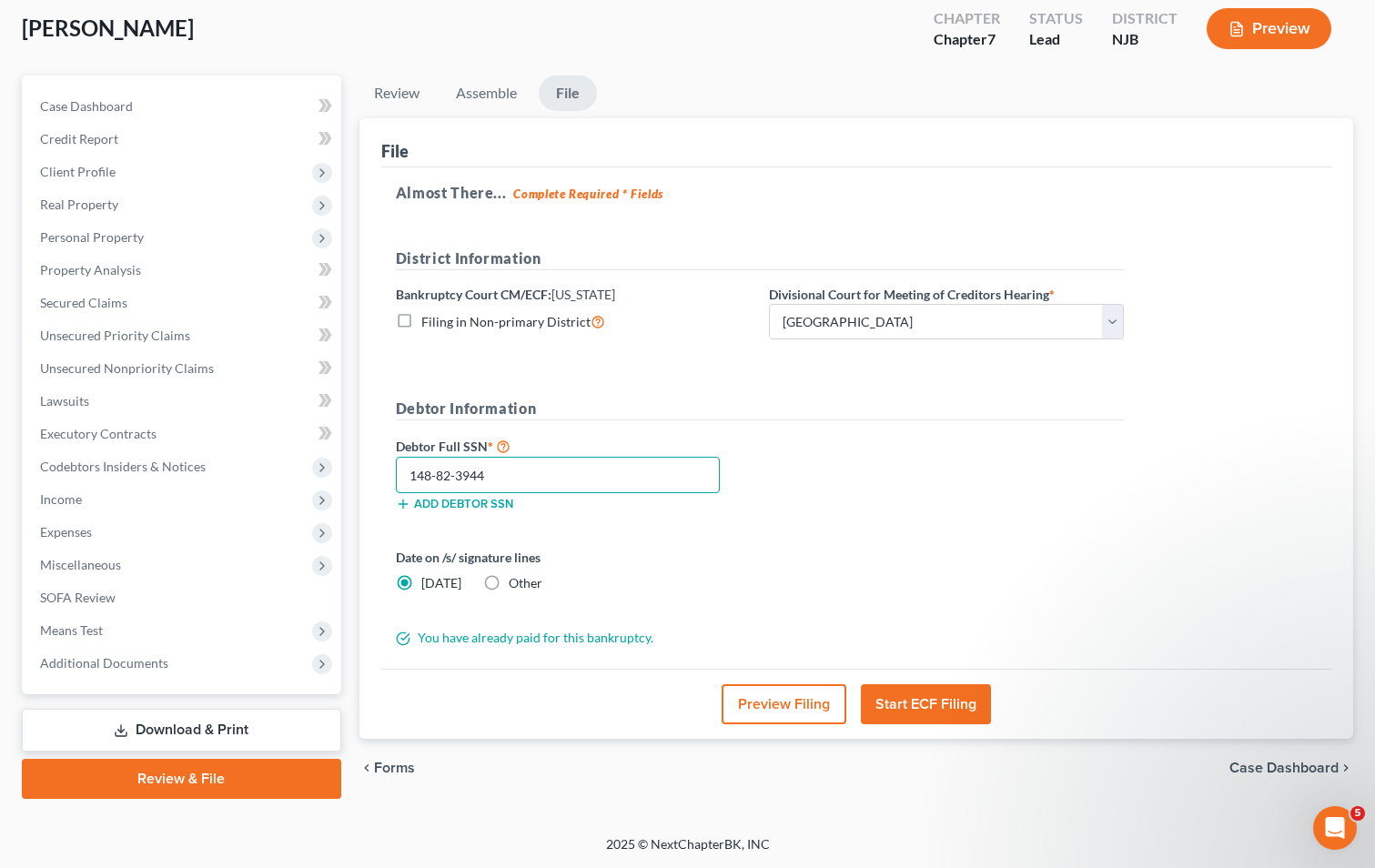
type input "148-82-3944"
click at [924, 704] on button "Start ECF Filing" at bounding box center [926, 704] width 130 height 40
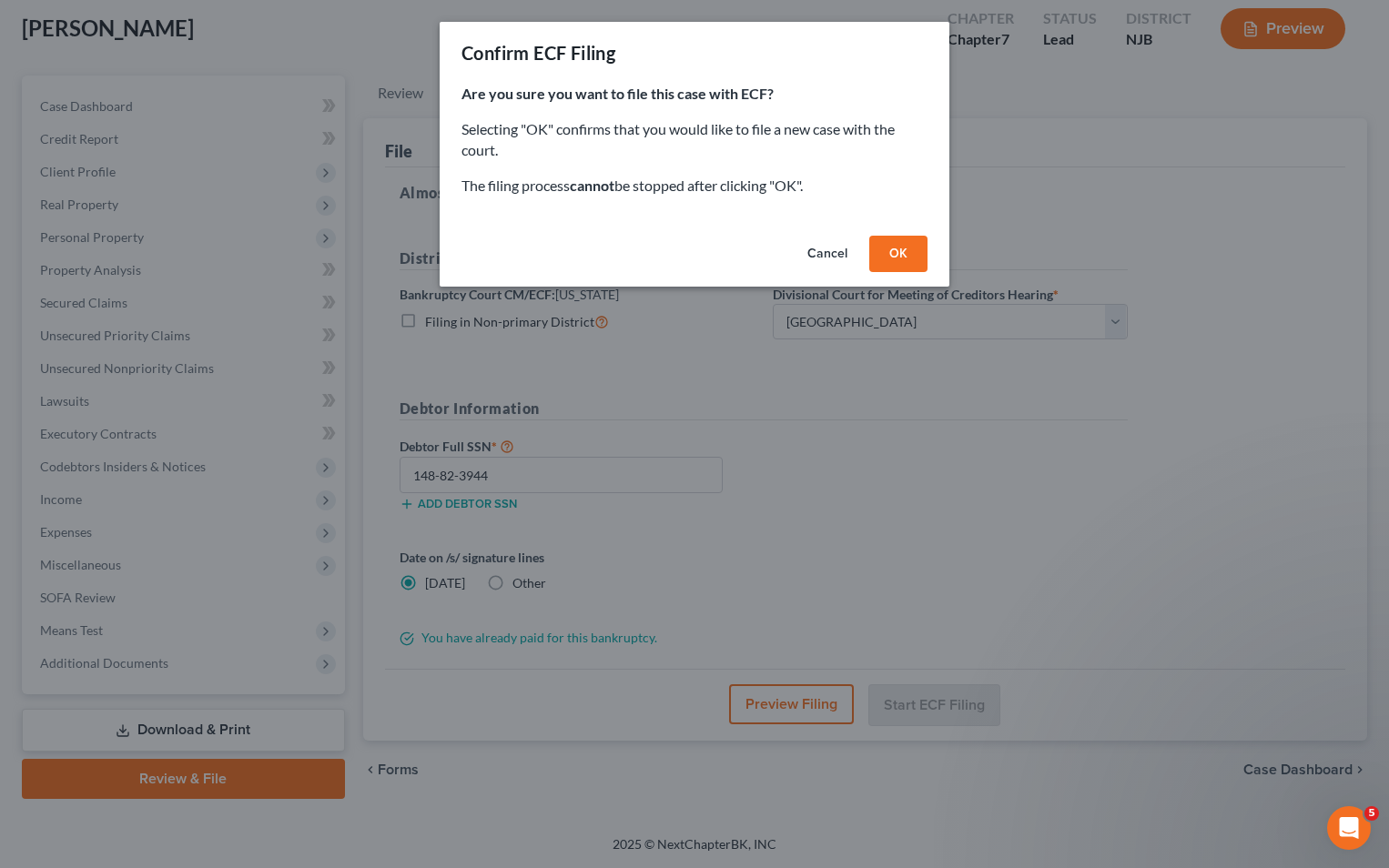
click at [898, 251] on button "OK" at bounding box center [898, 253] width 58 height 37
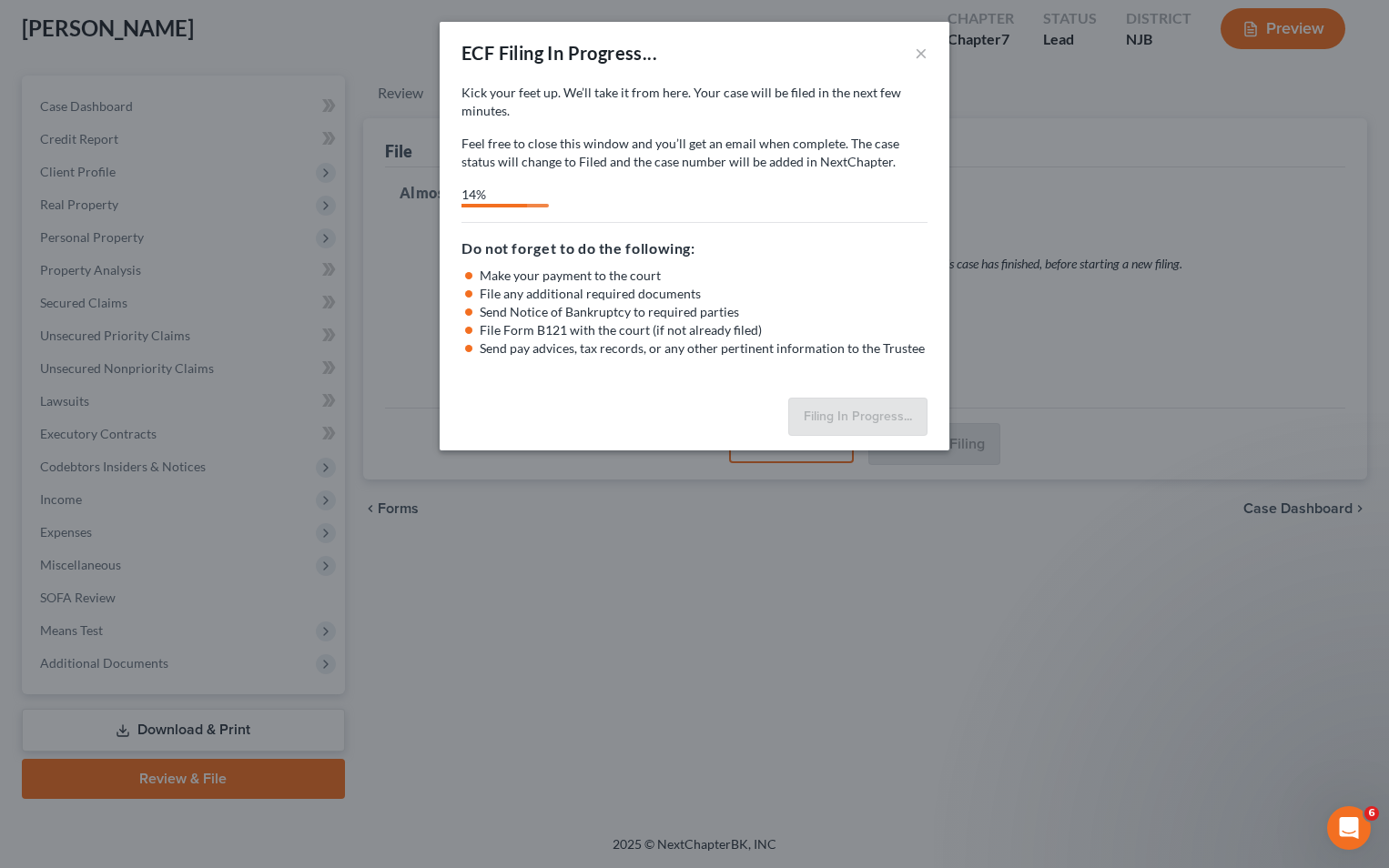
select select "3"
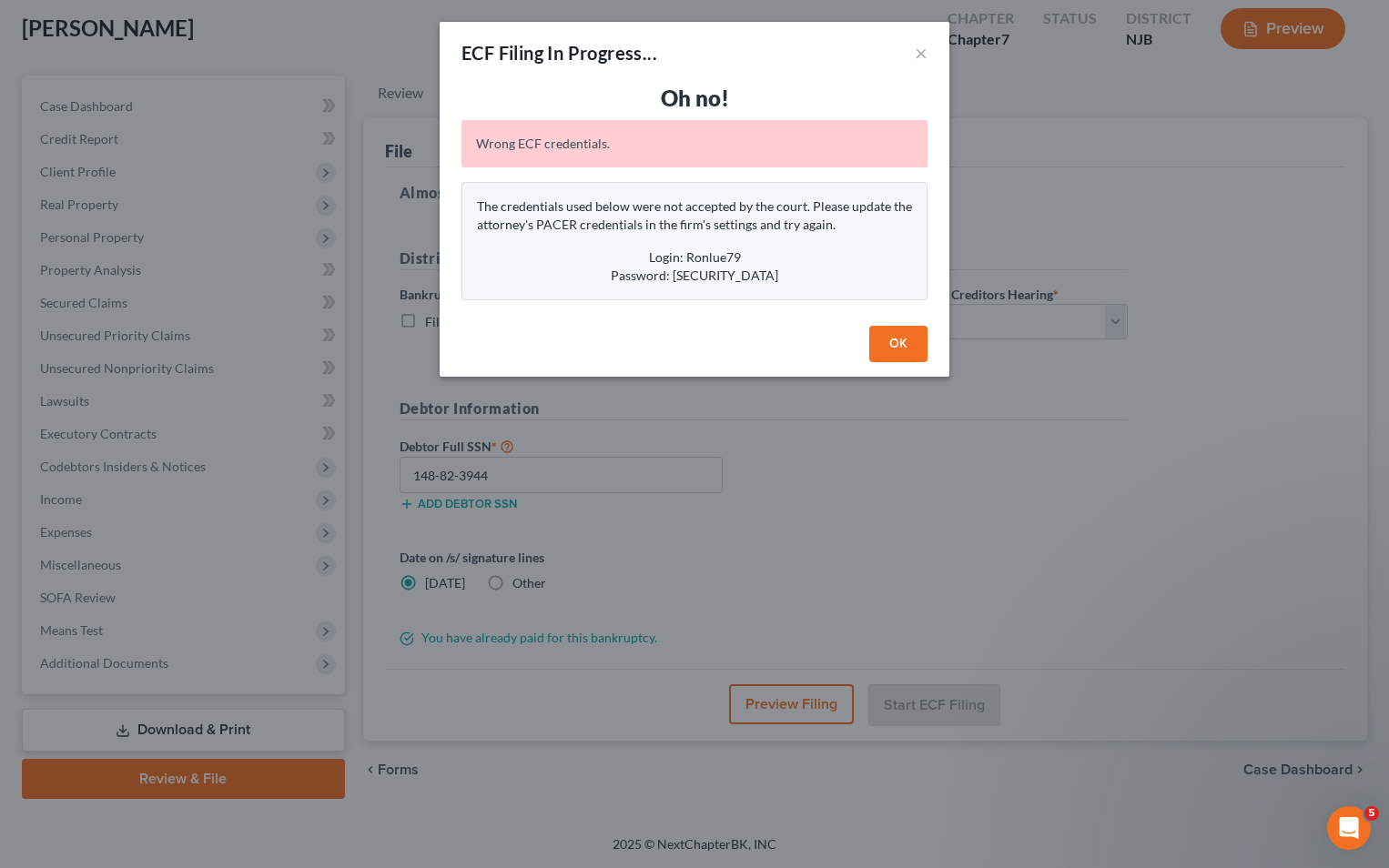
click at [878, 340] on button "OK" at bounding box center [898, 343] width 58 height 37
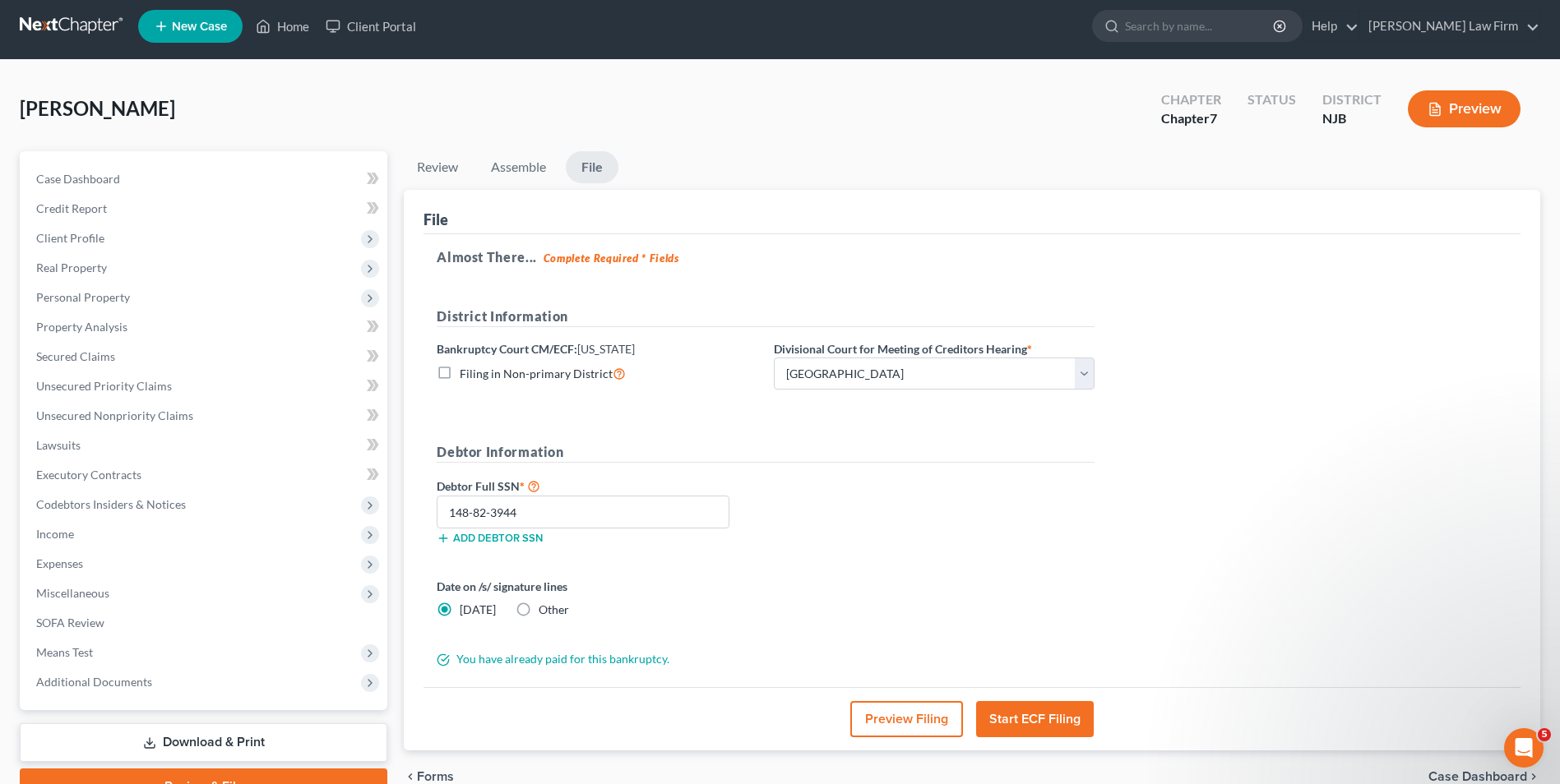
scroll to position [0, 0]
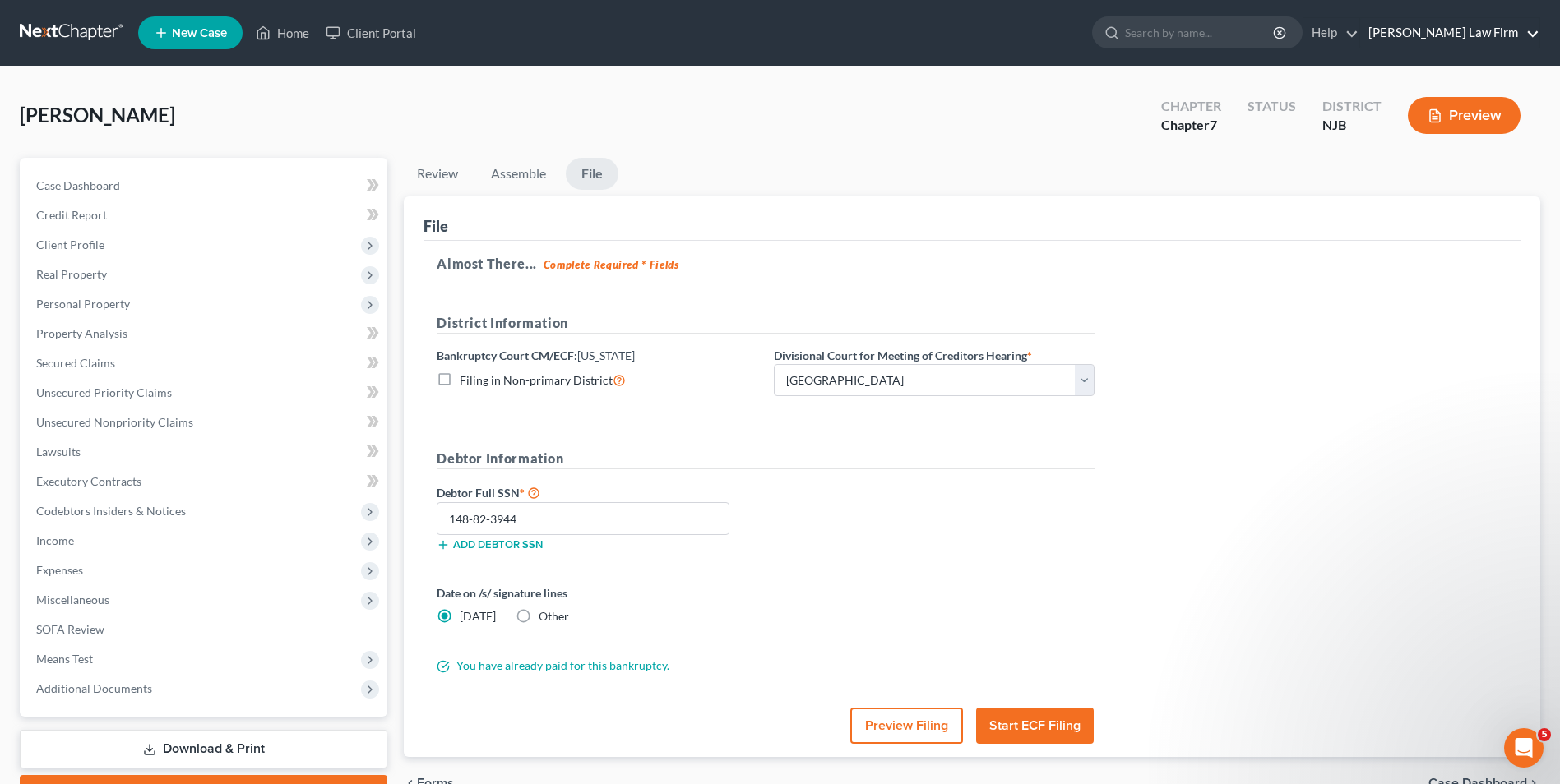
click at [1254, 30] on link "[PERSON_NAME] Law Firm" at bounding box center [1449, 32] width 179 height 30
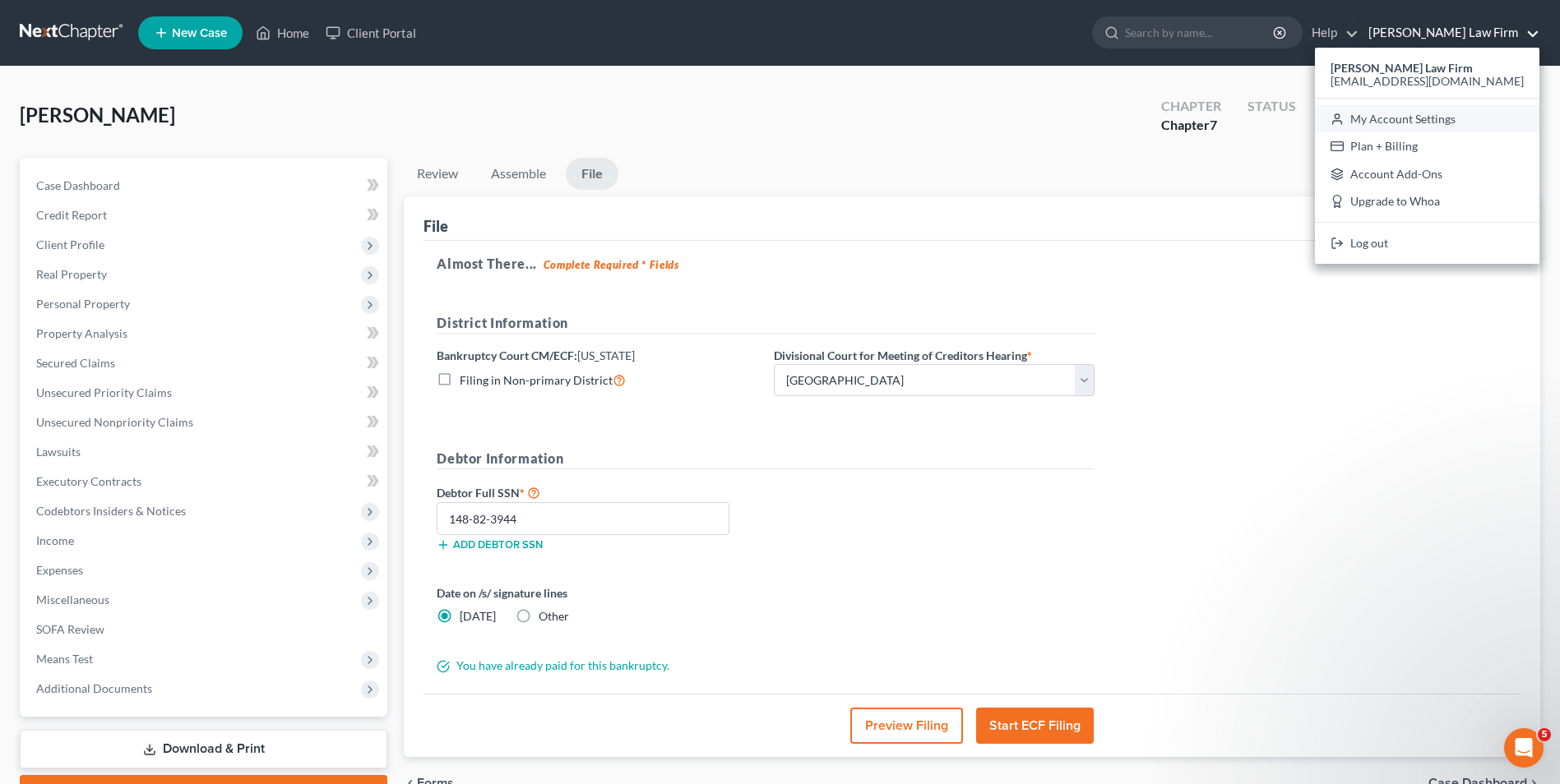
click at [1254, 117] on link "My Account Settings" at bounding box center [1427, 119] width 225 height 28
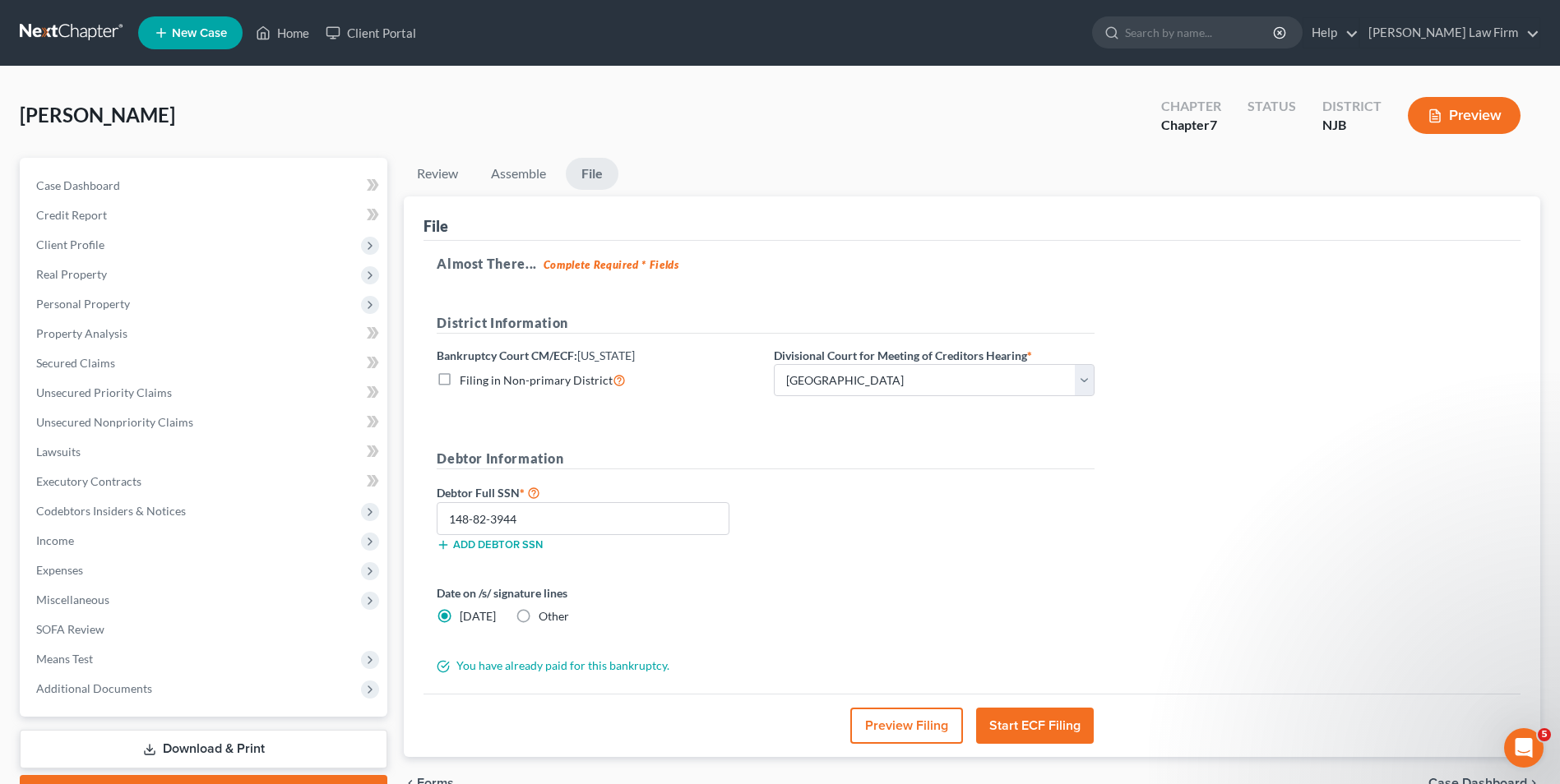
select select "51"
select select "24"
select select "33"
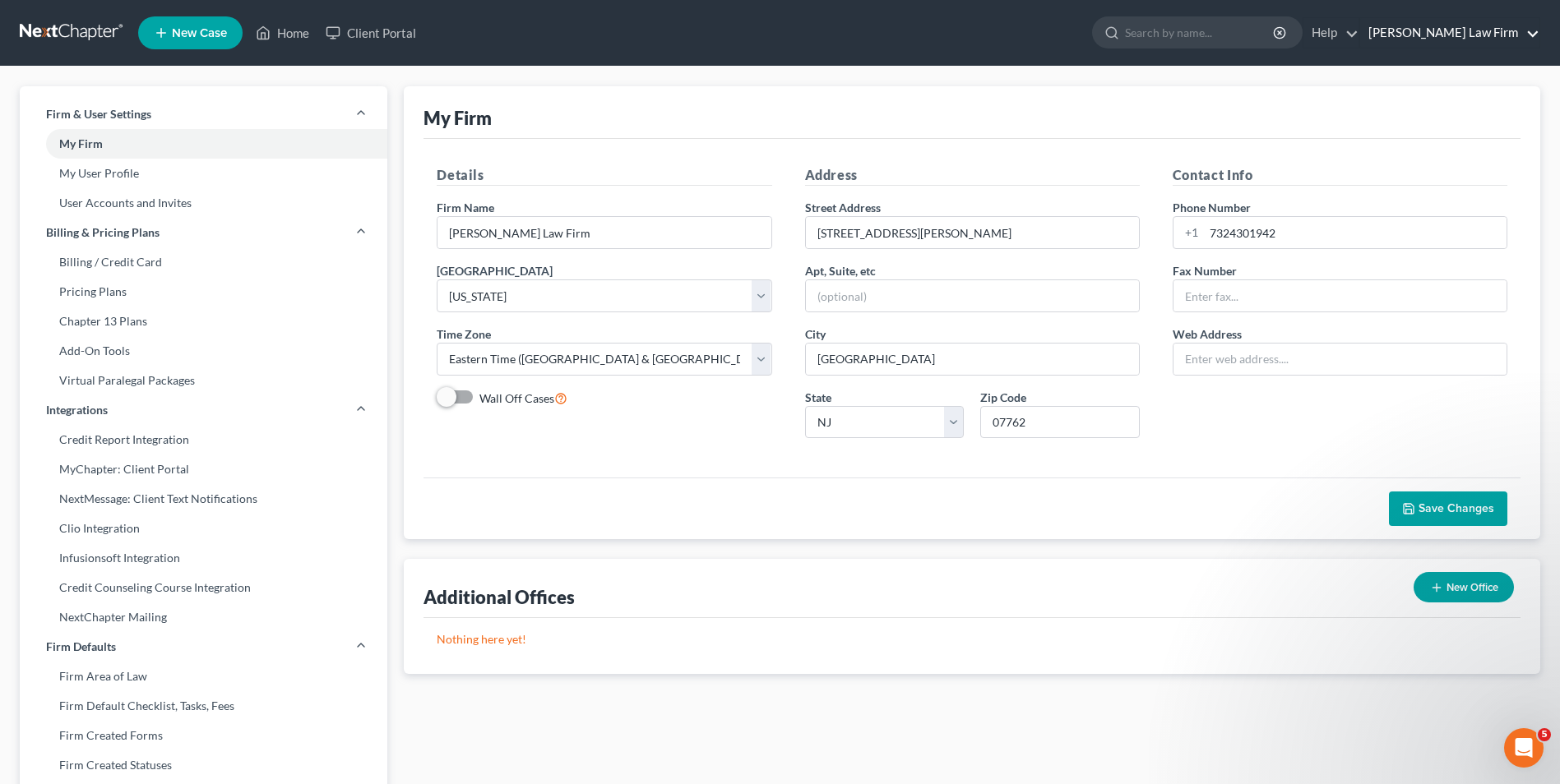
click at [1254, 30] on link "[PERSON_NAME] Law Firm" at bounding box center [1449, 32] width 179 height 30
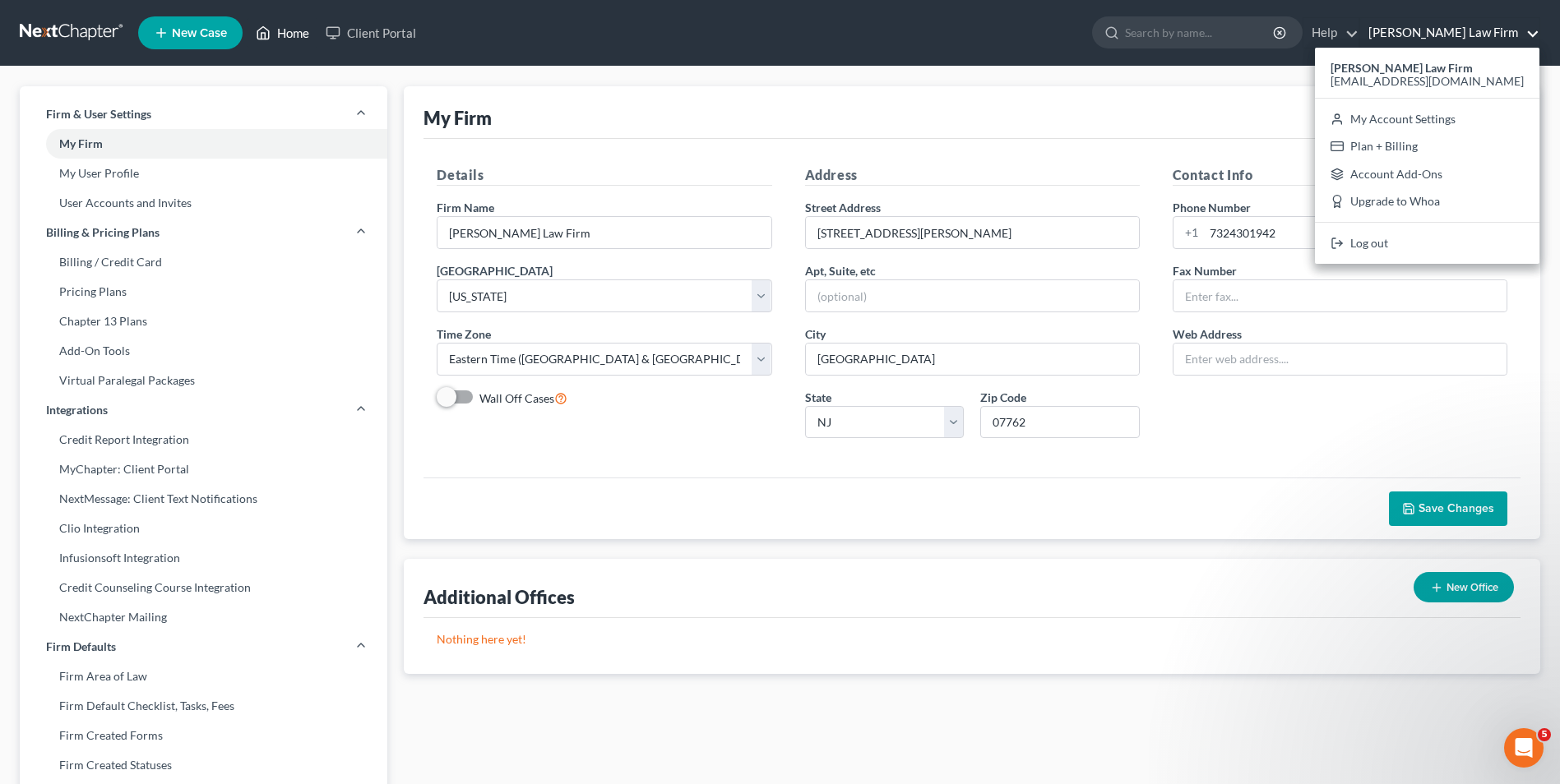
click at [290, 35] on link "Home" at bounding box center [283, 32] width 70 height 30
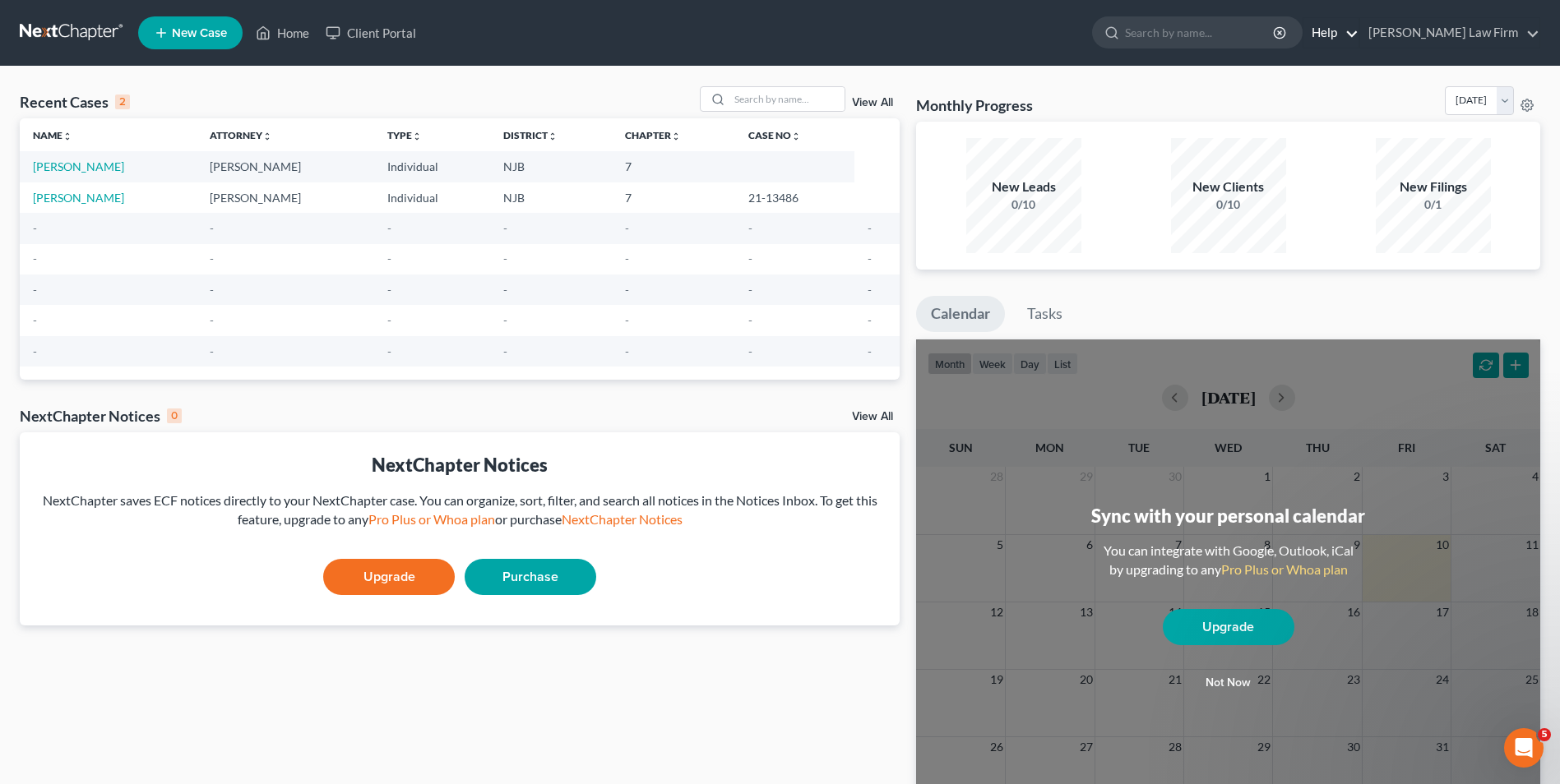
click at [1254, 35] on link "Help" at bounding box center [1331, 32] width 55 height 30
click at [1254, 70] on link "Help Center" at bounding box center [1293, 68] width 131 height 28
click at [67, 168] on link "[PERSON_NAME]" at bounding box center [79, 166] width 91 height 14
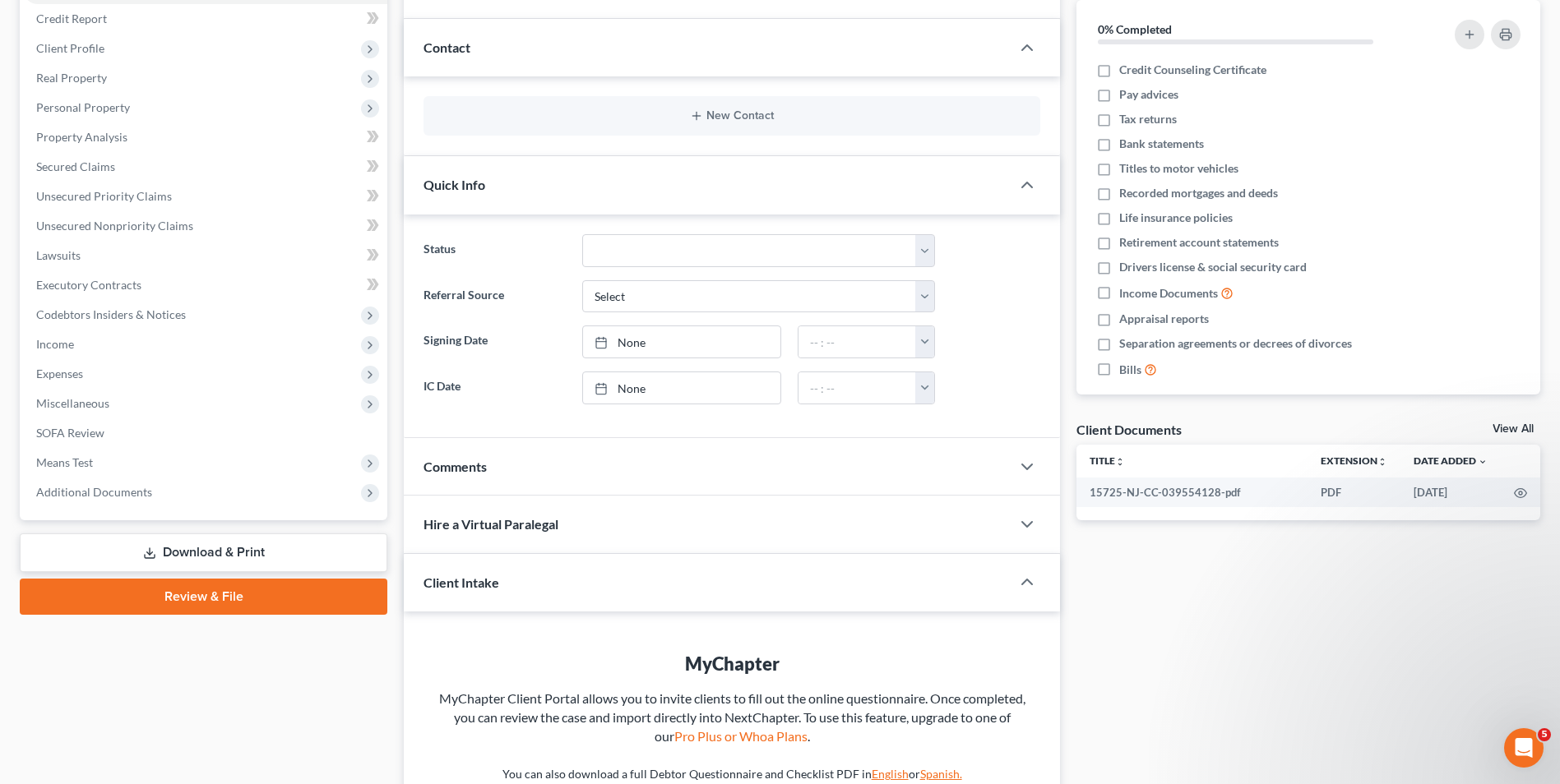
scroll to position [368, 0]
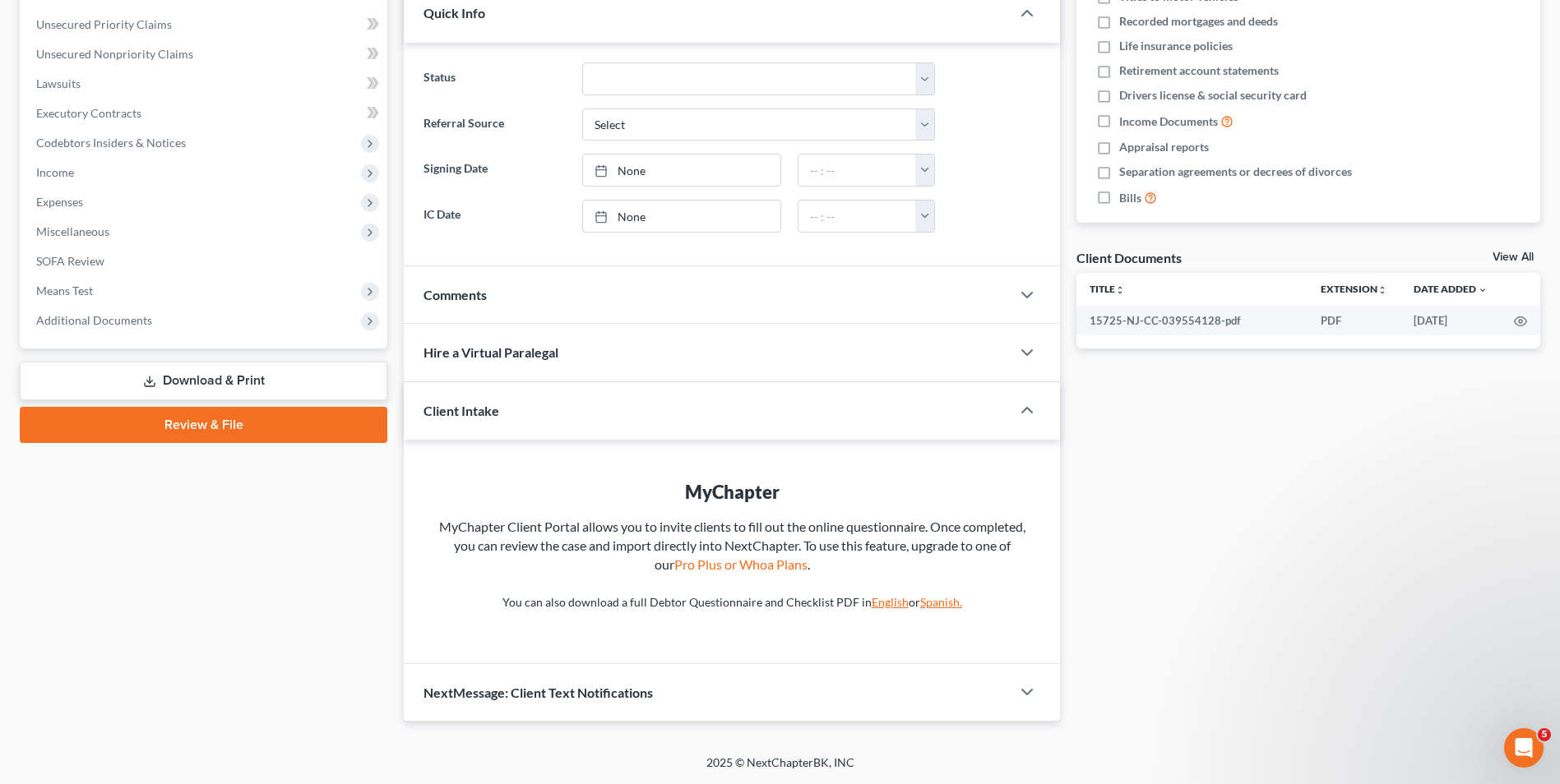
click at [194, 428] on link "Review & File" at bounding box center [203, 425] width 368 height 36
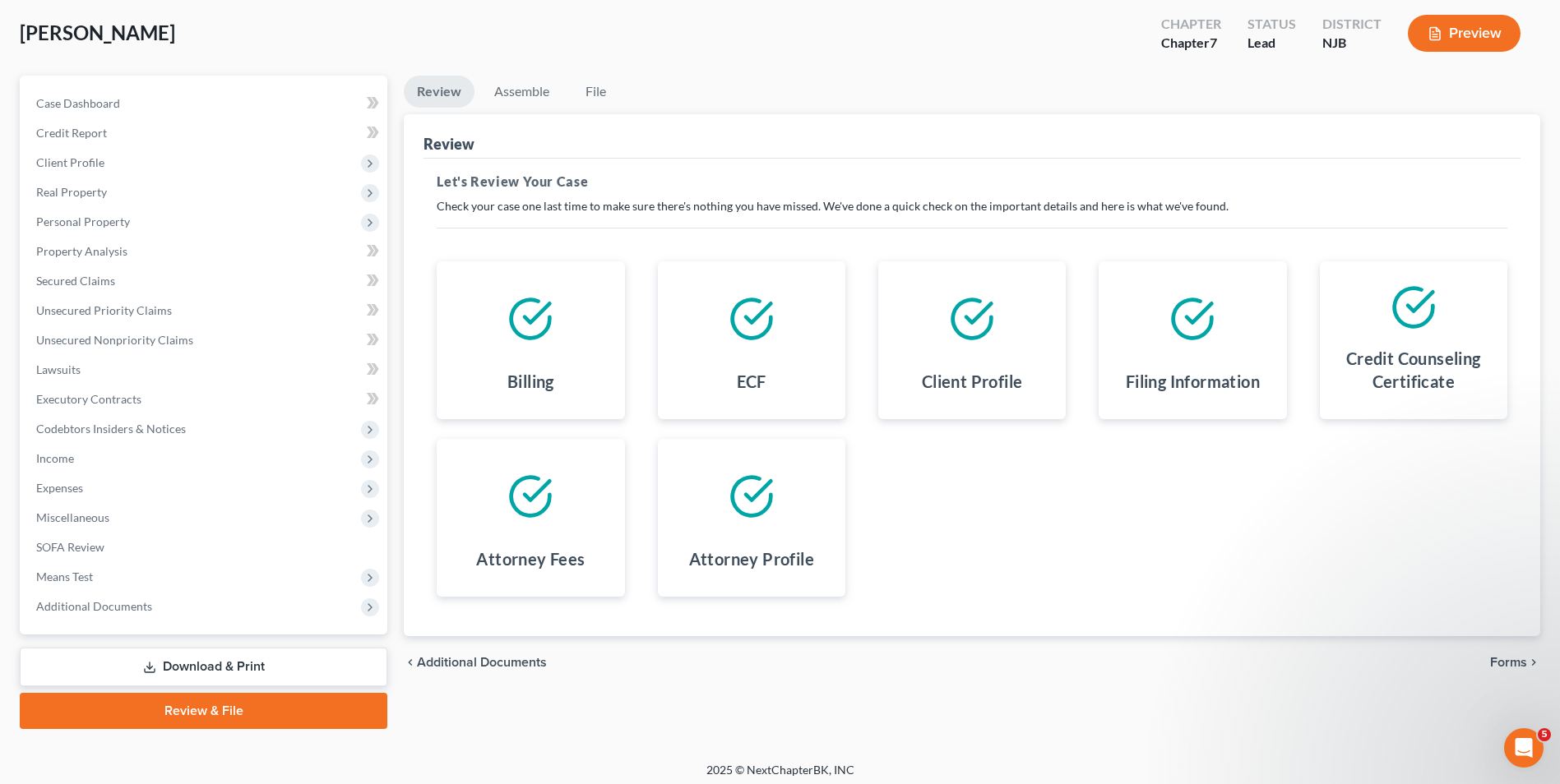
scroll to position [89, 0]
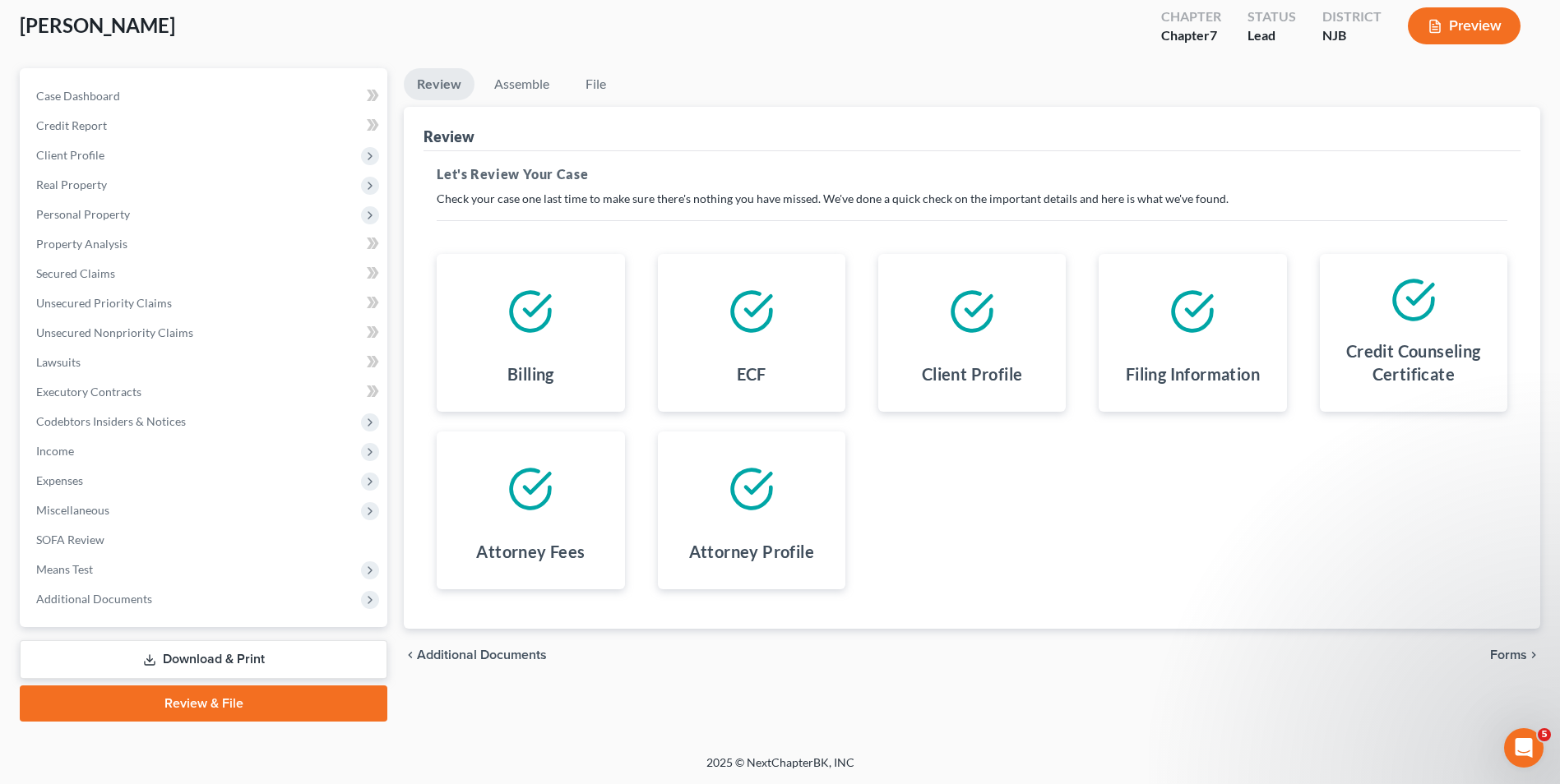
click at [1254, 655] on span "Forms" at bounding box center [1508, 654] width 37 height 13
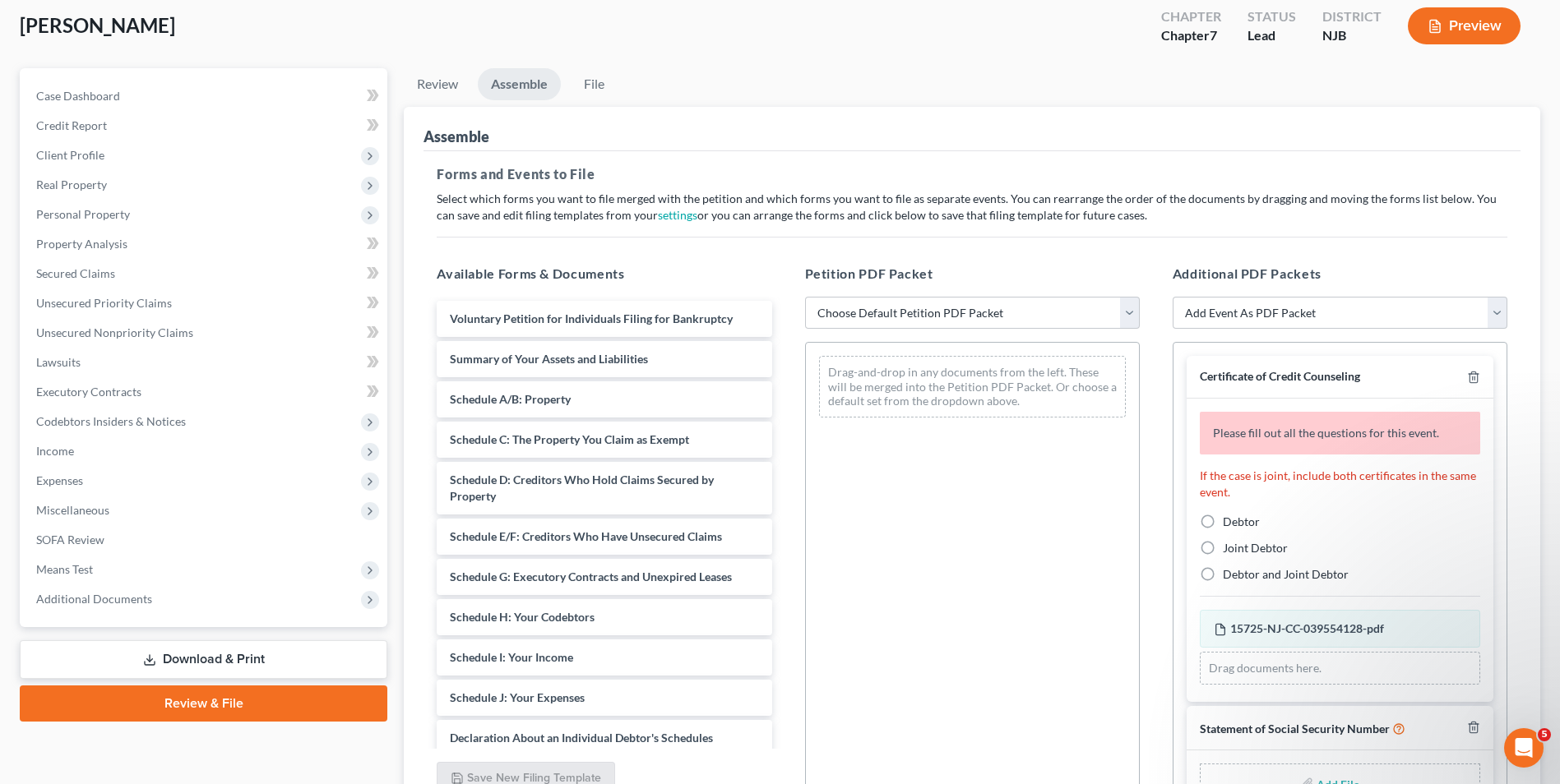
click at [1223, 518] on label "Debtor" at bounding box center [1241, 521] width 37 height 16
click at [1229, 518] on input "Debtor" at bounding box center [1234, 518] width 11 height 11
radio input "true"
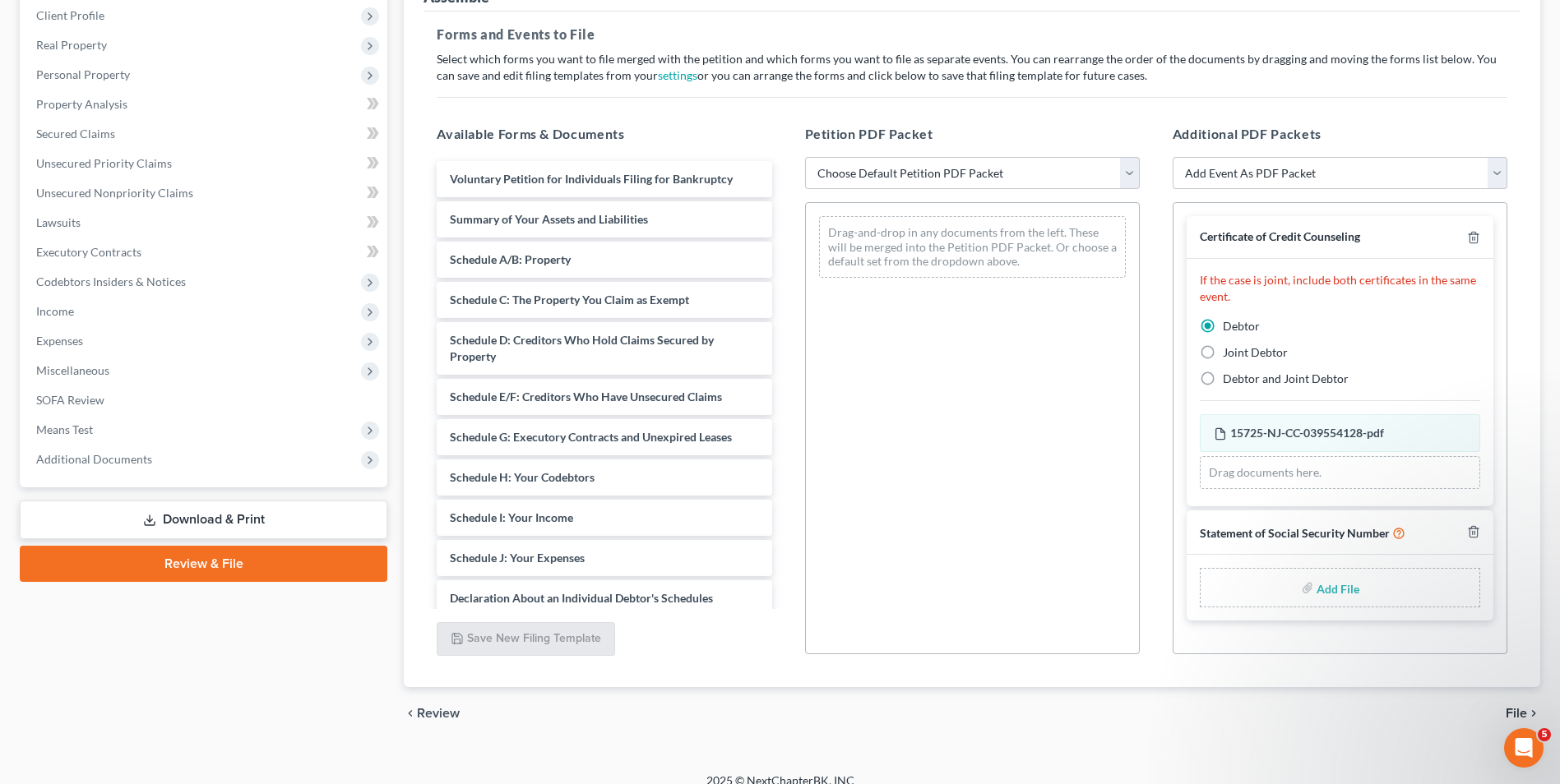
scroll to position [248, 0]
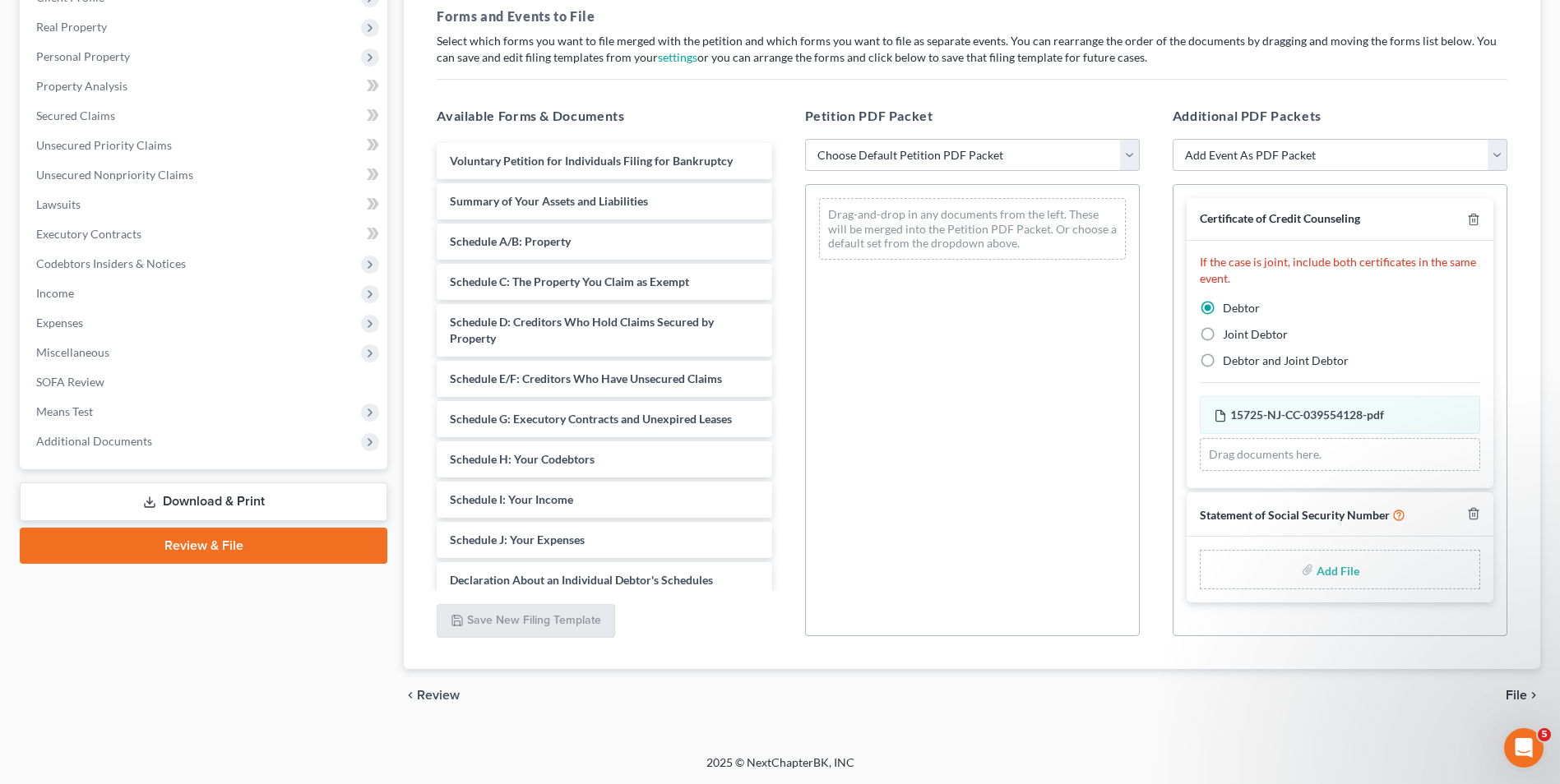
click at [1254, 570] on input "file" at bounding box center [1336, 569] width 39 height 30
type input "C:\fakepath\[DATE] final SSN form 121 eb9fb92b-2b15-42f1-b970-c6e922bb0b0f.pdf"
click at [927, 157] on select "Choose Default Petition PDF Packet Complete Bankruptcy Petition (all forms and …" at bounding box center [972, 155] width 335 height 33
select select "0"
click at [805, 139] on select "Choose Default Petition PDF Packet Complete Bankruptcy Petition (all forms and …" at bounding box center [972, 155] width 335 height 33
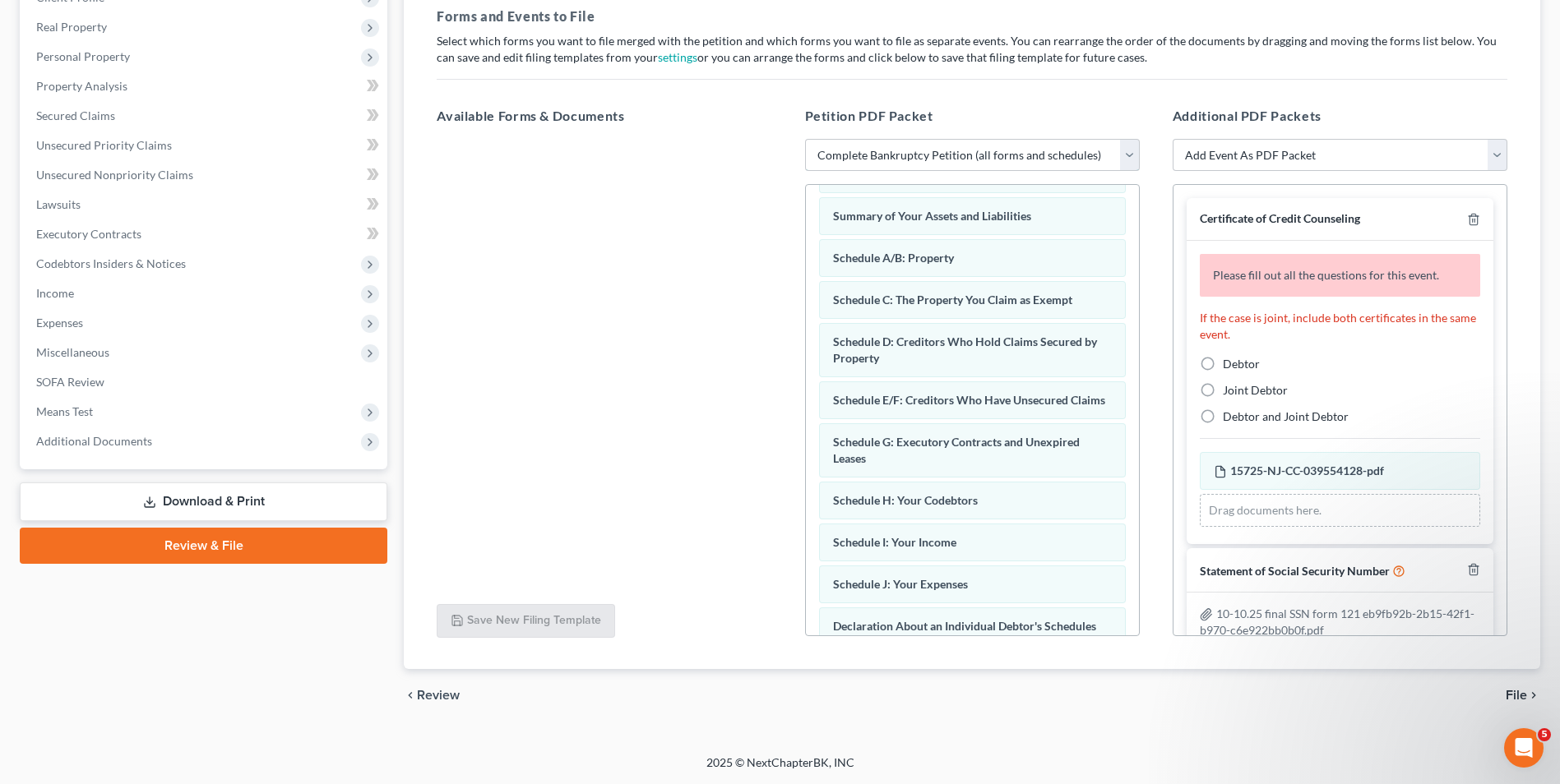
scroll to position [524, 0]
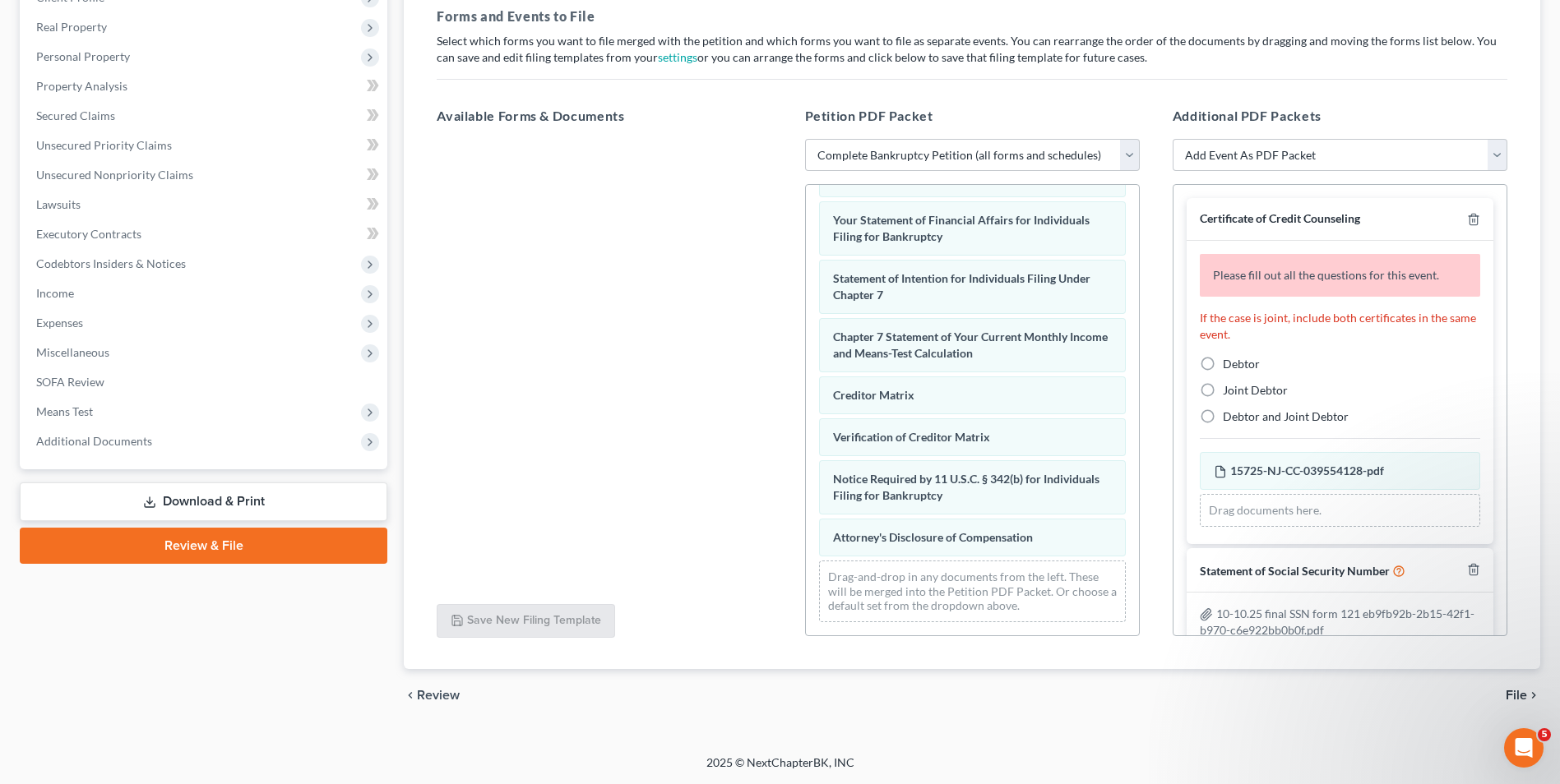
click at [1223, 367] on label "Debtor" at bounding box center [1241, 364] width 37 height 16
click at [1229, 367] on input "Debtor" at bounding box center [1234, 361] width 11 height 11
radio input "true"
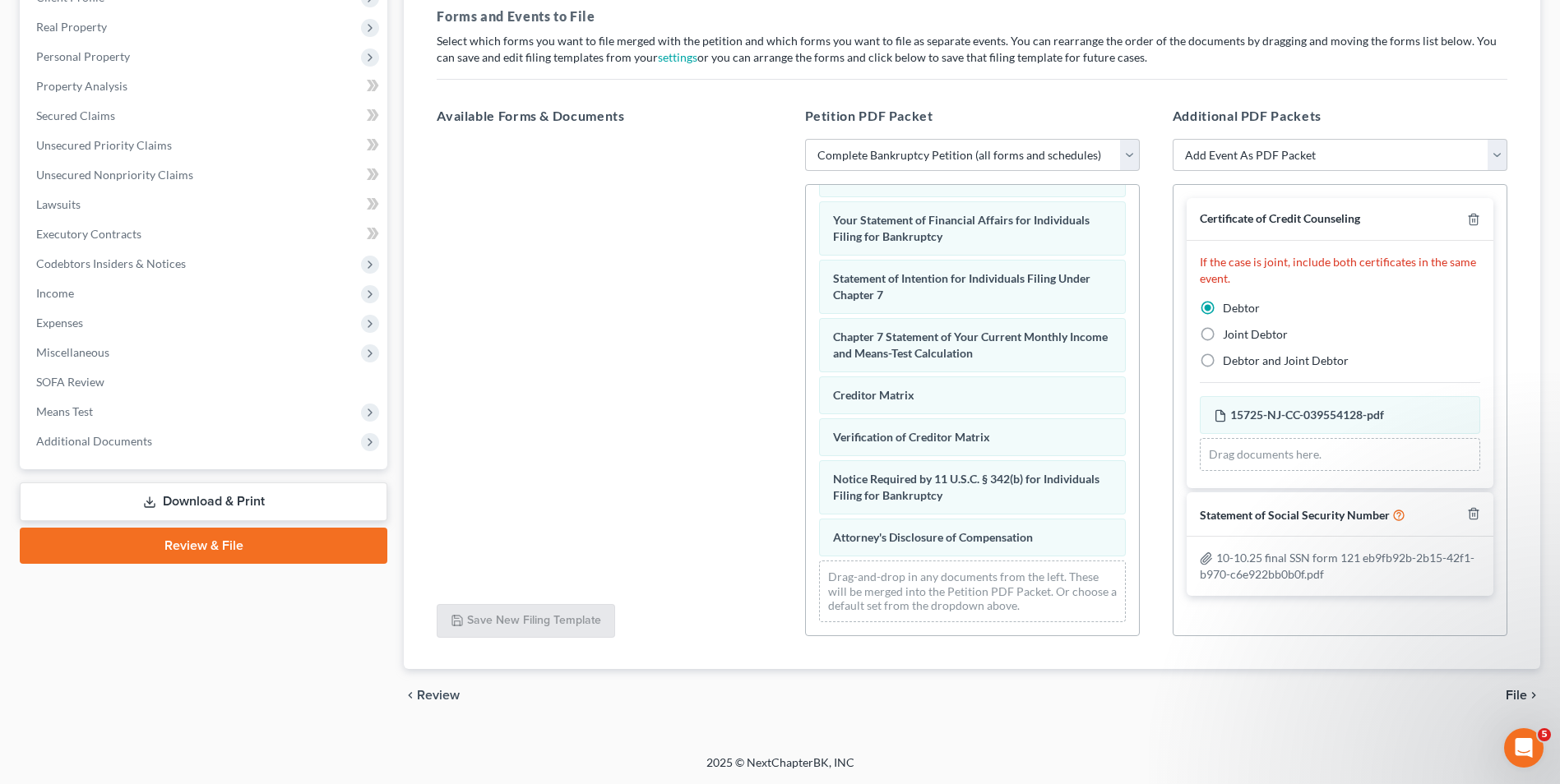
click at [1254, 696] on span "File" at bounding box center [1516, 695] width 21 height 13
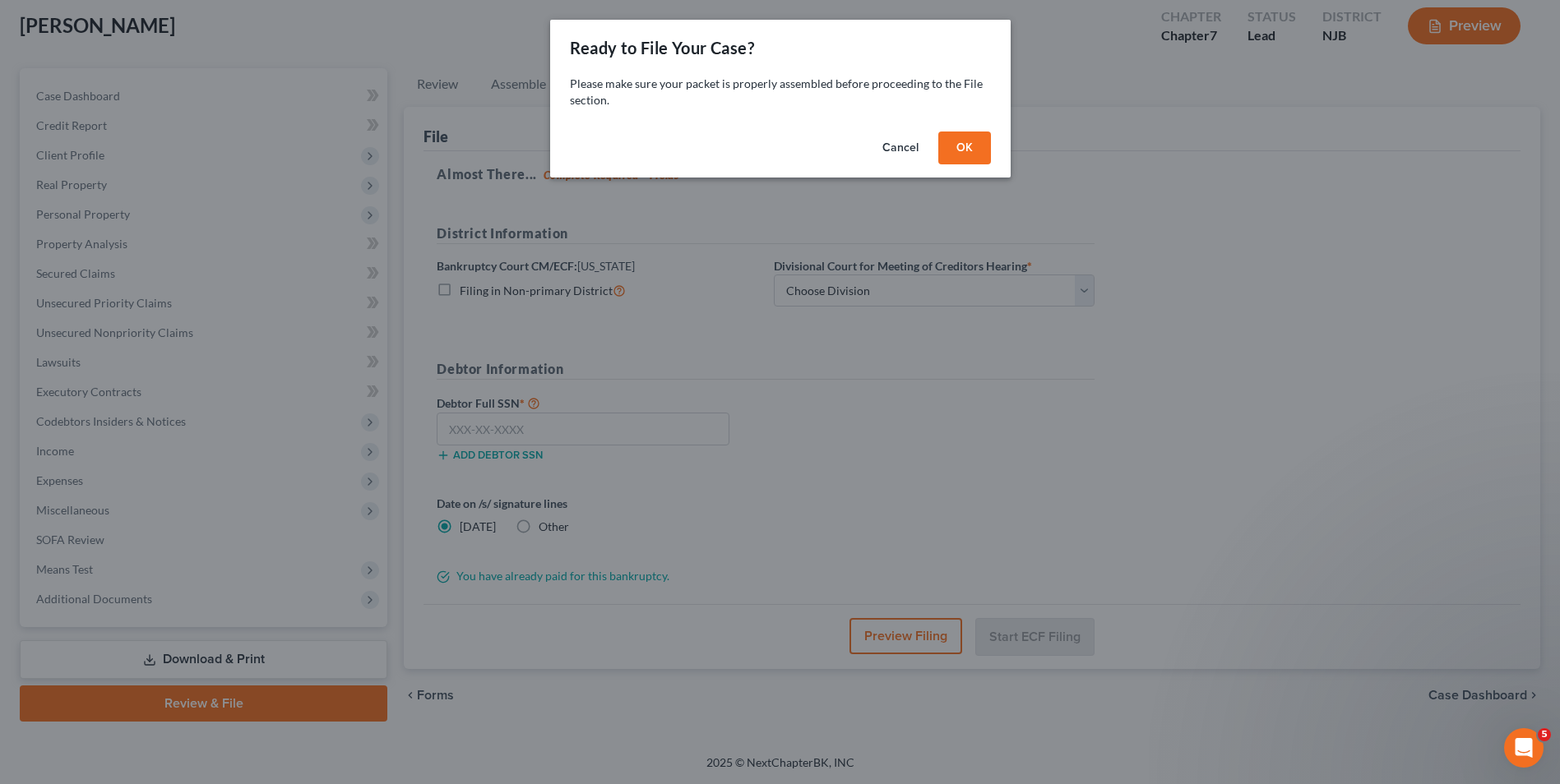
scroll to position [89, 0]
click at [974, 148] on button "OK" at bounding box center [970, 148] width 53 height 33
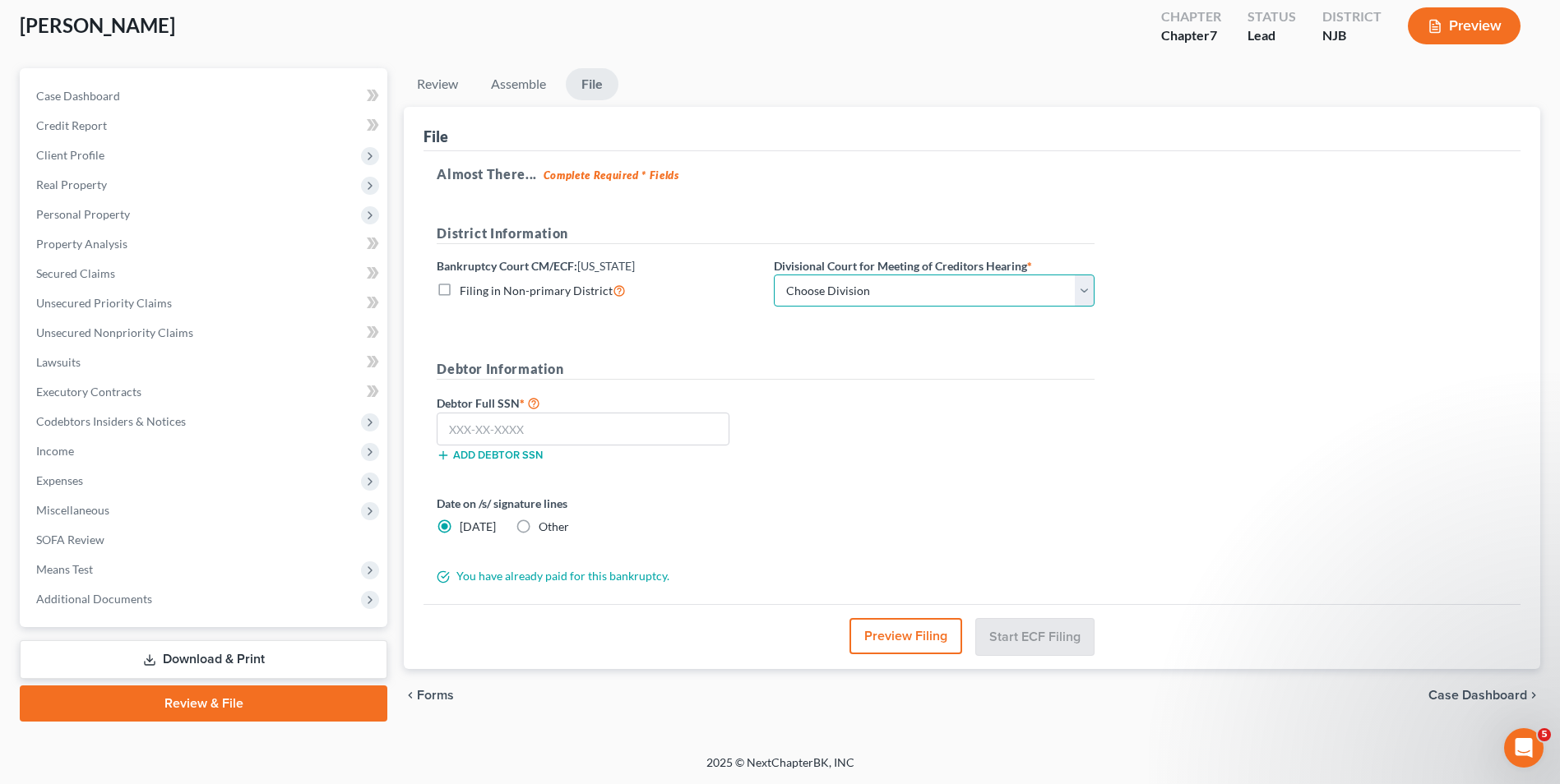
click at [838, 290] on select "Choose Division [GEOGRAPHIC_DATA] [GEOGRAPHIC_DATA]/[GEOGRAPHIC_DATA] [GEOGRAPH…" at bounding box center [934, 291] width 320 height 33
select select "3"
click at [774, 274] on select "Choose Division [GEOGRAPHIC_DATA] [GEOGRAPHIC_DATA]/[GEOGRAPHIC_DATA] [GEOGRAPH…" at bounding box center [934, 291] width 320 height 33
click at [496, 425] on input "text" at bounding box center [582, 428] width 292 height 33
type input "148-82-3944"
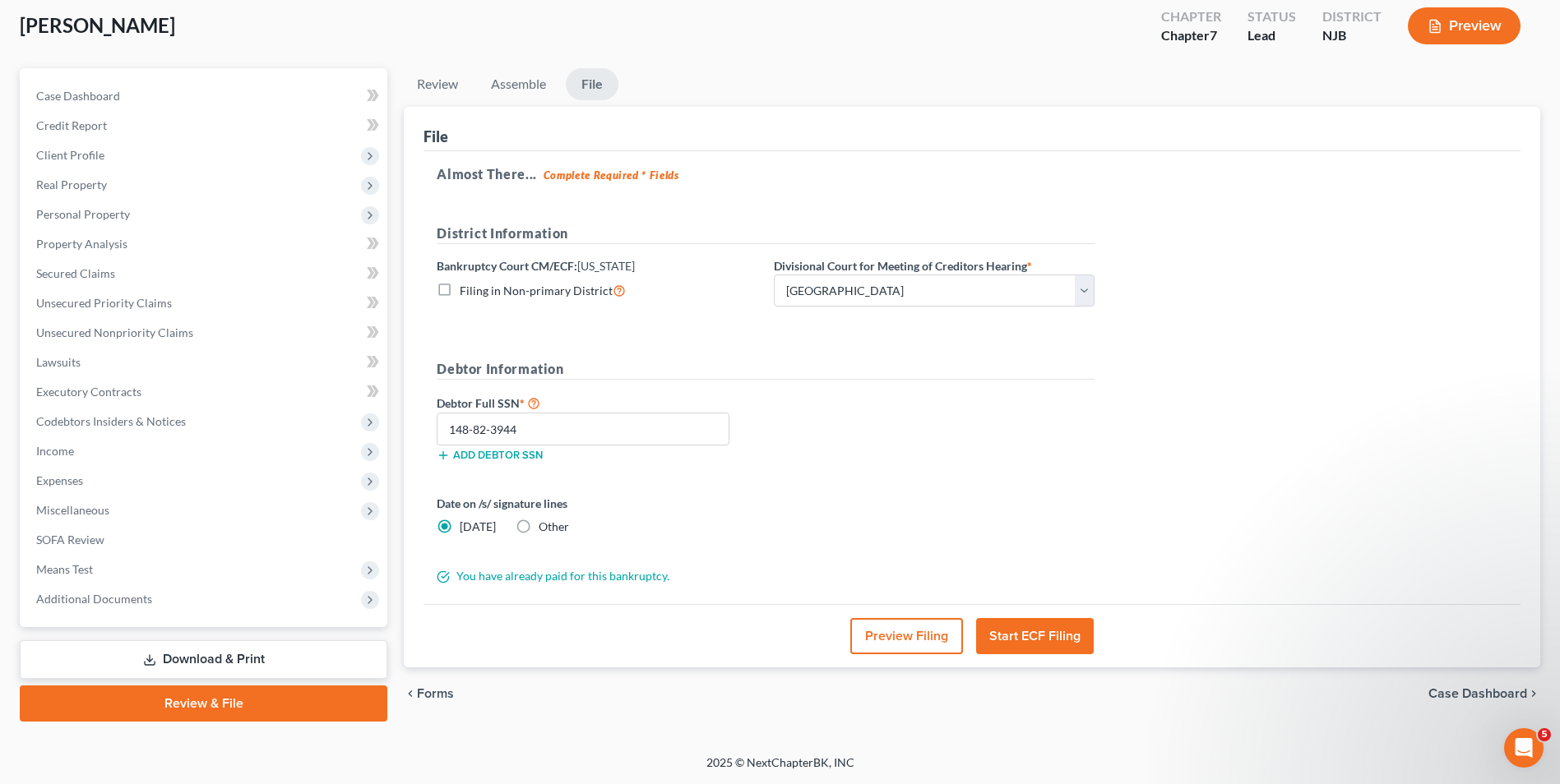
click at [1022, 635] on button "Start ECF Filing" at bounding box center [1034, 636] width 117 height 36
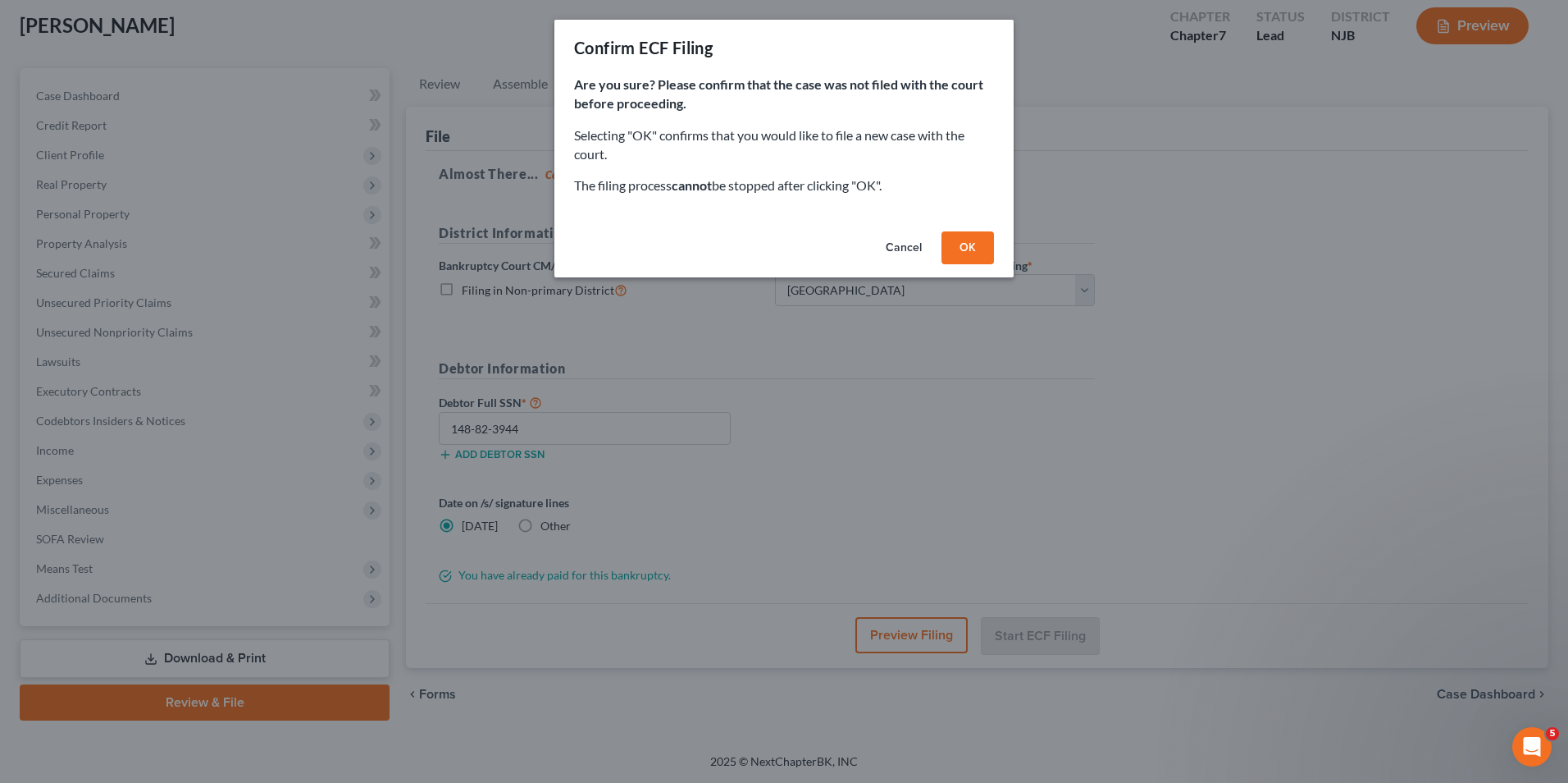
click at [972, 249] on button "OK" at bounding box center [967, 247] width 53 height 33
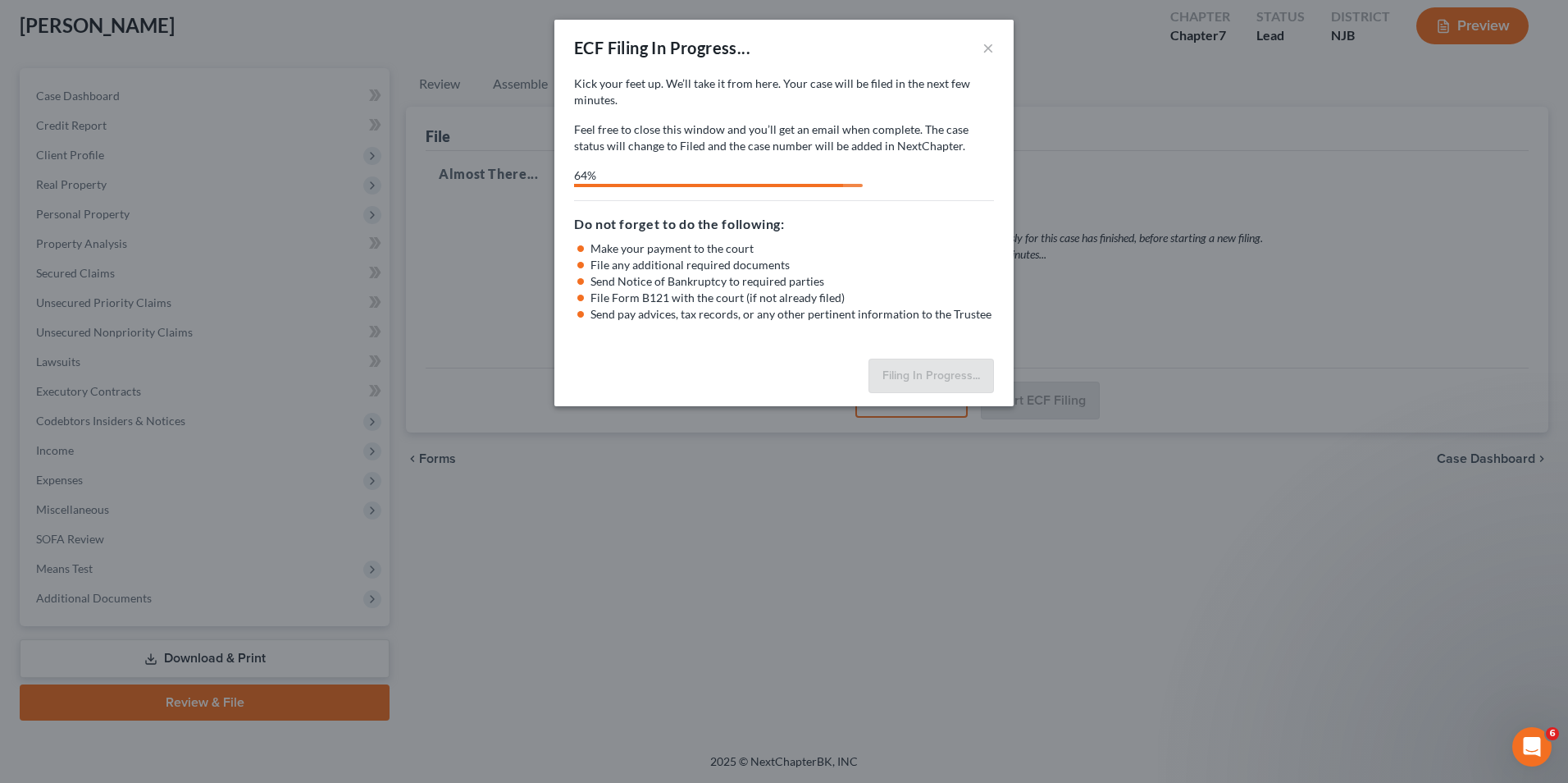
select select "3"
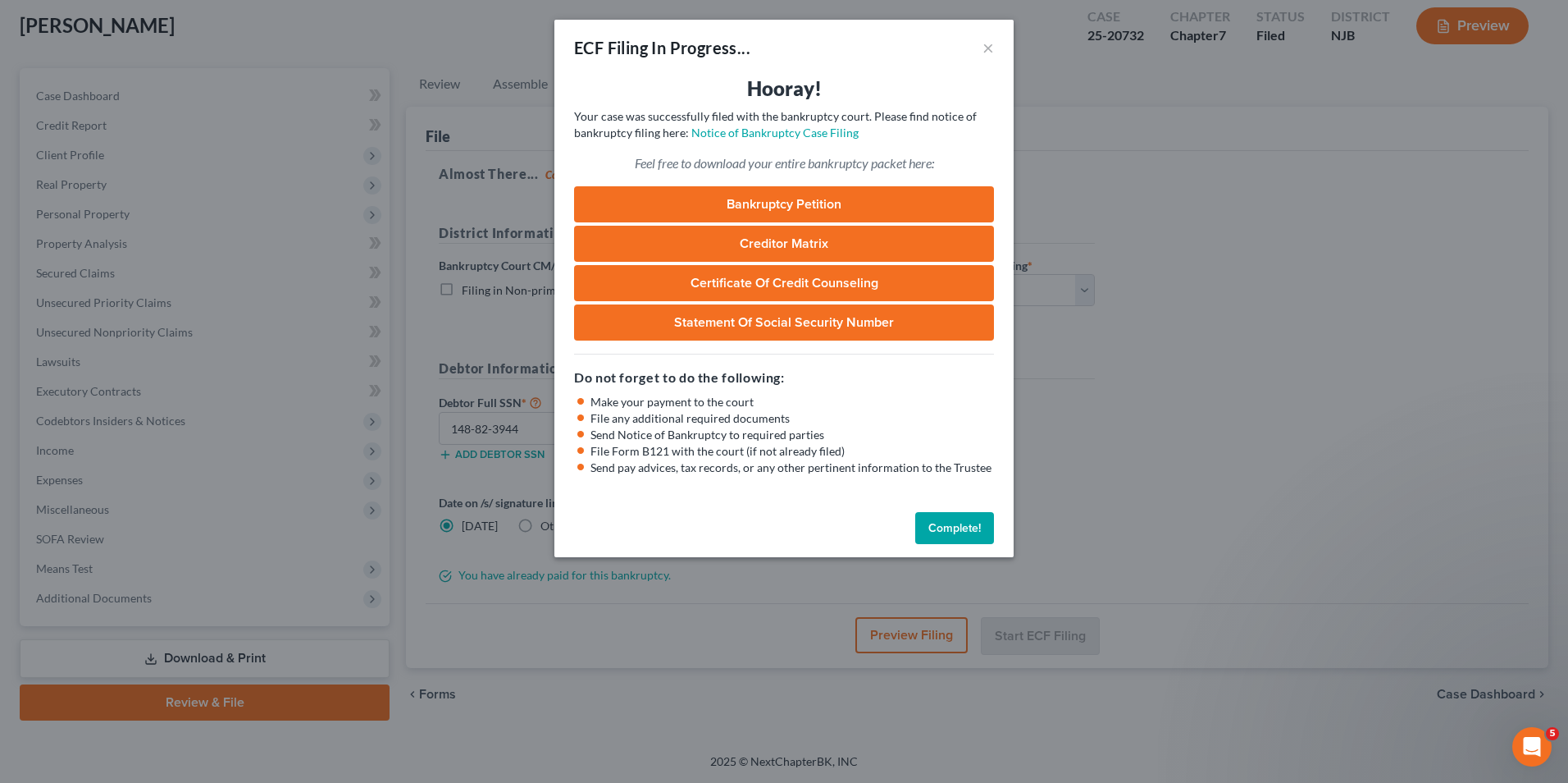
click at [946, 524] on button "Complete!" at bounding box center [955, 529] width 79 height 33
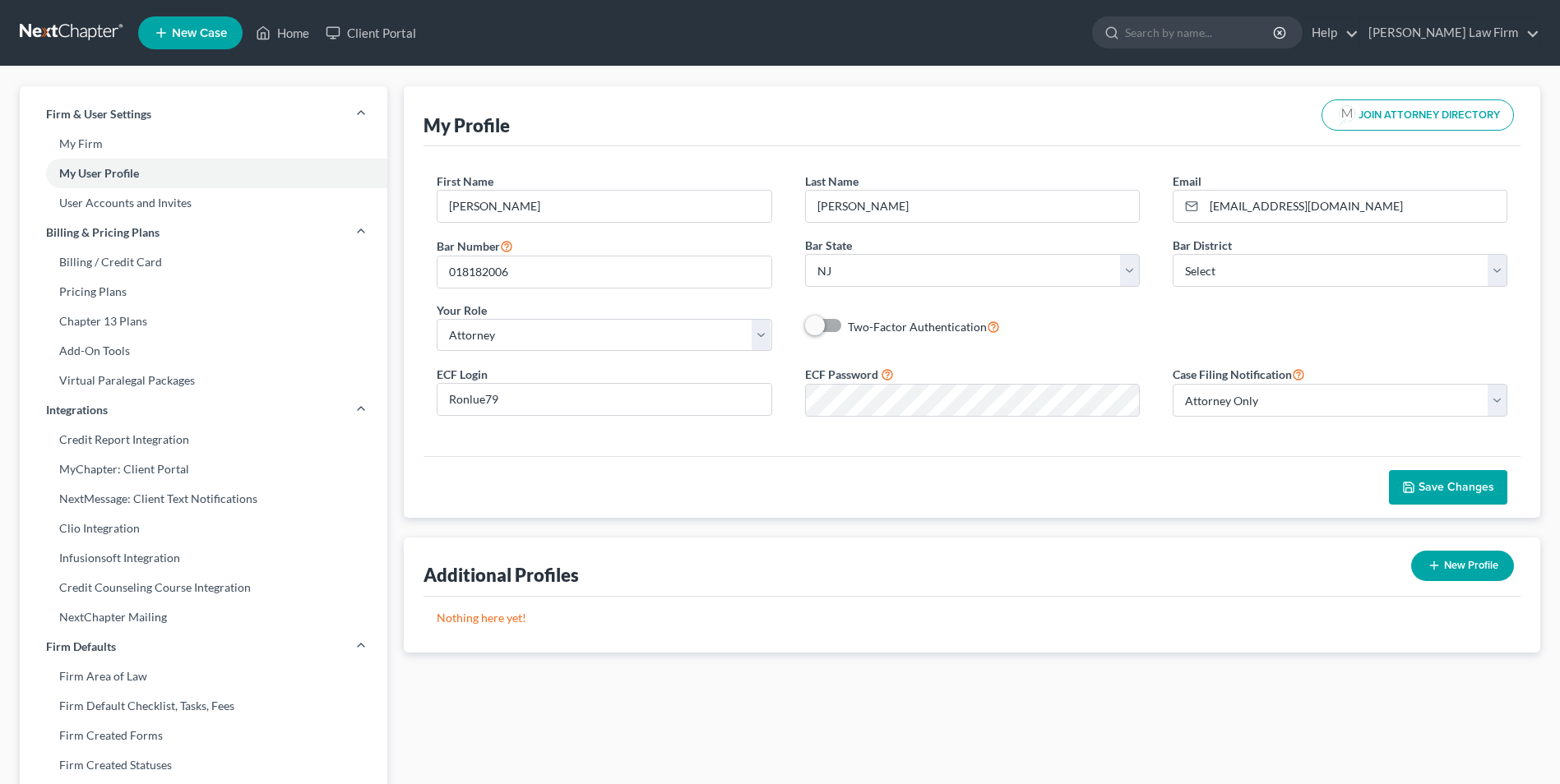
select select "33"
select select "attorney"
select select "0"
click at [787, 395] on div "ECF Login Ronlue79 ECF Password Case Filing Notification Select Attorney Only A…" at bounding box center [972, 397] width 1104 height 66
click at [1126, 468] on div "Save Changes" at bounding box center [971, 486] width 1097 height 62
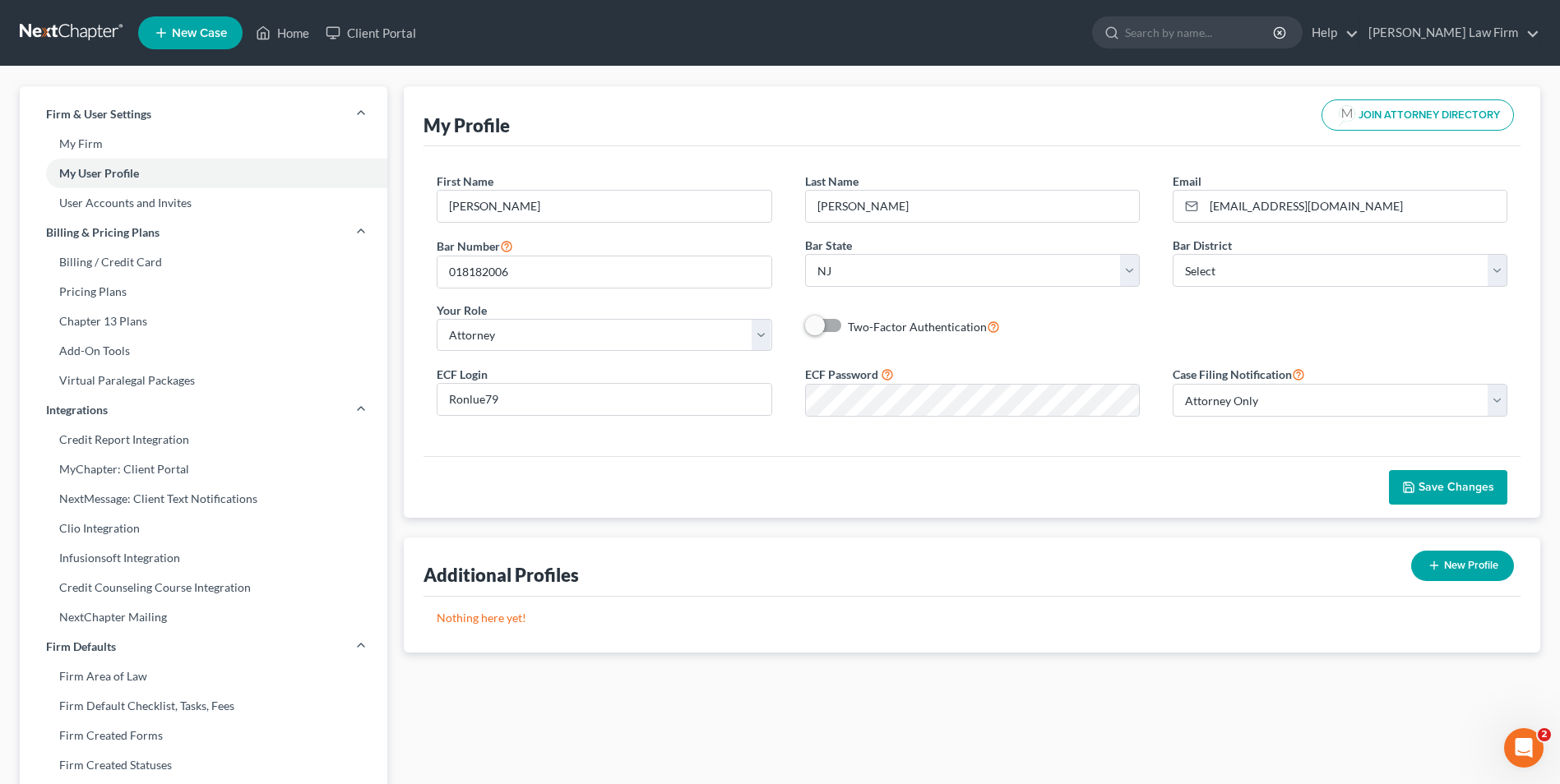
click at [1438, 485] on span "Save Changes" at bounding box center [1456, 487] width 76 height 14
click at [1415, 481] on icon "button" at bounding box center [1408, 487] width 13 height 13
